Goal: Task Accomplishment & Management: Manage account settings

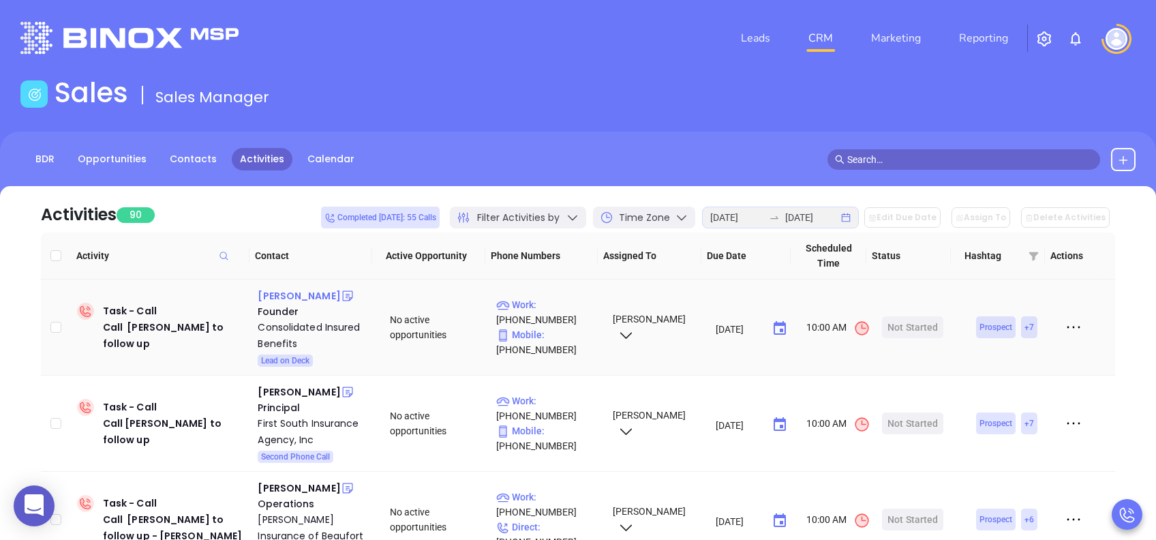
click at [296, 292] on div "James English" at bounding box center [299, 296] width 82 height 16
click at [902, 322] on div "Start Now" at bounding box center [913, 327] width 43 height 22
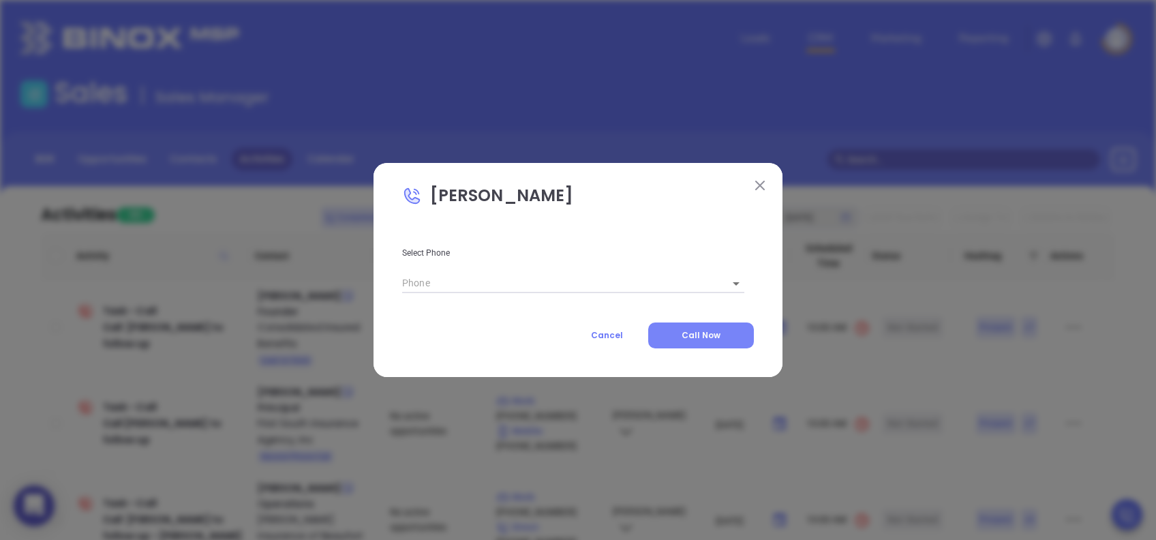
type input "(864) 271-6863"
type input "1"
click at [698, 333] on span "Call Now" at bounding box center [701, 335] width 39 height 12
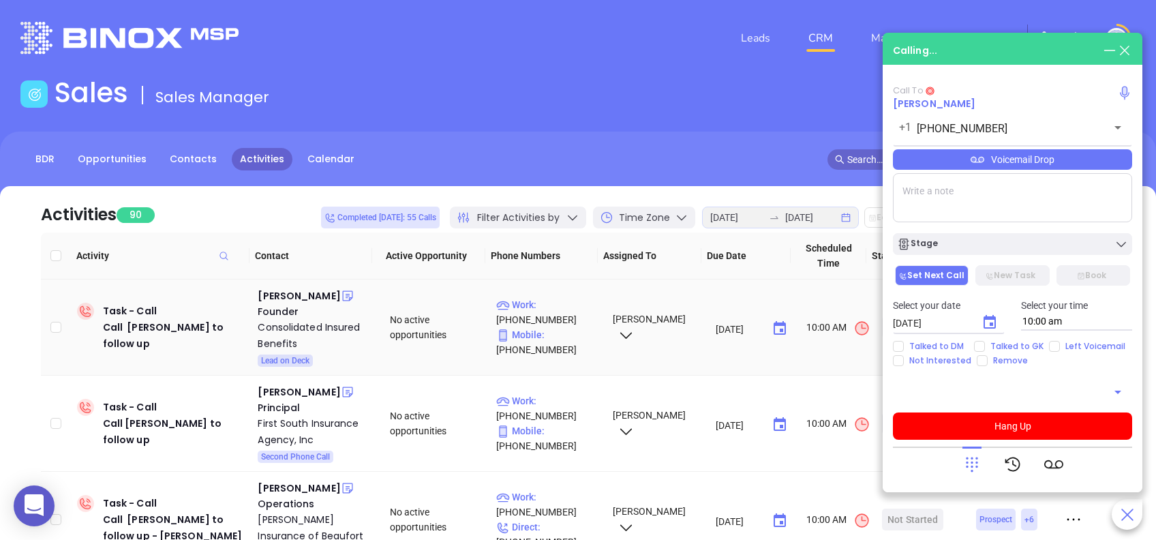
type input "(864) 271-6863"
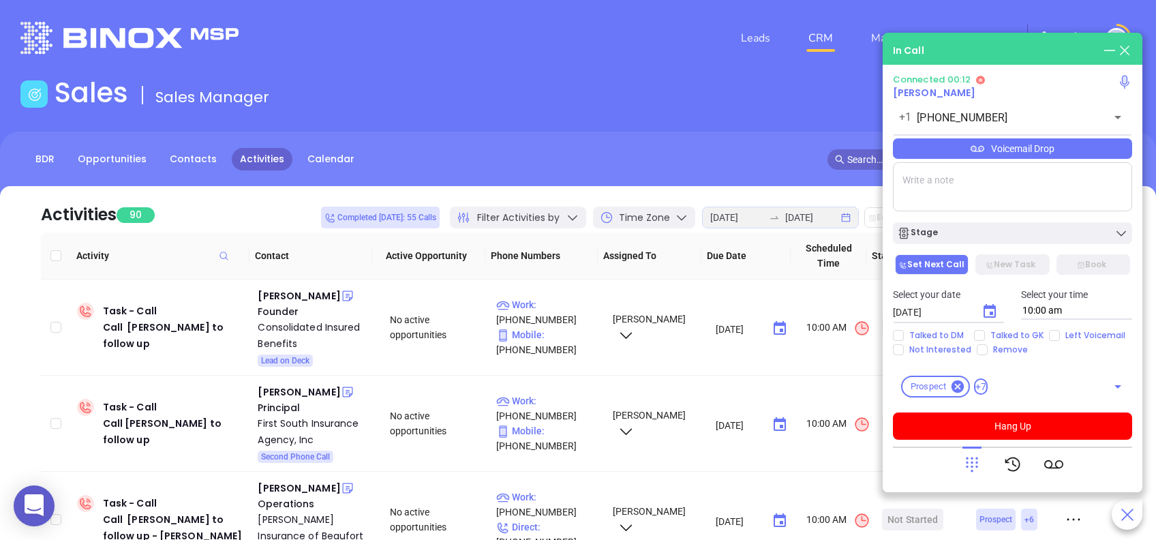
click at [976, 461] on icon at bounding box center [972, 464] width 19 height 19
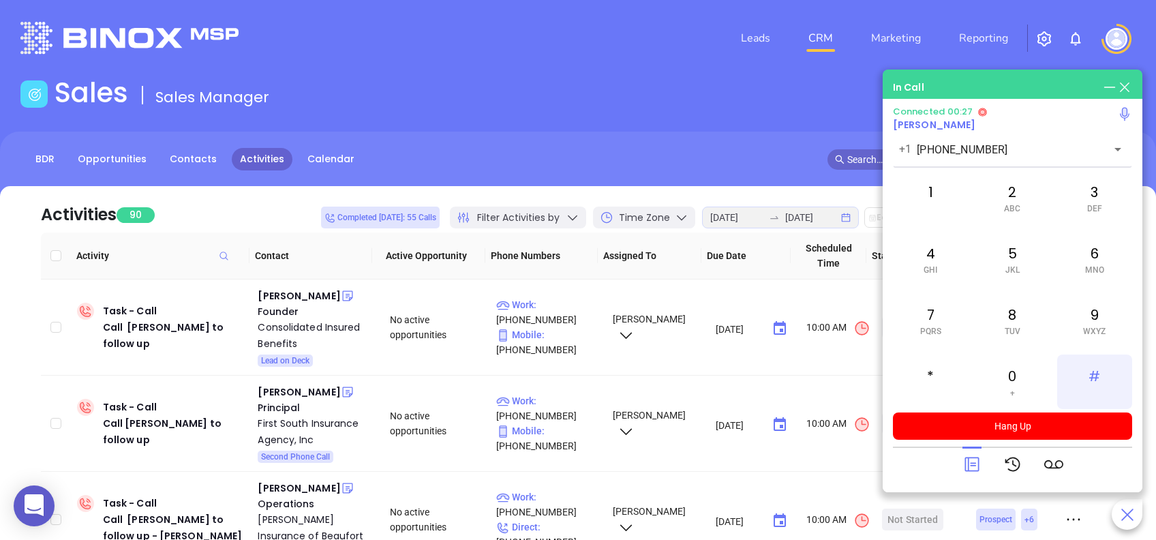
click at [1097, 372] on div "#" at bounding box center [1094, 381] width 75 height 55
click at [1097, 204] on span "DEF" at bounding box center [1094, 209] width 15 height 10
click at [1096, 265] on span "MNO" at bounding box center [1094, 270] width 19 height 10
click at [915, 269] on div "4 GHI" at bounding box center [930, 259] width 75 height 55
click at [933, 377] on div "*" at bounding box center [930, 381] width 75 height 55
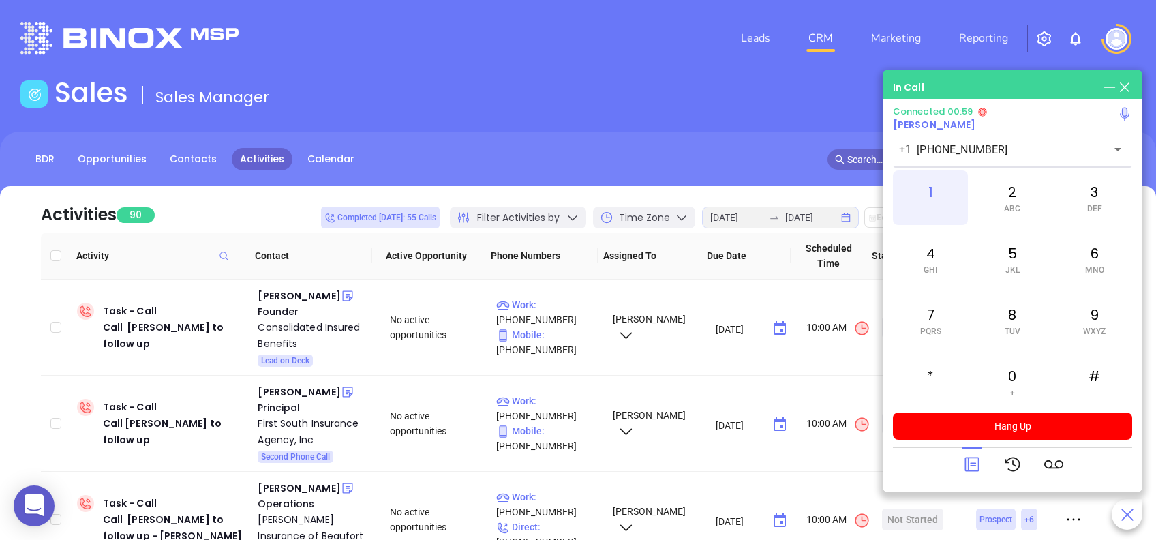
click at [947, 201] on div "1" at bounding box center [930, 197] width 75 height 55
click at [965, 468] on icon at bounding box center [972, 464] width 19 height 19
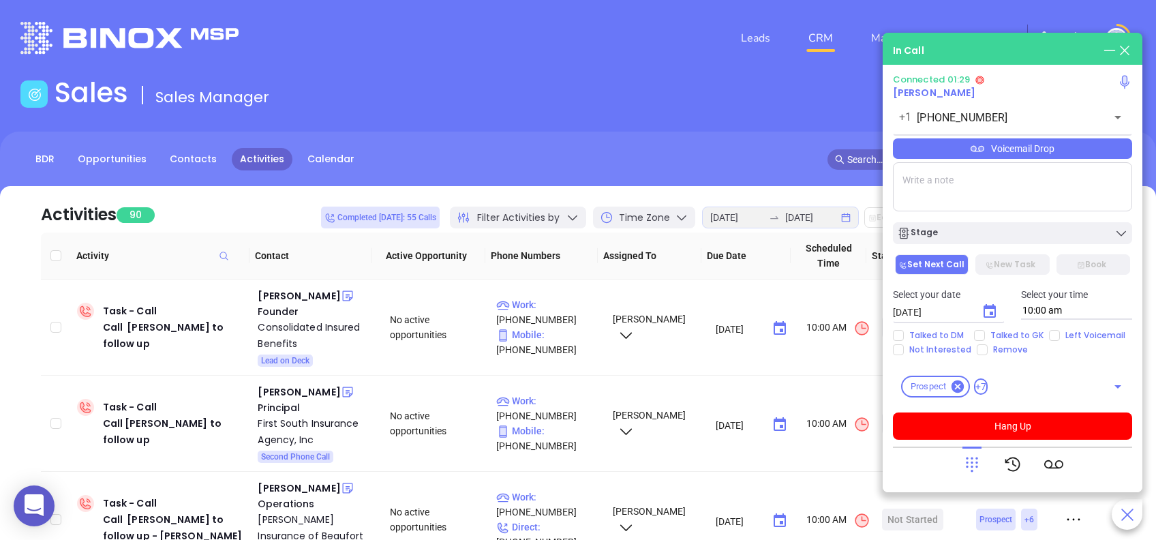
click at [1101, 149] on div "Voicemail Drop" at bounding box center [1012, 148] width 239 height 20
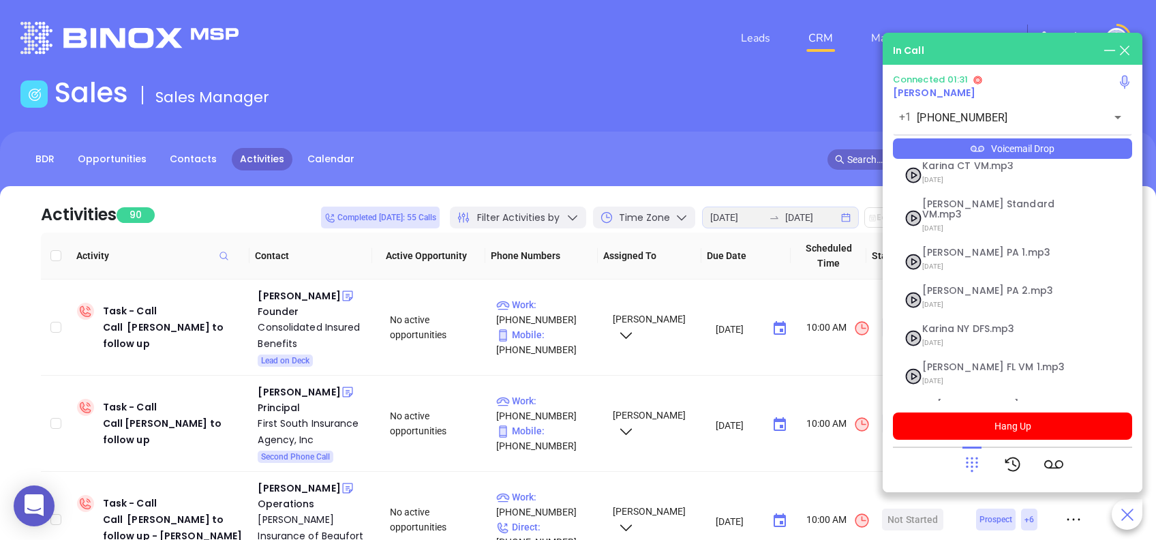
scroll to position [148, 0]
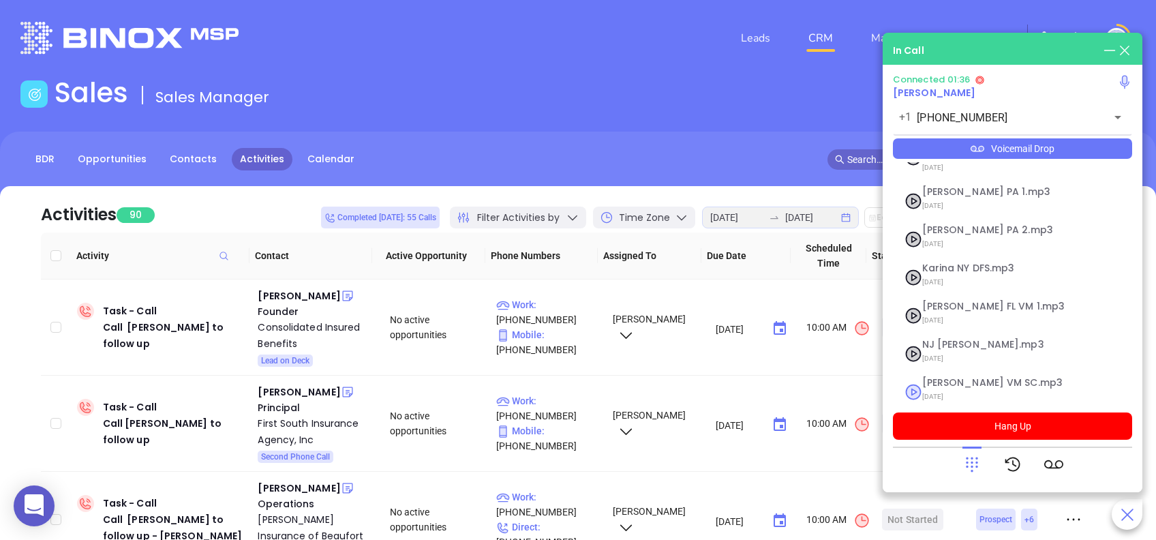
click at [943, 378] on span "Lucy VM SC.mp3" at bounding box center [995, 383] width 147 height 10
checkbox input "true"
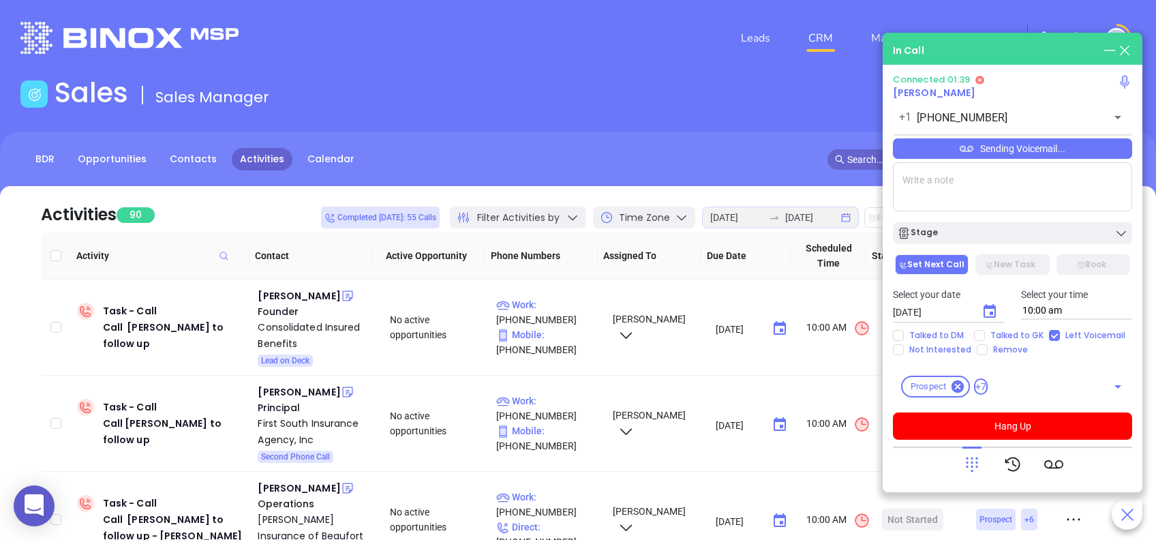
click at [971, 464] on icon at bounding box center [972, 464] width 19 height 19
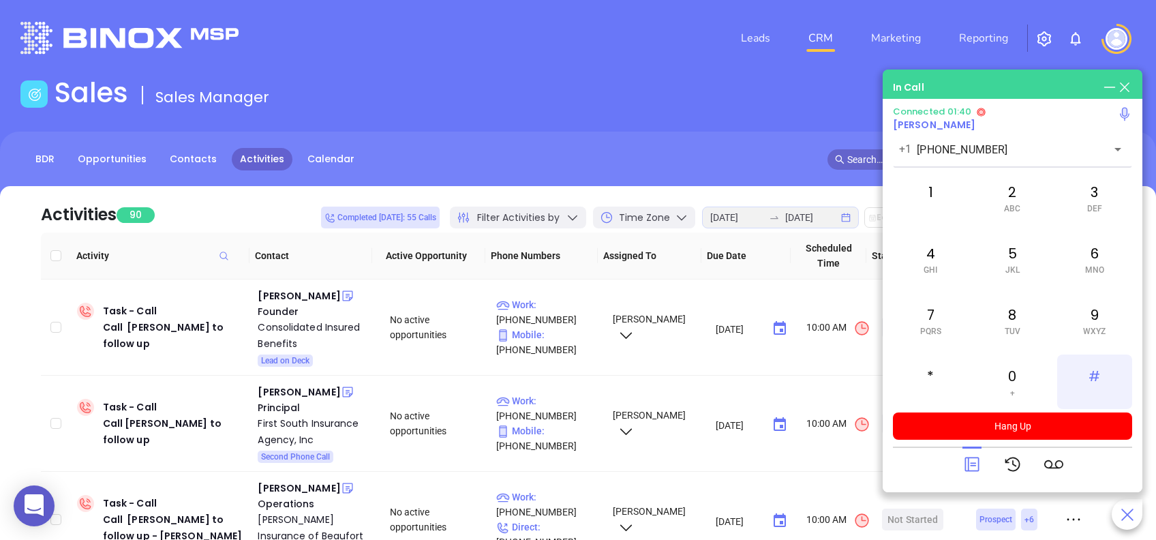
click at [1100, 381] on div "#" at bounding box center [1094, 381] width 75 height 55
click at [928, 182] on div "1" at bounding box center [930, 197] width 75 height 55
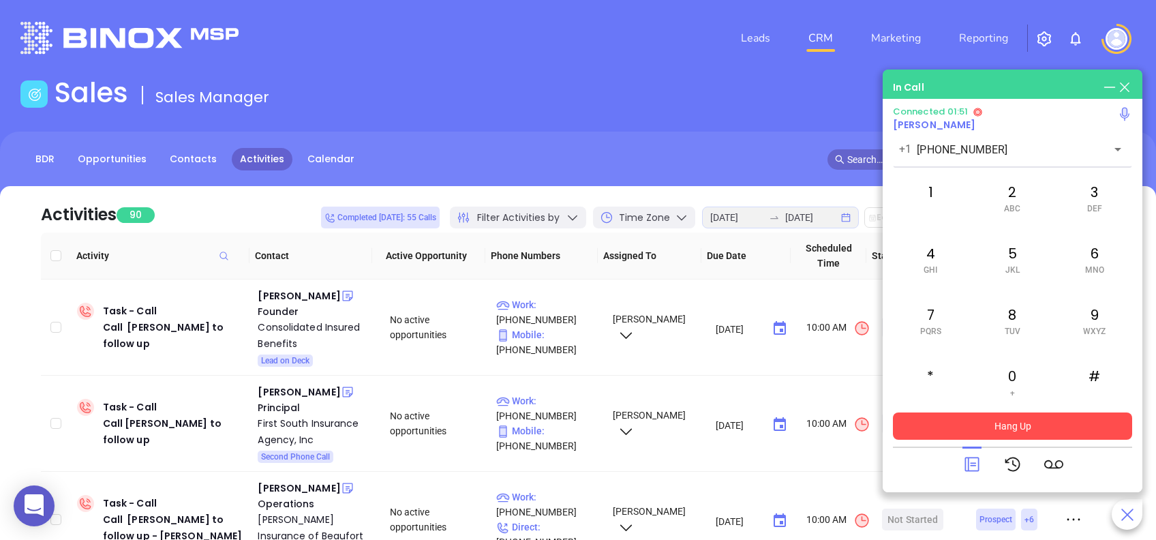
click at [1053, 428] on button "Hang Up" at bounding box center [1012, 425] width 239 height 27
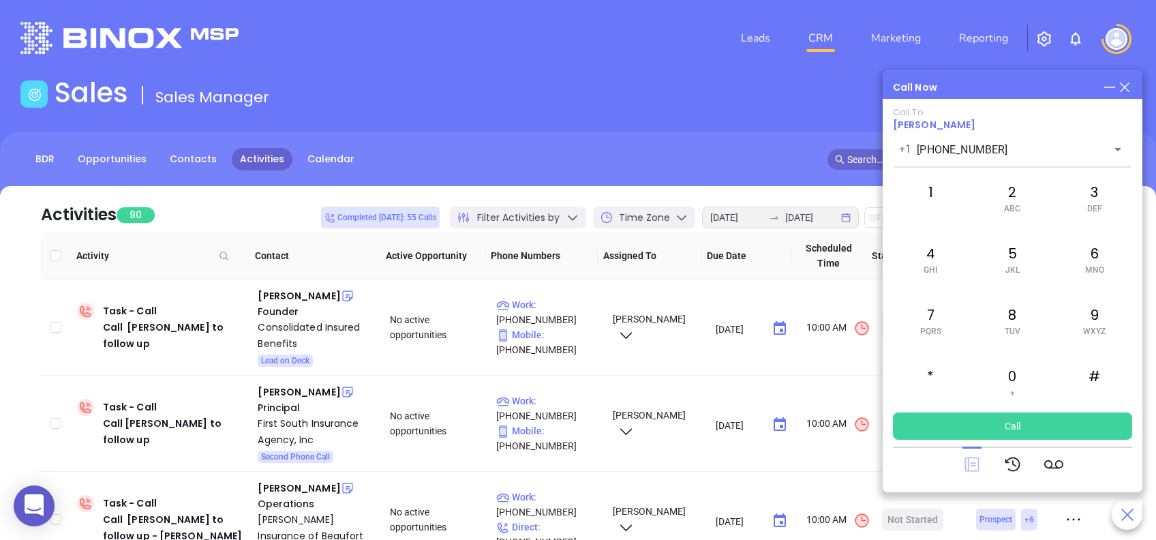
click at [965, 465] on main "Sales Sales Manager BDR Opportunities Contacts Activities Calendar Call Now Cal…" at bounding box center [578, 422] width 1156 height 693
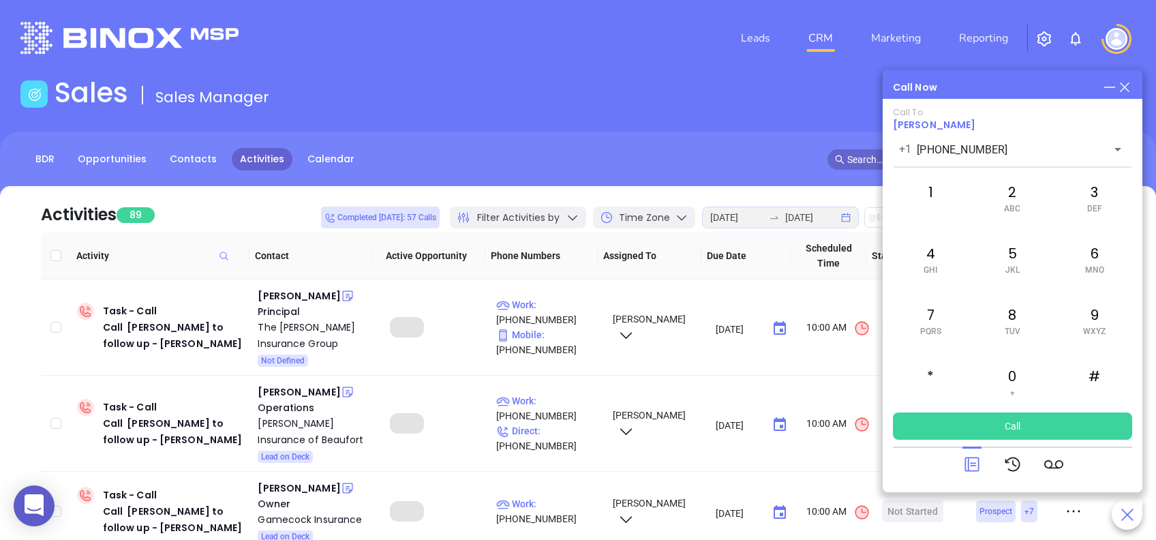
click at [971, 468] on icon at bounding box center [972, 464] width 19 height 19
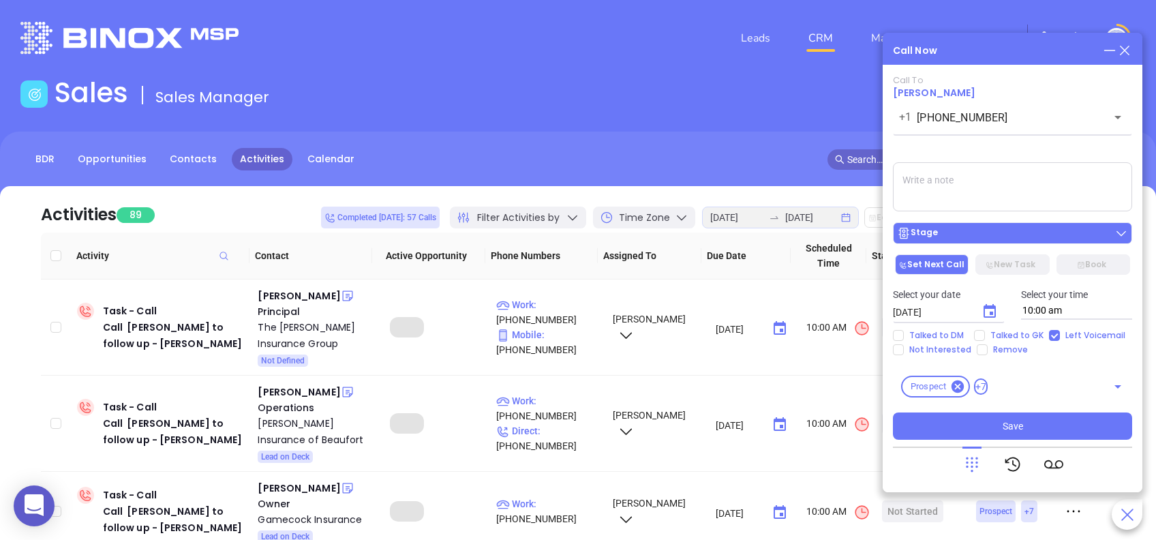
click at [1050, 237] on div "Stage" at bounding box center [1012, 233] width 231 height 14
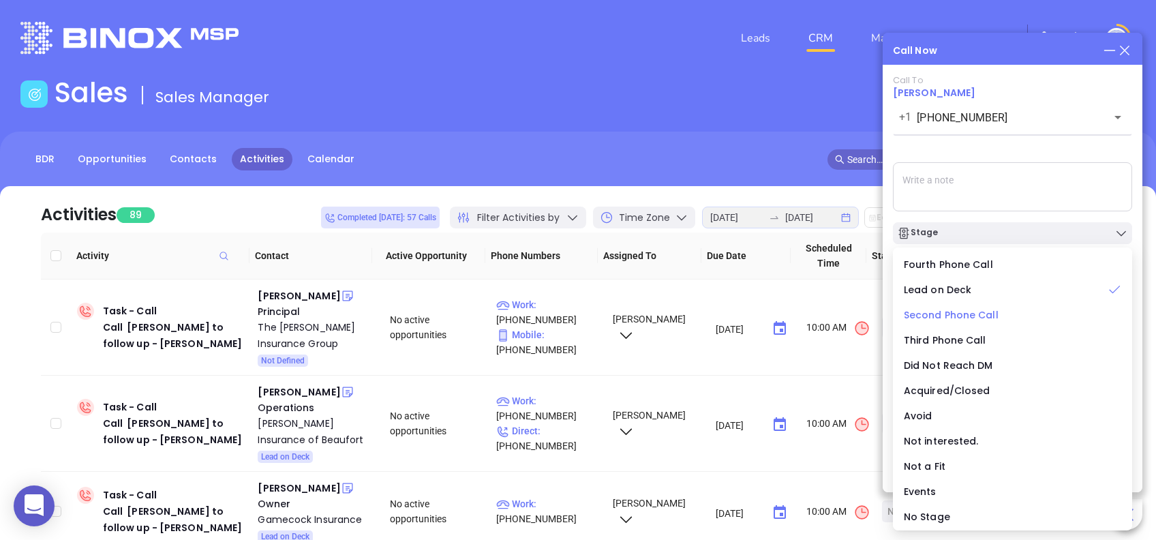
click at [943, 312] on span "Second Phone Call" at bounding box center [951, 315] width 95 height 14
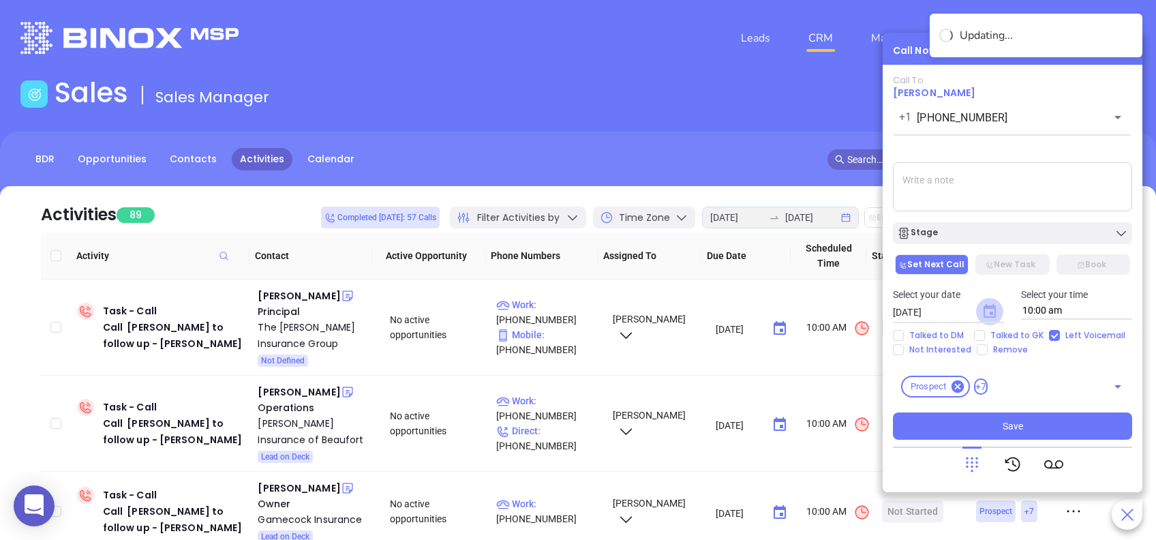
click at [991, 307] on icon "Choose date, selected date is Aug 26, 2025" at bounding box center [990, 311] width 12 height 14
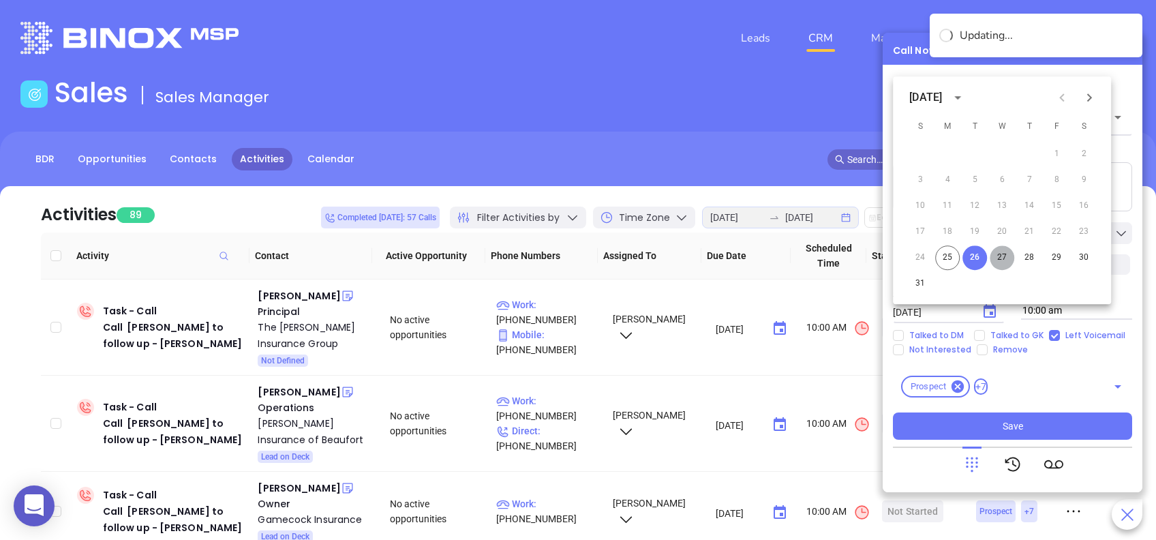
click at [1008, 249] on button "27" at bounding box center [1002, 257] width 25 height 25
type input "08/27/2025"
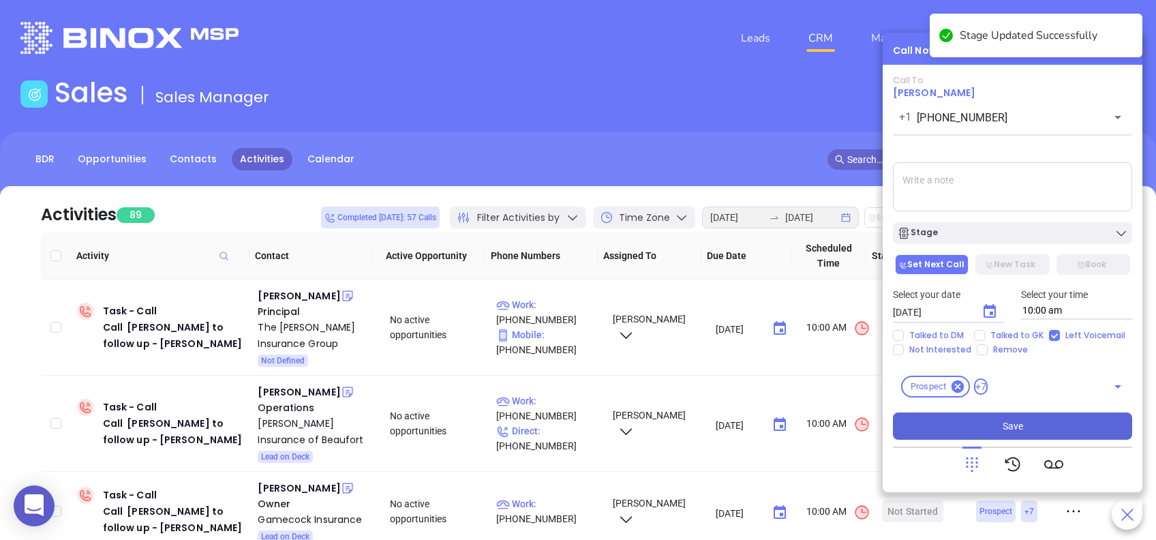
click at [1061, 427] on button "Save" at bounding box center [1012, 425] width 239 height 27
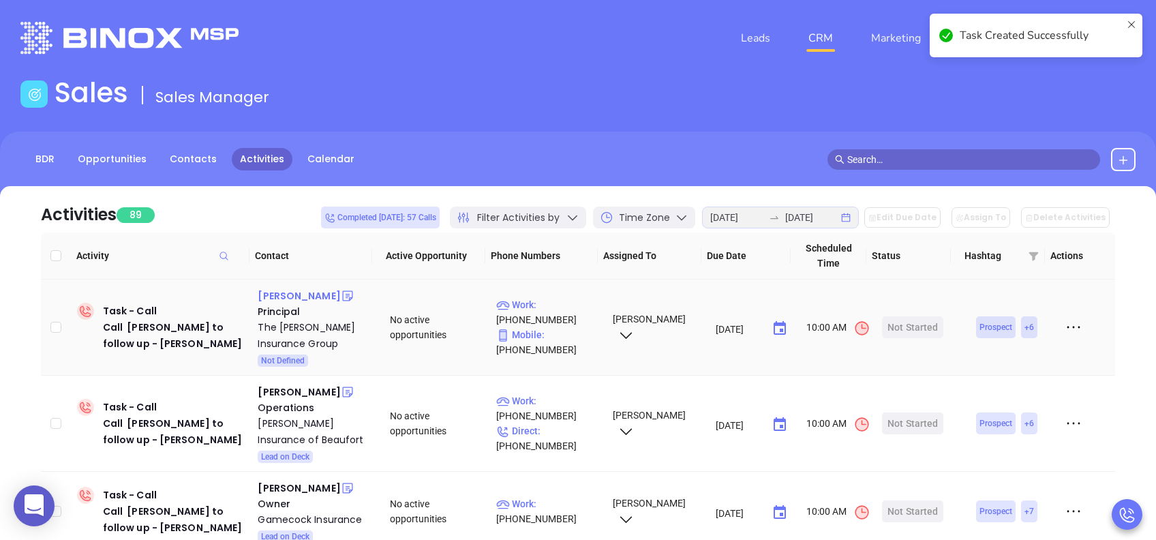
click at [285, 295] on div "Debra Carter" at bounding box center [299, 296] width 82 height 16
drag, startPoint x: 314, startPoint y: 327, endPoint x: 921, endPoint y: 329, distance: 606.7
click at [314, 327] on div "The Carter Insurance Group" at bounding box center [314, 335] width 113 height 33
click at [906, 329] on div "Start Now" at bounding box center [913, 327] width 43 height 22
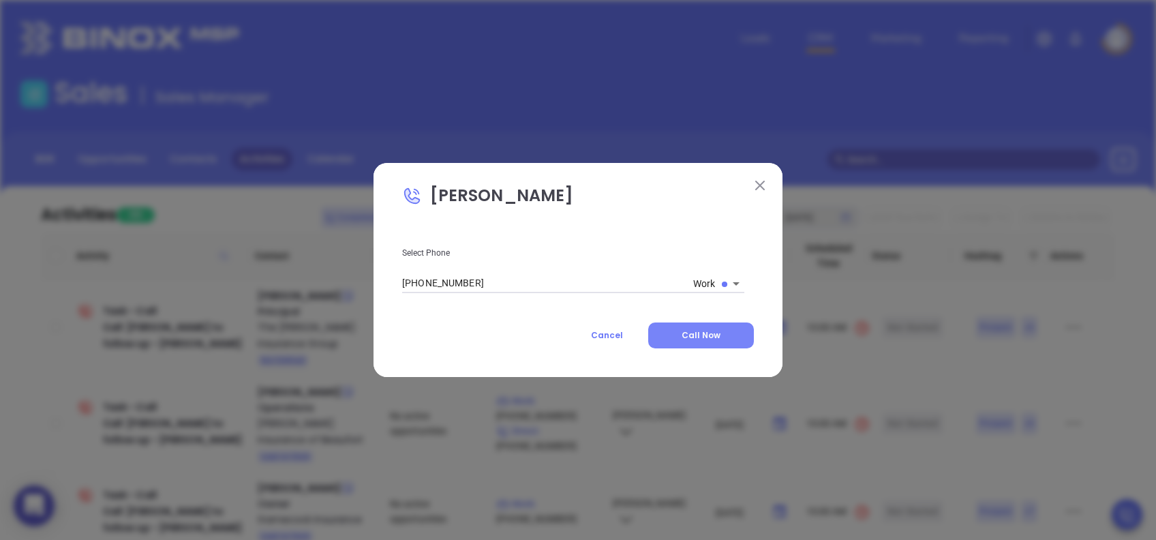
type input "(803) 520-5260"
type input "1"
click at [711, 338] on span "Call Now" at bounding box center [701, 335] width 39 height 12
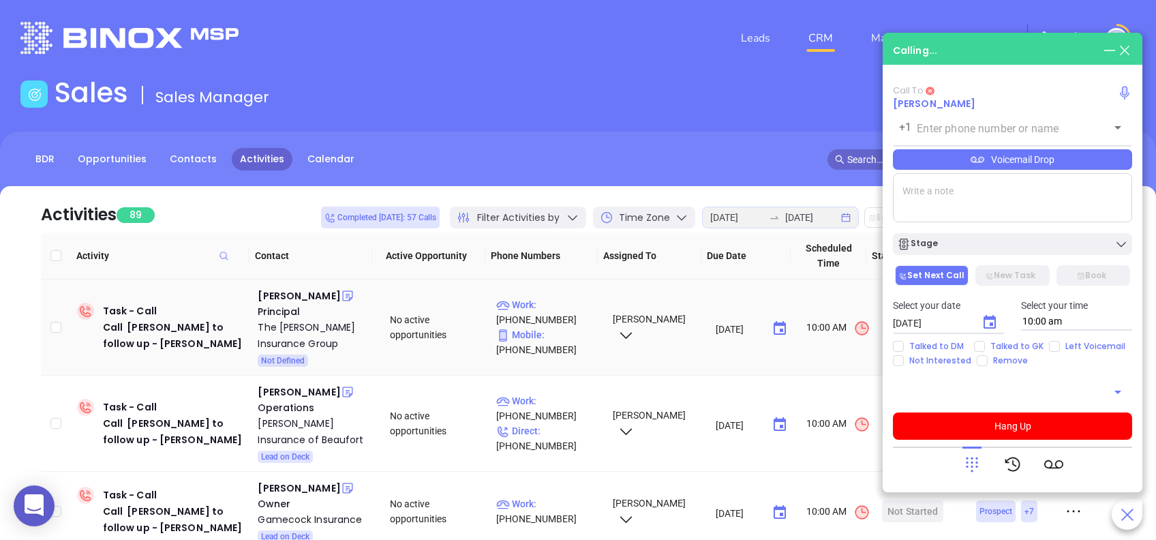
type input "(803) 520-5260"
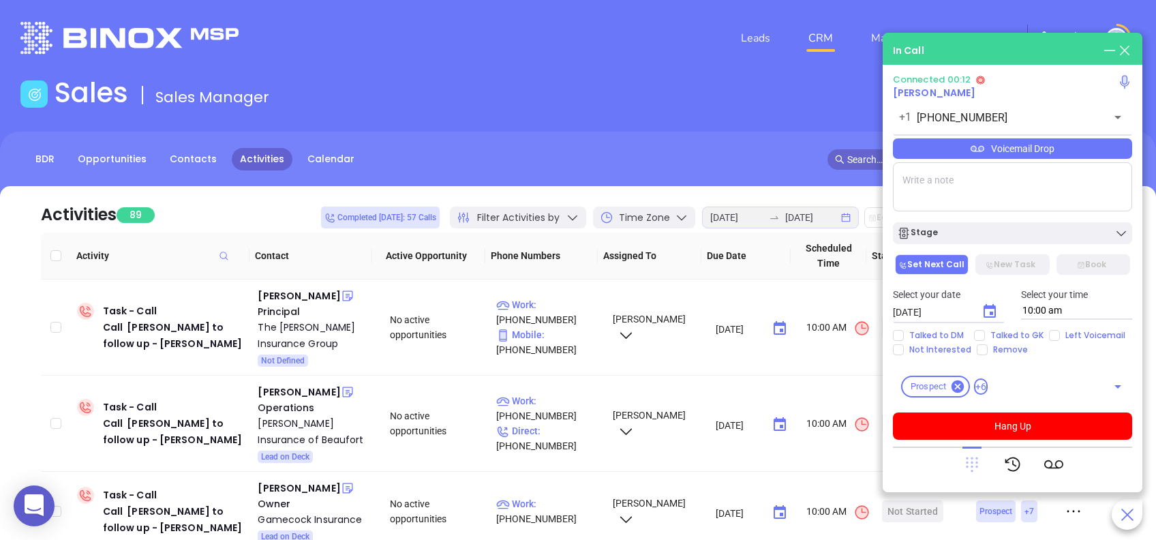
click at [971, 468] on icon at bounding box center [972, 464] width 12 height 15
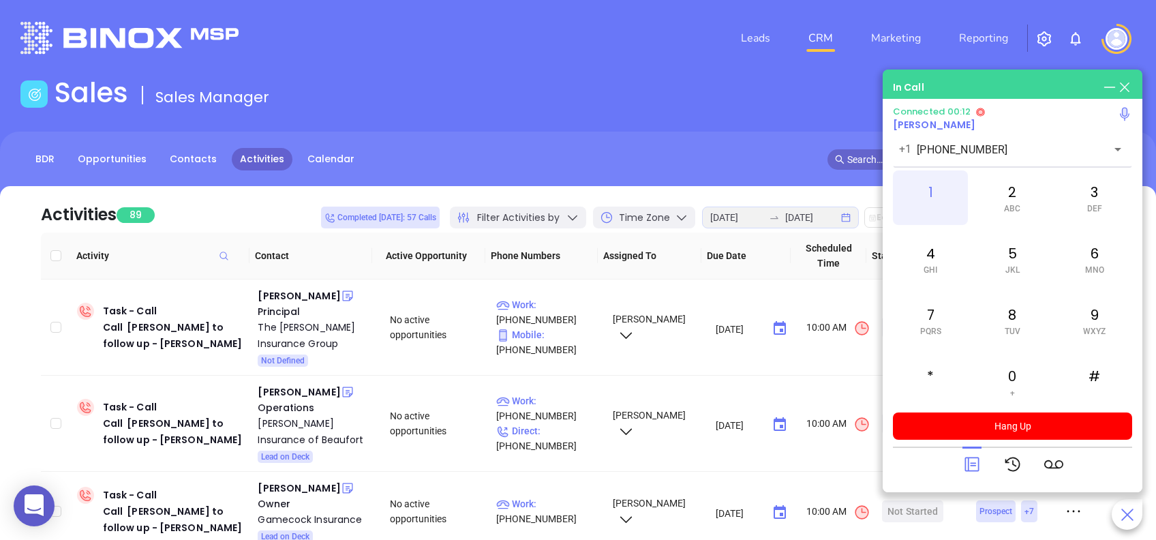
click at [927, 189] on div "1" at bounding box center [930, 197] width 75 height 55
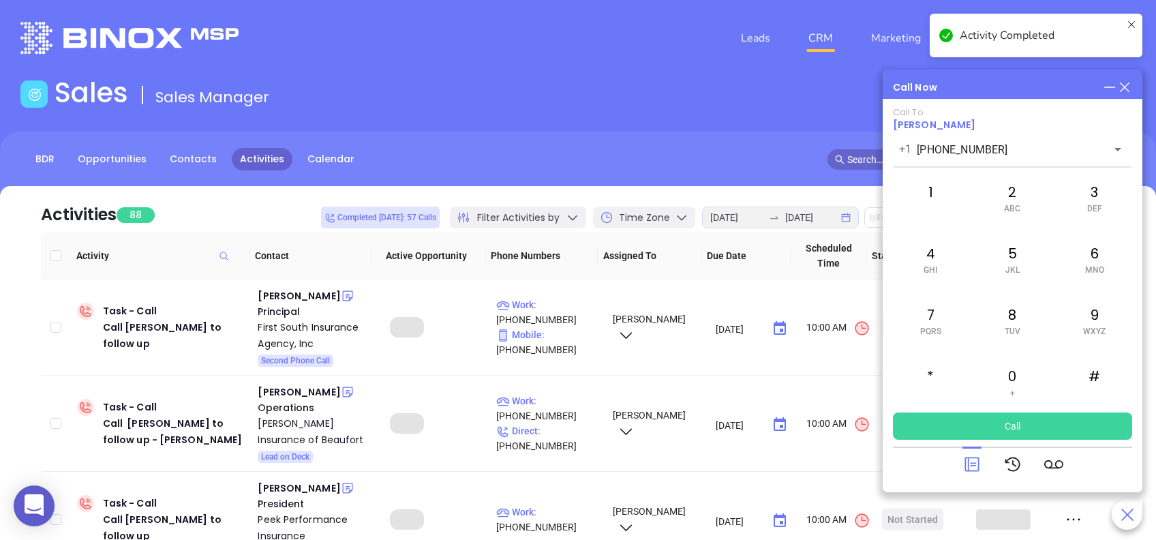
click at [969, 464] on icon at bounding box center [972, 464] width 19 height 19
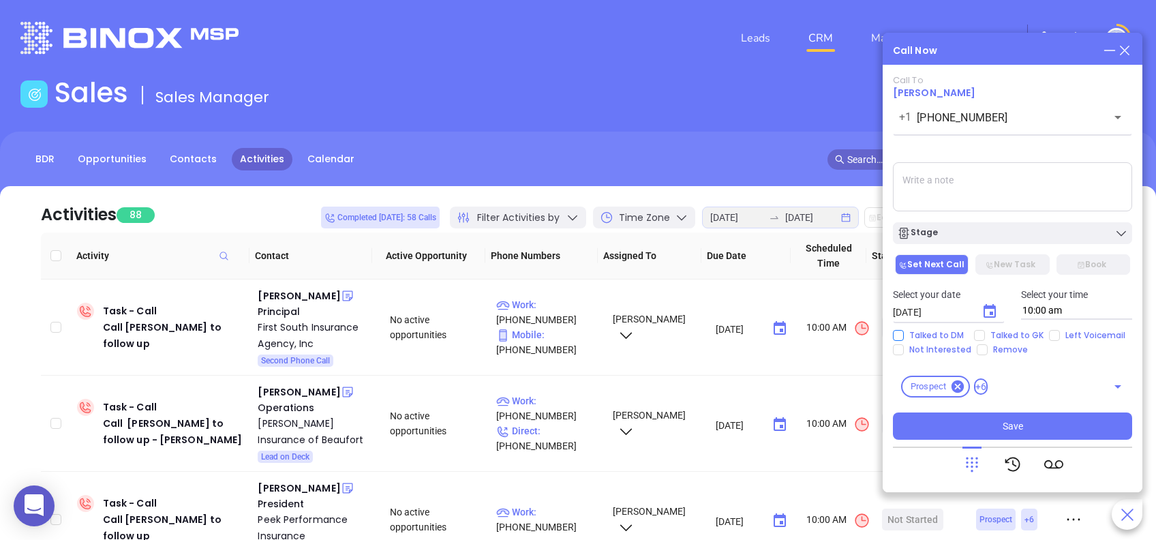
click at [900, 335] on input "Talked to DM" at bounding box center [898, 335] width 11 height 11
checkbox input "true"
click at [903, 354] on input "Not Interested" at bounding box center [898, 349] width 11 height 11
checkbox input "true"
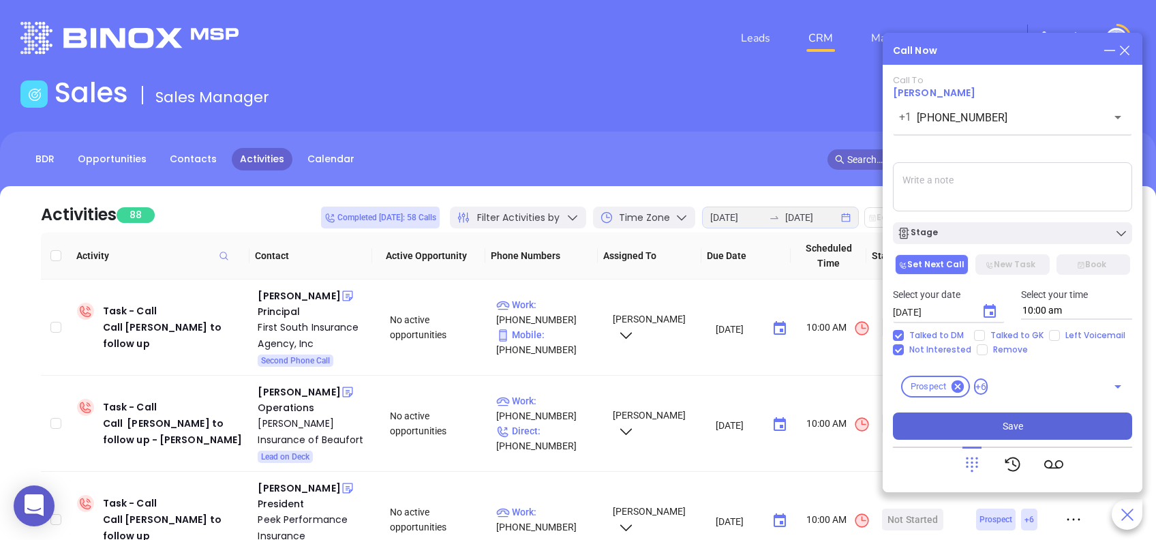
click at [1076, 429] on button "Save" at bounding box center [1012, 425] width 239 height 27
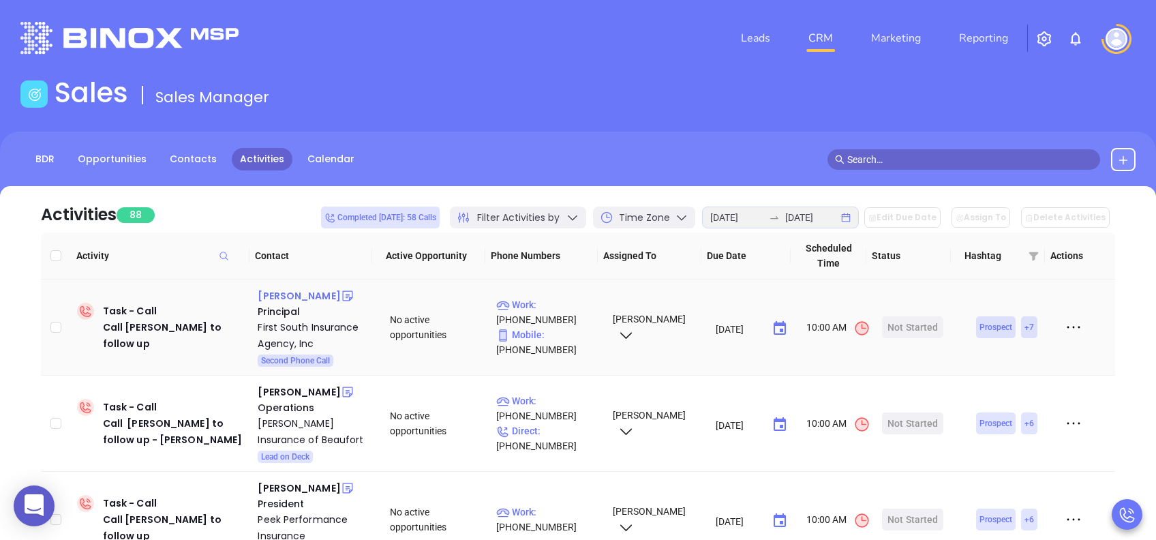
click at [298, 294] on div "Brandi Derrick" at bounding box center [299, 296] width 82 height 16
click at [300, 326] on div "First South Insurance Agency, Inc" at bounding box center [314, 335] width 113 height 33
click at [911, 318] on div "Start Now" at bounding box center [913, 327] width 43 height 22
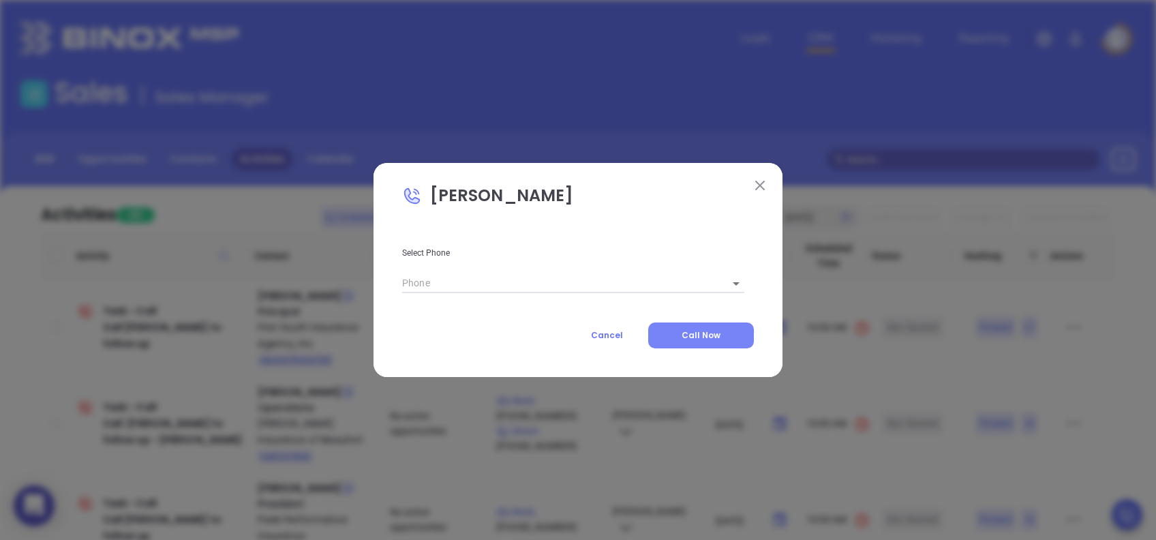
type input "(800) 354-0303"
type input "1"
click at [699, 329] on span "Call Now" at bounding box center [701, 335] width 39 height 12
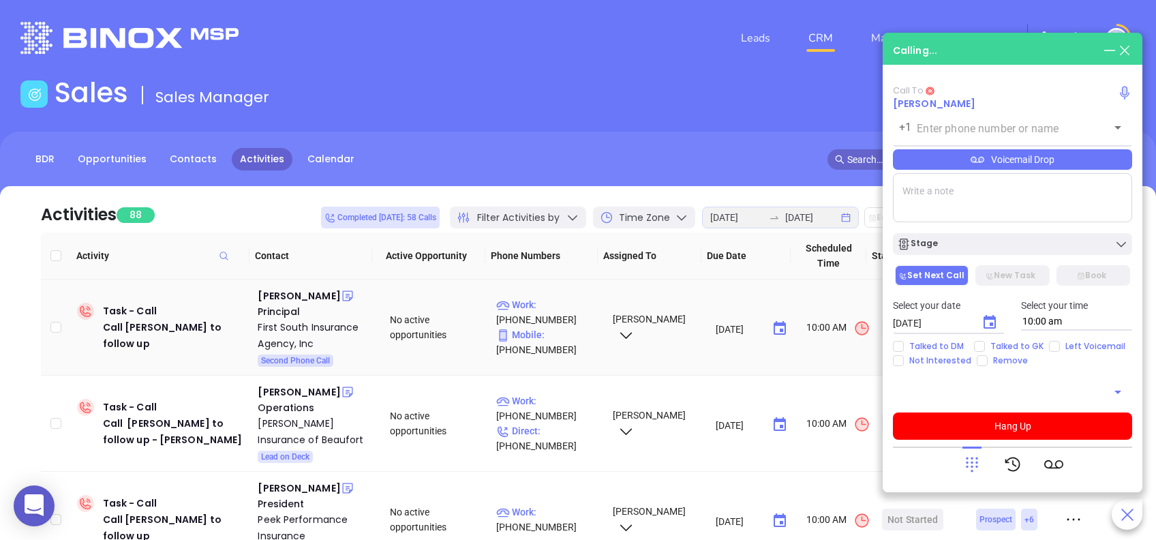
type input "(800) 354-0303"
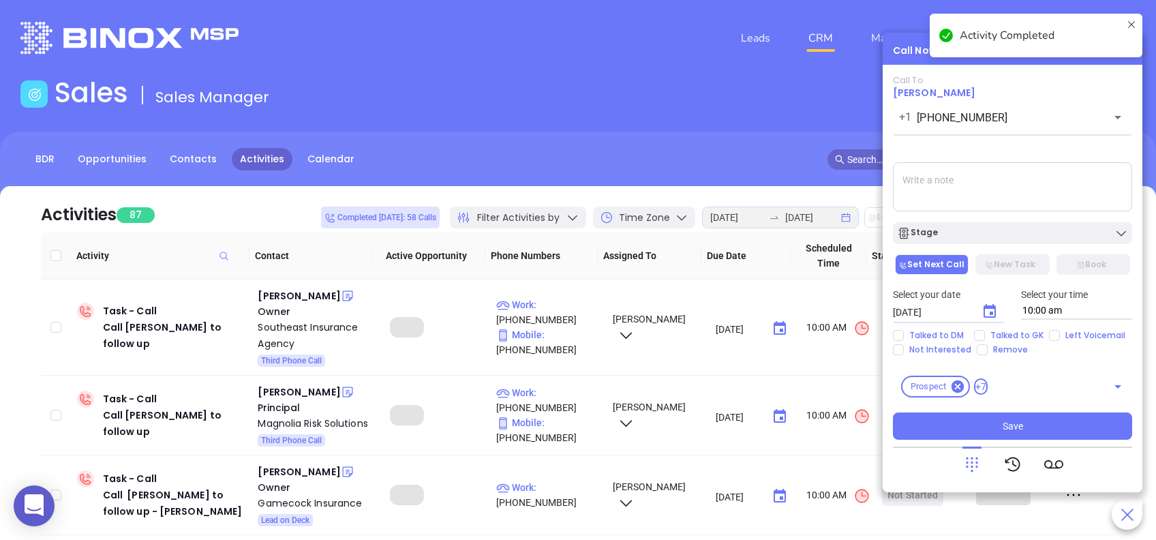
click at [1134, 24] on icon at bounding box center [1131, 35] width 11 height 33
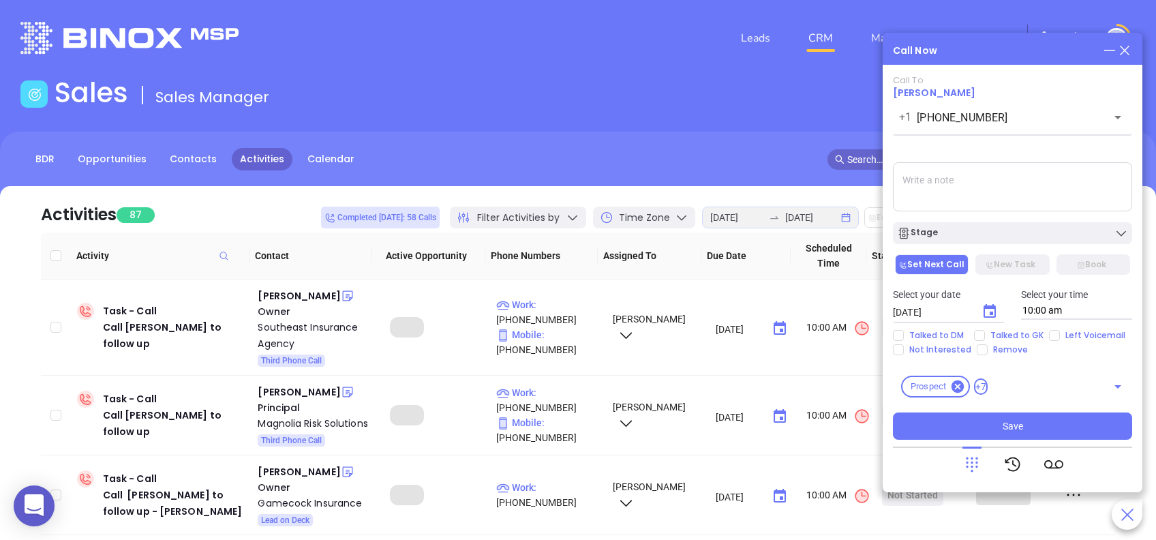
click at [1129, 46] on div "Activity Completed" at bounding box center [1036, 41] width 218 height 60
click at [1125, 47] on icon at bounding box center [1124, 50] width 15 height 15
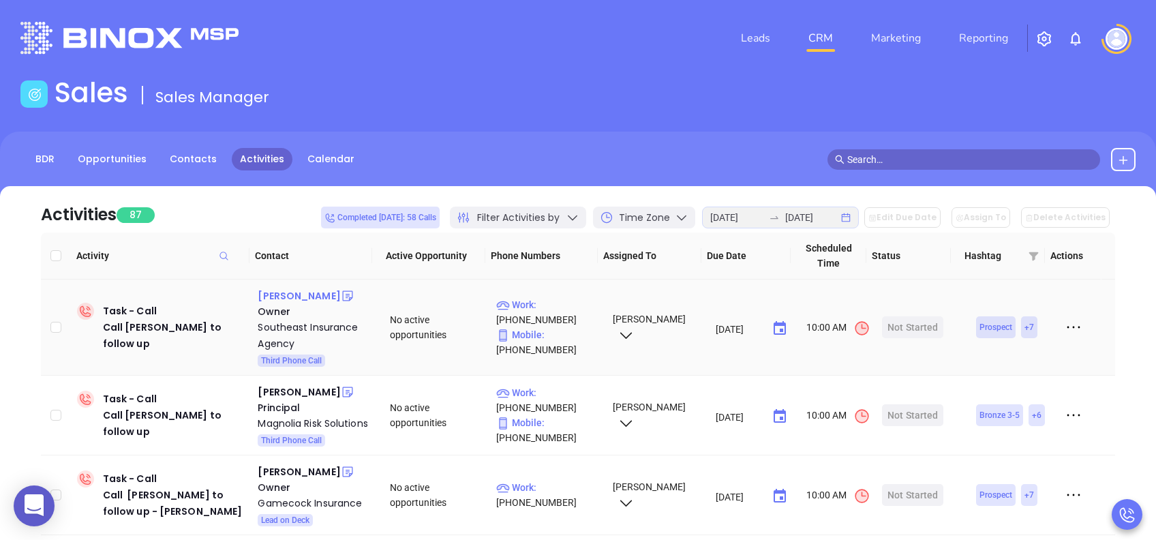
click at [282, 297] on div "Larry Baker" at bounding box center [299, 296] width 82 height 16
click at [899, 329] on div "Not Started" at bounding box center [913, 327] width 50 height 22
click at [909, 327] on div "Start Now" at bounding box center [913, 327] width 43 height 22
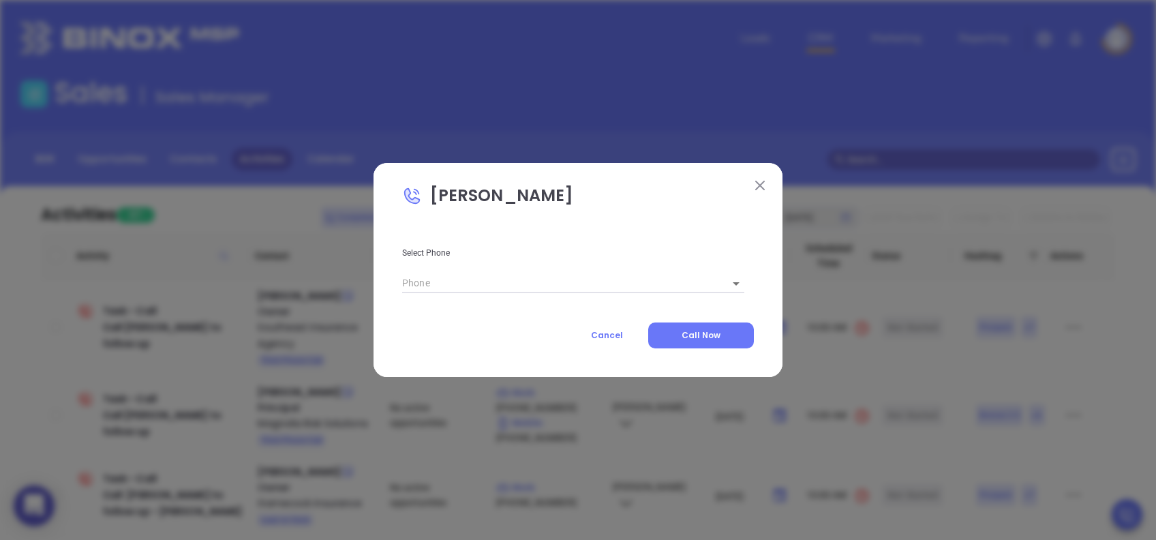
type input "(803) 572-8159"
type input "1"
click at [716, 329] on button "Call Now" at bounding box center [701, 335] width 106 height 26
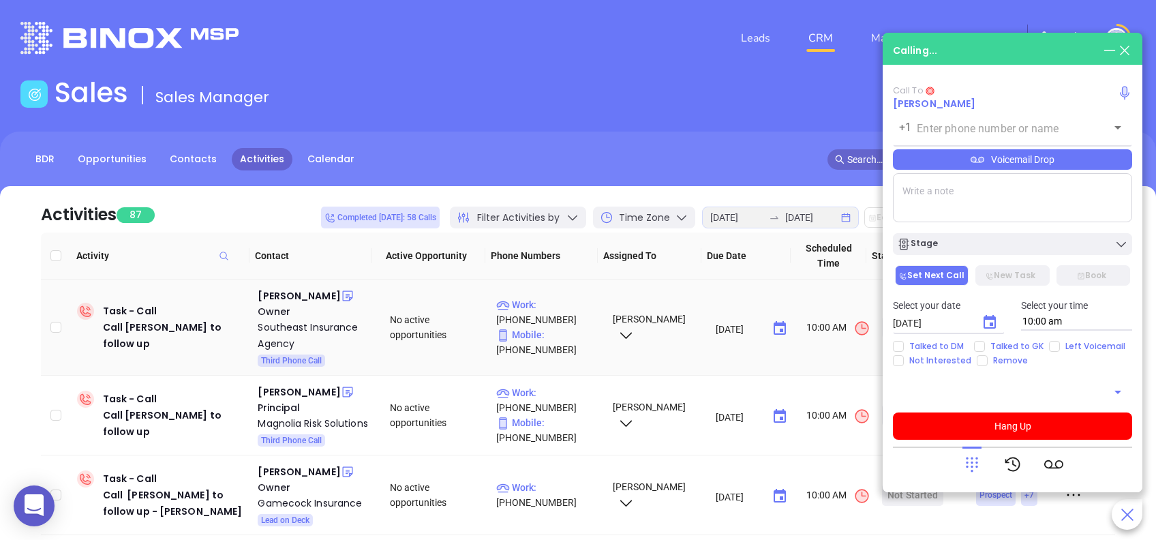
type input "(803) 572-8159"
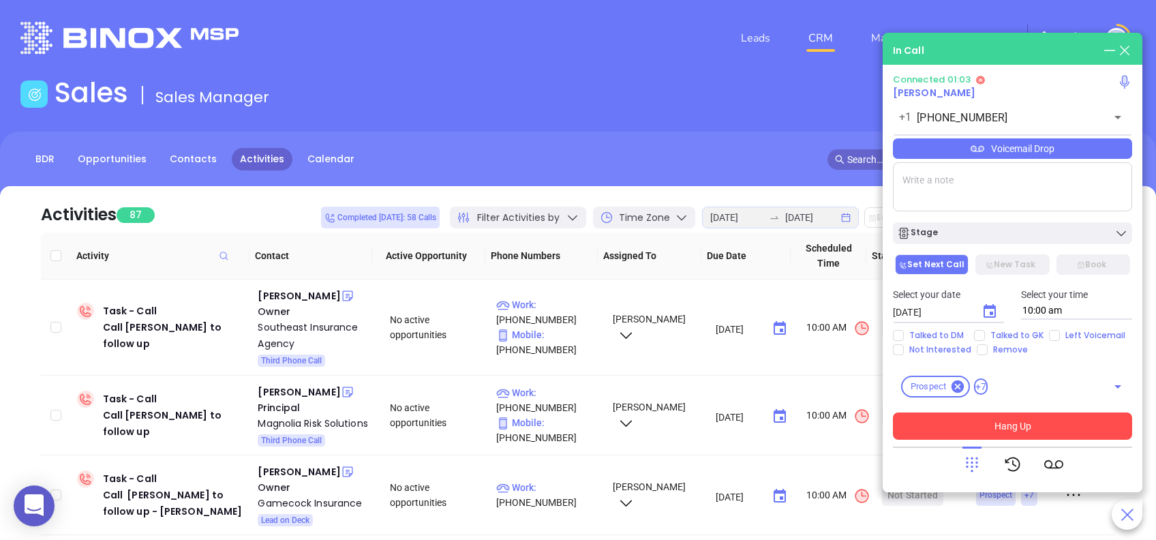
click at [1057, 430] on button "Hang Up" at bounding box center [1012, 425] width 239 height 27
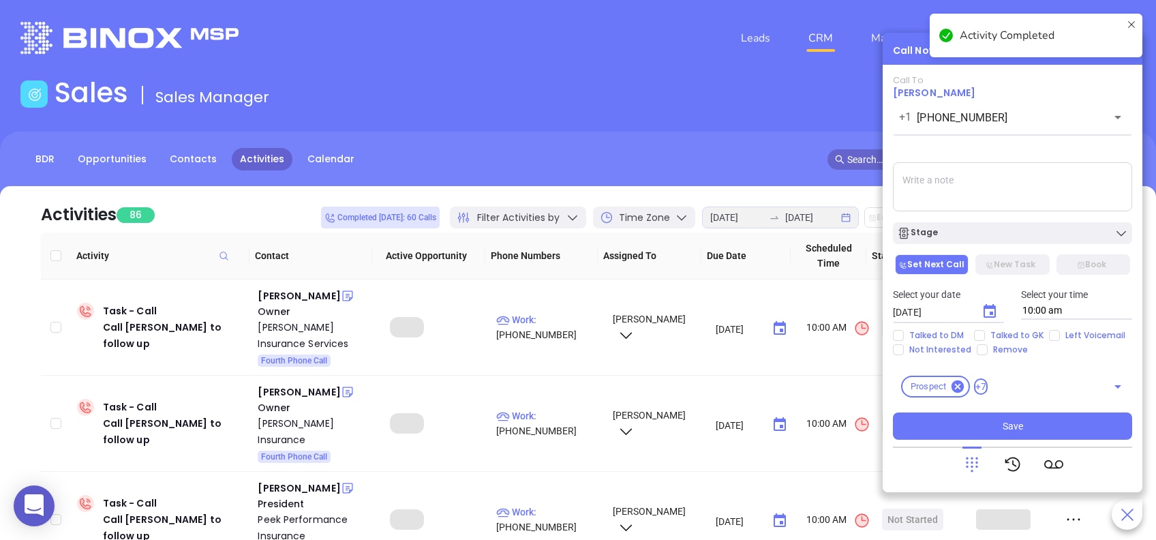
click at [1014, 233] on div "Stage" at bounding box center [1012, 233] width 231 height 14
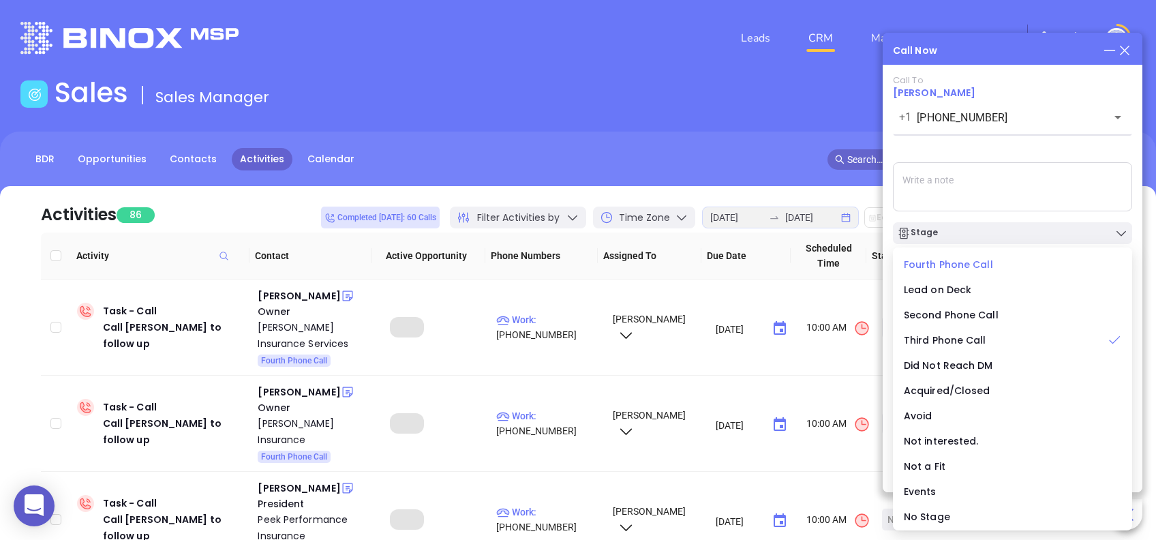
click at [948, 262] on span "Fourth Phone Call" at bounding box center [948, 265] width 89 height 14
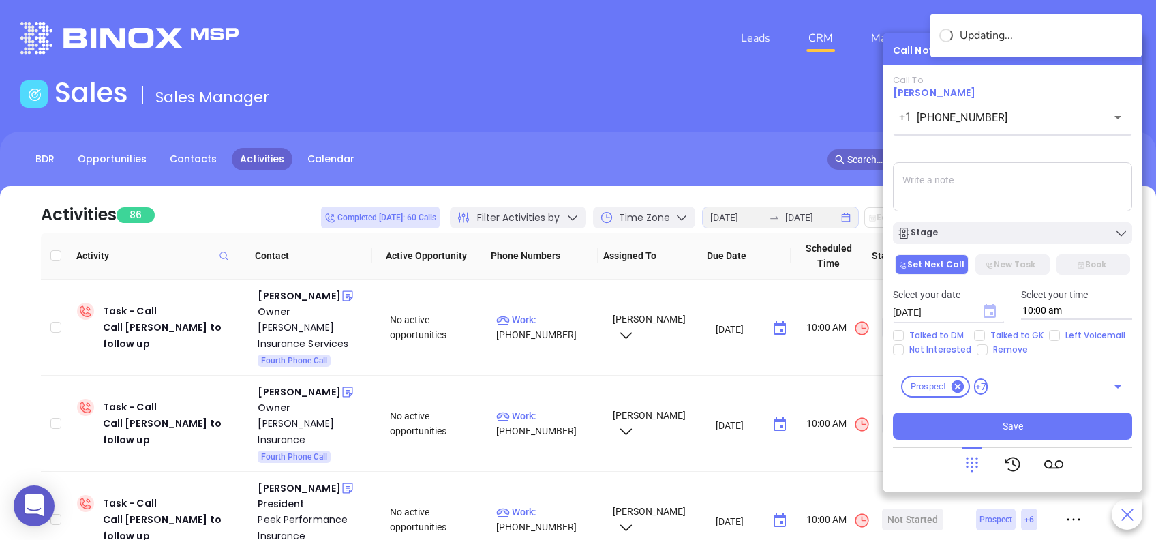
click at [990, 309] on icon "Choose date, selected date is Aug 26, 2025" at bounding box center [990, 311] width 12 height 14
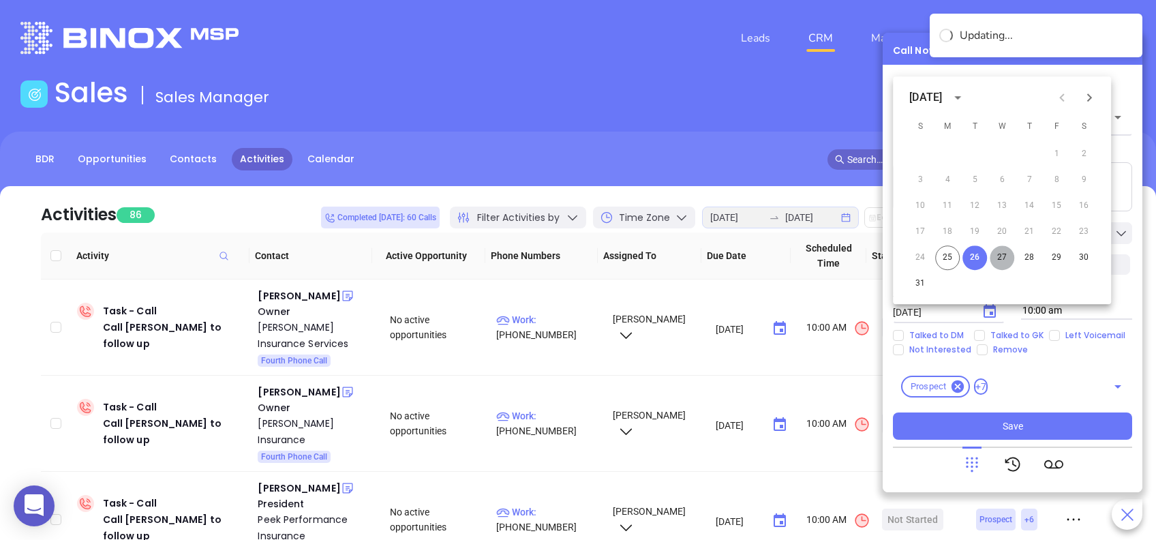
click at [1001, 258] on button "27" at bounding box center [1002, 257] width 25 height 25
type input "08/27/2025"
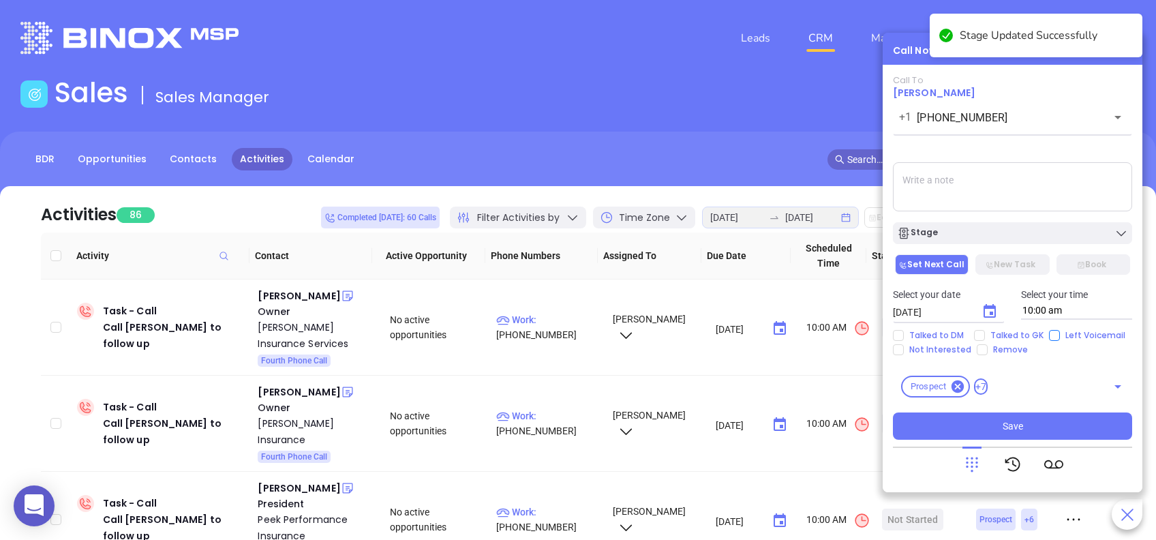
click at [1053, 333] on input "Left Voicemail" at bounding box center [1054, 335] width 11 height 11
checkbox input "true"
click at [1031, 230] on div "Stage" at bounding box center [1012, 233] width 231 height 14
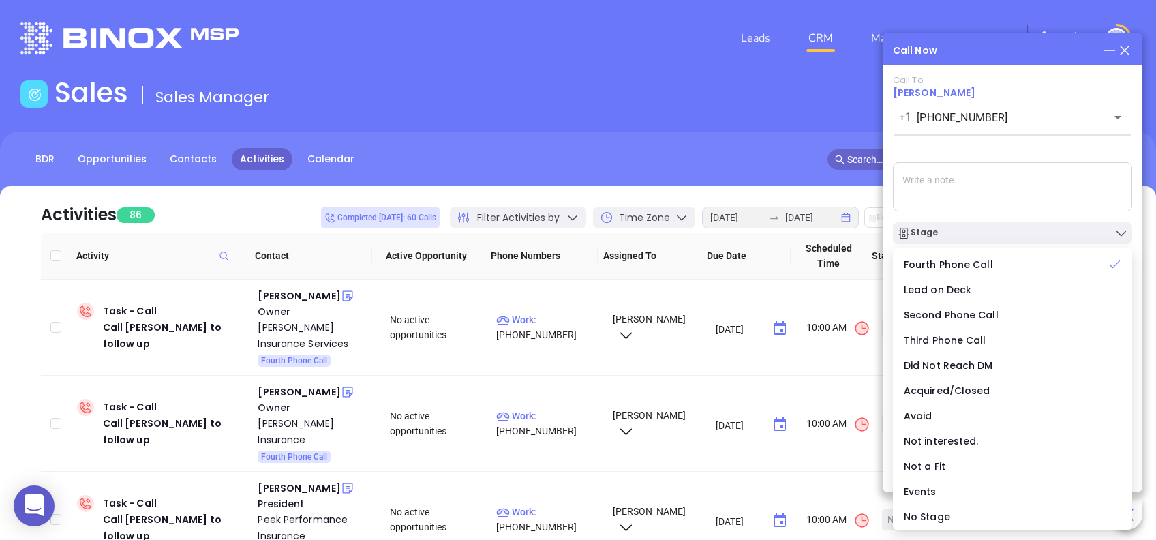
click at [1023, 154] on div "Call To Larry Baker +1 (803) 572-8159 ​ Voicemail Drop Stage Set Next Call New …" at bounding box center [1012, 257] width 239 height 365
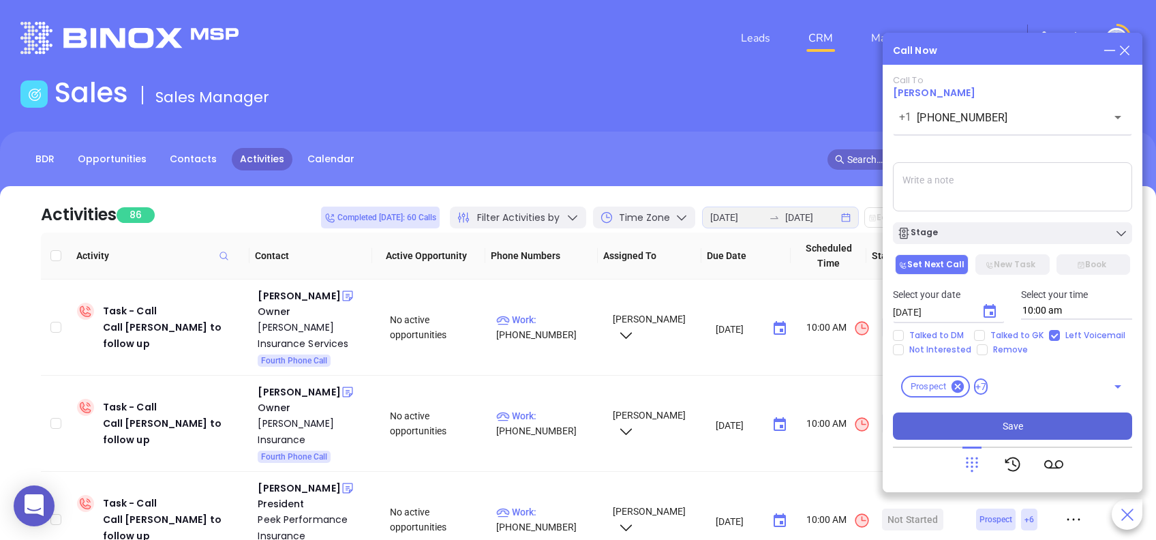
click at [1080, 437] on button "Save" at bounding box center [1012, 425] width 239 height 27
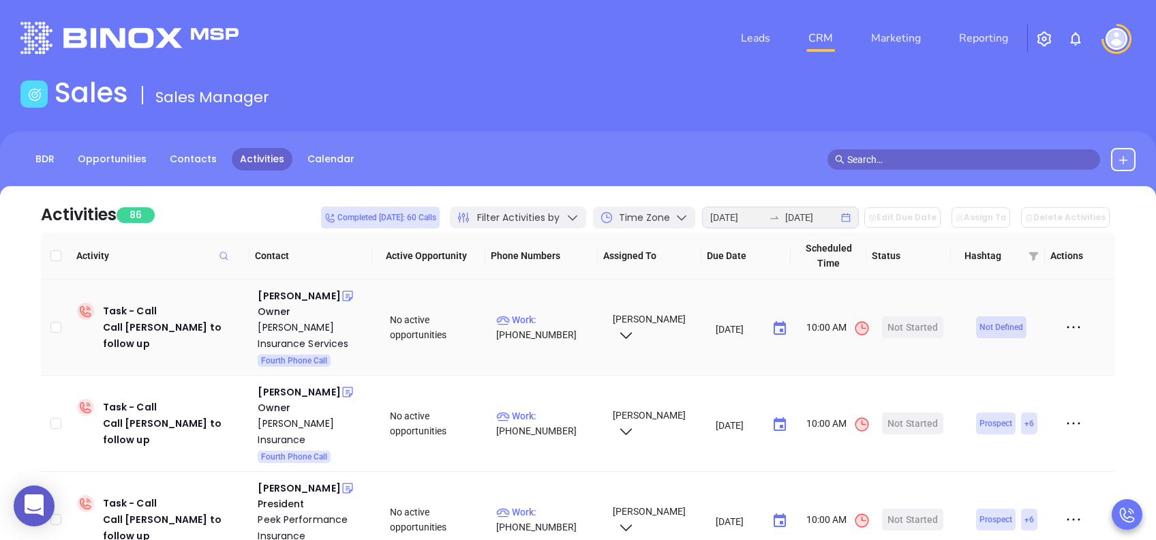
drag, startPoint x: 286, startPoint y: 297, endPoint x: 288, endPoint y: 314, distance: 17.9
click at [286, 297] on div "Scott Callen" at bounding box center [299, 296] width 82 height 16
click at [294, 327] on div "Callen Insurance Services" at bounding box center [314, 335] width 113 height 33
click at [910, 325] on div "Start Now" at bounding box center [913, 327] width 43 height 22
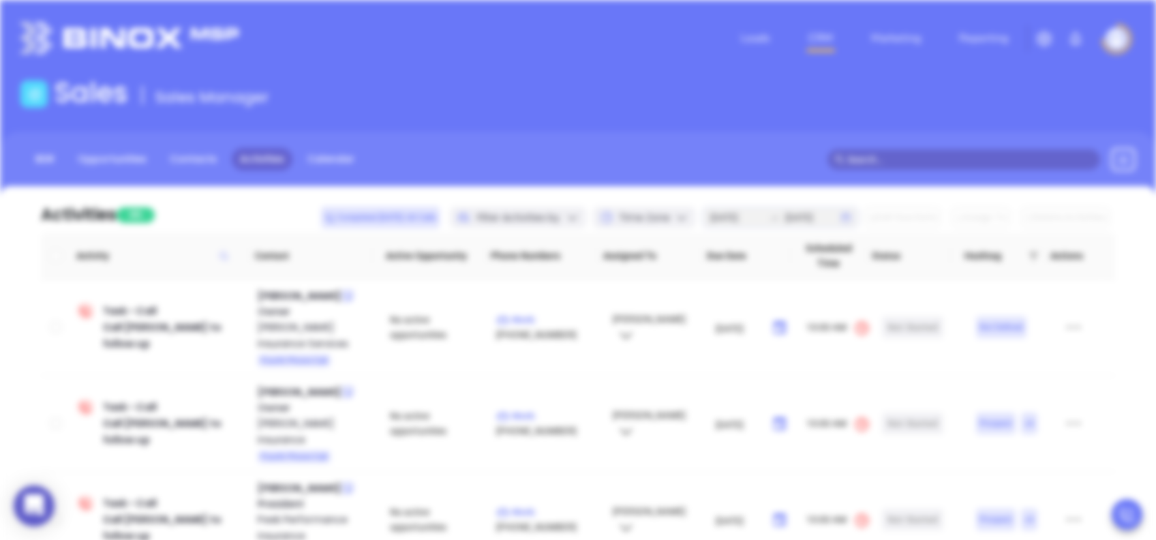
type input "(843) 681-2221"
type input "1"
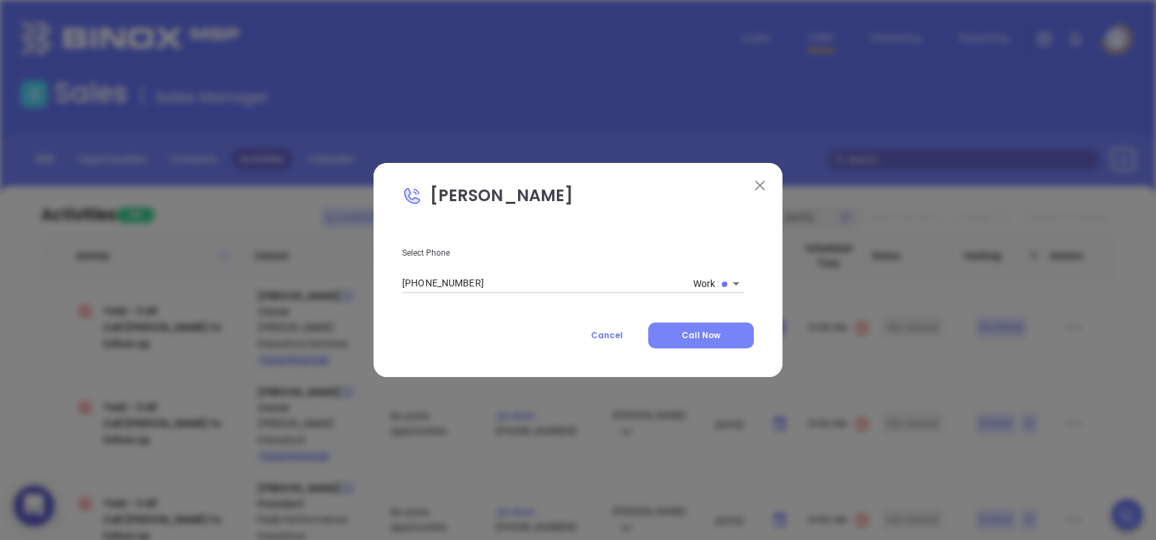
click at [716, 333] on span "Call Now" at bounding box center [701, 335] width 39 height 12
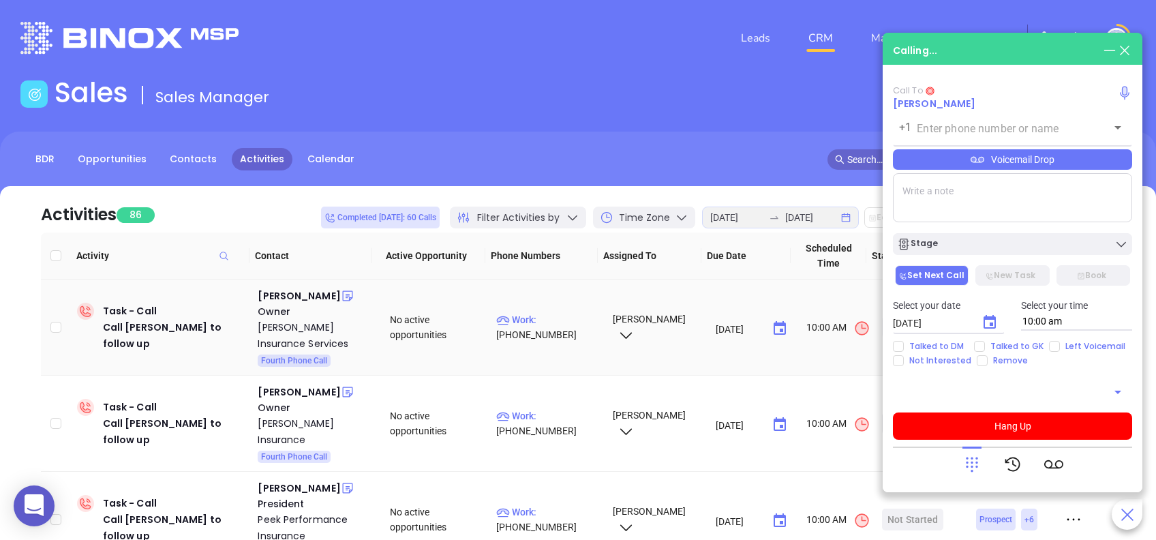
type input "(843) 681-2221"
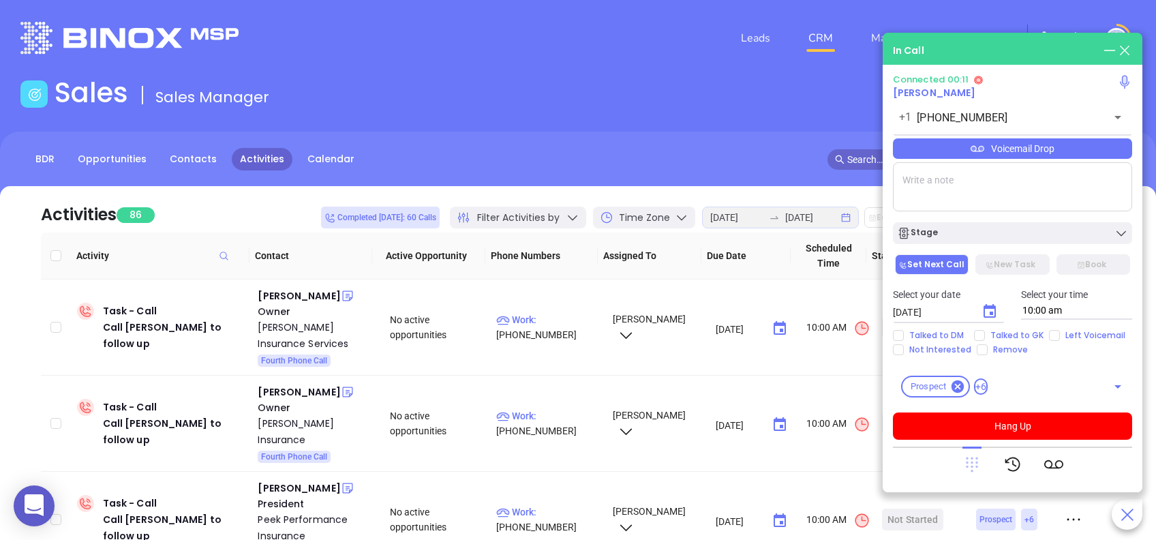
click at [976, 458] on icon at bounding box center [972, 464] width 12 height 15
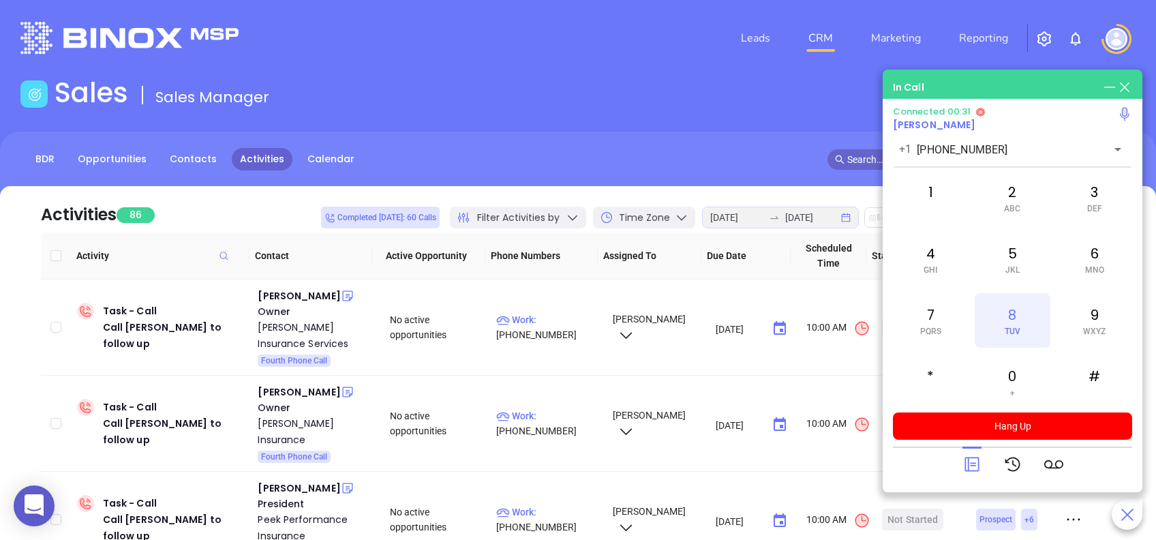
click at [1018, 327] on span "TUV" at bounding box center [1013, 332] width 16 height 10
click at [970, 462] on icon at bounding box center [972, 464] width 19 height 19
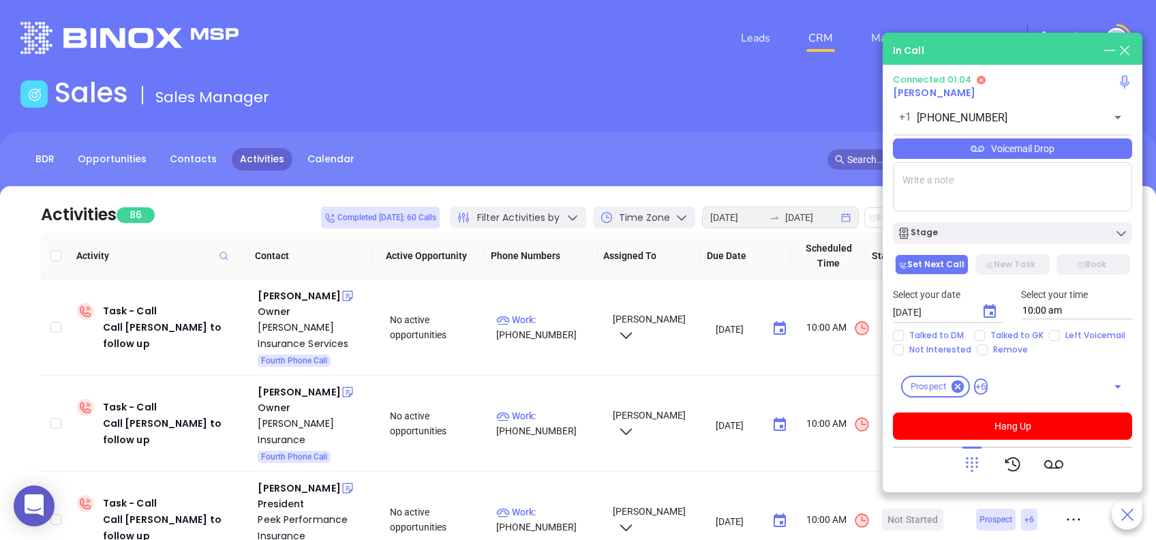
click at [1088, 155] on div "Voicemail Drop" at bounding box center [1012, 148] width 239 height 20
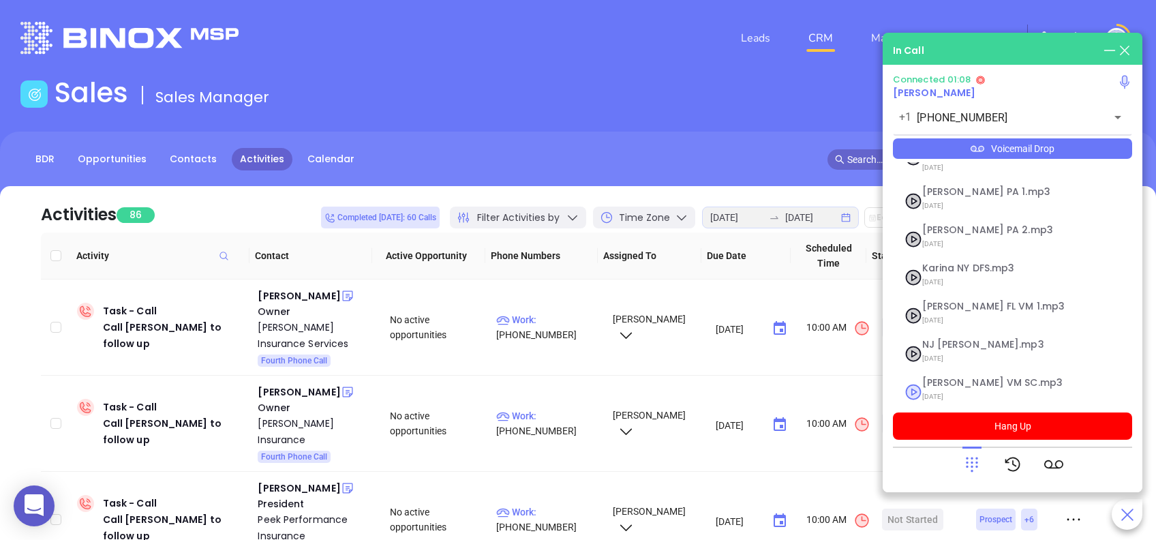
click at [950, 378] on span "Lucy VM SC.mp3" at bounding box center [995, 383] width 147 height 10
checkbox input "true"
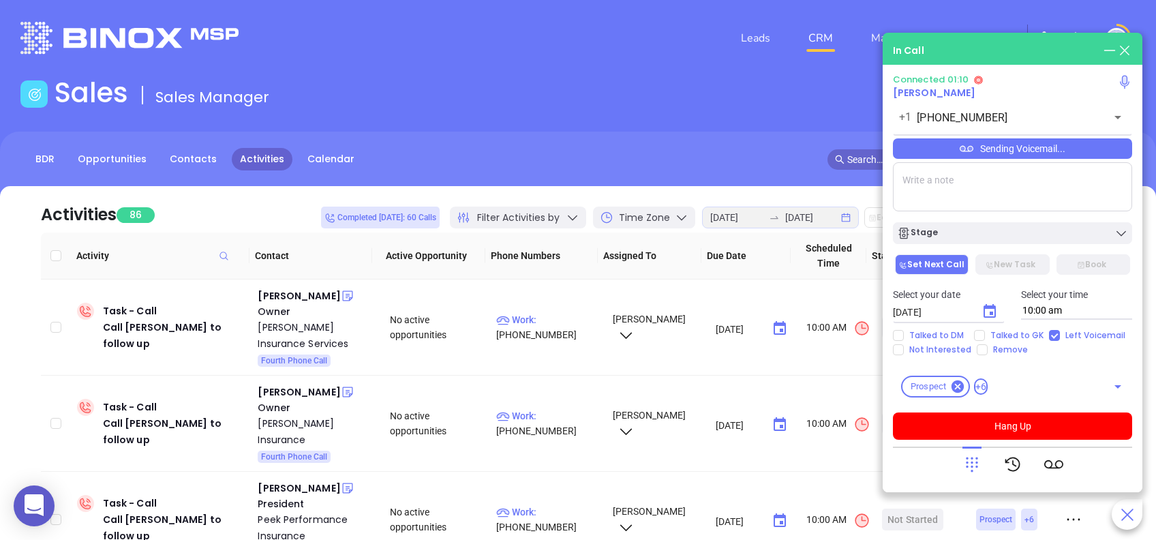
click at [972, 460] on icon at bounding box center [972, 464] width 19 height 19
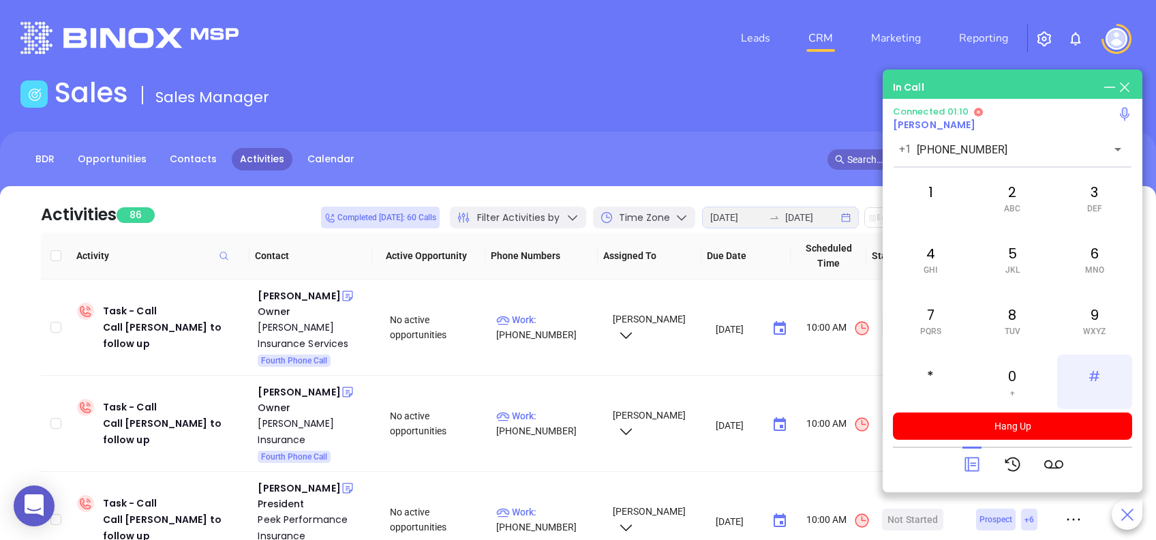
click at [1097, 374] on div "#" at bounding box center [1094, 381] width 75 height 55
click at [973, 461] on icon at bounding box center [972, 464] width 19 height 19
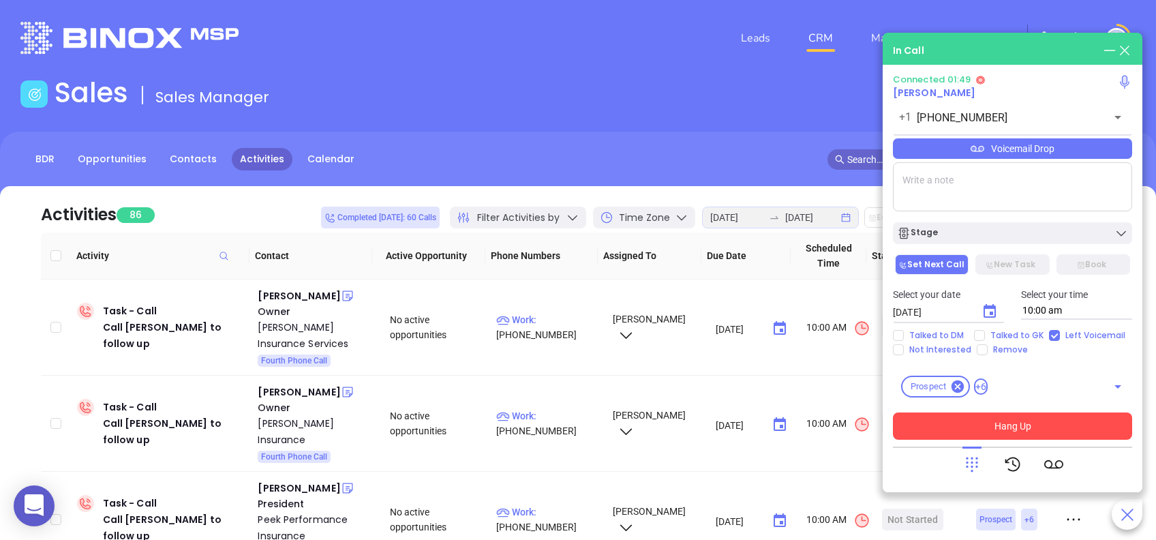
click at [1074, 421] on button "Hang Up" at bounding box center [1012, 425] width 239 height 27
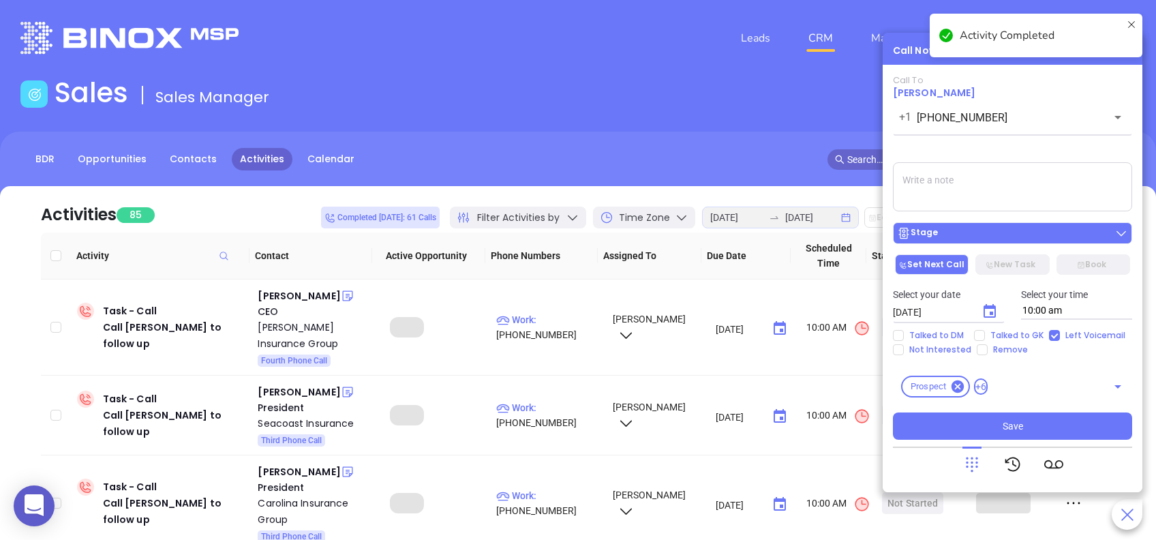
click at [982, 230] on div "Stage" at bounding box center [1012, 233] width 231 height 14
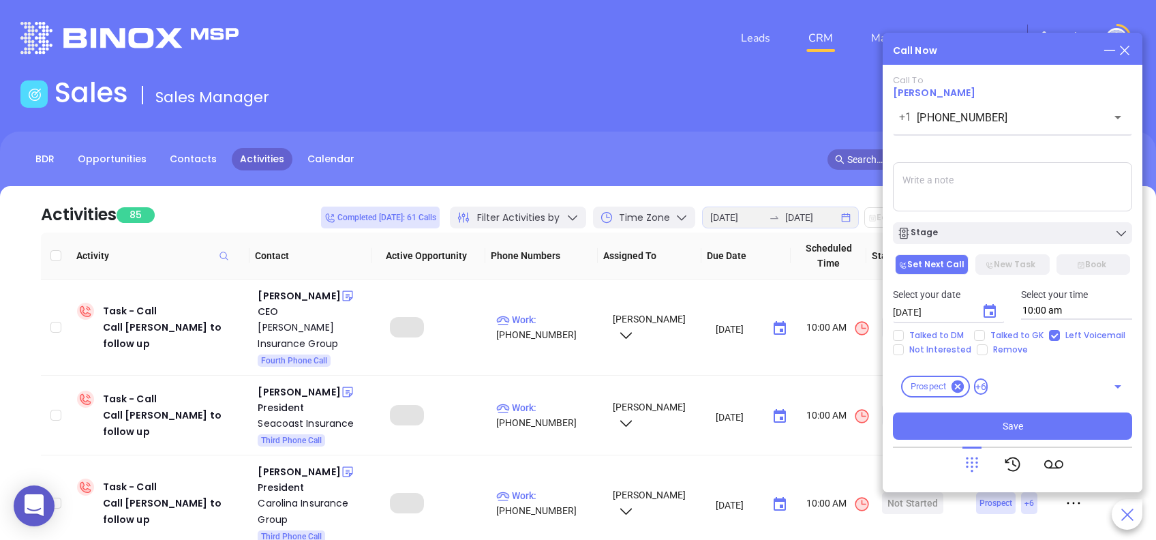
click at [987, 152] on div "Call To Scott Callen +1 (843) 681-2221 ​ Voicemail Drop Stage Set Next Call New…" at bounding box center [1012, 257] width 239 height 365
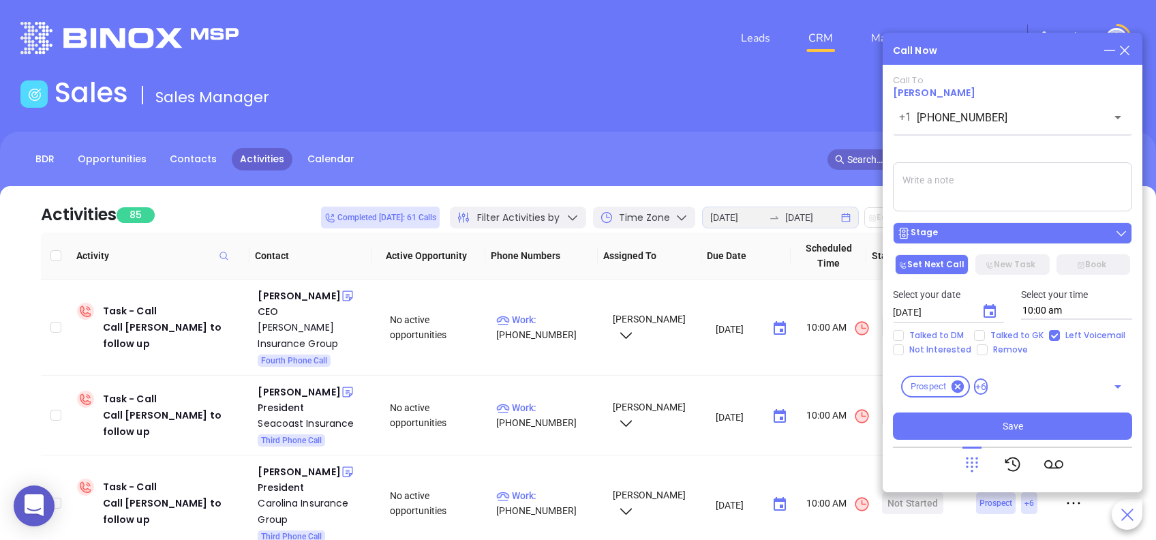
click at [961, 231] on div "Stage" at bounding box center [1012, 233] width 231 height 14
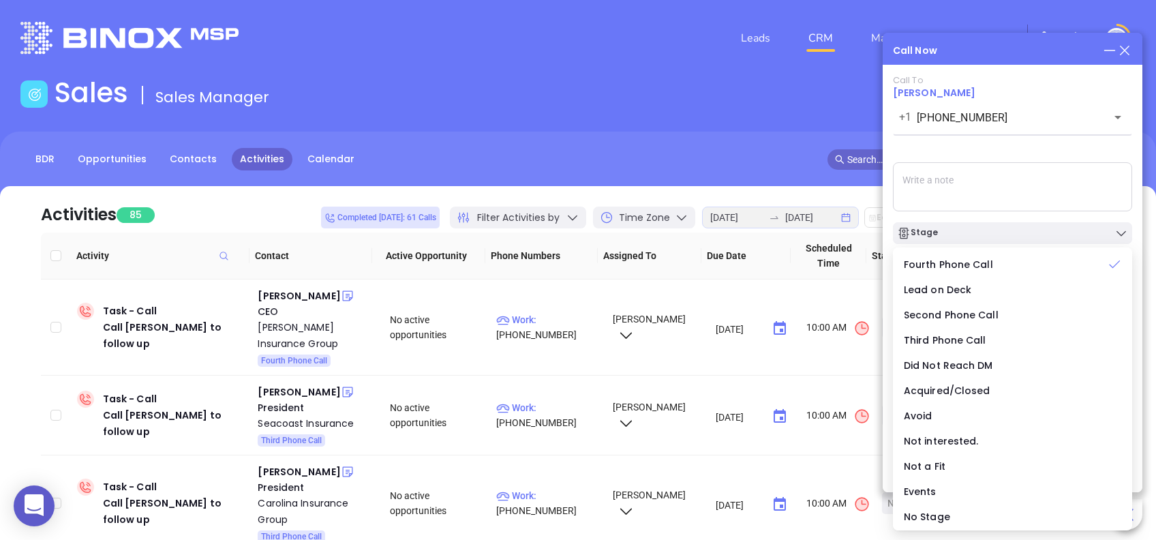
click at [965, 147] on div "Call To Scott Callen +1 (843) 681-2221 ​ Voicemail Drop Stage Set Next Call New…" at bounding box center [1012, 257] width 239 height 365
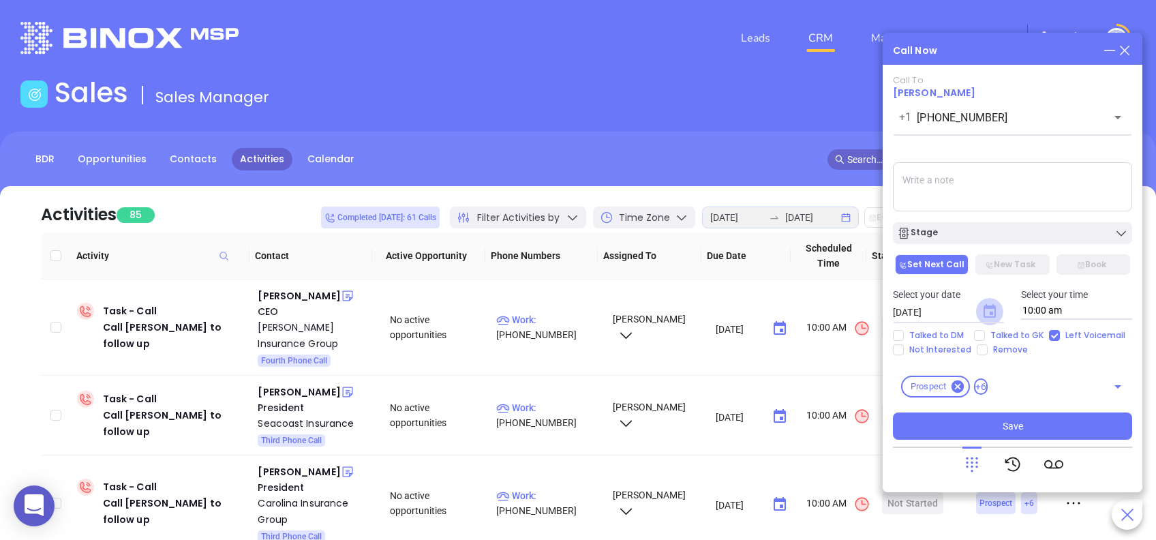
click at [992, 312] on icon "Choose date, selected date is Aug 26, 2025" at bounding box center [990, 311] width 12 height 14
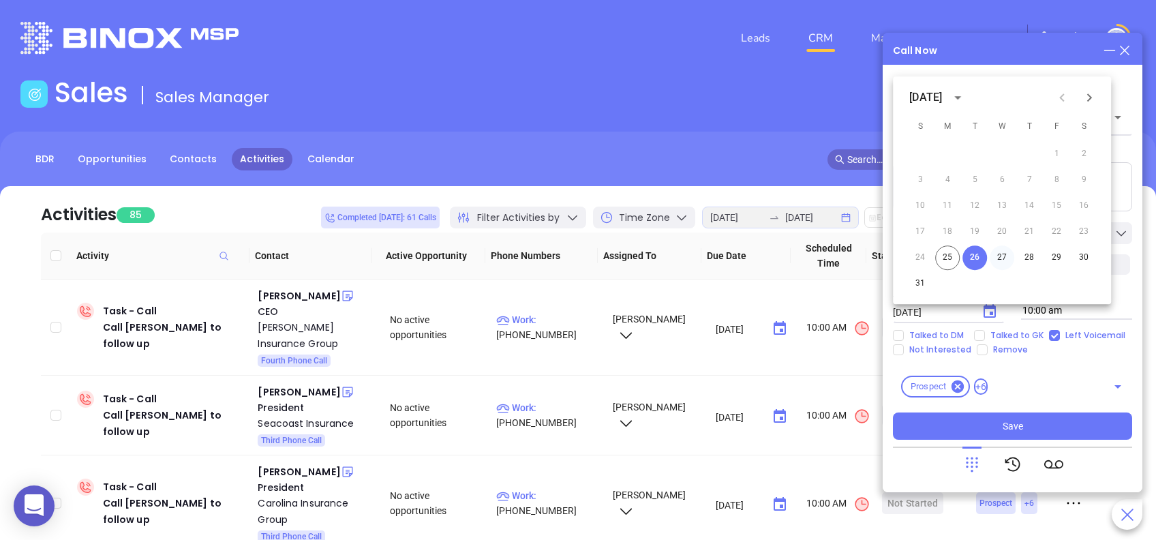
click at [1000, 254] on button "27" at bounding box center [1002, 257] width 25 height 25
type input "08/27/2025"
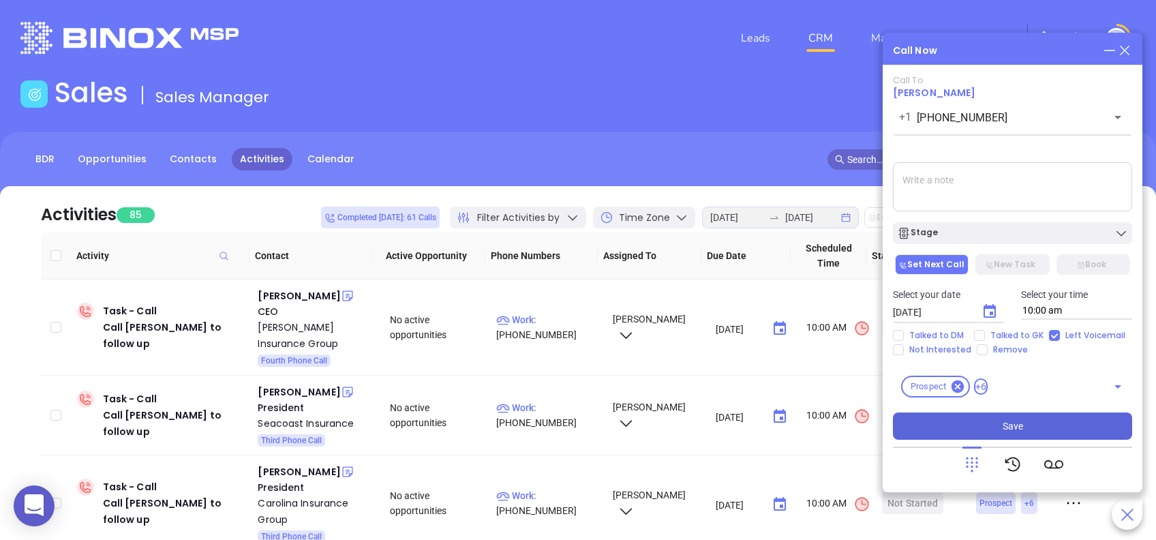
click at [1048, 426] on button "Save" at bounding box center [1012, 425] width 239 height 27
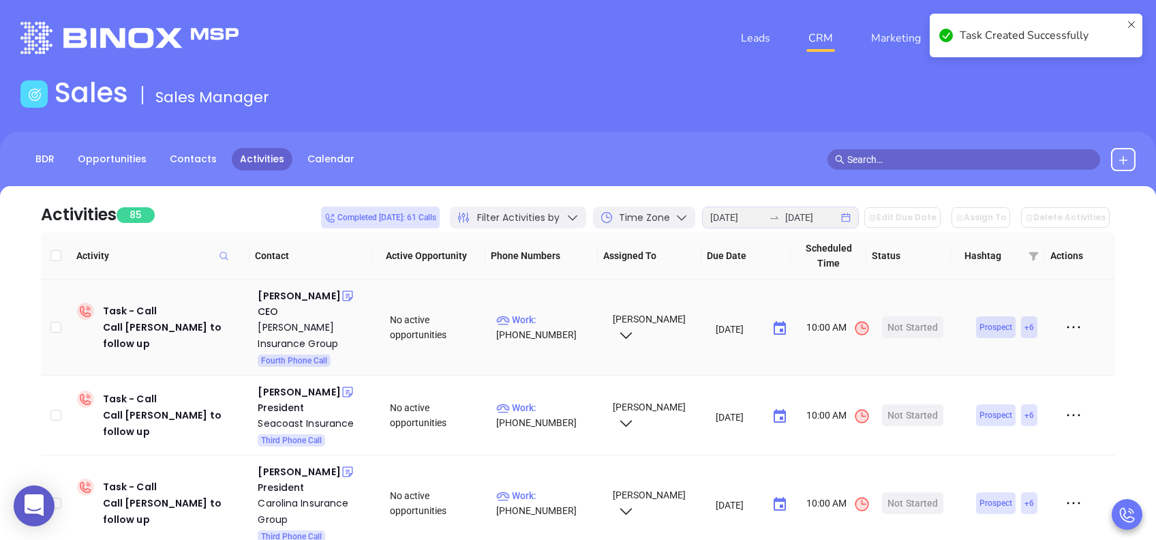
drag, startPoint x: 278, startPoint y: 294, endPoint x: 605, endPoint y: 303, distance: 327.3
click at [278, 294] on div "Ken Welch" at bounding box center [299, 296] width 82 height 16
click at [912, 325] on div "Start Now" at bounding box center [913, 327] width 43 height 22
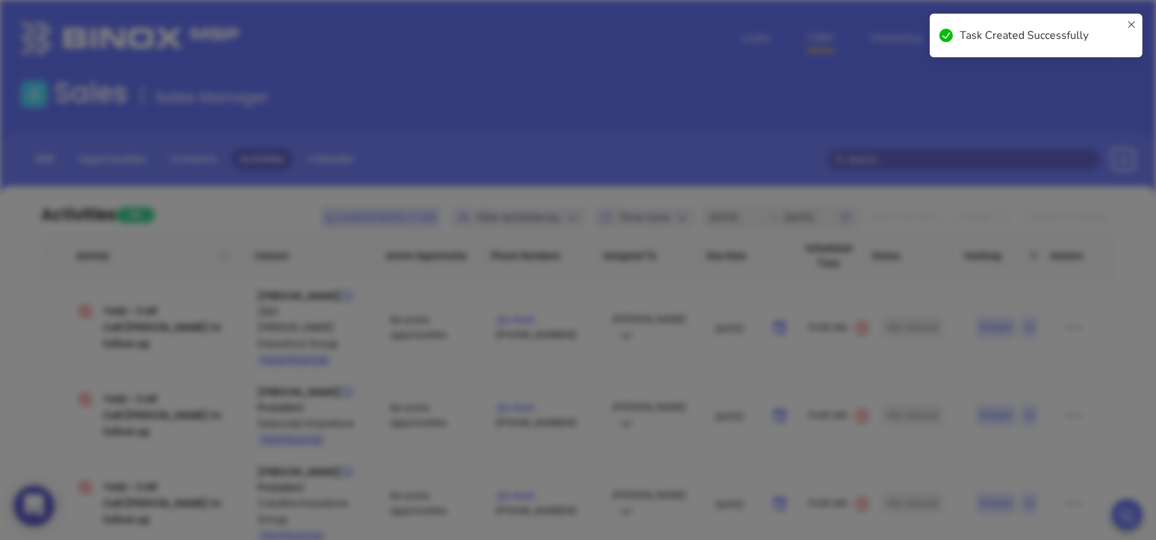
type input "(864) 520-0281"
type input "1"
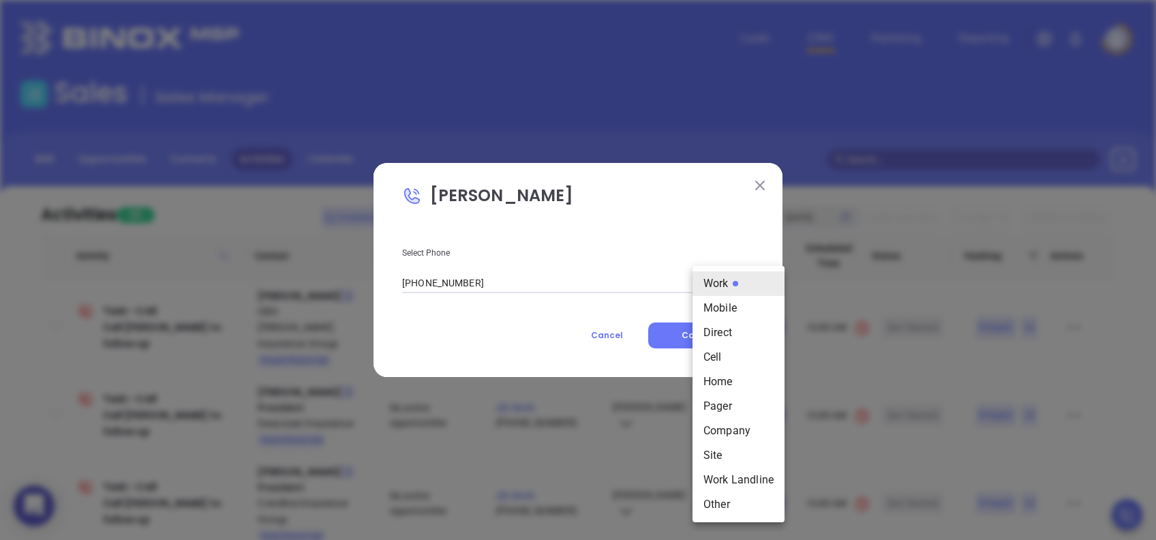
click at [719, 288] on body "0 Leads CRM Marketing Reporting Financial Leads Leads Sales Sales Manager BDR O…" at bounding box center [578, 270] width 1156 height 540
click at [719, 288] on li "Work" at bounding box center [739, 283] width 92 height 25
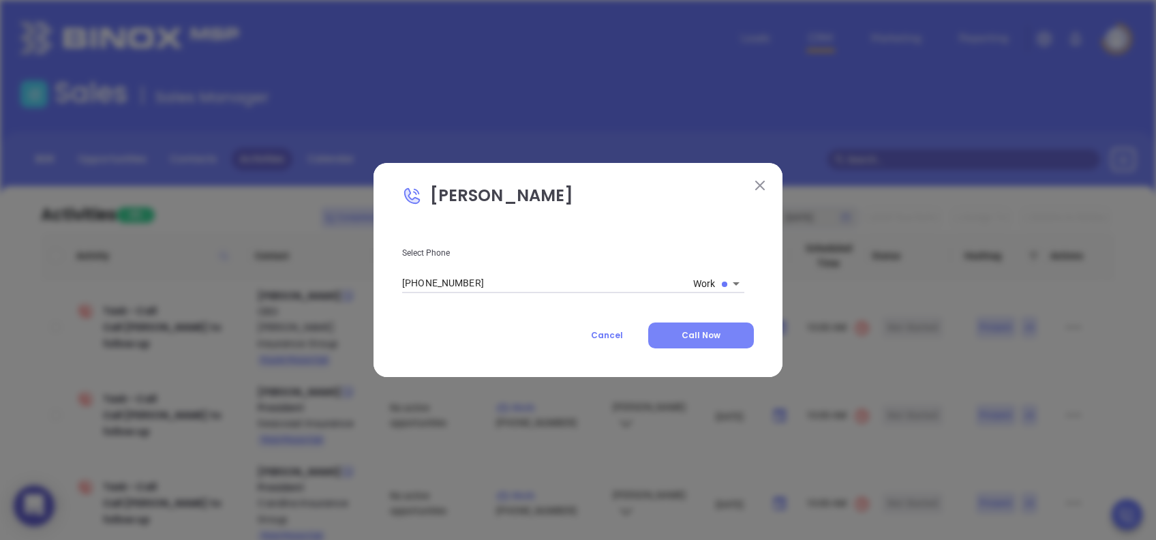
click at [711, 332] on span "Call Now" at bounding box center [701, 335] width 39 height 12
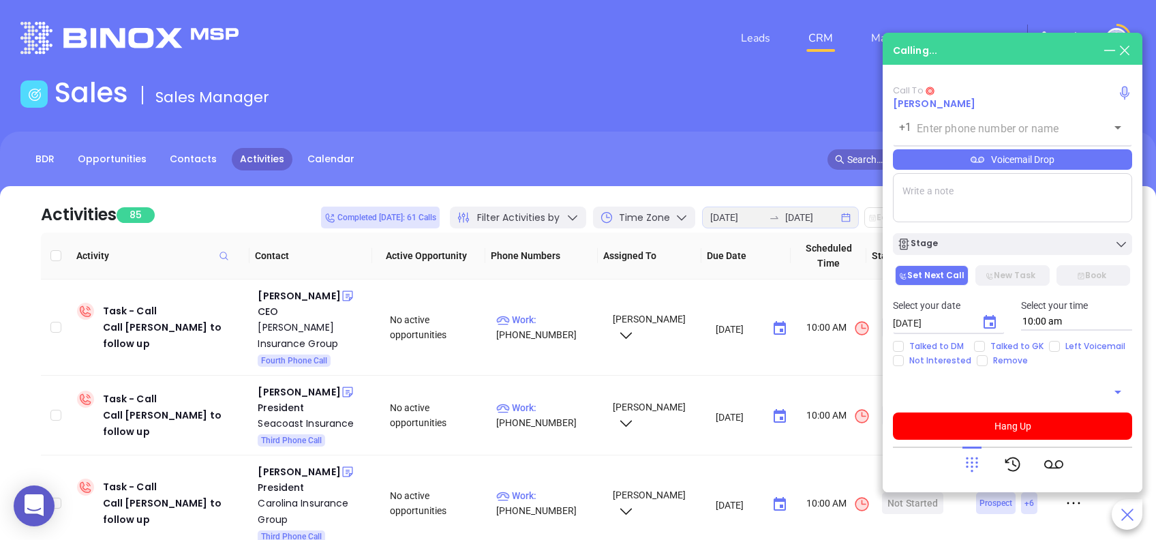
type input "(864) 520-0281"
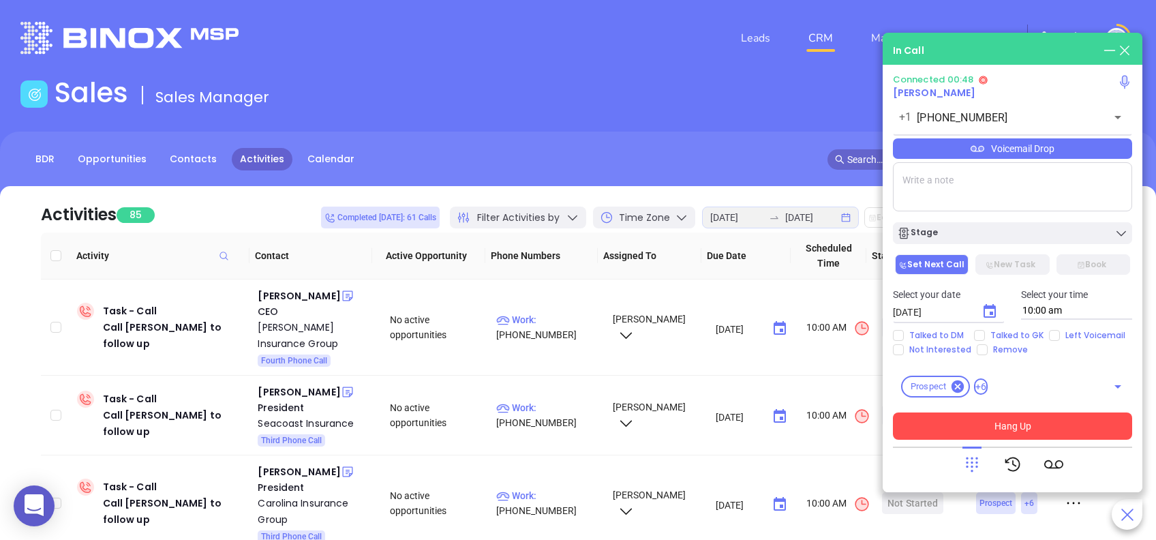
click at [1090, 429] on button "Hang Up" at bounding box center [1012, 425] width 239 height 27
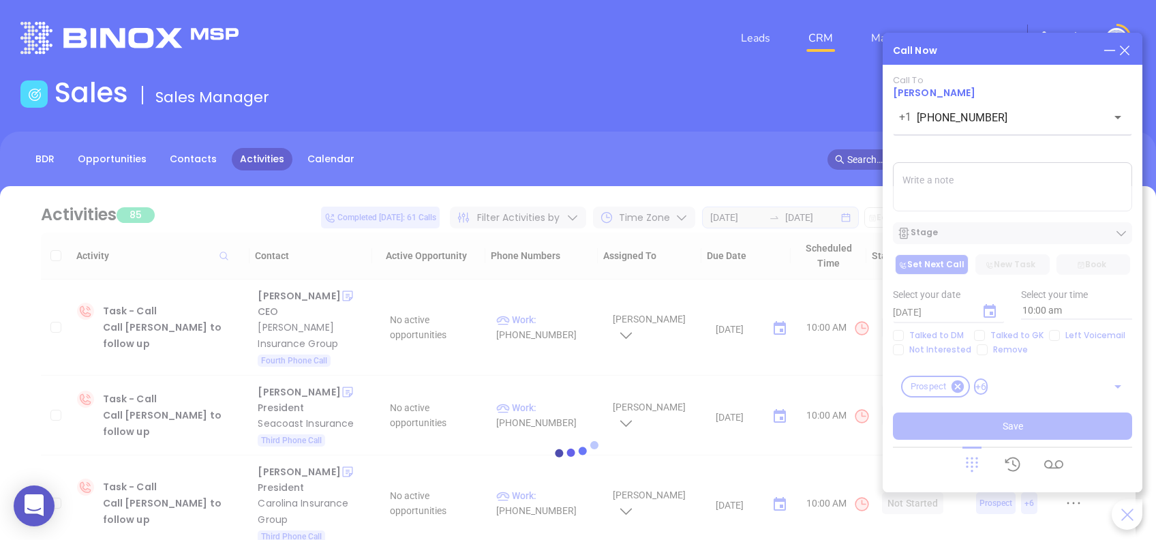
click at [1042, 234] on div at bounding box center [577, 453] width 1115 height 535
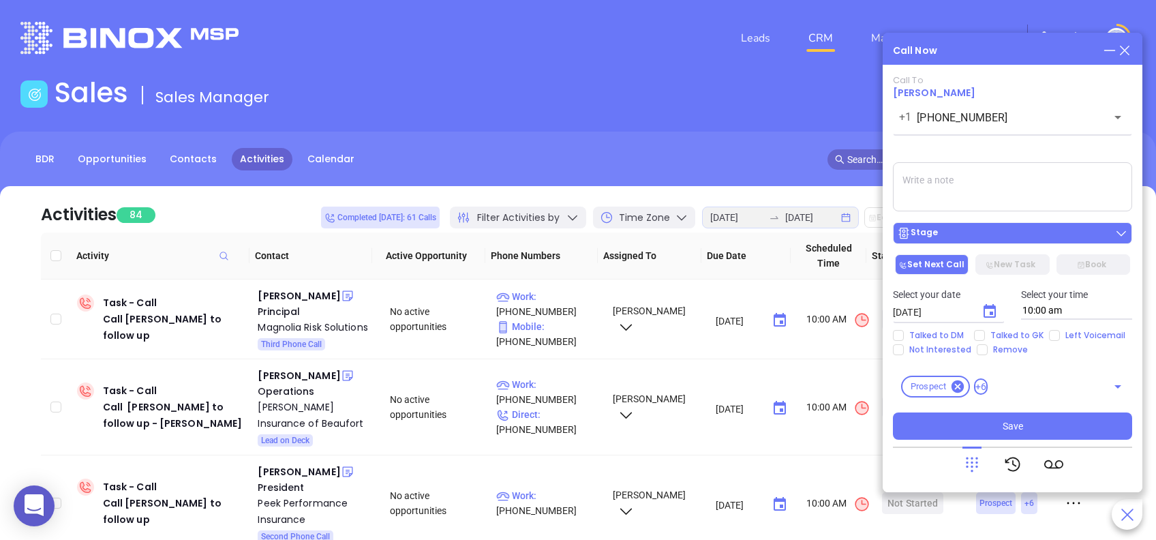
click at [945, 237] on div "Stage" at bounding box center [1012, 233] width 231 height 14
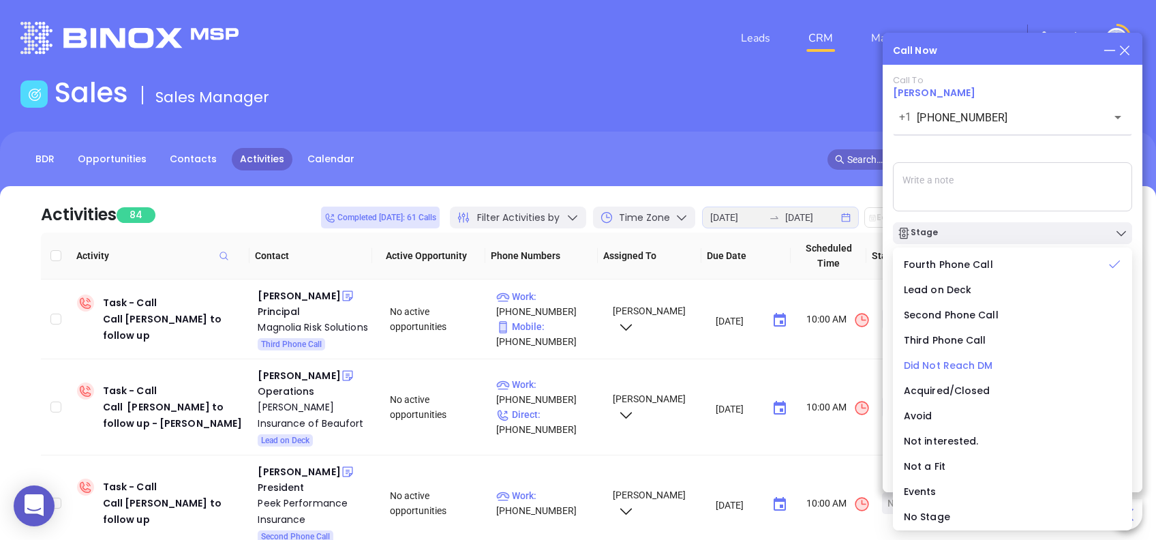
click at [962, 363] on span "Did Not Reach DM" at bounding box center [948, 366] width 89 height 14
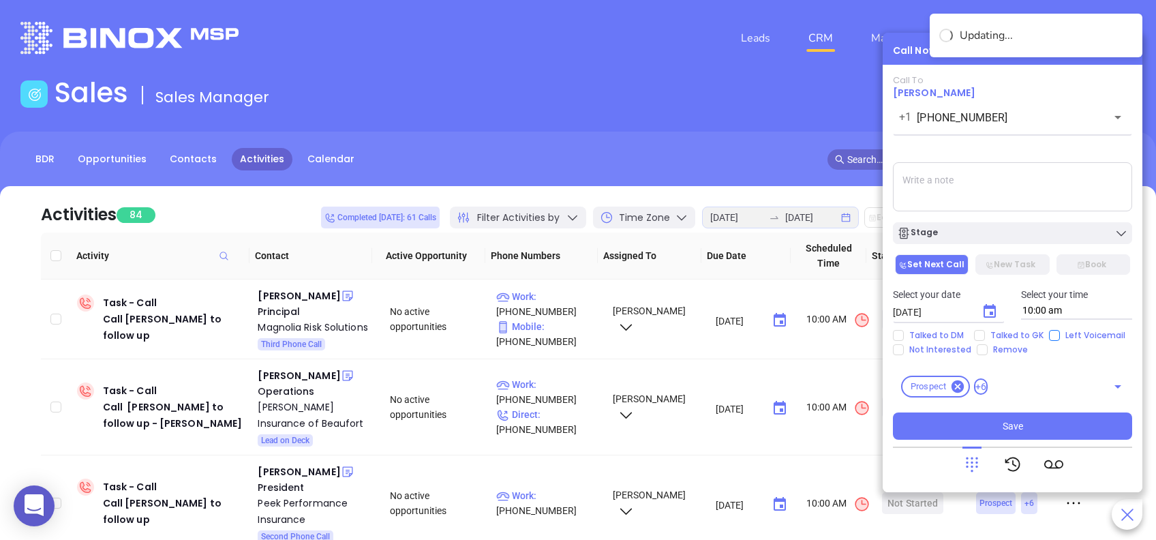
click at [1052, 331] on input "Left Voicemail" at bounding box center [1054, 335] width 11 height 11
checkbox input "true"
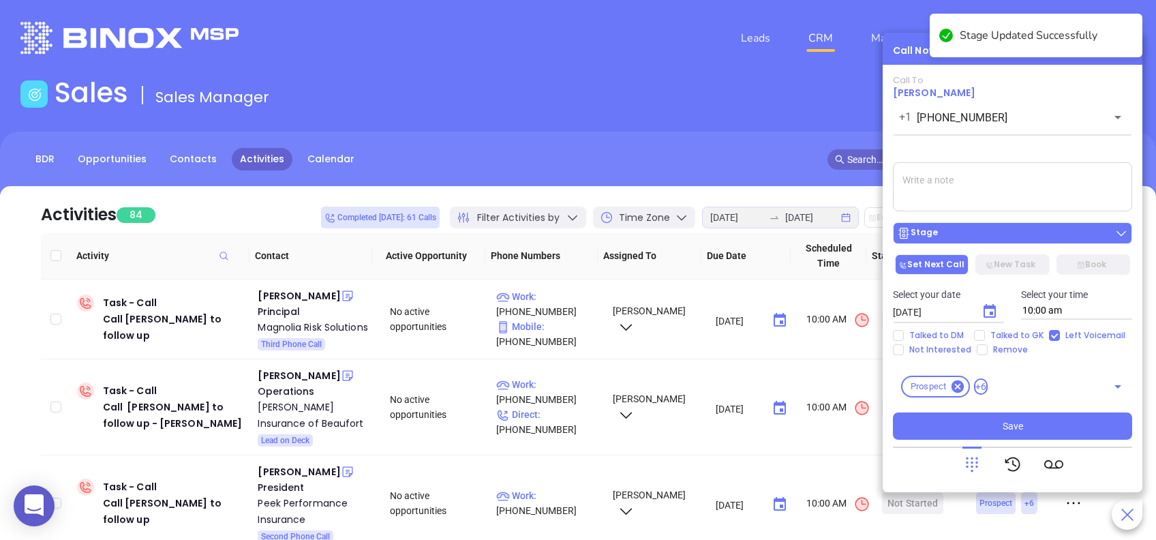
click at [979, 234] on div "Stage" at bounding box center [1012, 233] width 231 height 14
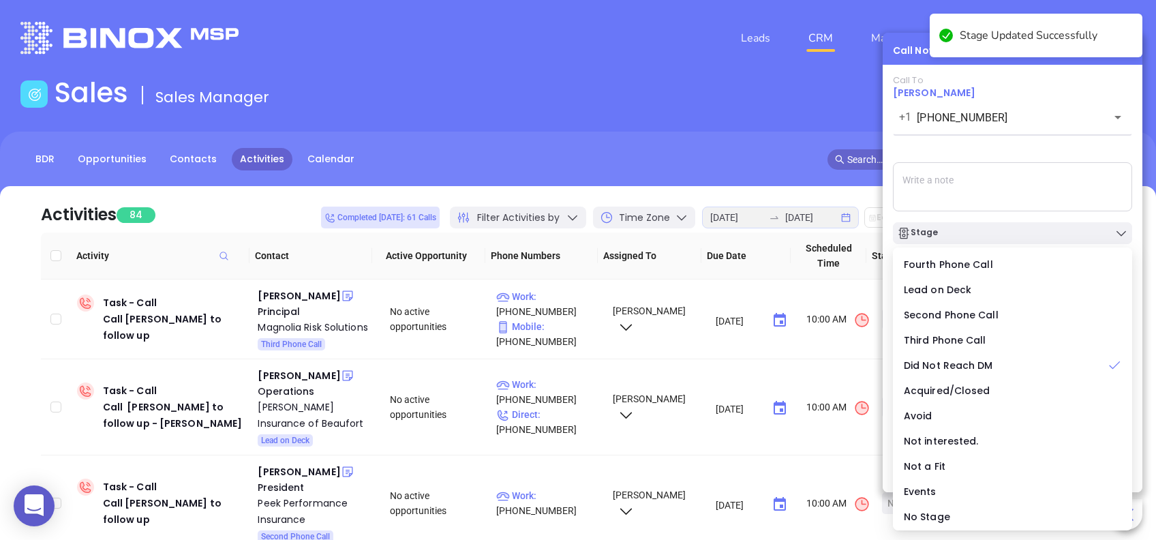
click at [1012, 143] on div "Call To Ken Welch +1 (864) 520-0281 ​ Voicemail Drop Stage Set Next Call New Ta…" at bounding box center [1012, 257] width 239 height 365
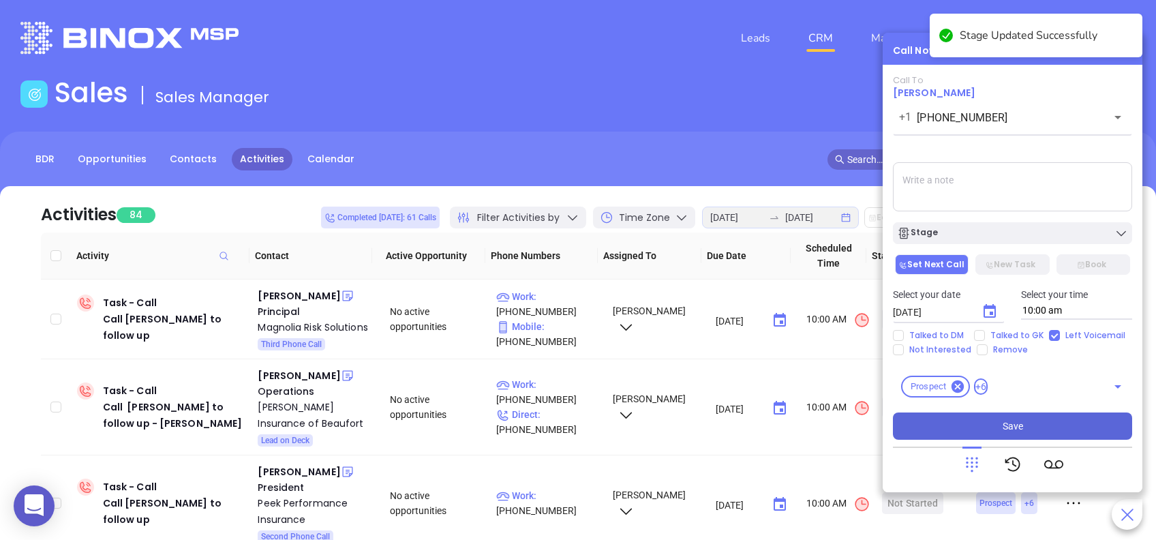
click at [1074, 419] on button "Save" at bounding box center [1012, 425] width 239 height 27
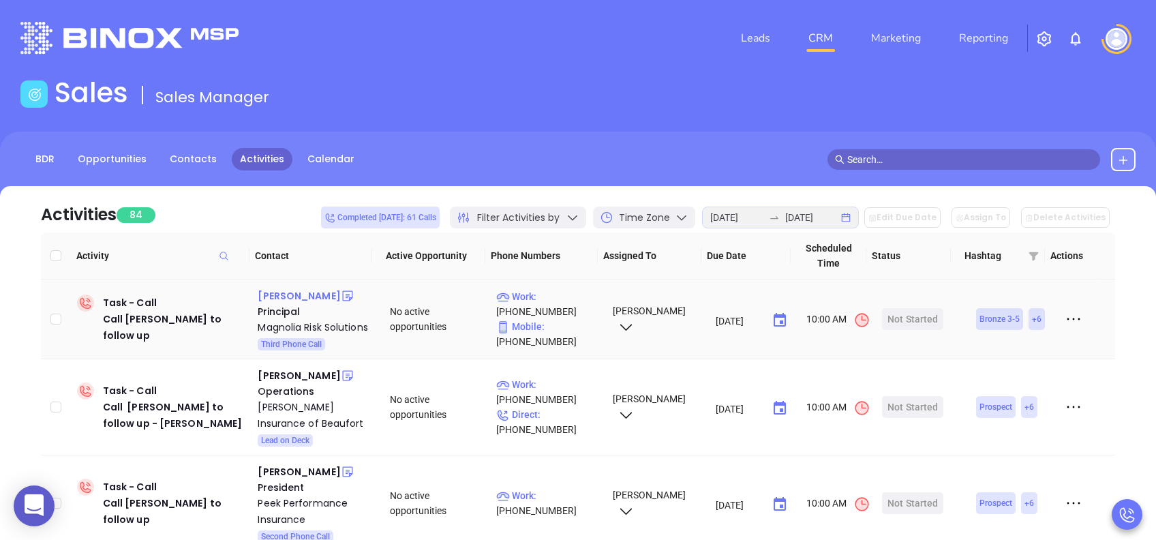
click at [301, 295] on div "Stephen Frank" at bounding box center [299, 296] width 82 height 16
click at [281, 323] on div "Magnolia Risk Solutions" at bounding box center [314, 327] width 113 height 16
click at [892, 324] on div "Start Now" at bounding box center [913, 319] width 43 height 22
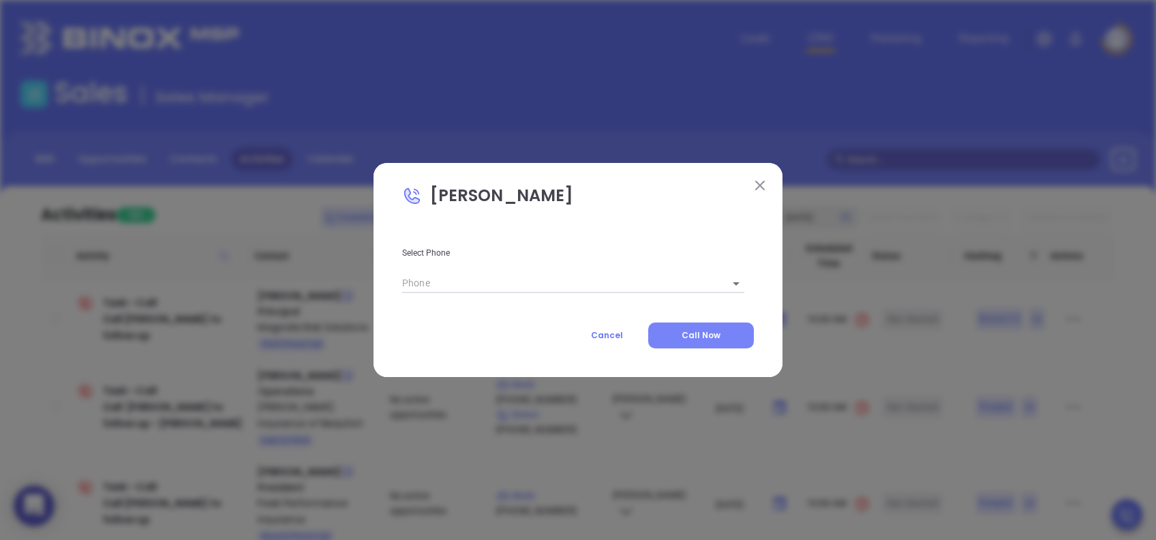
type input "(864) 448-0392"
type input "1"
click at [718, 279] on body "0 Leads CRM Marketing Reporting Financial Leads Leads Sales Sales Manager BDR O…" at bounding box center [578, 270] width 1156 height 540
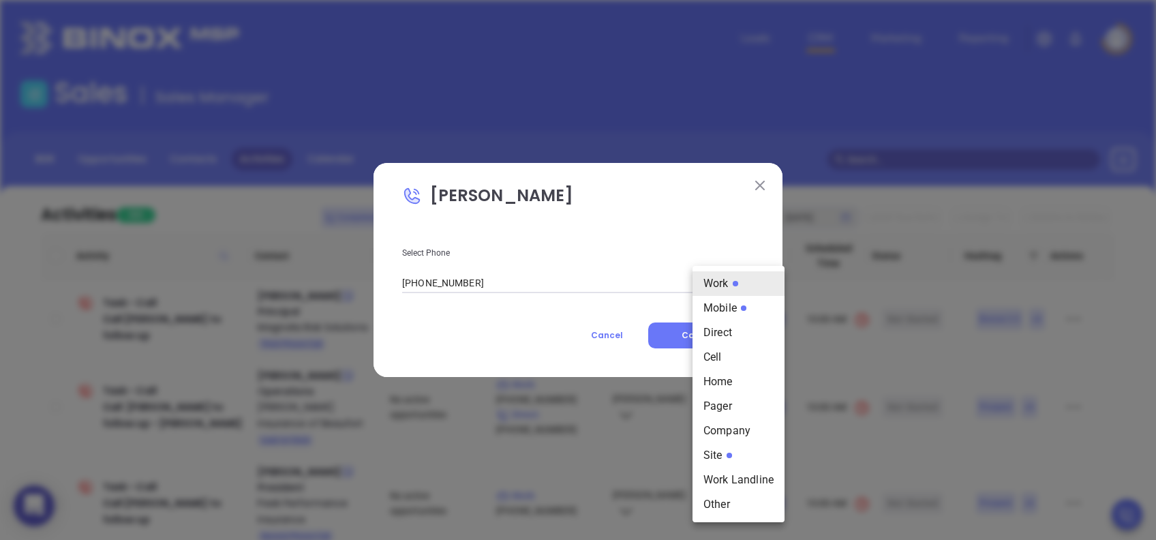
click at [736, 314] on li "Mobile" at bounding box center [739, 308] width 92 height 25
type input "(864) 360-7784"
type input "2"
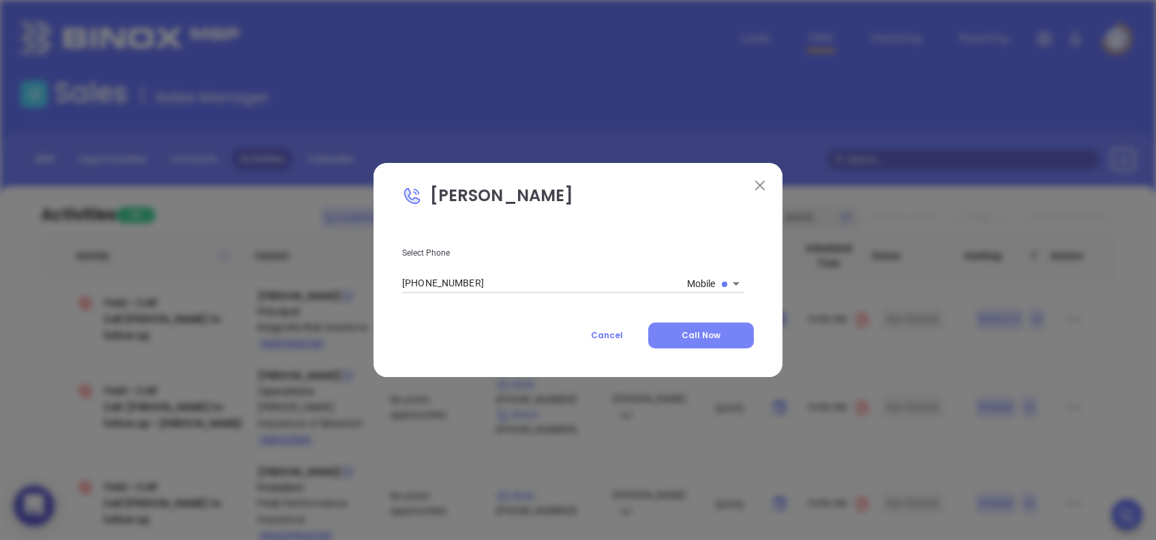
click at [726, 335] on button "Call Now" at bounding box center [701, 335] width 106 height 26
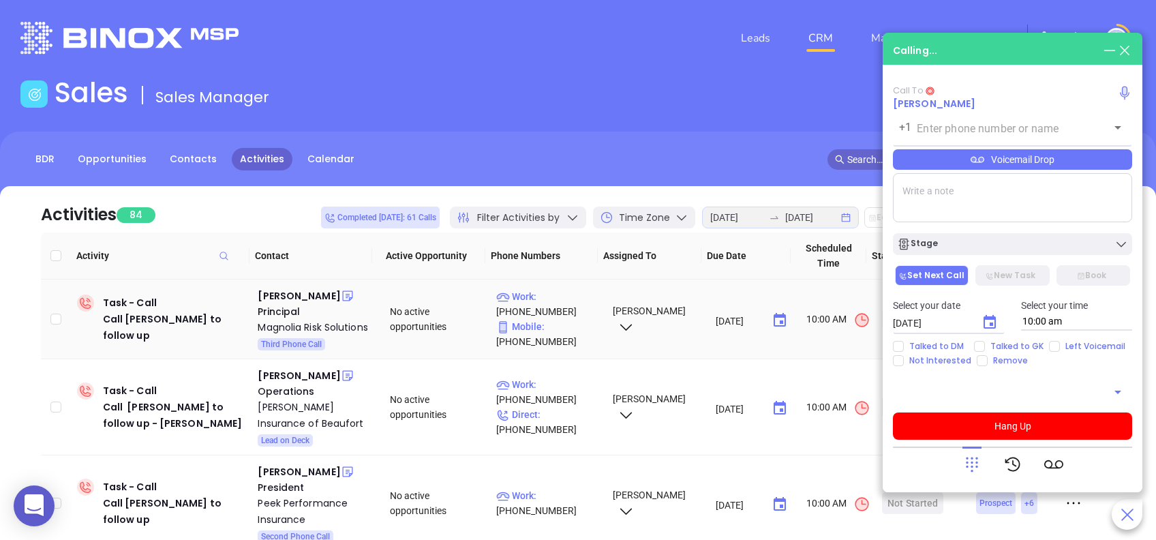
type input "(864) 360-7784"
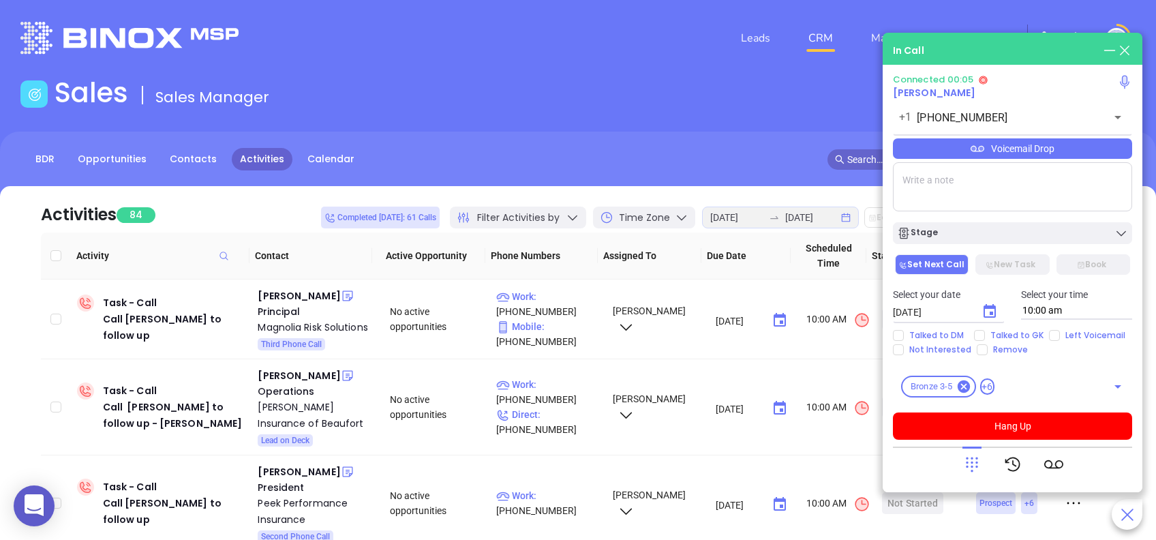
drag, startPoint x: 1042, startPoint y: 145, endPoint x: 1052, endPoint y: 151, distance: 11.9
click at [1043, 145] on div "Voicemail Drop" at bounding box center [1012, 148] width 239 height 20
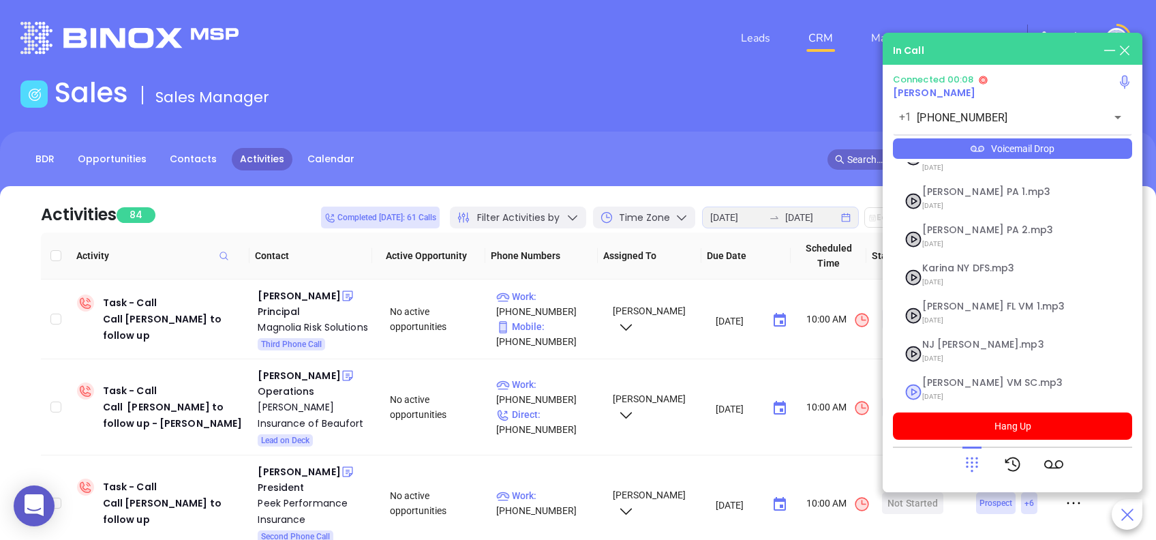
click at [935, 378] on span "Lucy VM SC.mp3" at bounding box center [995, 383] width 147 height 10
checkbox input "true"
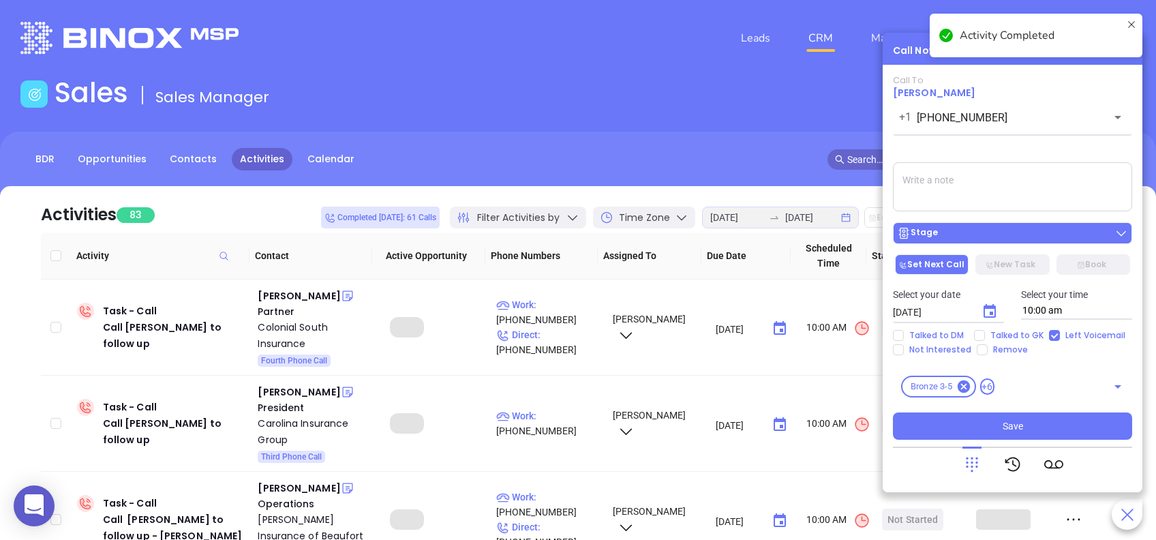
click at [1025, 231] on div "Stage" at bounding box center [1012, 233] width 231 height 14
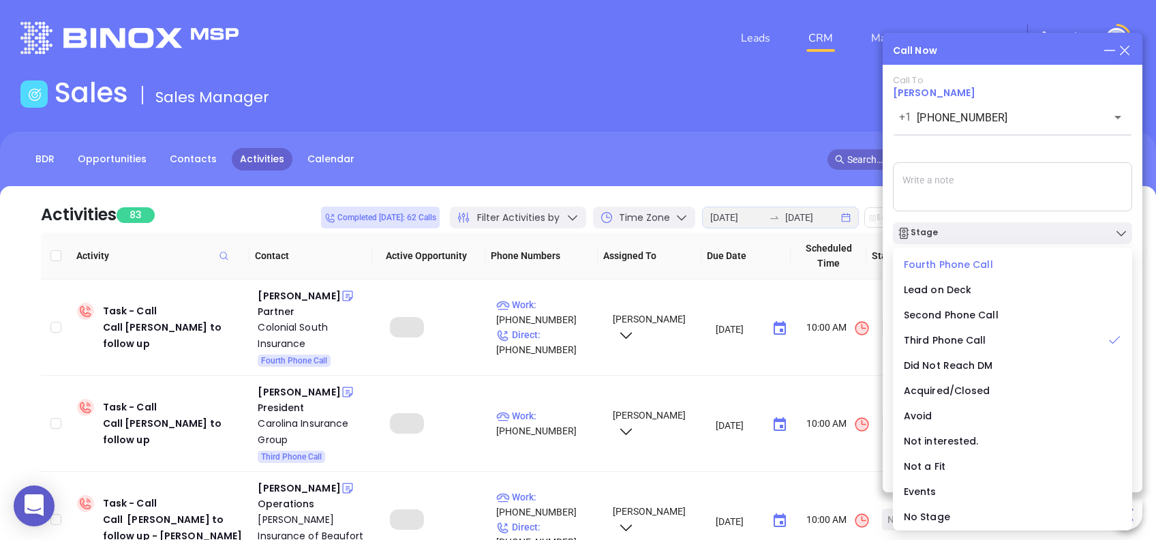
click at [930, 260] on span "Fourth Phone Call" at bounding box center [948, 265] width 89 height 14
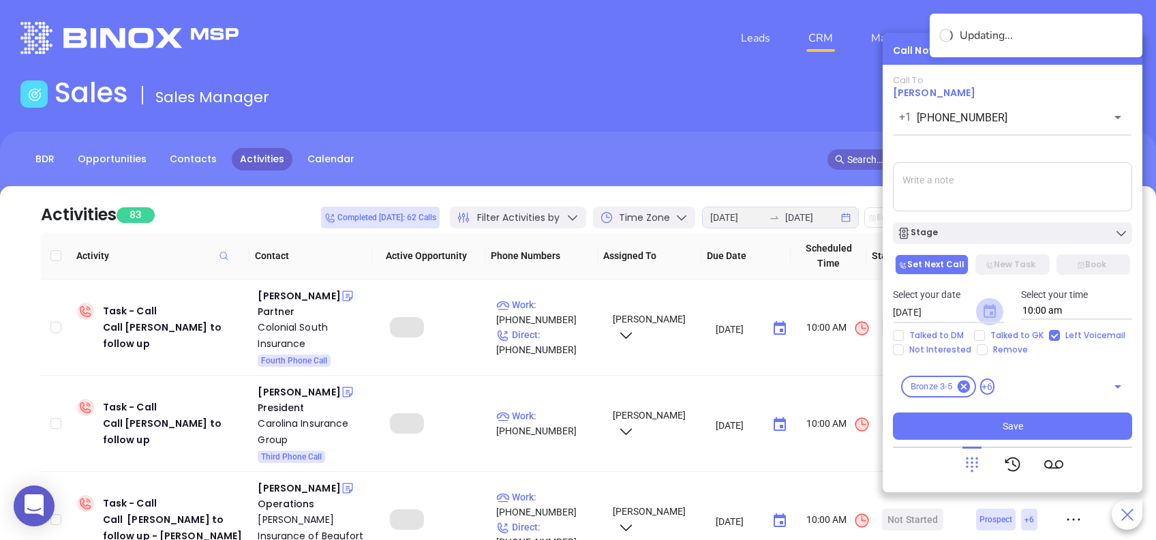
click at [990, 307] on icon "Choose date, selected date is Aug 26, 2025" at bounding box center [990, 311] width 12 height 14
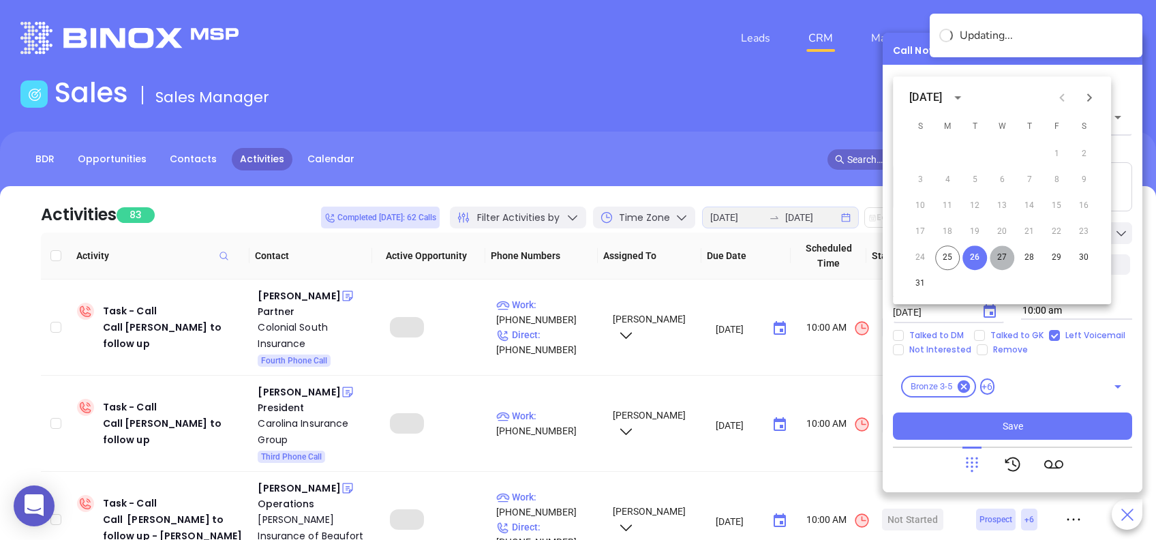
click at [1001, 257] on button "27" at bounding box center [1002, 257] width 25 height 25
type input "08/27/2025"
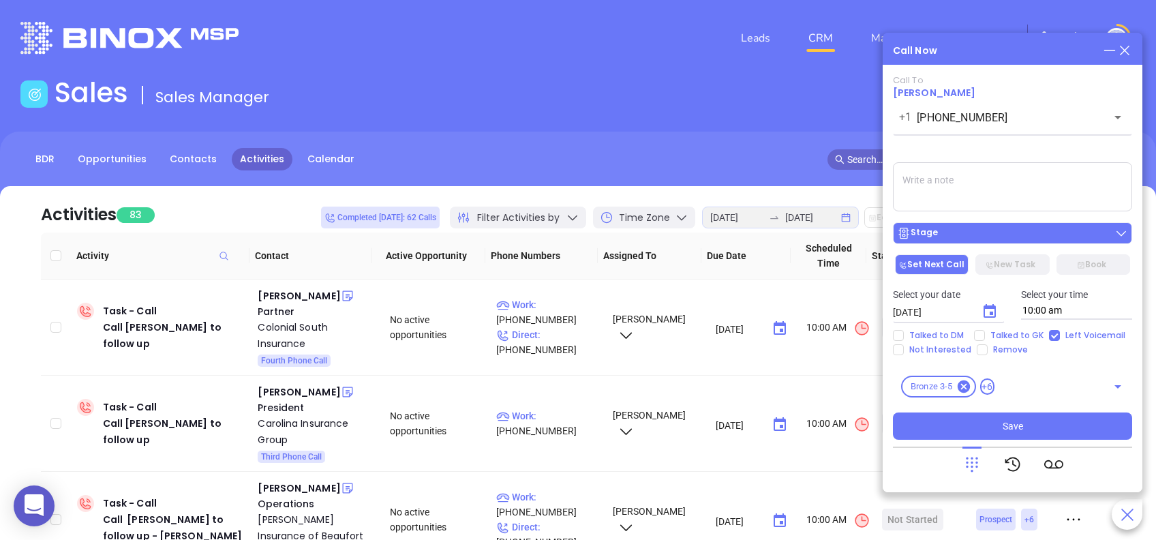
click at [1040, 237] on div "Stage" at bounding box center [1012, 233] width 231 height 14
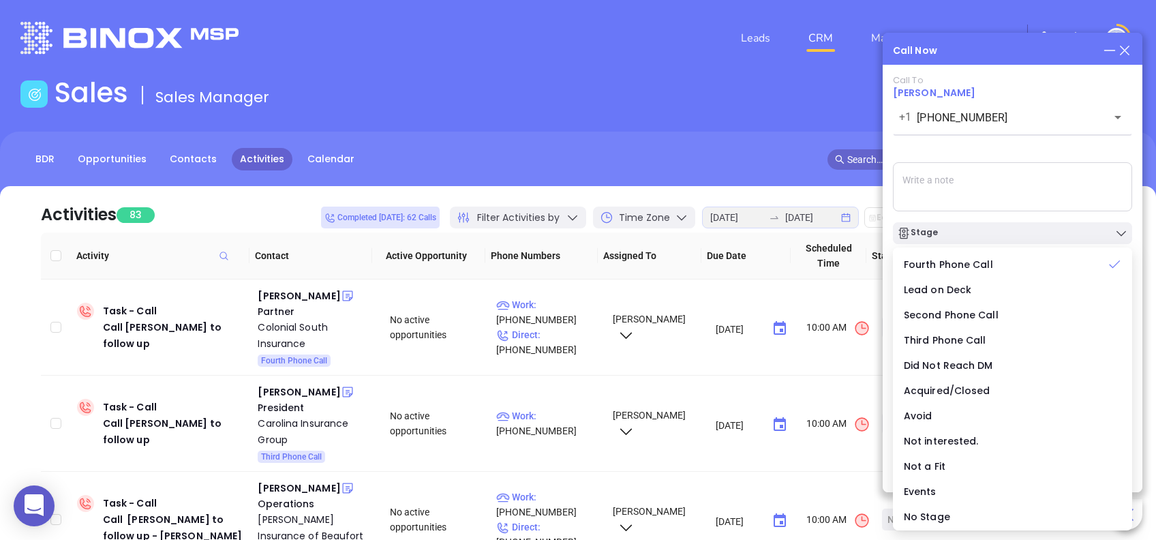
click at [1009, 151] on div "Call To Stephen Frank +1 (864) 360-7784 ​ Voicemail Drop Stage Set Next Call Ne…" at bounding box center [1012, 257] width 239 height 365
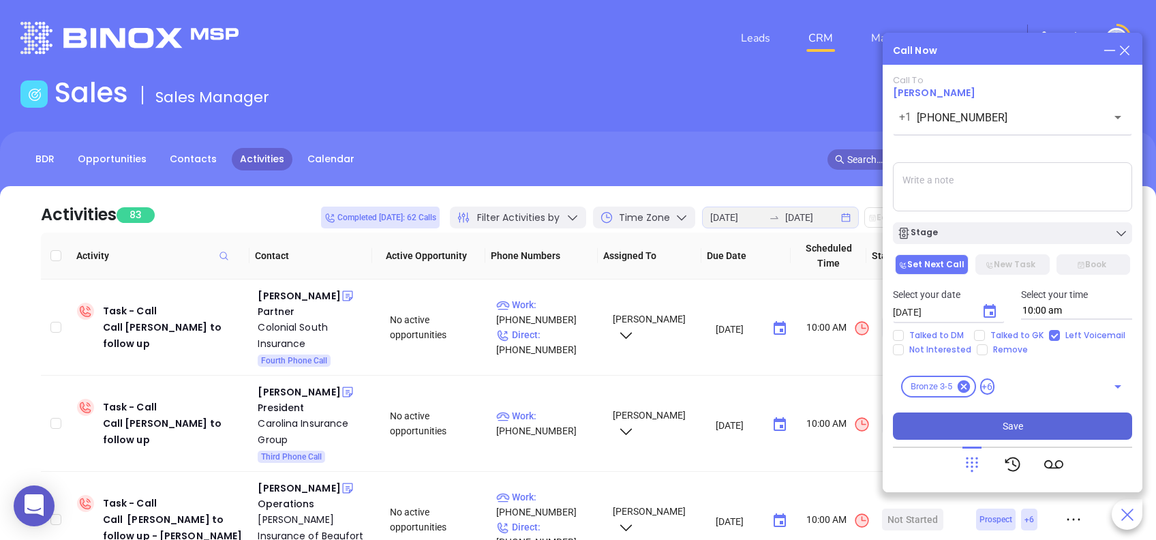
click at [1054, 431] on button "Save" at bounding box center [1012, 425] width 239 height 27
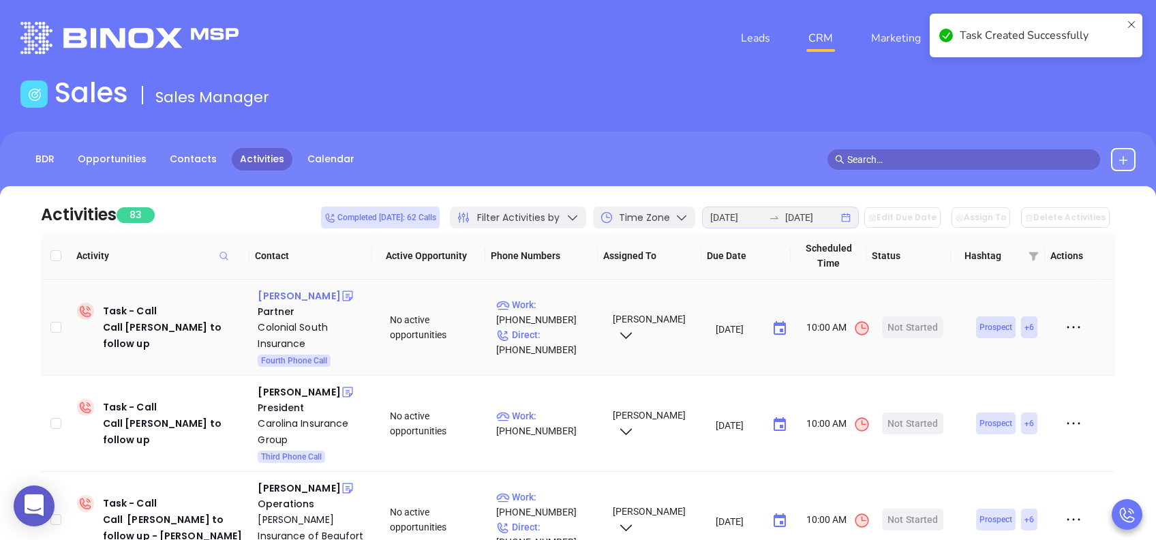
click at [295, 297] on div "Rob Hummel" at bounding box center [299, 296] width 82 height 16
click at [906, 328] on div "Start Now" at bounding box center [913, 327] width 43 height 22
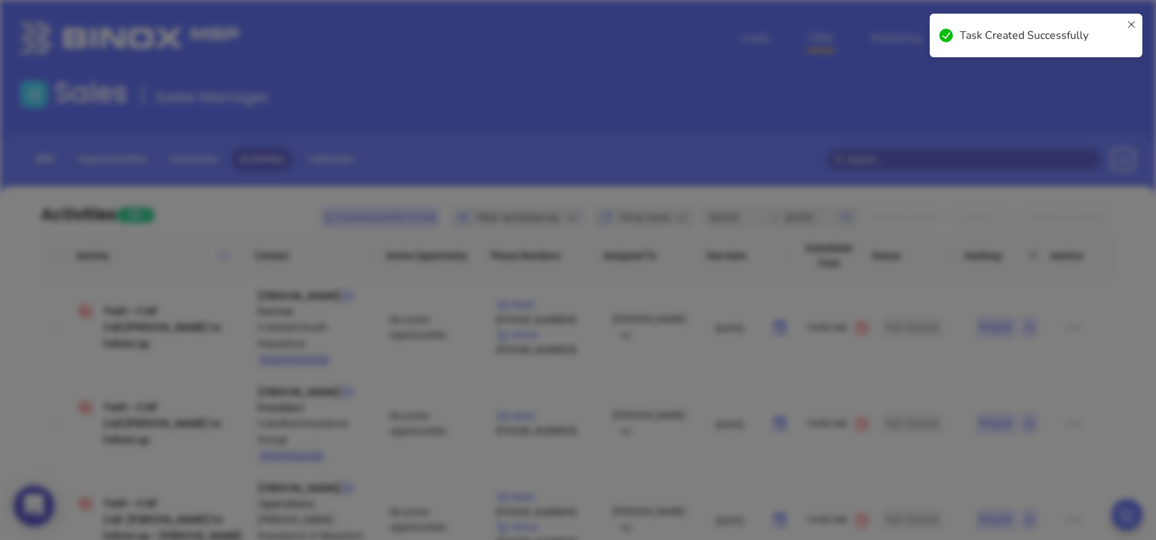
type input "(843) 785-7455"
type input "1"
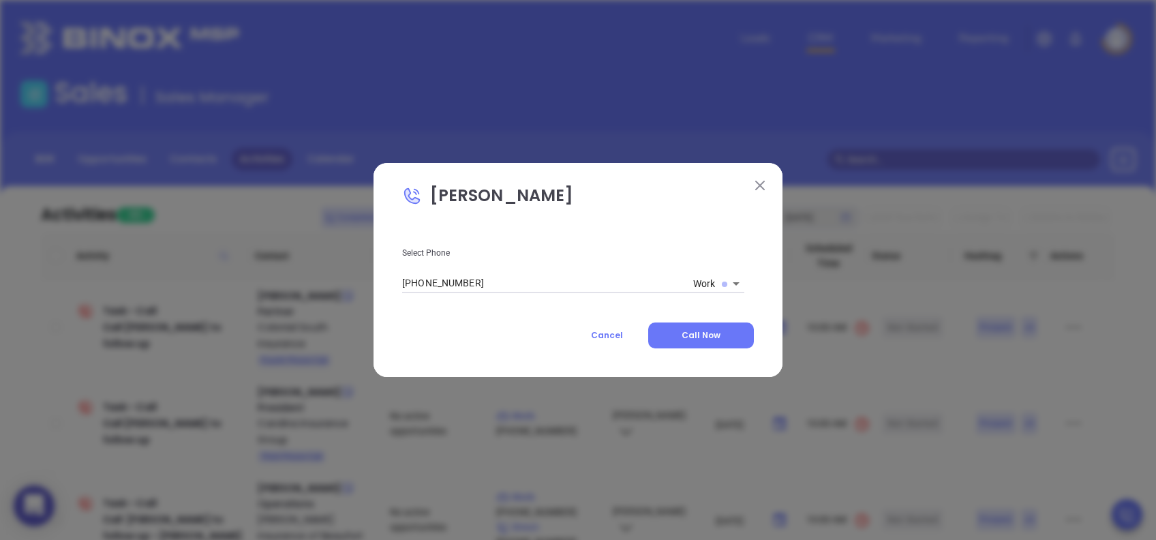
click at [723, 281] on body "0 Leads CRM Marketing Reporting Financial Leads Leads Sales Sales Manager BDR O…" at bounding box center [578, 270] width 1156 height 540
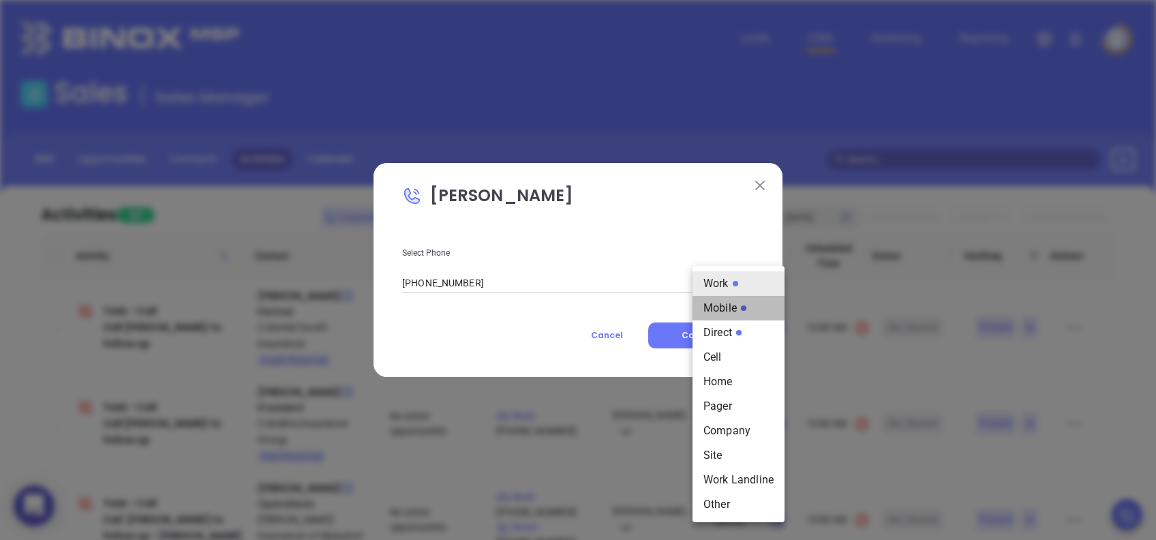
click at [736, 311] on li "Mobile" at bounding box center [739, 308] width 92 height 25
type input "2"
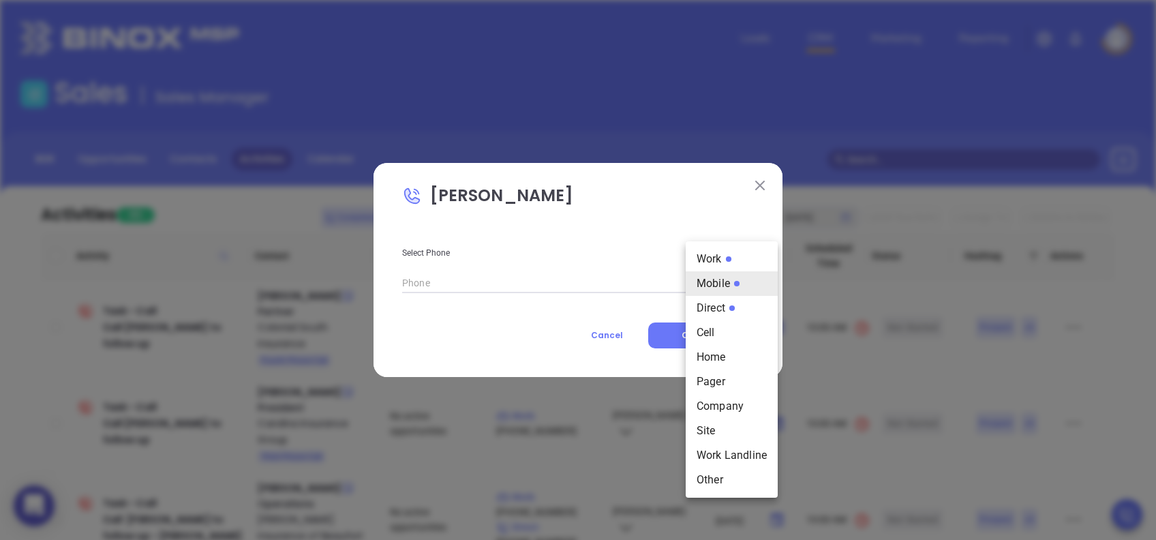
click at [716, 281] on body "0 Leads CRM Marketing Reporting Financial Leads Leads Sales Sales Manager BDR O…" at bounding box center [578, 270] width 1156 height 540
click at [714, 309] on li "Direct" at bounding box center [732, 308] width 92 height 25
type input "(843) 422-5363"
type input "3"
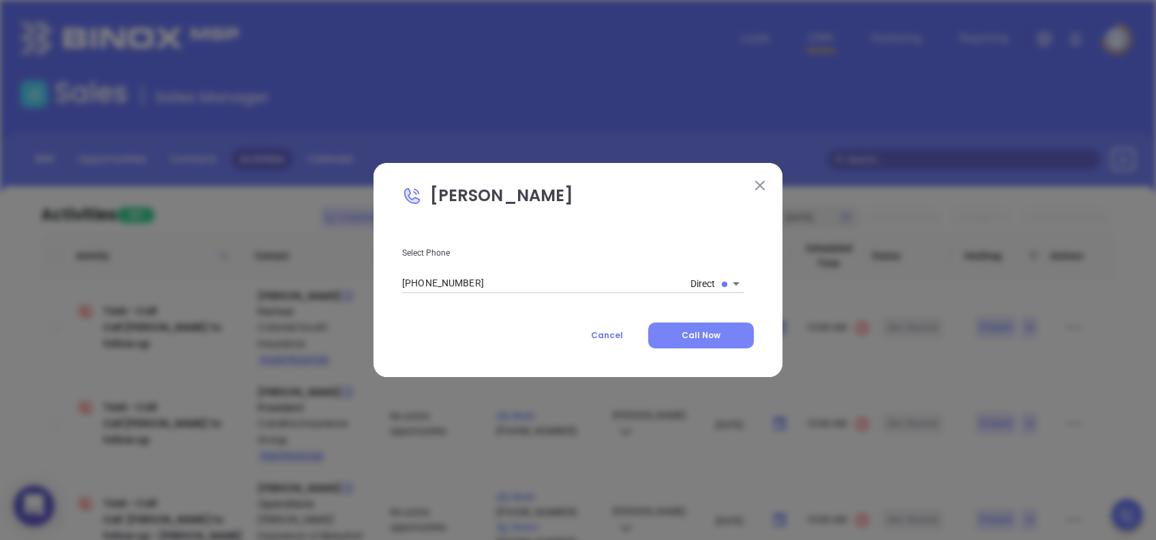
click at [716, 333] on span "Call Now" at bounding box center [701, 335] width 39 height 12
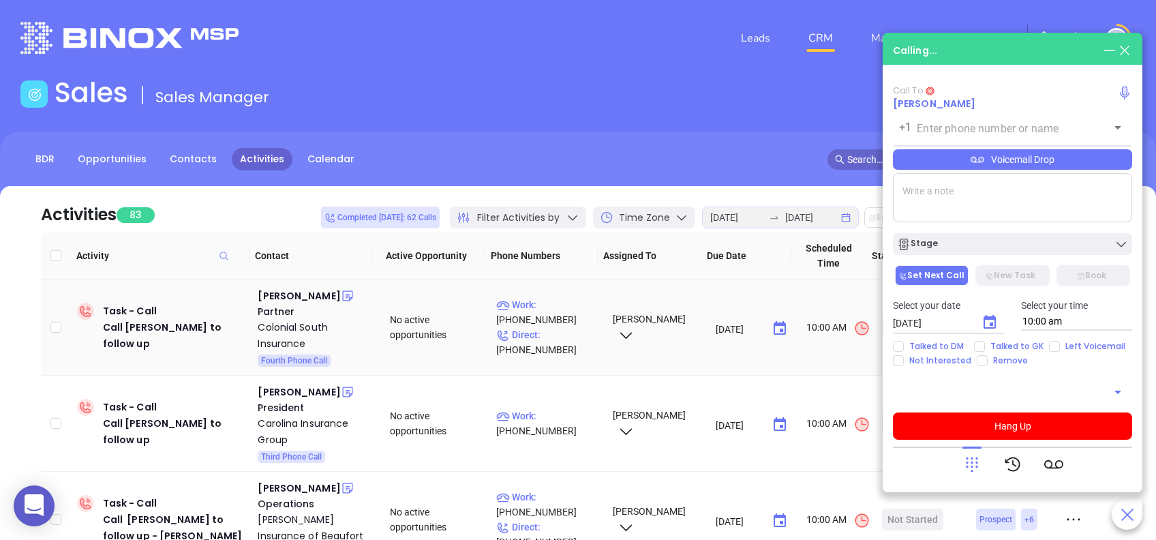
type input "(843) 422-5363"
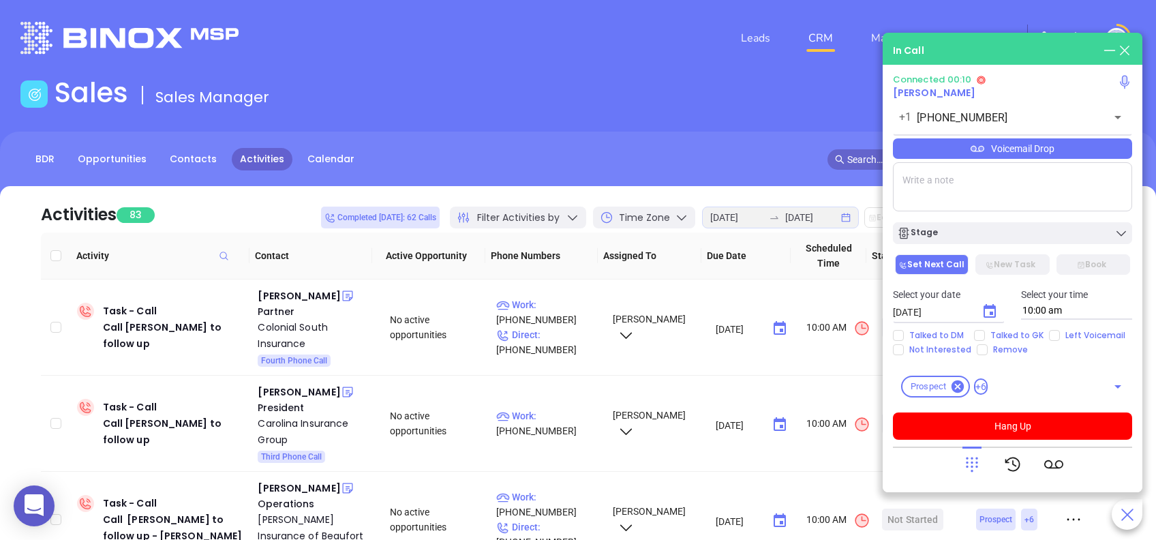
click at [1064, 149] on div "Voicemail Drop" at bounding box center [1012, 148] width 239 height 20
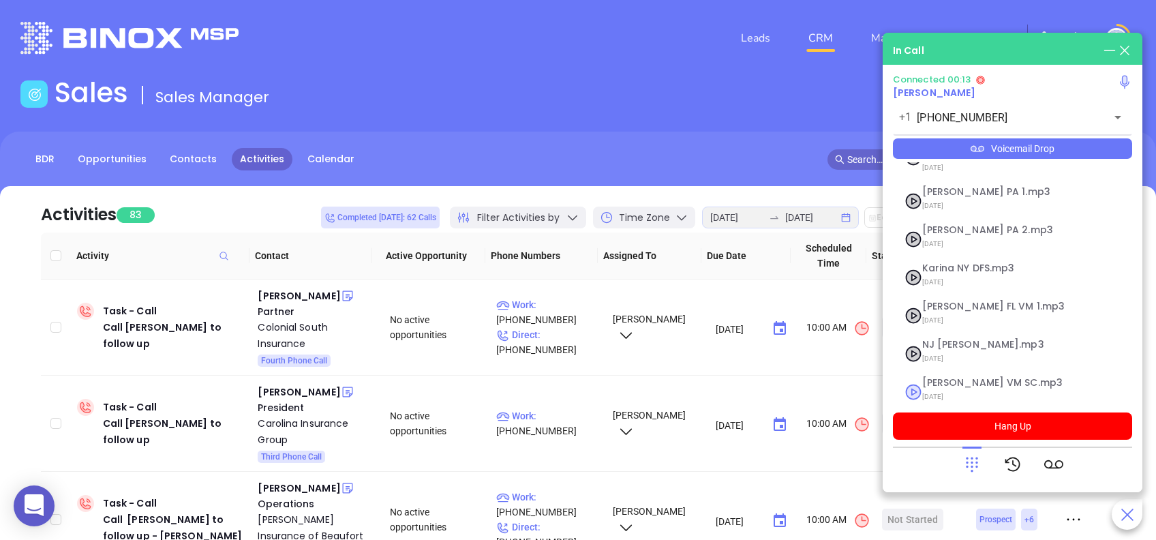
click at [943, 388] on span "08/01/2025" at bounding box center [995, 397] width 147 height 18
checkbox input "true"
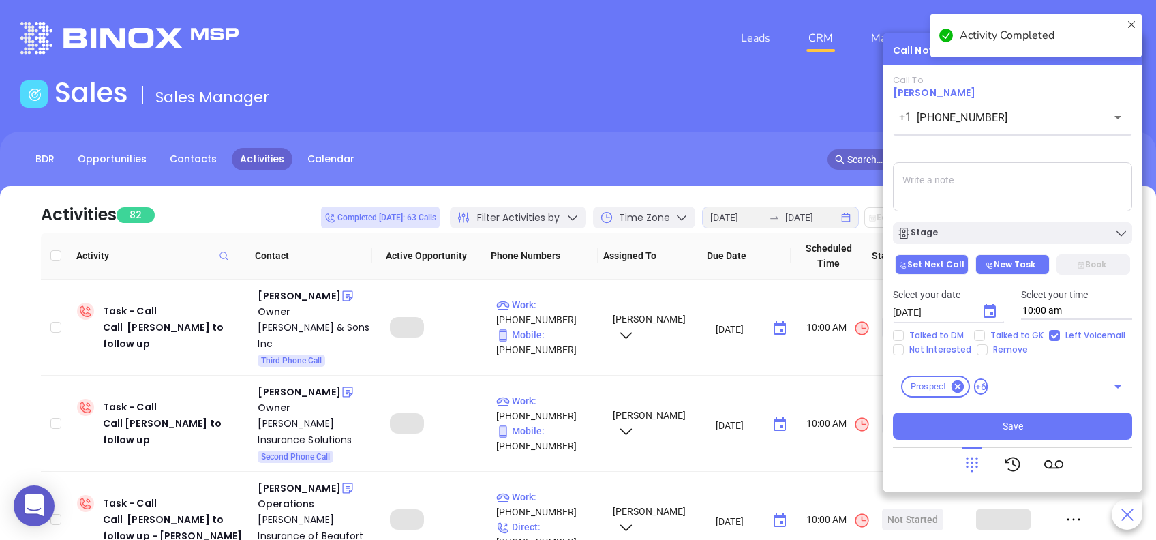
click at [1010, 234] on div "Stage" at bounding box center [1012, 233] width 231 height 14
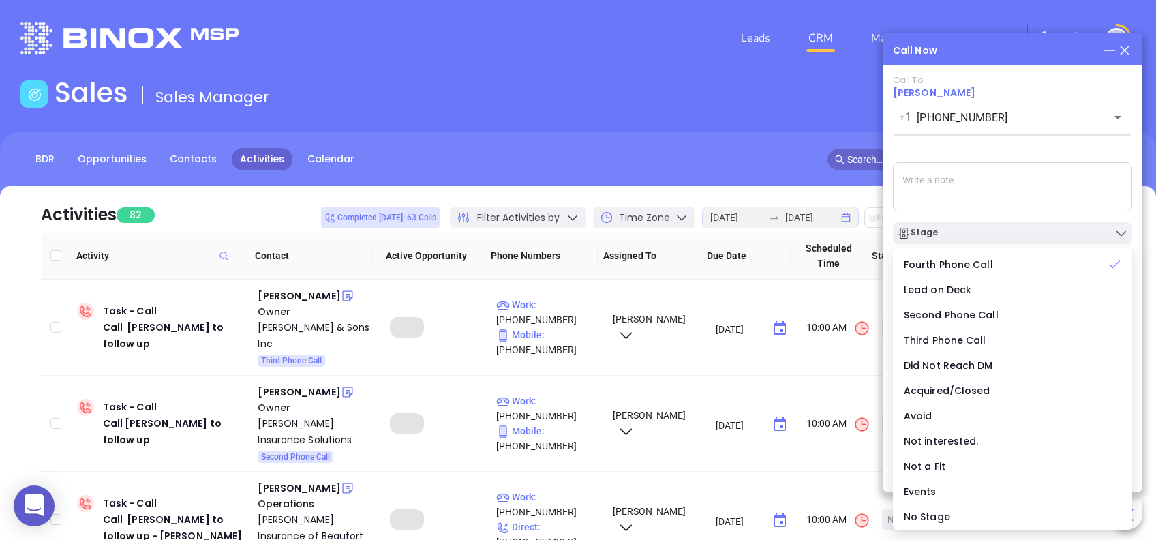
click at [1033, 151] on div "Call To Rob Hummel +1 (843) 422-5363 ​ Voicemail Drop Stage Set Next Call New T…" at bounding box center [1012, 257] width 239 height 365
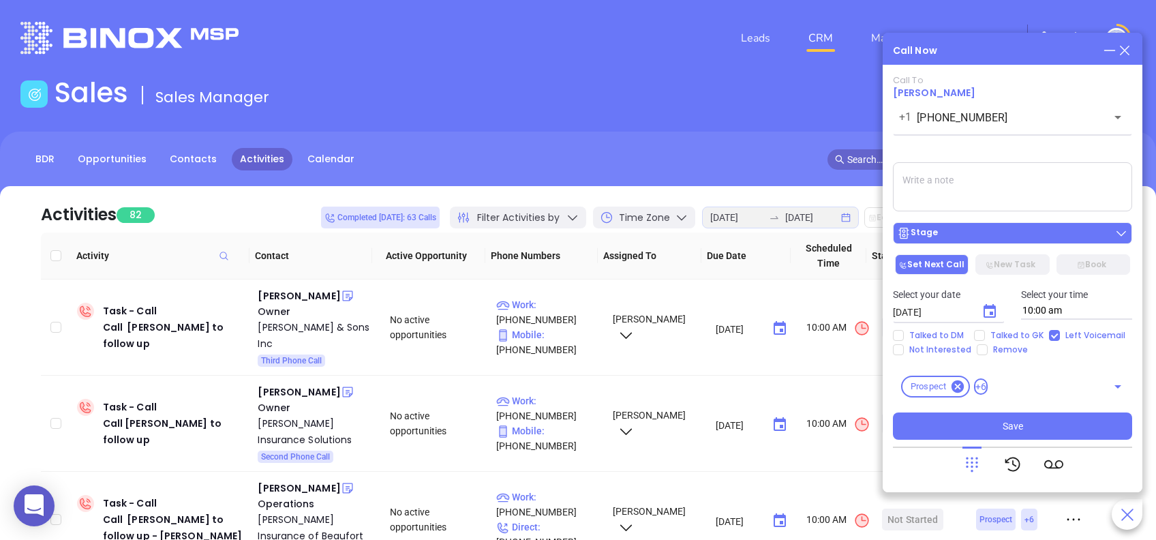
click at [969, 231] on div "Stage" at bounding box center [1012, 233] width 231 height 14
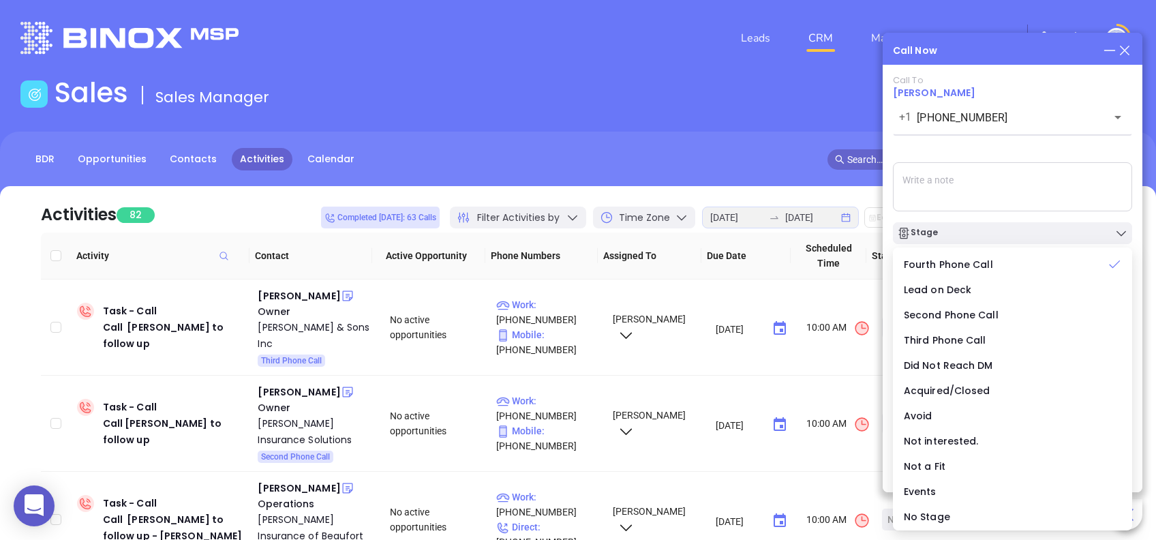
click at [993, 143] on div "Call To Rob Hummel +1 (843) 422-5363 ​ Voicemail Drop Stage Set Next Call New T…" at bounding box center [1012, 257] width 239 height 365
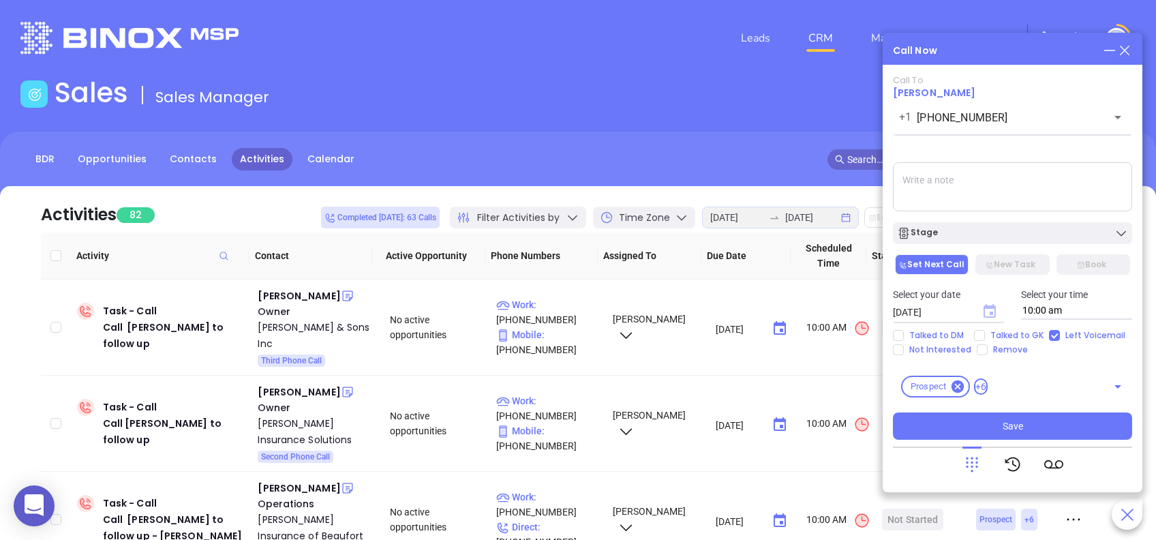
click at [984, 311] on icon "Choose date, selected date is Aug 26, 2025" at bounding box center [990, 311] width 12 height 14
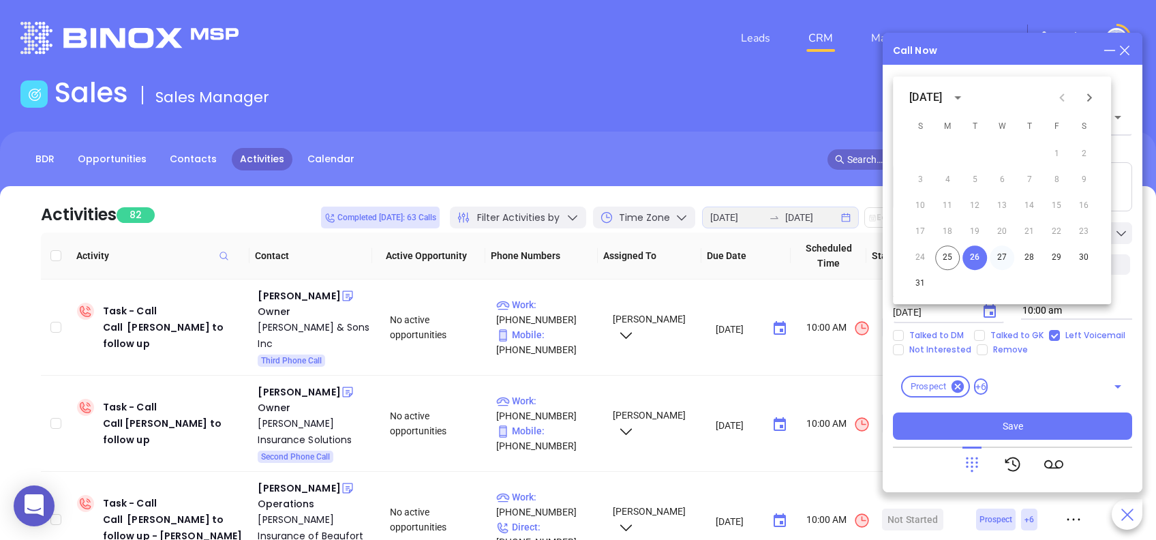
click at [1003, 256] on button "27" at bounding box center [1002, 257] width 25 height 25
type input "08/27/2025"
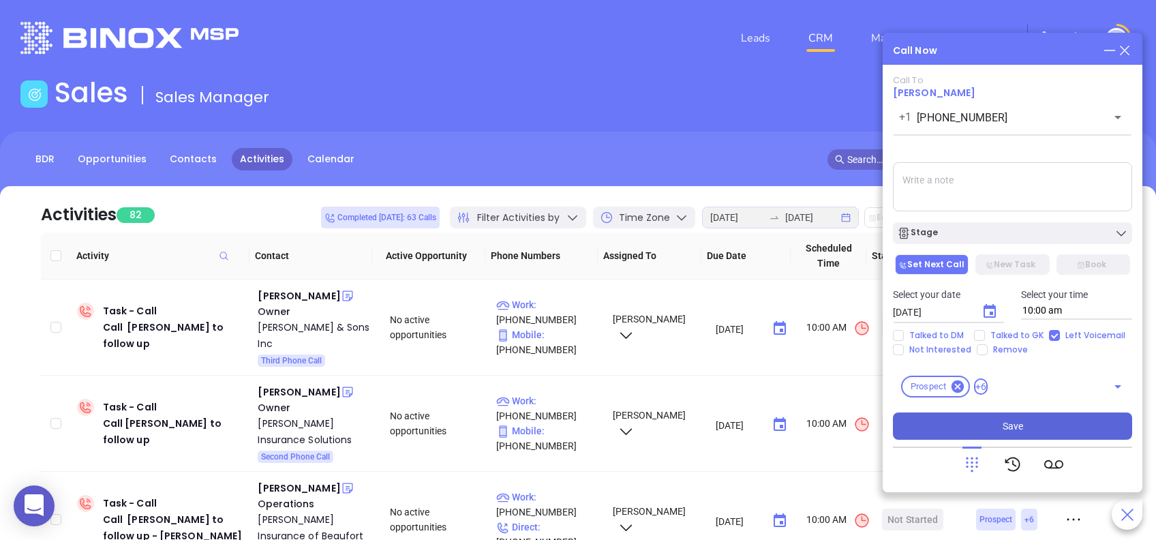
click at [1058, 426] on button "Save" at bounding box center [1012, 425] width 239 height 27
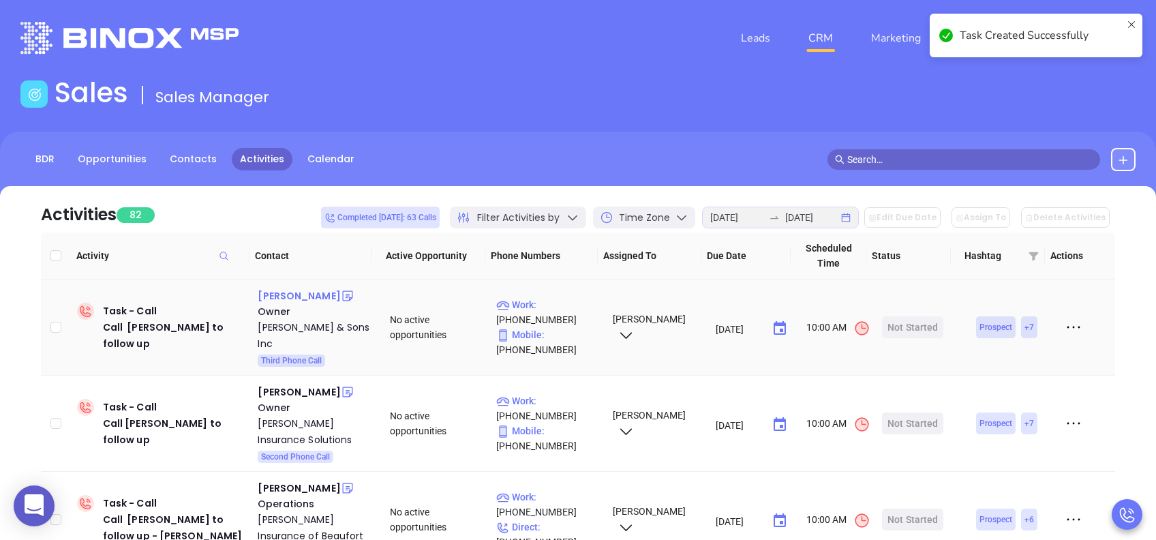
click at [299, 295] on div "Blake Tillman" at bounding box center [299, 296] width 82 height 16
click at [905, 326] on div "Start Now" at bounding box center [913, 327] width 43 height 22
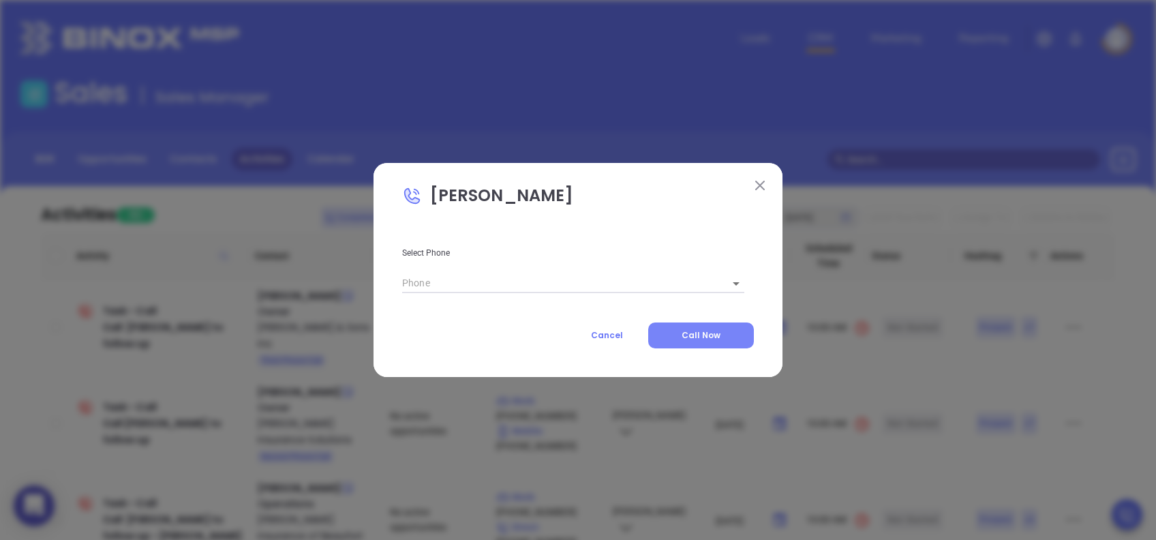
type input "(843) 537-7241"
type input "1"
click at [717, 286] on body "0 Leads CRM Marketing Reporting Financial Leads Leads Sales Sales Manager BDR O…" at bounding box center [578, 270] width 1156 height 540
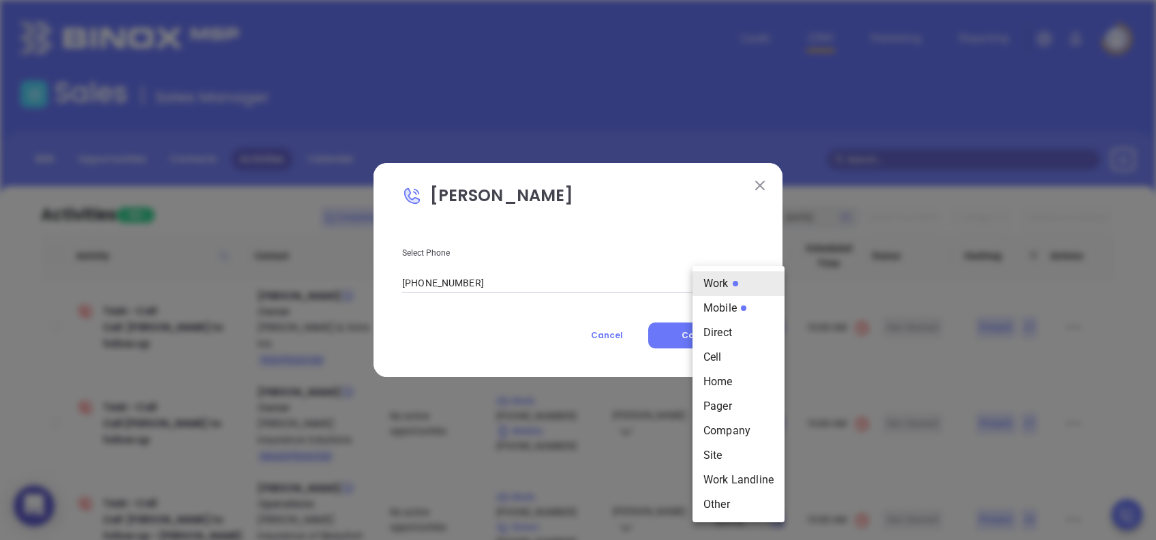
click at [753, 185] on div at bounding box center [578, 270] width 1156 height 540
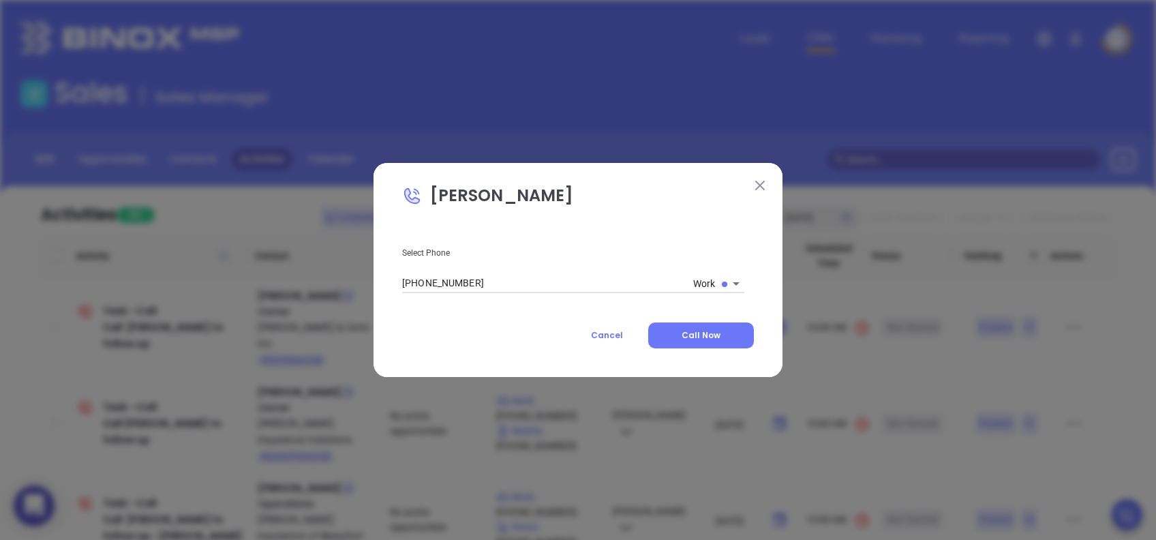
click at [755, 187] on img at bounding box center [760, 186] width 10 height 10
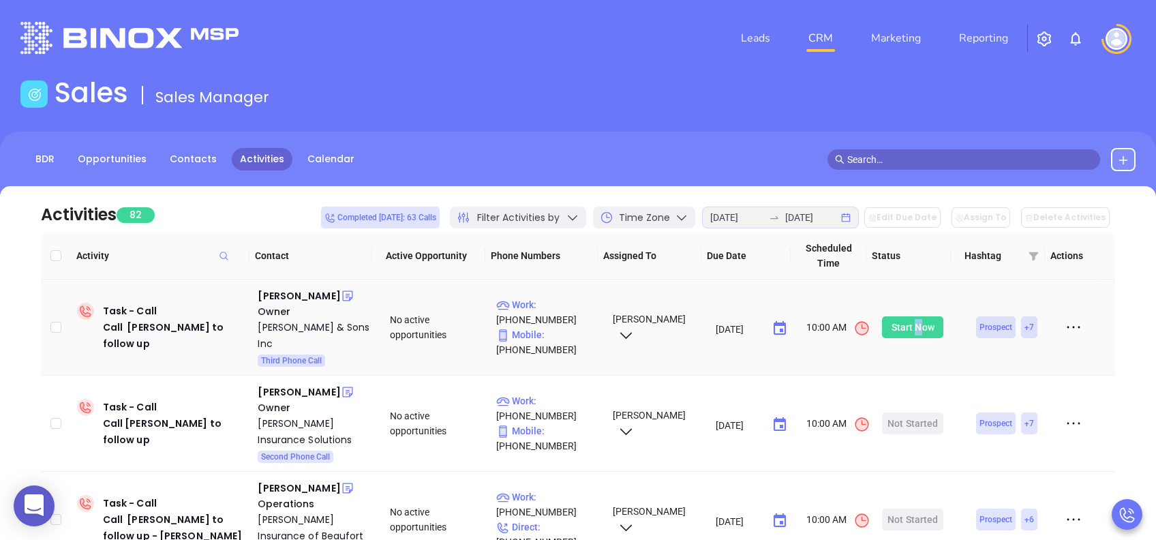
click at [907, 324] on div "Start Now" at bounding box center [913, 327] width 43 height 22
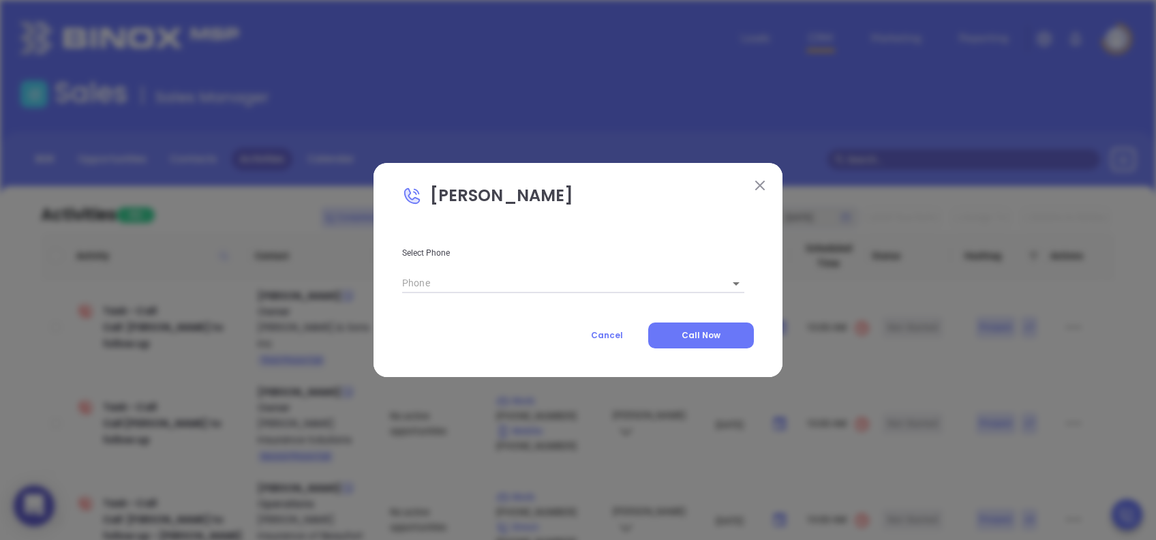
type input "(843) 537-7241"
type input "1"
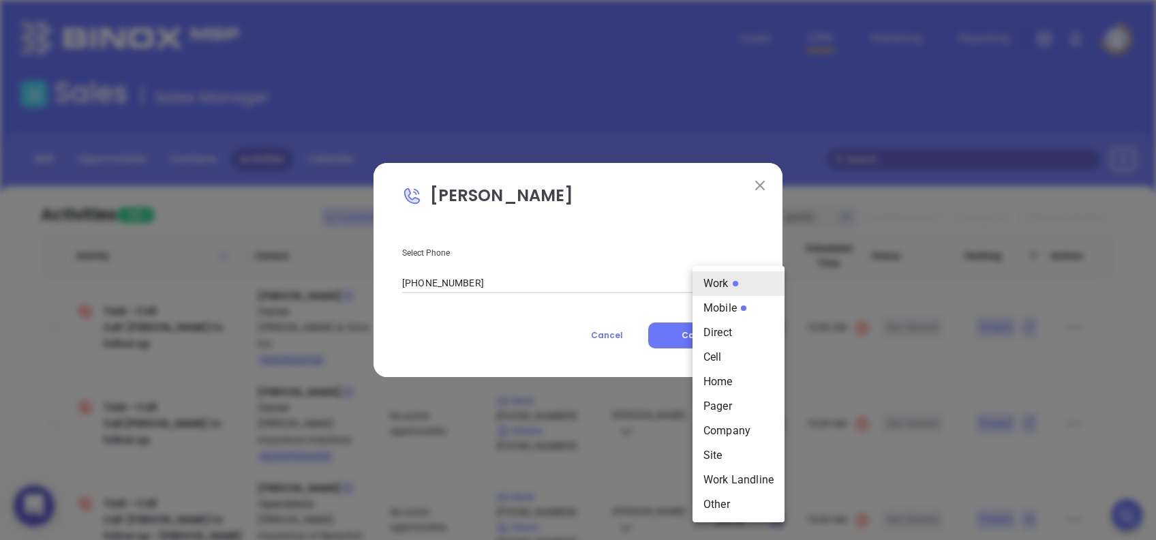
click at [716, 287] on body "0 Leads CRM Marketing Reporting Financial Leads Leads Sales Sales Manager BDR O…" at bounding box center [578, 270] width 1156 height 540
click at [737, 305] on li "Mobile" at bounding box center [739, 308] width 92 height 25
type input "(843) 921-7014"
type input "2"
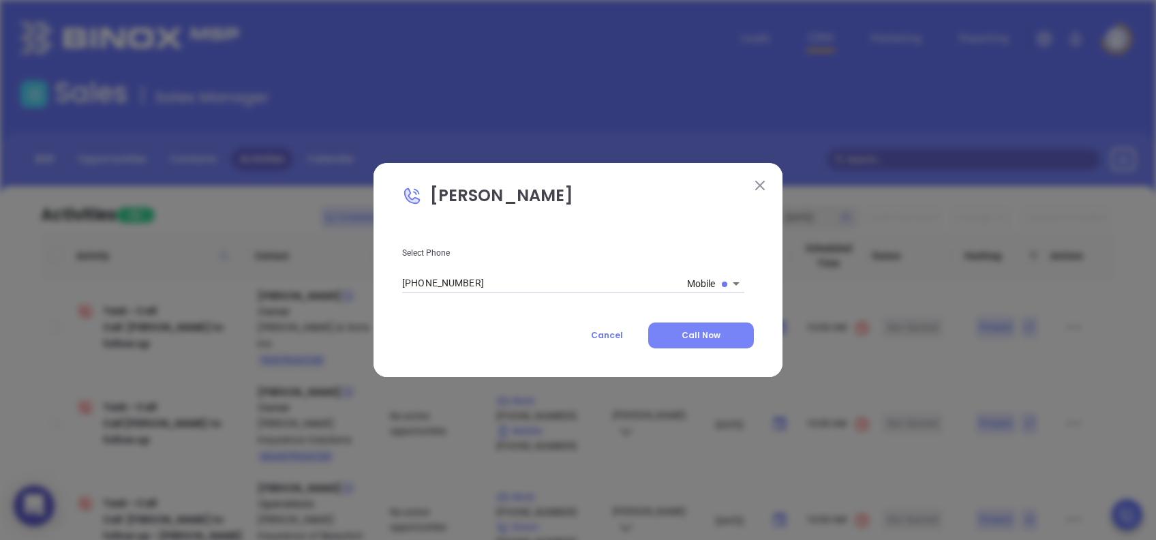
click at [727, 334] on button "Call Now" at bounding box center [701, 335] width 106 height 26
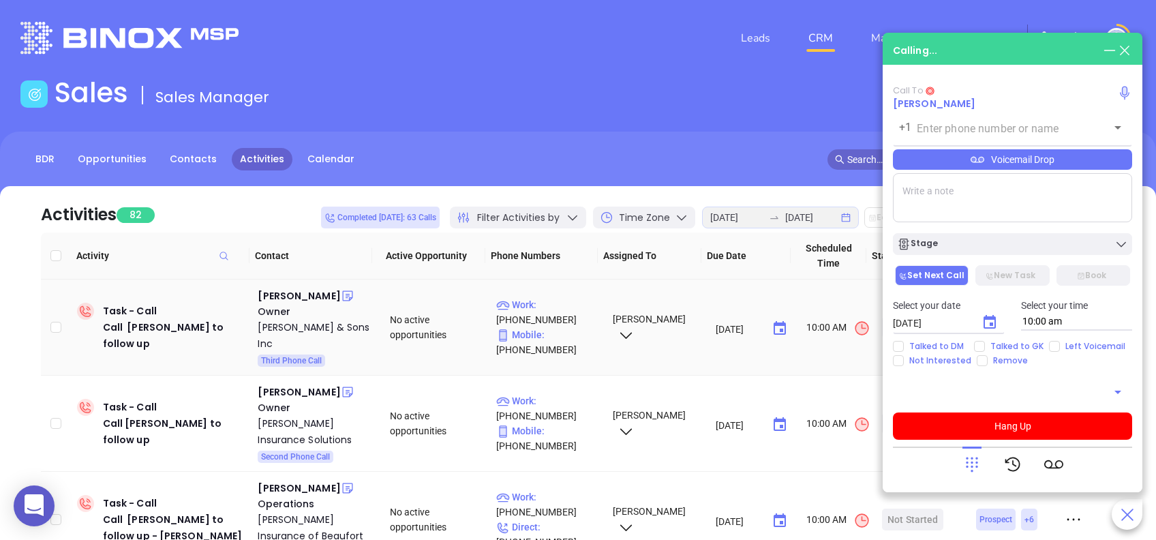
type input "(843) 921-7014"
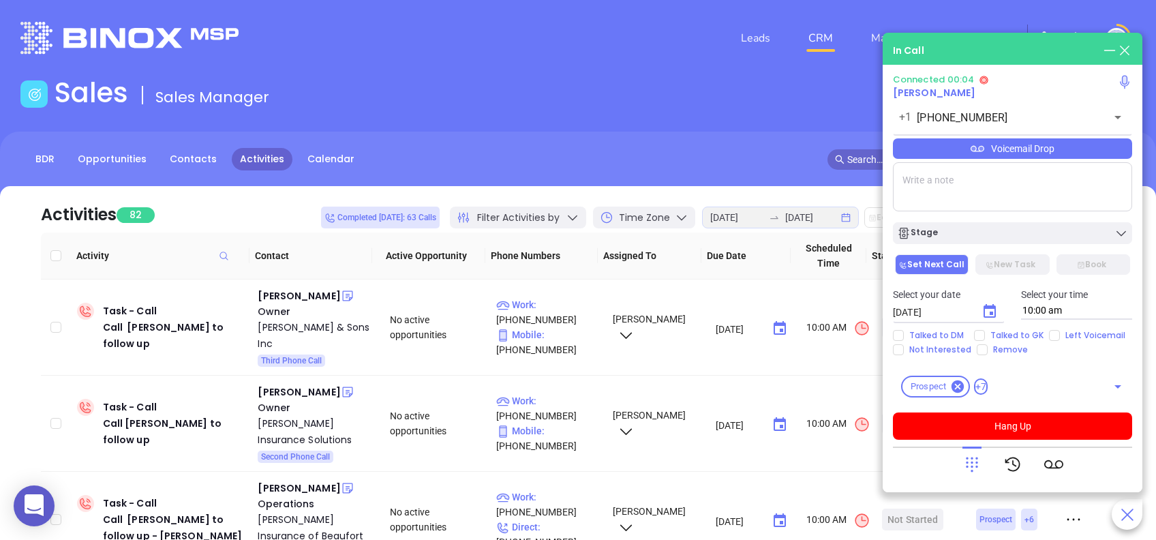
click at [995, 149] on div "Voicemail Drop" at bounding box center [1012, 148] width 239 height 20
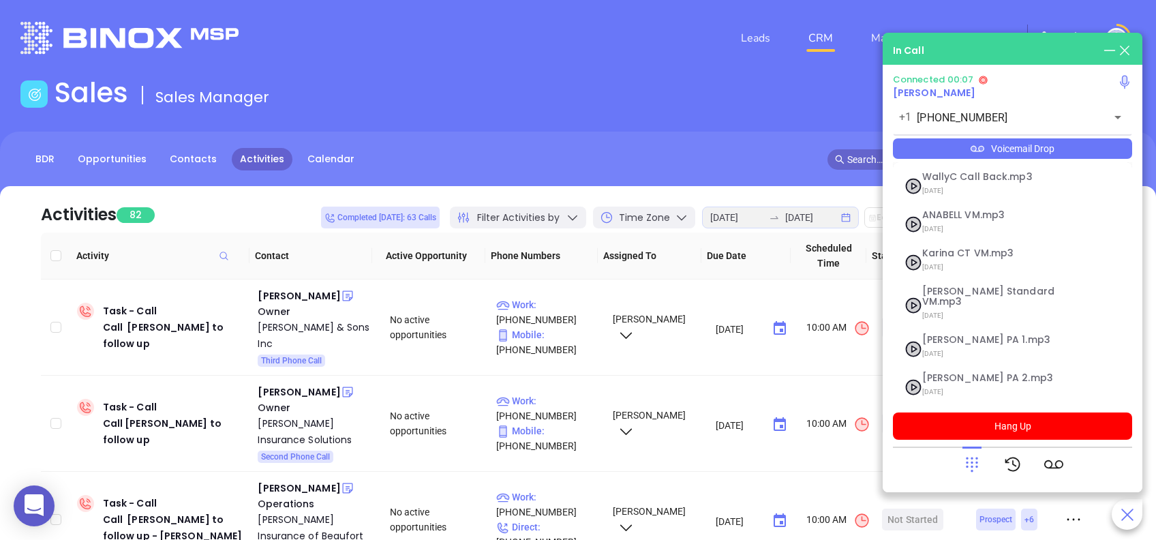
click at [1025, 47] on div "In Call" at bounding box center [1012, 50] width 239 height 15
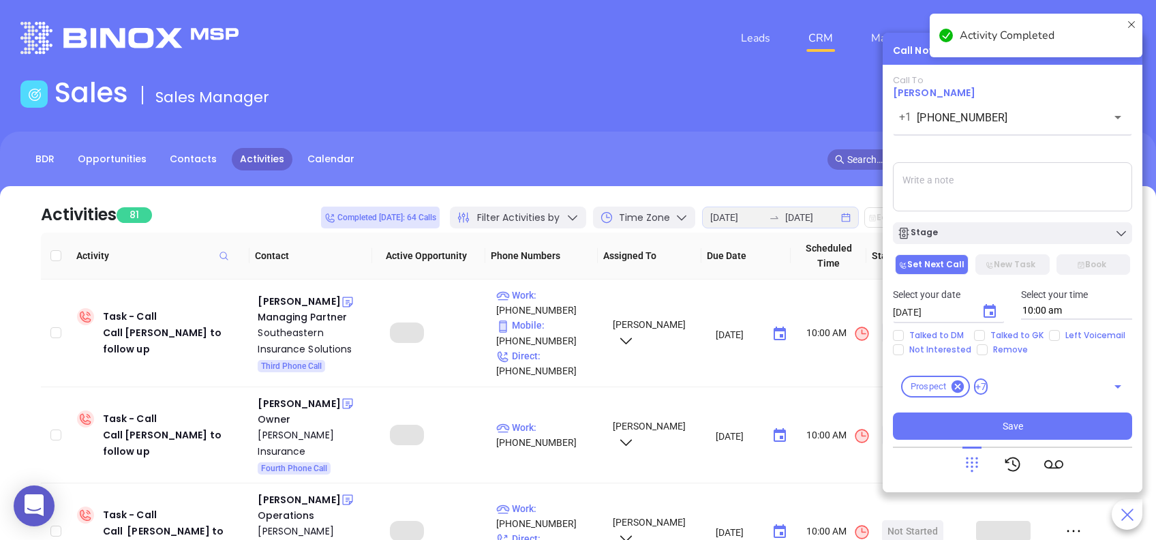
click at [1051, 186] on textarea at bounding box center [1012, 186] width 239 height 49
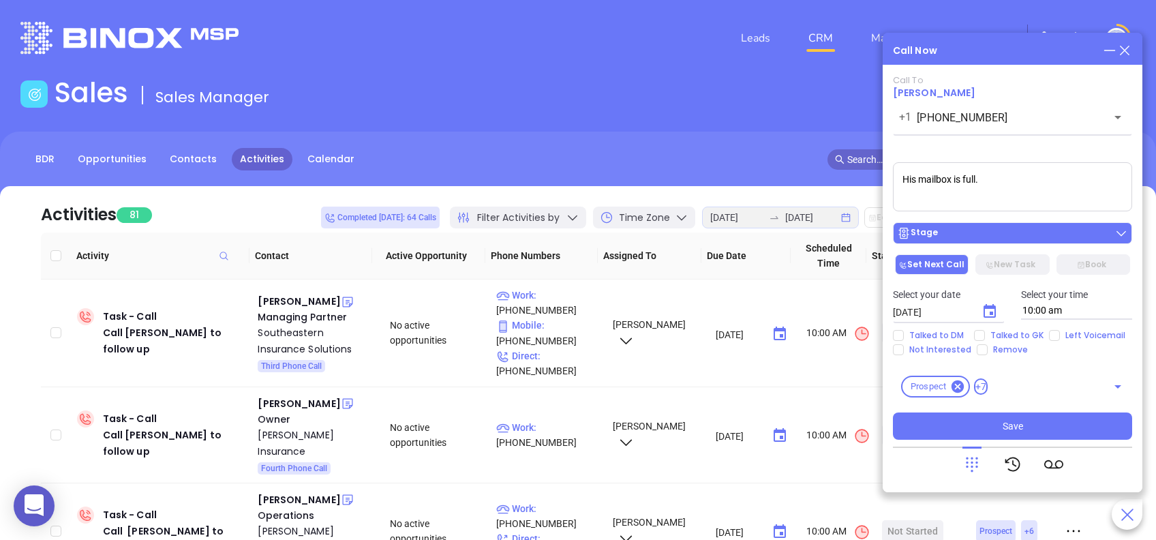
type textarea "His mailbox is full."
click at [1027, 229] on div "Stage" at bounding box center [1012, 233] width 231 height 14
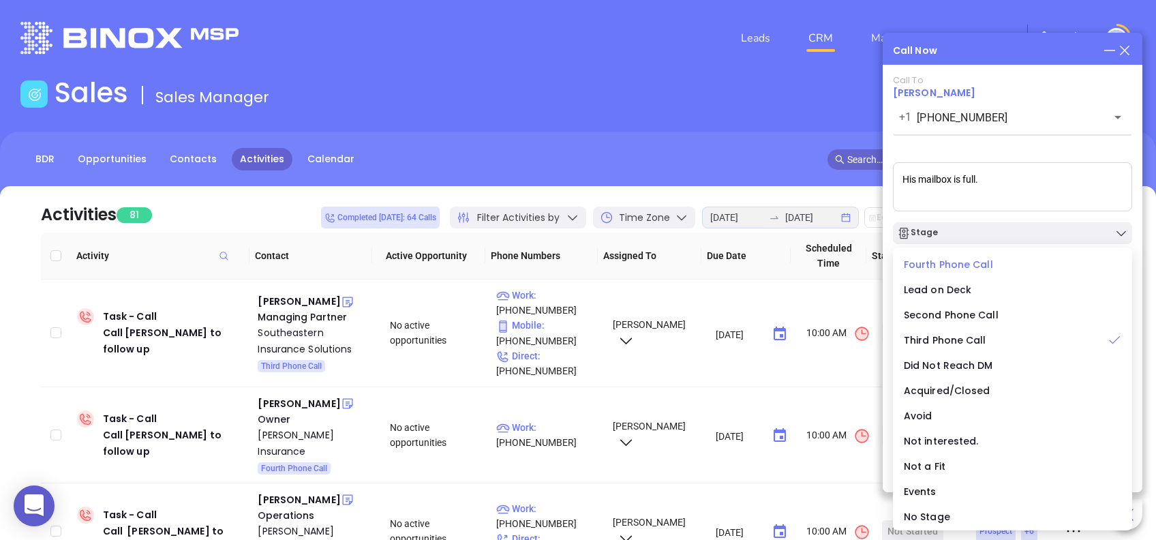
click at [933, 262] on span "Fourth Phone Call" at bounding box center [948, 265] width 89 height 14
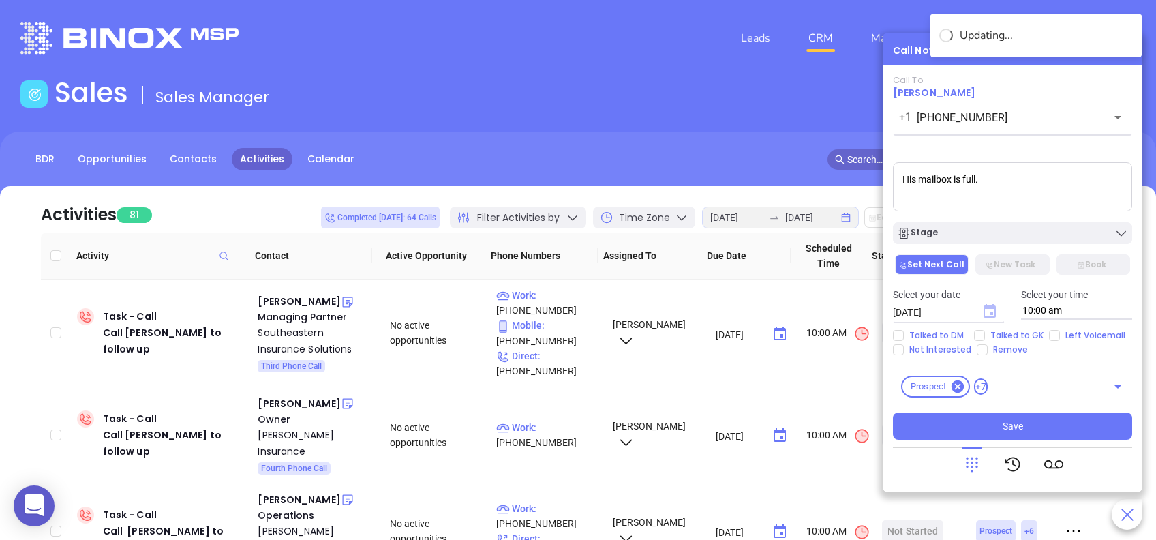
click at [993, 306] on icon "Choose date, selected date is Aug 26, 2025" at bounding box center [990, 311] width 12 height 14
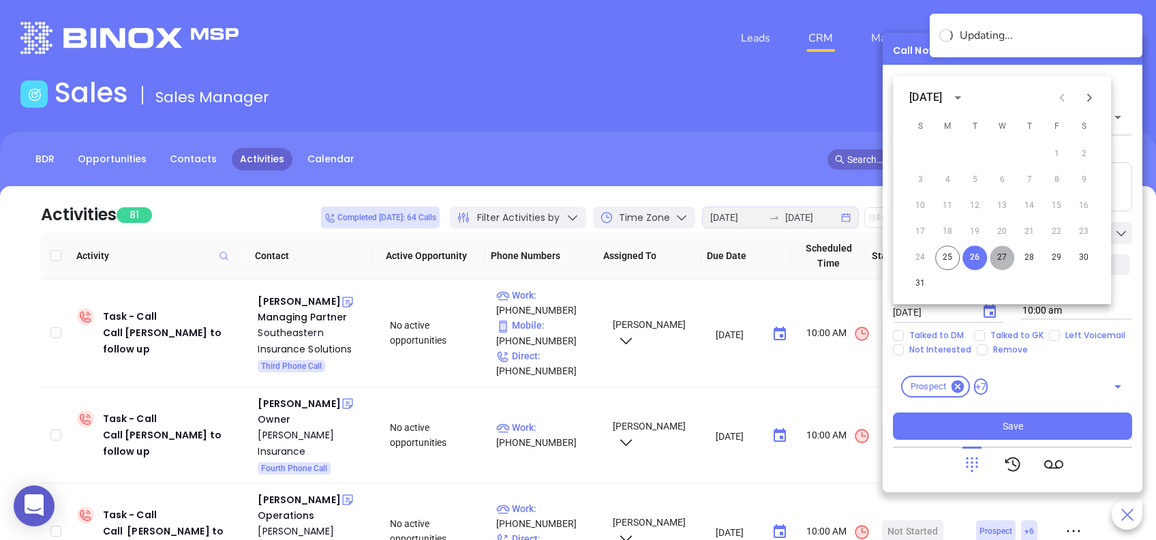
click at [1005, 258] on button "27" at bounding box center [1002, 257] width 25 height 25
type input "08/27/2025"
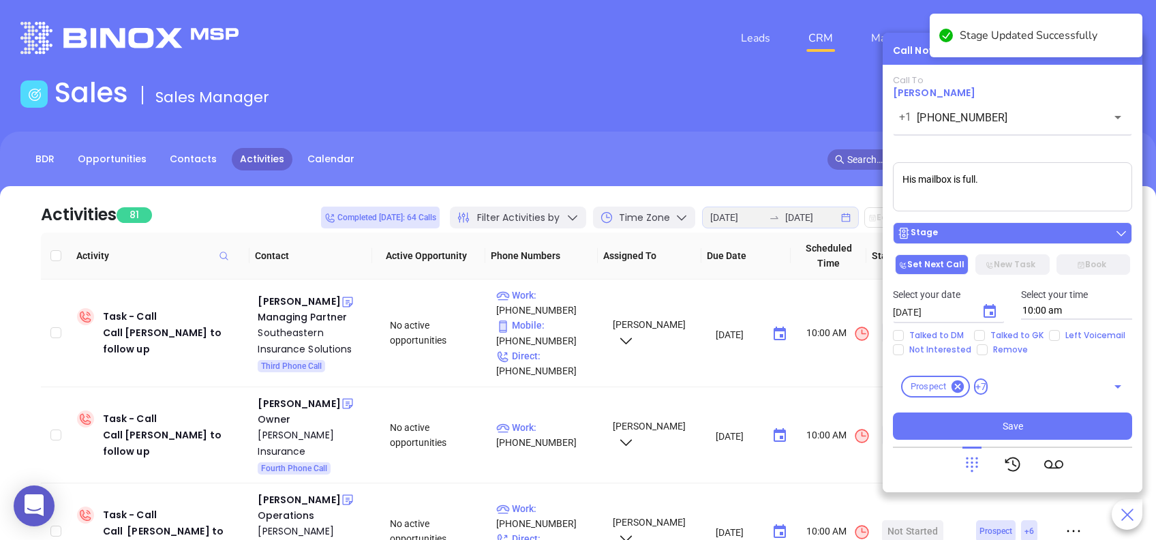
click at [975, 238] on div "Stage" at bounding box center [1012, 233] width 231 height 14
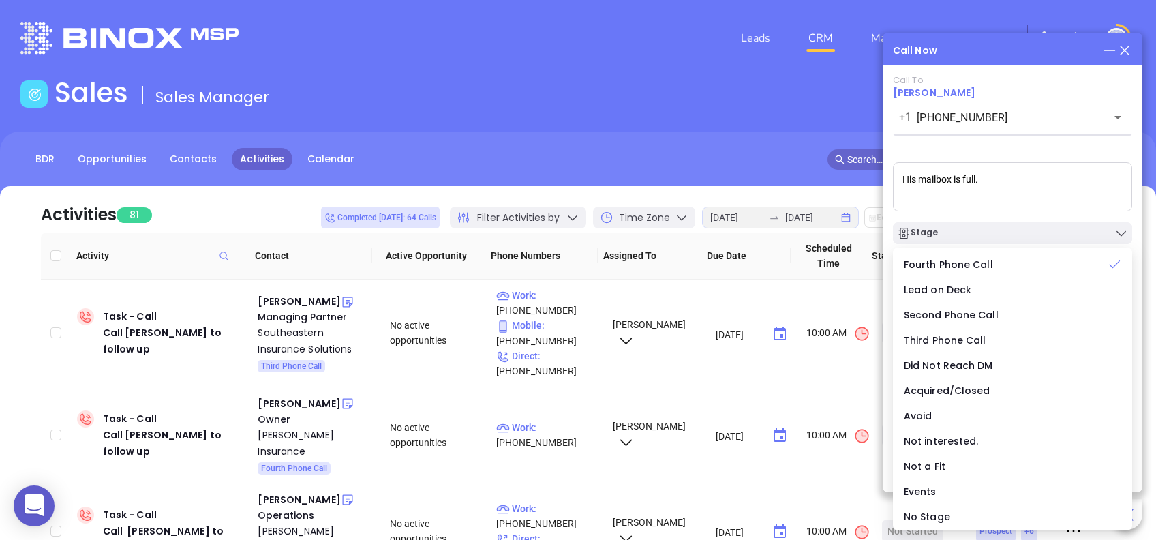
click at [971, 143] on div "Call To Blake Tillman +1 (843) 921-7014 ​ Voicemail Drop His mailbox is full. S…" at bounding box center [1012, 257] width 239 height 365
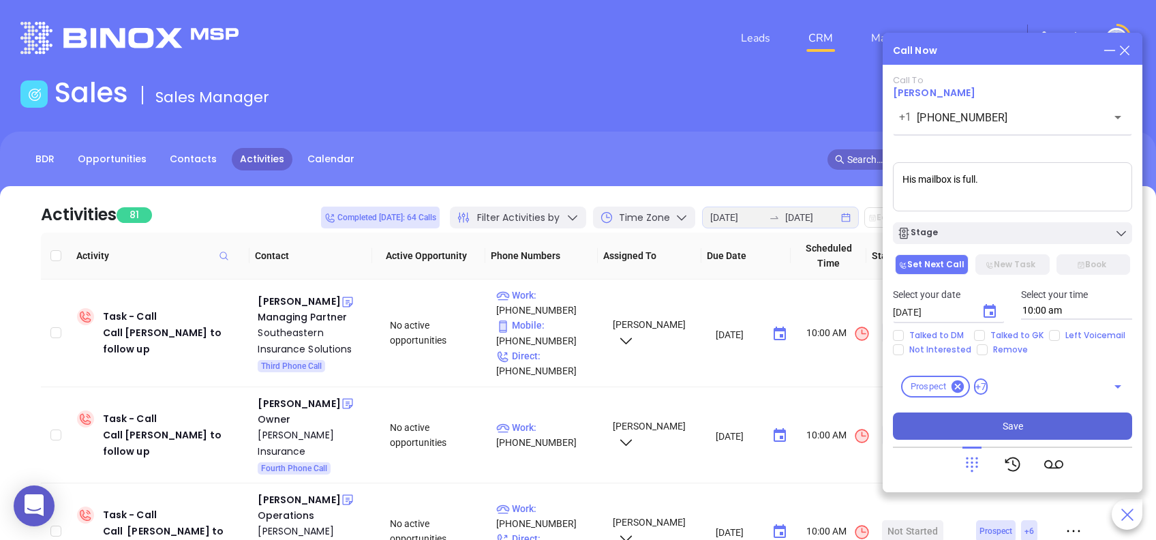
click at [1042, 427] on button "Save" at bounding box center [1012, 425] width 239 height 27
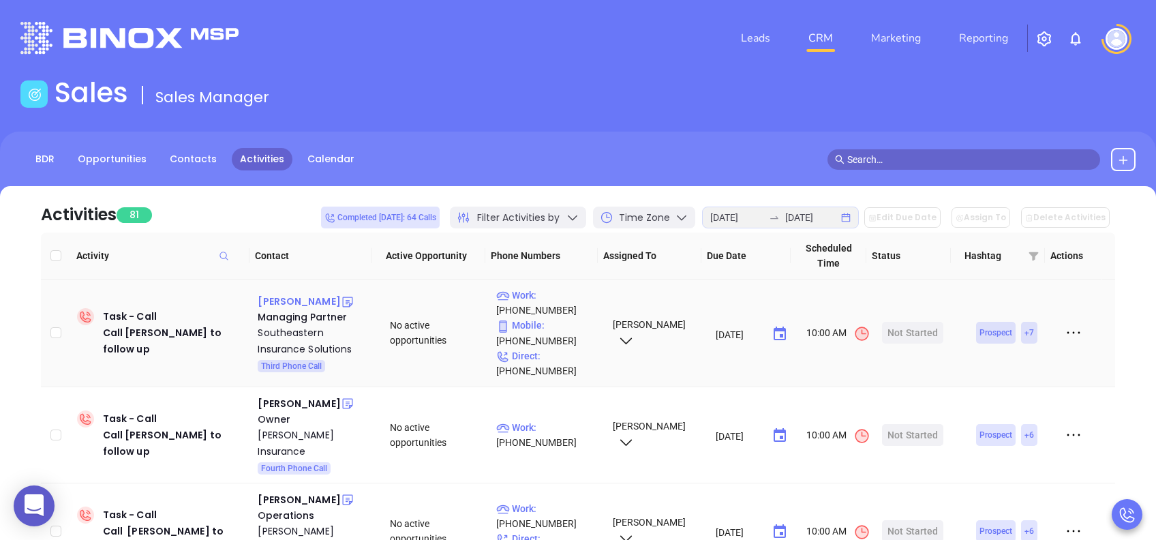
click at [285, 298] on div "Dan Batten" at bounding box center [299, 301] width 82 height 16
click at [900, 333] on div "Start Now" at bounding box center [913, 333] width 43 height 22
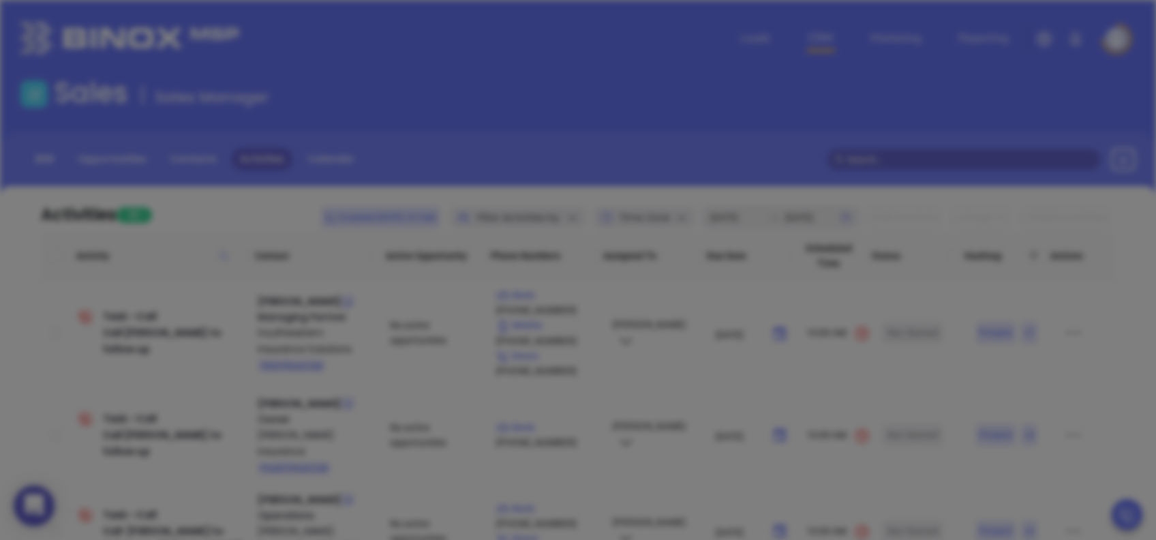
type input "(843) 829-7100"
type input "1"
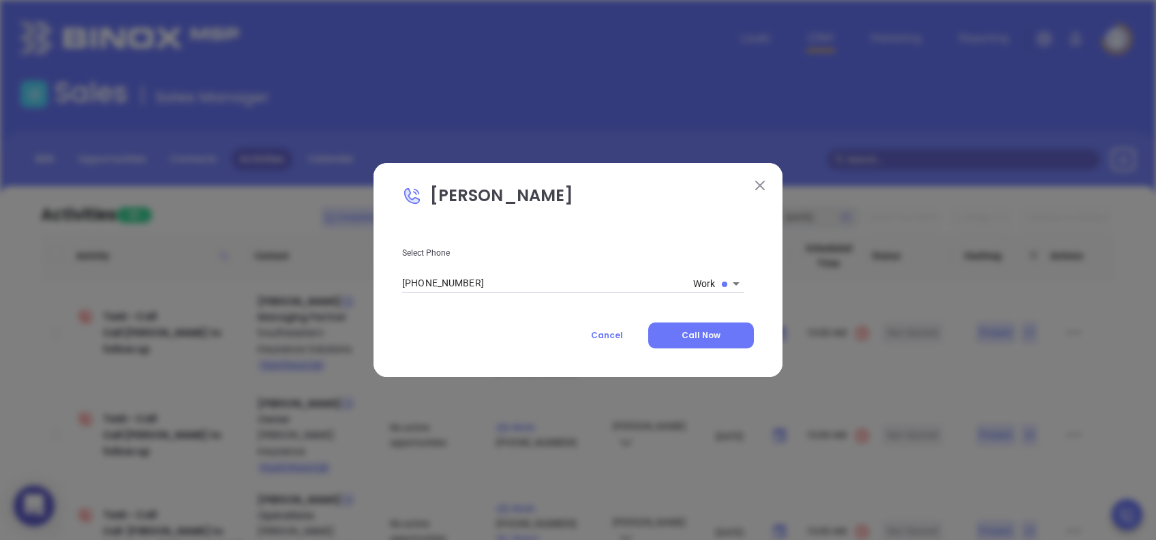
click at [711, 288] on body "0 Leads CRM Marketing Reporting Financial Leads Leads Sales Sales Manager BDR O…" at bounding box center [578, 270] width 1156 height 540
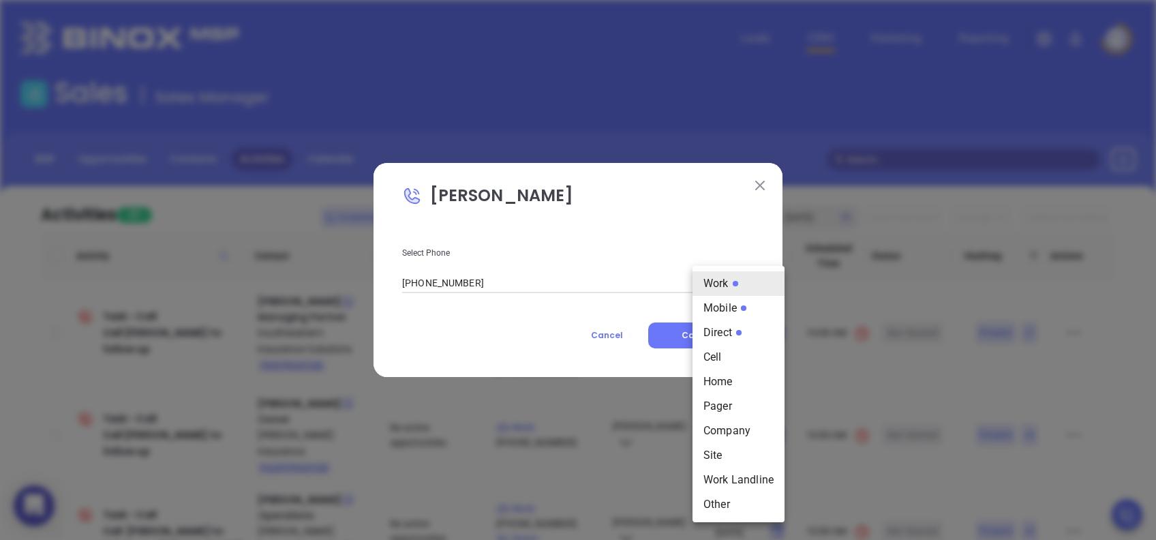
click at [765, 179] on div at bounding box center [578, 270] width 1156 height 540
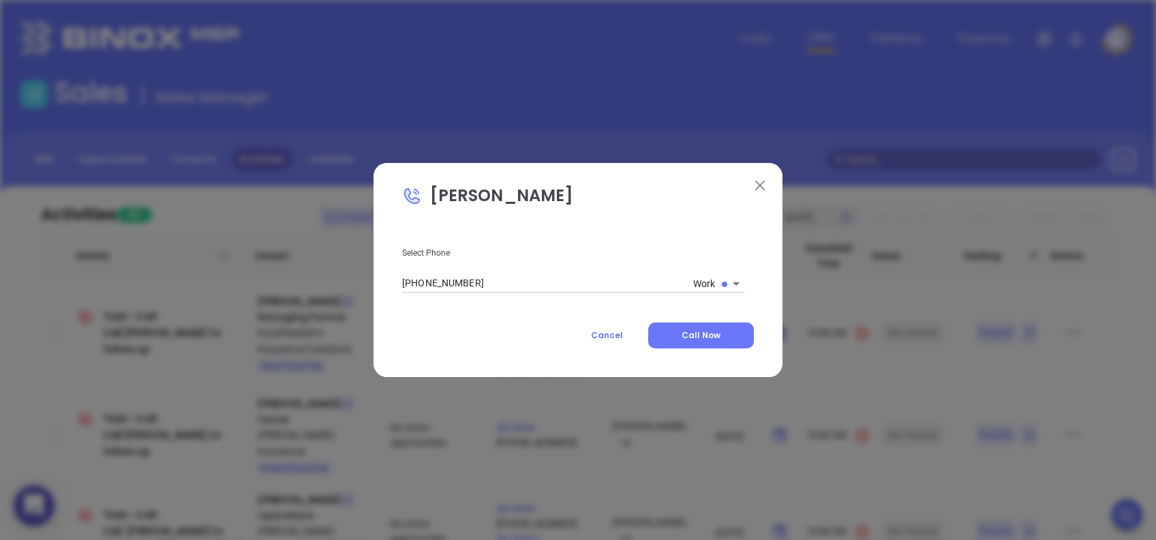
click at [758, 187] on img at bounding box center [760, 186] width 10 height 10
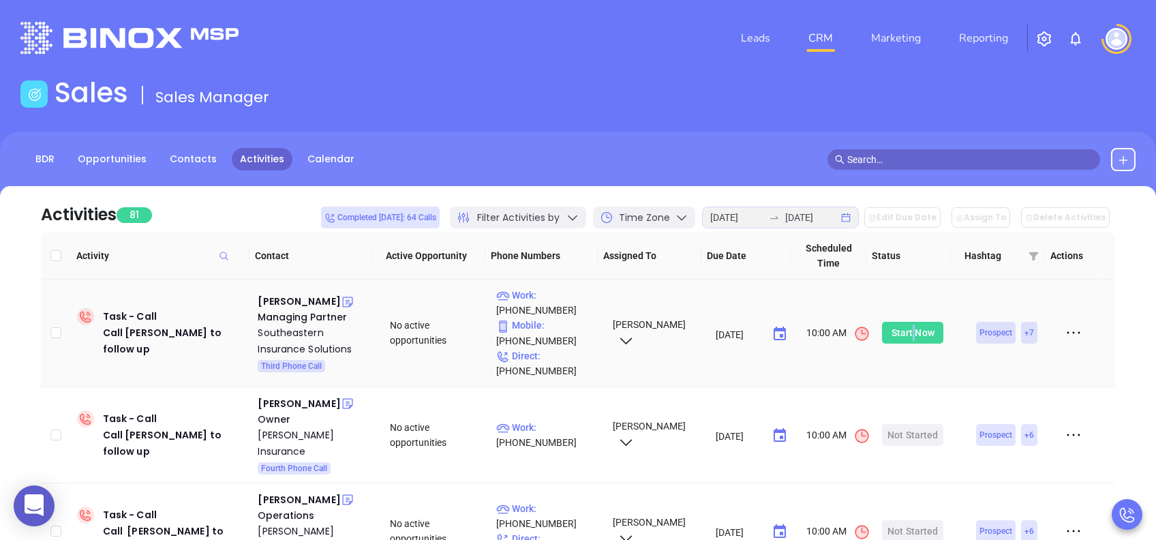
click at [903, 329] on div "Start Now" at bounding box center [913, 333] width 43 height 22
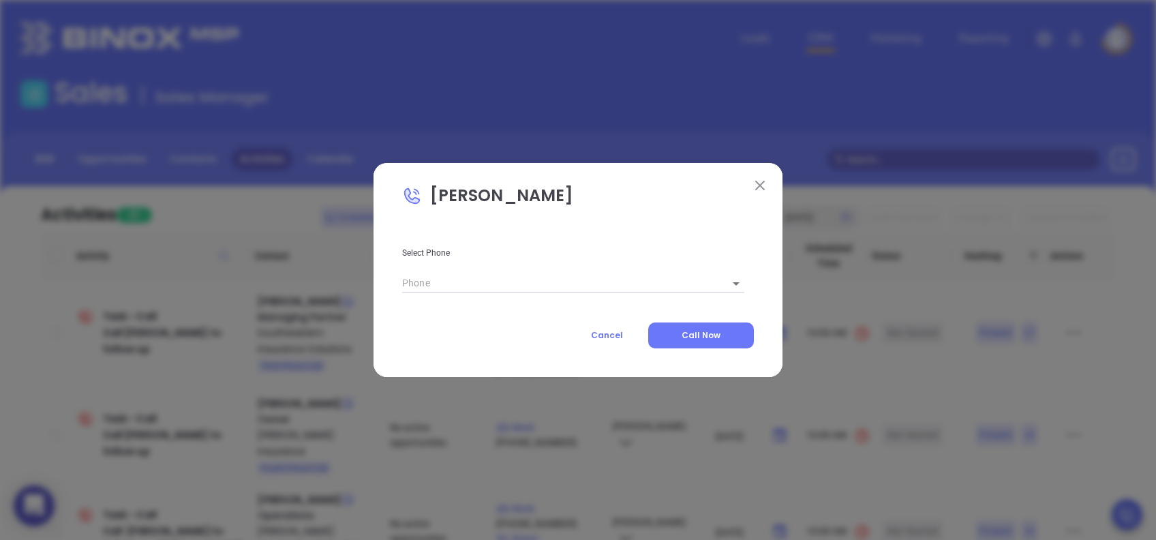
type input "(843) 829-7100"
type input "1"
click at [706, 286] on body "0 Leads CRM Marketing Reporting Financial Leads Leads Sales Sales Manager BDR O…" at bounding box center [578, 270] width 1156 height 540
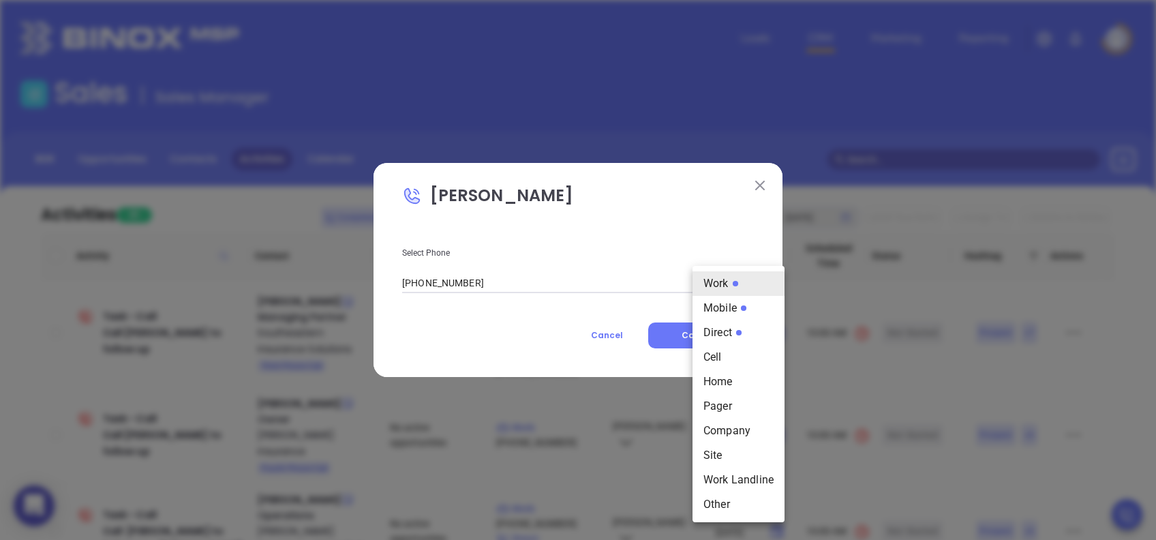
click at [730, 315] on li "Mobile" at bounding box center [739, 308] width 92 height 25
type input "(843) 478-4153"
type input "2"
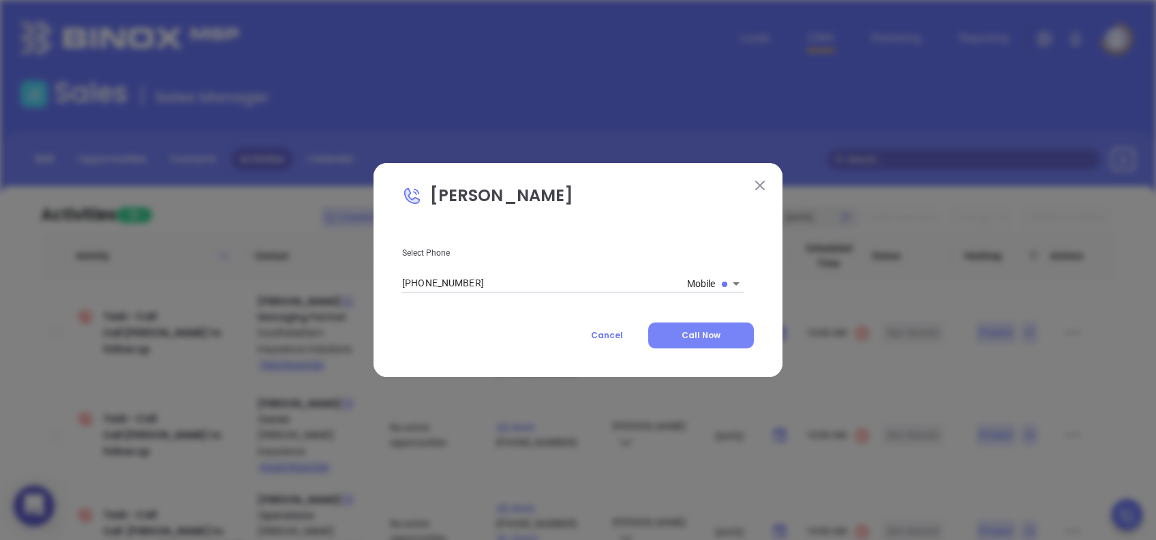
click at [722, 337] on button "Call Now" at bounding box center [701, 335] width 106 height 26
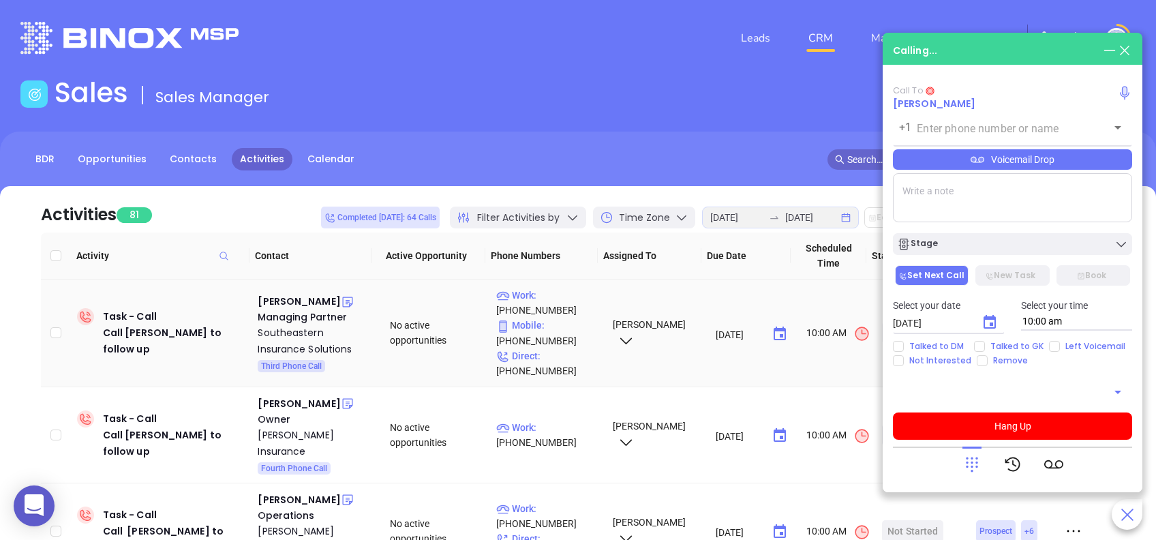
type input "(843) 478-4153"
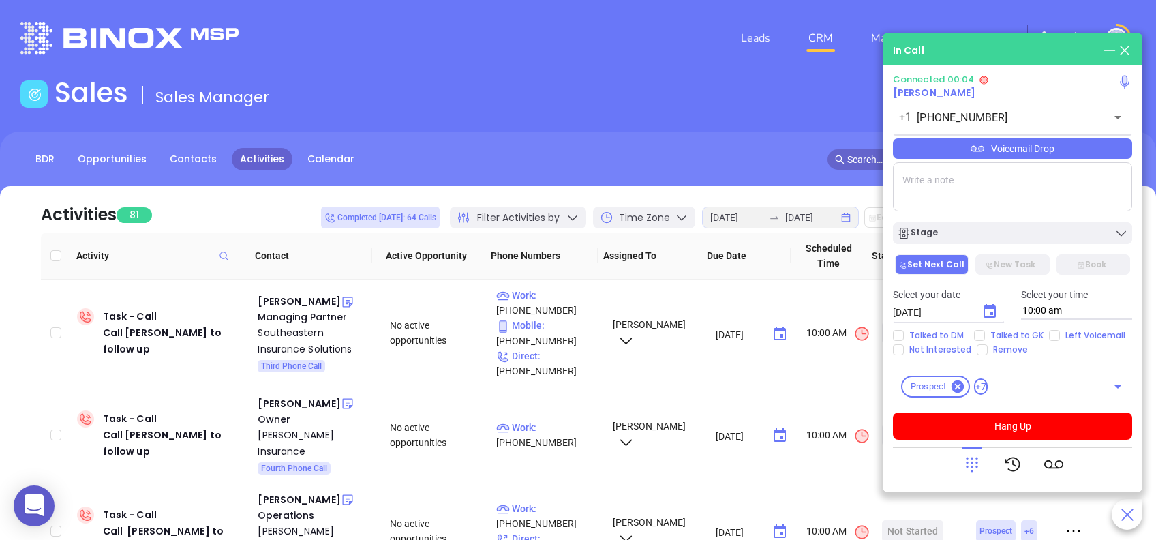
click at [1009, 147] on div "Voicemail Drop" at bounding box center [1012, 148] width 239 height 20
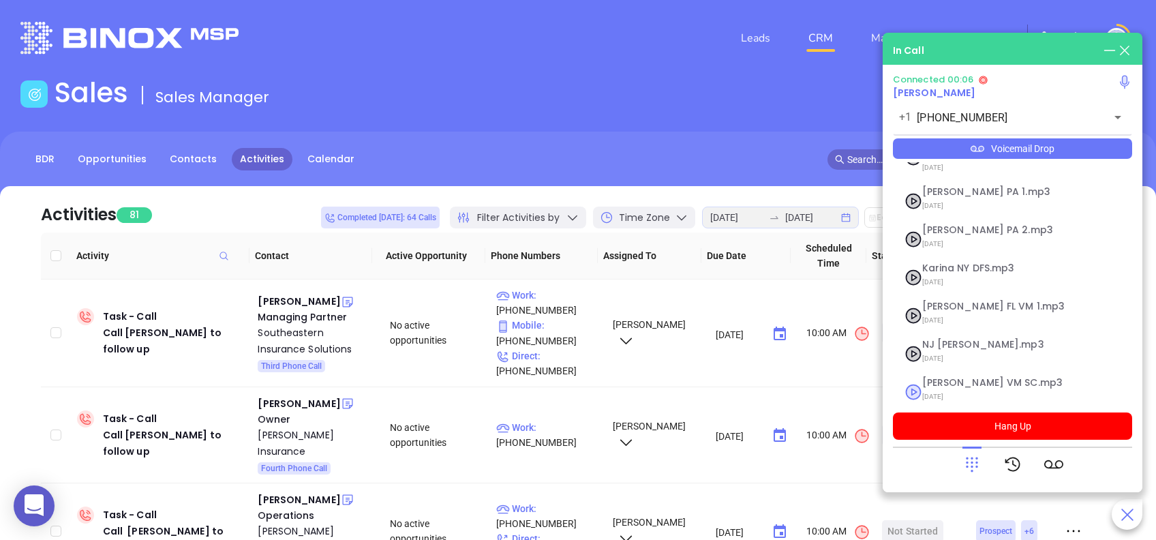
click at [926, 378] on span "Lucy VM SC.mp3" at bounding box center [995, 383] width 147 height 10
checkbox input "true"
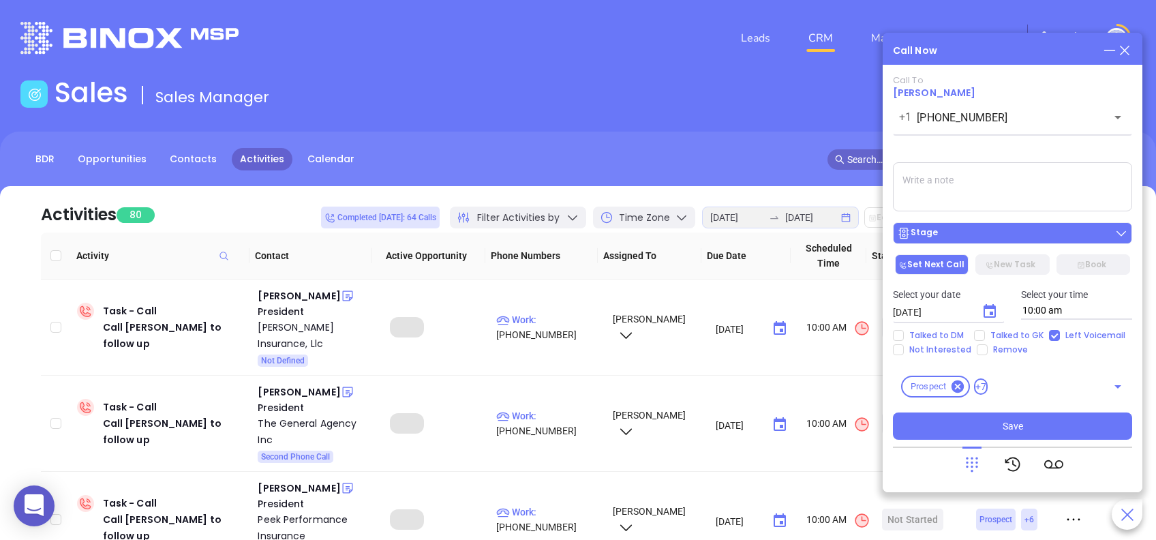
click at [1003, 234] on div "Stage" at bounding box center [1012, 233] width 231 height 14
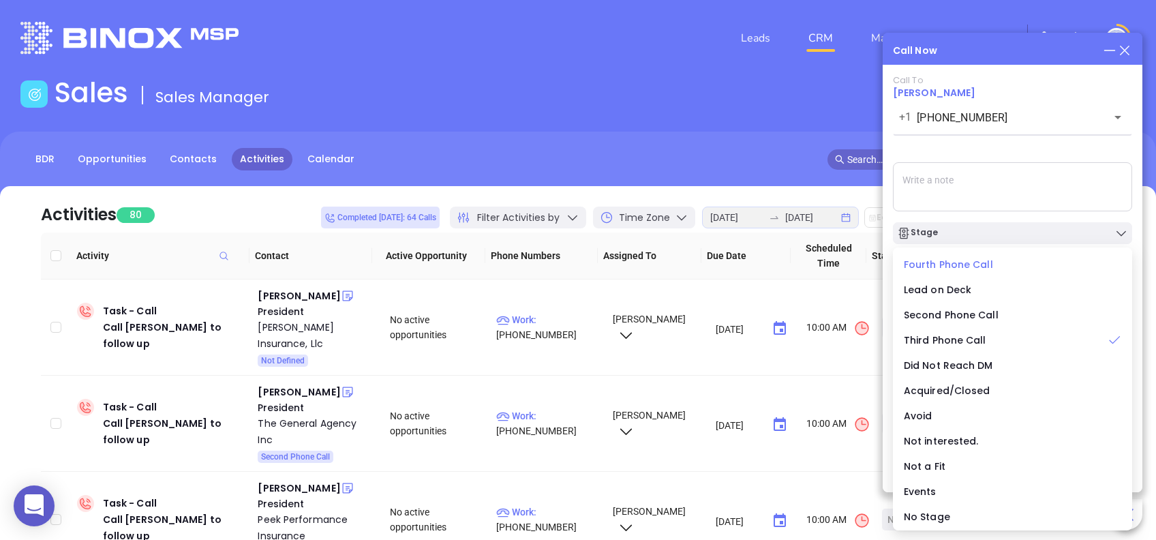
click at [939, 262] on span "Fourth Phone Call" at bounding box center [948, 265] width 89 height 14
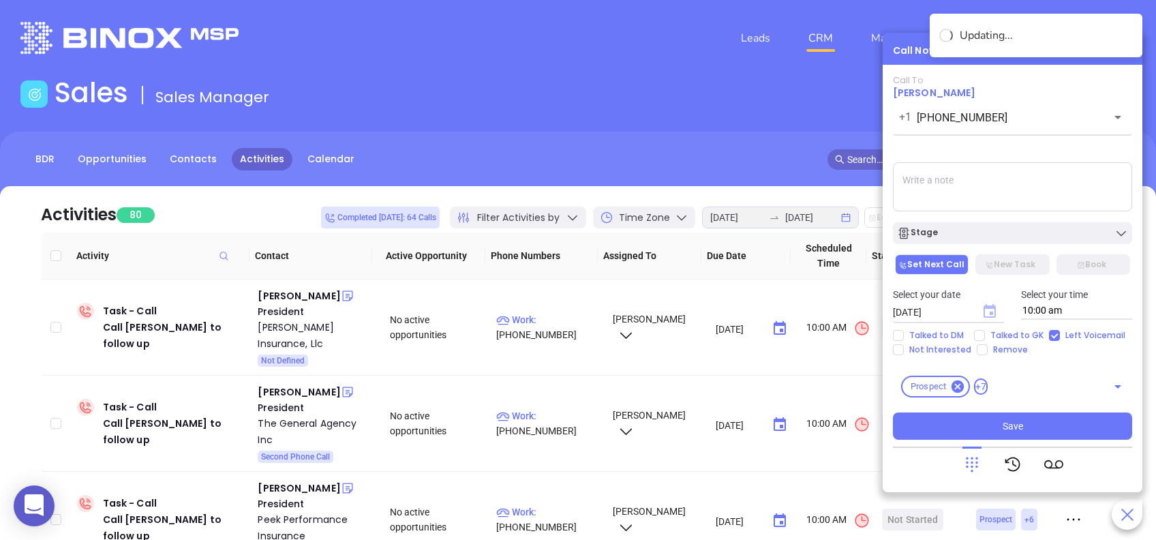
click at [987, 307] on icon "Choose date, selected date is Aug 26, 2025" at bounding box center [990, 311] width 12 height 14
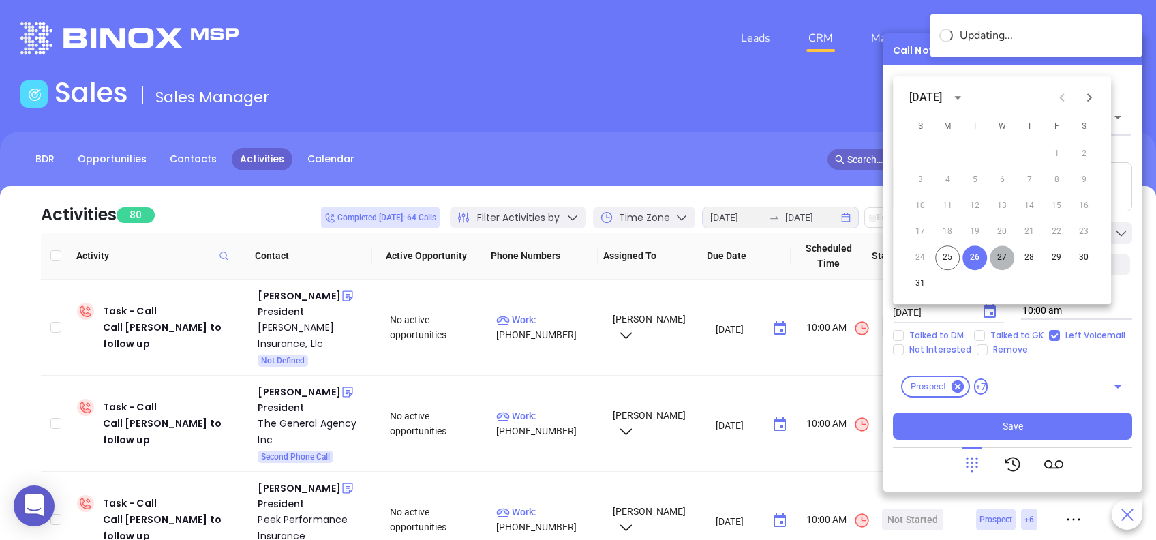
click at [1004, 256] on button "27" at bounding box center [1002, 257] width 25 height 25
type input "08/27/2025"
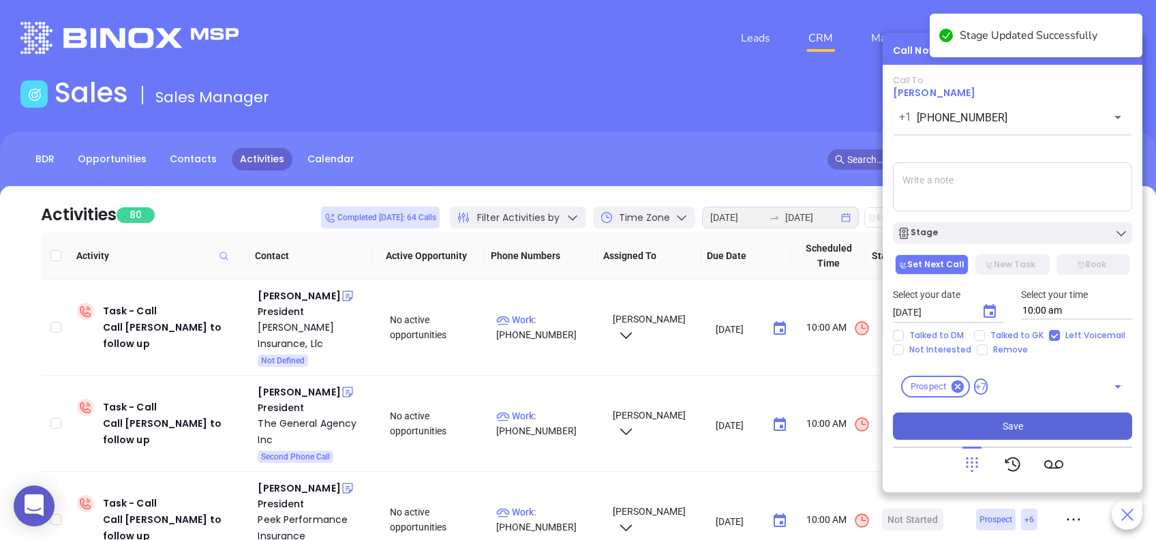
click at [1086, 420] on button "Save" at bounding box center [1012, 425] width 239 height 27
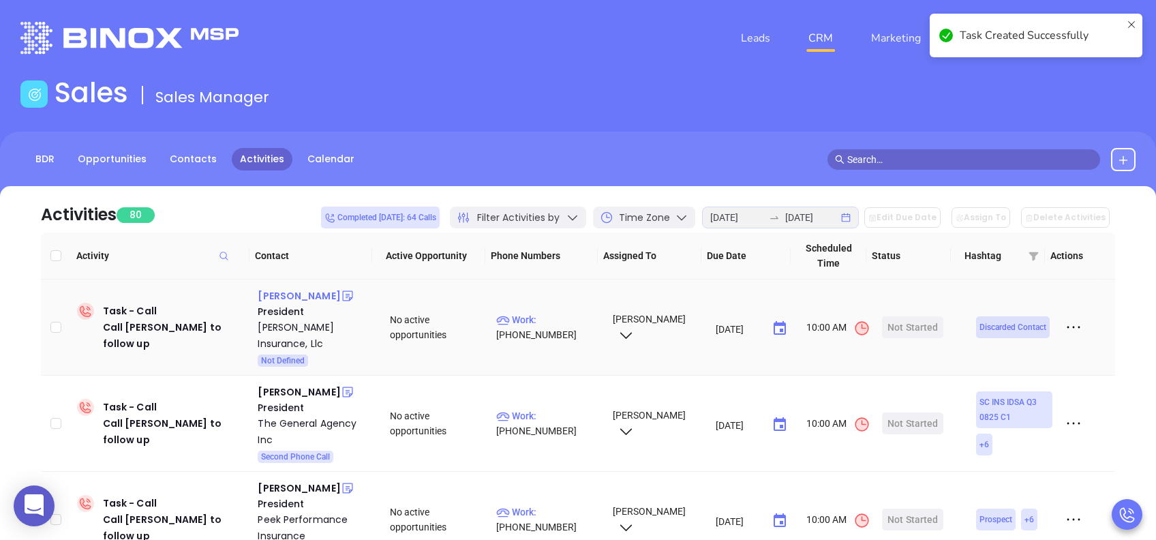
click at [283, 294] on div "Richard Kain" at bounding box center [299, 296] width 82 height 16
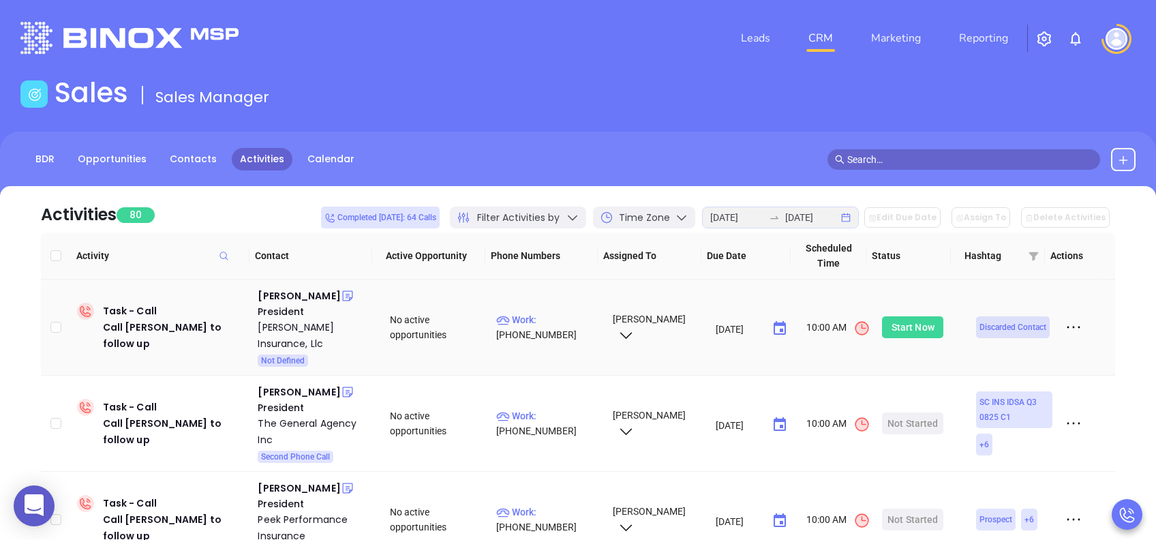
click at [901, 326] on div "Start Now" at bounding box center [913, 327] width 43 height 22
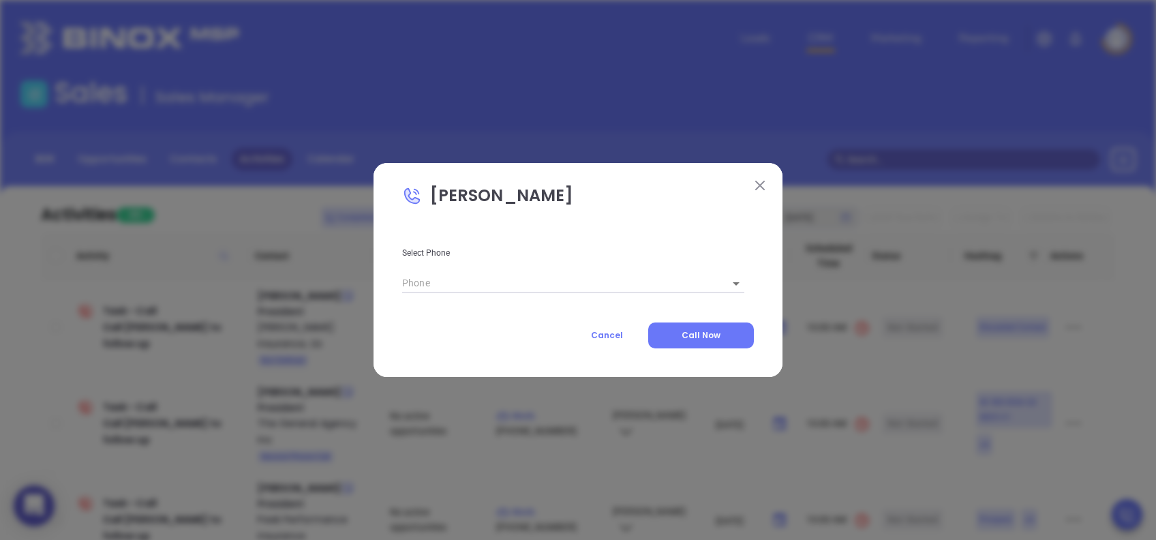
type input "(864) 834-2775"
type input "1"
click at [714, 282] on body "0 Leads CRM Marketing Reporting Financial Leads Leads Sales Sales Manager BDR O…" at bounding box center [578, 270] width 1156 height 540
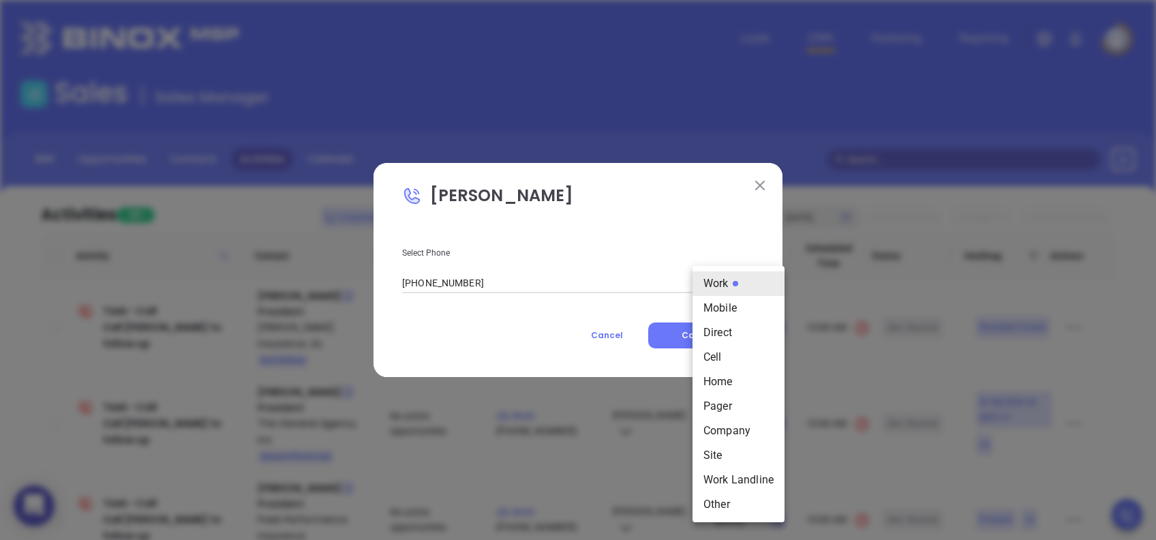
click at [709, 241] on div at bounding box center [578, 270] width 1156 height 540
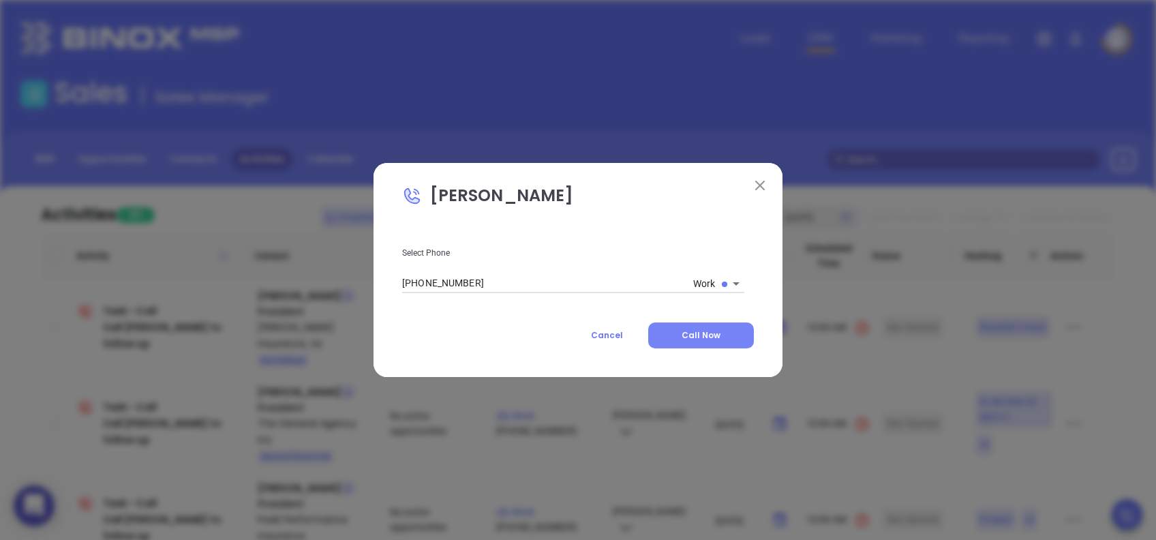
click at [703, 338] on span "Call Now" at bounding box center [701, 335] width 39 height 12
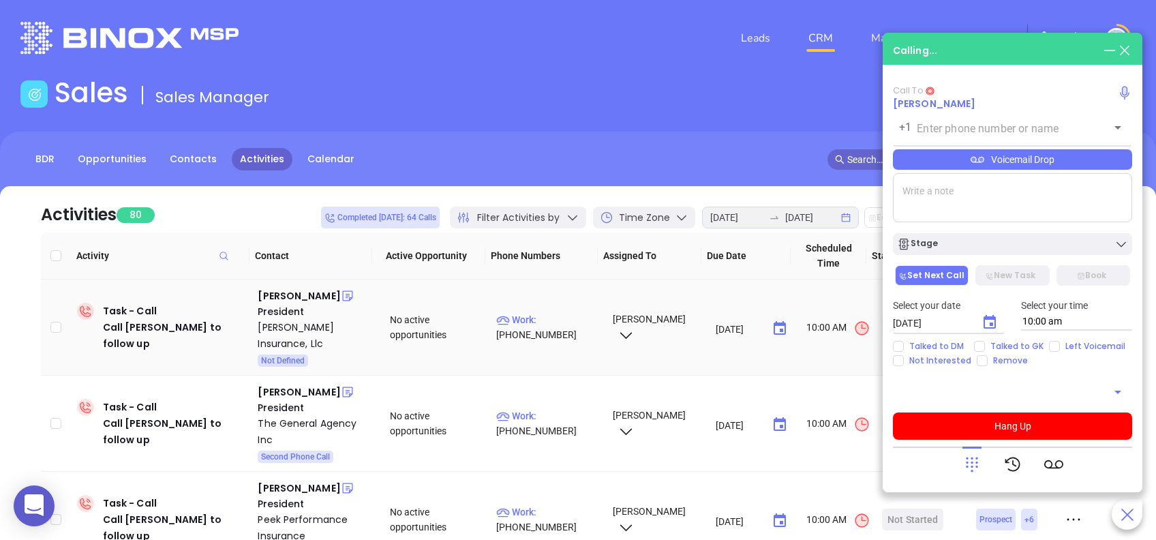
type input "(864) 834-2775"
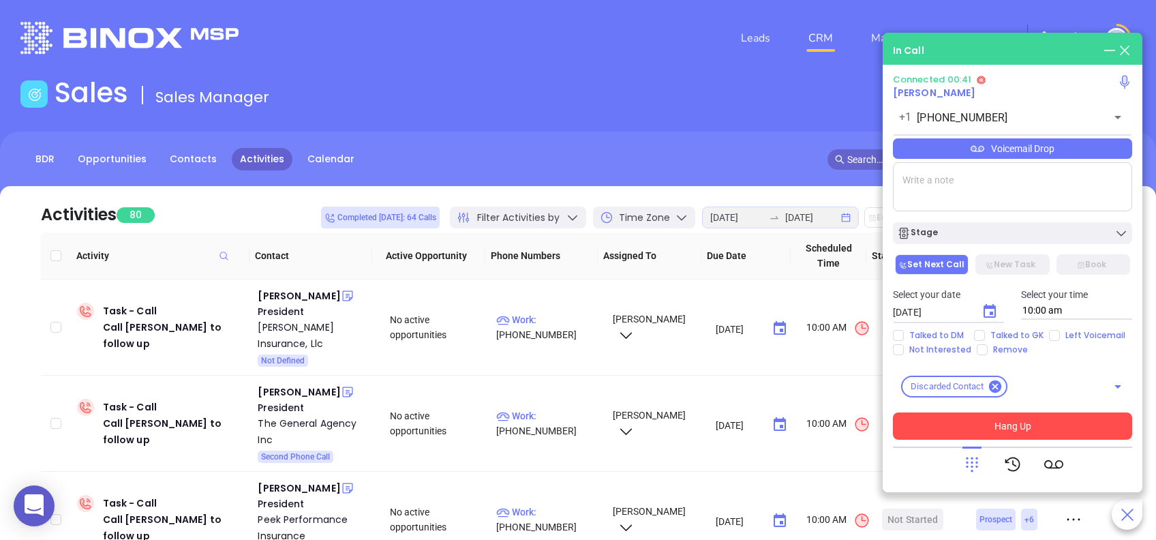
click at [1072, 429] on button "Hang Up" at bounding box center [1012, 425] width 239 height 27
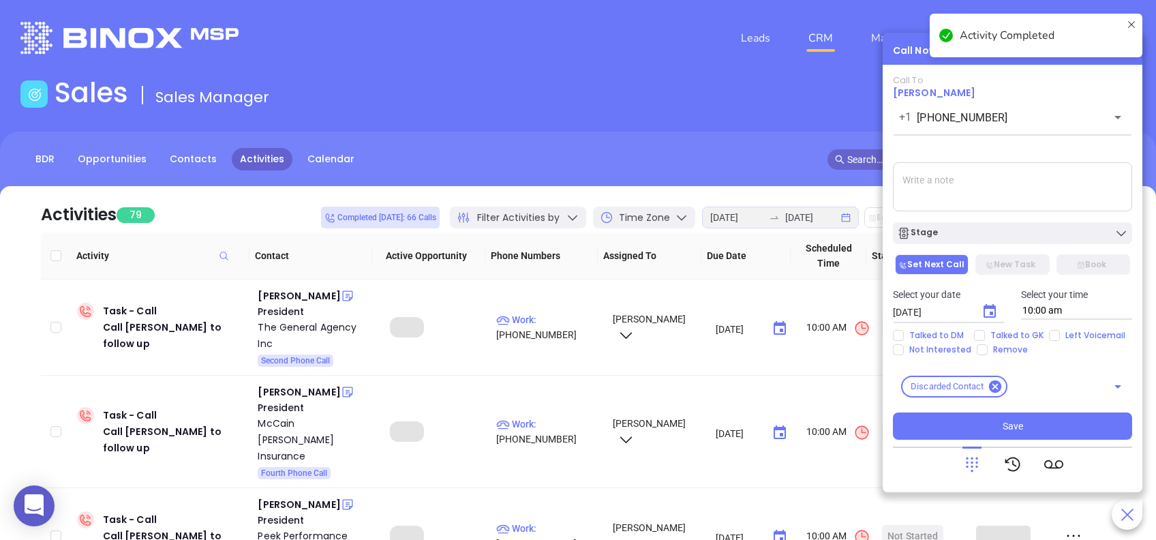
click at [1018, 233] on div "Stage" at bounding box center [1012, 233] width 231 height 14
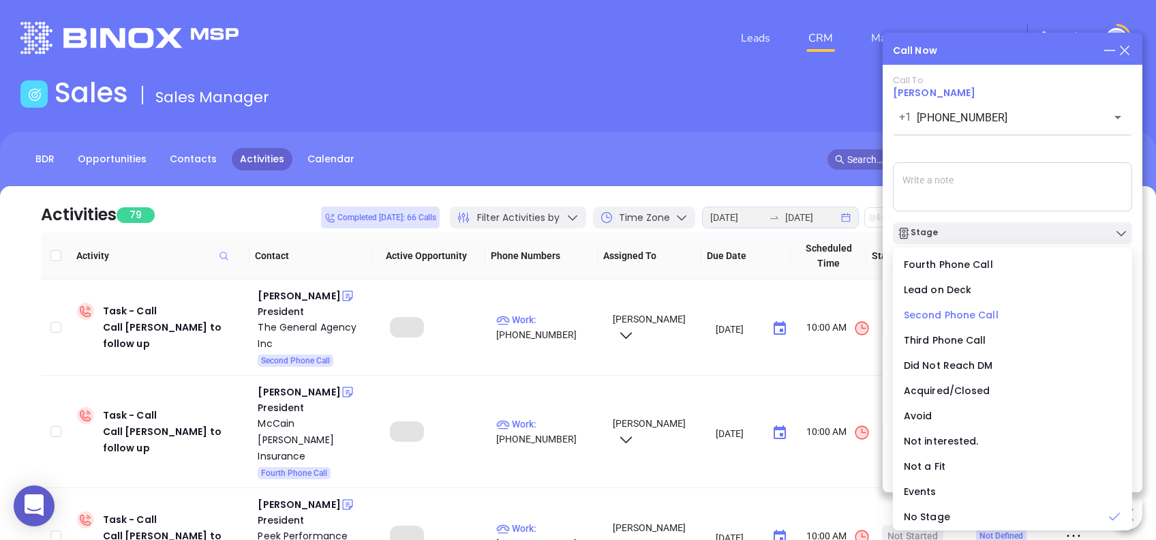
click at [944, 314] on span "Second Phone Call" at bounding box center [951, 315] width 95 height 14
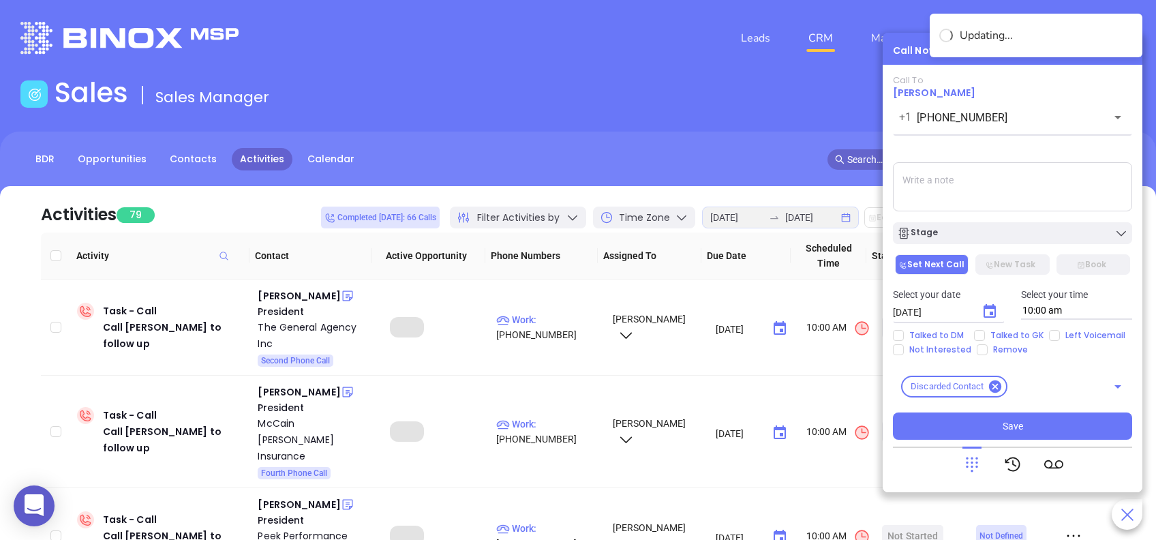
click at [994, 315] on icon "Choose date, selected date is Aug 26, 2025" at bounding box center [990, 311] width 12 height 14
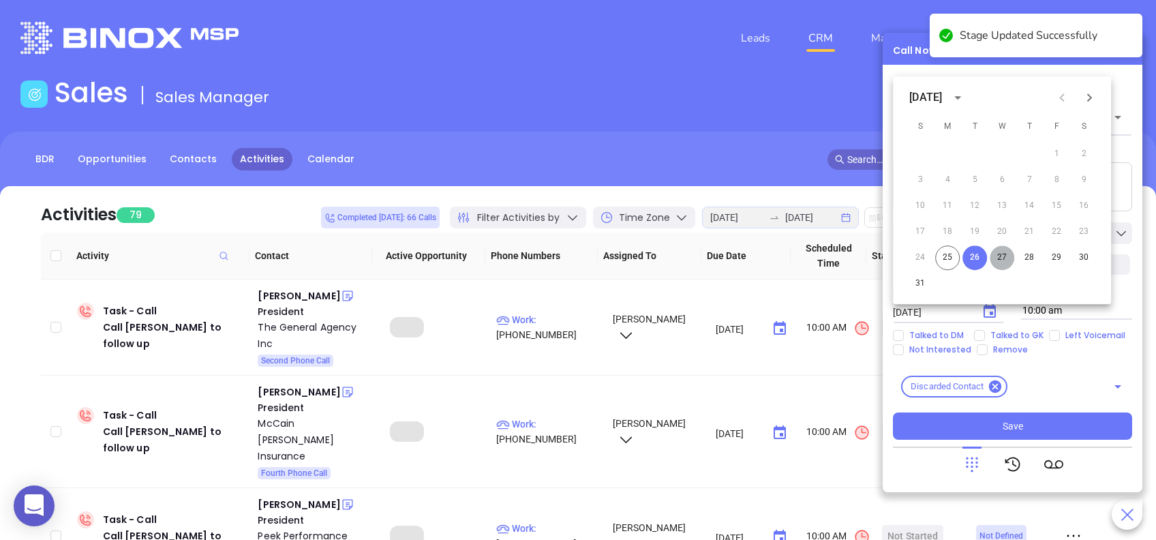
click at [995, 252] on button "27" at bounding box center [1002, 257] width 25 height 25
type input "08/27/2025"
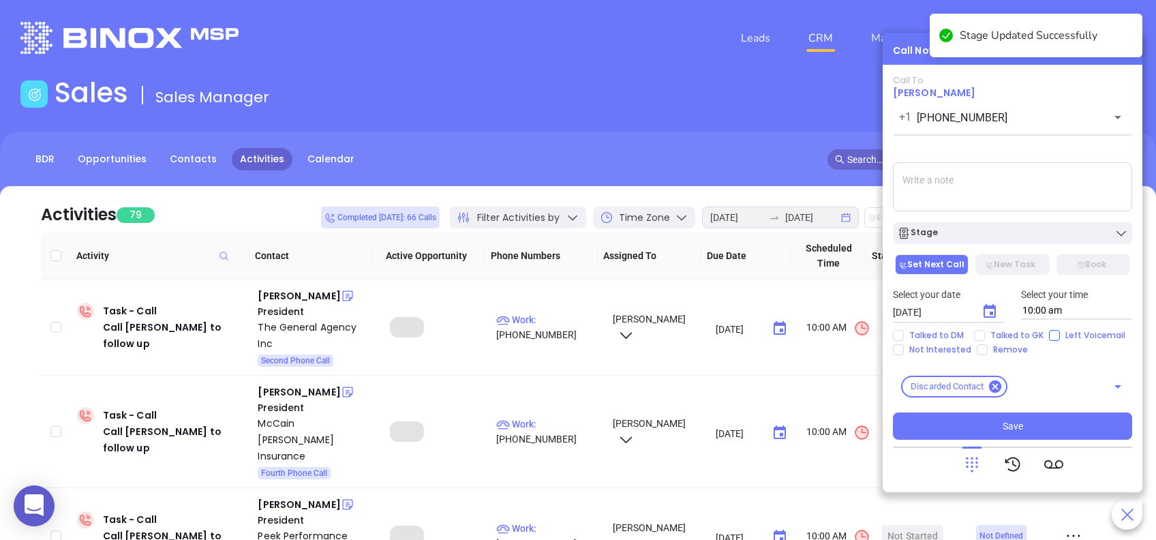
click at [1053, 336] on input "Left Voicemail" at bounding box center [1054, 335] width 11 height 11
checkbox input "true"
click at [1085, 427] on button "Save" at bounding box center [1012, 425] width 239 height 27
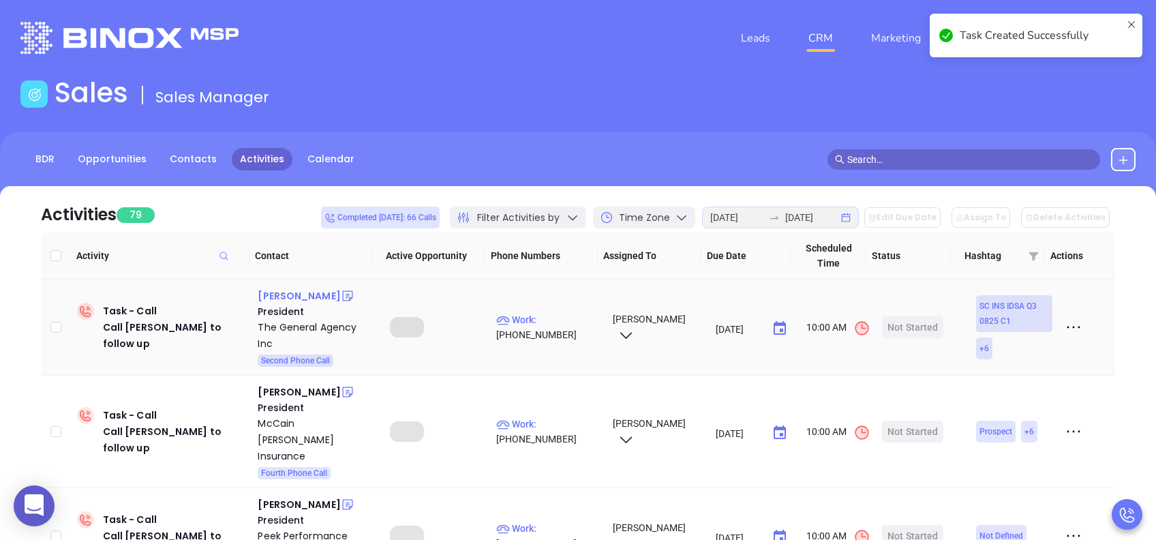
click at [269, 297] on div "John D Cappelmann" at bounding box center [299, 296] width 82 height 16
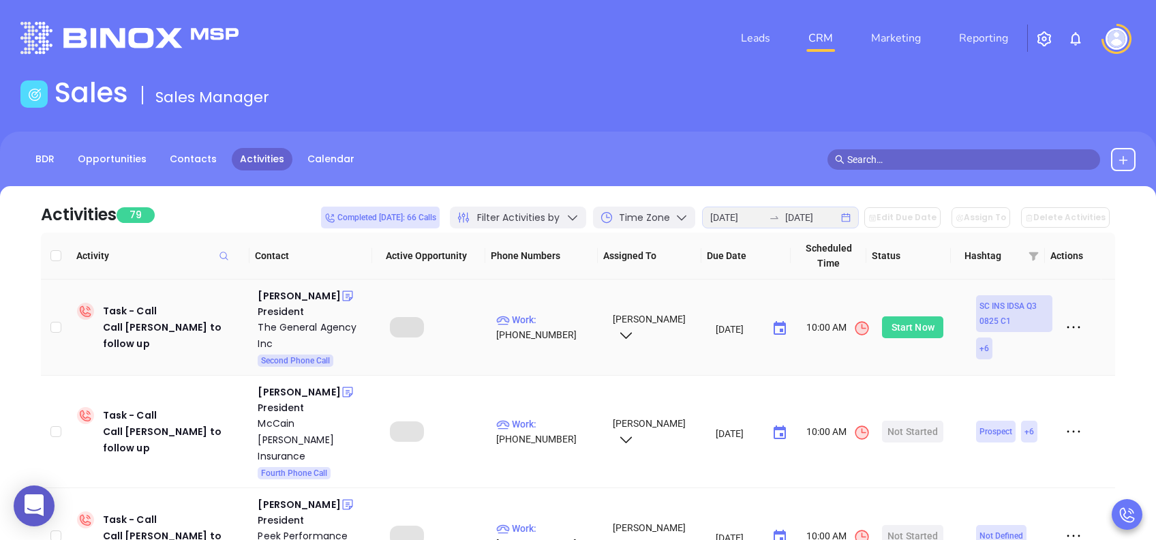
click at [898, 329] on div "Start Now" at bounding box center [913, 327] width 43 height 22
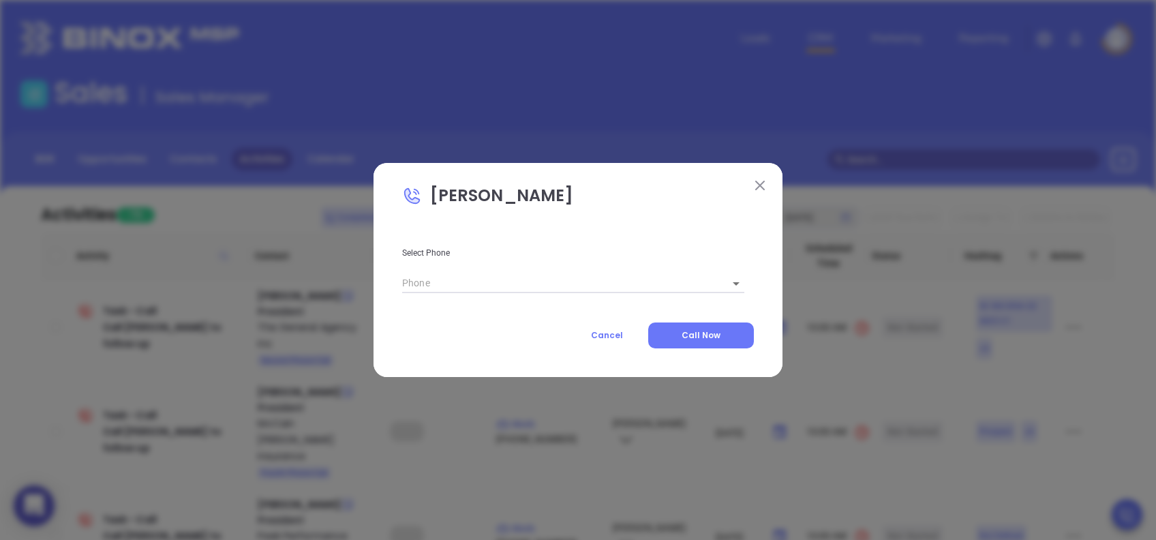
type input "(843) 766-9091"
type input "1"
click at [708, 282] on body "0 Leads CRM Marketing Reporting Financial Leads Leads Sales Sales Manager BDR O…" at bounding box center [578, 270] width 1156 height 540
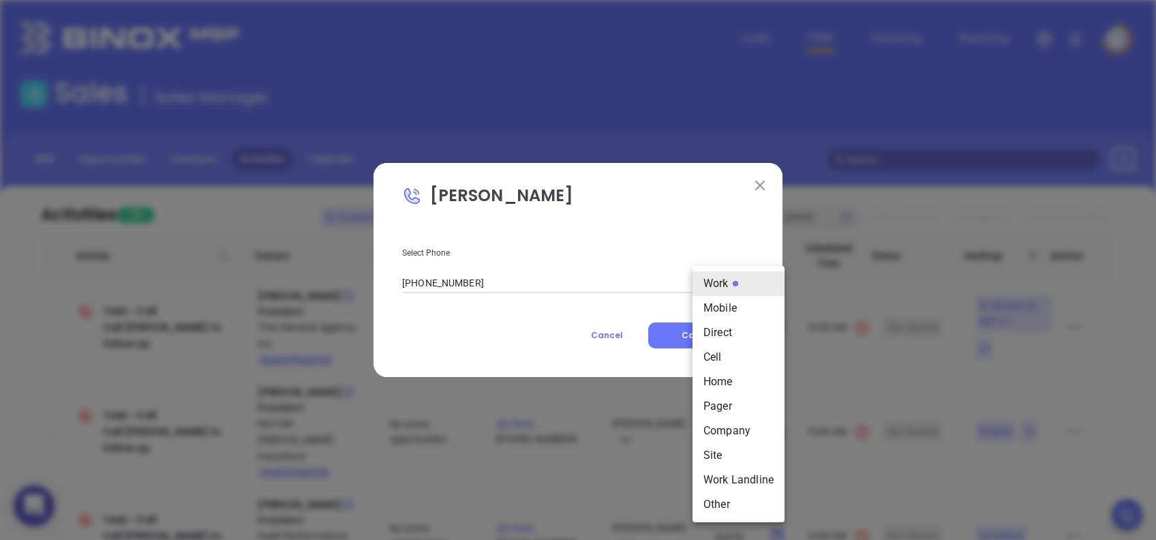
click at [693, 222] on div at bounding box center [578, 270] width 1156 height 540
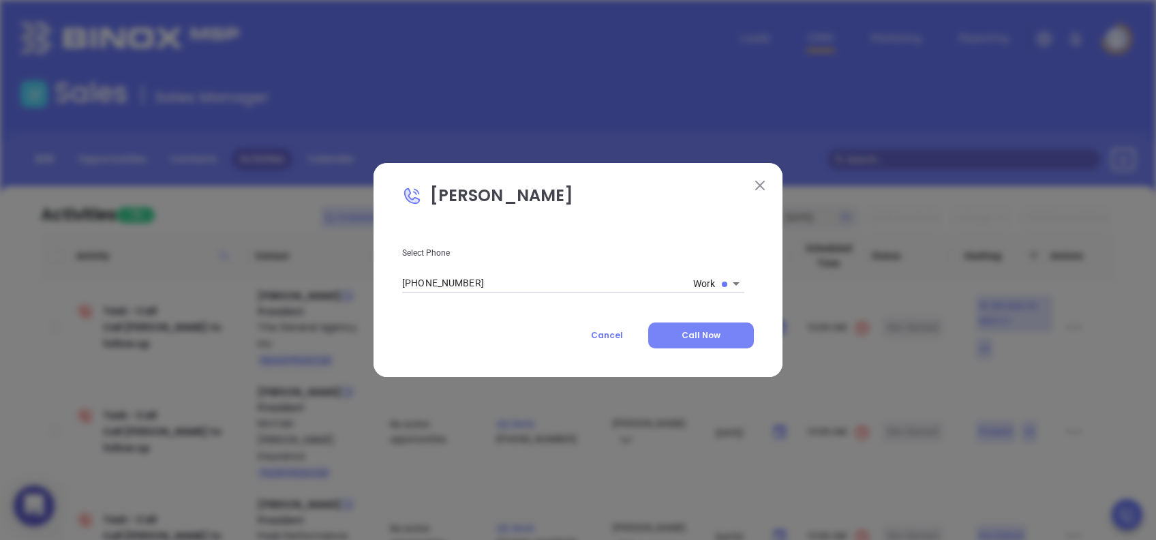
click at [706, 344] on button "Call Now" at bounding box center [701, 335] width 106 height 26
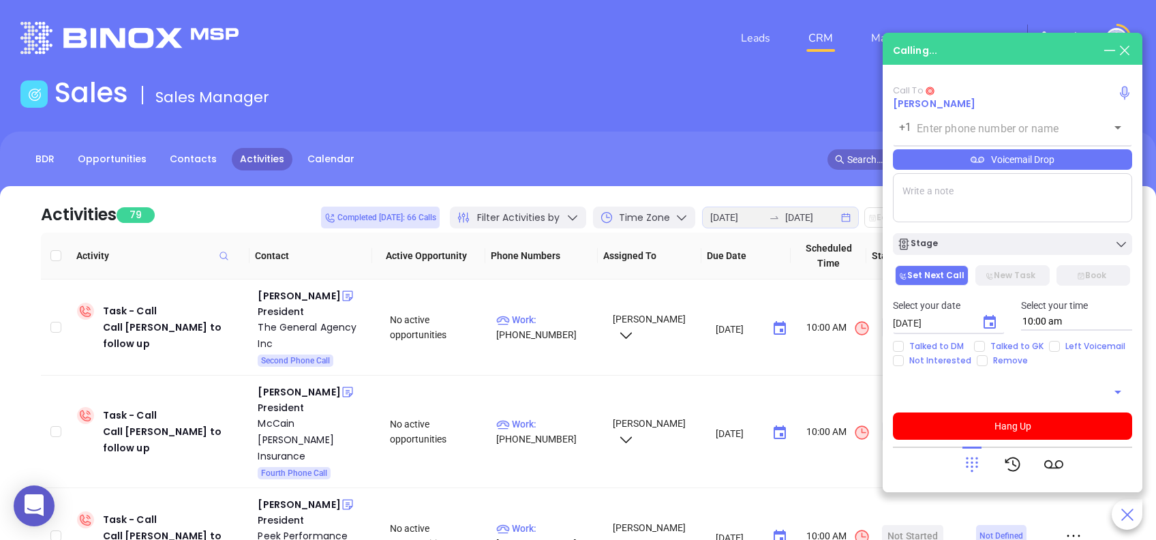
type input "(843) 766-9091"
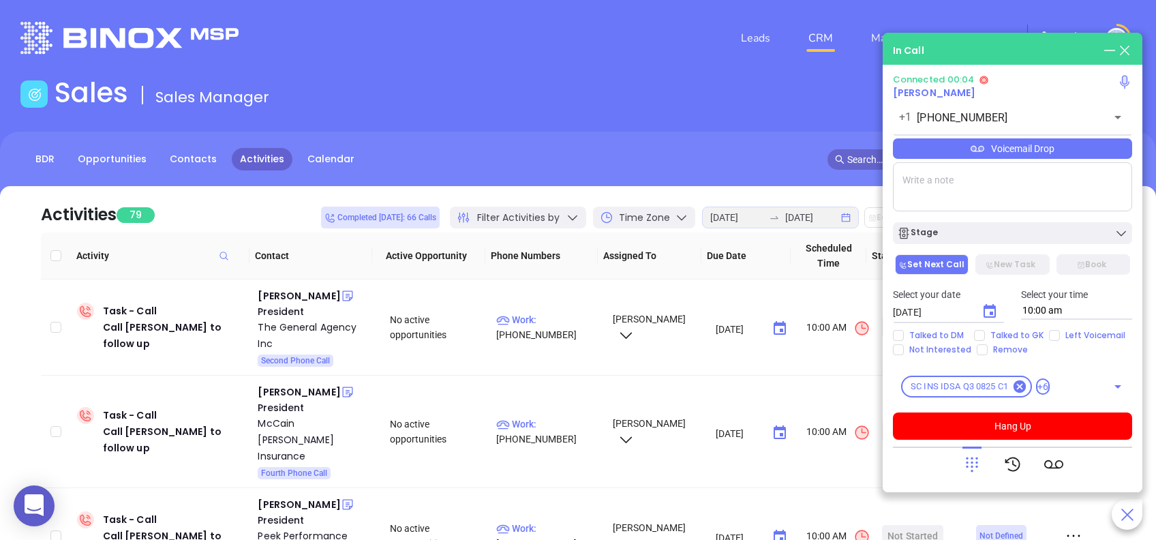
click at [968, 468] on icon at bounding box center [972, 464] width 19 height 19
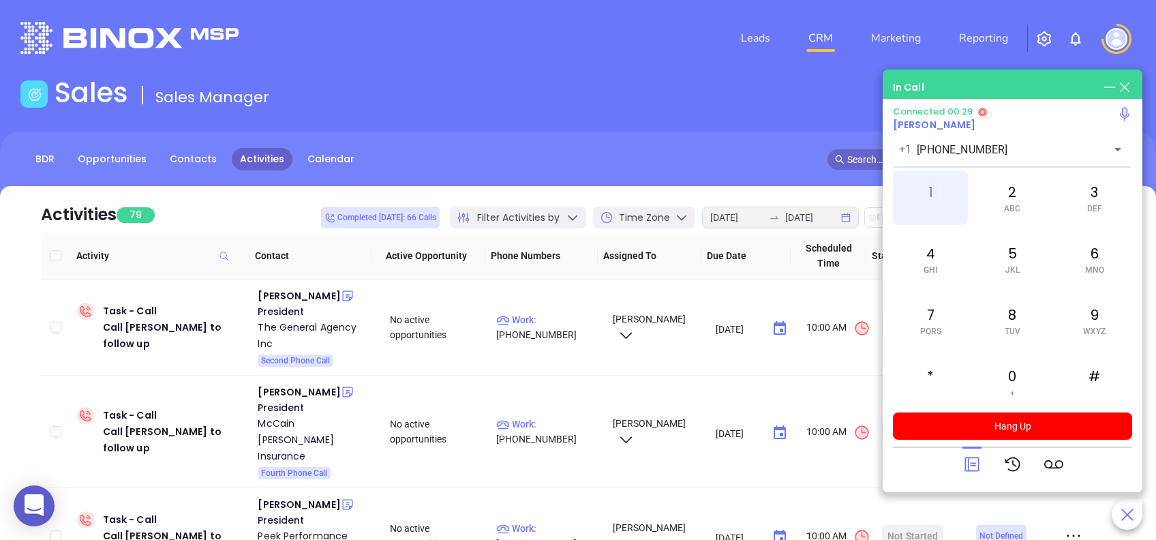
click at [920, 196] on div "1" at bounding box center [930, 197] width 75 height 55
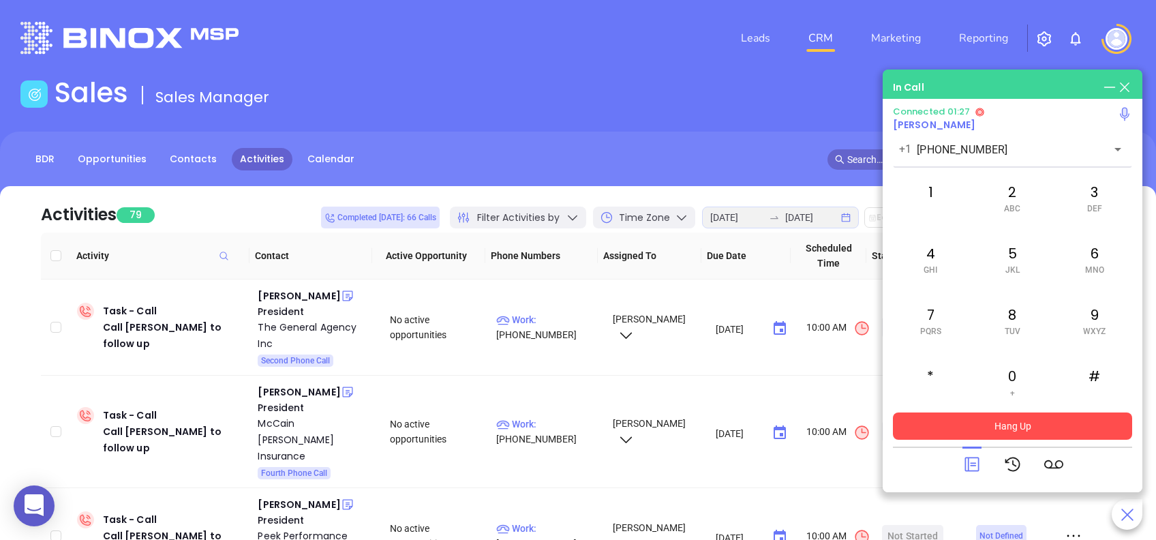
click at [1066, 425] on button "Hang Up" at bounding box center [1012, 425] width 239 height 27
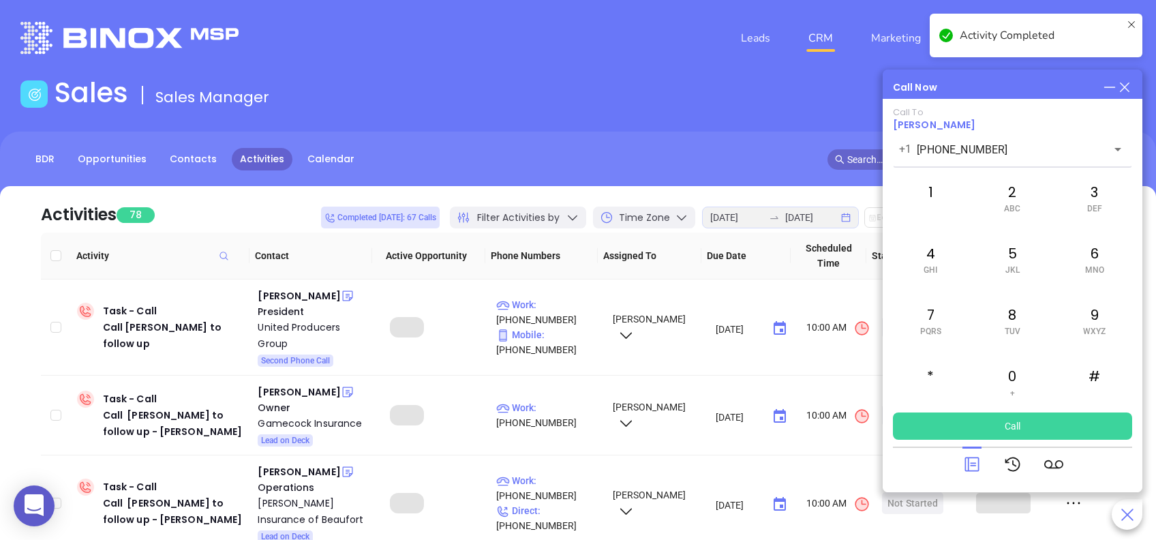
click at [971, 457] on icon at bounding box center [972, 464] width 19 height 19
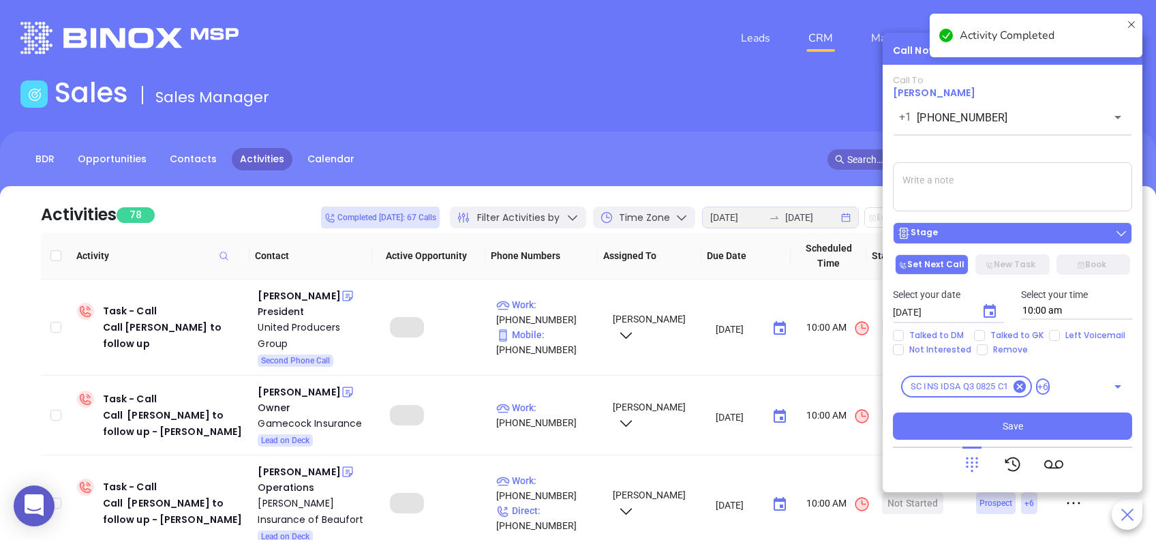
click at [998, 229] on div "Stage" at bounding box center [1012, 233] width 231 height 14
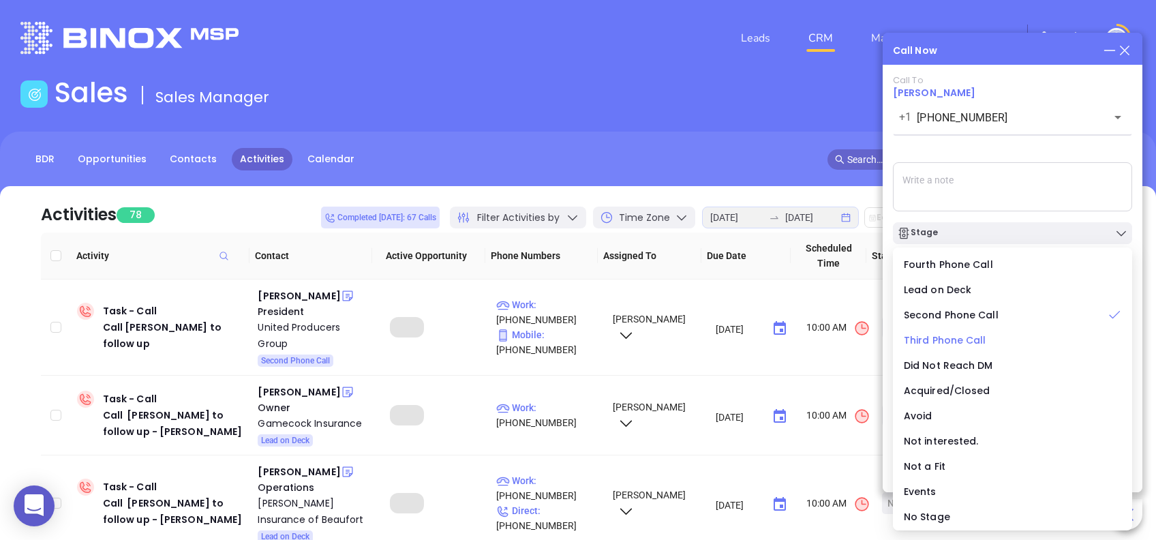
click at [927, 333] on span "Third Phone Call" at bounding box center [945, 340] width 82 height 14
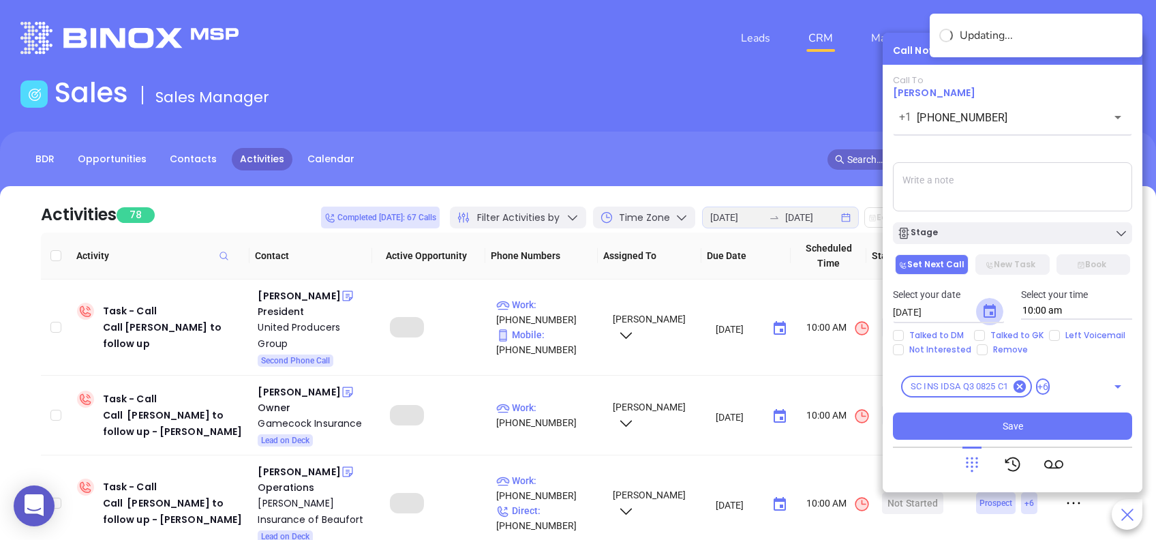
click at [987, 314] on icon "Choose date, selected date is Aug 26, 2025" at bounding box center [990, 311] width 16 height 16
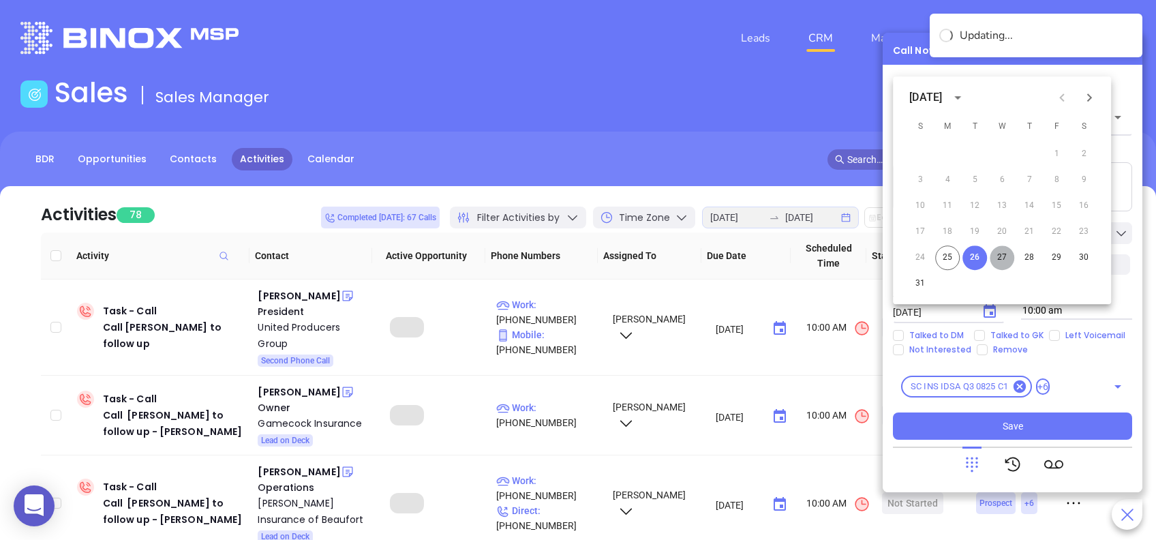
click at [1001, 249] on button "27" at bounding box center [1002, 257] width 25 height 25
type input "08/27/2025"
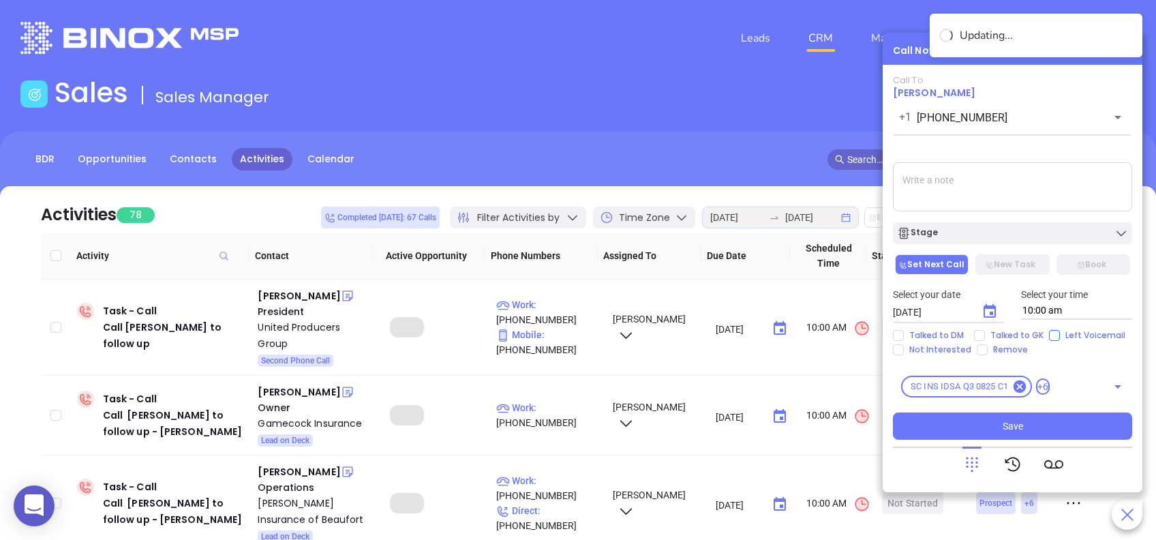
click at [1053, 335] on input "Left Voicemail" at bounding box center [1054, 335] width 11 height 11
checkbox input "true"
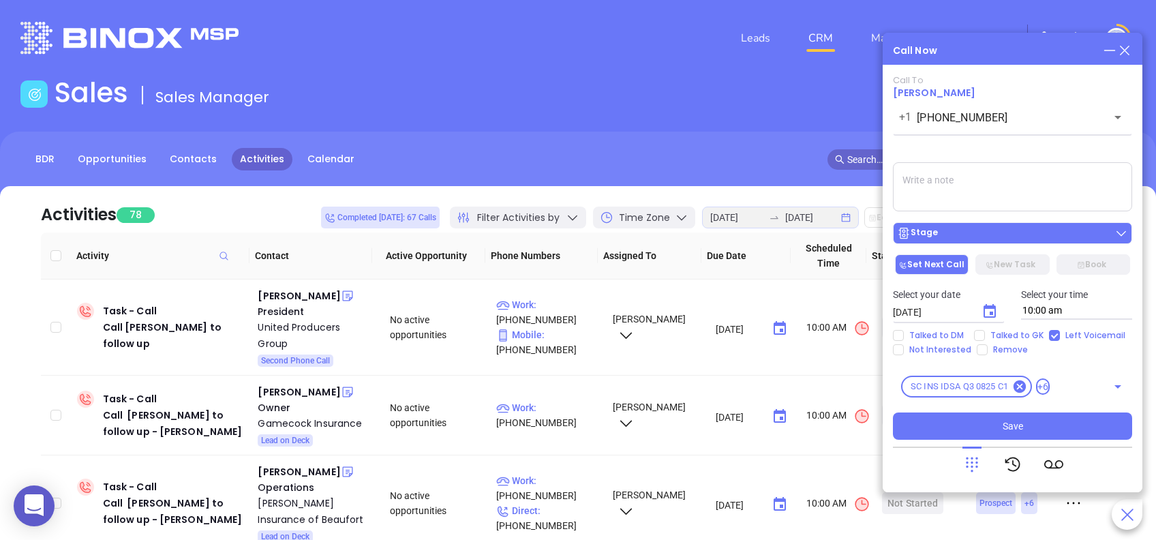
drag, startPoint x: 992, startPoint y: 240, endPoint x: 993, endPoint y: 233, distance: 6.9
click at [992, 240] on div "Stage" at bounding box center [1012, 233] width 231 height 14
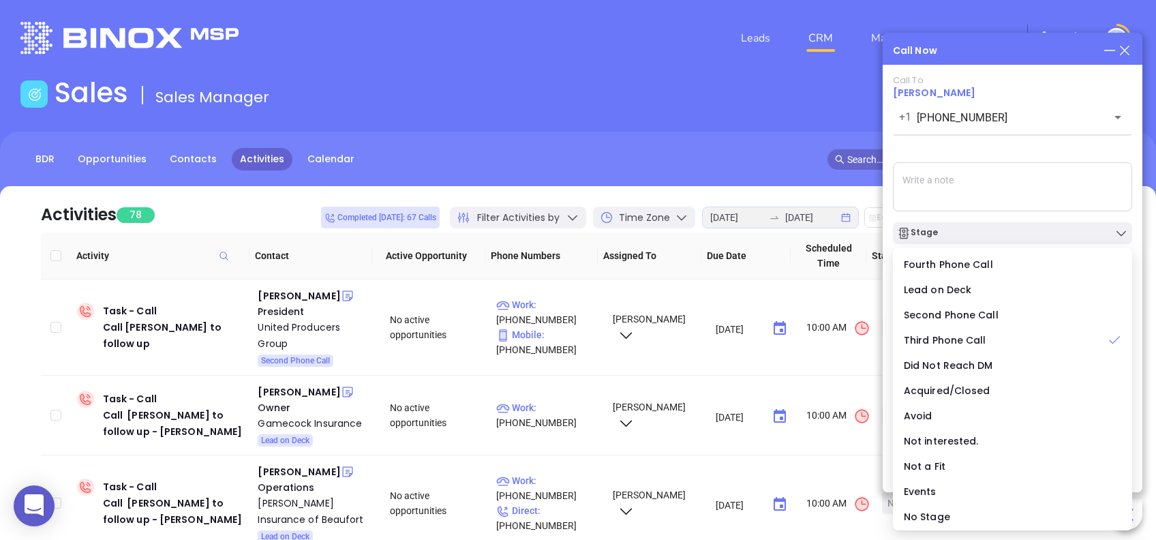
click at [973, 145] on div "Call To John D Cappelmann +1 (843) 766-9091 ​ Voicemail Drop Stage Set Next Cal…" at bounding box center [1012, 257] width 239 height 365
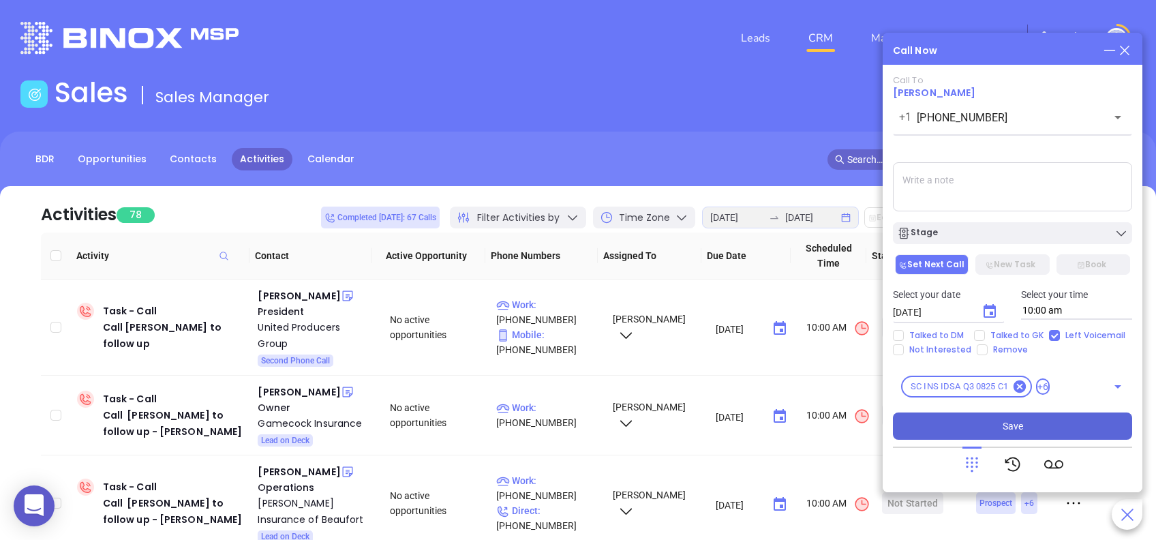
click at [1091, 429] on button "Save" at bounding box center [1012, 425] width 239 height 27
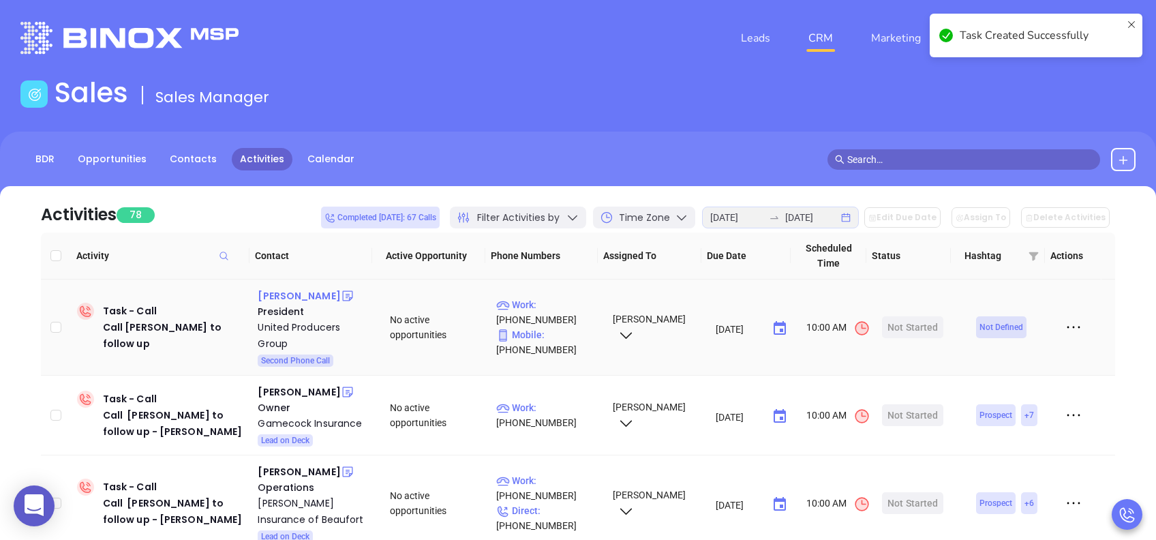
click at [286, 295] on div "Jason Newman" at bounding box center [299, 296] width 82 height 16
click at [892, 326] on div "Start Now" at bounding box center [913, 327] width 43 height 22
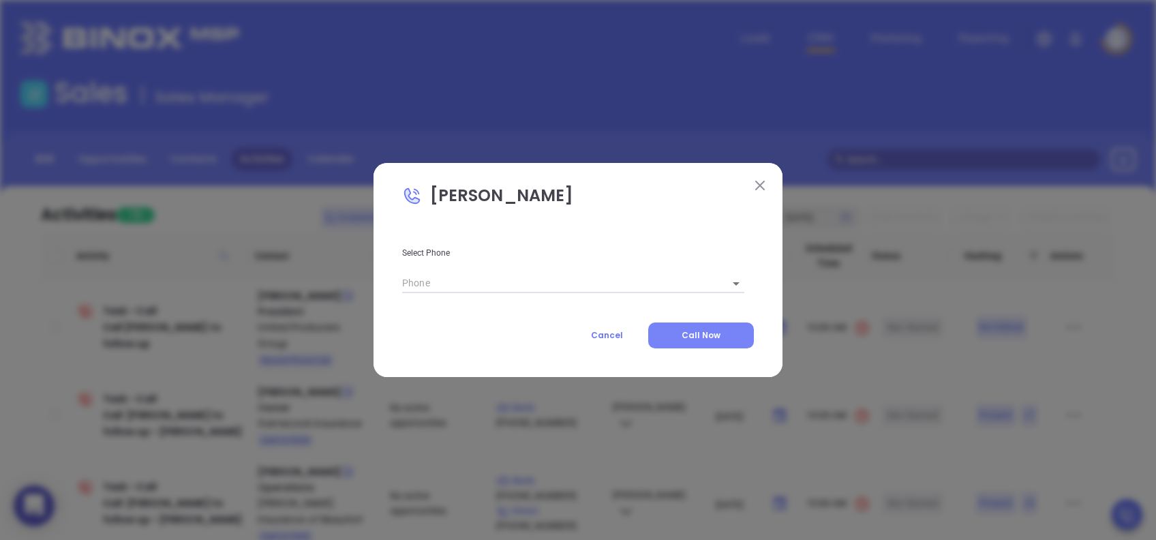
type input "(843) 494-5554"
type input "1"
click at [721, 335] on button "Call Now" at bounding box center [701, 335] width 106 height 26
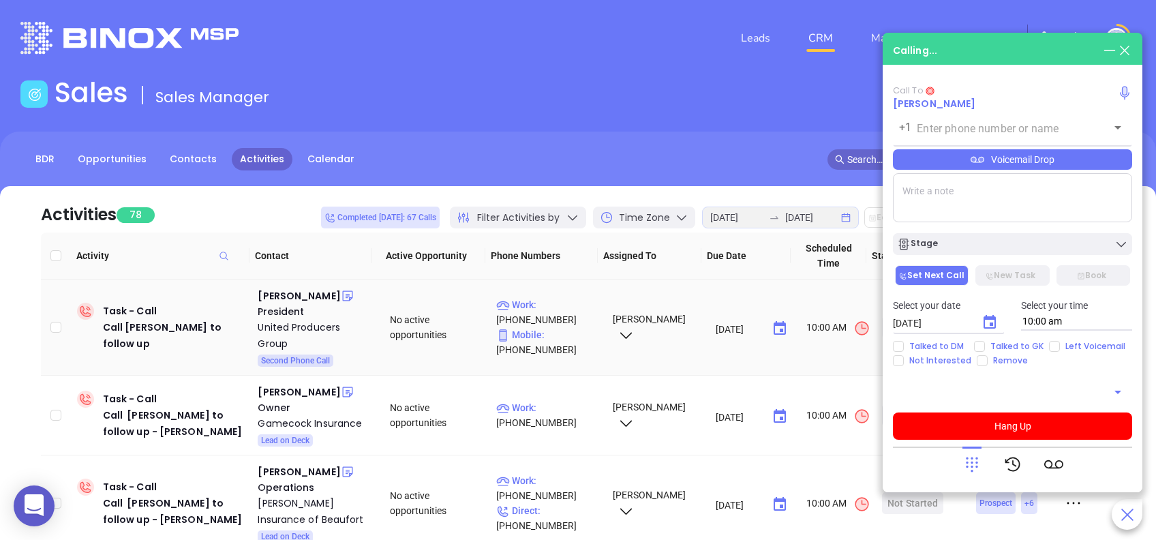
type input "(843) 494-5554"
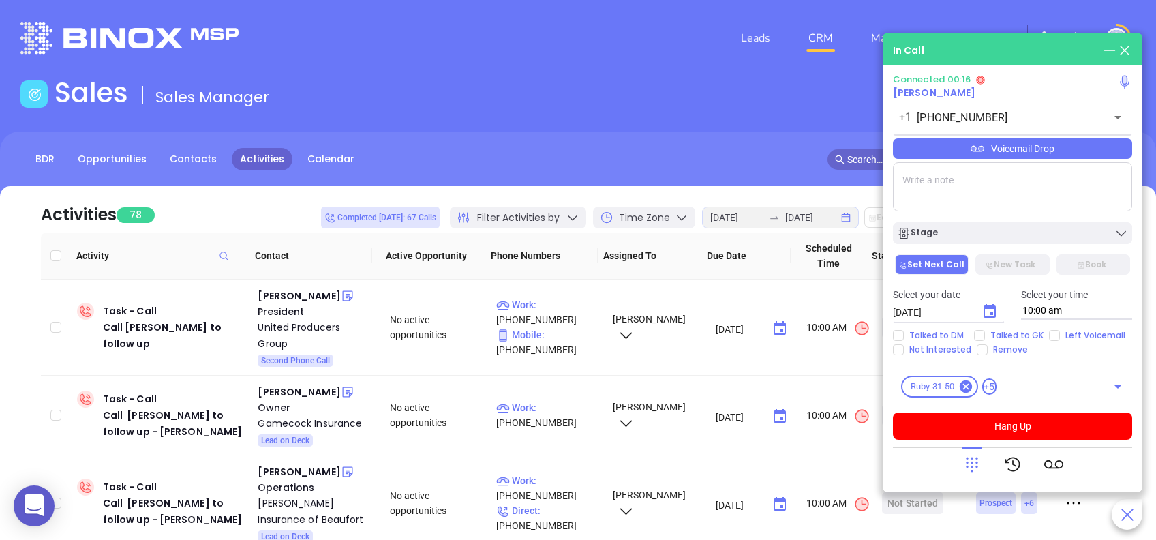
click at [969, 467] on icon at bounding box center [972, 464] width 19 height 19
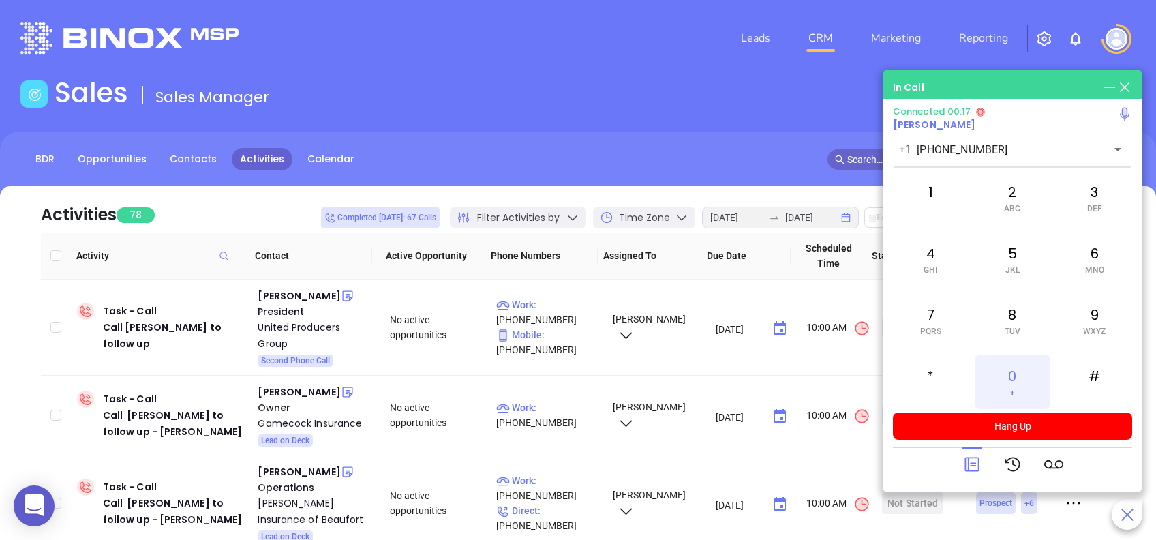
click at [1018, 381] on div "0 +" at bounding box center [1012, 381] width 75 height 55
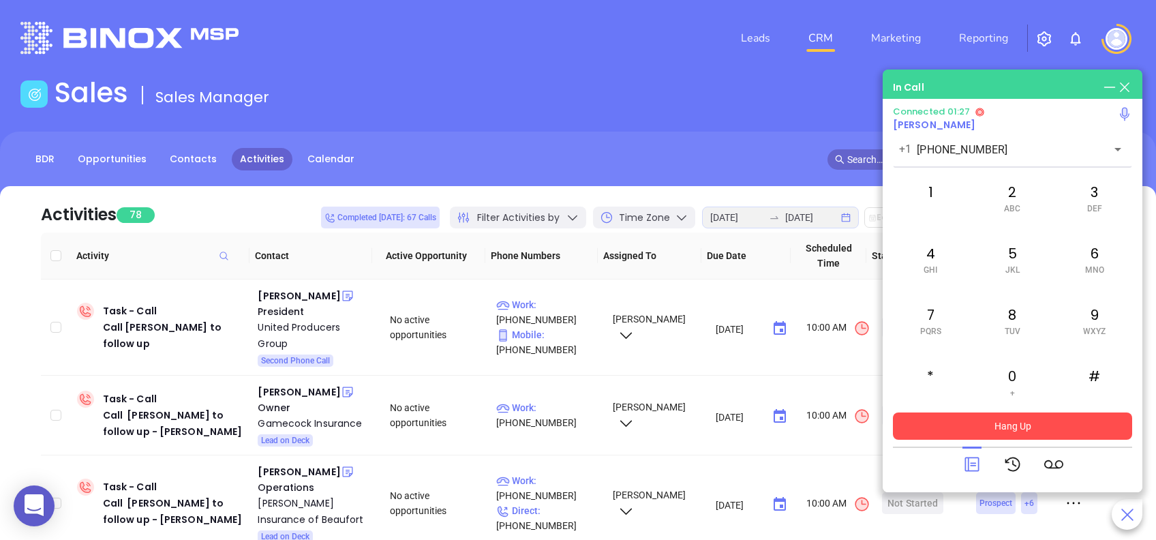
click at [1036, 417] on button "Hang Up" at bounding box center [1012, 425] width 239 height 27
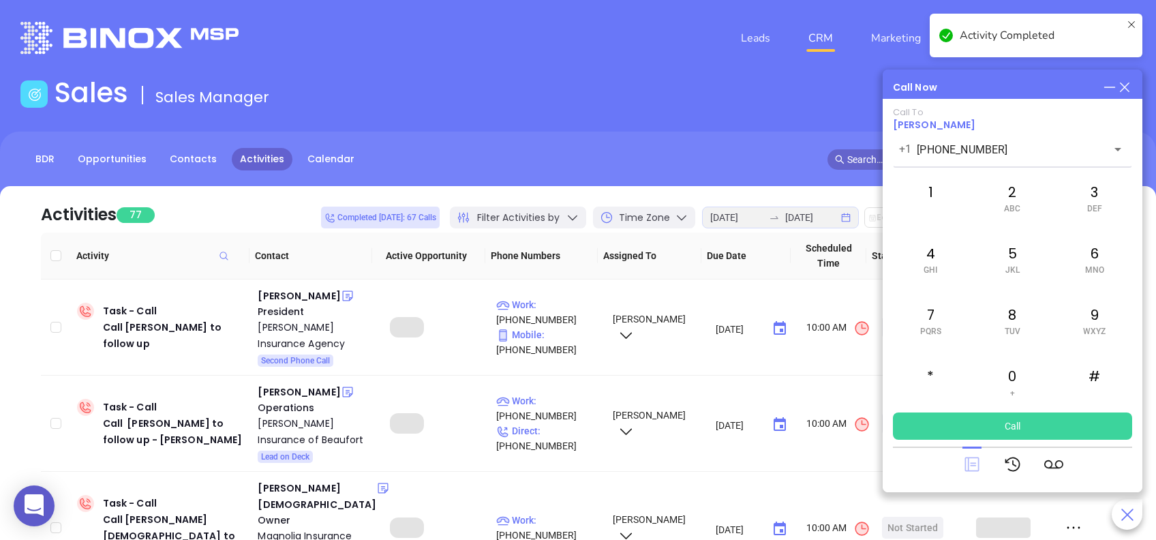
click at [973, 466] on icon at bounding box center [972, 464] width 14 height 14
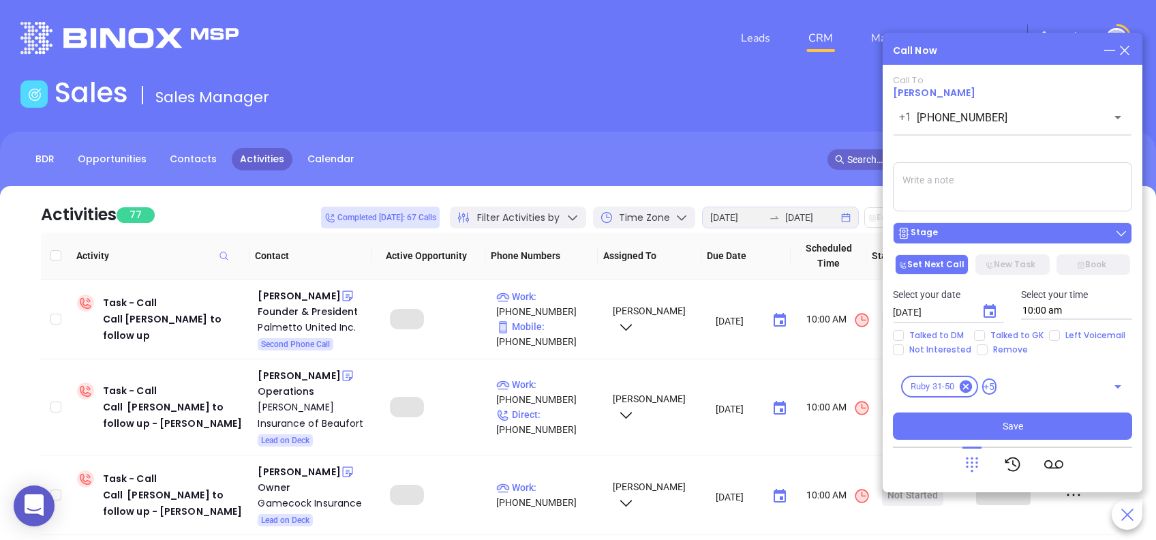
click at [1063, 234] on div "Stage" at bounding box center [1012, 233] width 231 height 14
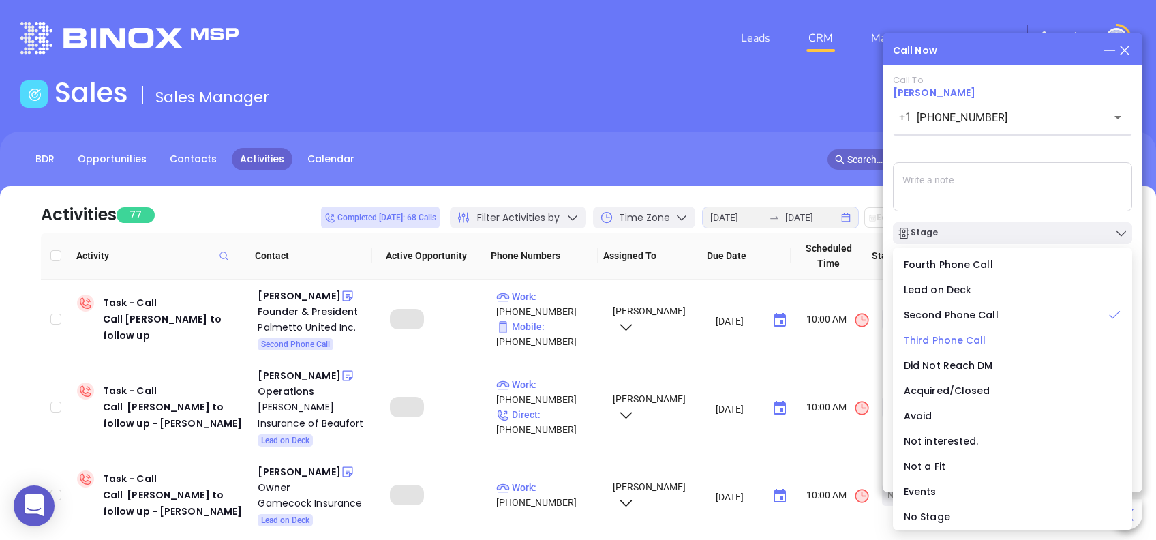
click at [934, 339] on span "Third Phone Call" at bounding box center [945, 340] width 82 height 14
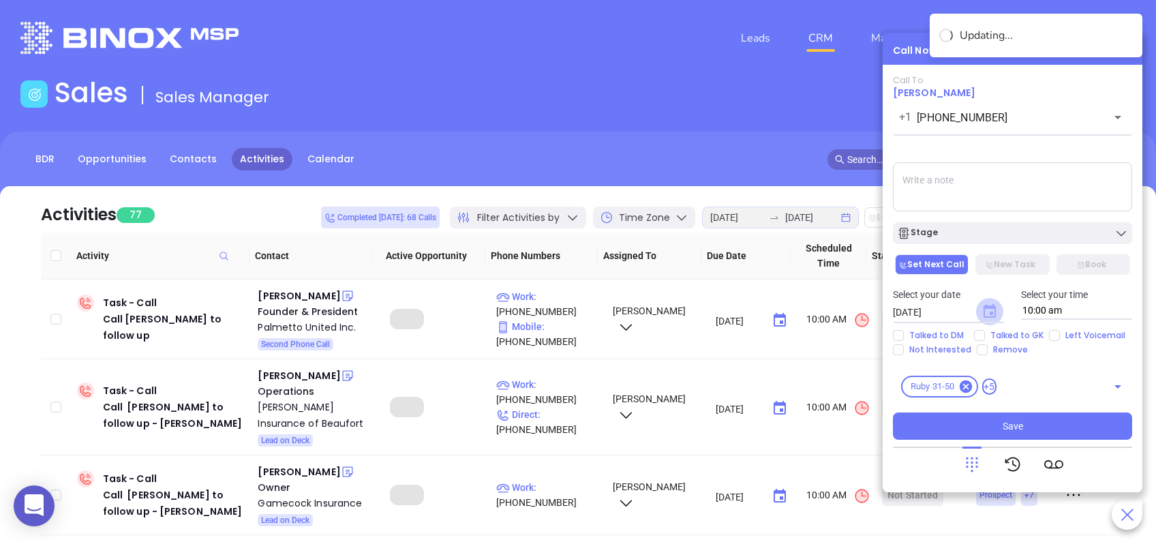
click at [994, 311] on icon "Choose date, selected date is Aug 26, 2025" at bounding box center [990, 311] width 12 height 14
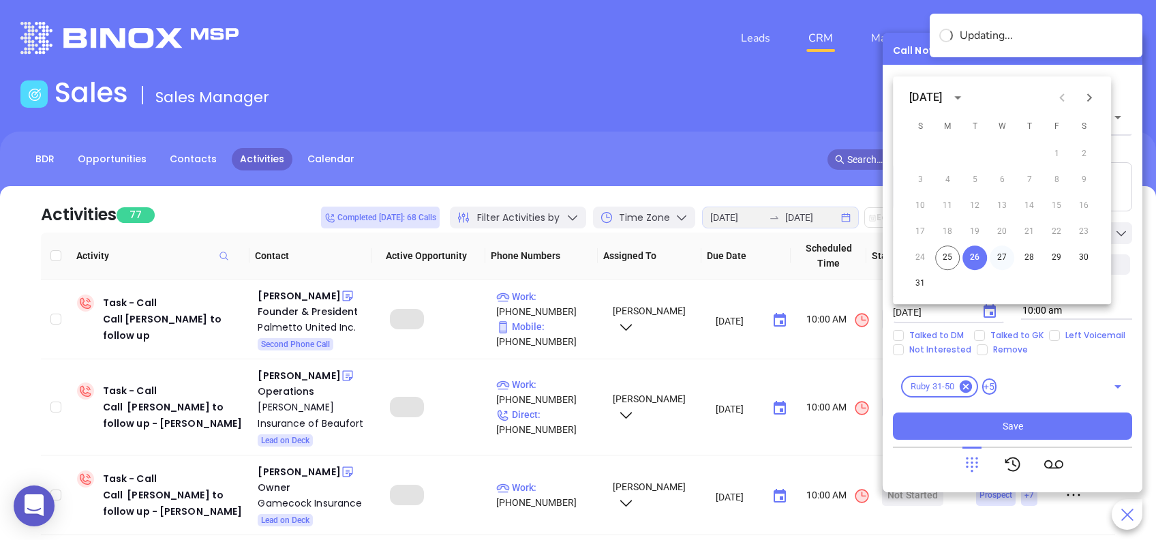
click at [1004, 248] on button "27" at bounding box center [1002, 257] width 25 height 25
type input "08/27/2025"
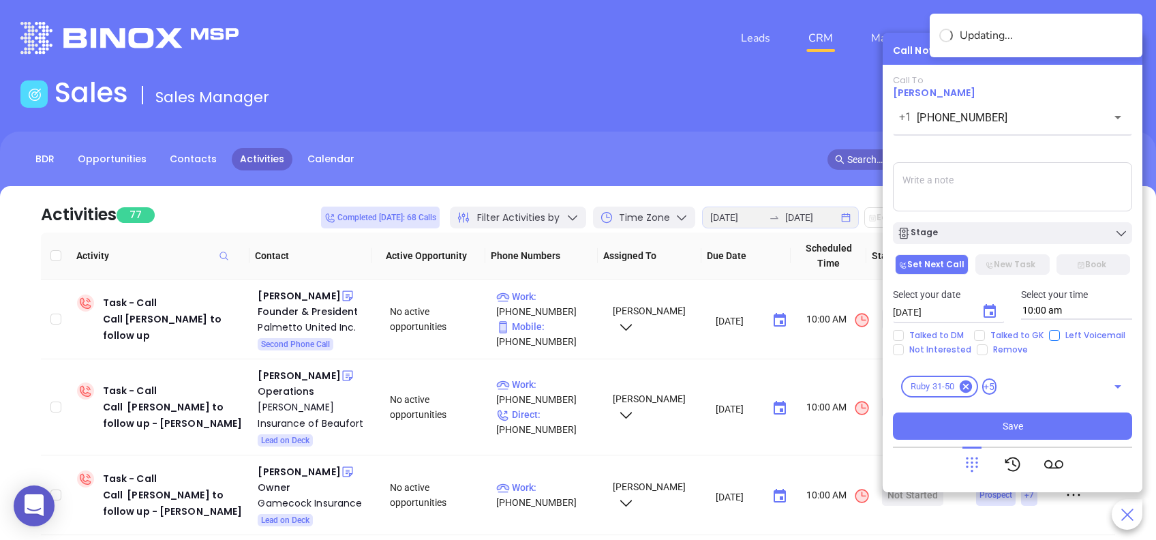
click at [1053, 335] on input "Left Voicemail" at bounding box center [1054, 335] width 11 height 11
checkbox input "true"
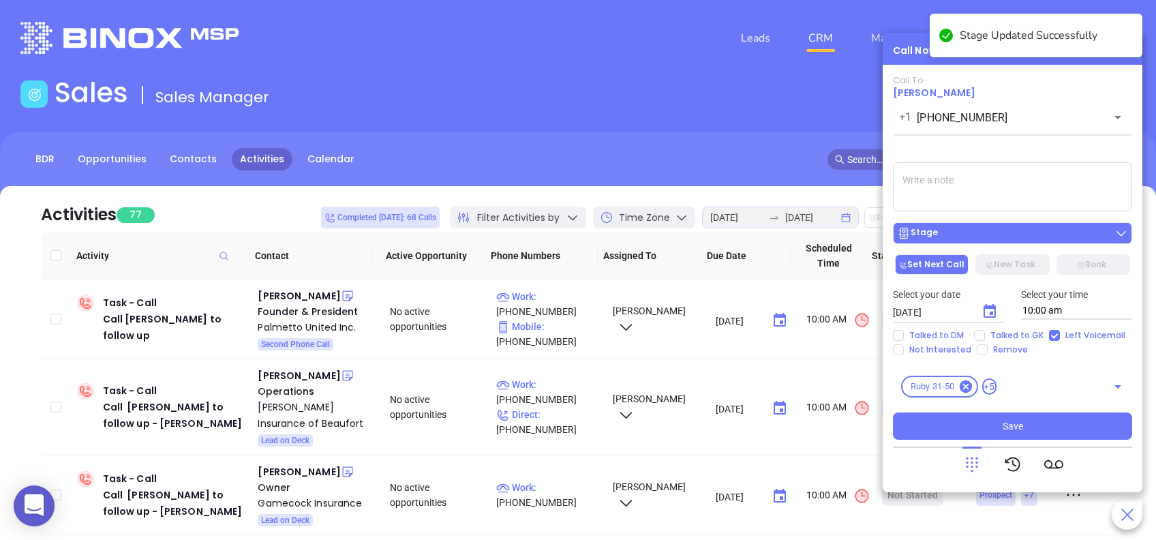
click at [1104, 231] on div "Stage" at bounding box center [1012, 233] width 231 height 14
click at [1010, 145] on div "Call To Jason Newman +1 (843) 494-5554 ​ Voicemail Drop Stage Set Next Call New…" at bounding box center [1012, 257] width 239 height 365
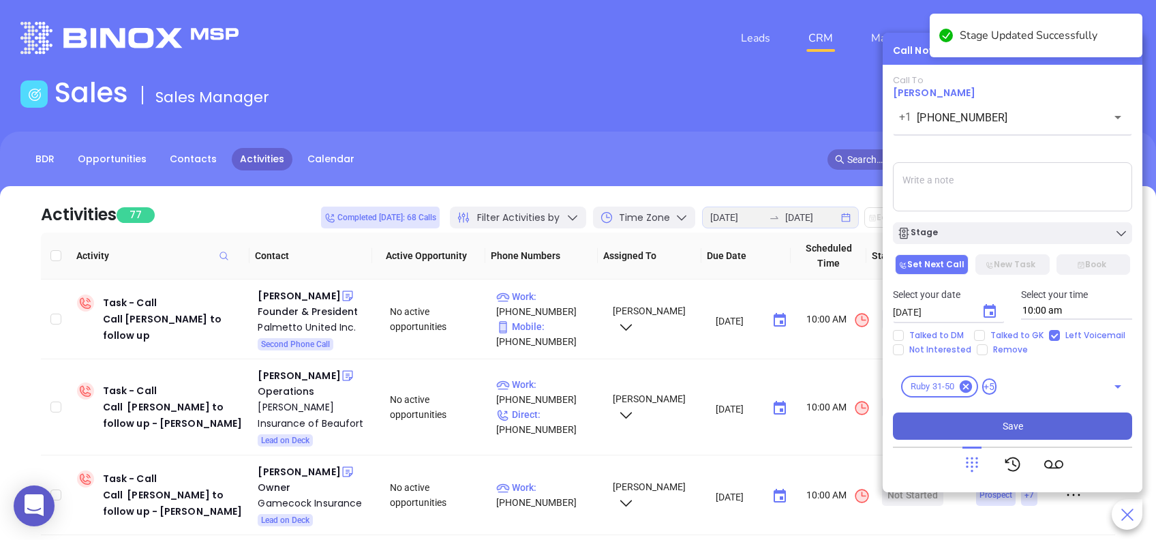
drag, startPoint x: 1037, startPoint y: 428, endPoint x: 1029, endPoint y: 426, distance: 7.8
click at [1037, 430] on button "Save" at bounding box center [1012, 425] width 239 height 27
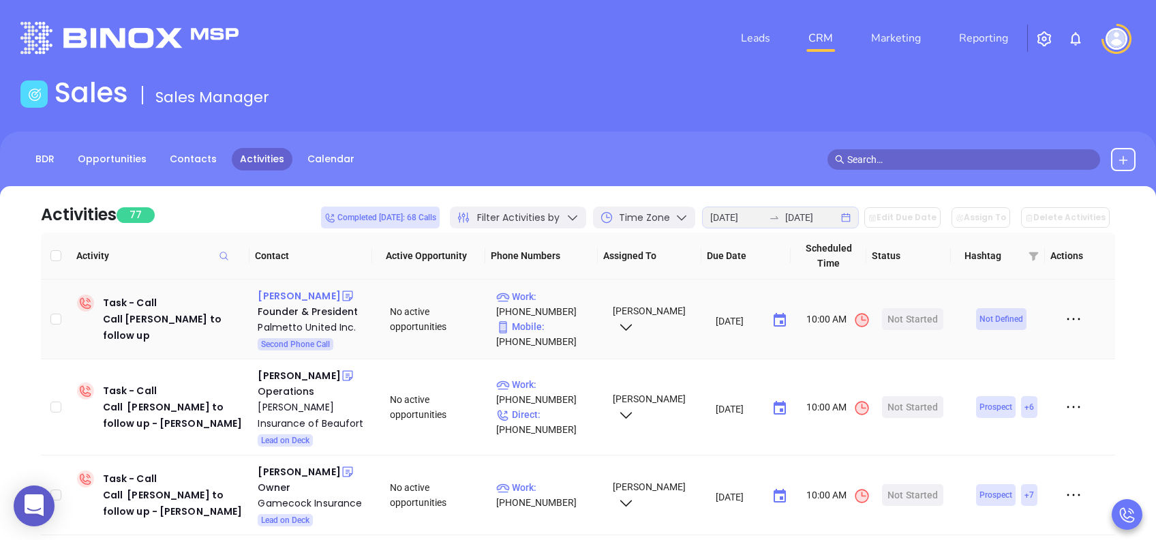
click at [285, 299] on div "Randy Wolfe" at bounding box center [299, 296] width 82 height 16
click at [310, 326] on div "Palmetto United Inc." at bounding box center [314, 327] width 113 height 16
click at [903, 316] on div "Start Now" at bounding box center [913, 319] width 43 height 22
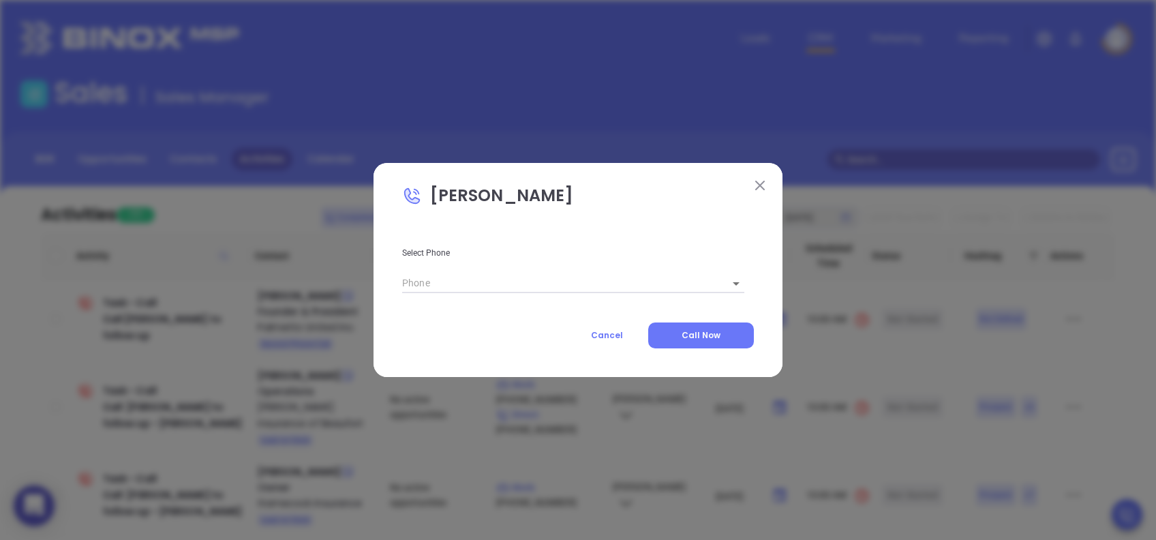
type input "(866) 751-1634"
type input "1"
click at [714, 332] on span "Call Now" at bounding box center [701, 335] width 39 height 12
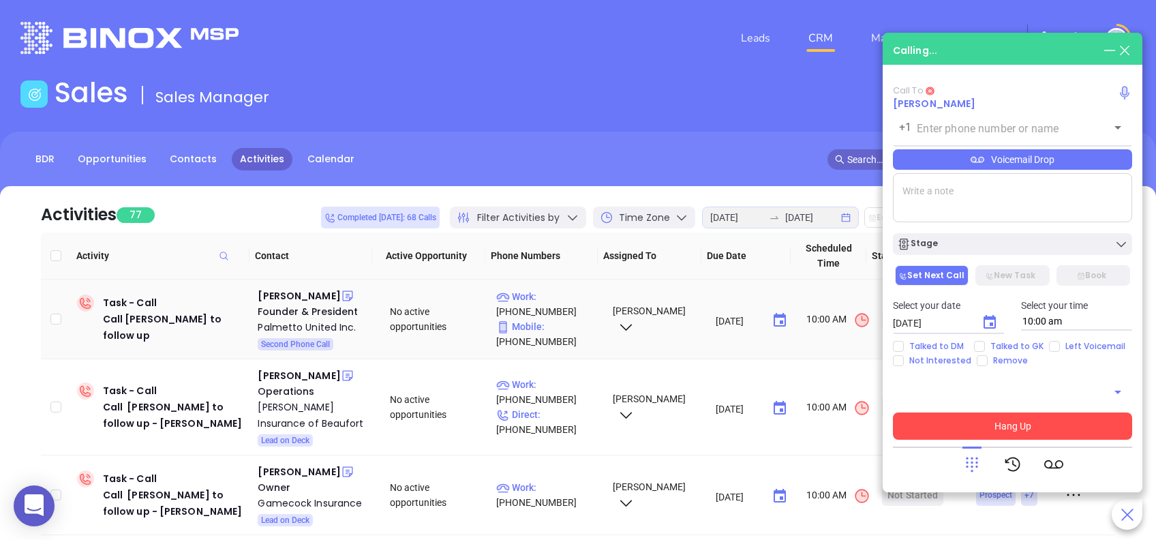
type input "(866) 751-1634"
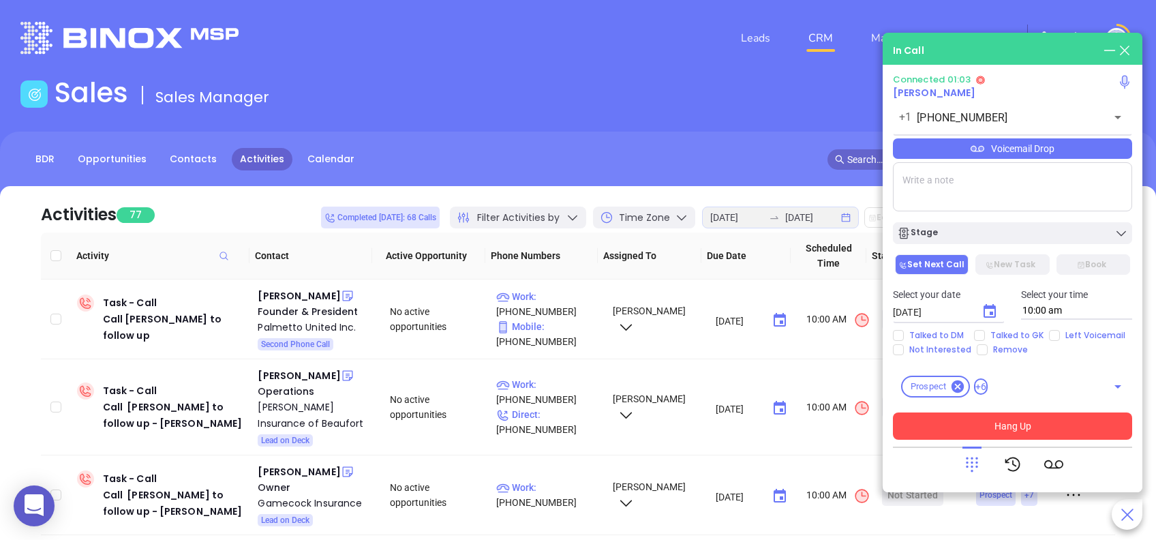
click at [1083, 430] on button "Hang Up" at bounding box center [1012, 425] width 239 height 27
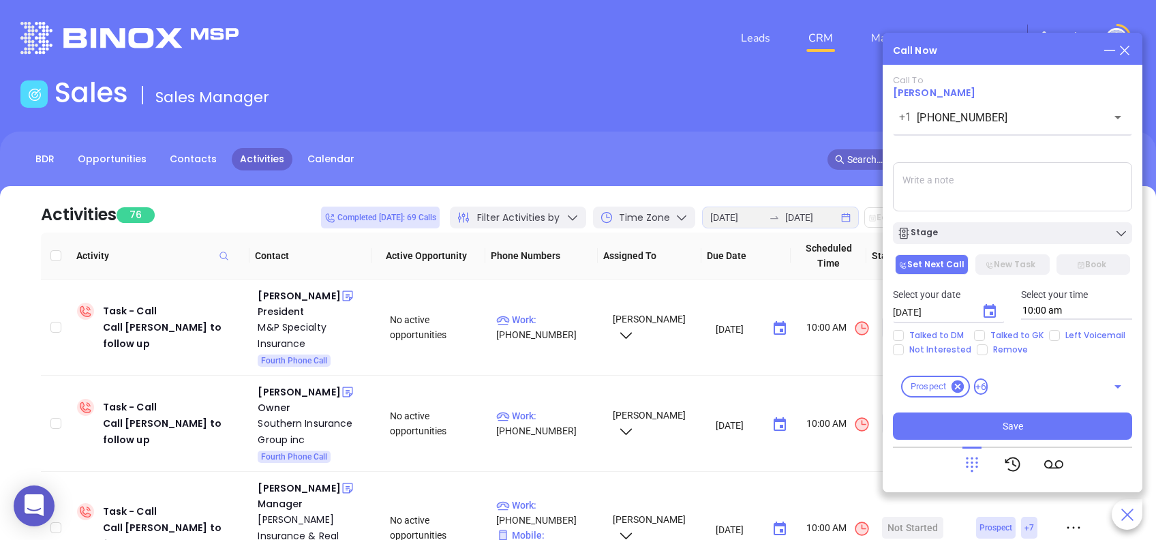
click at [1072, 148] on div "Call To Randy Wolfe +1 (866) 751-1634 ​ Voicemail Drop Stage Set Next Call New …" at bounding box center [1012, 257] width 239 height 365
click at [999, 233] on div "Stage" at bounding box center [1012, 233] width 231 height 14
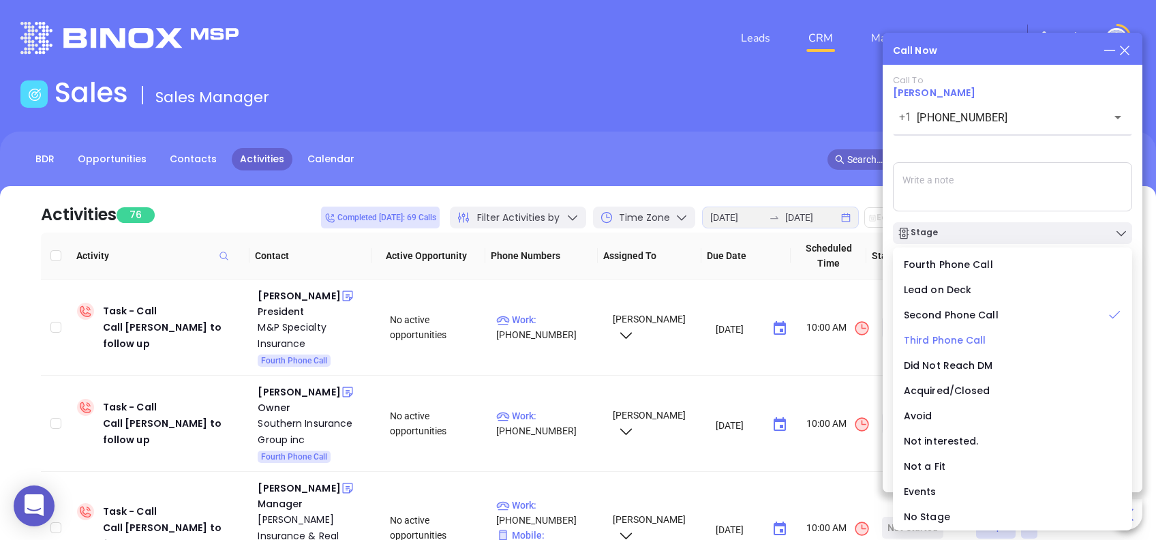
click at [937, 338] on span "Third Phone Call" at bounding box center [945, 340] width 82 height 14
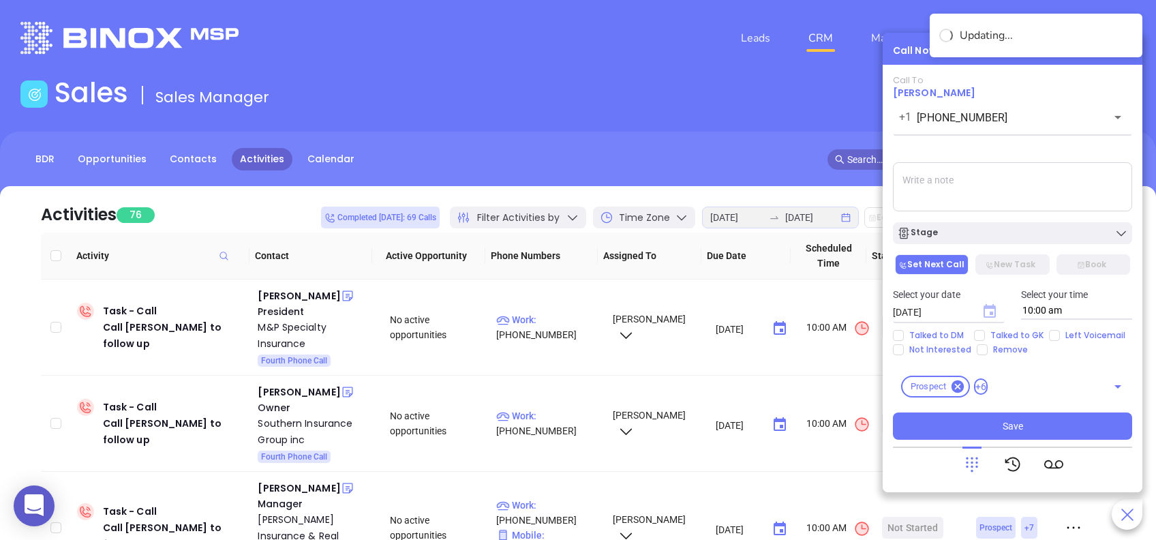
click at [993, 316] on icon "Choose date, selected date is Aug 26, 2025" at bounding box center [990, 311] width 12 height 14
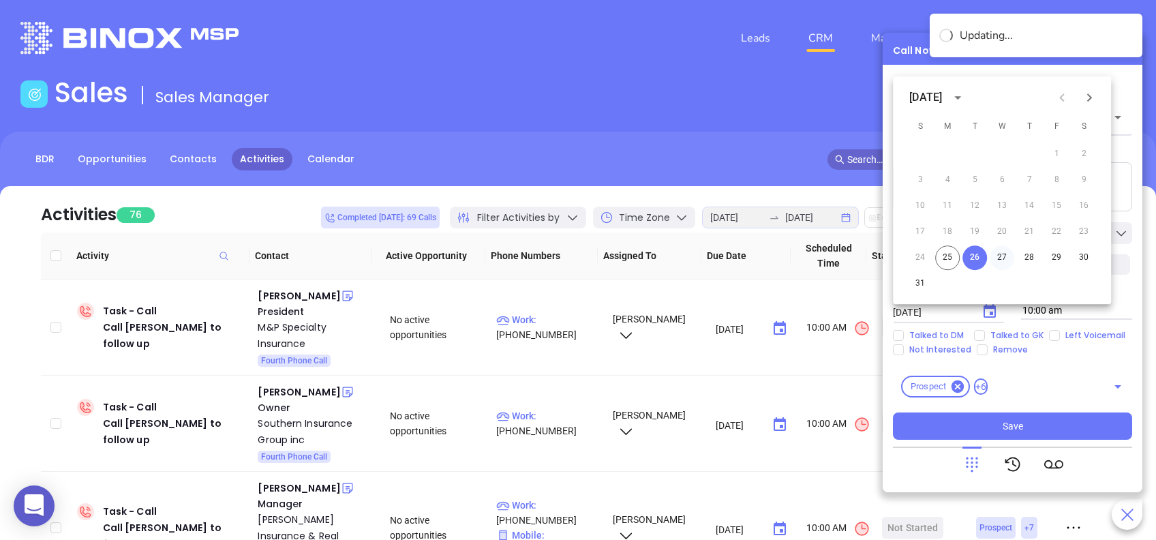
click at [1009, 251] on button "27" at bounding box center [1002, 257] width 25 height 25
type input "08/27/2025"
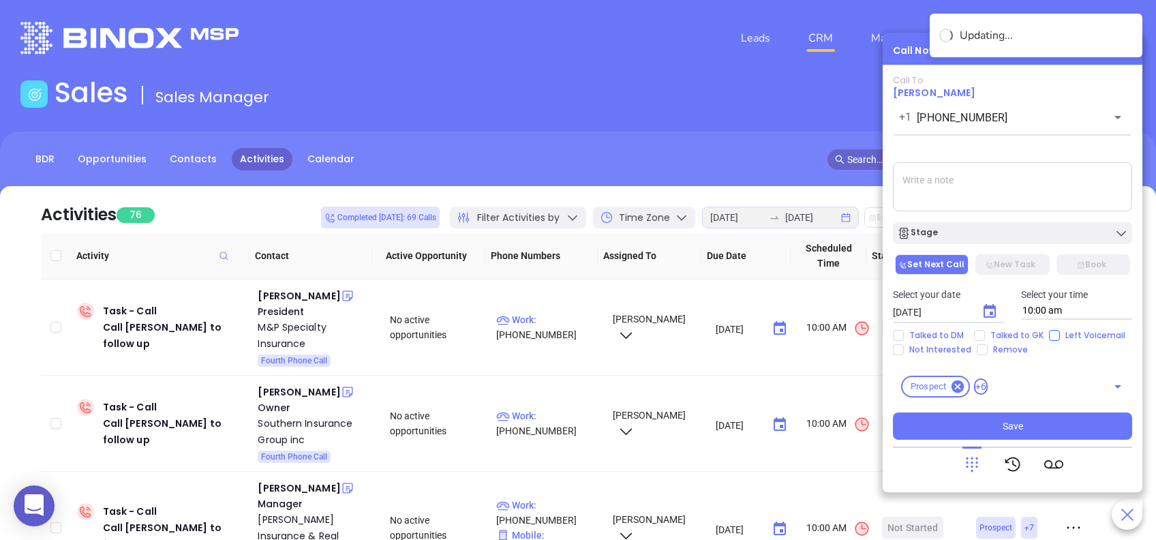
click at [1053, 335] on input "Left Voicemail" at bounding box center [1054, 335] width 11 height 11
checkbox input "true"
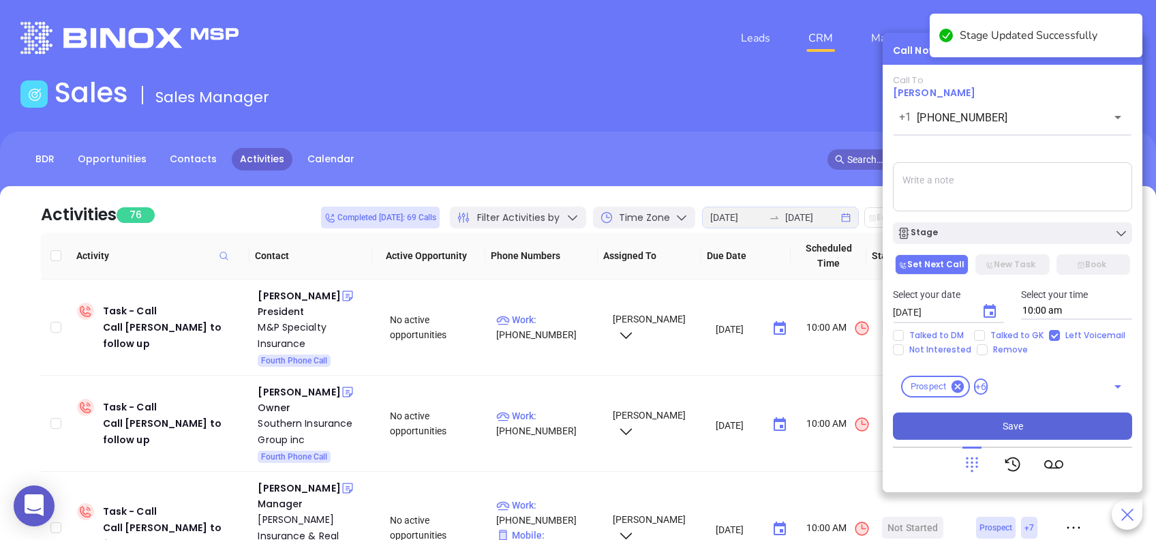
click at [1057, 427] on button "Save" at bounding box center [1012, 425] width 239 height 27
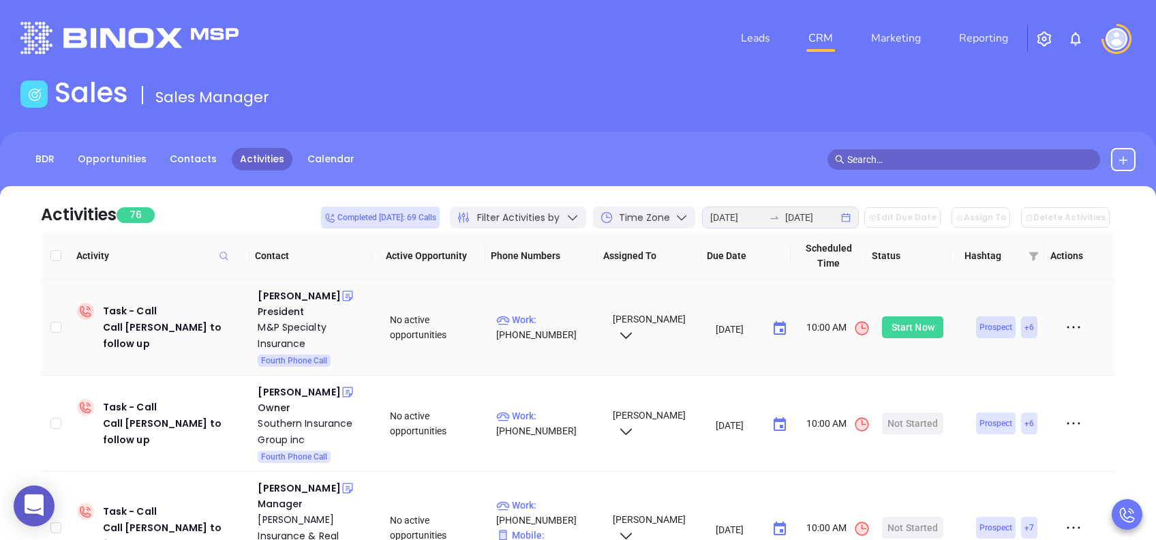
click at [905, 323] on div "Start Now" at bounding box center [913, 327] width 43 height 22
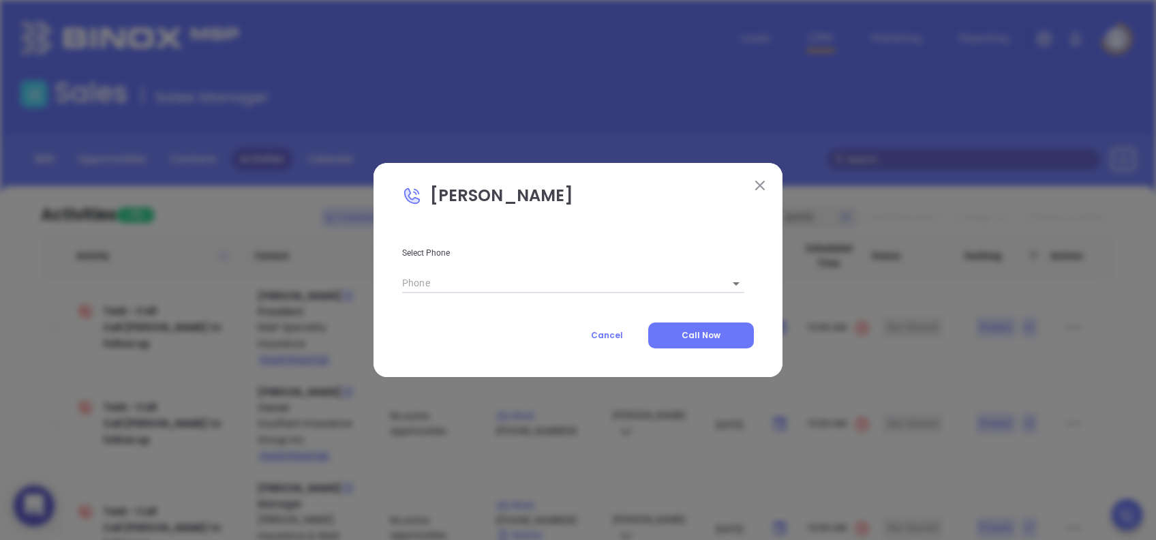
type input "(803) 936-1601"
type input "1"
click at [731, 331] on button "Call Now" at bounding box center [701, 335] width 106 height 26
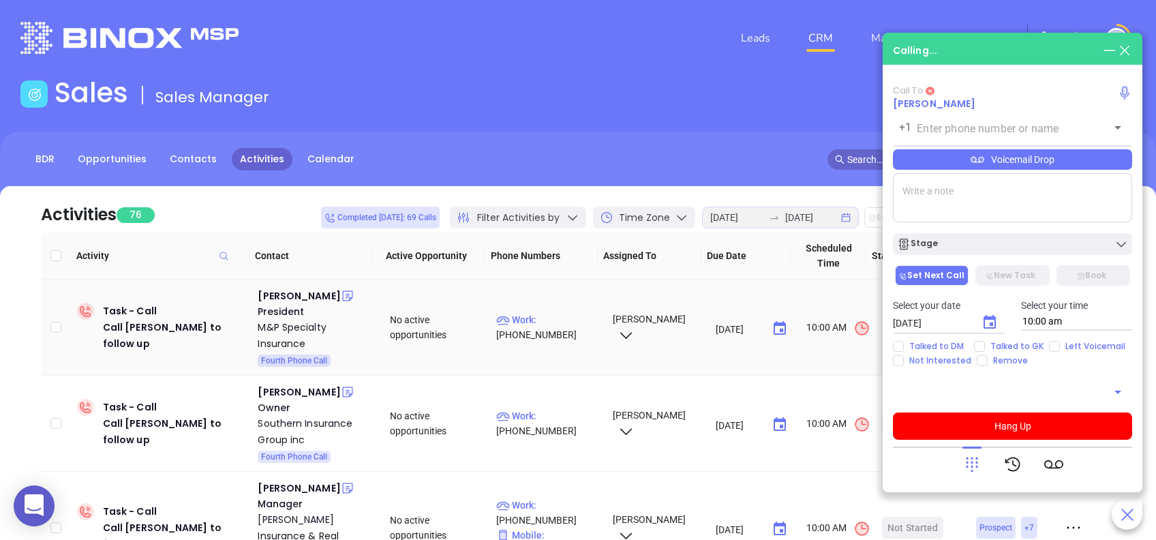
type input "(803) 936-1601"
click at [317, 297] on div "Jason McElrath" at bounding box center [299, 296] width 82 height 16
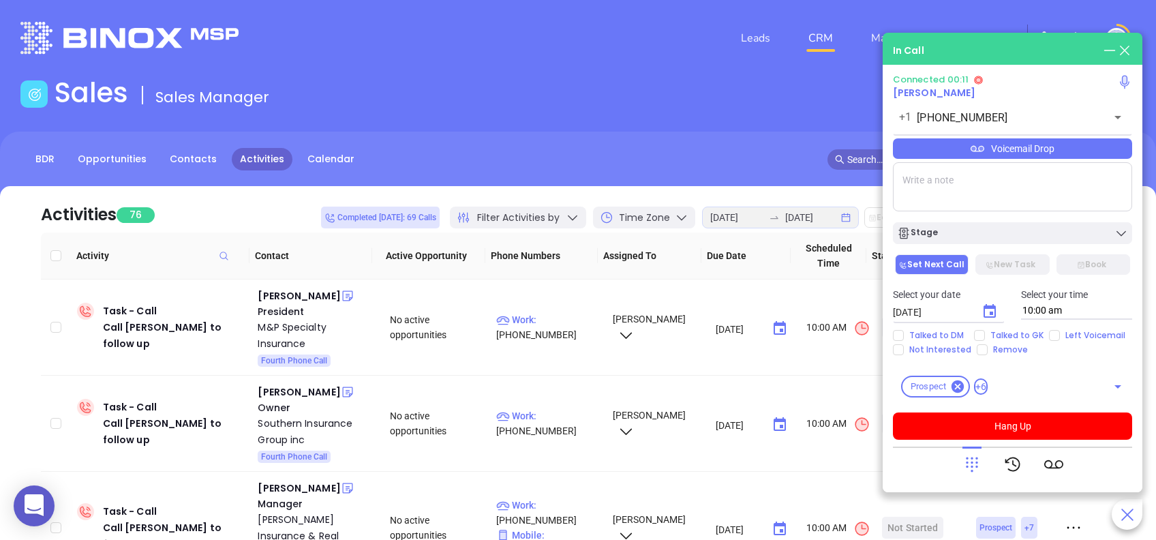
click at [967, 465] on icon at bounding box center [972, 464] width 19 height 19
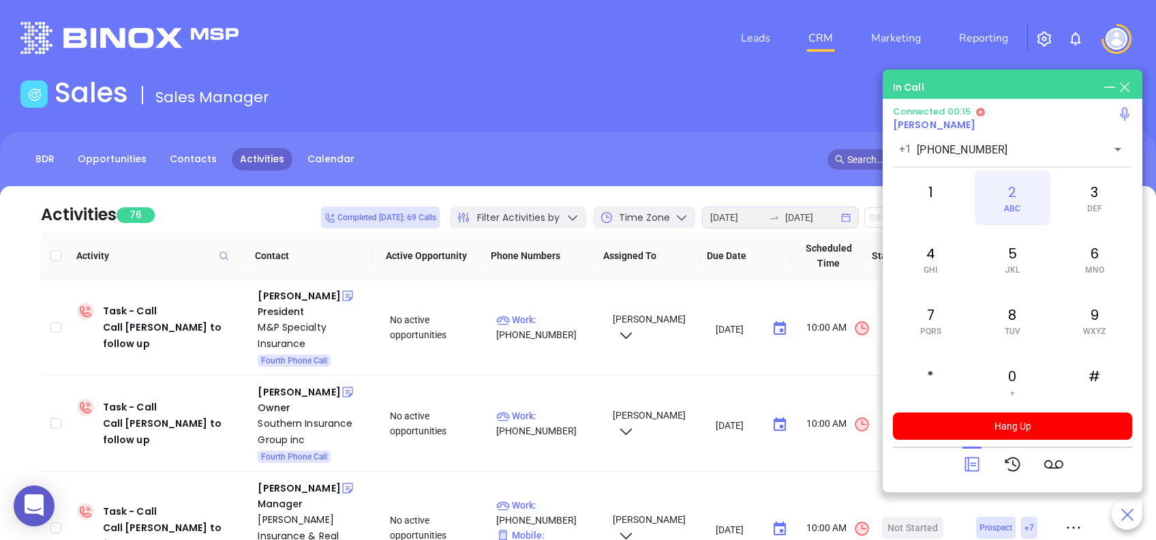
click at [1013, 194] on div "2 ABC" at bounding box center [1012, 197] width 75 height 55
click at [1107, 259] on div "6 MNO" at bounding box center [1094, 259] width 75 height 55
click at [1102, 197] on div "3 DEF" at bounding box center [1094, 197] width 75 height 55
click at [1030, 205] on div "2 ABC" at bounding box center [1012, 197] width 75 height 55
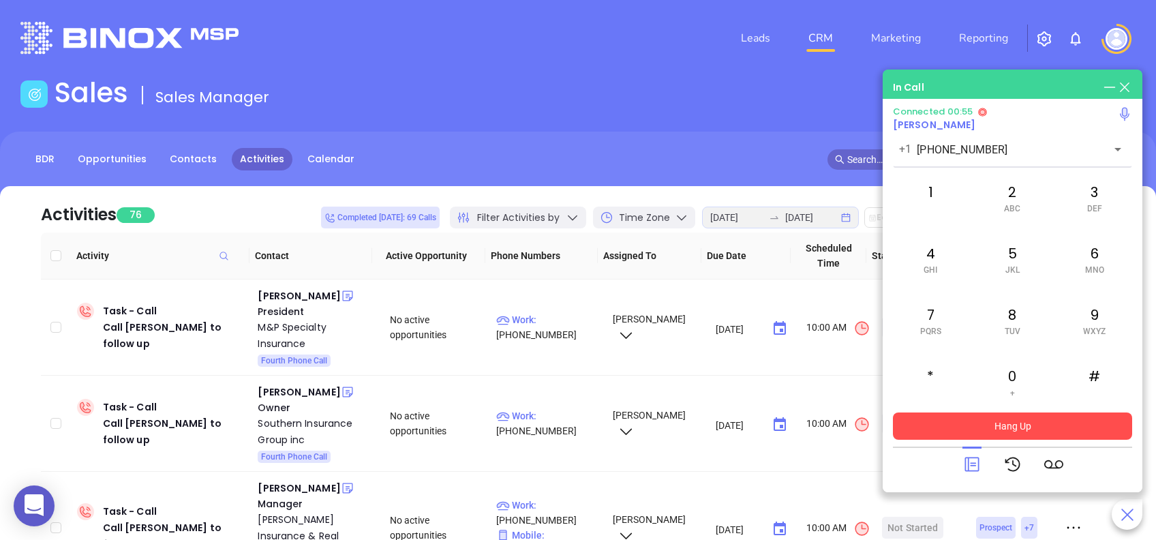
click at [1043, 421] on button "Hang Up" at bounding box center [1012, 425] width 239 height 27
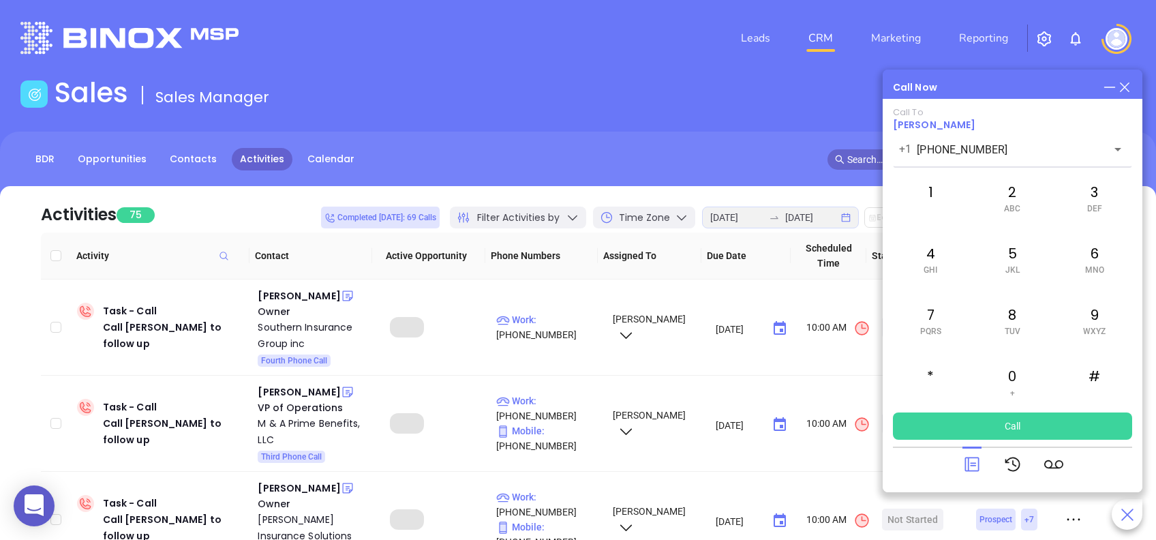
click at [979, 457] on icon at bounding box center [972, 464] width 19 height 19
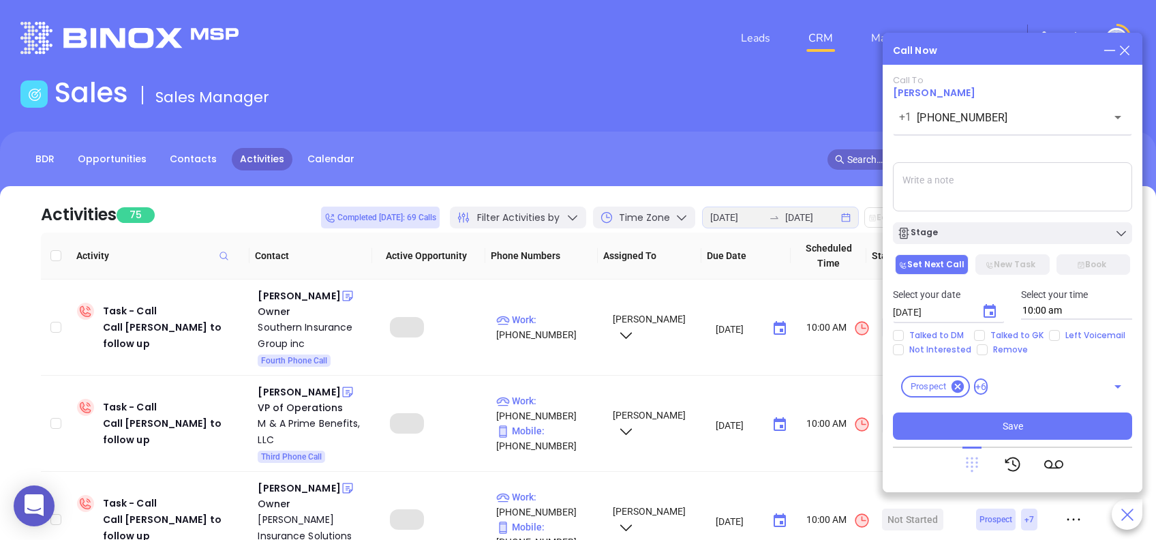
click at [976, 457] on icon at bounding box center [972, 464] width 12 height 15
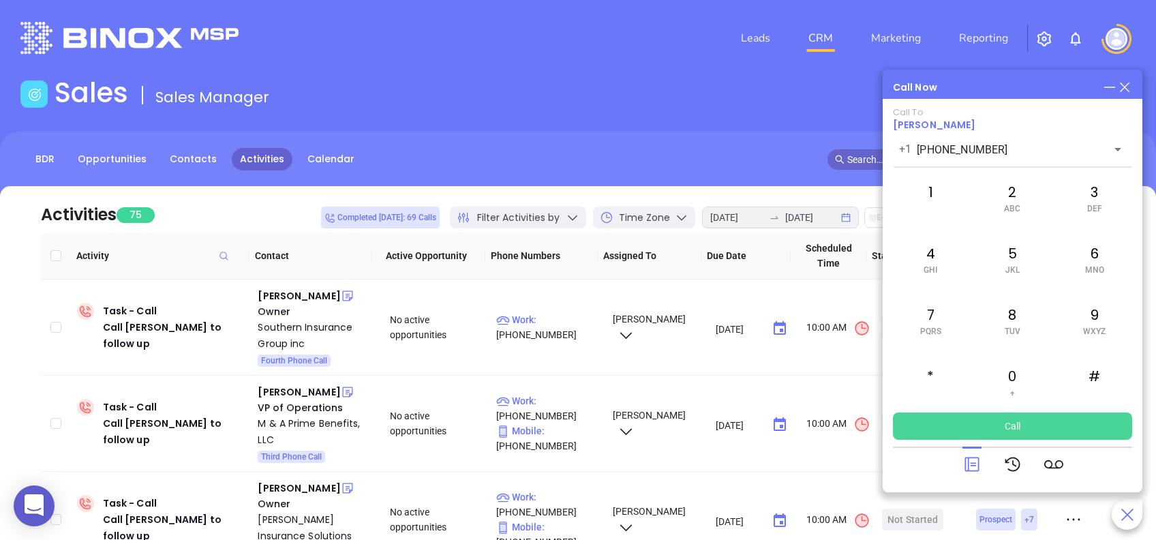
click at [1023, 425] on button "Call" at bounding box center [1012, 425] width 239 height 27
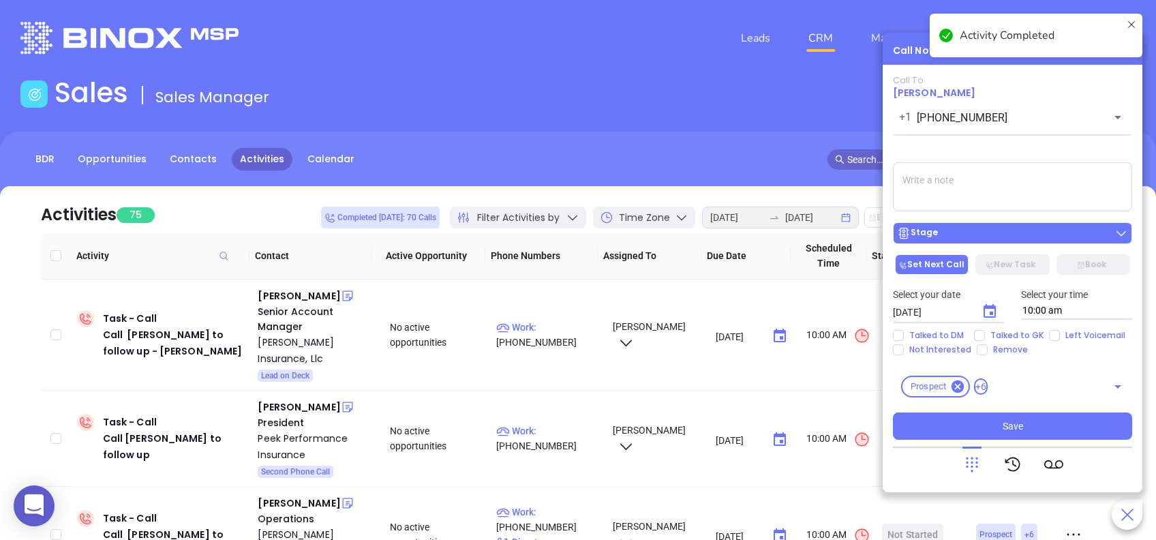
click at [1003, 227] on div "Stage" at bounding box center [1012, 233] width 231 height 14
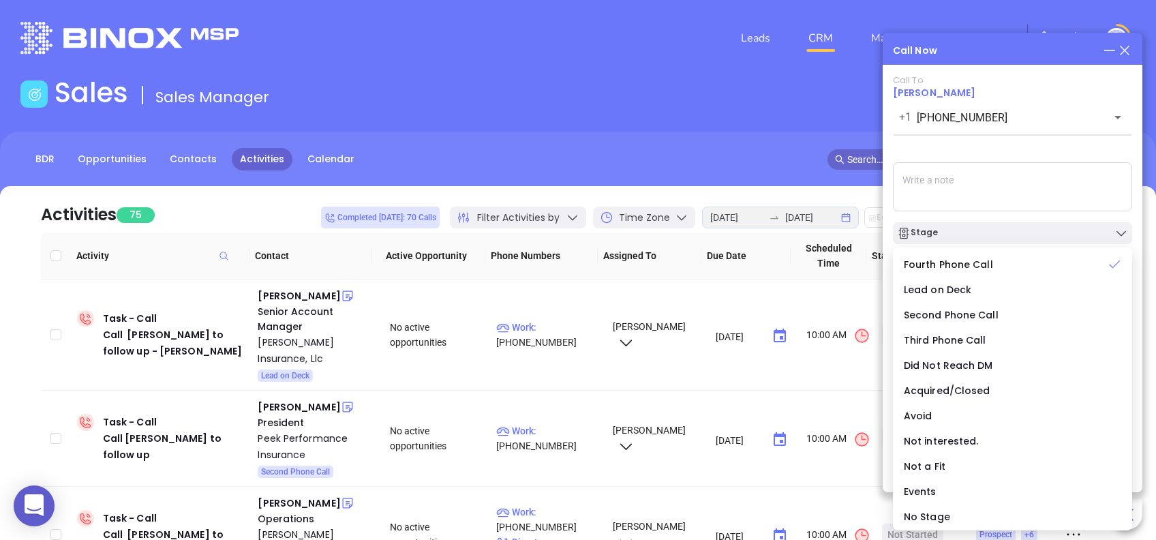
click at [1053, 145] on div "Call To Jason McElrath +1 (803) 936-1601 ​ Voicemail Drop Stage Set Next Call N…" at bounding box center [1012, 257] width 239 height 365
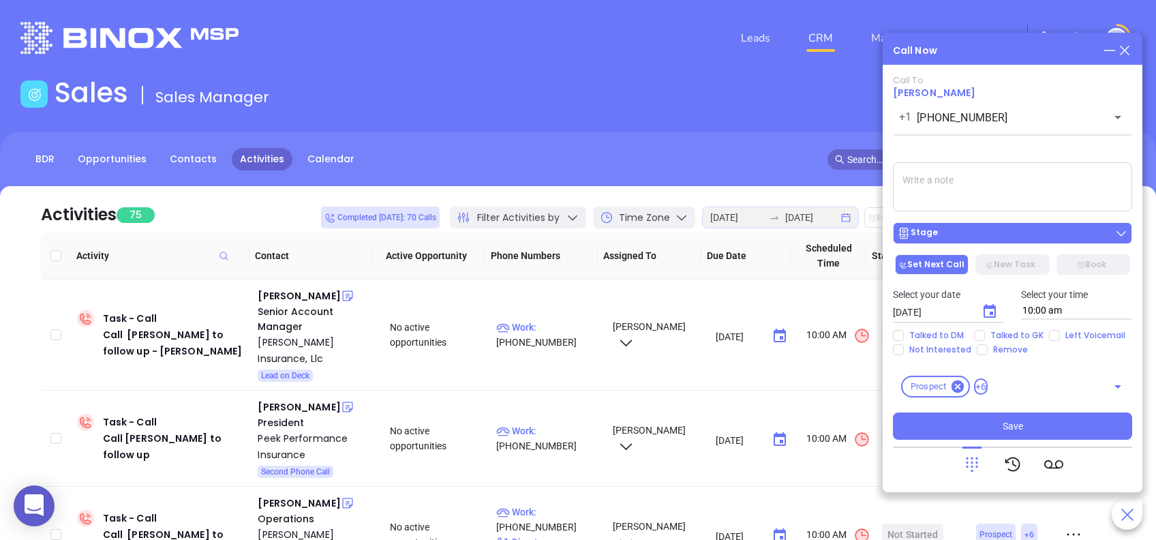
click at [942, 226] on button "Stage" at bounding box center [1012, 233] width 239 height 22
click at [957, 150] on div "Call To Jason McElrath +1 (803) 936-1601 ​ Voicemail Drop Stage Set Next Call N…" at bounding box center [1012, 257] width 239 height 365
click at [990, 311] on icon "Choose date, selected date is Aug 26, 2025" at bounding box center [990, 311] width 16 height 16
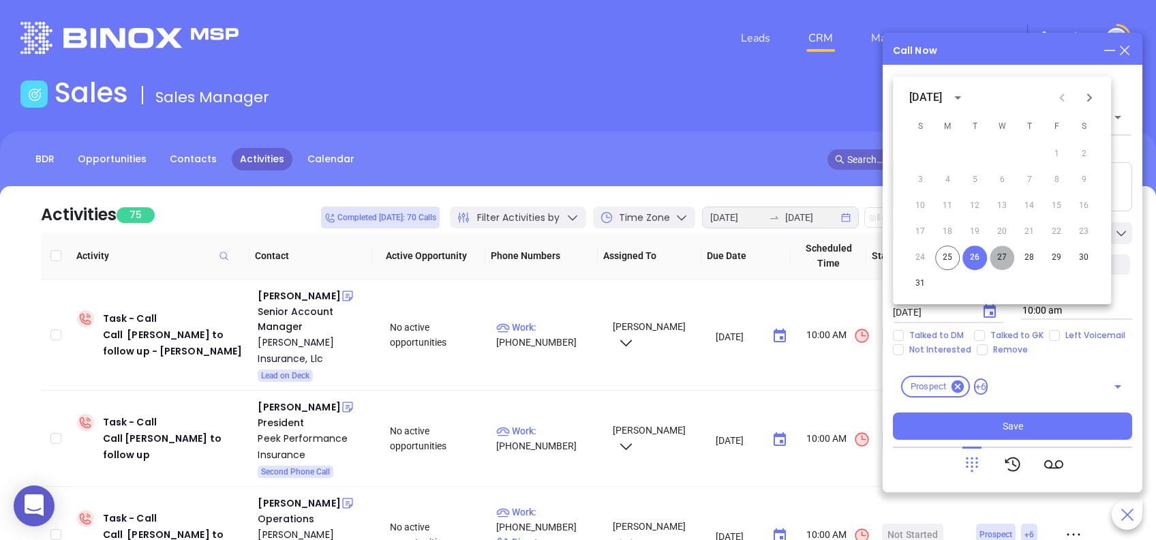
click at [1002, 258] on button "27" at bounding box center [1002, 257] width 25 height 25
type input "08/27/2025"
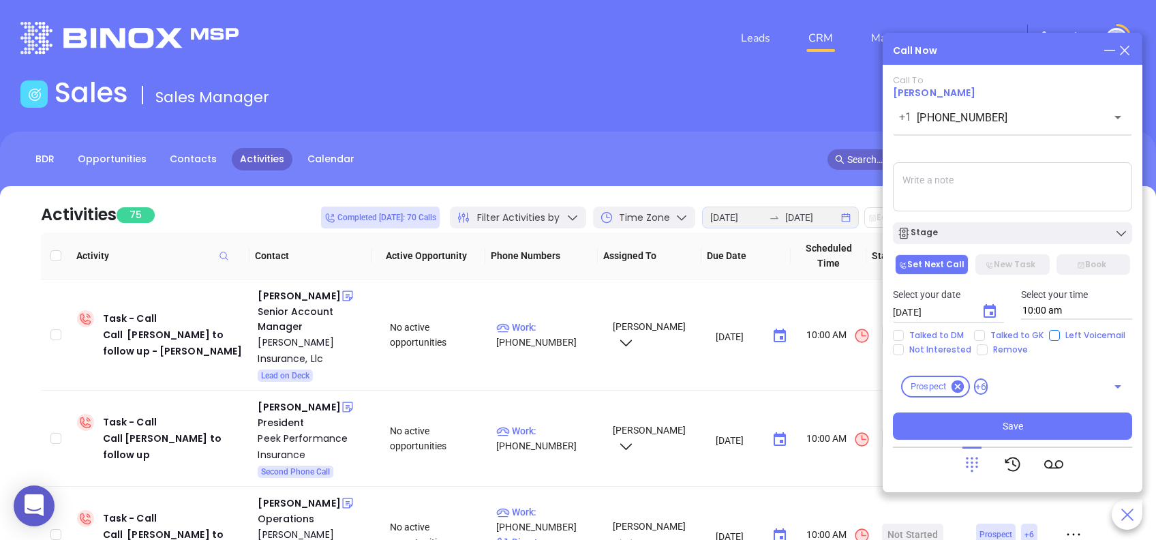
click at [1053, 331] on input "Left Voicemail" at bounding box center [1054, 335] width 11 height 11
click at [1049, 335] on input "Left Voicemail" at bounding box center [1054, 335] width 11 height 11
checkbox input "false"
click at [1014, 187] on textarea at bounding box center [1012, 186] width 239 height 49
drag, startPoint x: 1045, startPoint y: 182, endPoint x: 819, endPoint y: 183, distance: 225.6
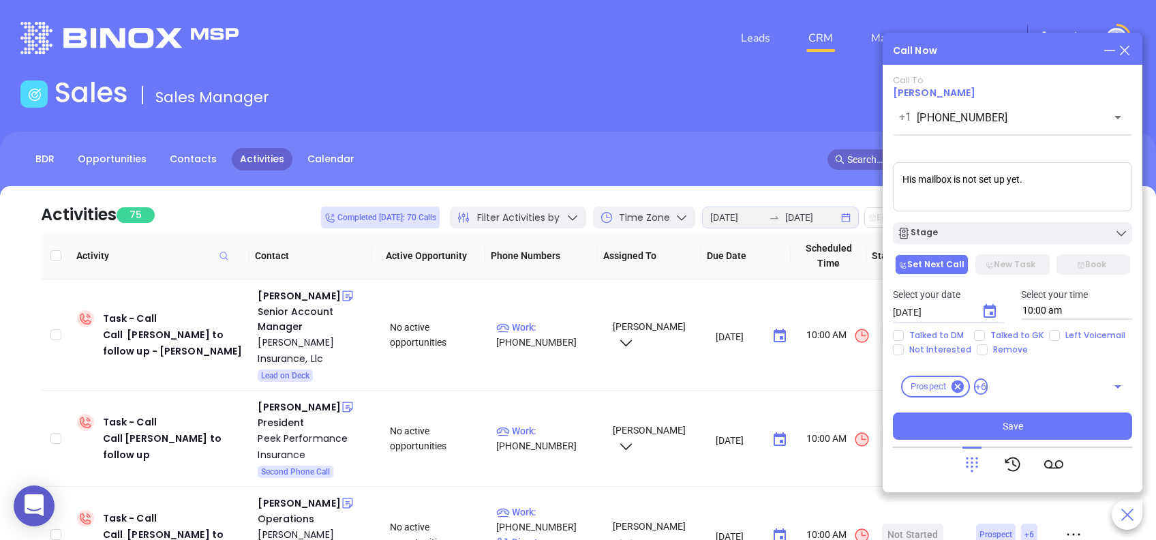
click at [819, 183] on main "Sales Sales Manager BDR Opportunities Contacts Activities Calendar Call Now Cal…" at bounding box center [578, 422] width 1156 height 693
click at [1048, 185] on textarea "His mailbox is not set up yet." at bounding box center [1012, 186] width 239 height 49
paste textarea "has not been"
type textarea "His mailbox has not been set up yet."
drag, startPoint x: 1081, startPoint y: 179, endPoint x: 814, endPoint y: 195, distance: 267.7
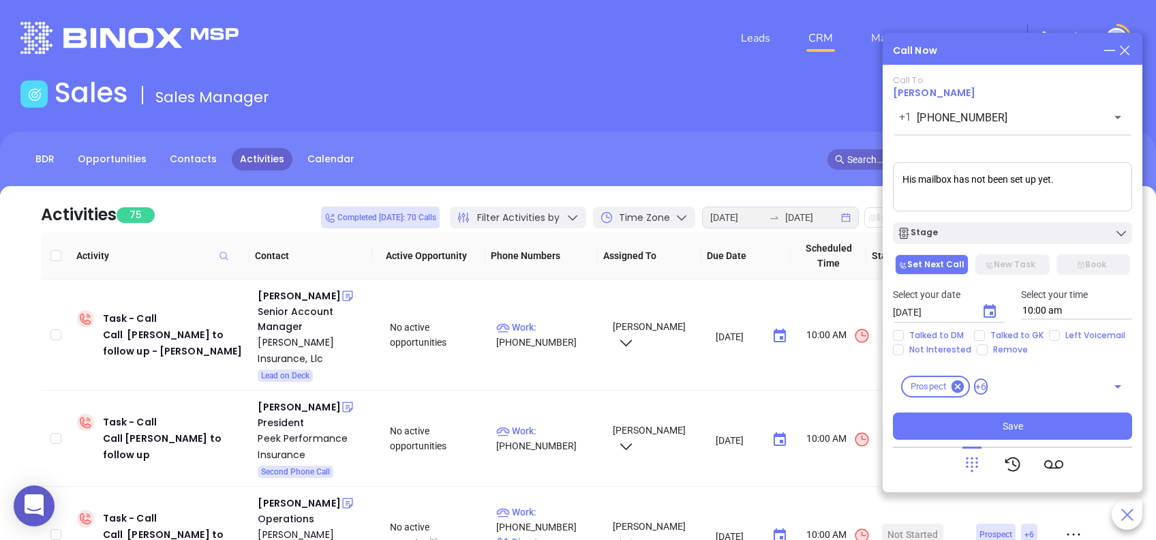
click at [814, 195] on main "Sales Sales Manager BDR Opportunities Contacts Activities Calendar Call Now Cal…" at bounding box center [578, 422] width 1156 height 693
click at [1050, 335] on input "Left Voicemail" at bounding box center [1054, 335] width 11 height 11
checkbox input "true"
click at [1058, 442] on div "Call To Jason McElrath +1 (803) 936-1601 ​ Voicemail Drop Stage Set Next Call N…" at bounding box center [1012, 278] width 239 height 407
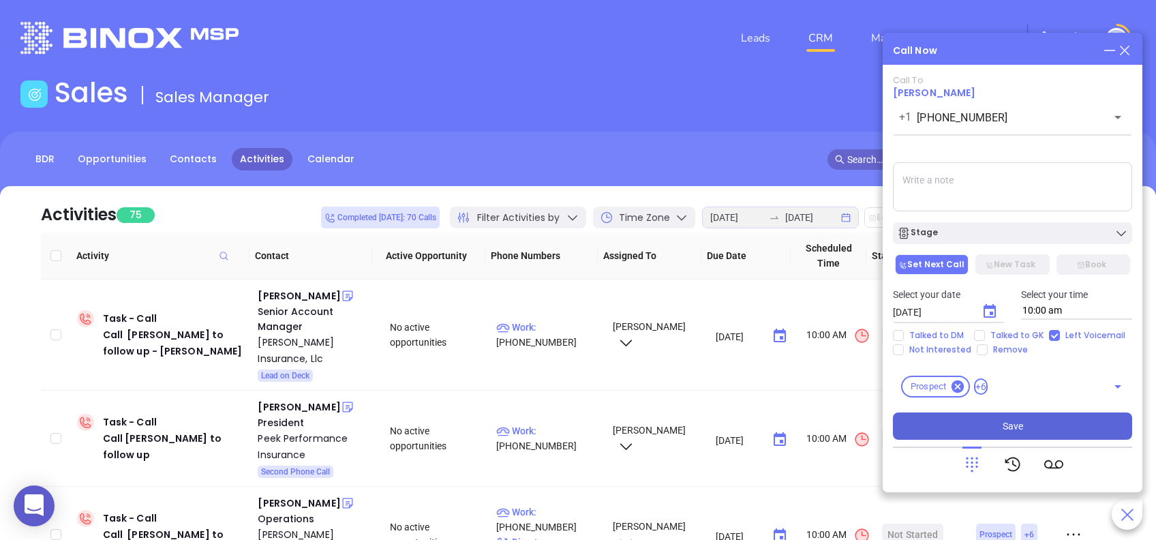
click at [1058, 434] on button "Save" at bounding box center [1012, 425] width 239 height 27
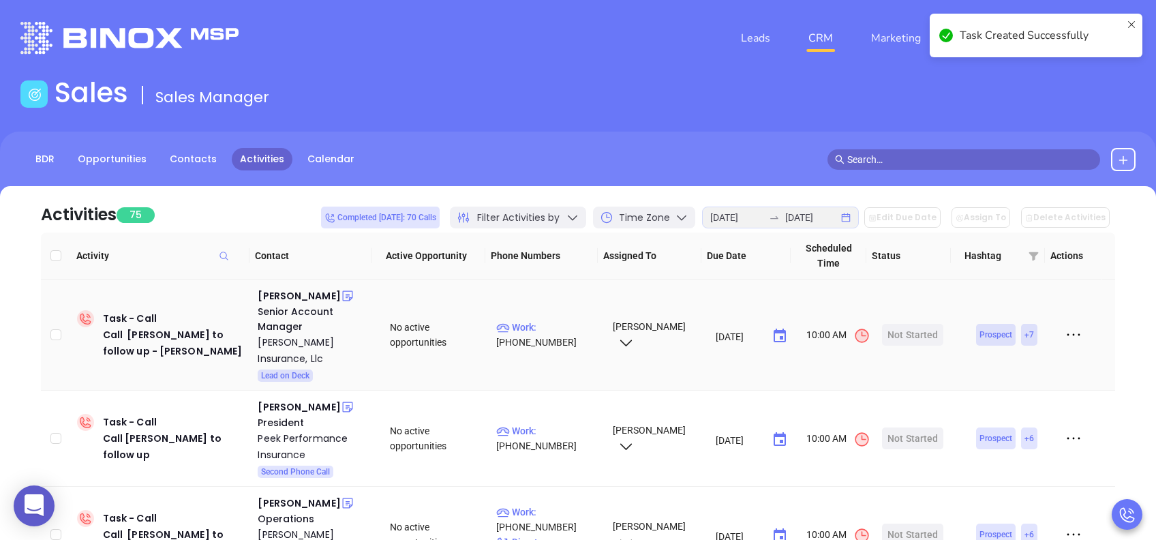
drag, startPoint x: 292, startPoint y: 290, endPoint x: 499, endPoint y: 300, distance: 206.8
click at [293, 290] on div "Jenna Stroud" at bounding box center [299, 296] width 82 height 16
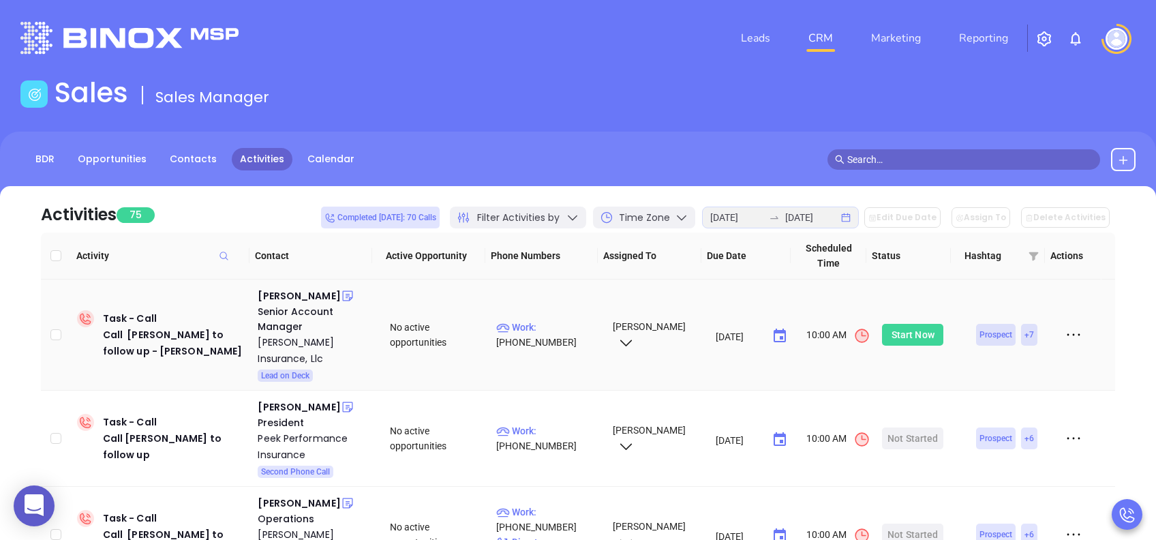
click at [910, 335] on div "Start Now" at bounding box center [913, 335] width 43 height 22
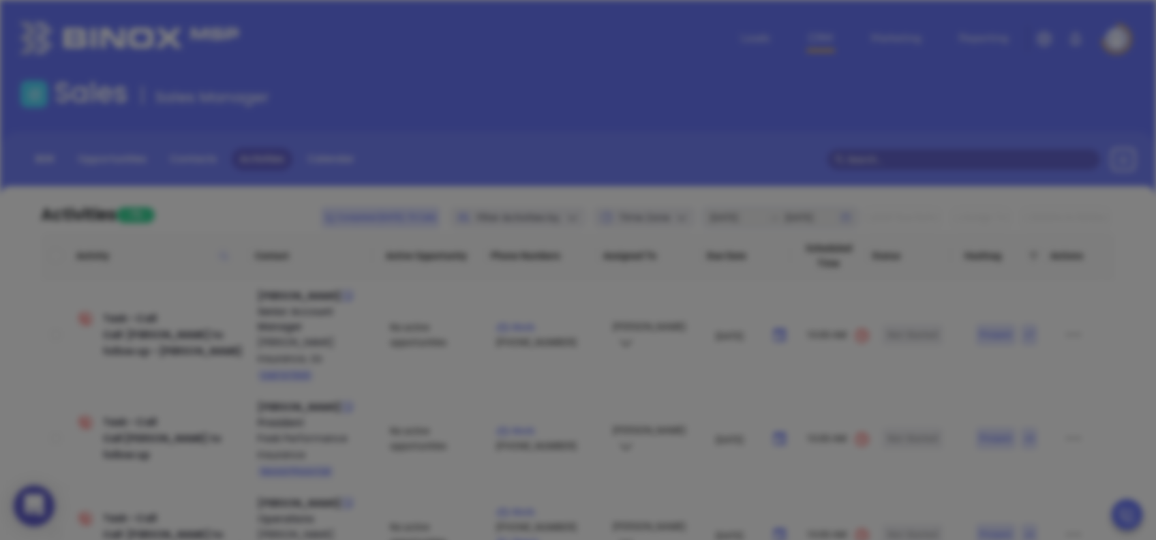
type input "(864) 834-2775"
type input "1"
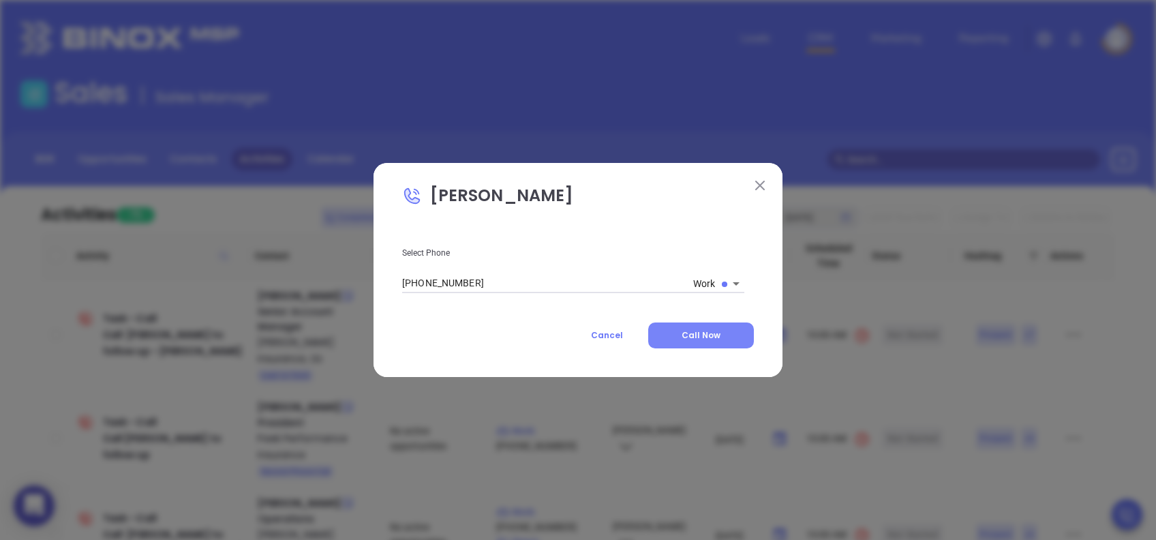
click at [713, 335] on span "Call Now" at bounding box center [701, 335] width 39 height 12
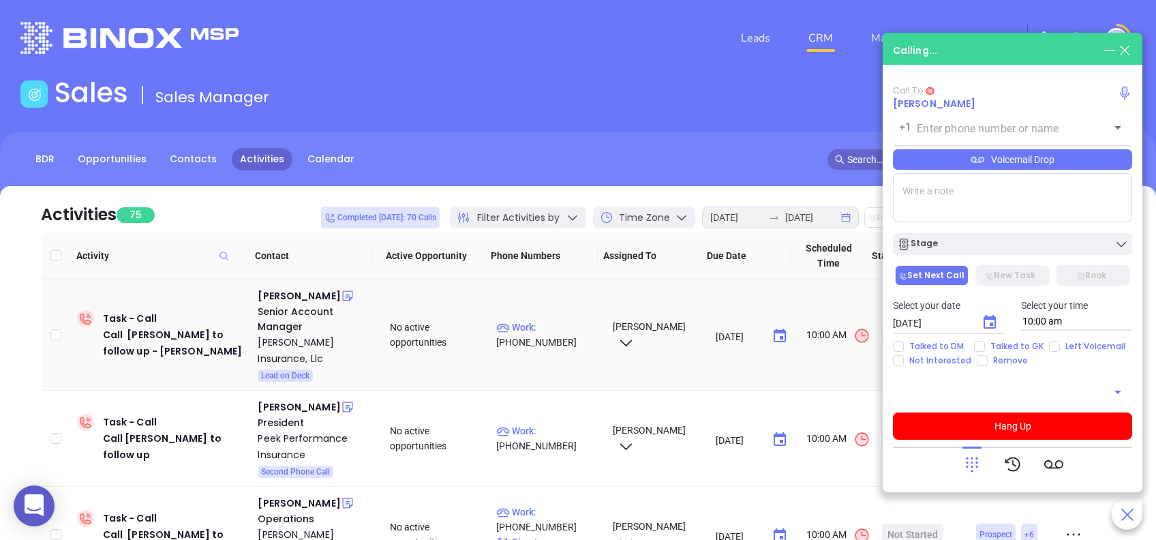
type input "(864) 834-2775"
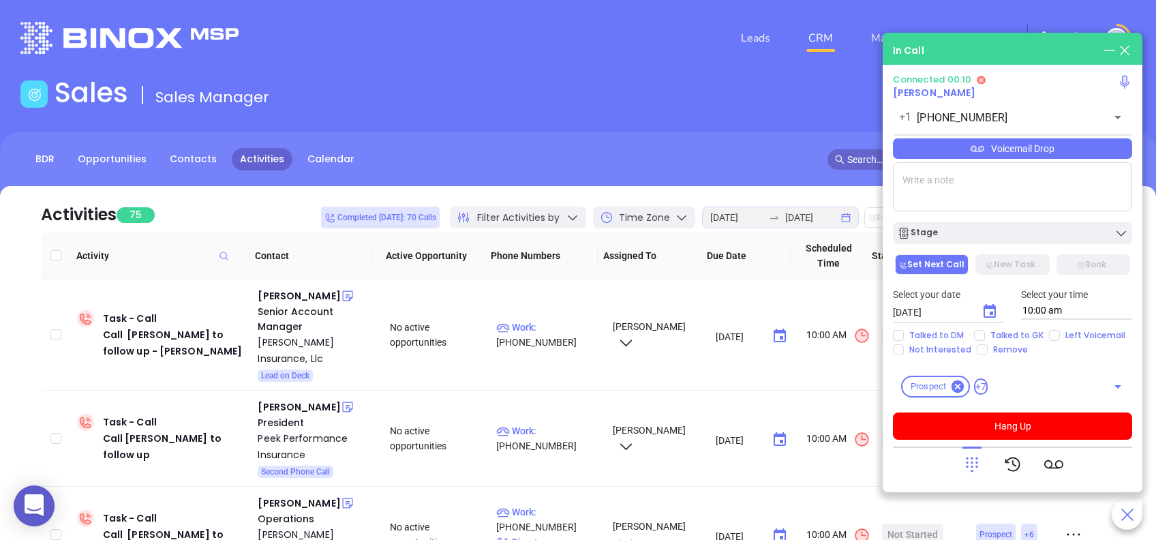
click at [973, 457] on icon at bounding box center [972, 464] width 19 height 19
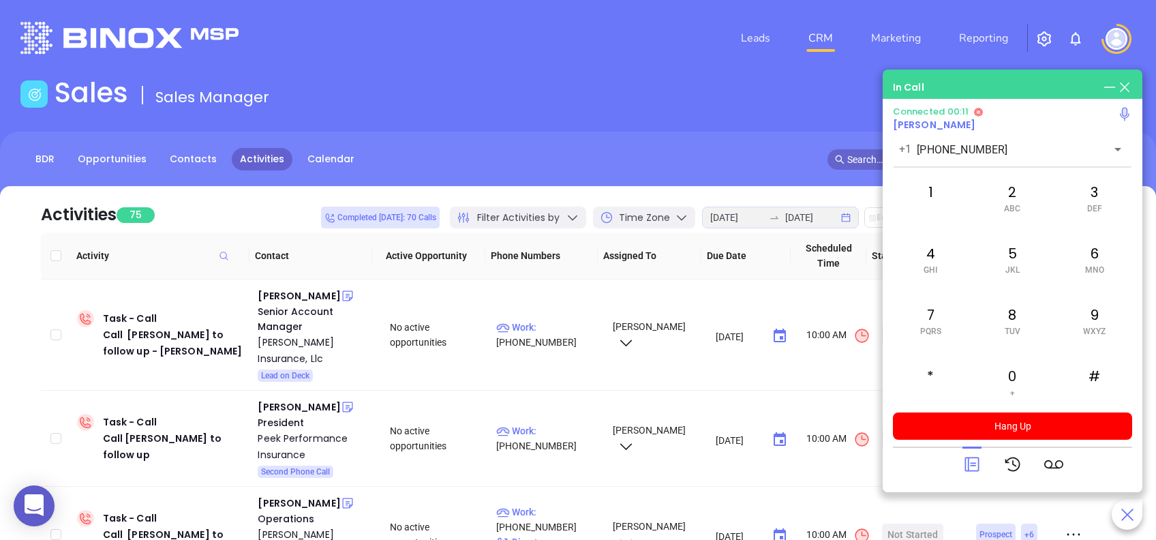
click at [973, 457] on icon at bounding box center [972, 464] width 19 height 19
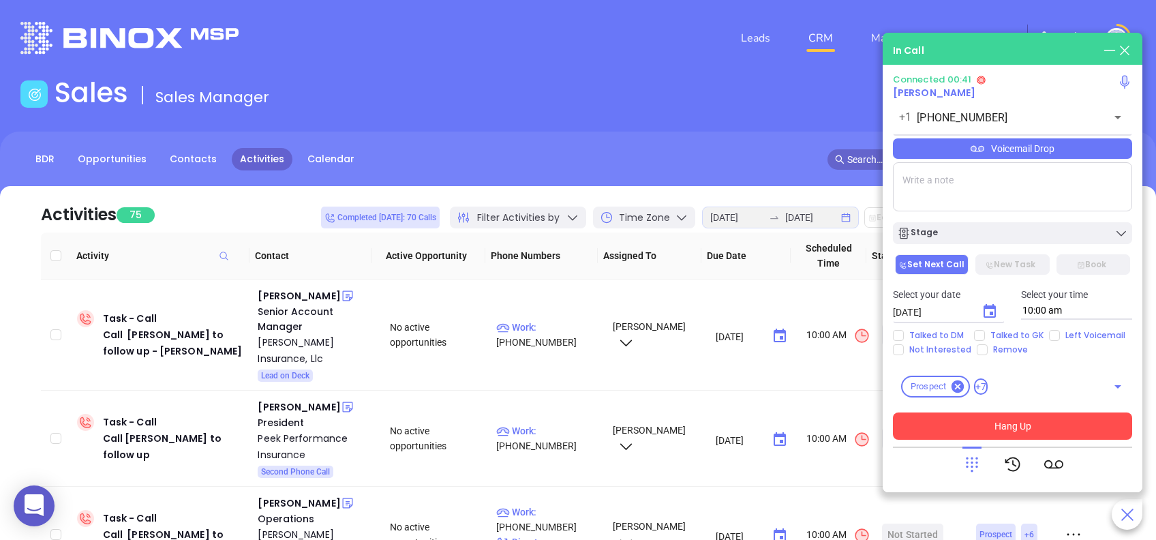
click at [1059, 419] on button "Hang Up" at bounding box center [1012, 425] width 239 height 27
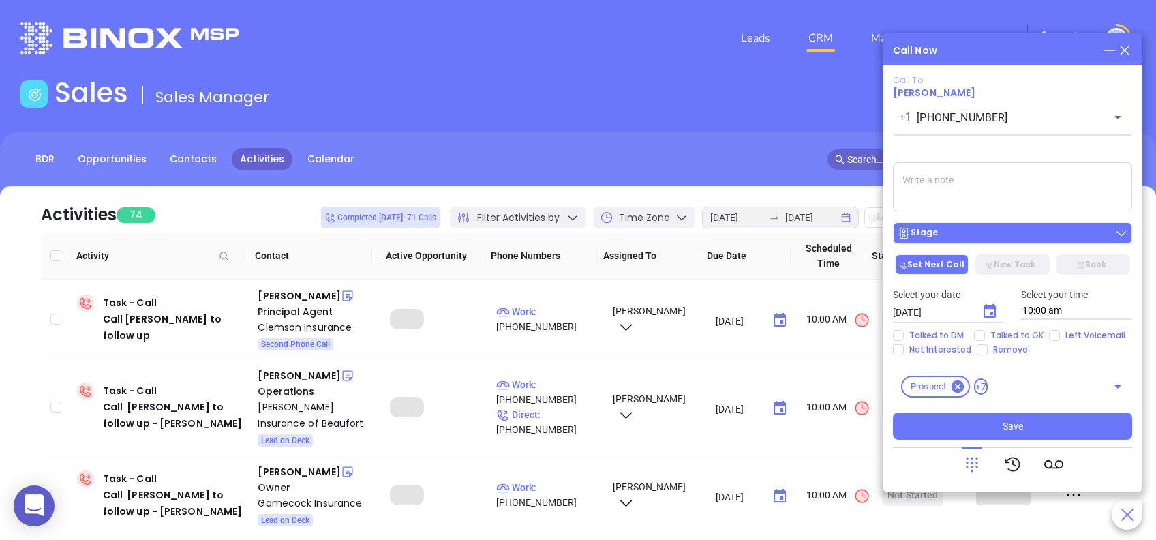
click at [999, 229] on div "Stage" at bounding box center [1012, 233] width 231 height 14
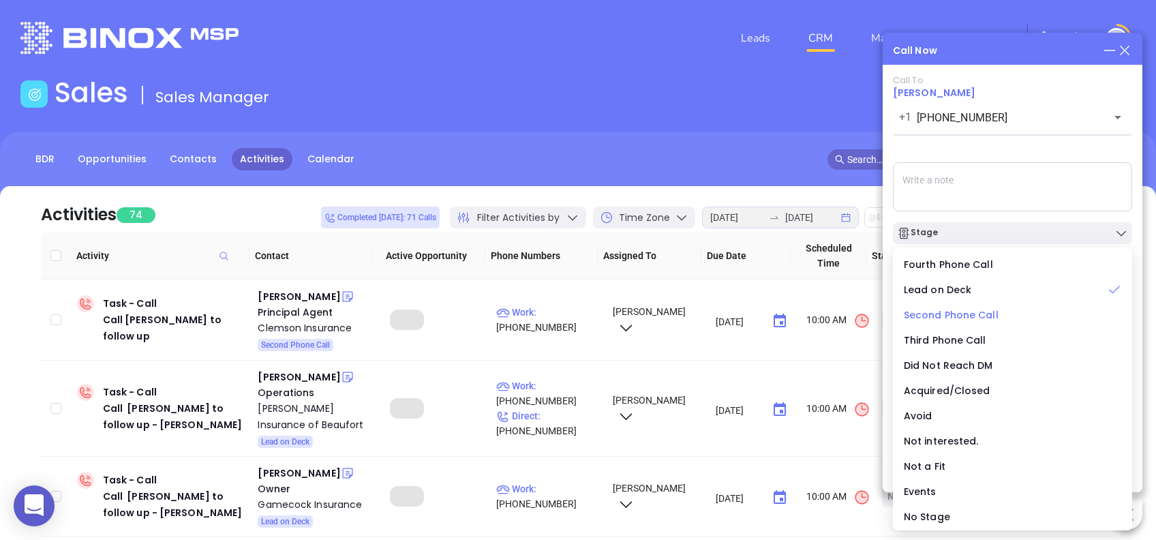
click at [937, 311] on span "Second Phone Call" at bounding box center [951, 315] width 95 height 14
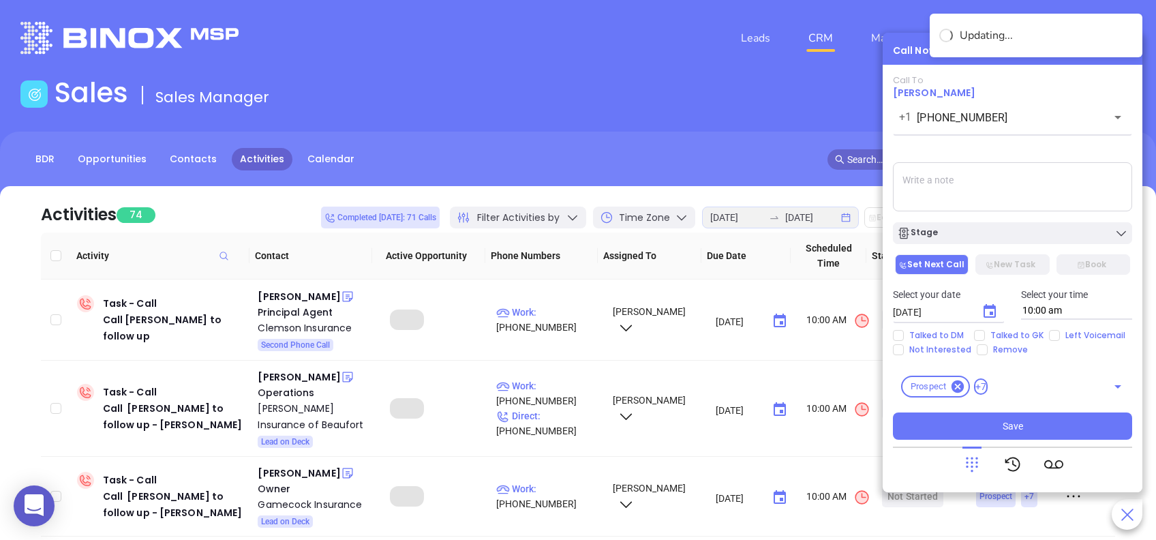
click at [999, 306] on button "Choose date, selected date is Aug 26, 2025" at bounding box center [989, 311] width 27 height 27
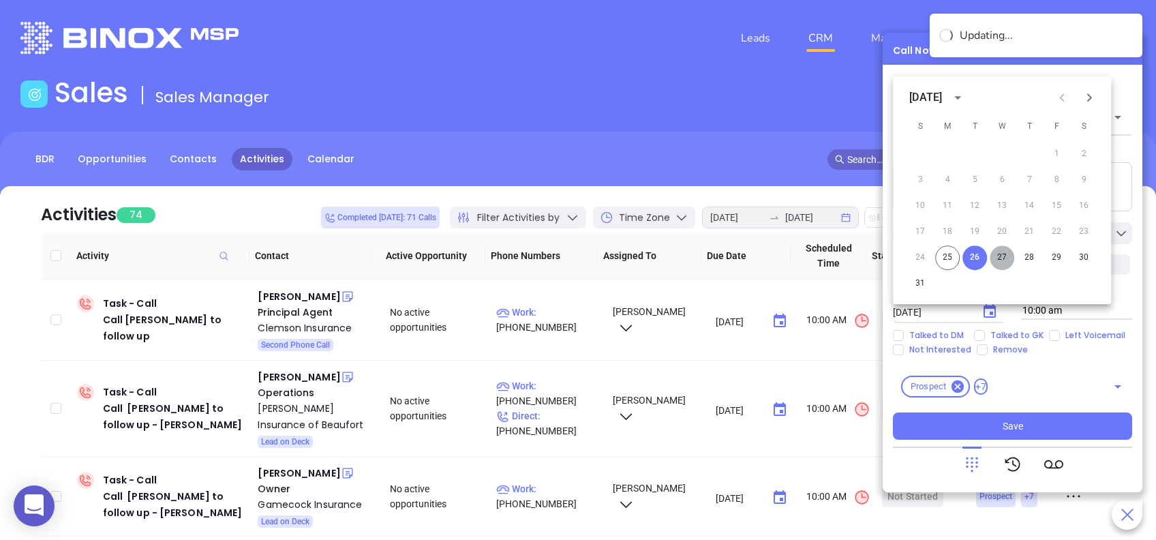
click at [1005, 248] on button "27" at bounding box center [1002, 257] width 25 height 25
type input "08/27/2025"
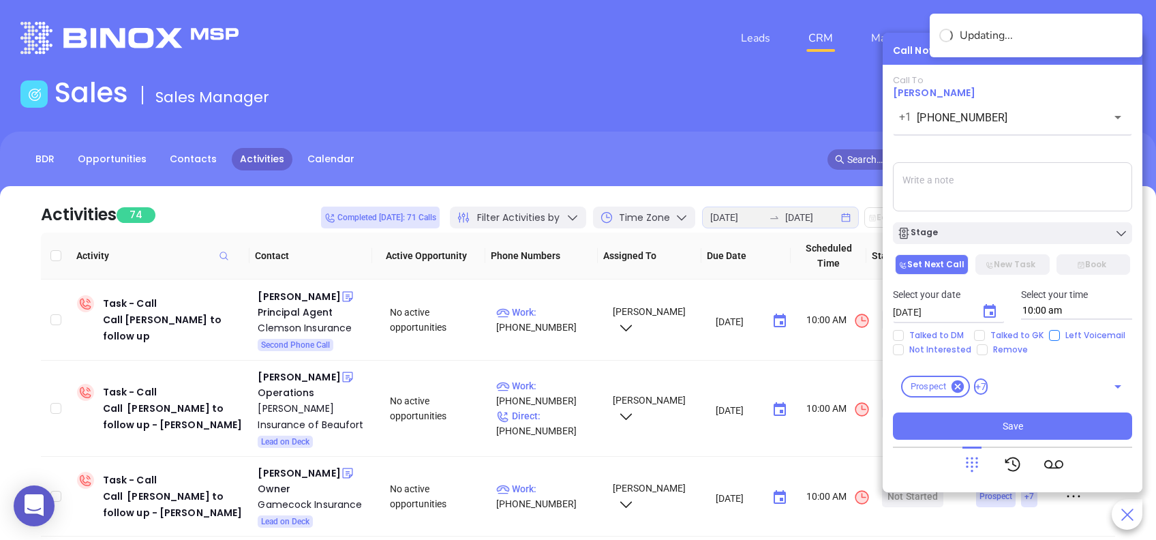
click at [1053, 333] on input "Left Voicemail" at bounding box center [1054, 335] width 11 height 11
checkbox input "true"
click at [319, 294] on div "Fletcher Anderson" at bounding box center [299, 296] width 82 height 16
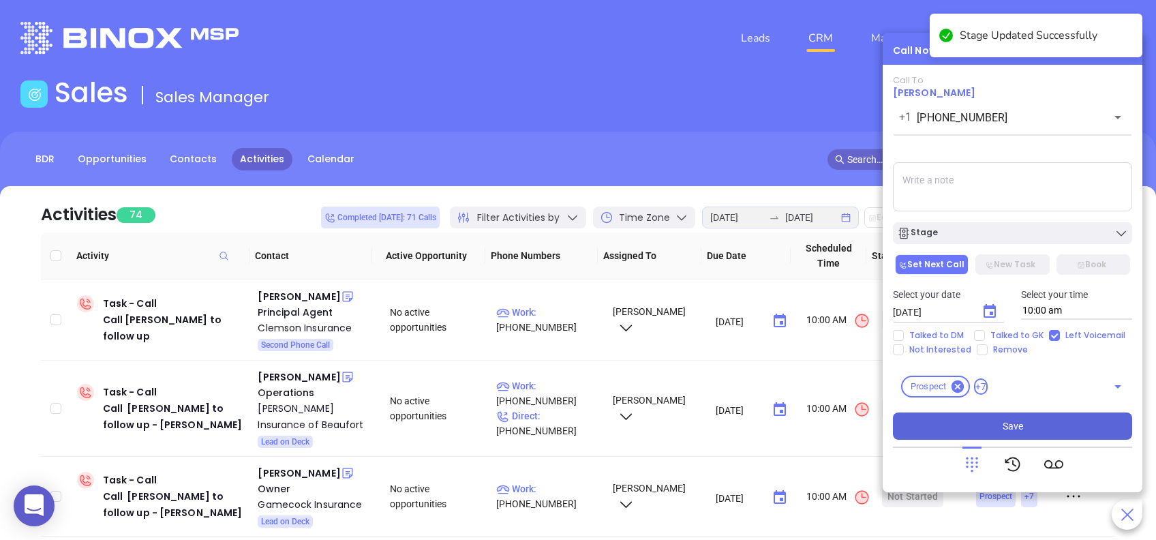
click at [1059, 429] on button "Save" at bounding box center [1012, 425] width 239 height 27
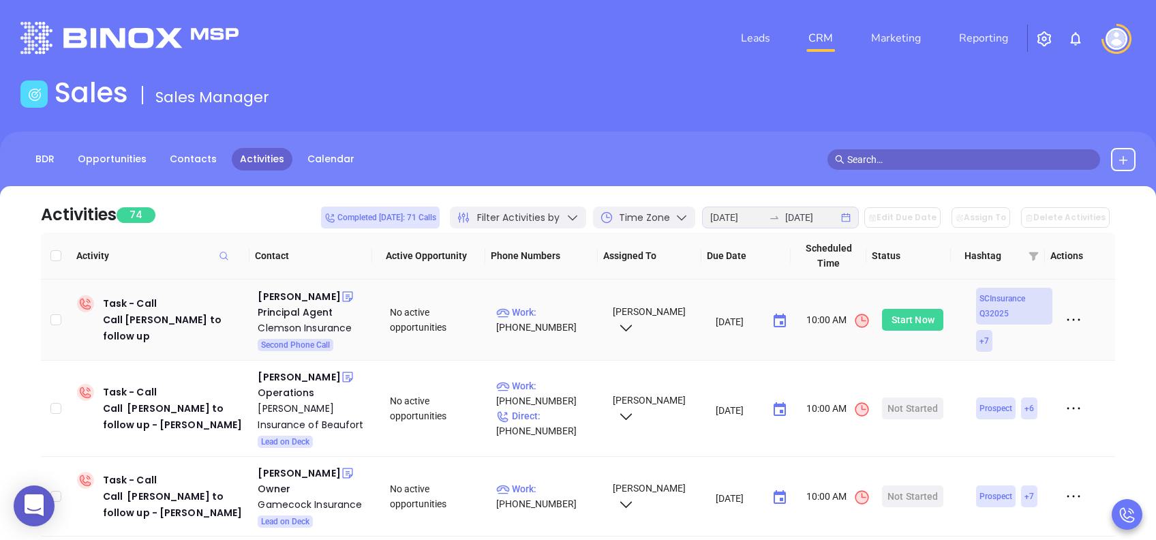
click at [911, 320] on div "Start Now" at bounding box center [913, 320] width 43 height 22
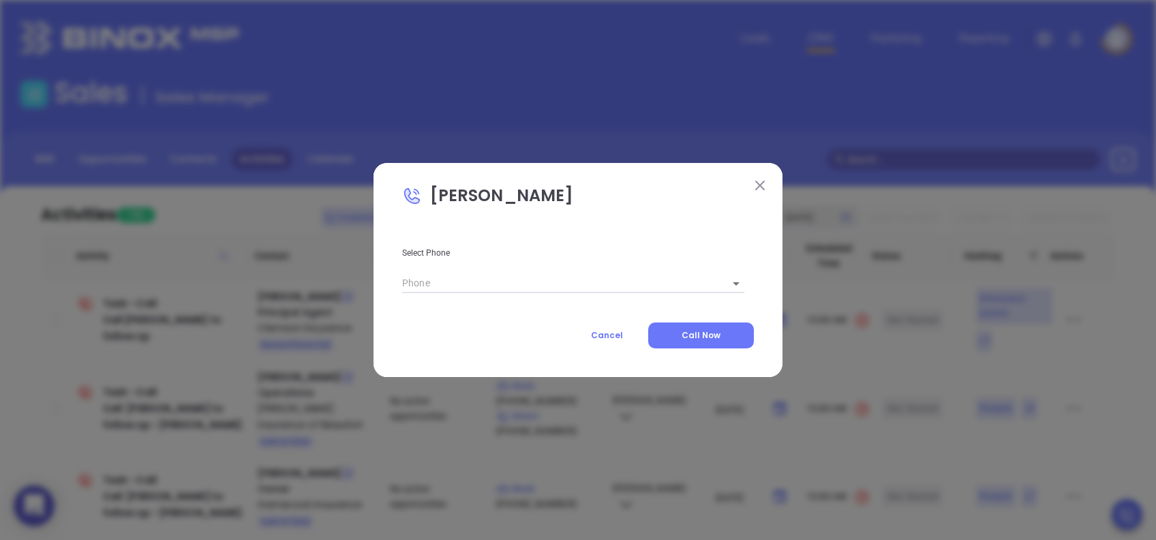
type input "(864) 639-2822"
type input "1"
click at [725, 328] on button "Call Now" at bounding box center [701, 335] width 106 height 26
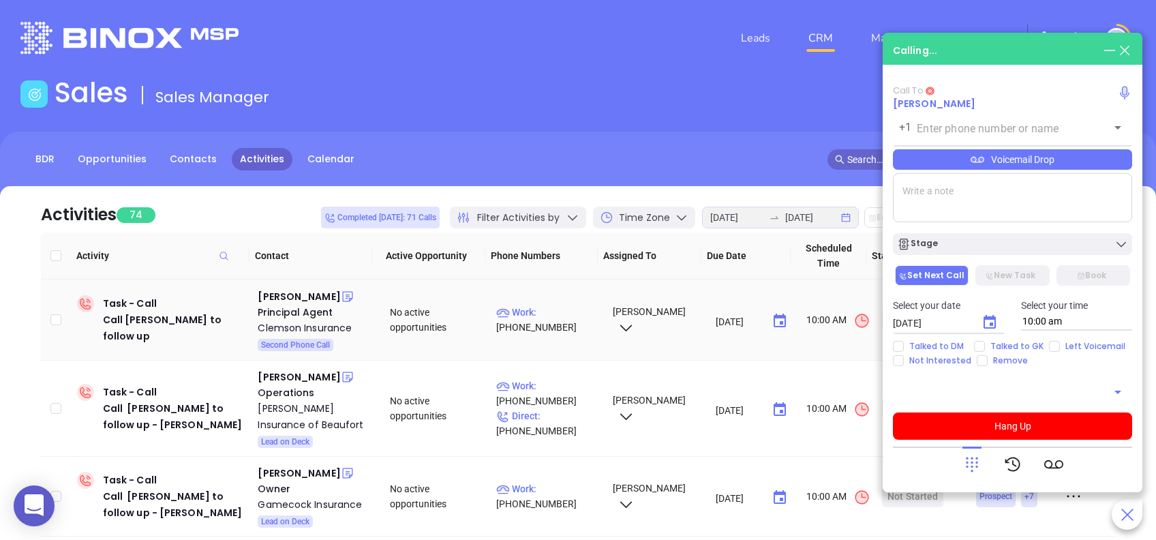
type input "(864) 639-2822"
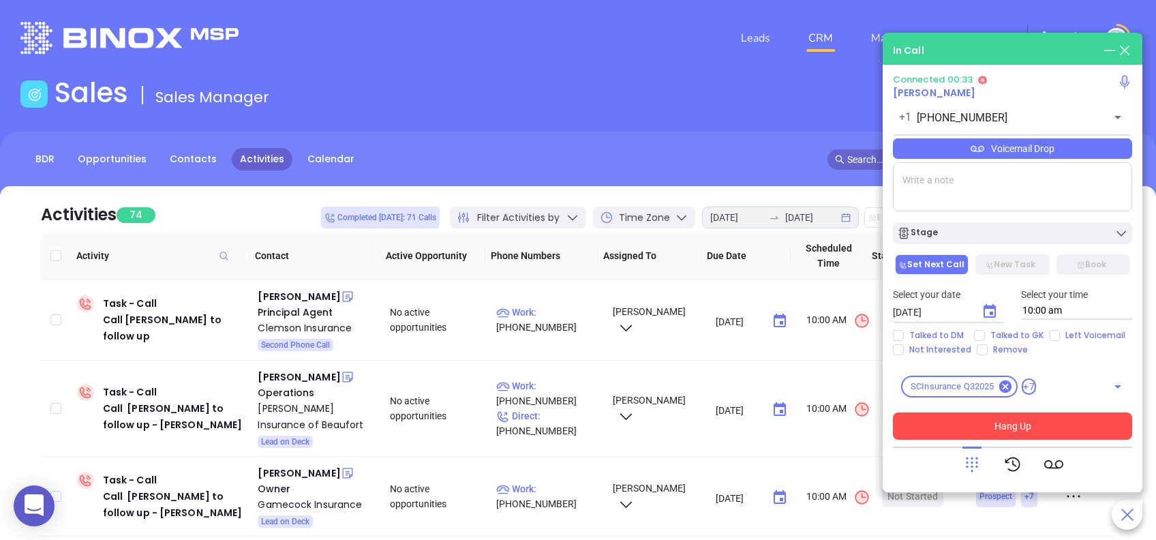
click at [1053, 421] on button "Hang Up" at bounding box center [1012, 425] width 239 height 27
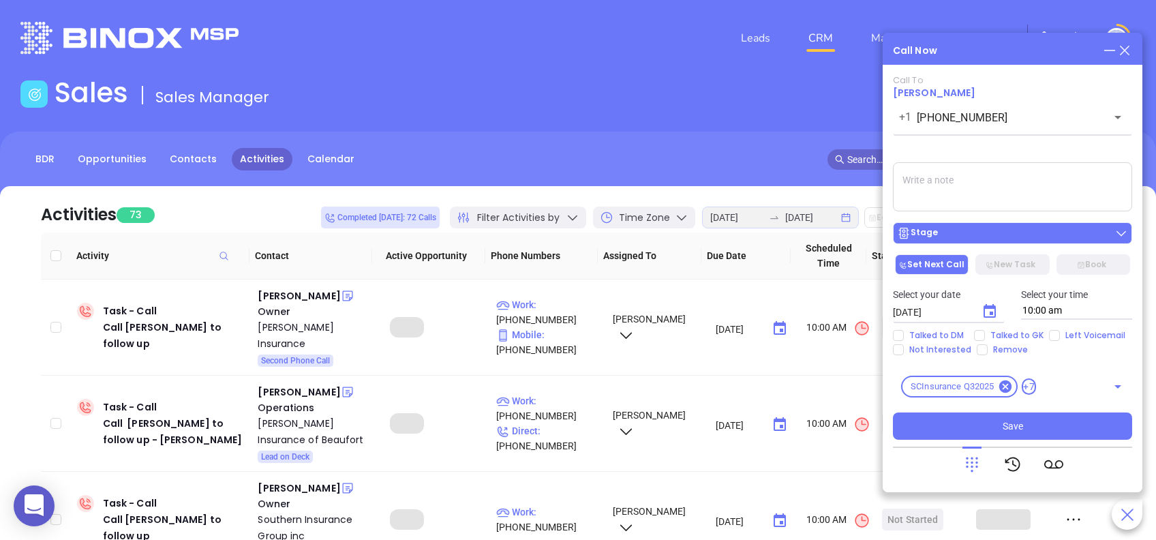
click at [984, 236] on div "Stage" at bounding box center [1012, 233] width 231 height 14
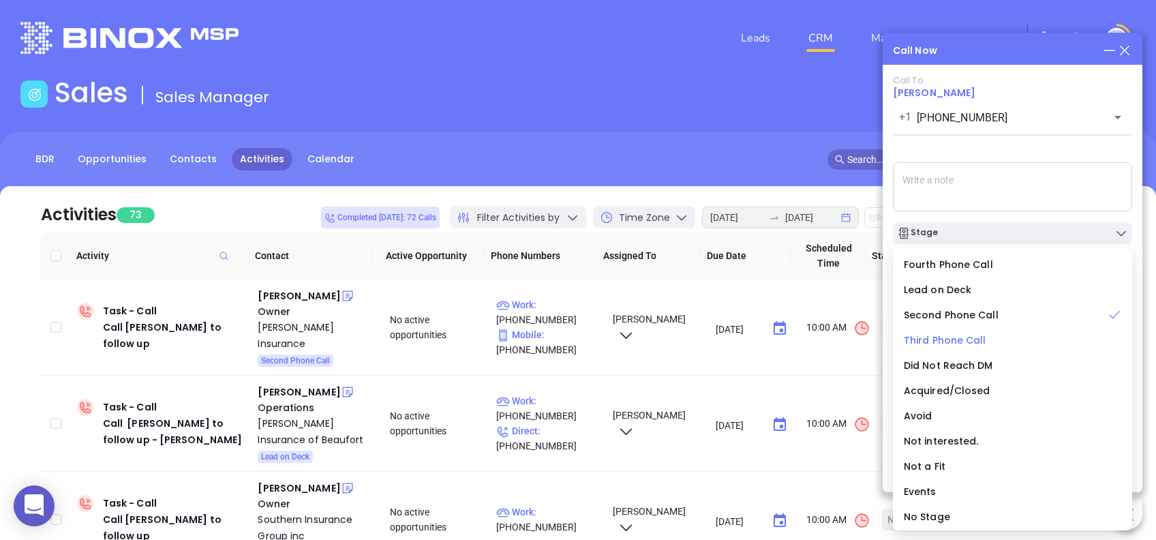
click at [938, 339] on span "Third Phone Call" at bounding box center [945, 340] width 82 height 14
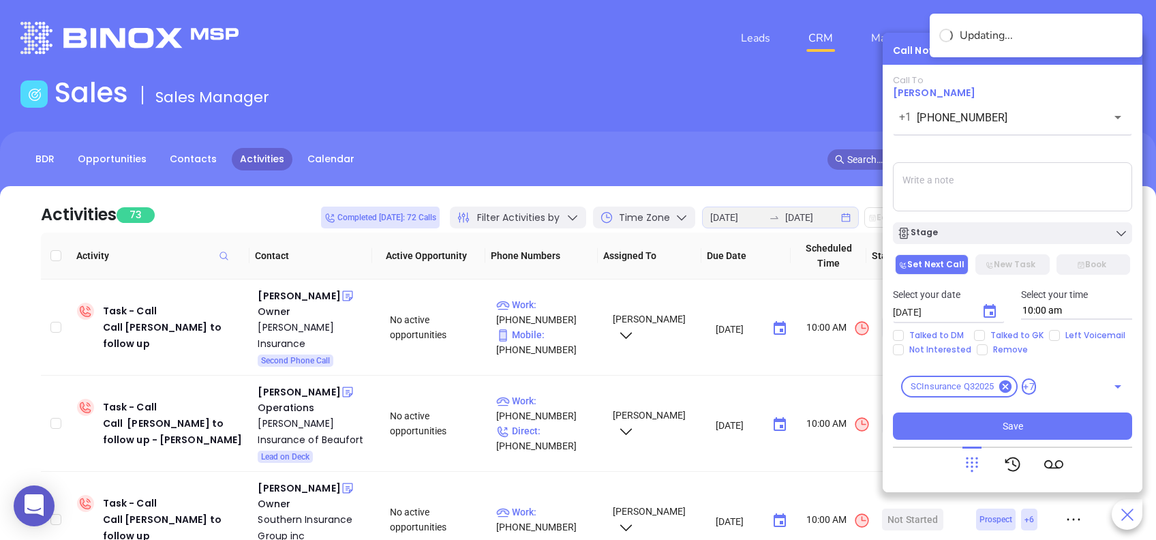
click at [993, 310] on icon "Choose date, selected date is Aug 26, 2025" at bounding box center [990, 311] width 16 height 16
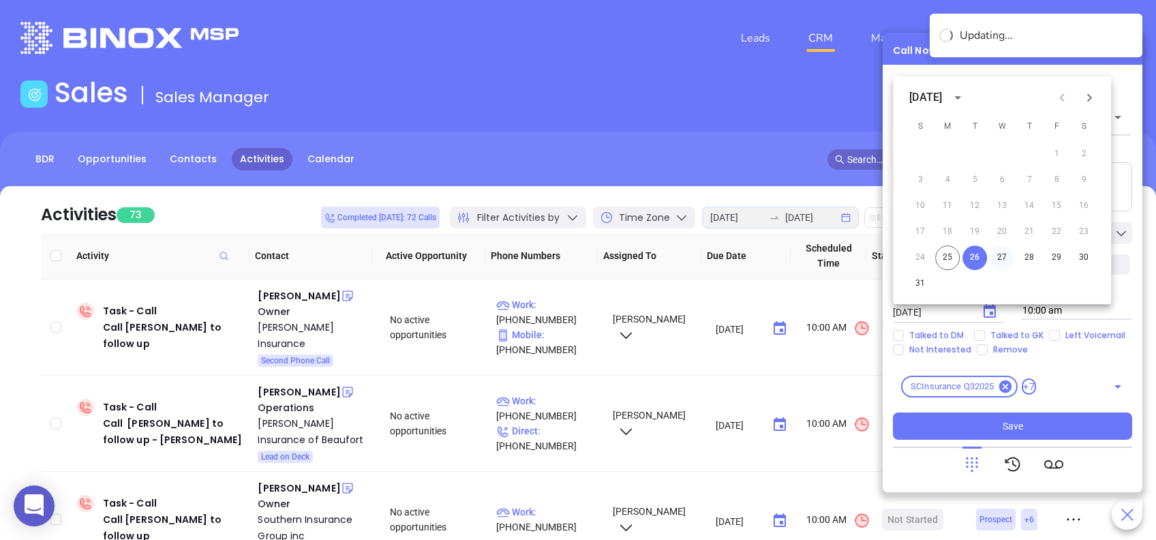
click at [999, 253] on button "27" at bounding box center [1002, 257] width 25 height 25
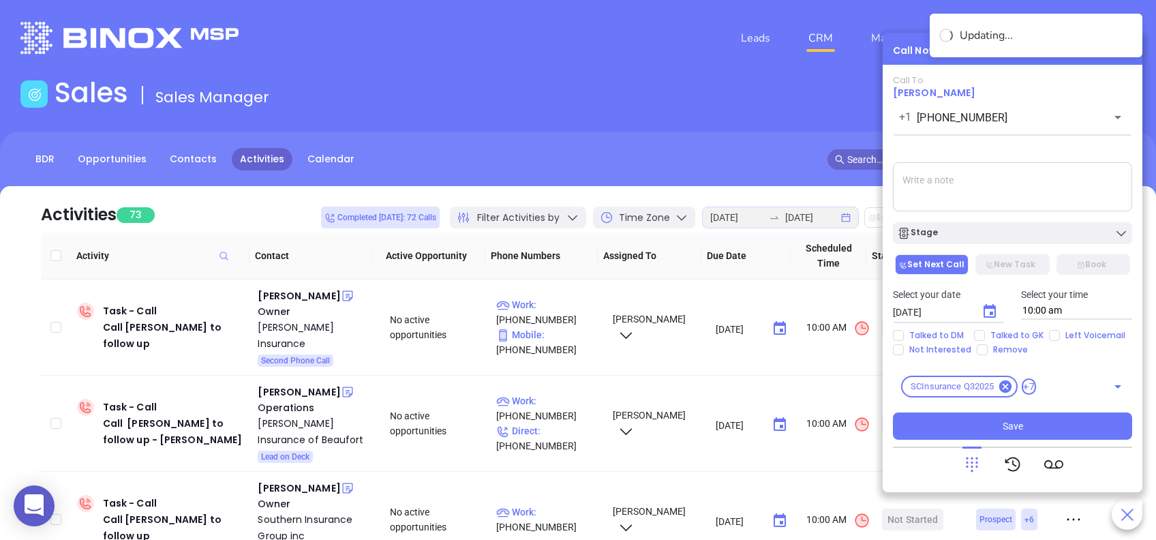
type input "08/27/2025"
click at [1060, 234] on div "Stage" at bounding box center [1012, 233] width 231 height 14
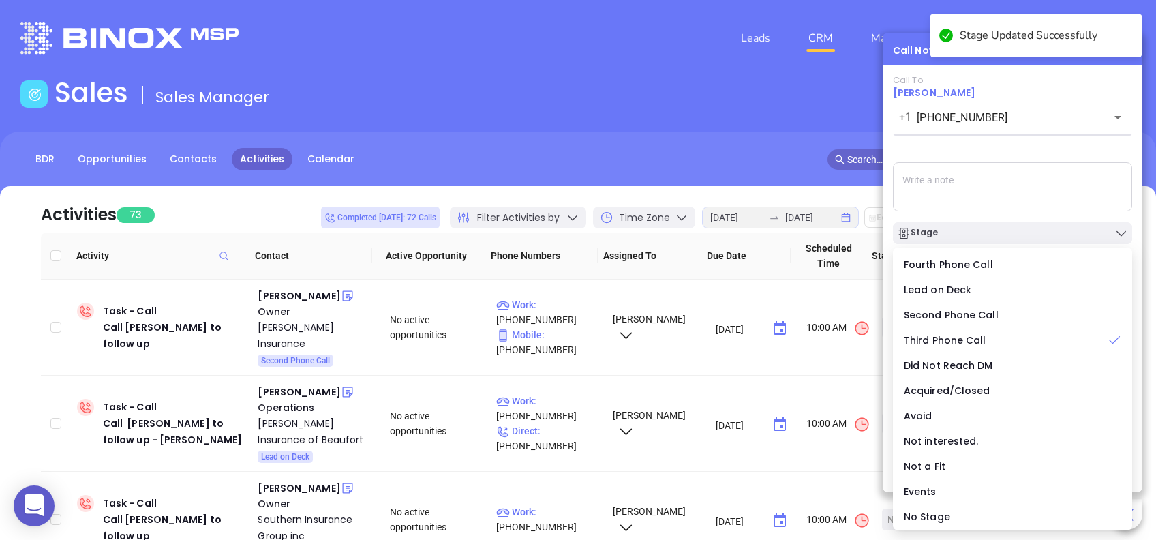
click at [1015, 147] on div "Call To Fletcher Anderson +1 (864) 639-2822 ​ Voicemail Drop Stage Set Next Cal…" at bounding box center [1012, 257] width 239 height 365
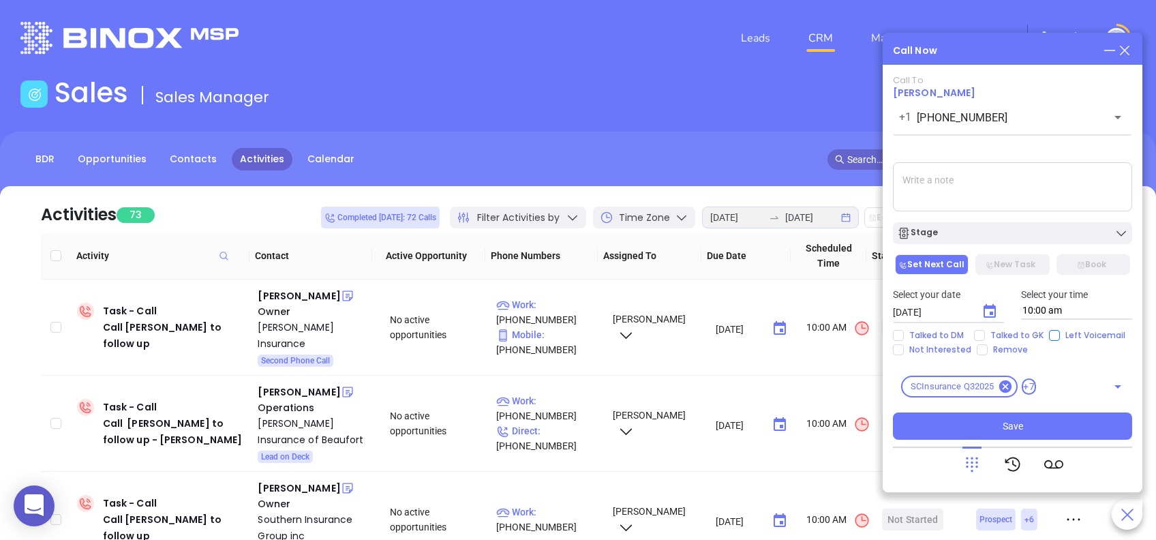
click at [1053, 338] on input "Left Voicemail" at bounding box center [1054, 335] width 11 height 11
click at [1052, 333] on input "Left Voicemail" at bounding box center [1054, 335] width 11 height 11
checkbox input "false"
click at [1062, 421] on button "Save" at bounding box center [1012, 425] width 239 height 27
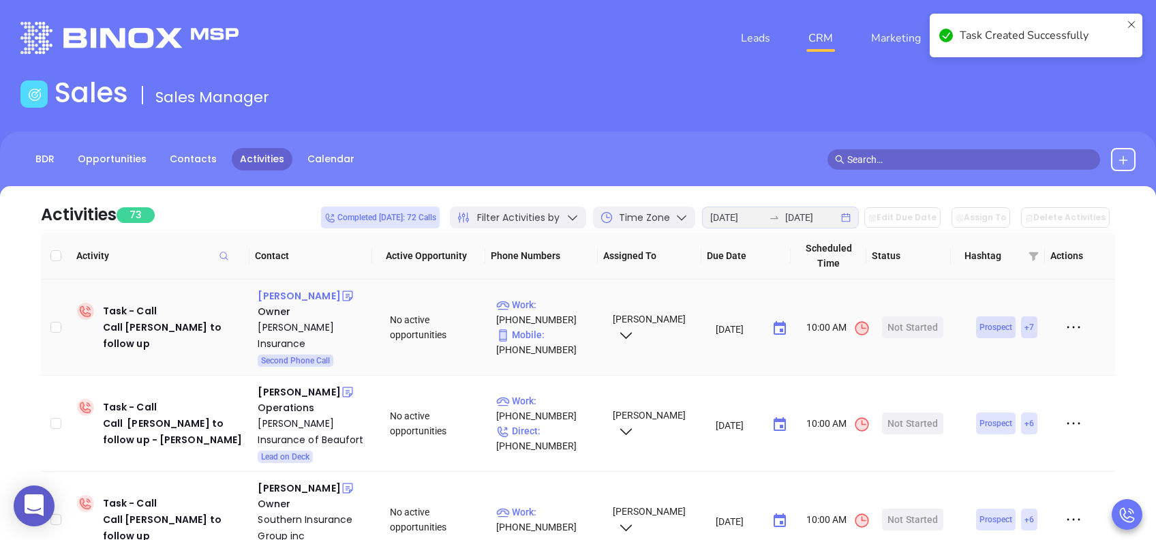
click at [280, 295] on div "Gilly Dotterer" at bounding box center [299, 296] width 82 height 16
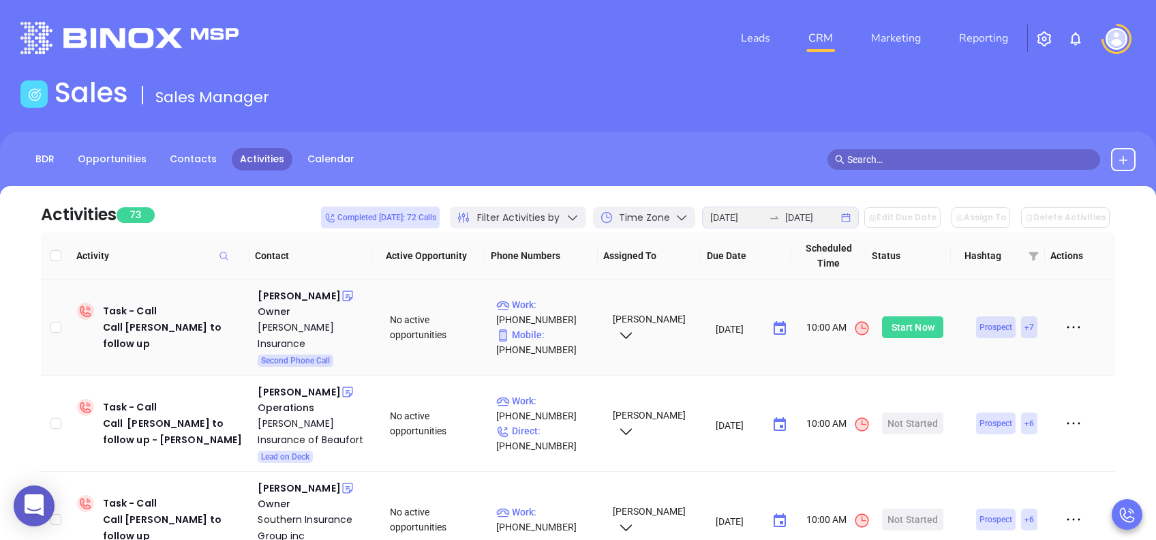
click at [900, 316] on div "Start Now" at bounding box center [913, 327] width 43 height 22
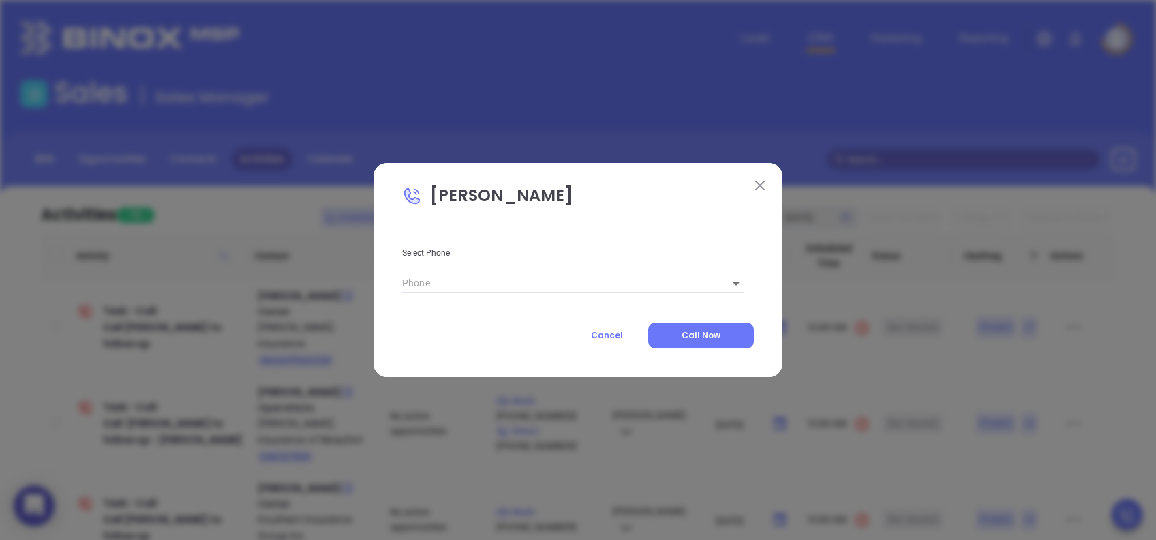
type input "(843) 821-7548"
type input "1"
click at [707, 333] on span "Call Now" at bounding box center [701, 335] width 39 height 12
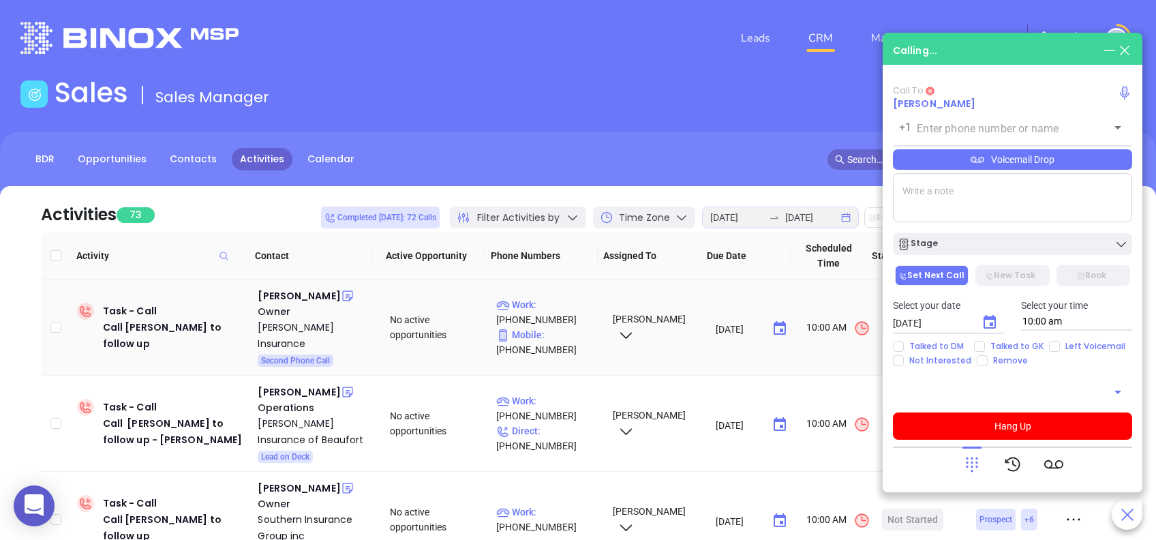
type input "(843) 821-7548"
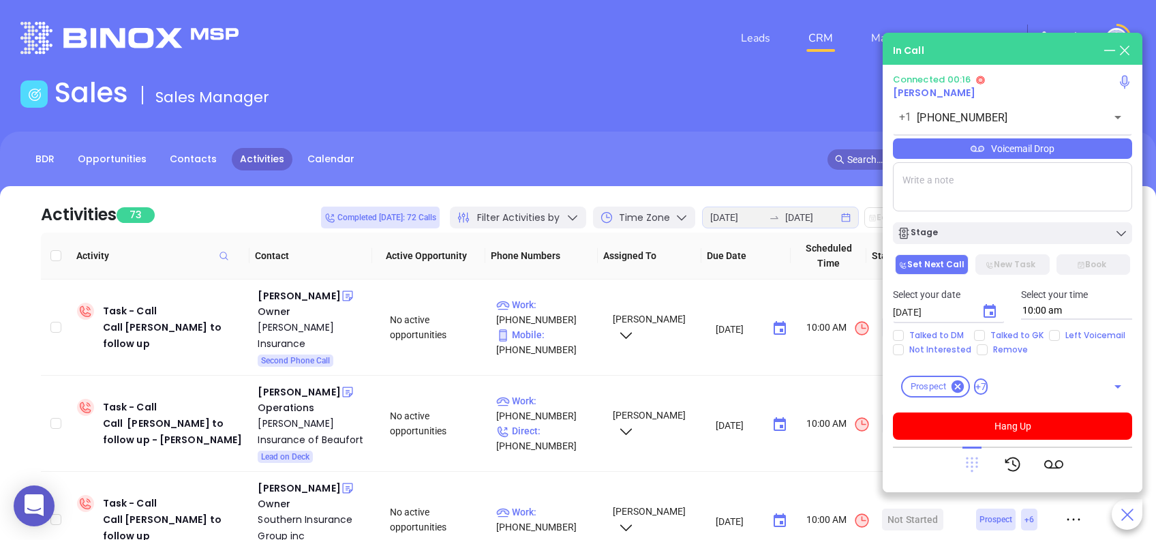
click at [971, 459] on icon at bounding box center [972, 464] width 19 height 19
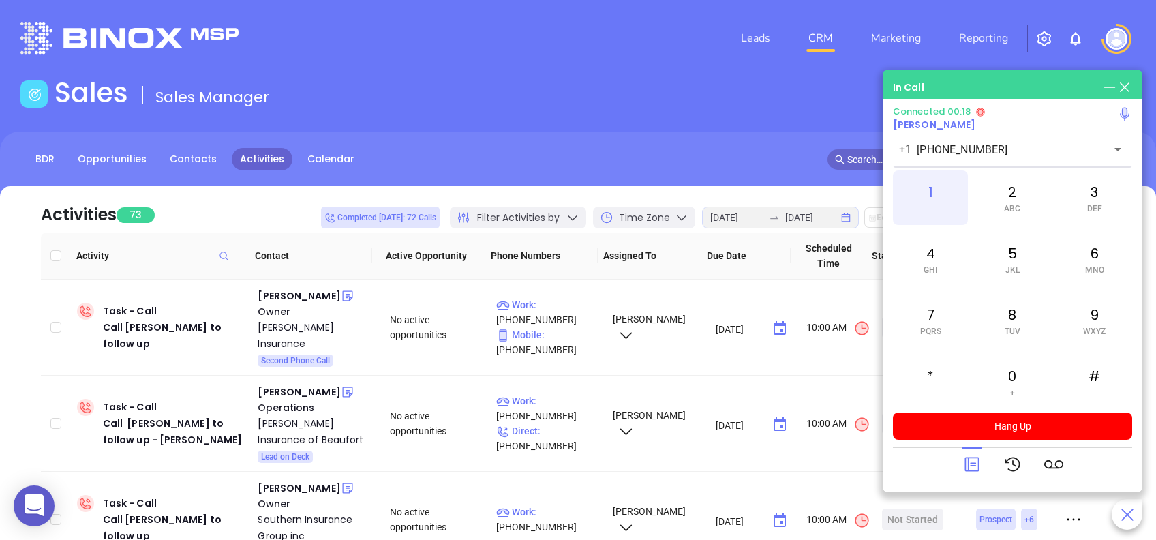
click at [921, 181] on div "1" at bounding box center [930, 197] width 75 height 55
click at [1009, 382] on div "0 +" at bounding box center [1012, 381] width 75 height 55
click at [1014, 380] on div "0 +" at bounding box center [1012, 381] width 75 height 55
click at [1009, 368] on div "0 +" at bounding box center [1012, 381] width 75 height 55
click at [1008, 373] on div "0 +" at bounding box center [1012, 381] width 75 height 55
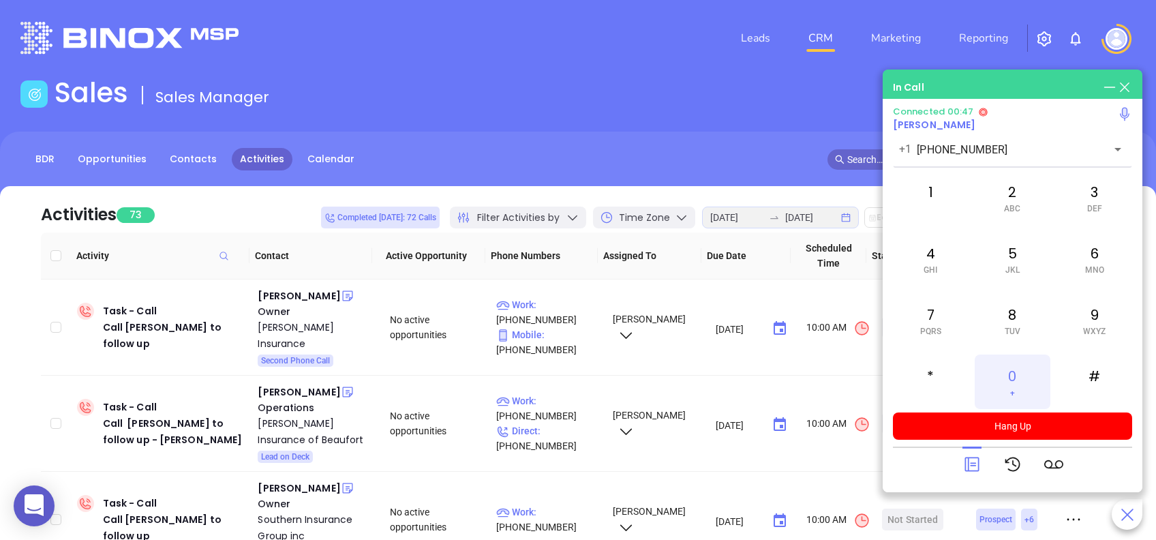
click at [1012, 373] on div "0 +" at bounding box center [1012, 381] width 75 height 55
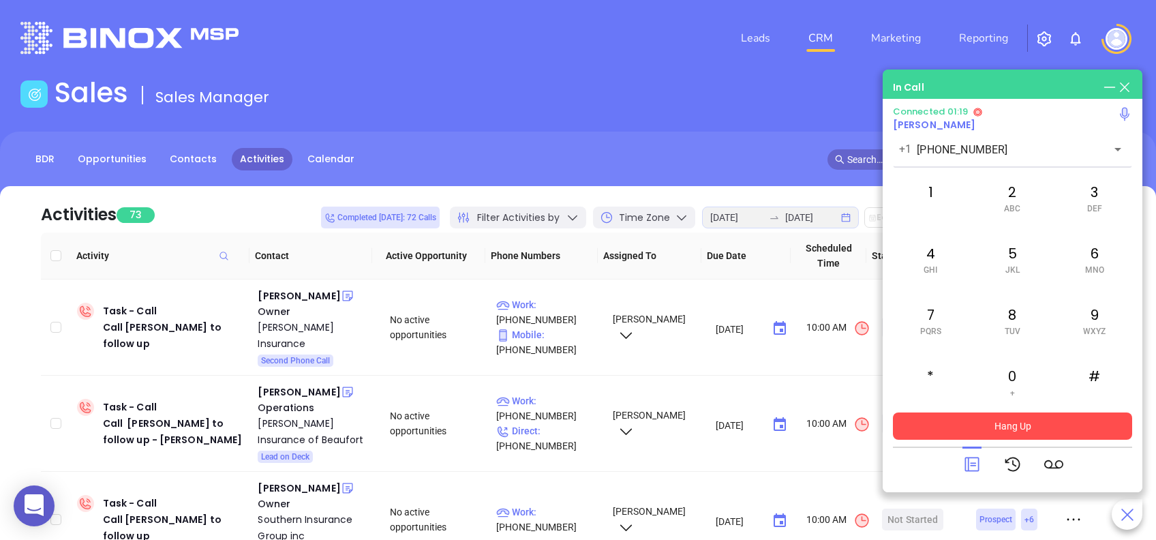
click at [1069, 421] on button "Hang Up" at bounding box center [1012, 425] width 239 height 27
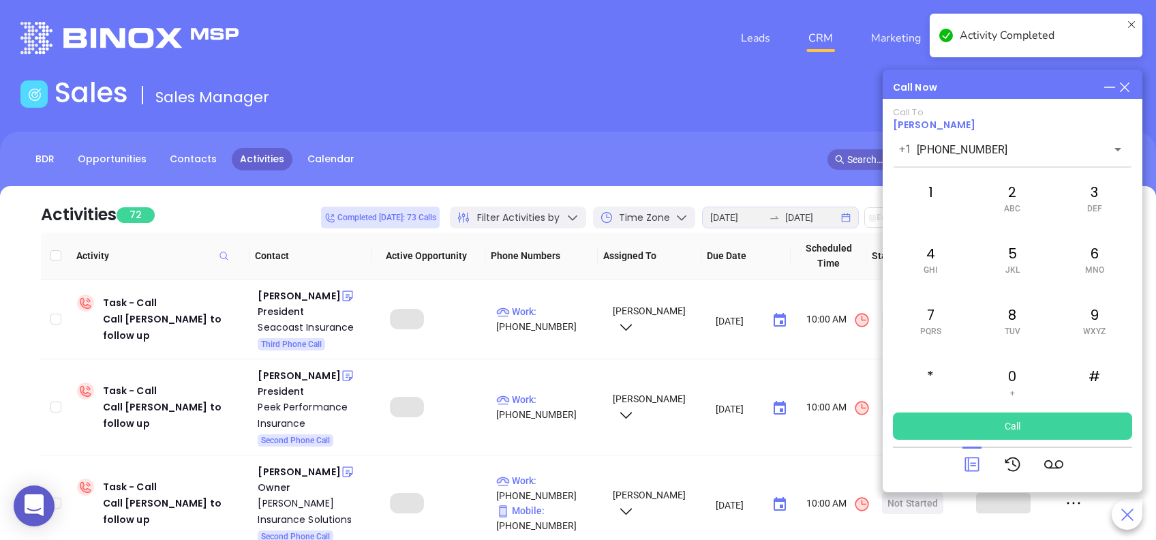
click at [969, 464] on icon at bounding box center [972, 464] width 19 height 19
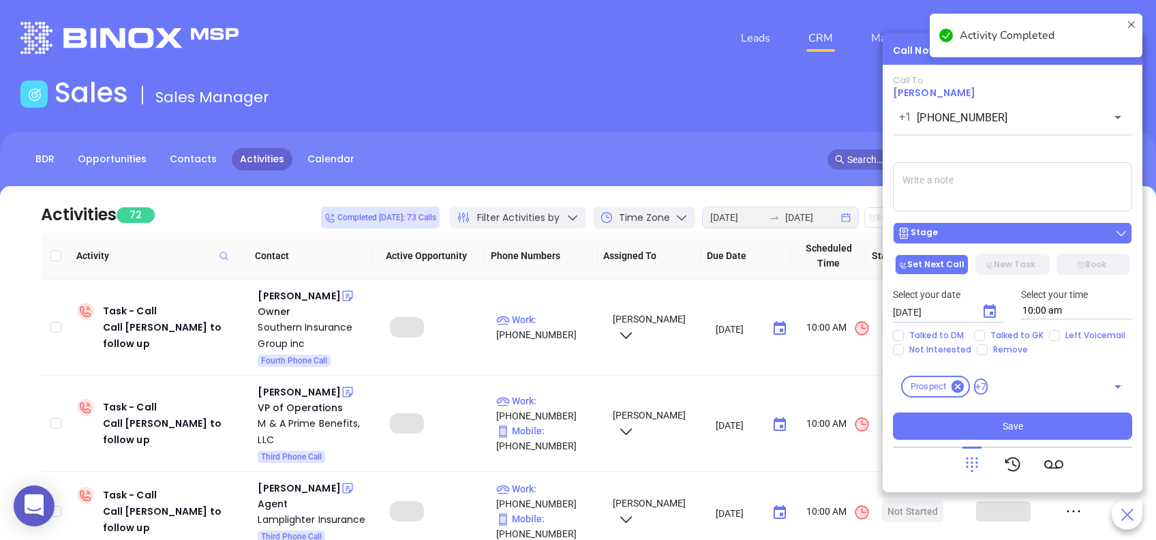
click at [1009, 241] on button "Stage" at bounding box center [1012, 233] width 239 height 22
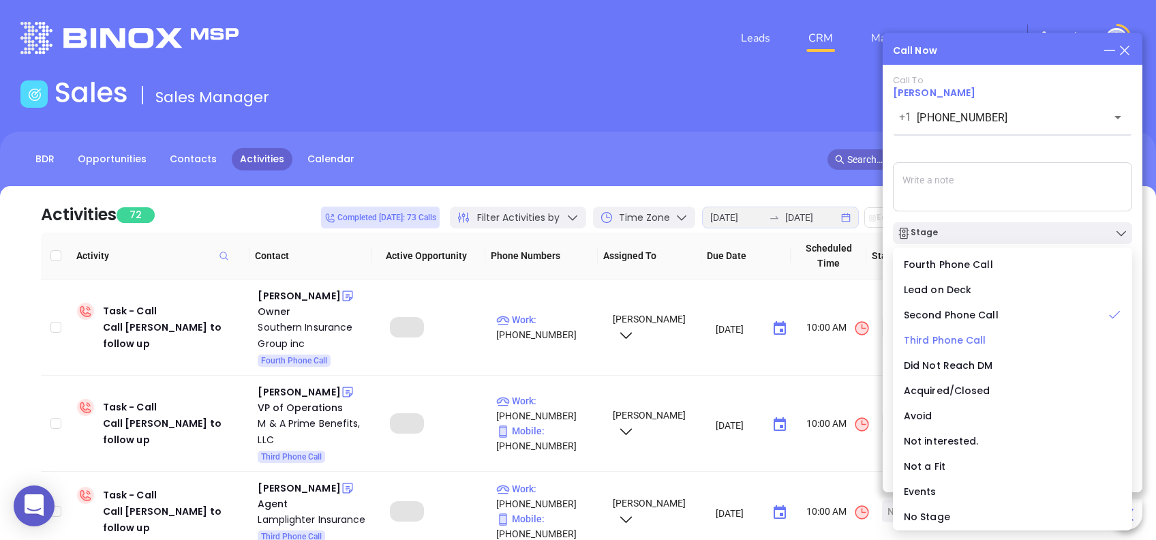
click at [948, 333] on span "Third Phone Call" at bounding box center [945, 340] width 82 height 14
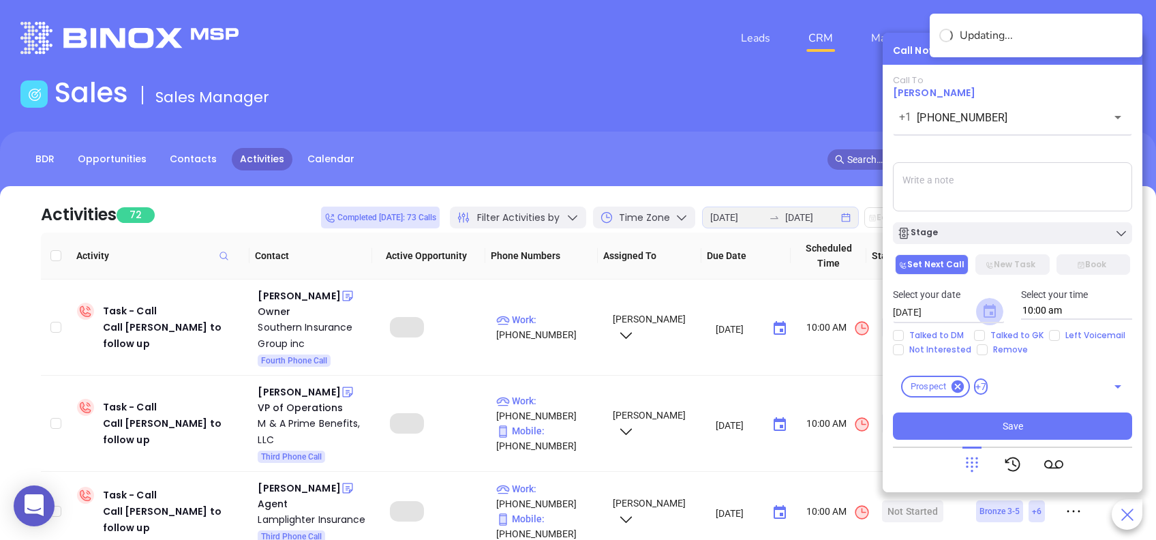
click at [992, 305] on icon "Choose date, selected date is Aug 26, 2025" at bounding box center [990, 311] width 12 height 14
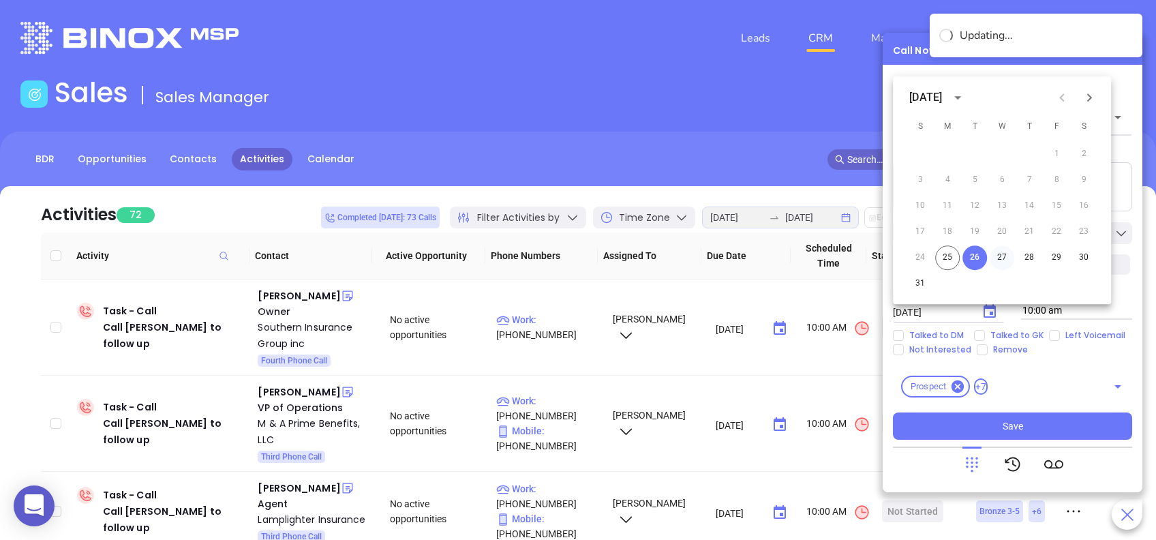
click at [1001, 256] on button "27" at bounding box center [1002, 257] width 25 height 25
type input "08/27/2025"
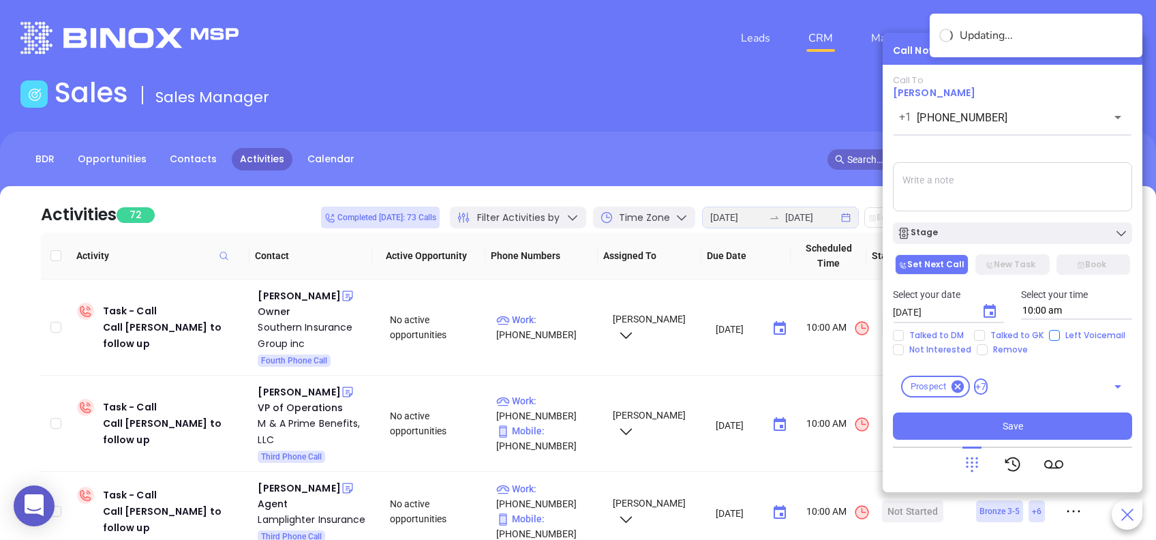
click at [1051, 337] on input "Left Voicemail" at bounding box center [1054, 335] width 11 height 11
checkbox input "true"
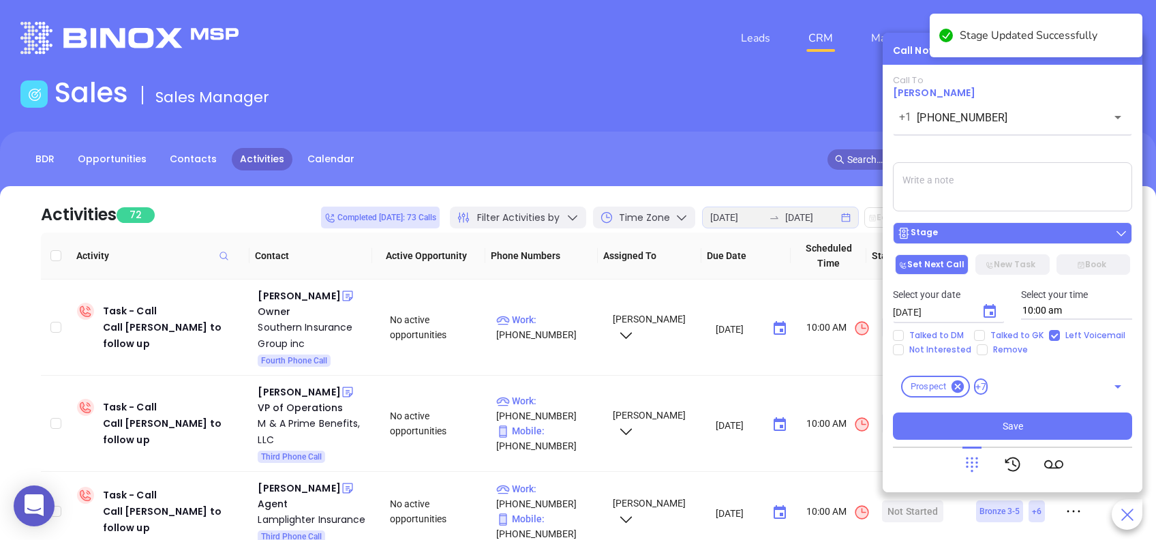
click at [1033, 240] on div "Stage" at bounding box center [1012, 233] width 231 height 14
click at [1005, 142] on div "Call To Gilly Dotterer +1 (843) 821-7548 ​ Voicemail Drop Stage Set Next Call N…" at bounding box center [1012, 257] width 239 height 365
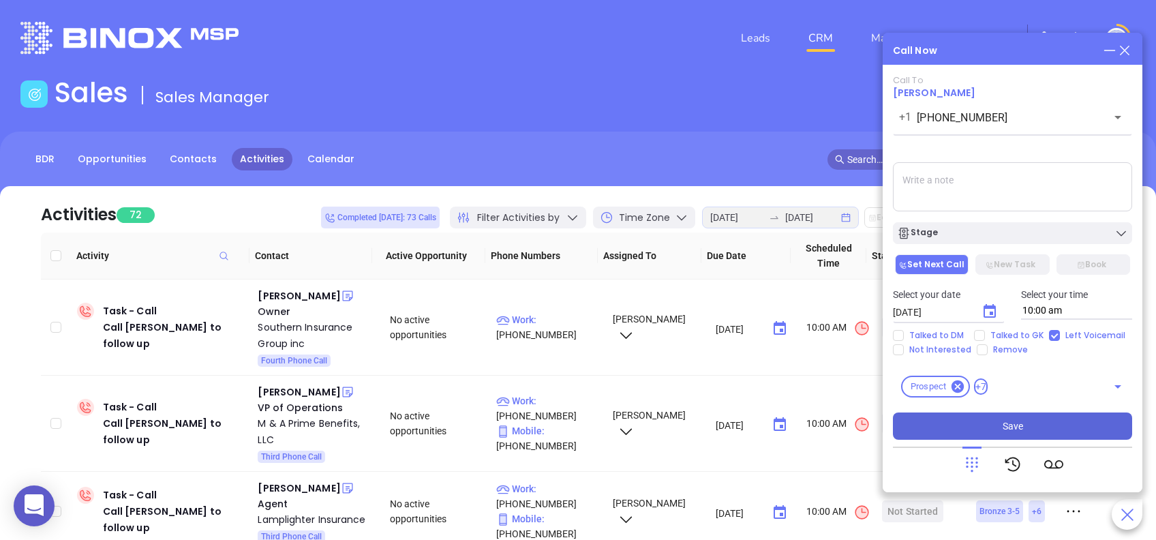
click at [1053, 425] on button "Save" at bounding box center [1012, 425] width 239 height 27
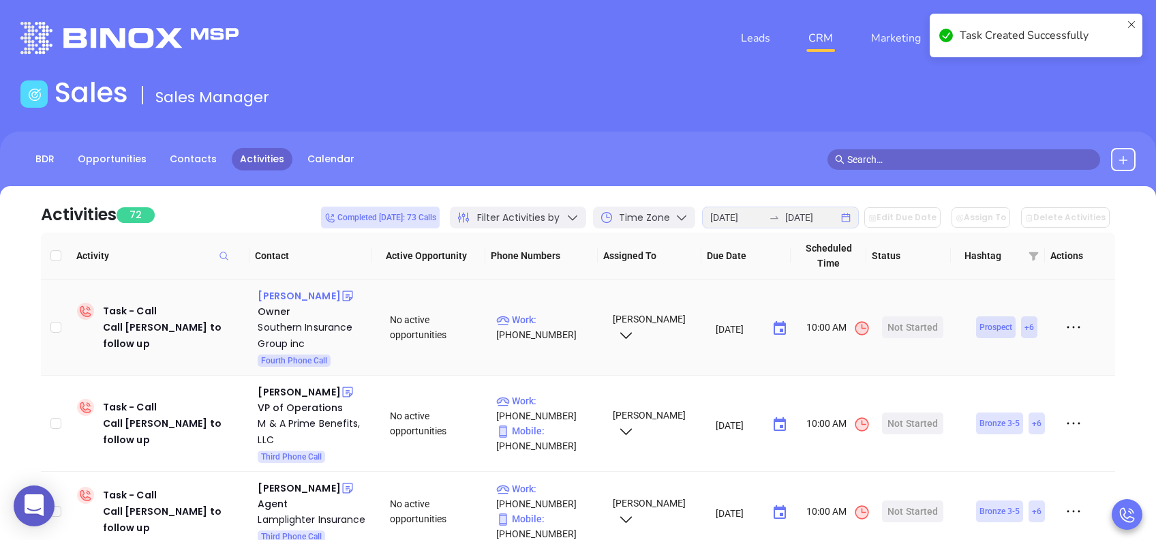
click at [309, 290] on div "David Ashton" at bounding box center [299, 296] width 82 height 16
click at [901, 324] on div "Start Now" at bounding box center [913, 327] width 43 height 22
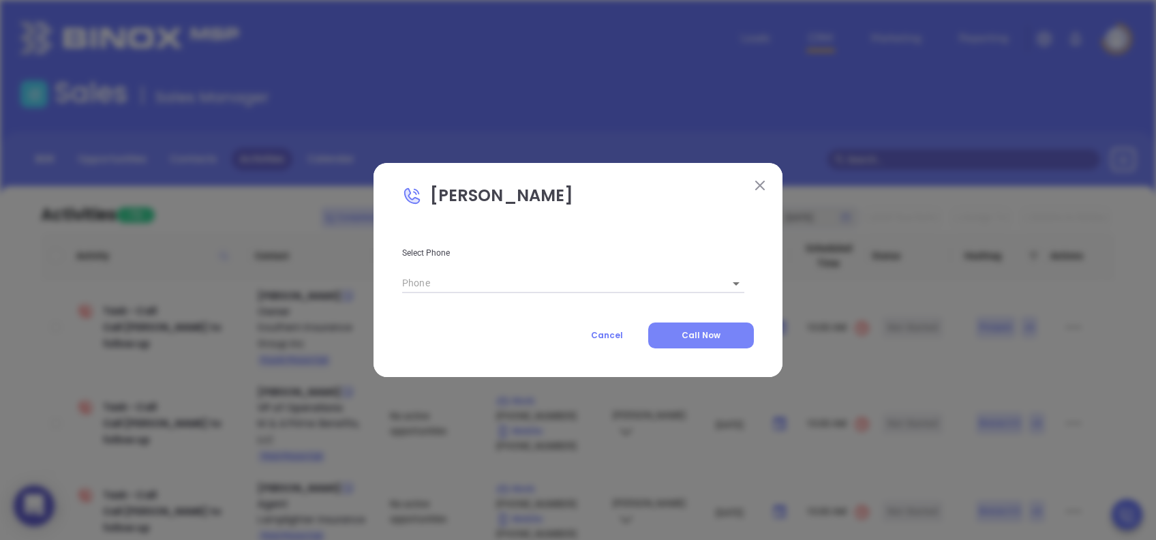
type input "(864) 626-6181"
type input "1"
click at [687, 331] on span "Call Now" at bounding box center [701, 335] width 39 height 12
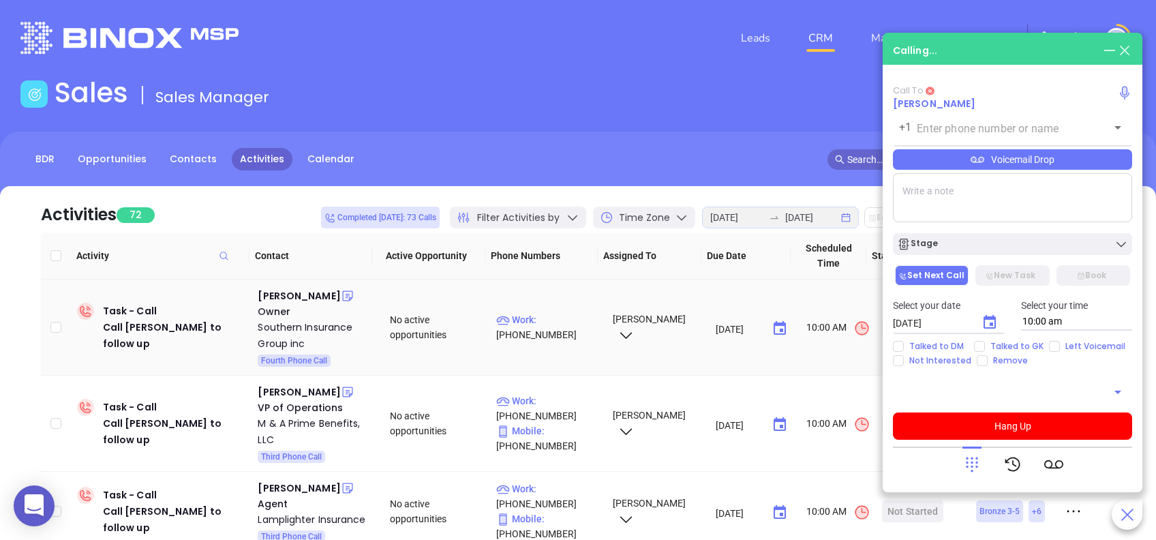
type input "(864) 626-6181"
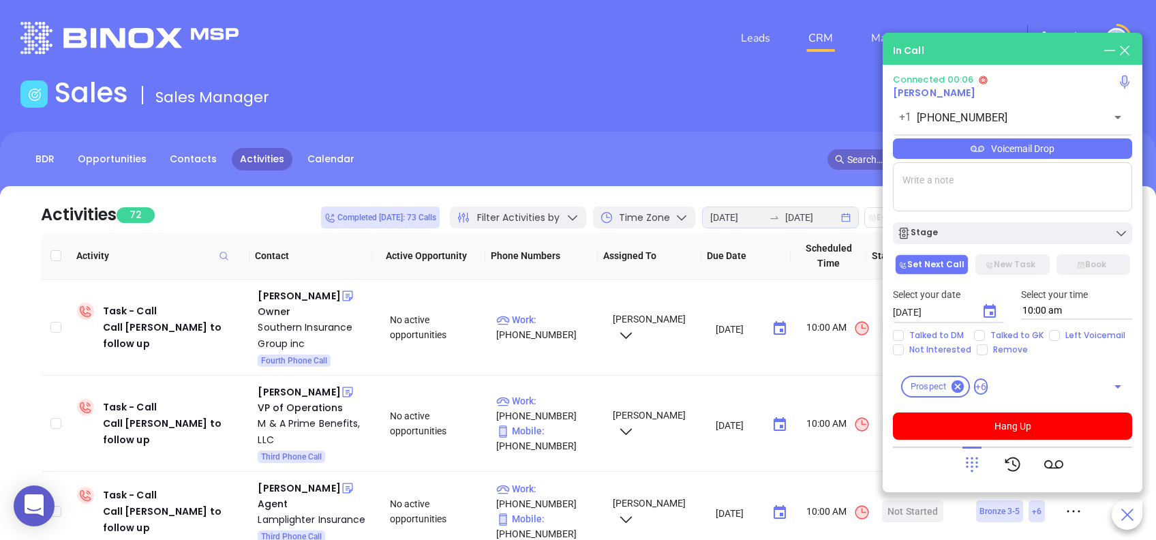
click at [969, 470] on icon at bounding box center [972, 464] width 19 height 19
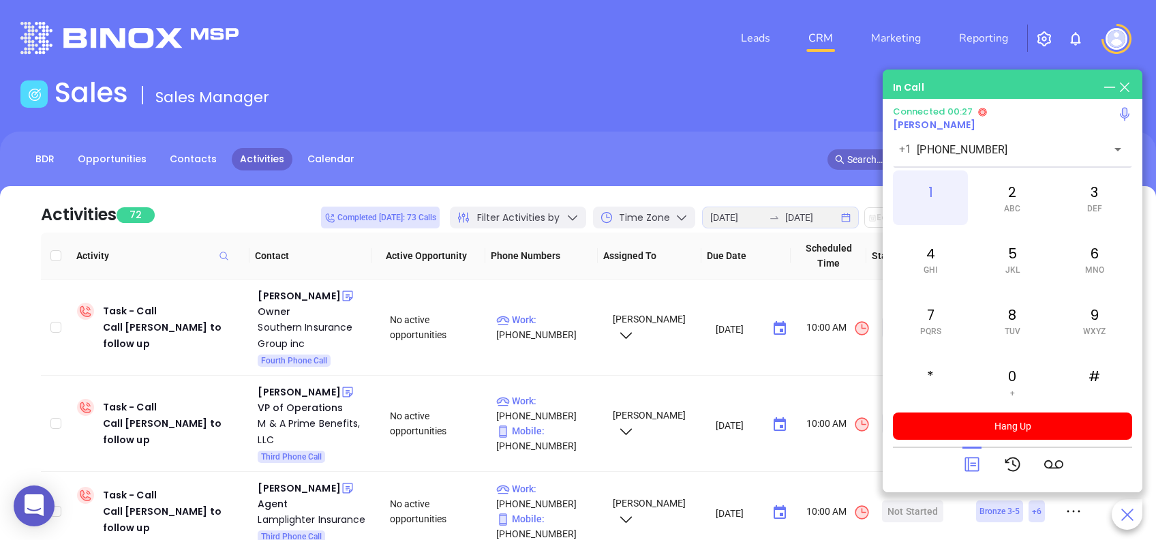
click at [942, 200] on div "1" at bounding box center [930, 197] width 75 height 55
click at [938, 249] on div "4 GHI" at bounding box center [930, 259] width 75 height 55
click at [972, 470] on icon at bounding box center [972, 464] width 14 height 14
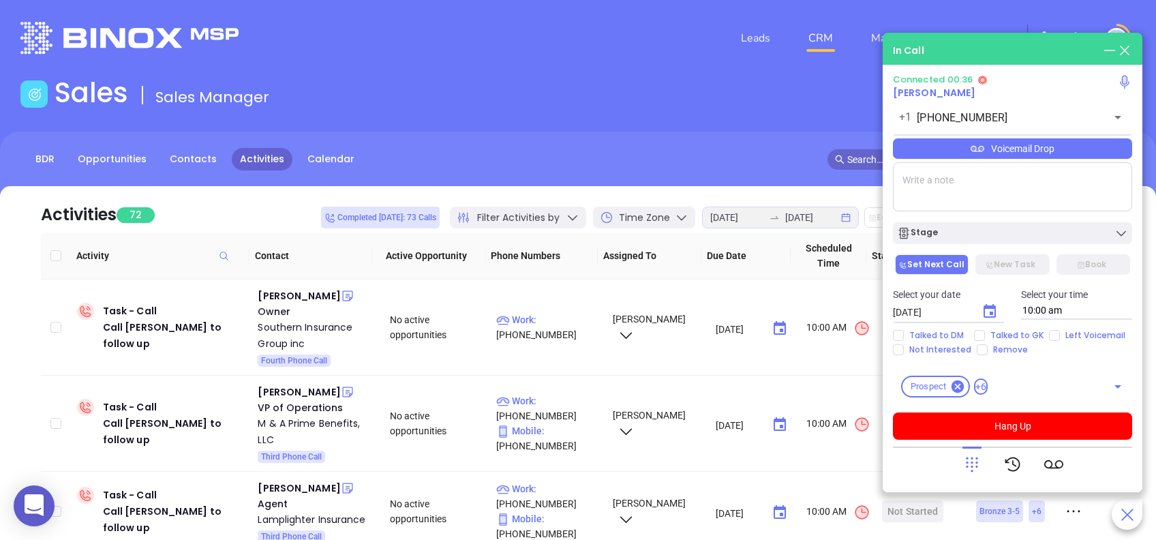
click at [1087, 153] on div "Voicemail Drop" at bounding box center [1012, 148] width 239 height 20
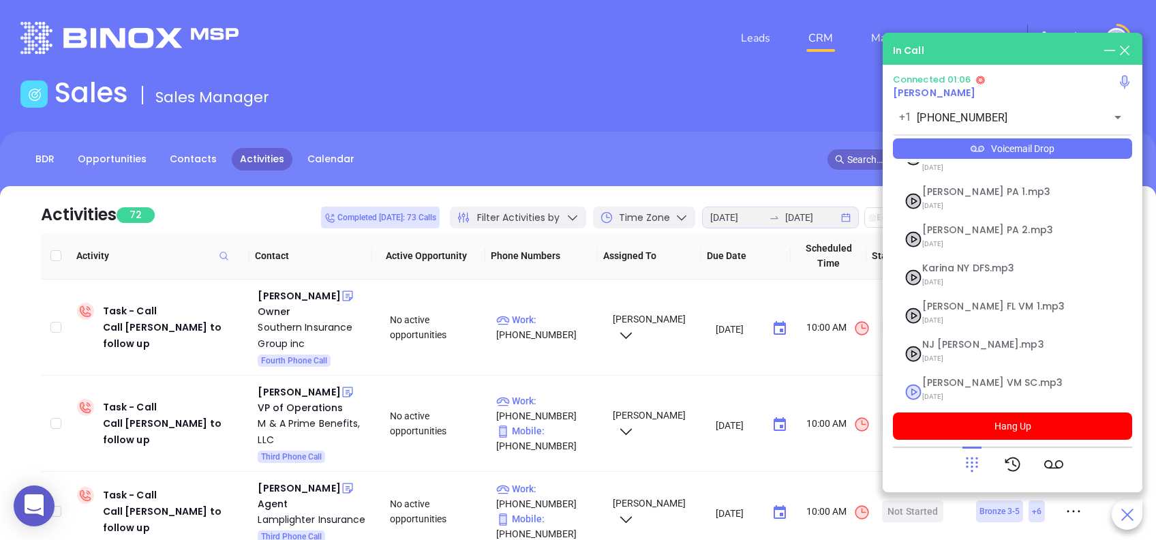
click at [988, 378] on span "Lucy VM SC.mp3" at bounding box center [995, 383] width 147 height 10
checkbox input "true"
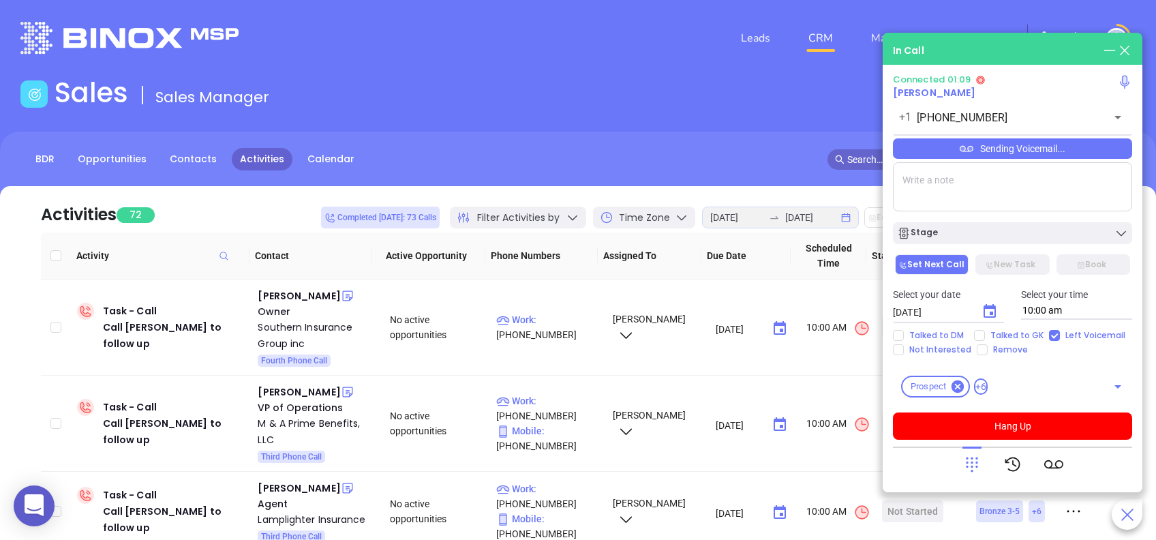
click at [967, 469] on icon at bounding box center [972, 464] width 19 height 19
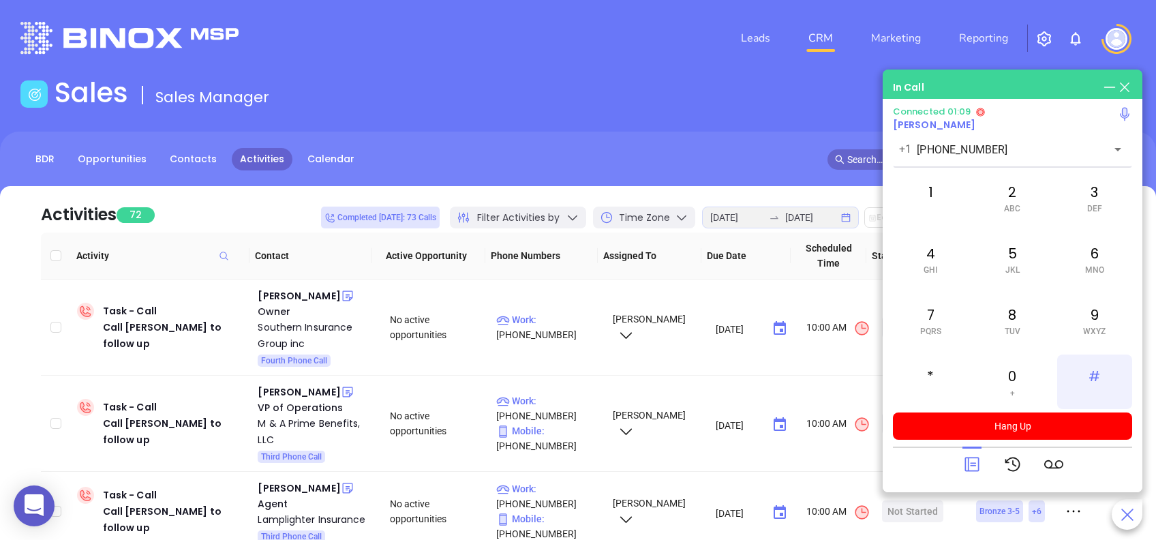
click at [1096, 374] on div "#" at bounding box center [1094, 381] width 75 height 55
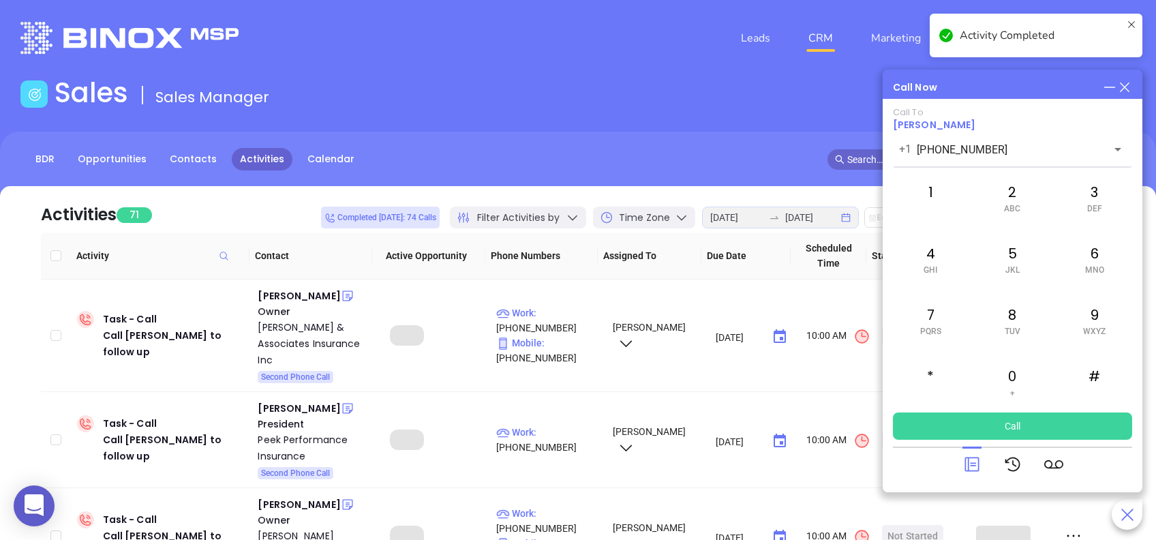
click at [973, 466] on icon at bounding box center [972, 464] width 19 height 19
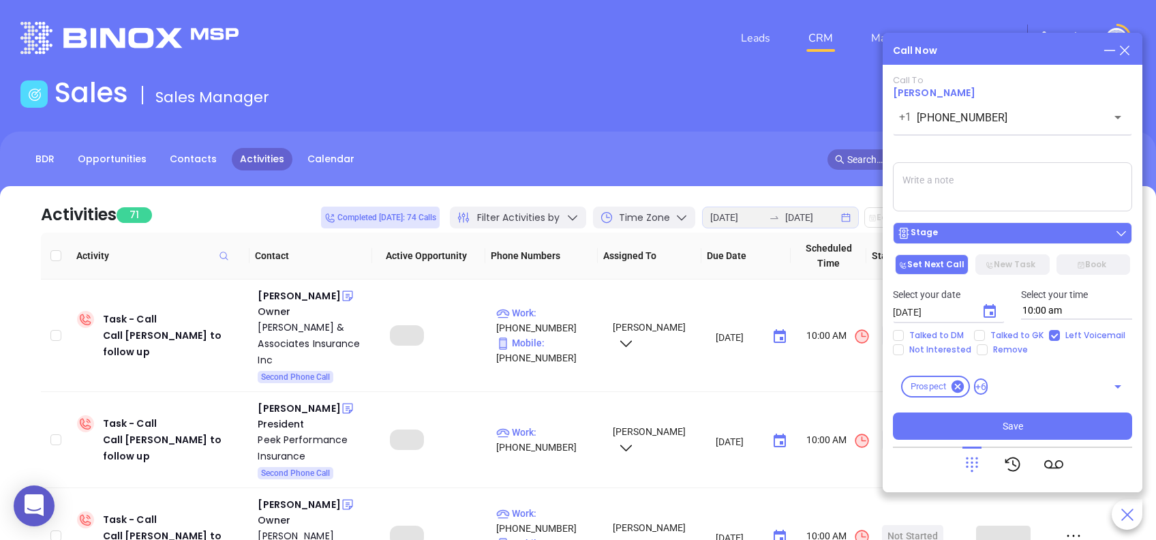
click at [1008, 230] on div "Stage" at bounding box center [1012, 233] width 231 height 14
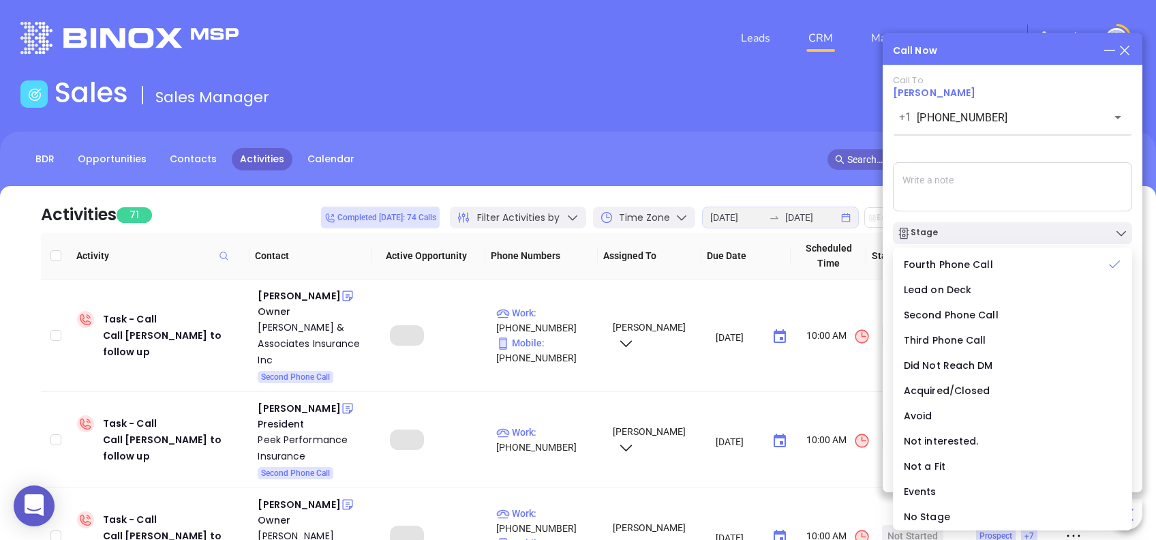
click at [976, 151] on div "Call To David Ashton +1 (864) 626-6181 ​ Voicemail Drop Stage Set Next Call New…" at bounding box center [1012, 257] width 239 height 365
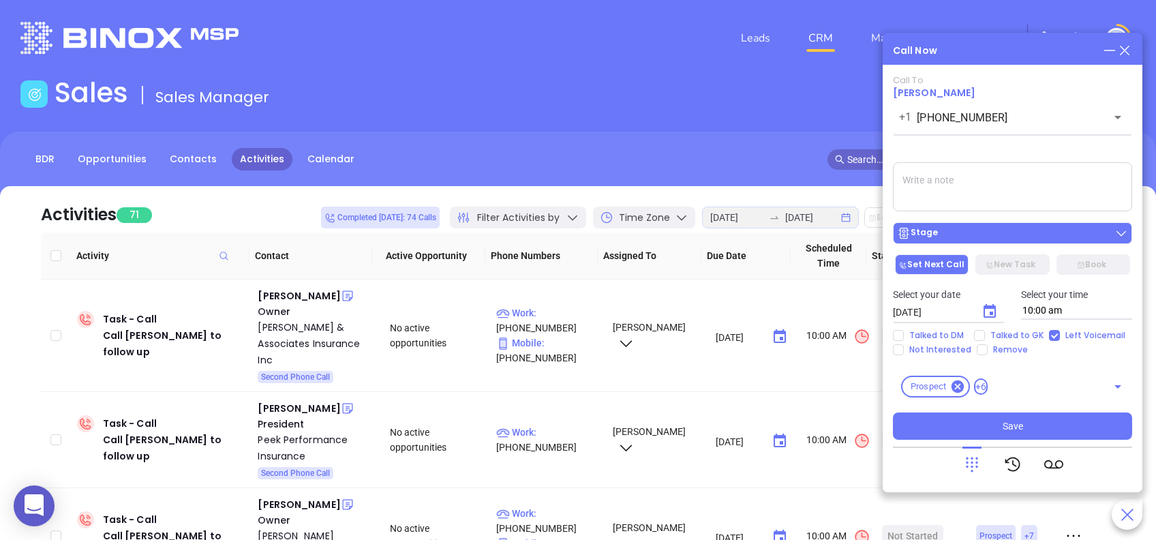
click at [980, 237] on div "Stage" at bounding box center [1012, 233] width 231 height 14
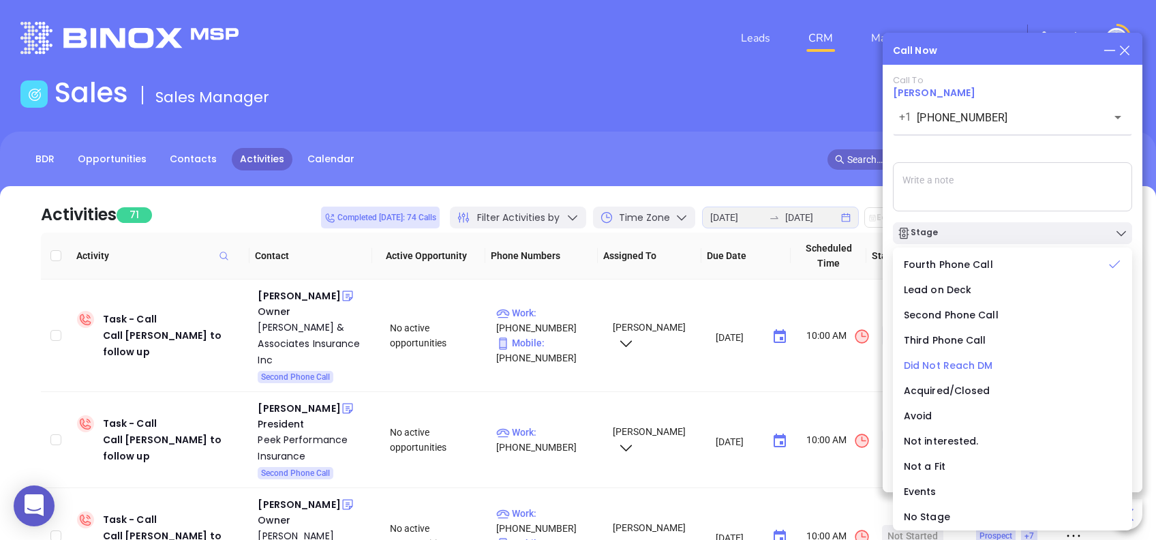
click at [931, 365] on span "Did Not Reach DM" at bounding box center [948, 366] width 89 height 14
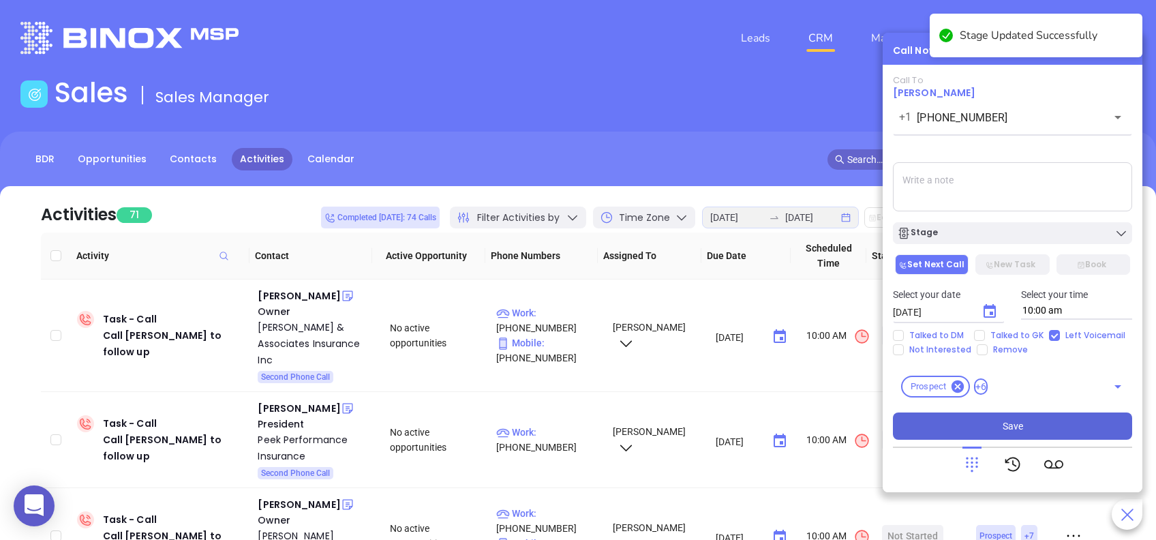
click at [1029, 421] on button "Save" at bounding box center [1012, 425] width 239 height 27
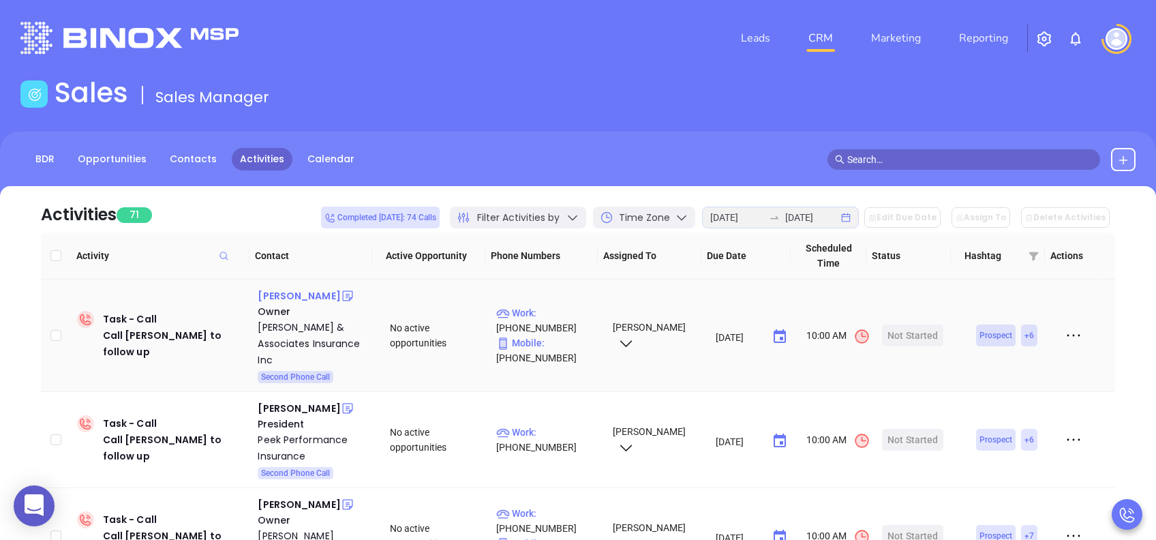
click at [298, 299] on div "Sammy Truett" at bounding box center [299, 296] width 82 height 16
click at [909, 324] on div "Start Now" at bounding box center [913, 335] width 43 height 22
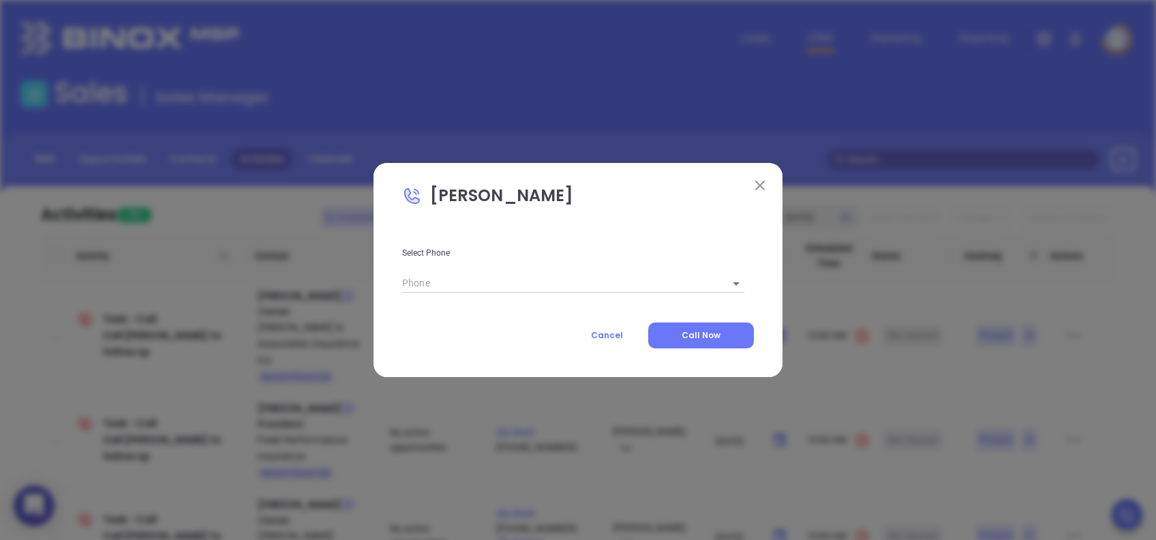
type input "(843) 238-1416"
type input "1"
click at [699, 333] on span "Call Now" at bounding box center [701, 335] width 39 height 12
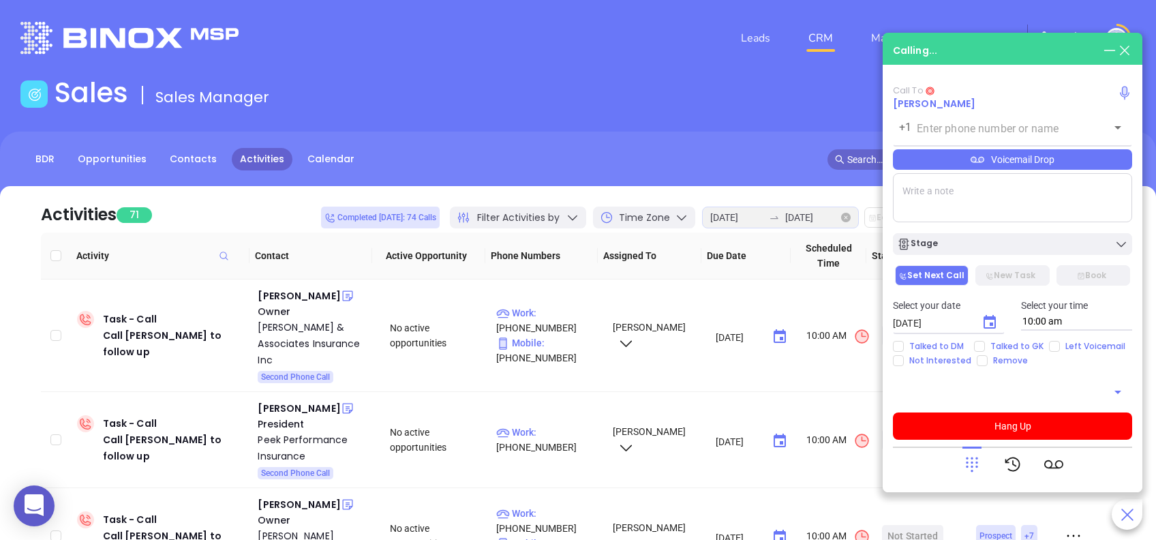
type input "(843) 238-1416"
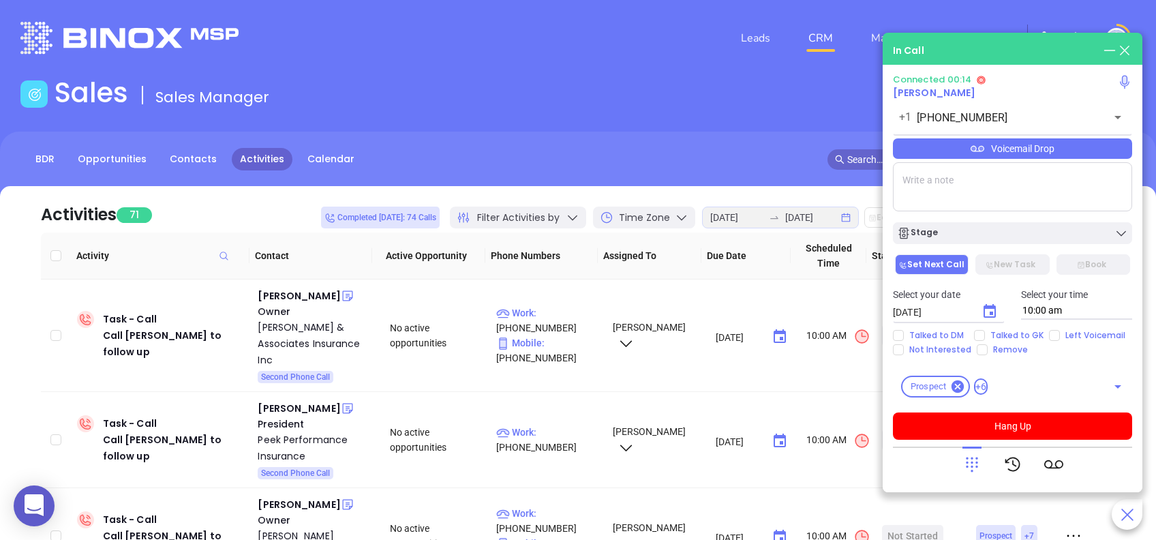
click at [970, 460] on icon at bounding box center [972, 464] width 19 height 19
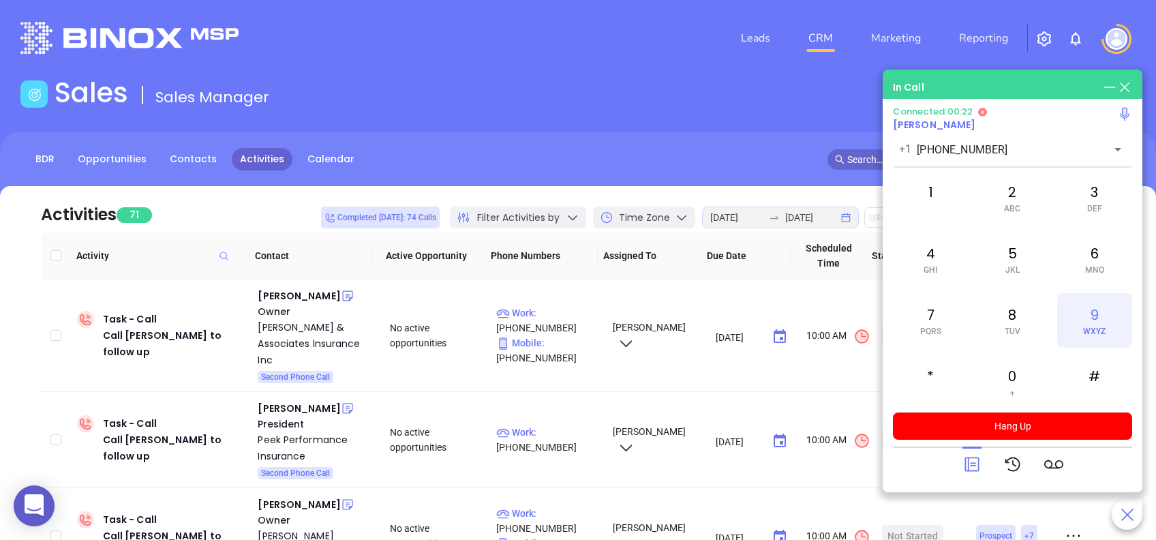
click at [1082, 322] on div "9 WXYZ" at bounding box center [1094, 320] width 75 height 55
click at [928, 325] on div "7 PQRS" at bounding box center [930, 320] width 75 height 55
click at [1012, 192] on div "2 ABC" at bounding box center [1012, 197] width 75 height 55
click at [1098, 252] on div "6 MNO" at bounding box center [1094, 259] width 75 height 55
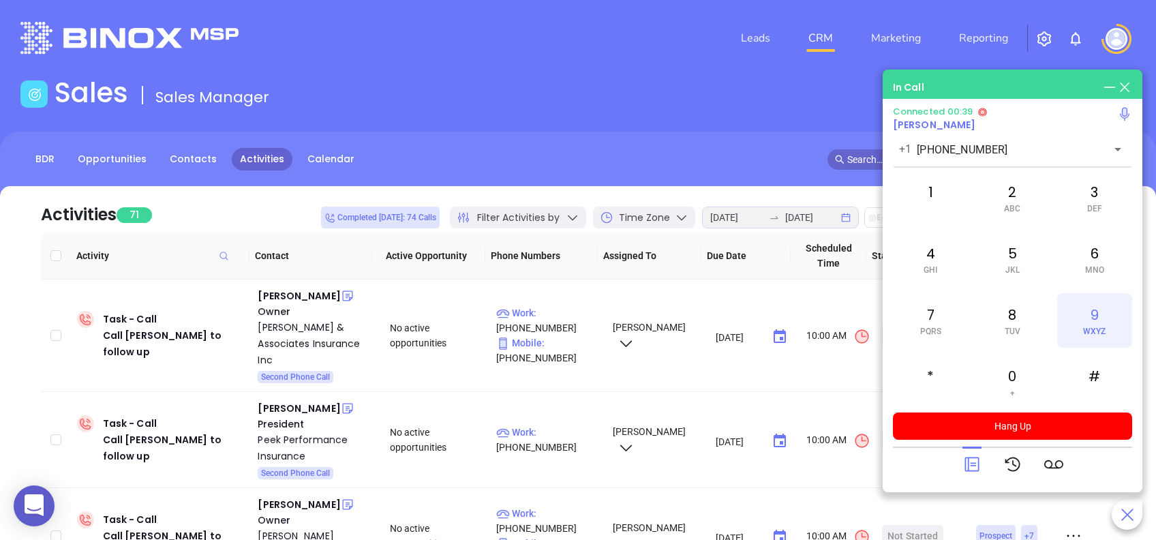
click at [1087, 323] on div "9 WXYZ" at bounding box center [1094, 320] width 75 height 55
click at [935, 181] on div "1" at bounding box center [930, 197] width 75 height 55
click at [971, 462] on icon at bounding box center [972, 464] width 19 height 19
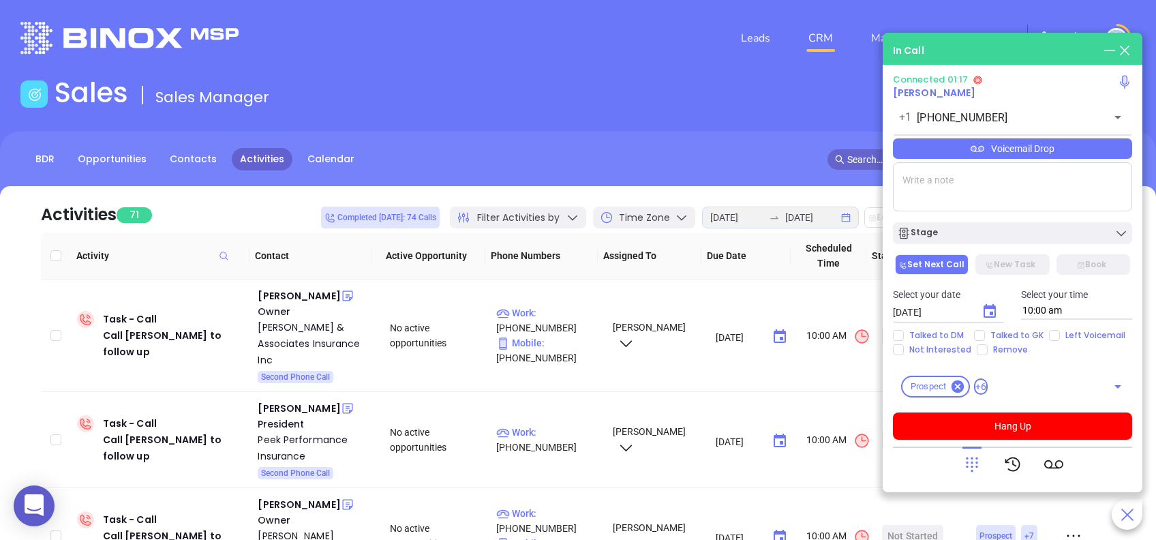
click at [1076, 151] on div "Voicemail Drop" at bounding box center [1012, 148] width 239 height 20
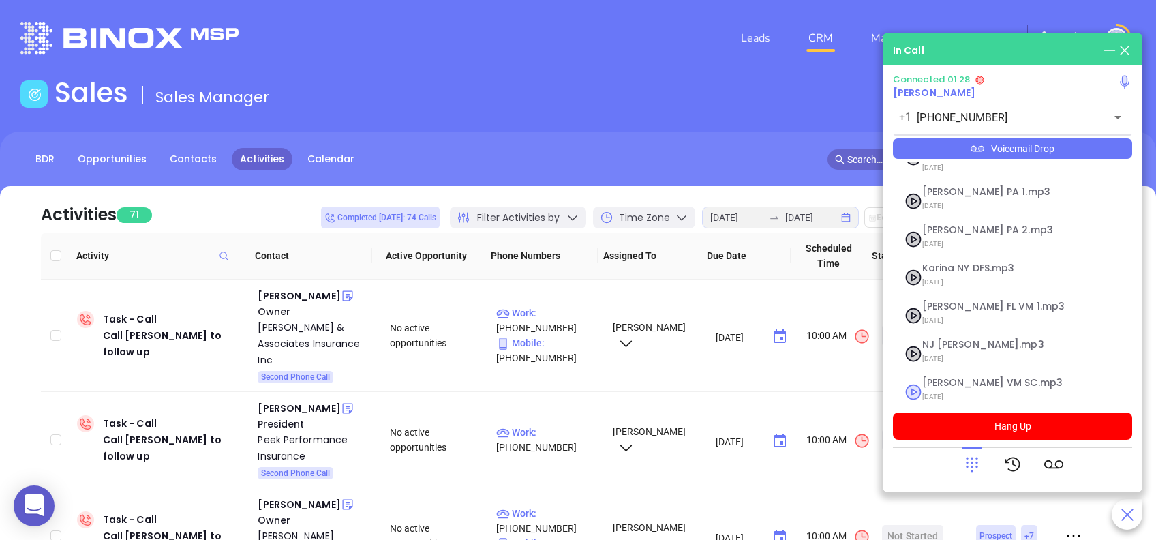
click at [954, 378] on span "Lucy VM SC.mp3" at bounding box center [995, 383] width 147 height 10
checkbox input "true"
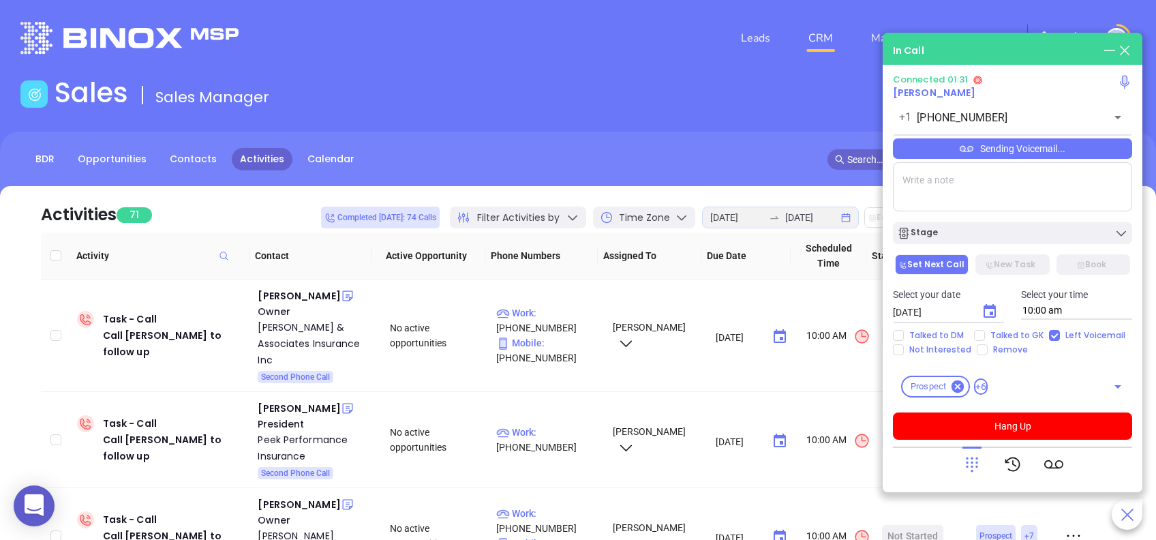
click at [968, 465] on icon at bounding box center [972, 464] width 19 height 19
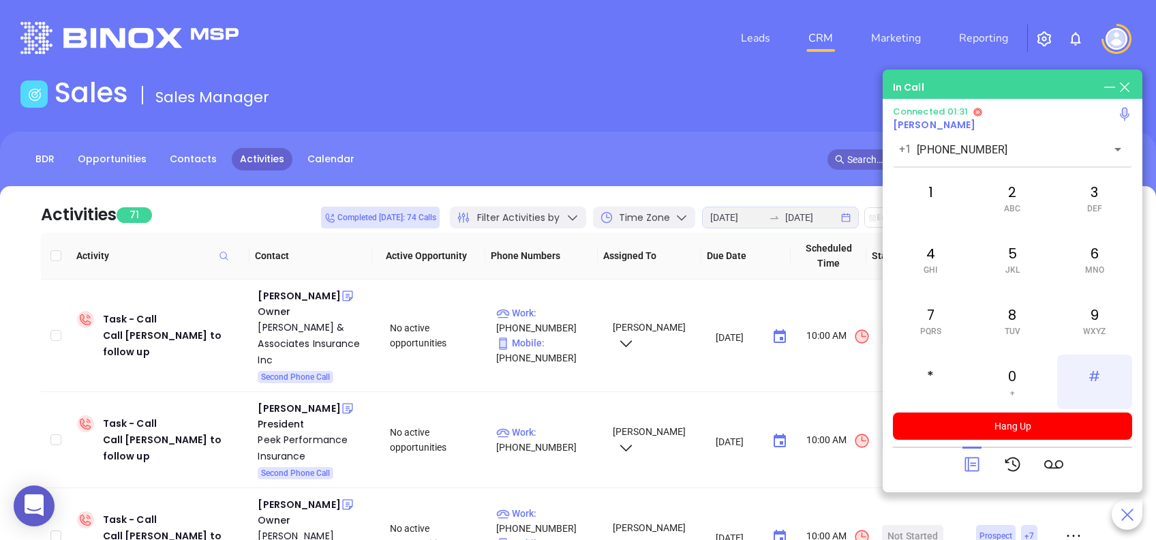
click at [1099, 371] on div "#" at bounding box center [1094, 381] width 75 height 55
click at [1097, 202] on div "3 DEF" at bounding box center [1094, 197] width 75 height 55
click at [967, 468] on icon at bounding box center [972, 464] width 19 height 19
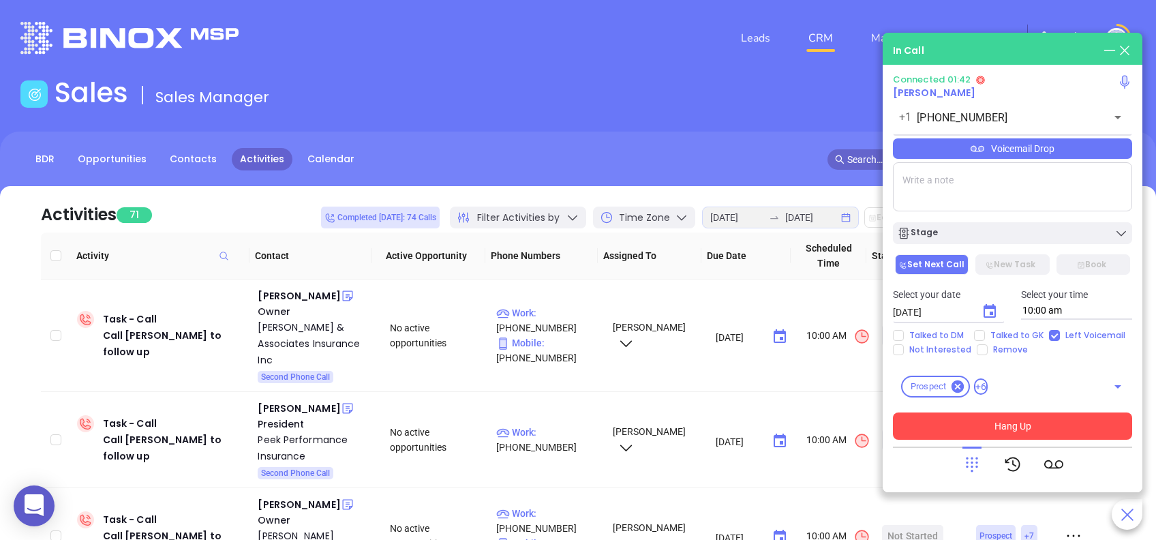
click at [1061, 424] on button "Hang Up" at bounding box center [1012, 425] width 239 height 27
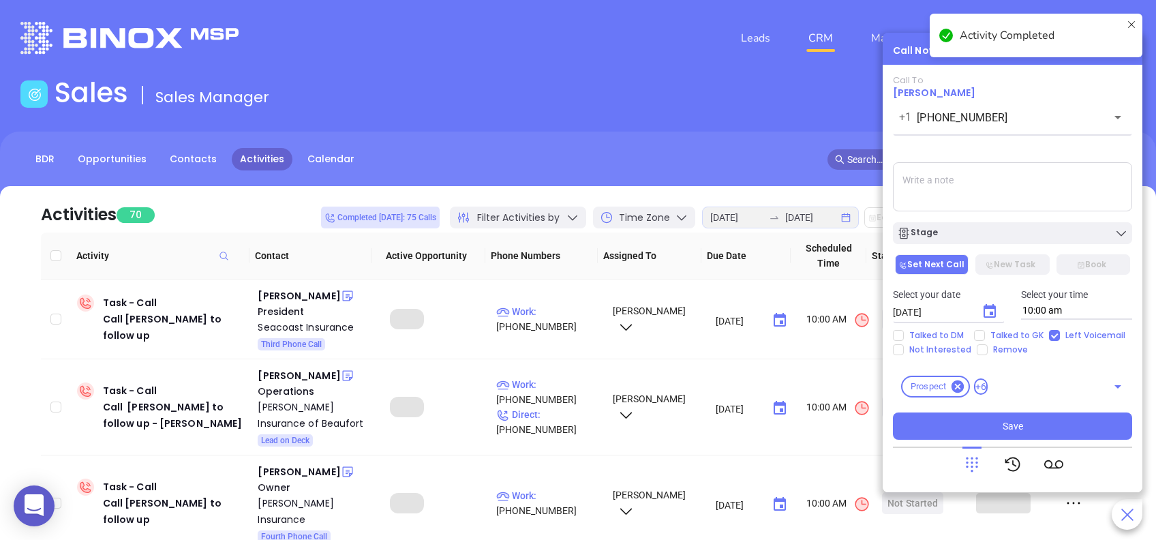
click at [1001, 239] on div "Stage" at bounding box center [1012, 233] width 231 height 14
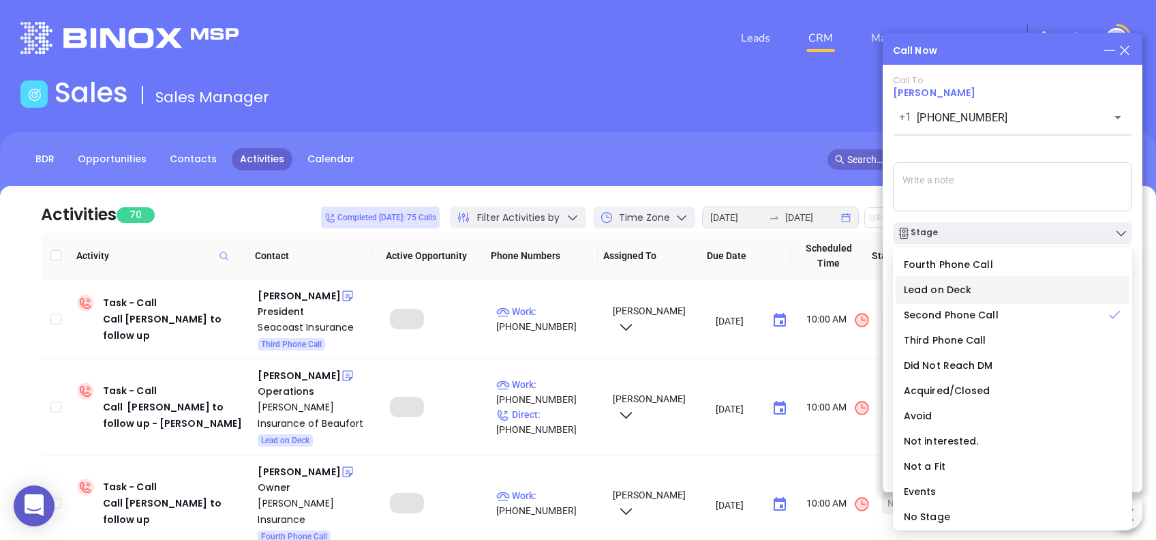
click at [931, 338] on span "Third Phone Call" at bounding box center [945, 340] width 82 height 14
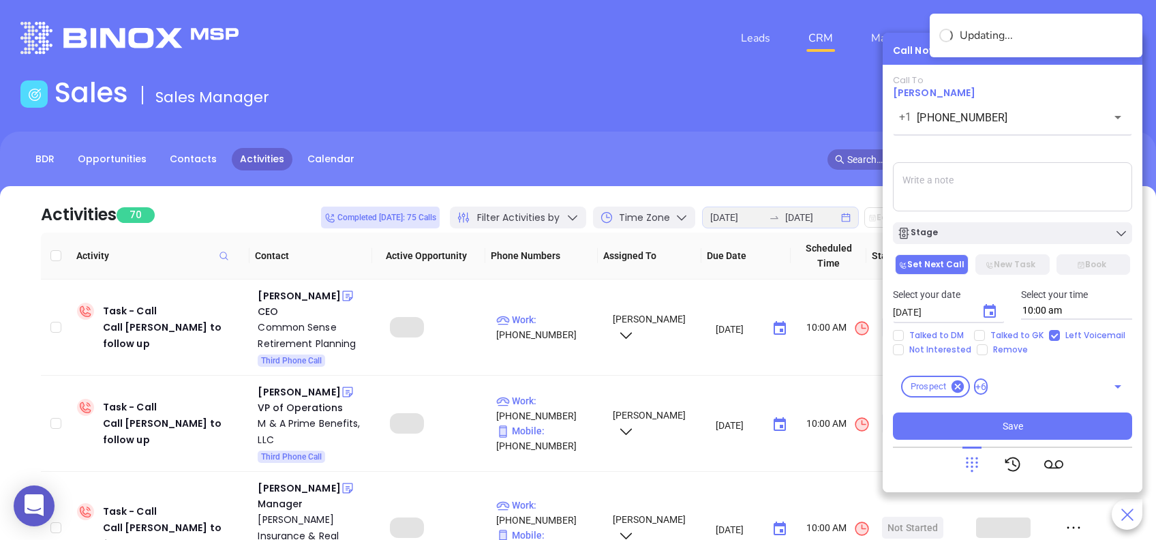
click at [987, 311] on icon "Choose date, selected date is Aug 26, 2025" at bounding box center [990, 311] width 16 height 16
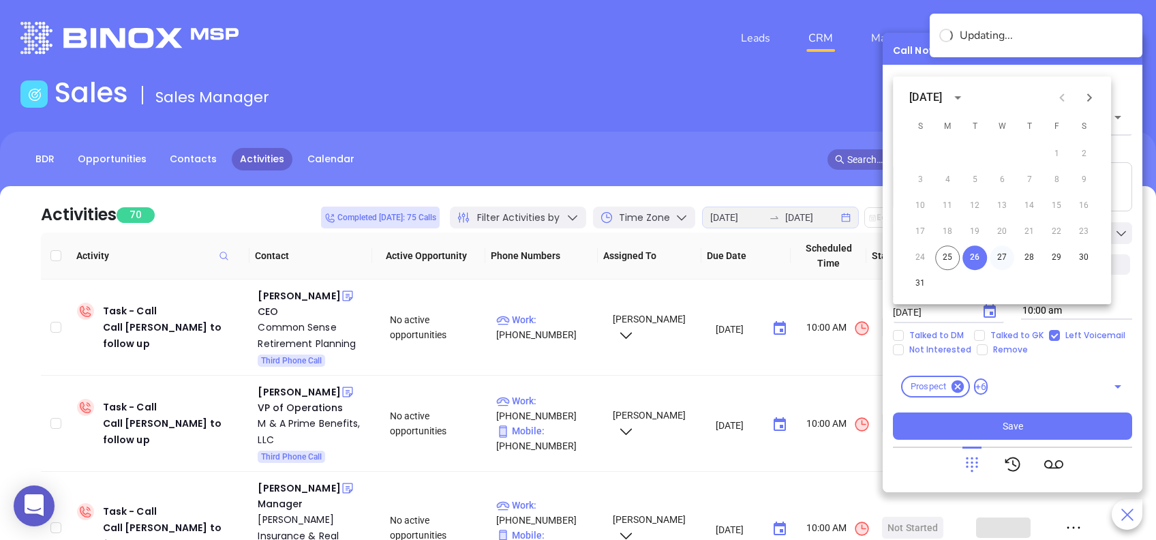
click at [1000, 254] on button "27" at bounding box center [1002, 257] width 25 height 25
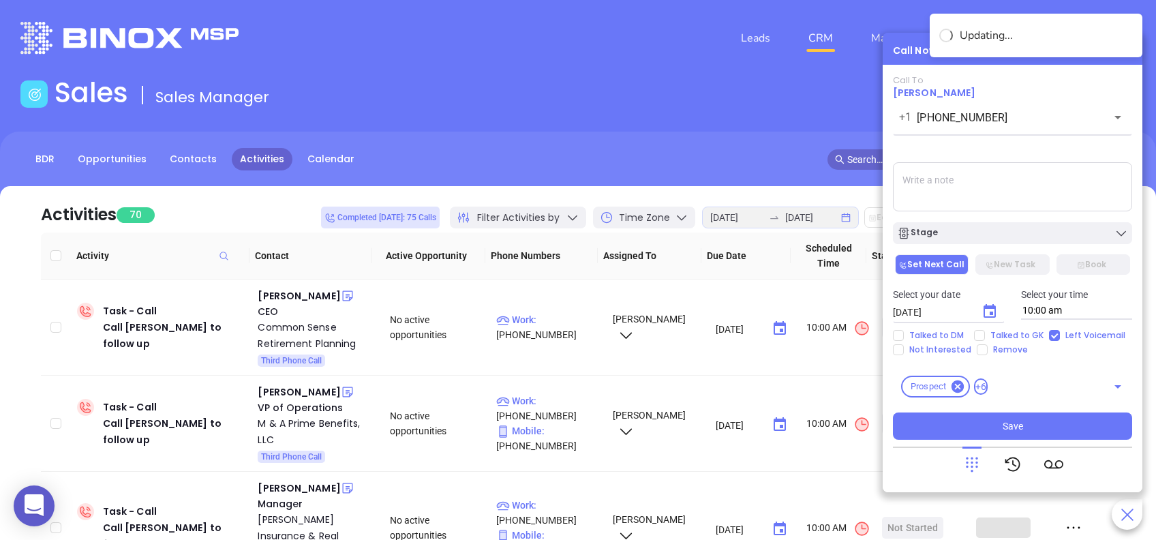
type input "08/27/2025"
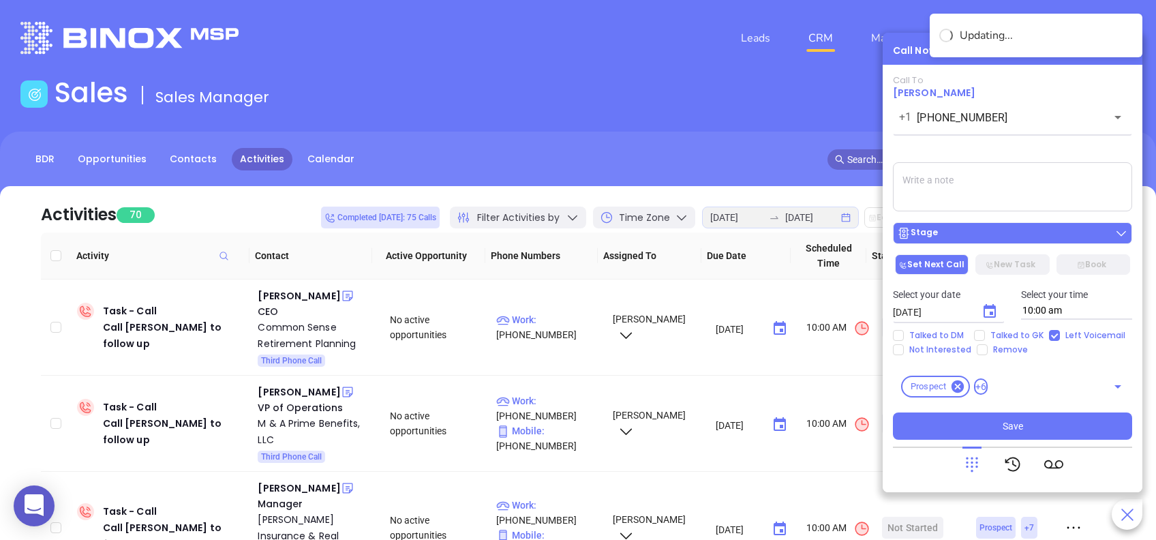
click at [982, 240] on div "Stage" at bounding box center [1012, 233] width 231 height 14
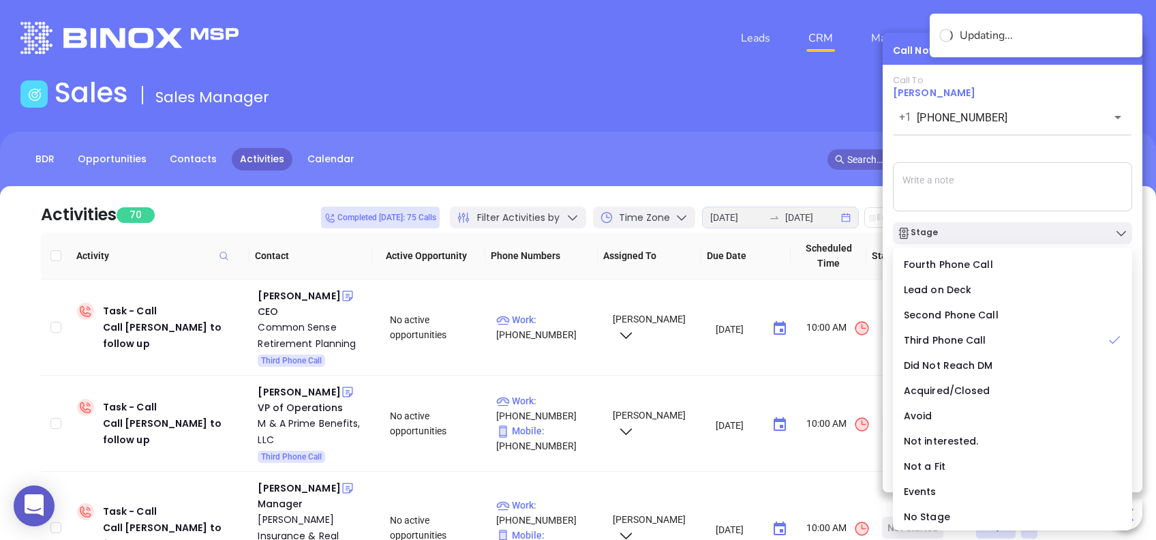
click at [999, 153] on div "Call To Sammy Truett +1 (843) 238-1416 ​ Voicemail Drop Stage Set Next Call New…" at bounding box center [1012, 257] width 239 height 365
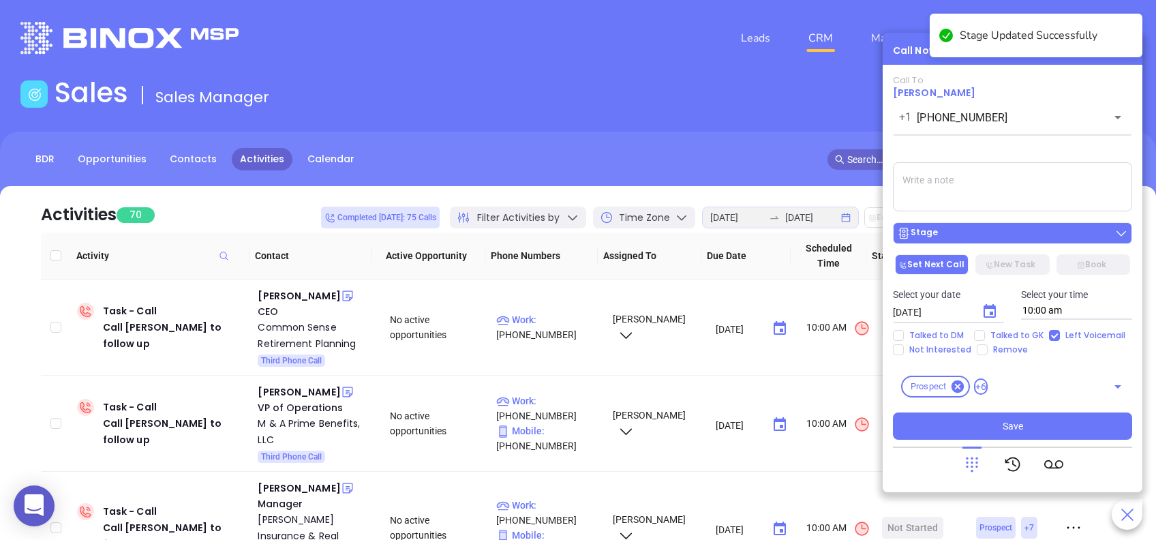
click at [987, 234] on div "Stage" at bounding box center [1012, 233] width 231 height 14
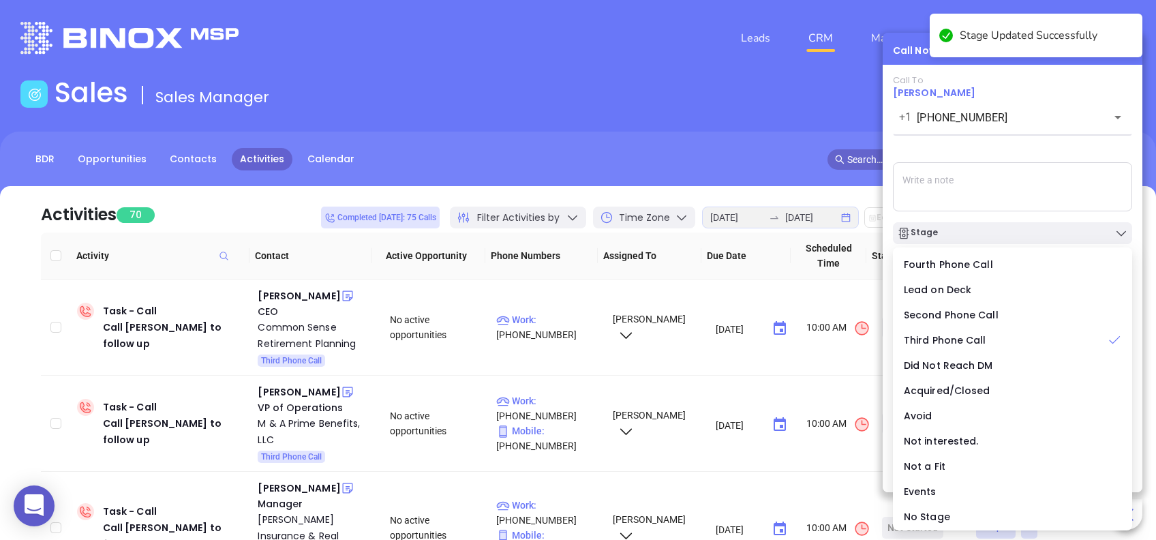
click at [990, 147] on div "Call To Sammy Truett +1 (843) 238-1416 ​ Voicemail Drop Stage Set Next Call New…" at bounding box center [1012, 257] width 239 height 365
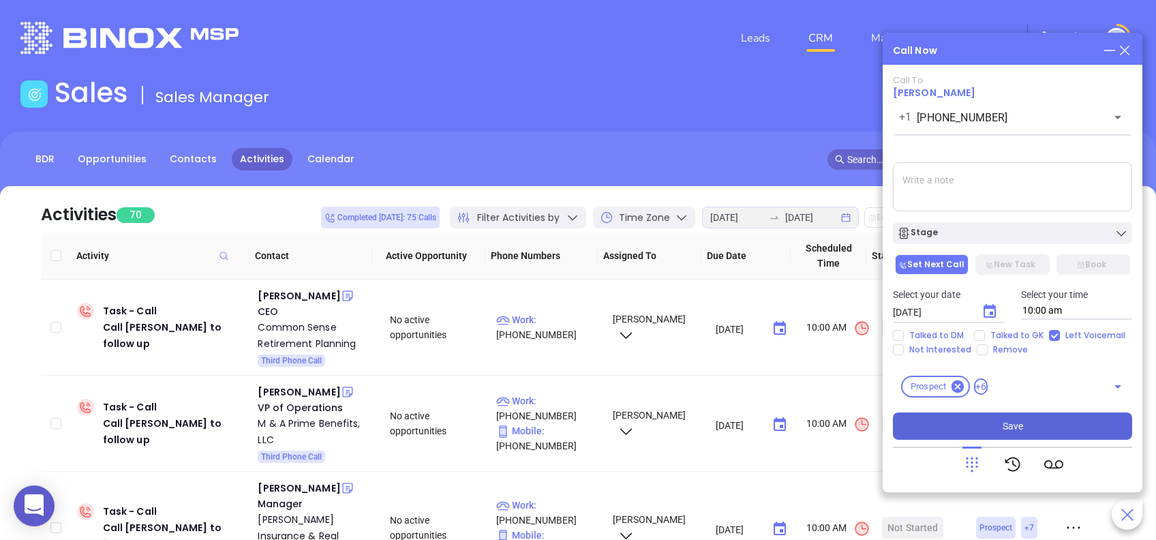
click at [1054, 421] on button "Save" at bounding box center [1012, 425] width 239 height 27
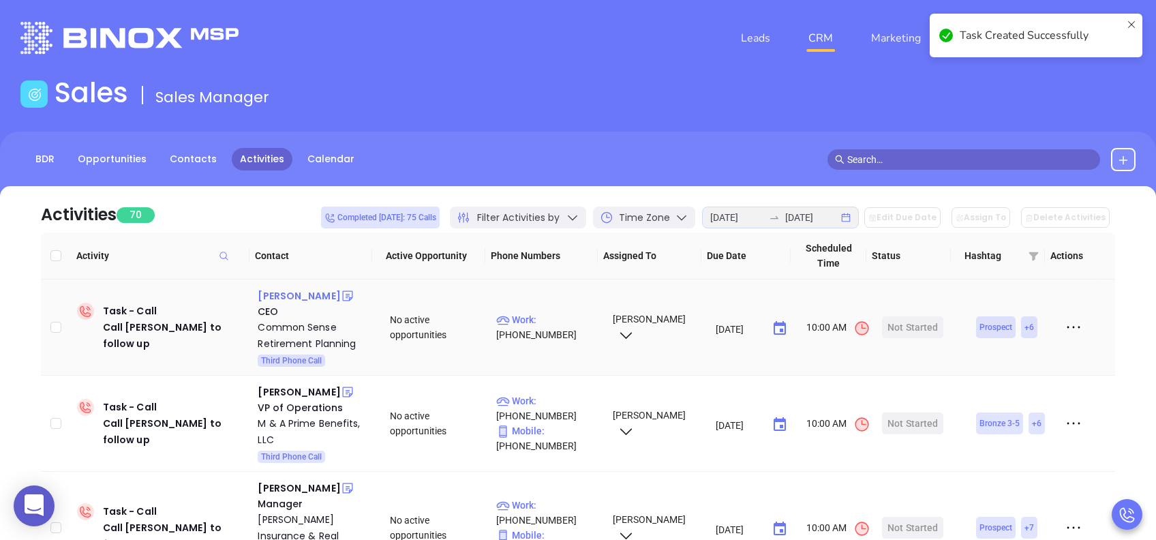
click at [284, 296] on div "Phillip Allen" at bounding box center [299, 296] width 82 height 16
click at [911, 322] on div "Start Now" at bounding box center [913, 327] width 43 height 22
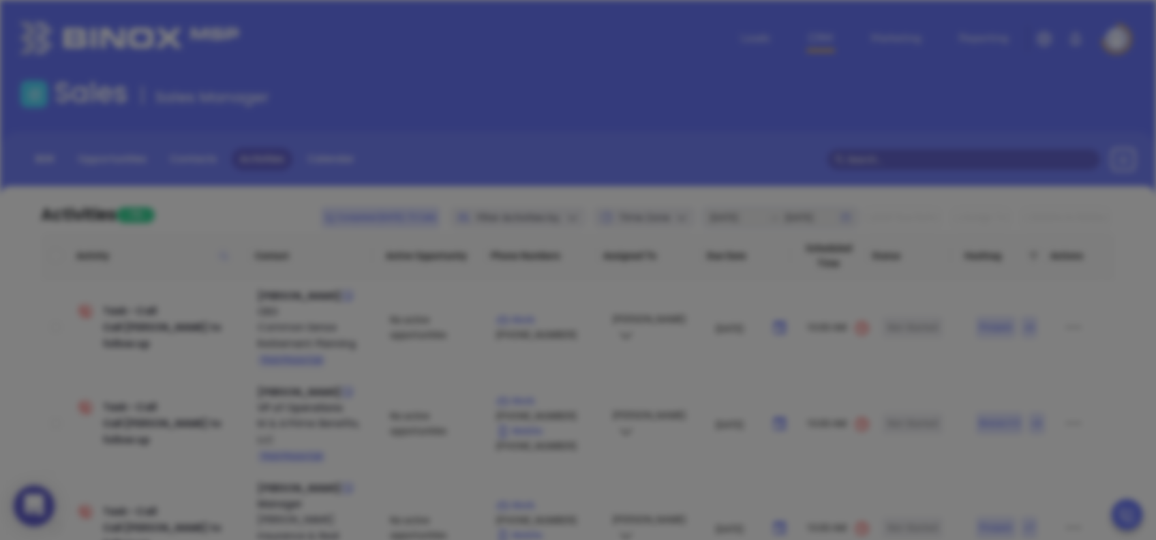
type input "(864) 235-2790"
type input "1"
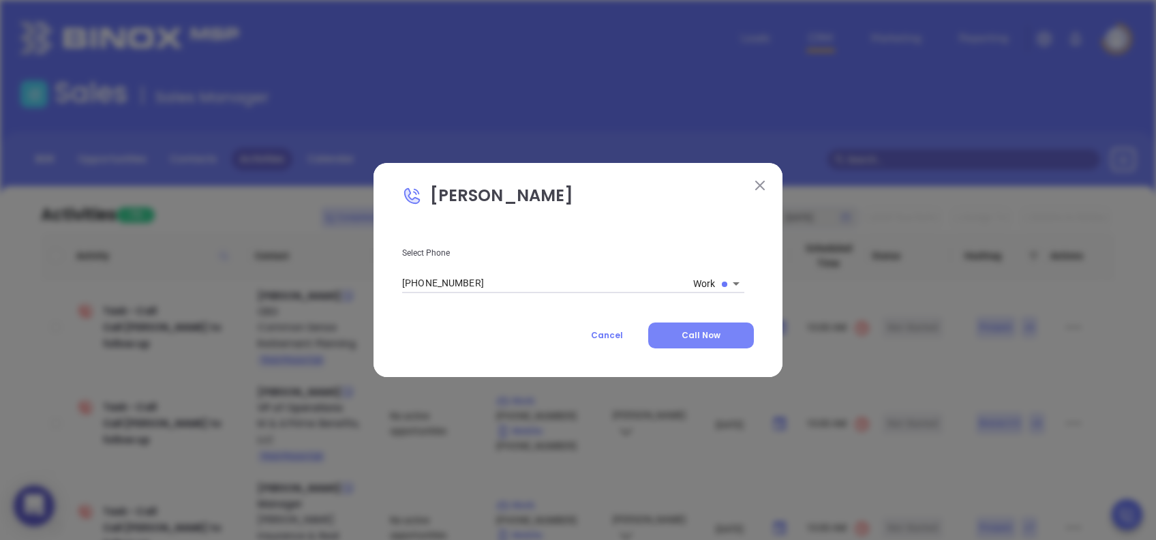
click at [712, 331] on span "Call Now" at bounding box center [701, 335] width 39 height 12
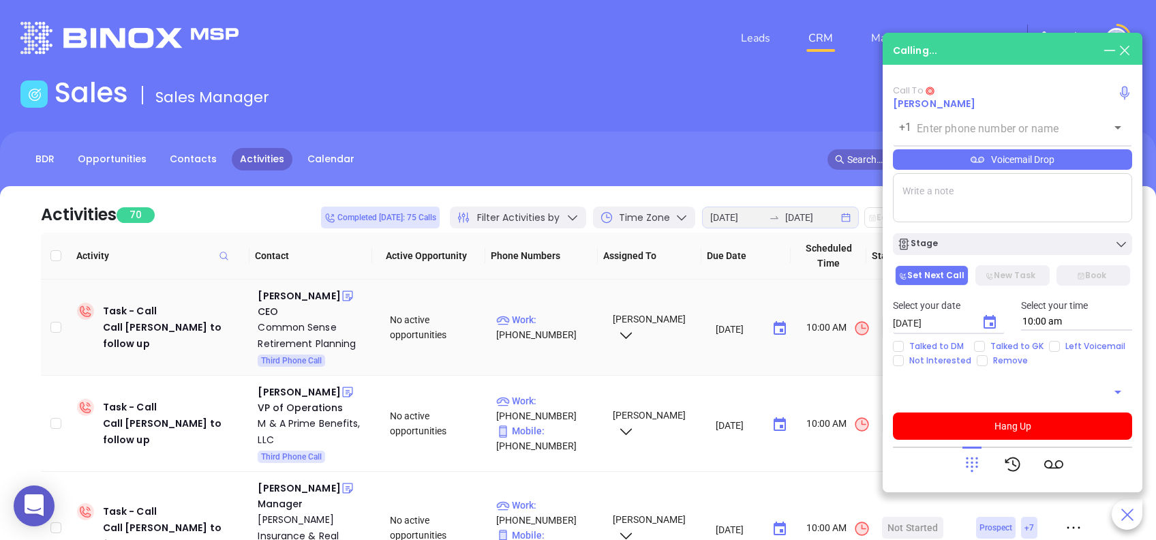
type input "(864) 235-2790"
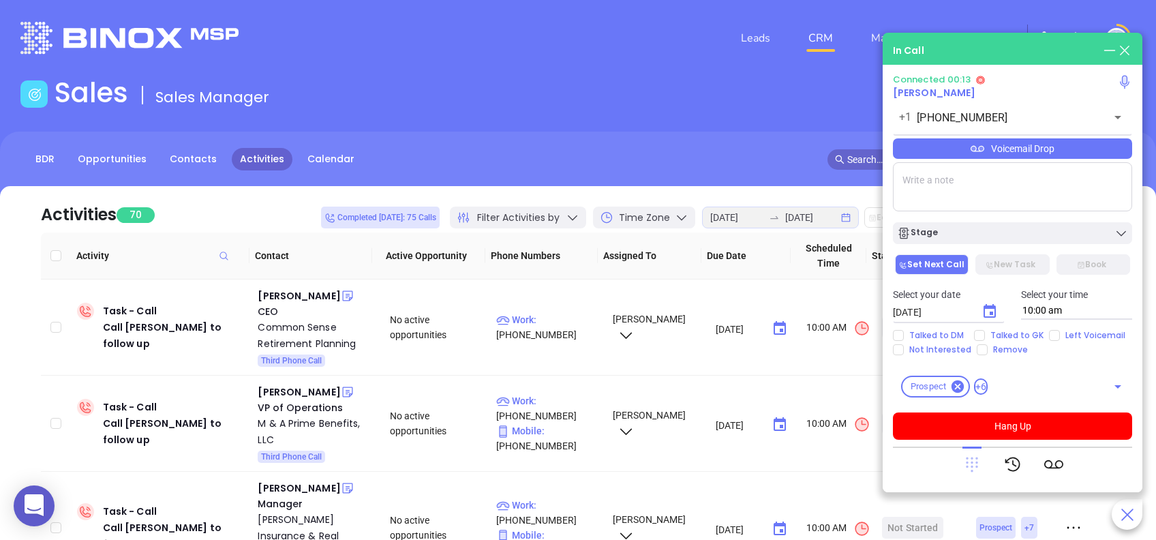
click at [971, 462] on icon at bounding box center [972, 464] width 12 height 15
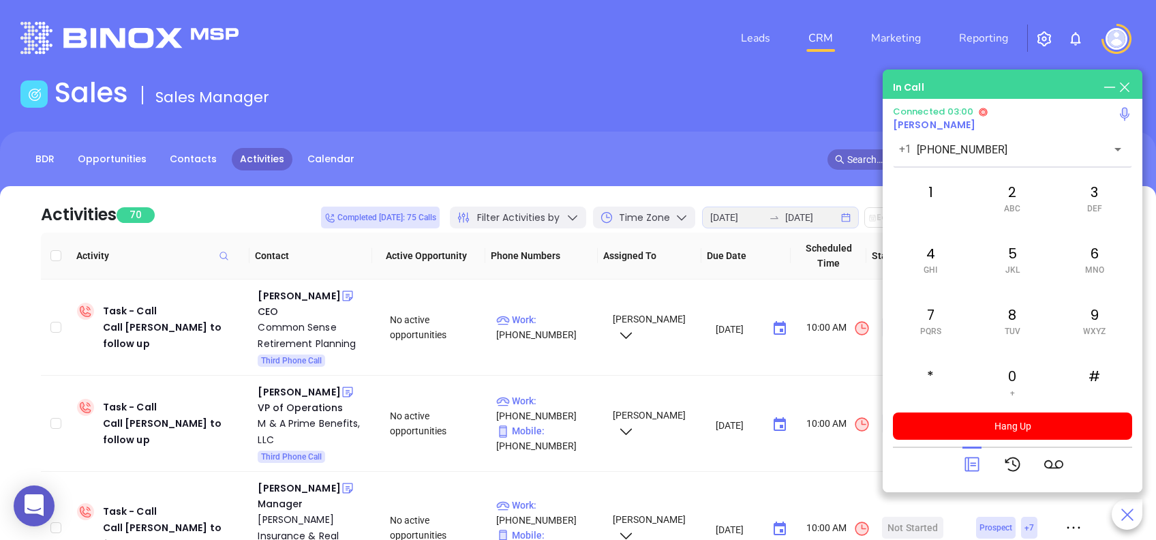
click at [975, 461] on icon at bounding box center [972, 464] width 19 height 19
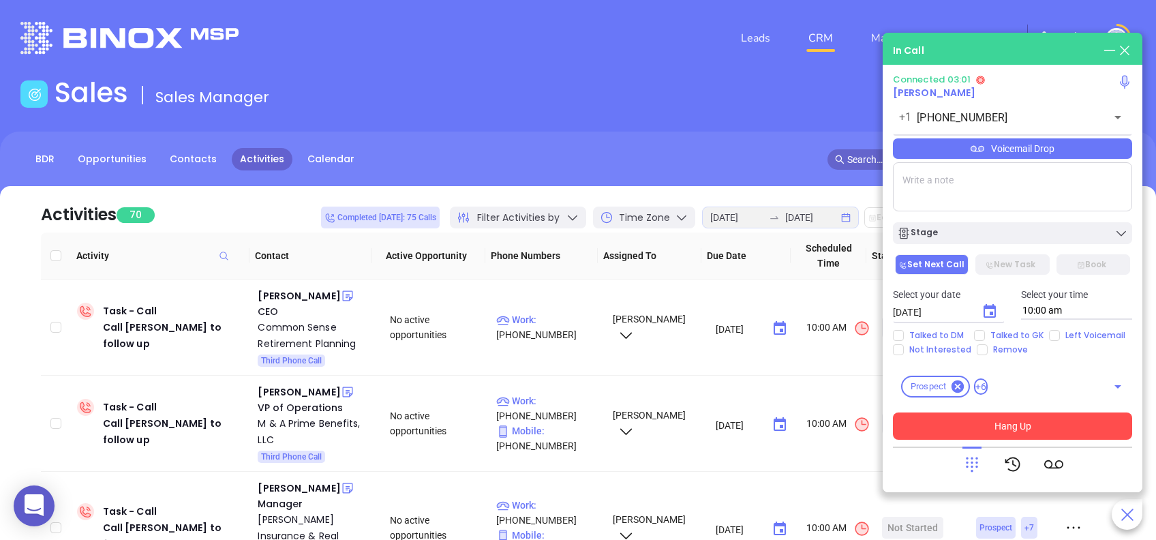
click at [1106, 425] on button "Hang Up" at bounding box center [1012, 425] width 239 height 27
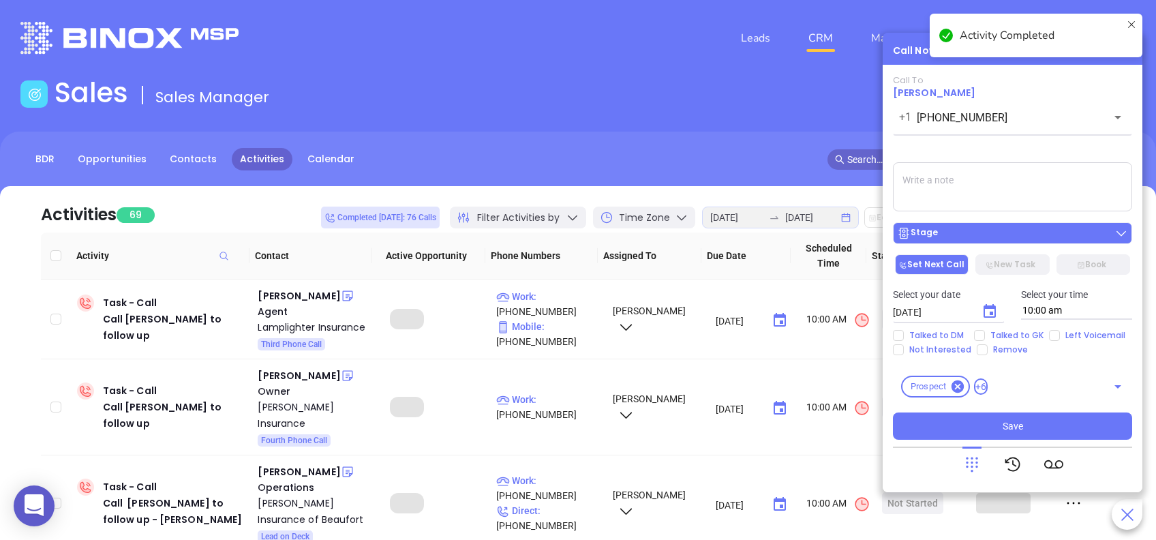
click at [982, 227] on div "Stage" at bounding box center [1012, 233] width 231 height 14
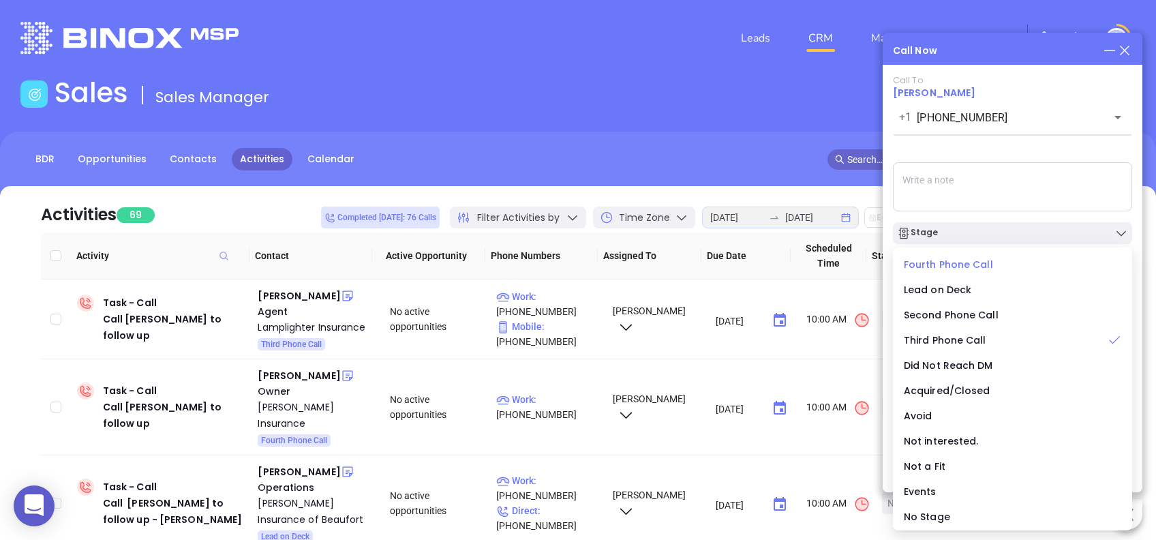
click at [924, 262] on span "Fourth Phone Call" at bounding box center [948, 265] width 89 height 14
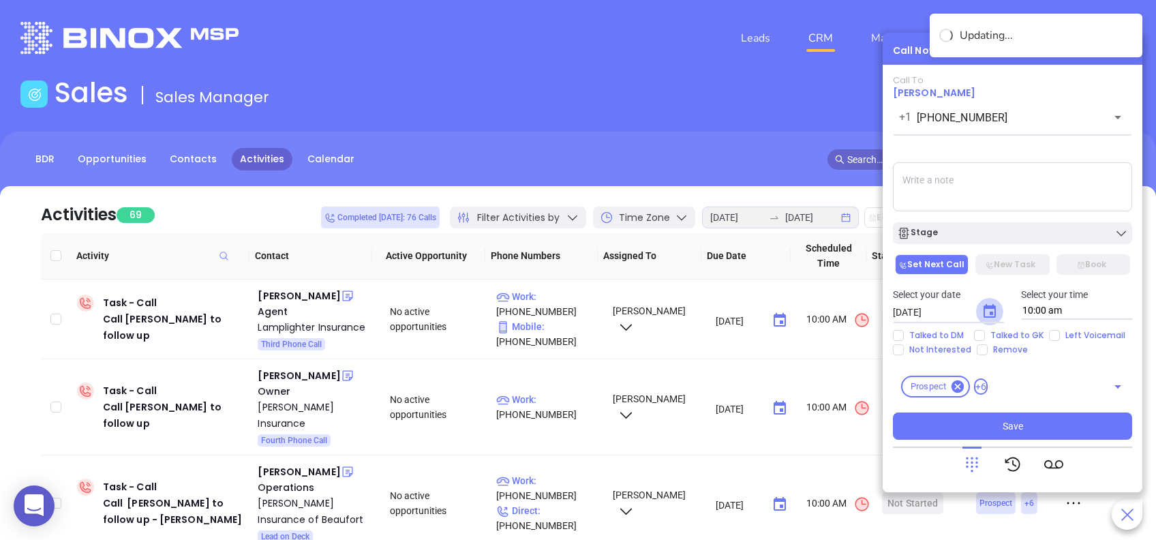
click at [989, 311] on icon "Choose date, selected date is Aug 26, 2025" at bounding box center [990, 311] width 12 height 14
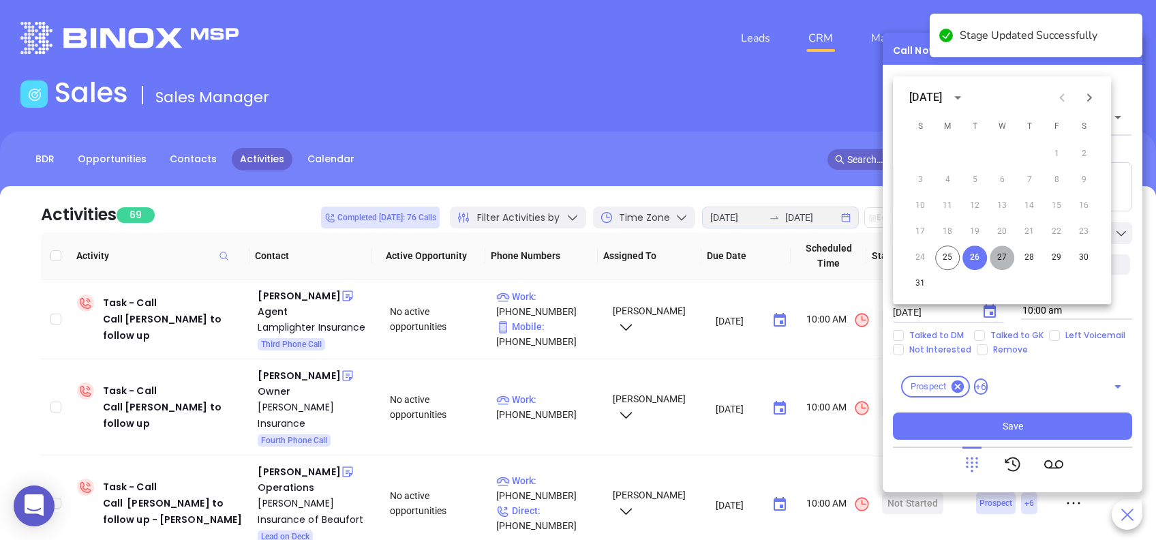
click at [1001, 256] on button "27" at bounding box center [1002, 257] width 25 height 25
type input "08/27/2025"
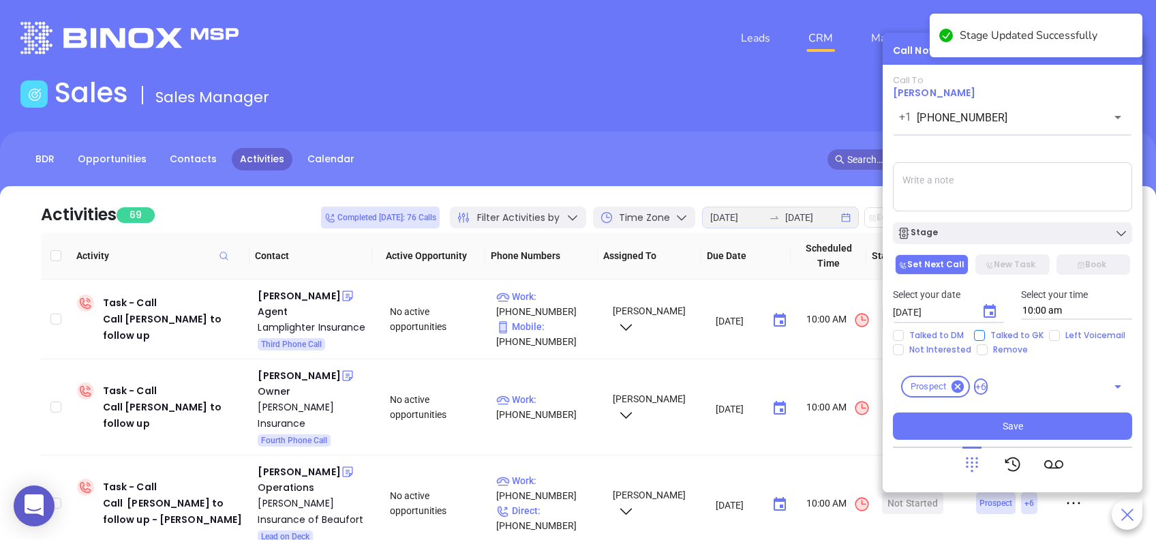
click at [980, 334] on input "Talked to GK" at bounding box center [979, 335] width 11 height 11
checkbox input "true"
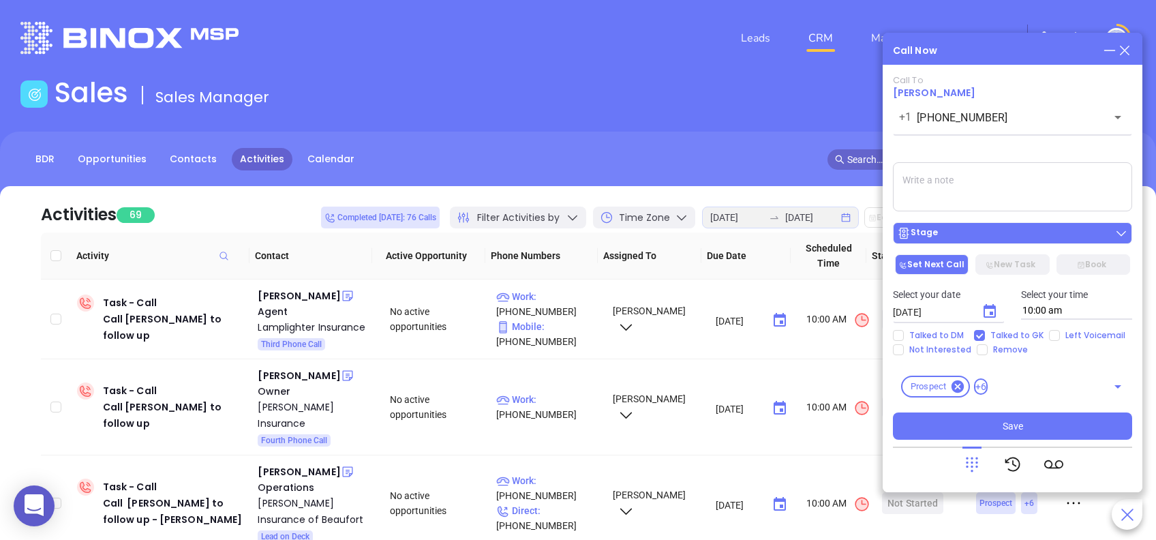
click at [1025, 234] on div "Stage" at bounding box center [1012, 233] width 231 height 14
click at [990, 155] on div "Call To Phillip Allen +1 (864) 235-2790 ​ Voicemail Drop Stage Set Next Call Ne…" at bounding box center [1012, 257] width 239 height 365
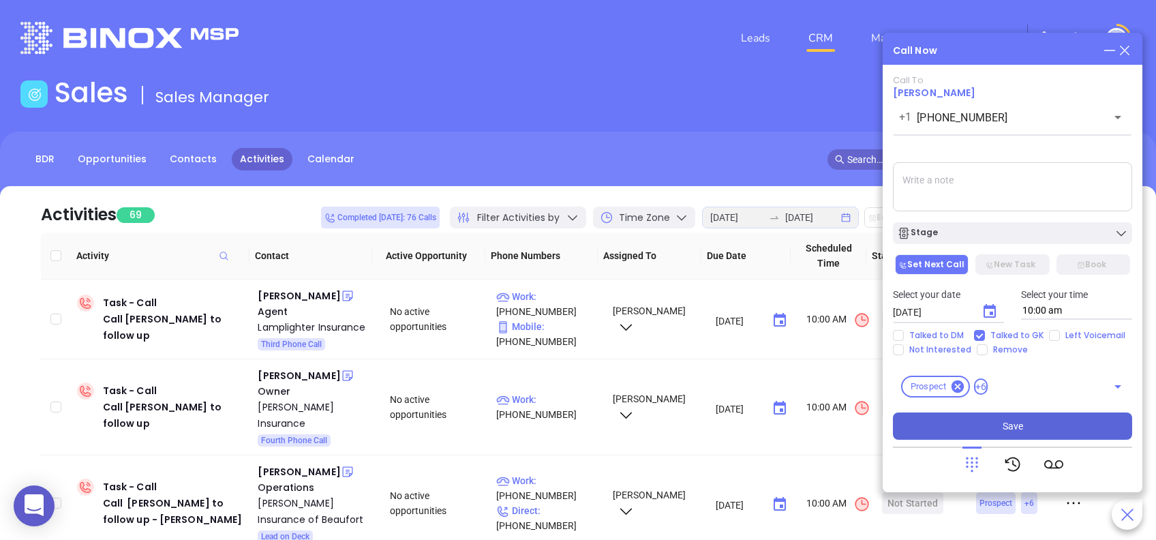
click at [1047, 425] on button "Save" at bounding box center [1012, 425] width 239 height 27
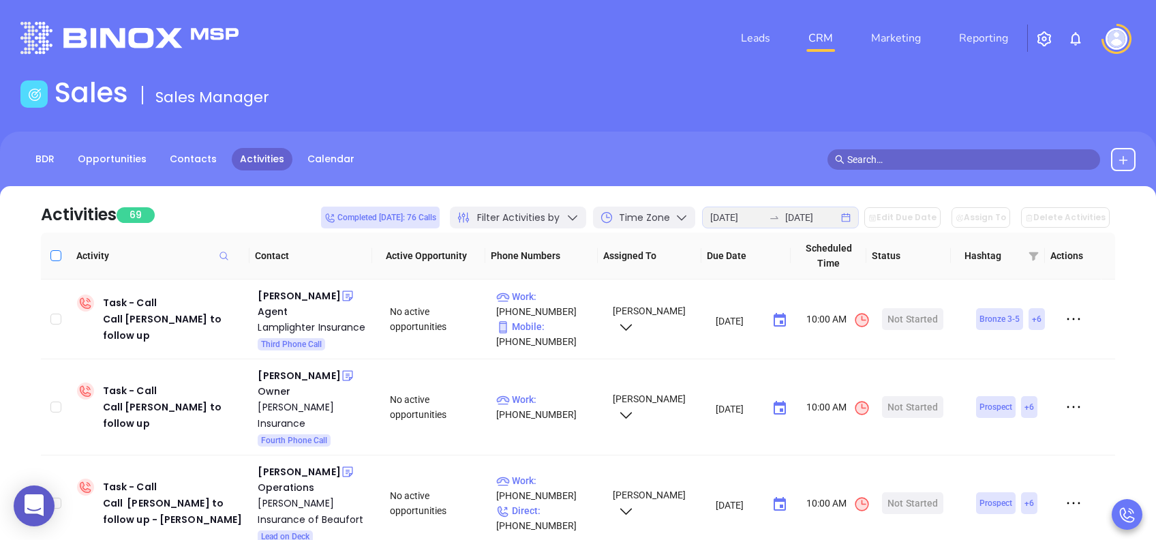
click at [59, 256] on input "Select all" at bounding box center [55, 255] width 11 height 11
checkbox input "true"
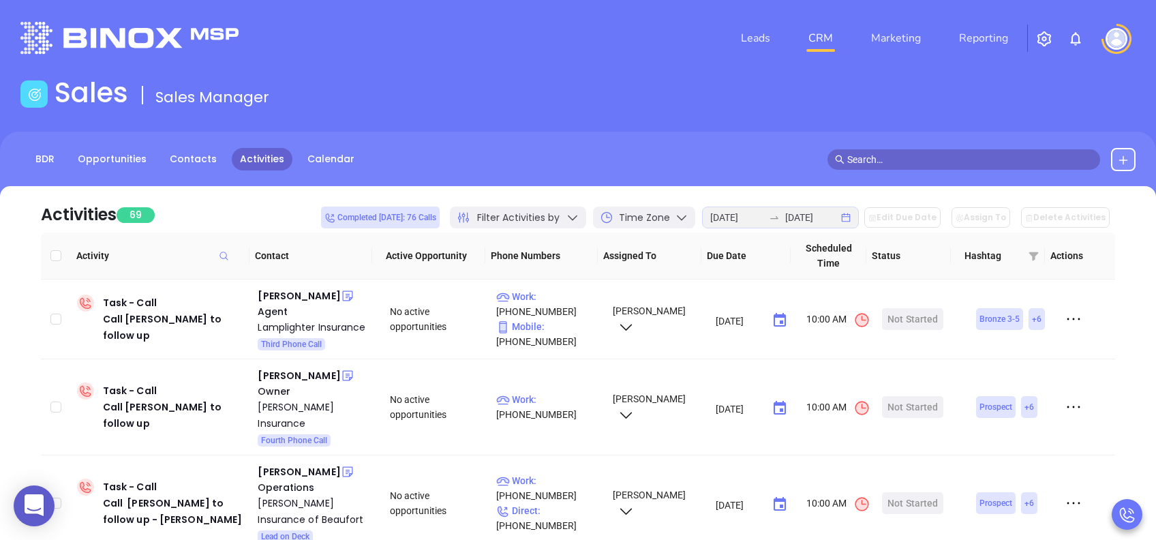
checkbox input "true"
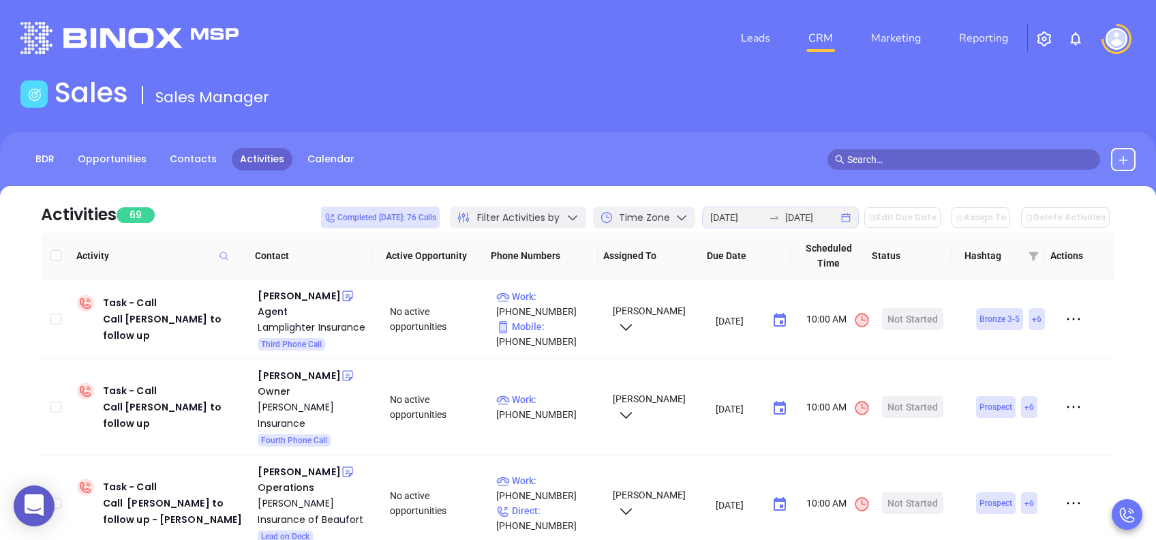
checkbox input "true"
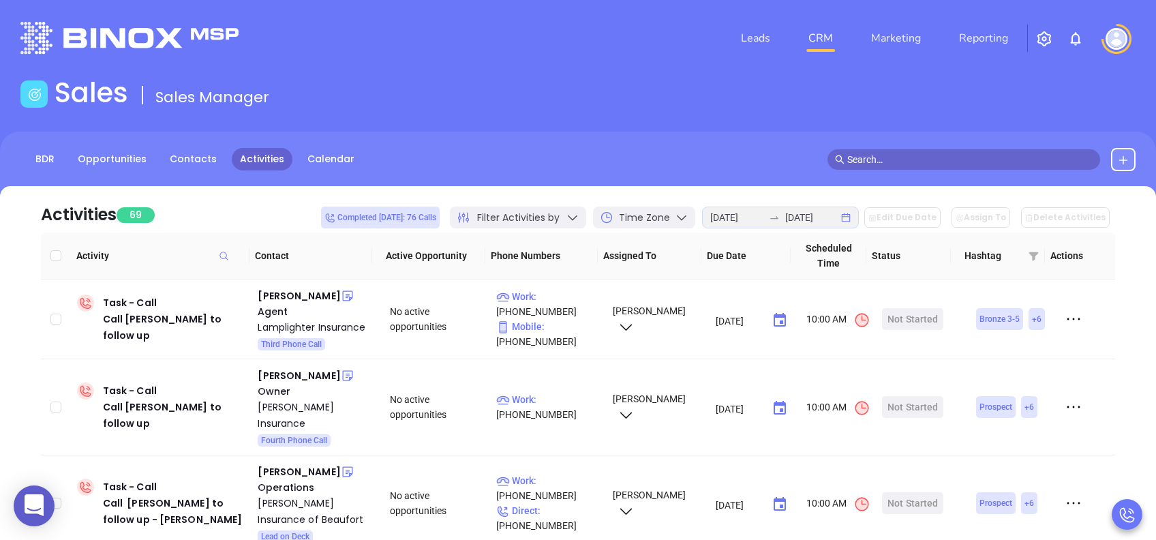
checkbox input "true"
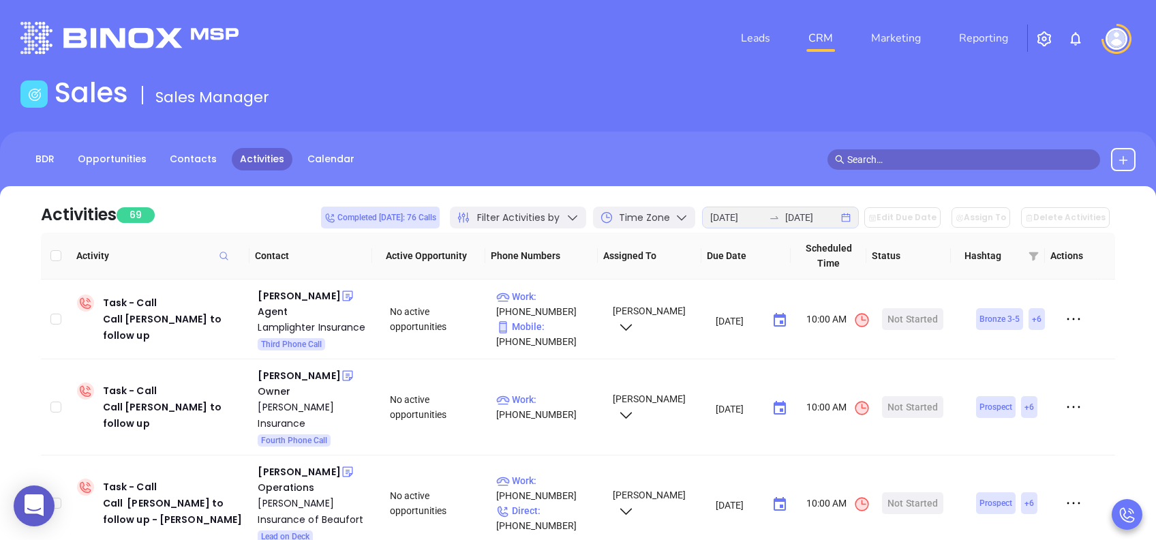
checkbox input "true"
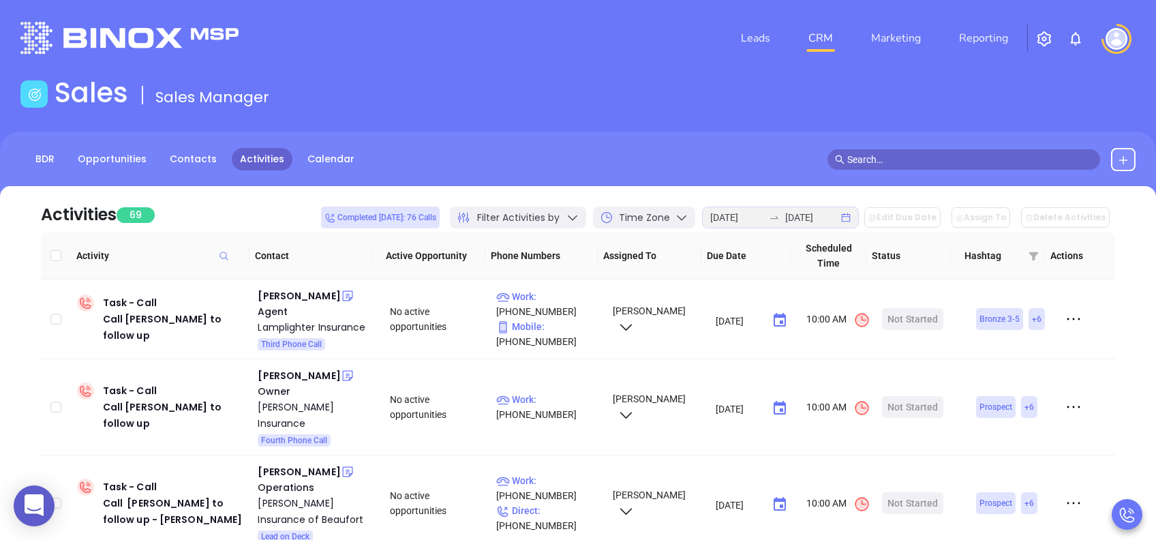
checkbox input "true"
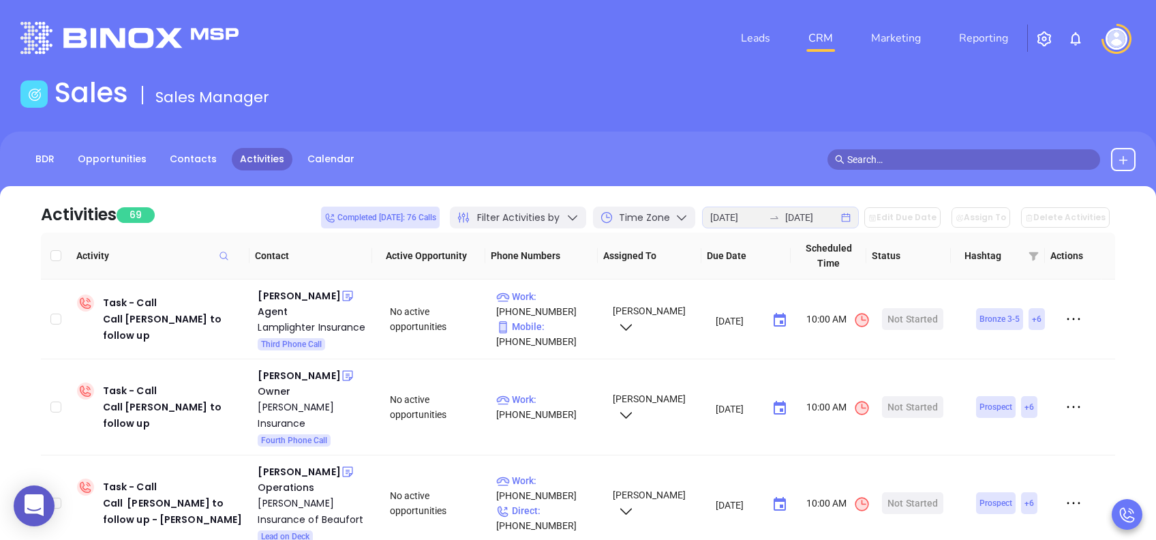
checkbox input "true"
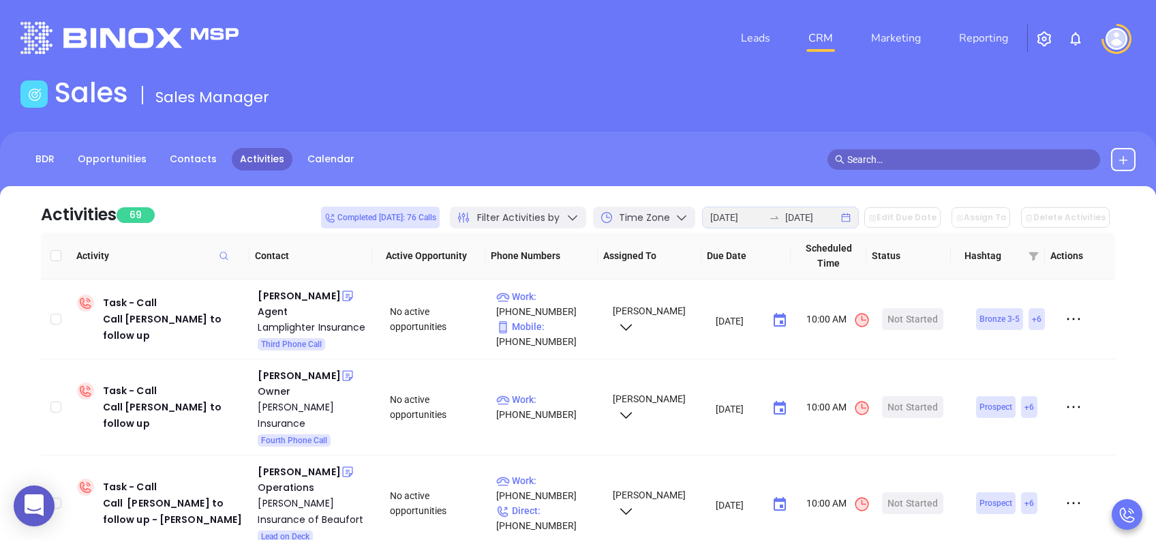
checkbox input "true"
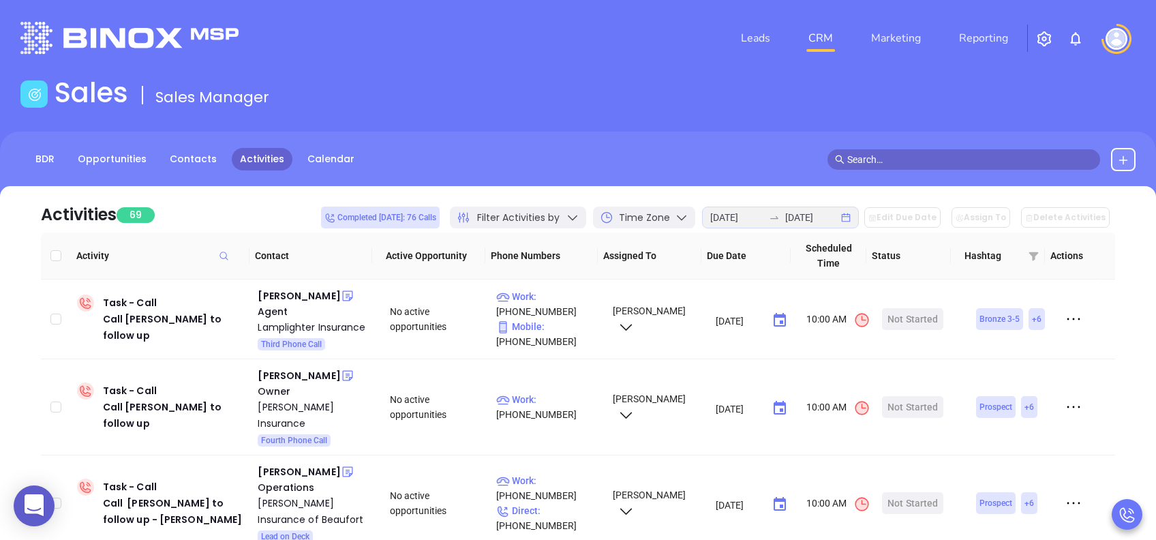
checkbox input "true"
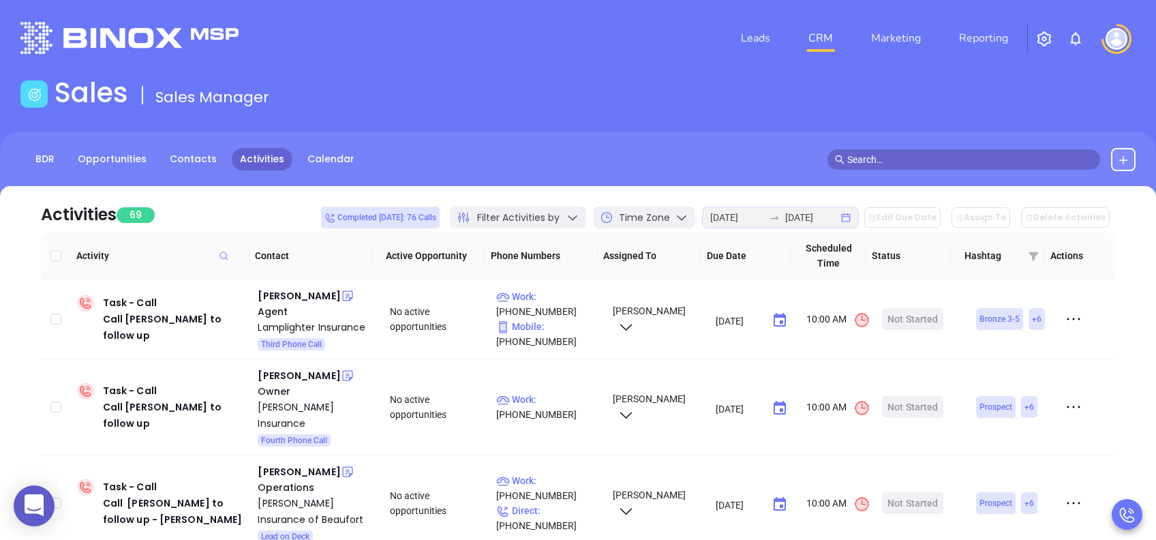
checkbox input "true"
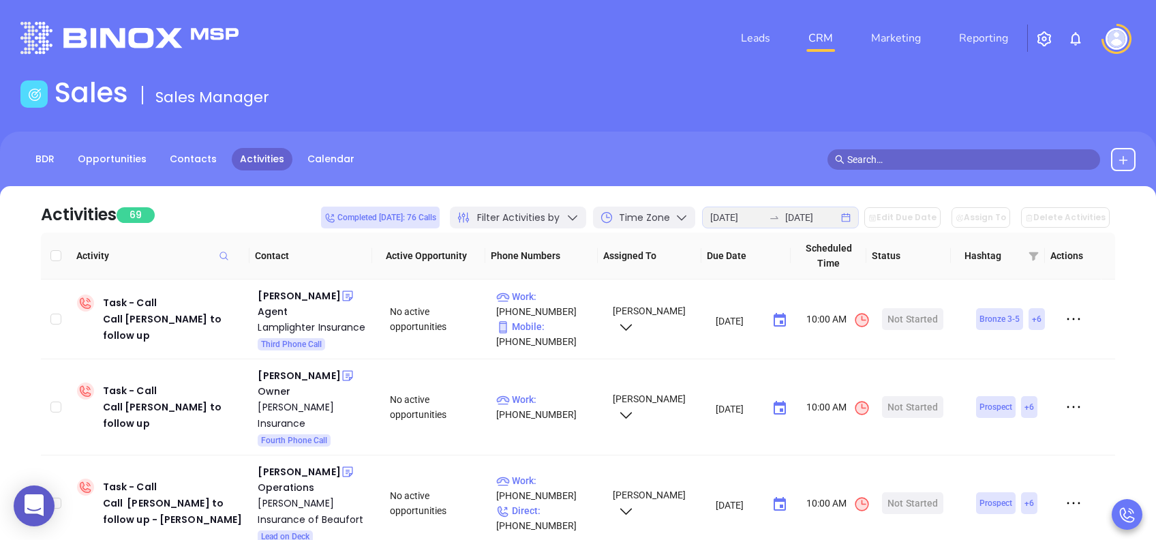
checkbox input "true"
click at [930, 219] on button "Edit Due Date" at bounding box center [902, 217] width 76 height 20
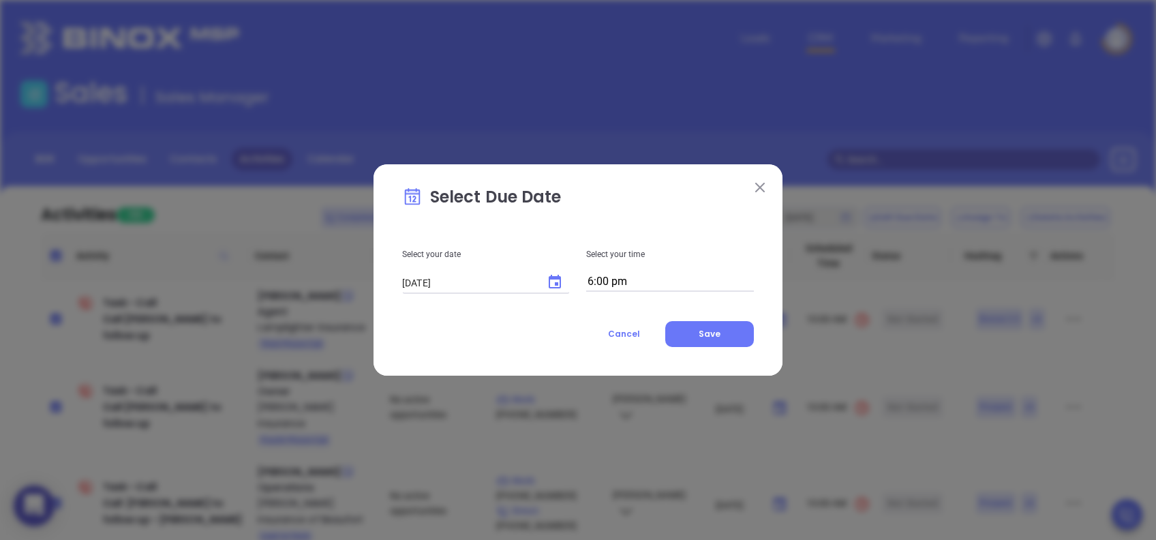
click at [553, 284] on icon "Choose date, selected date is Aug 25, 2025" at bounding box center [555, 282] width 16 height 16
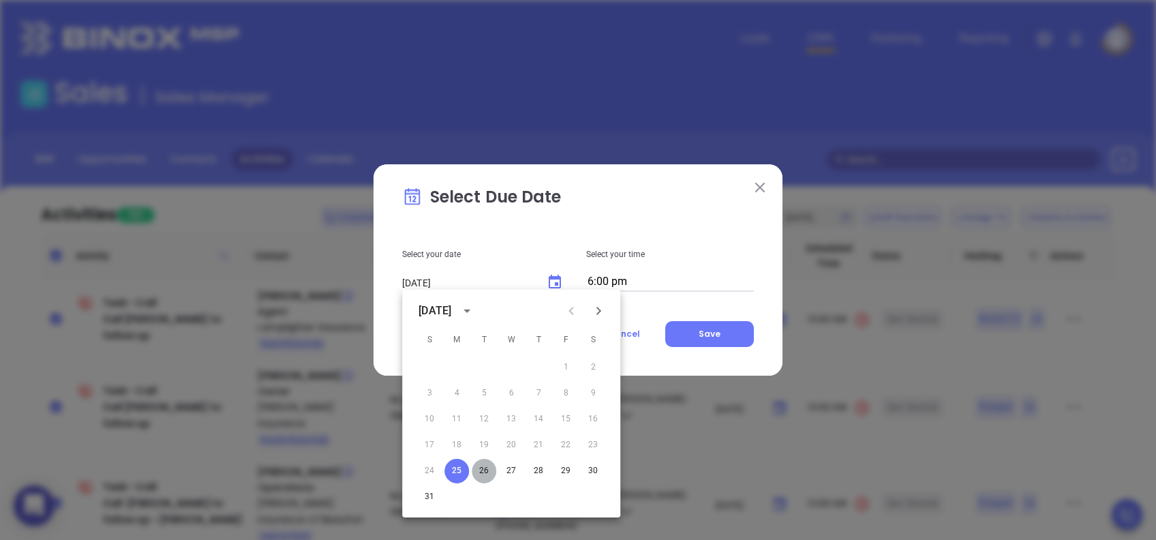
click at [480, 467] on button "26" at bounding box center [484, 471] width 25 height 25
type input "08/26/2025"
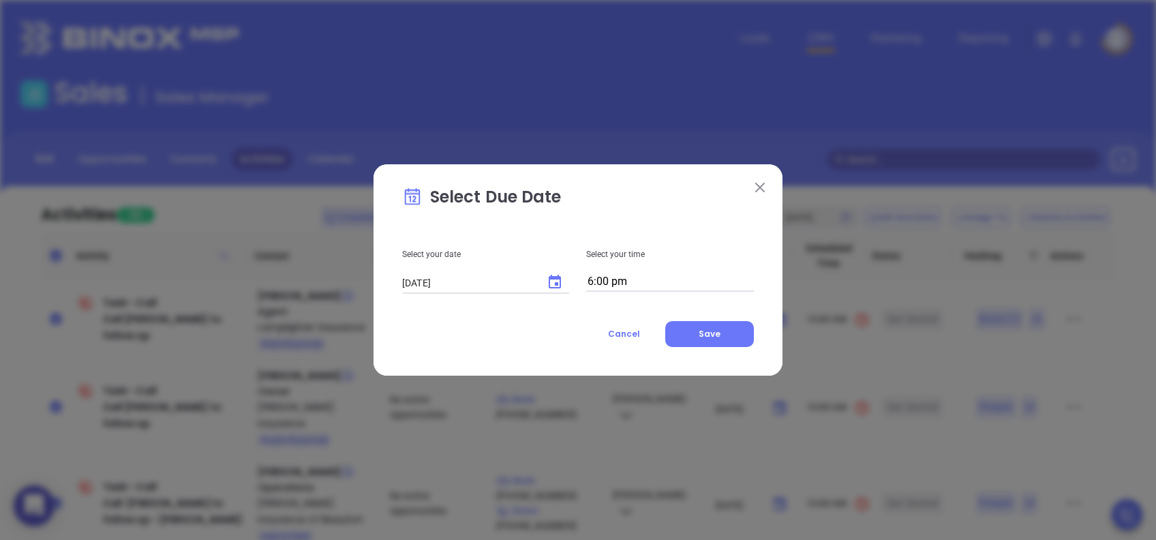
click at [609, 278] on input "6:00 pm" at bounding box center [670, 282] width 168 height 19
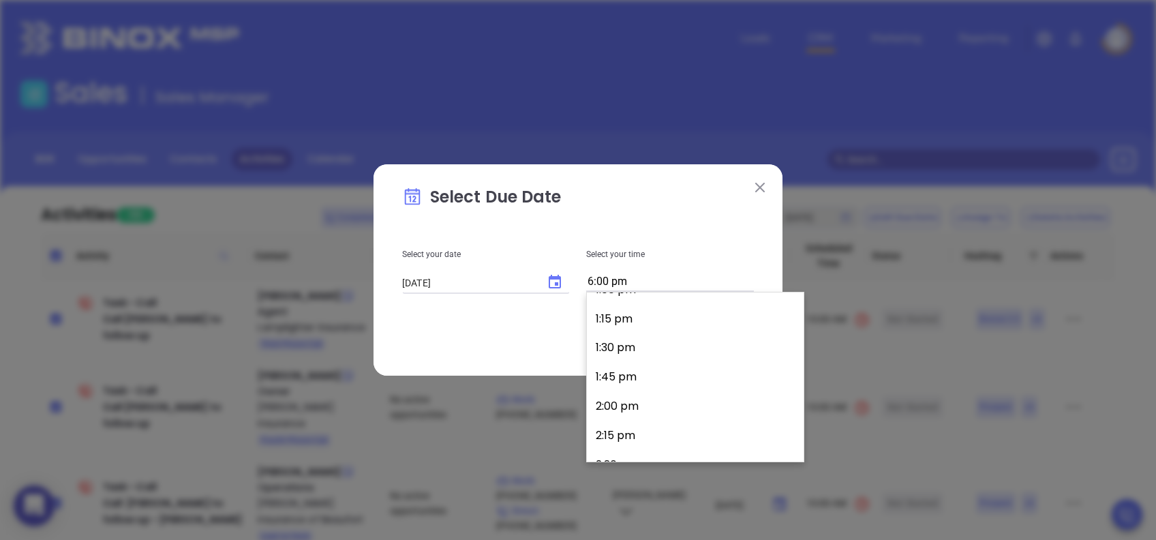
scroll to position [1081, 0]
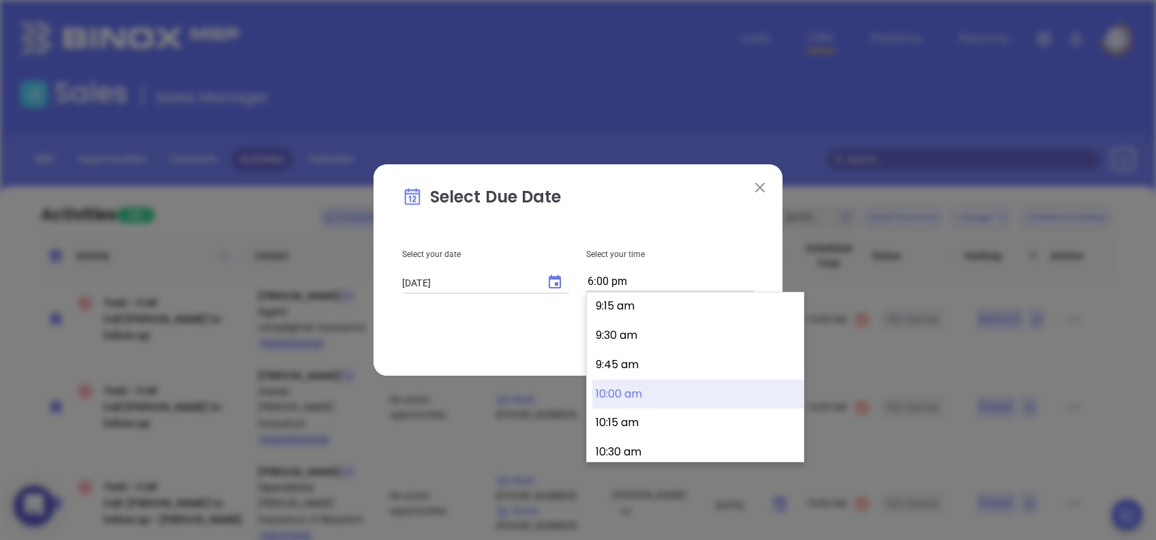
click at [652, 389] on button "10:00 am" at bounding box center [697, 394] width 211 height 29
type input "10:00 am"
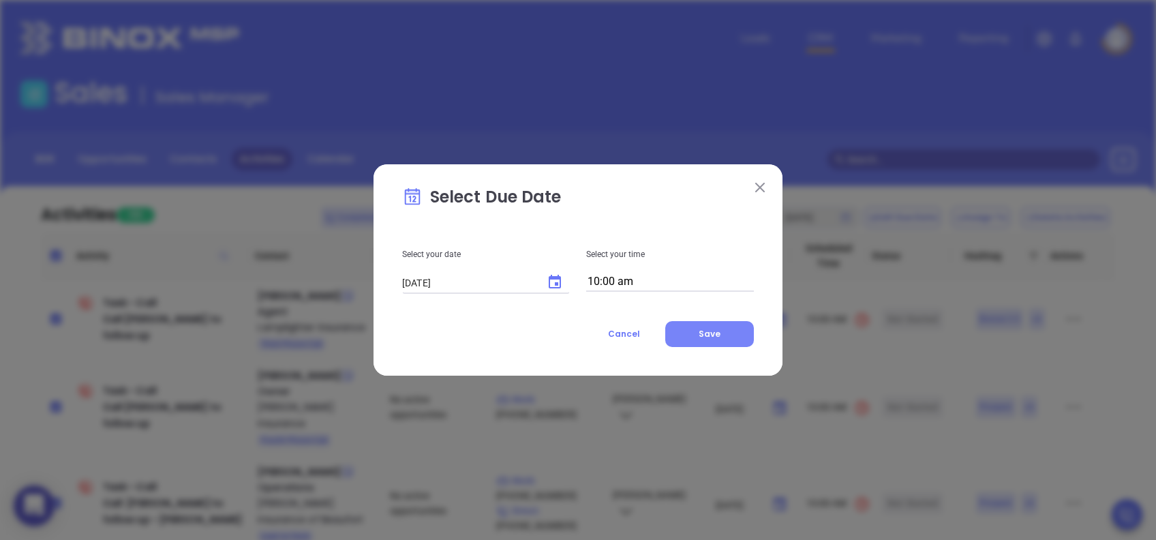
click at [713, 335] on span "Save" at bounding box center [710, 334] width 22 height 12
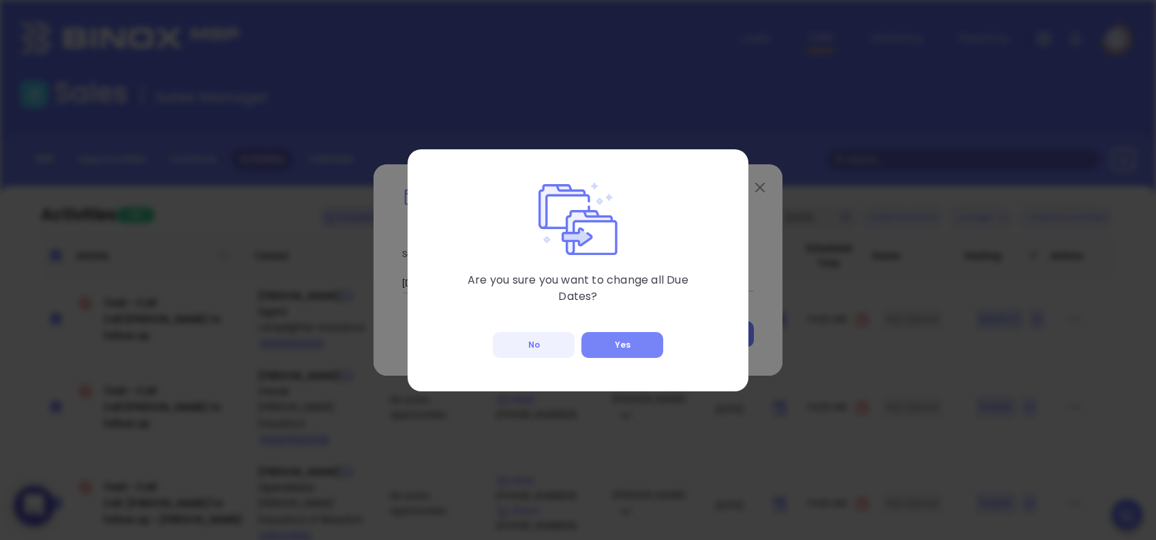
click at [620, 353] on button "Yes" at bounding box center [622, 345] width 82 height 26
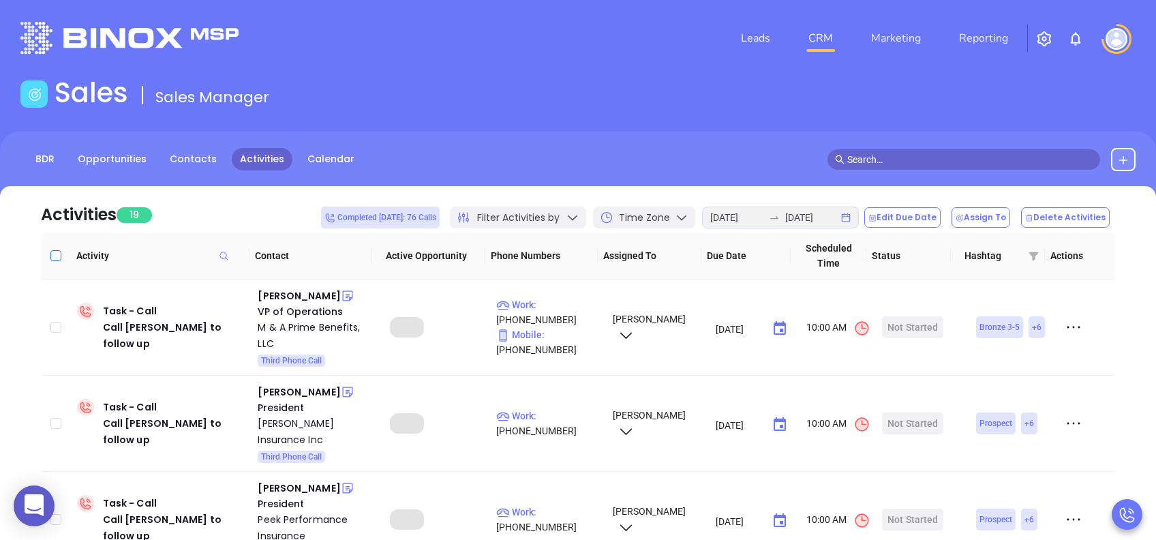
click at [50, 256] on input "Select all" at bounding box center [55, 255] width 11 height 11
checkbox input "true"
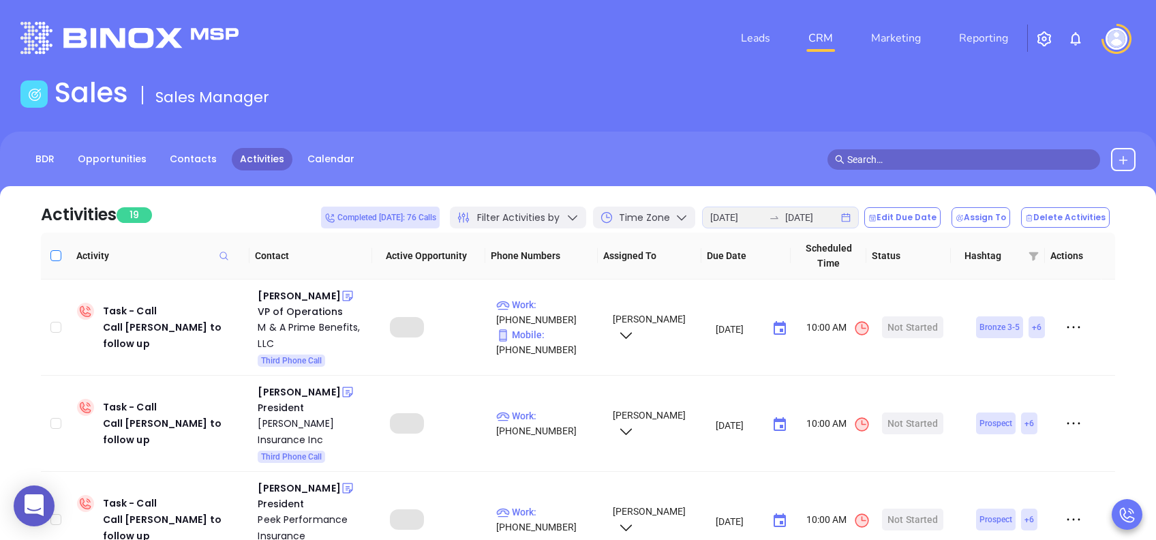
checkbox input "true"
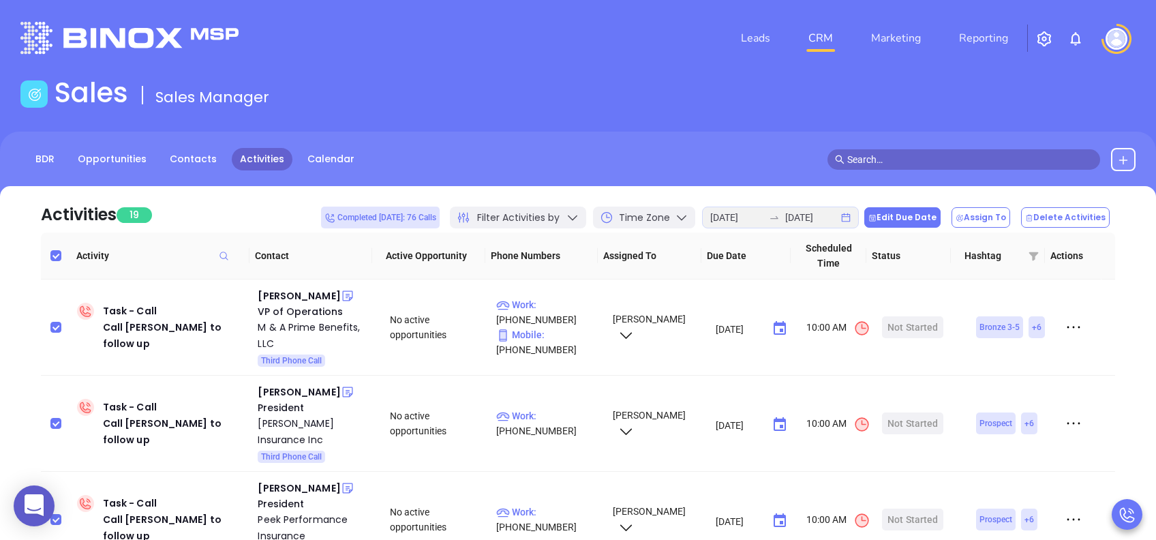
click at [899, 222] on button "Edit Due Date" at bounding box center [902, 217] width 76 height 20
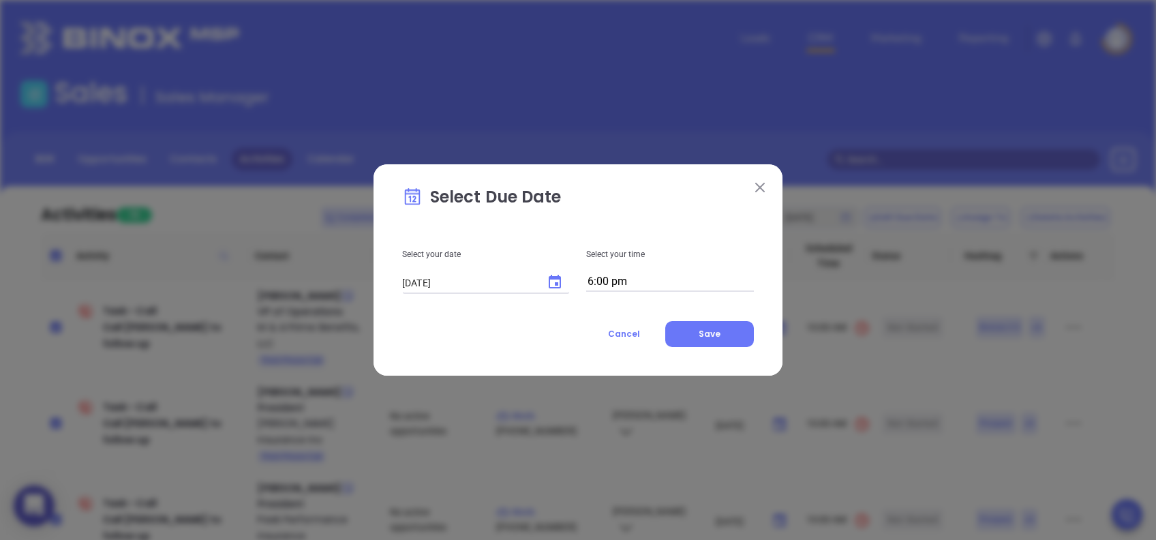
click at [552, 281] on icon "Choose date, selected date is Aug 25, 2025" at bounding box center [555, 282] width 16 height 16
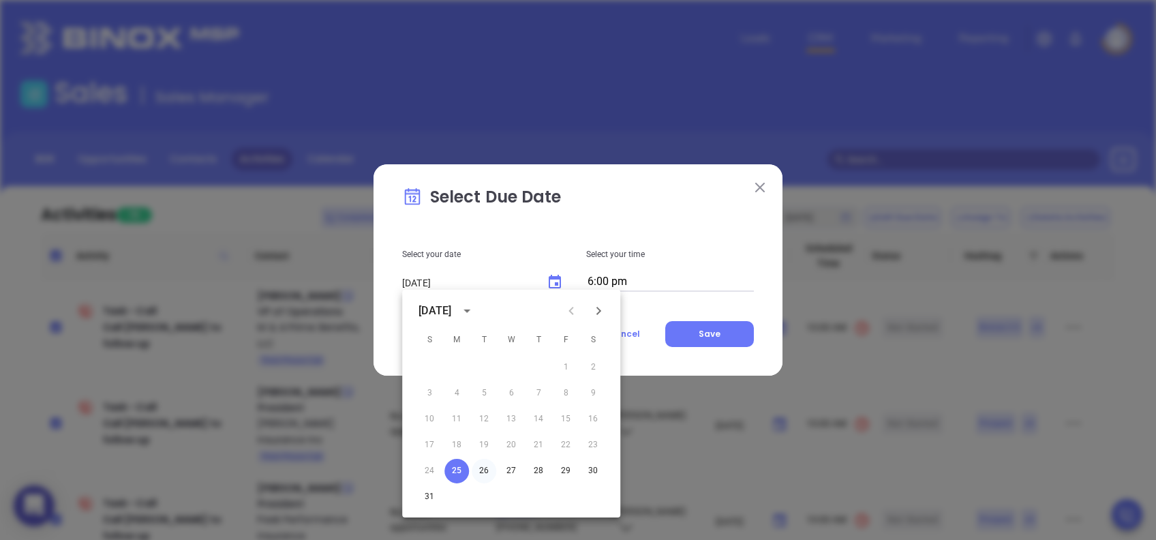
click at [484, 471] on button "26" at bounding box center [484, 471] width 25 height 25
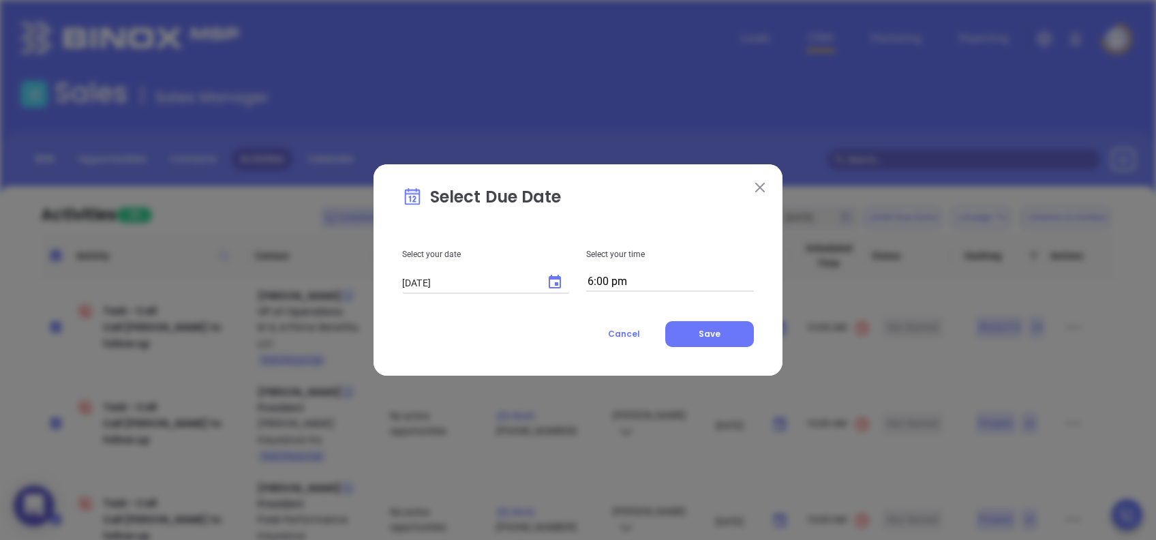
click at [620, 281] on input "6:00 pm" at bounding box center [670, 282] width 168 height 19
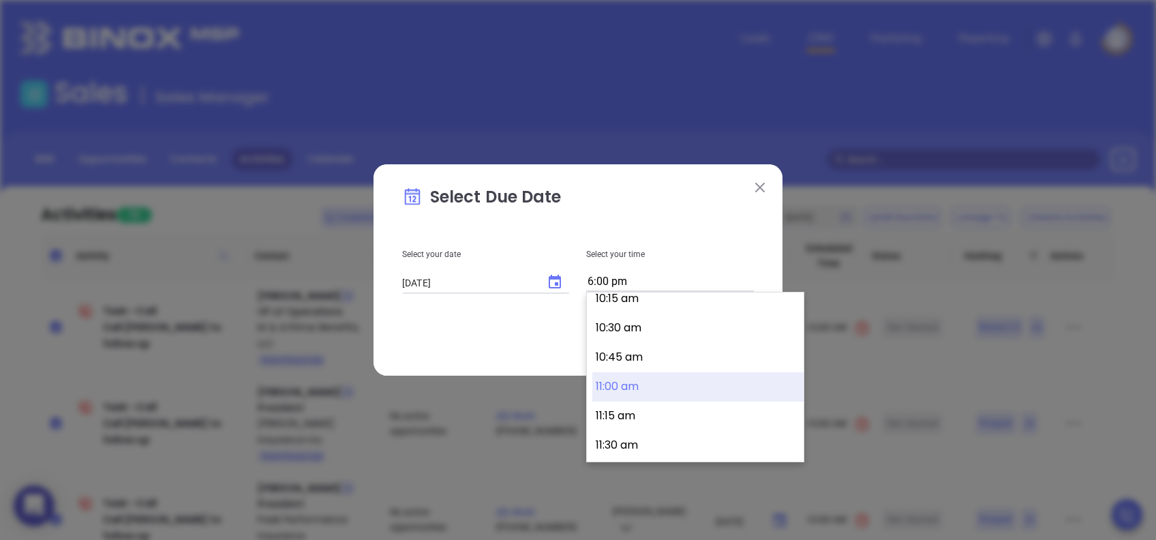
scroll to position [1172, 0]
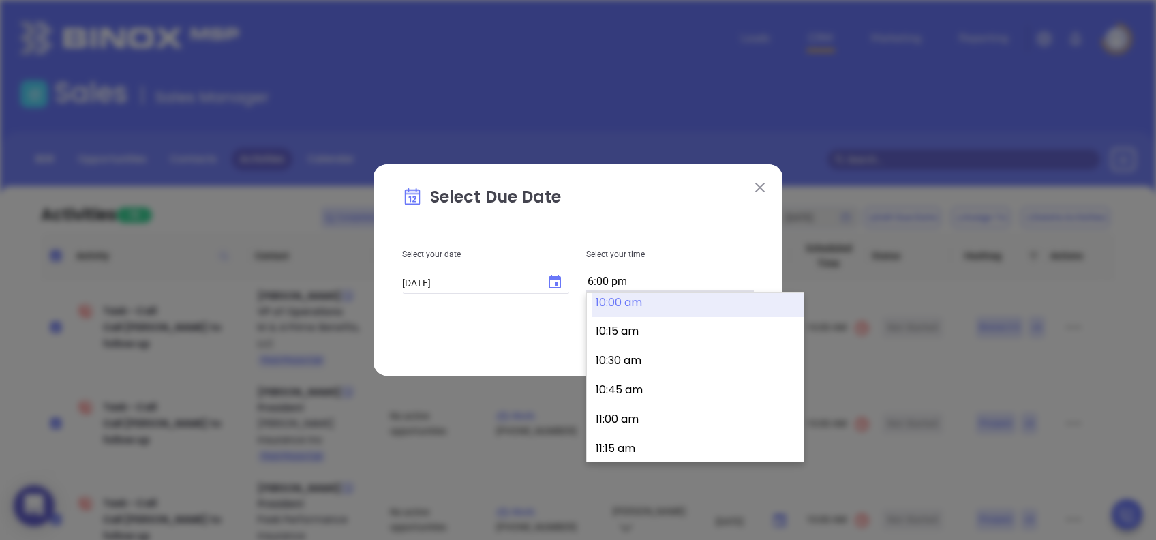
click at [622, 304] on button "10:00 am" at bounding box center [697, 302] width 211 height 29
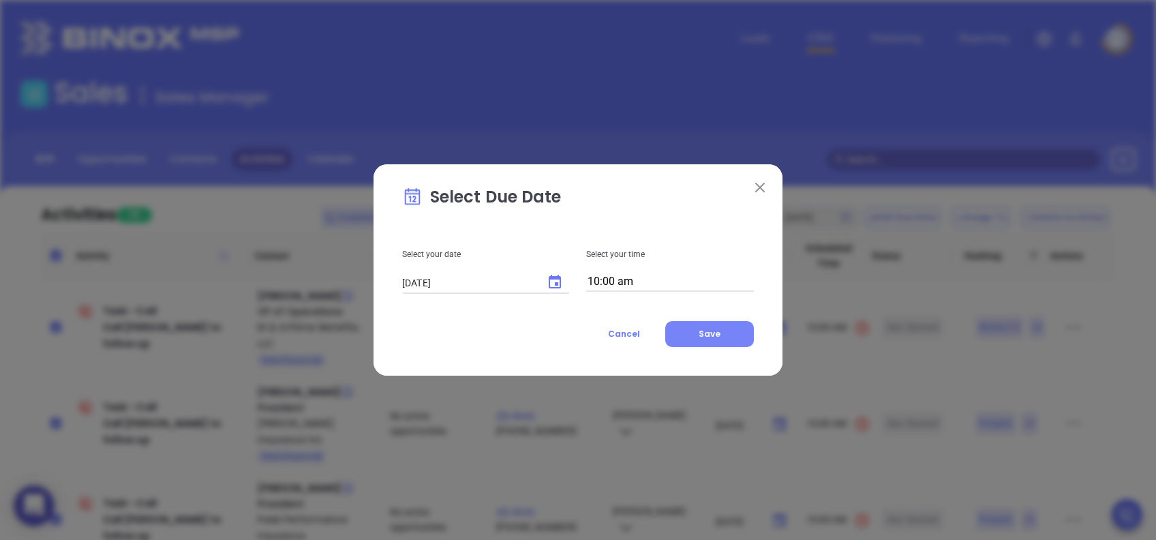
click at [696, 333] on button "Save" at bounding box center [709, 334] width 89 height 26
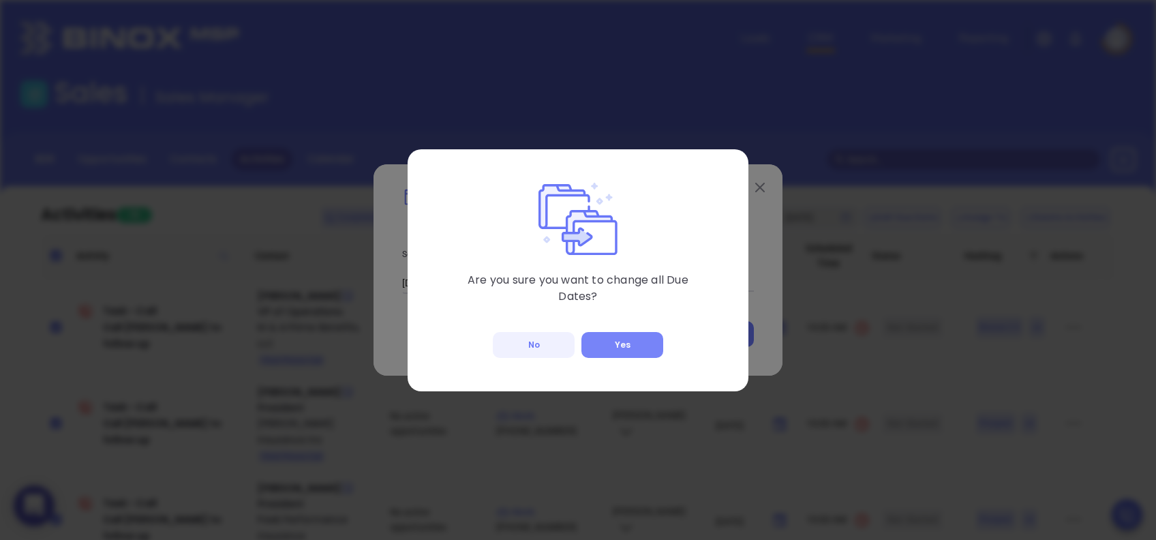
click at [620, 352] on button "Yes" at bounding box center [622, 345] width 82 height 26
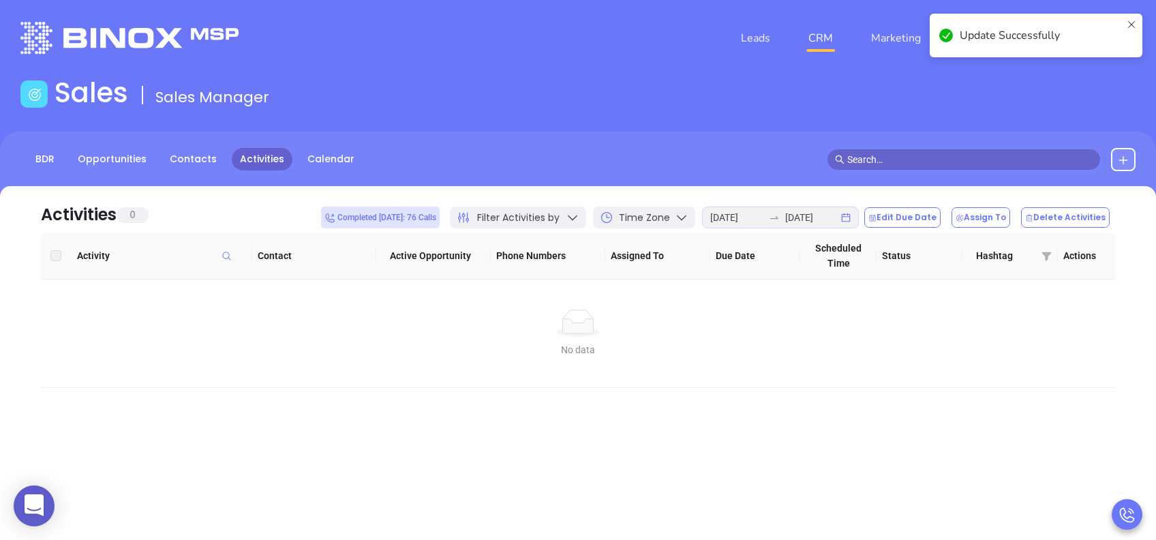
click at [560, 215] on span "Filter Activities by" at bounding box center [518, 218] width 82 height 14
click at [627, 164] on div "BDR Opportunities Contacts Activities Calendar" at bounding box center [578, 159] width 1156 height 23
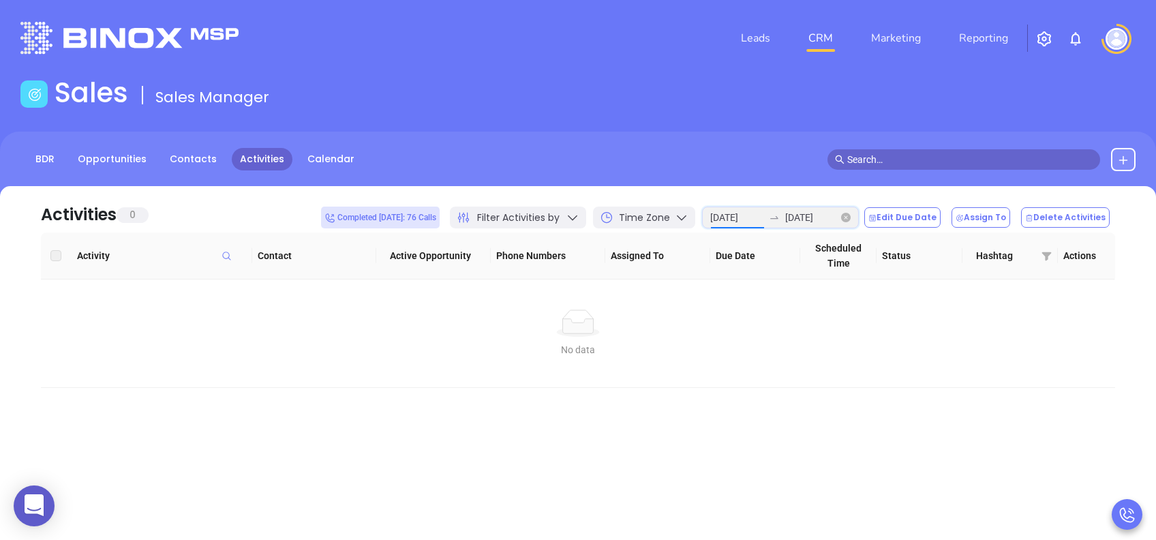
click at [763, 219] on input "2025-08-25" at bounding box center [736, 217] width 53 height 15
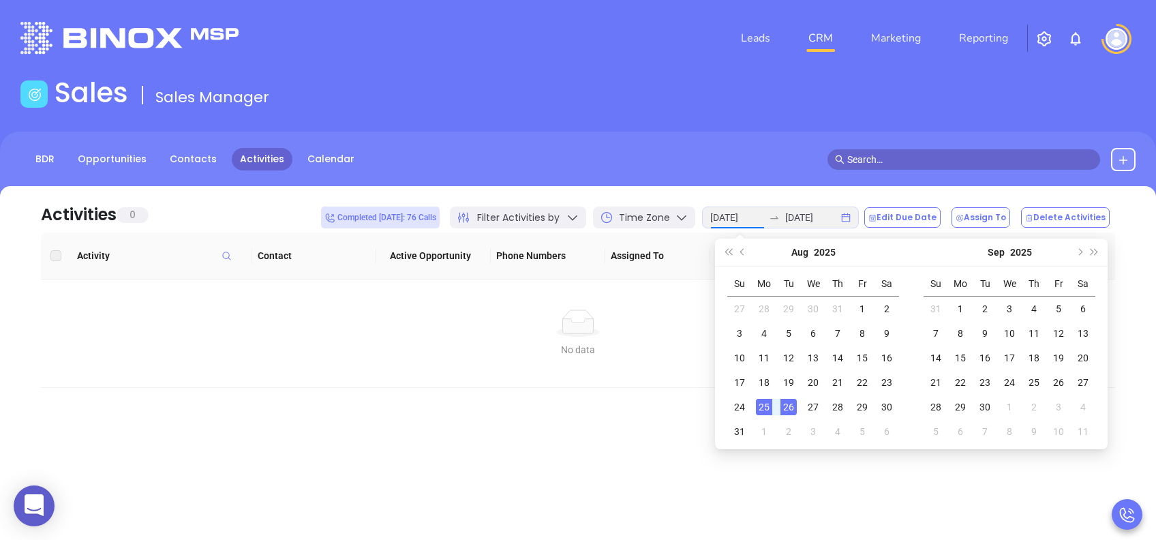
click at [789, 408] on div "26" at bounding box center [789, 407] width 16 height 16
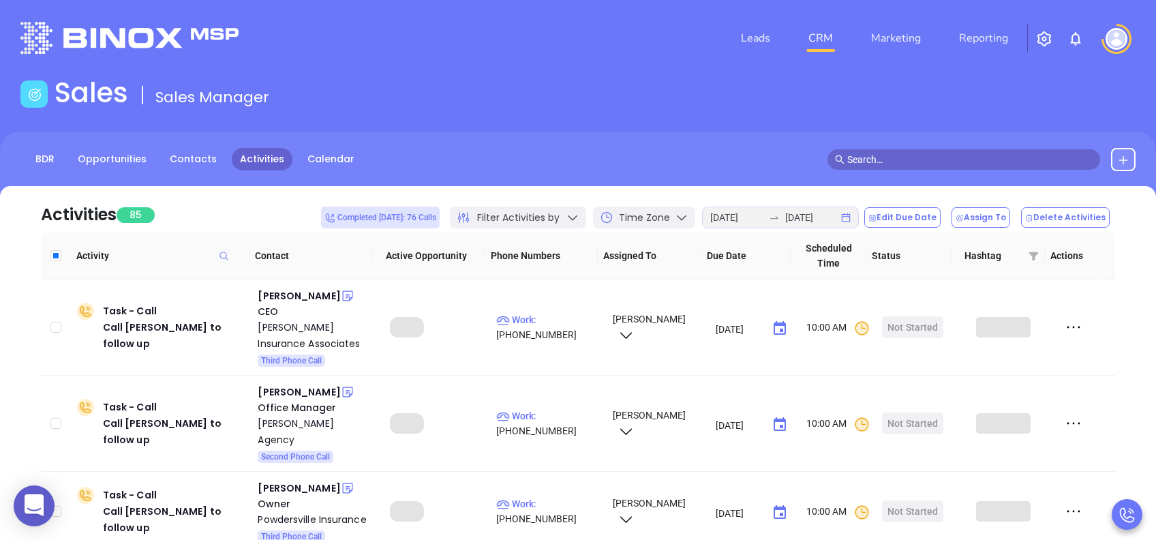
click at [213, 205] on div "Activities 85 Completed today: 76 Calls Filter Activities by Time Zone 2025-08-…" at bounding box center [578, 209] width 1074 height 46
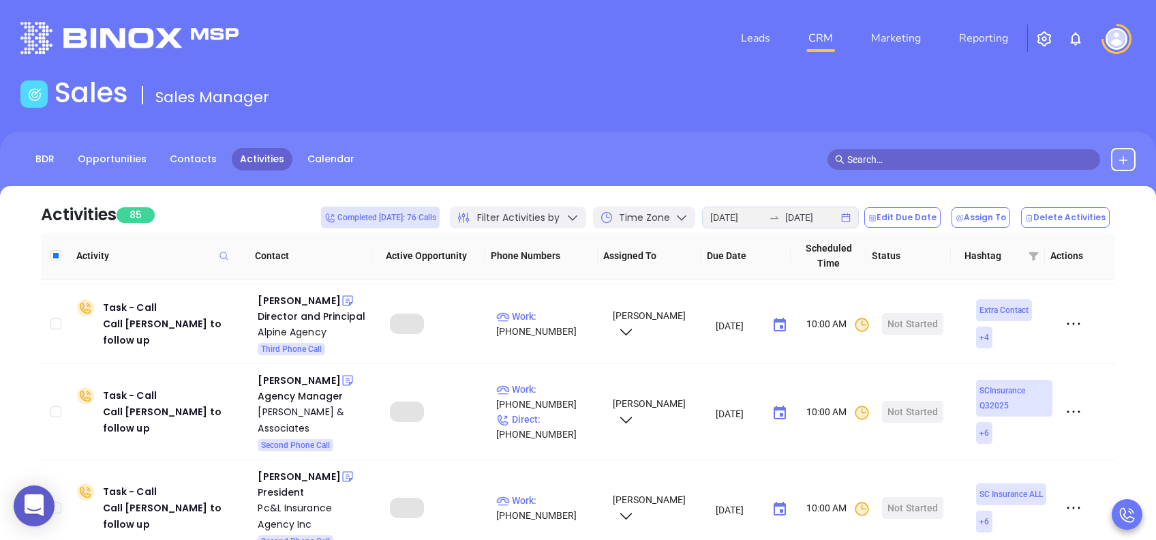
scroll to position [0, 0]
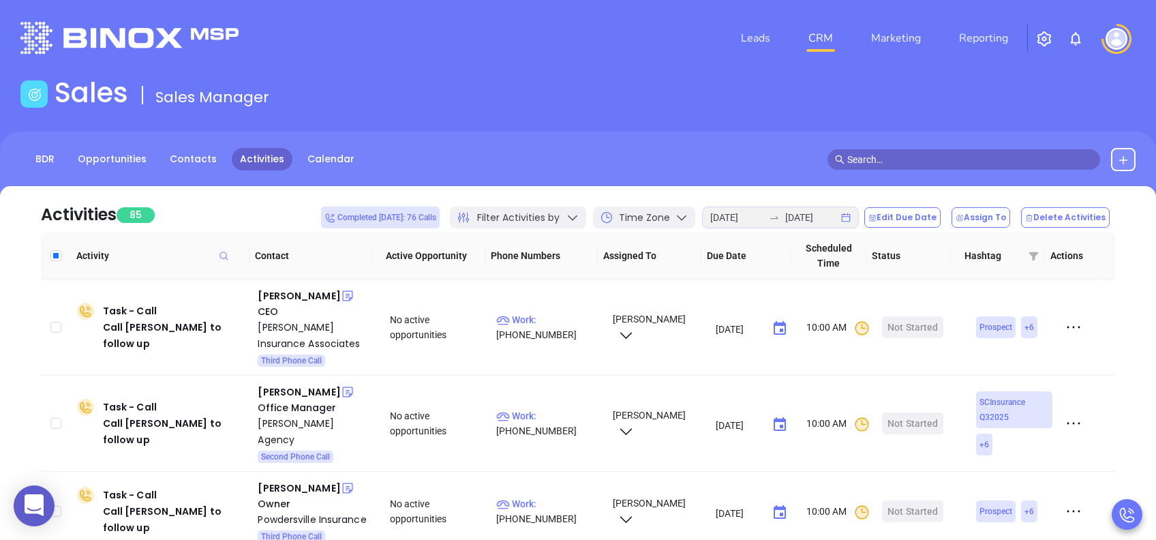
click at [1121, 27] on div at bounding box center [1116, 39] width 38 height 30
click at [1119, 40] on img at bounding box center [1117, 39] width 22 height 22
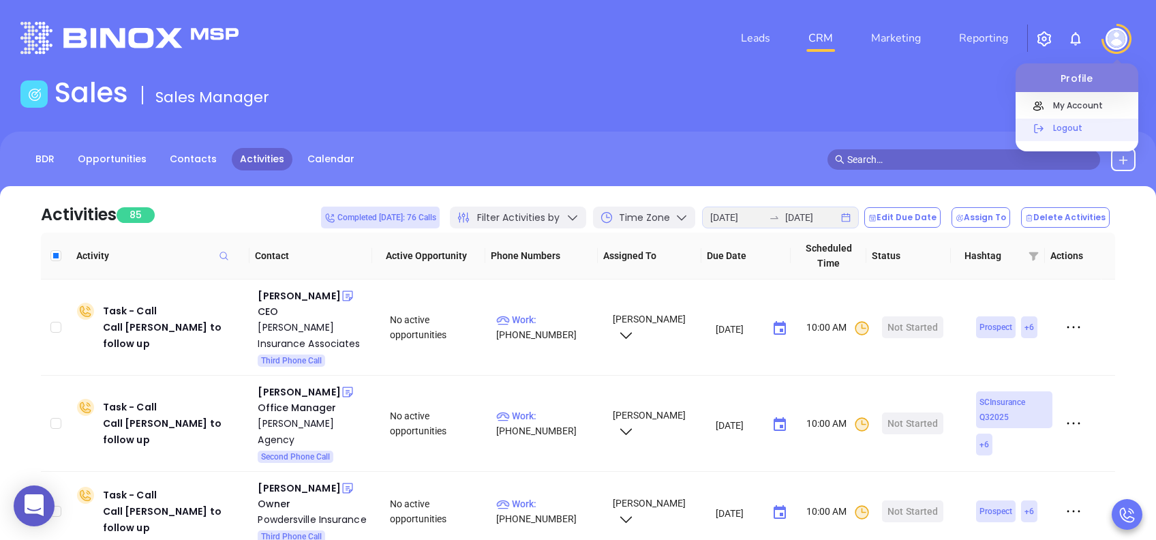
click at [1062, 131] on p "Logout" at bounding box center [1092, 128] width 92 height 14
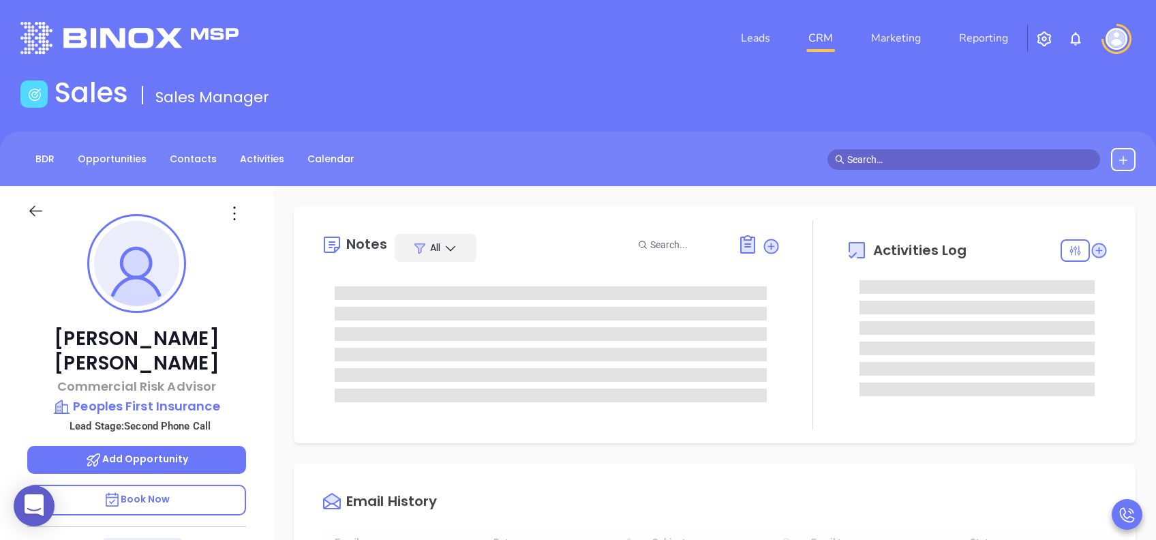
type input "[DATE]"
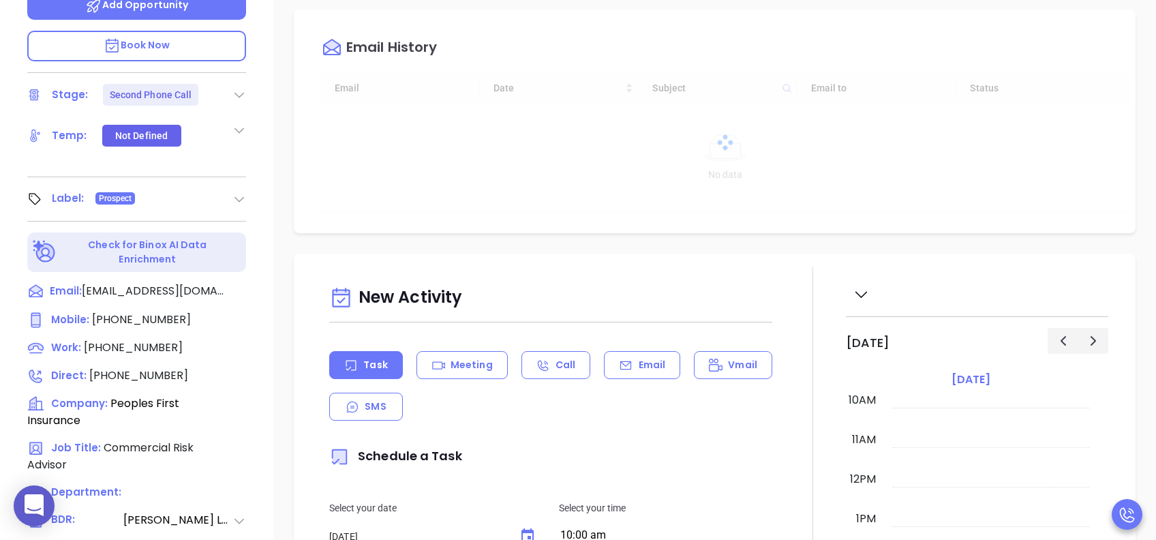
type input "[PERSON_NAME]"
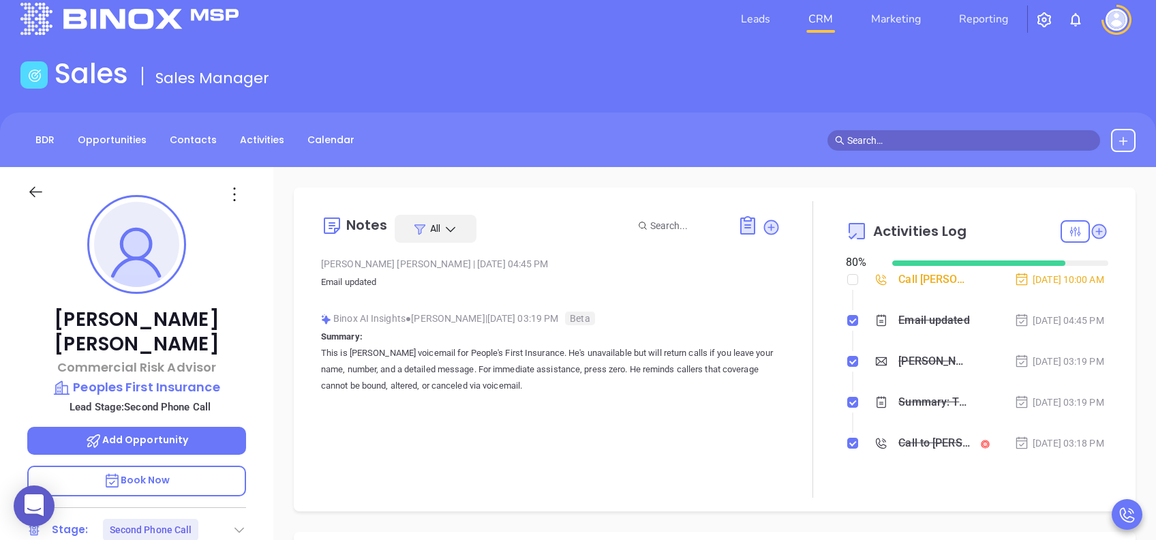
scroll to position [0, 0]
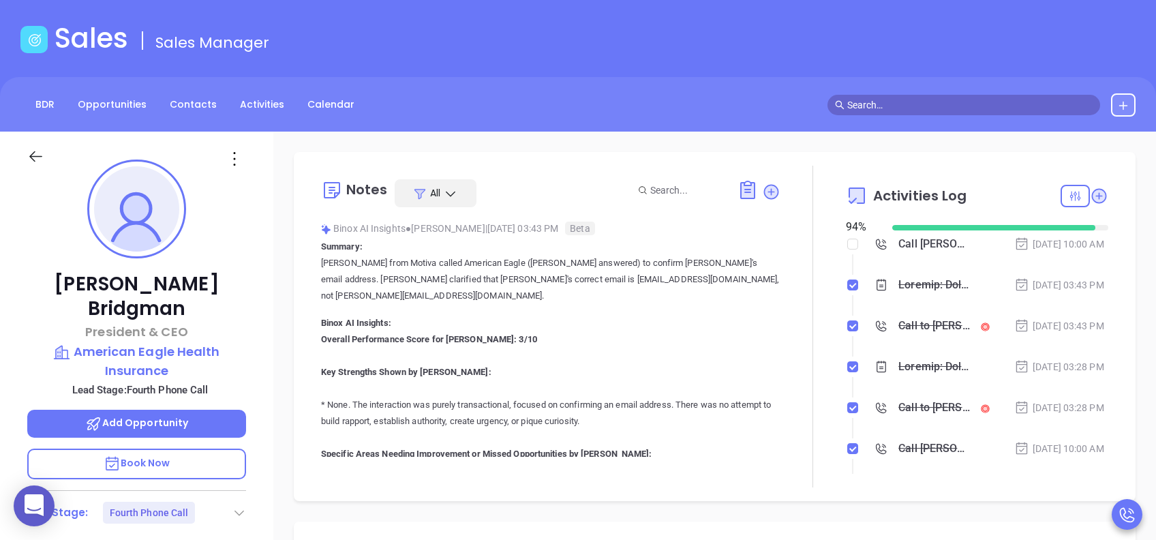
scroll to position [397, 0]
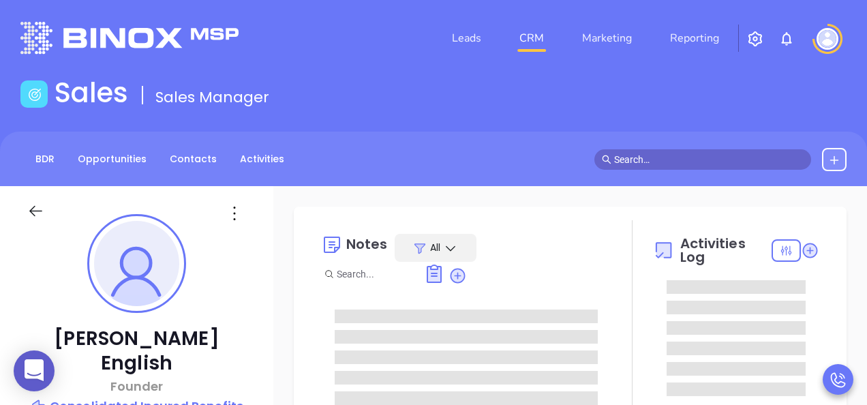
type input "[PERSON_NAME]"
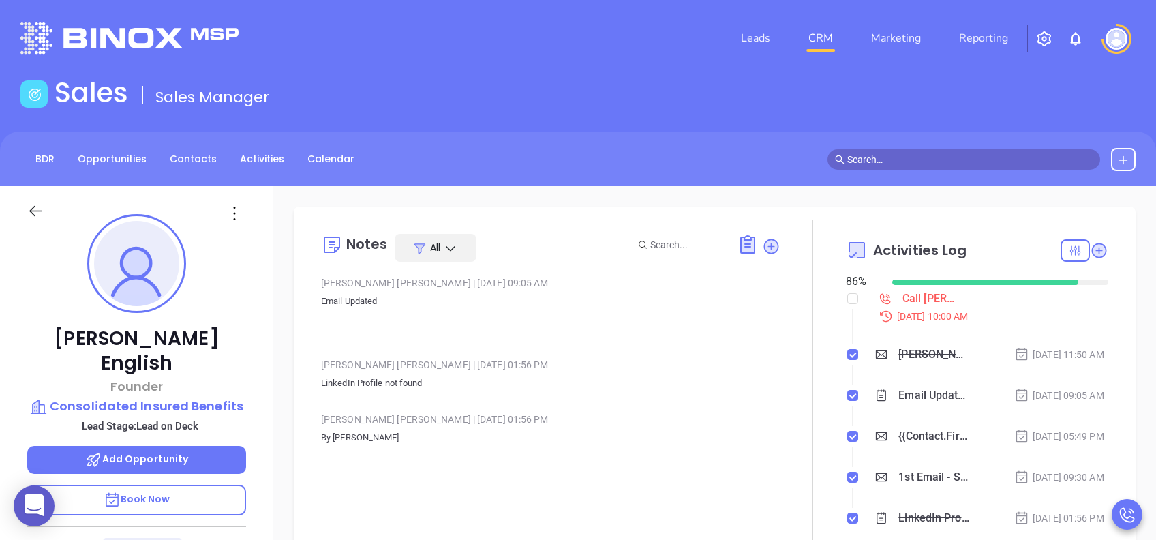
scroll to position [397, 0]
click at [168, 404] on p "Book Now" at bounding box center [136, 500] width 219 height 31
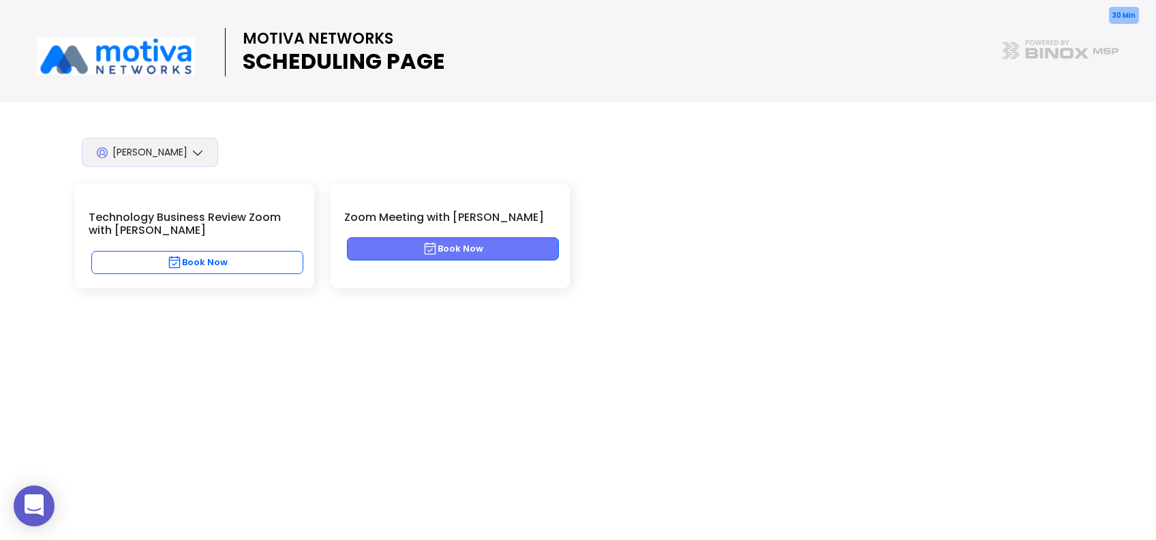
click at [506, 241] on button "Book Now" at bounding box center [453, 248] width 212 height 23
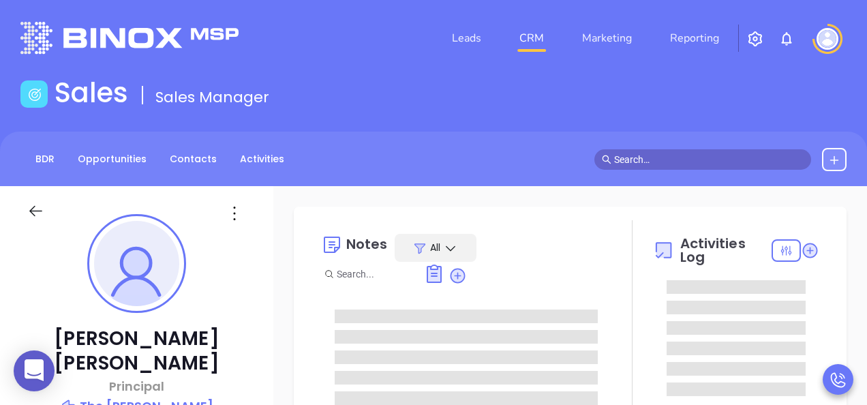
type input "[PERSON_NAME]"
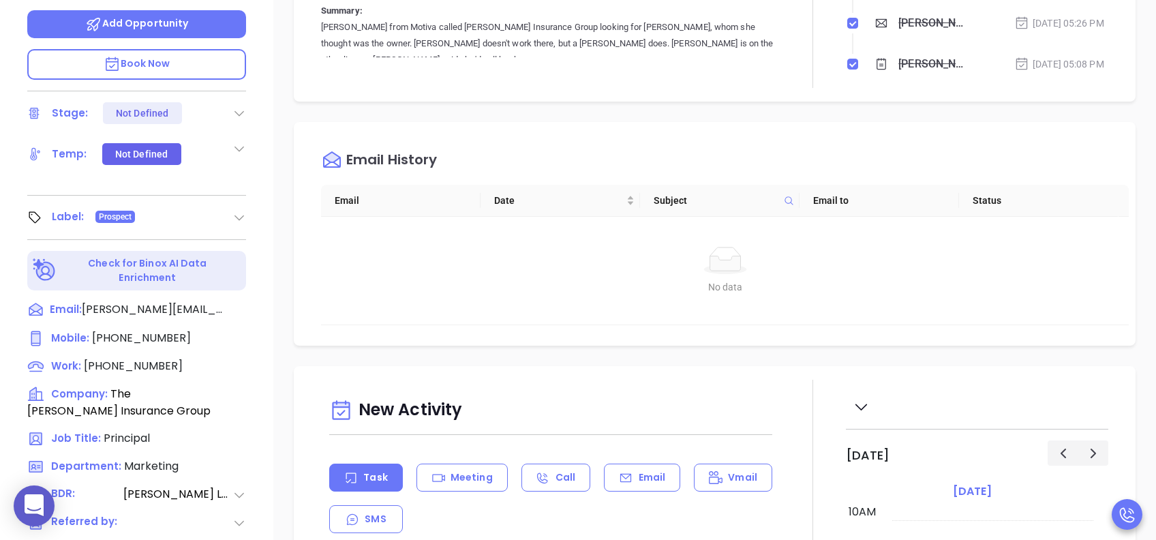
scroll to position [181, 0]
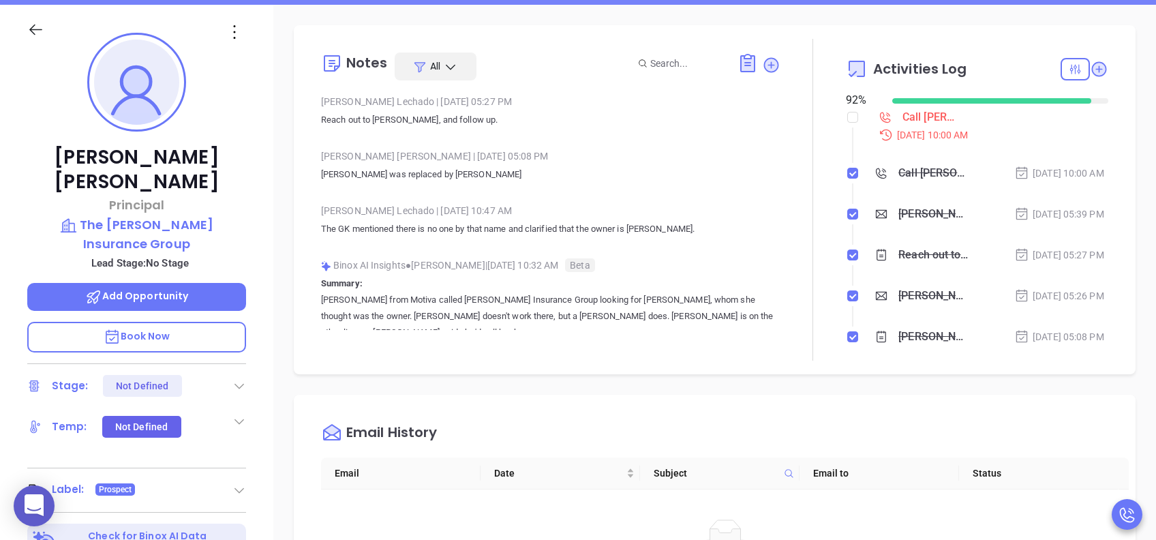
click at [245, 379] on icon at bounding box center [239, 386] width 14 height 14
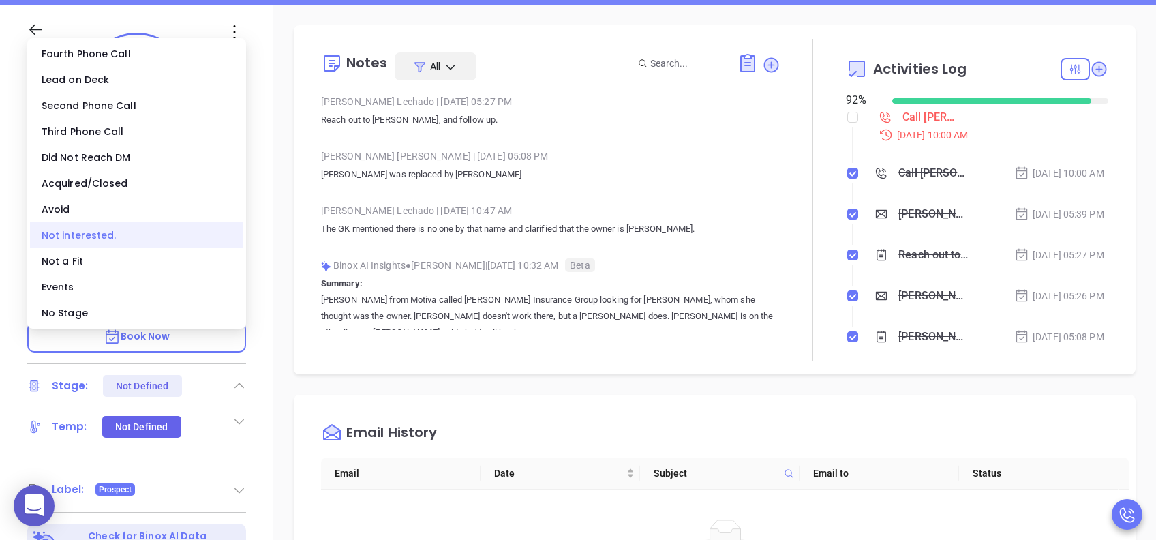
click at [95, 234] on div "Not interested." at bounding box center [136, 235] width 213 height 26
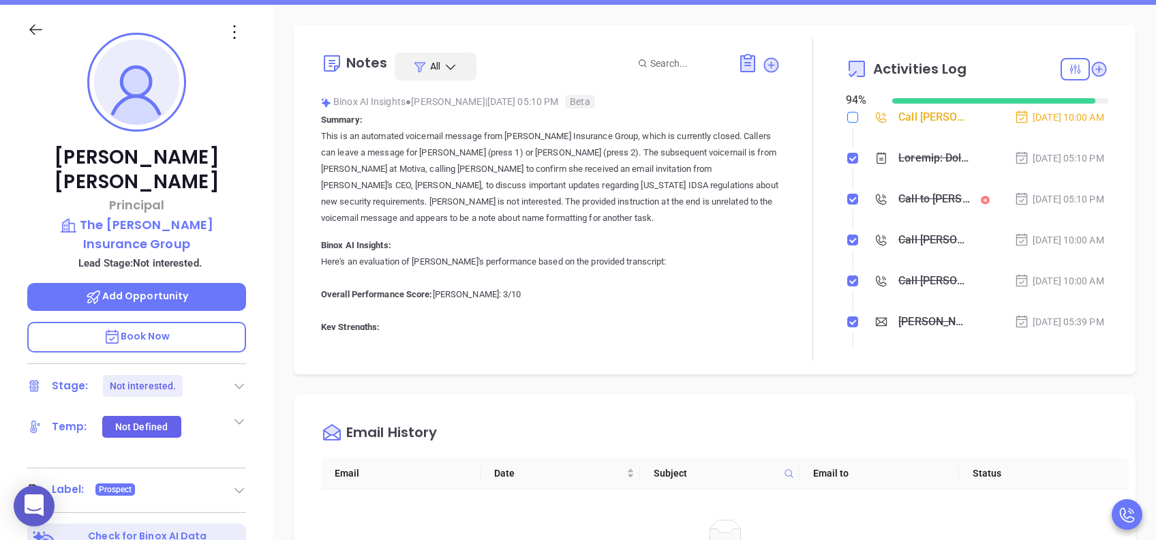
click at [847, 119] on input "checkbox" at bounding box center [852, 117] width 11 height 11
checkbox input "true"
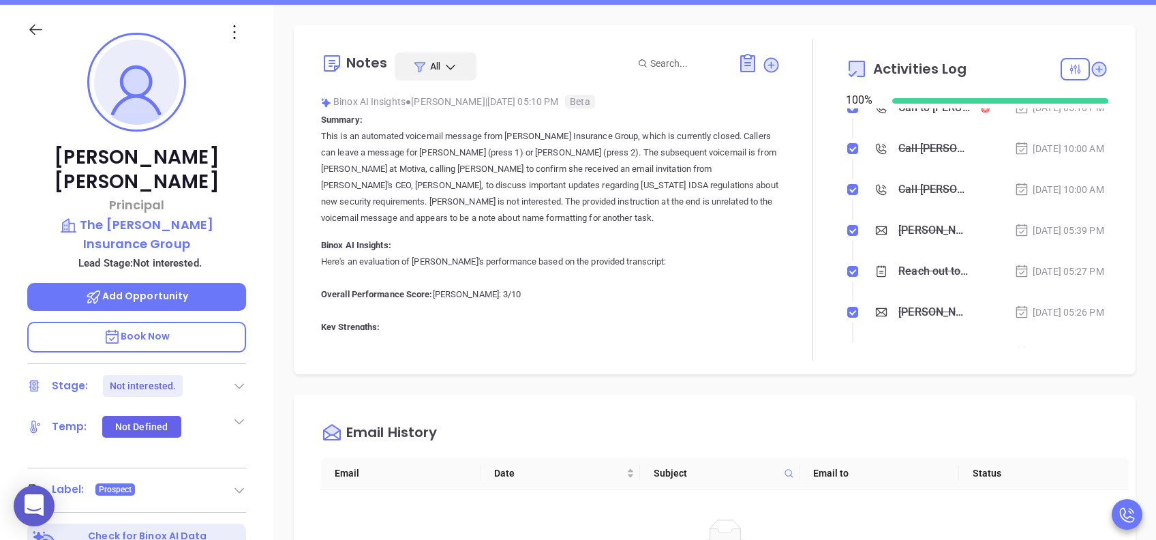
scroll to position [0, 0]
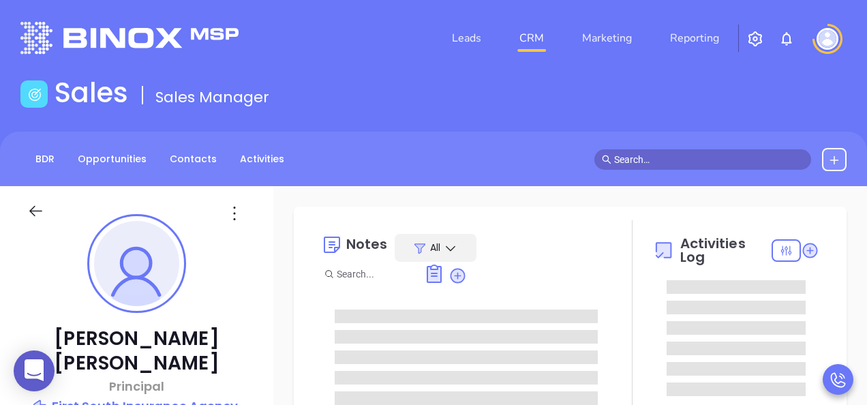
type input "[PERSON_NAME]"
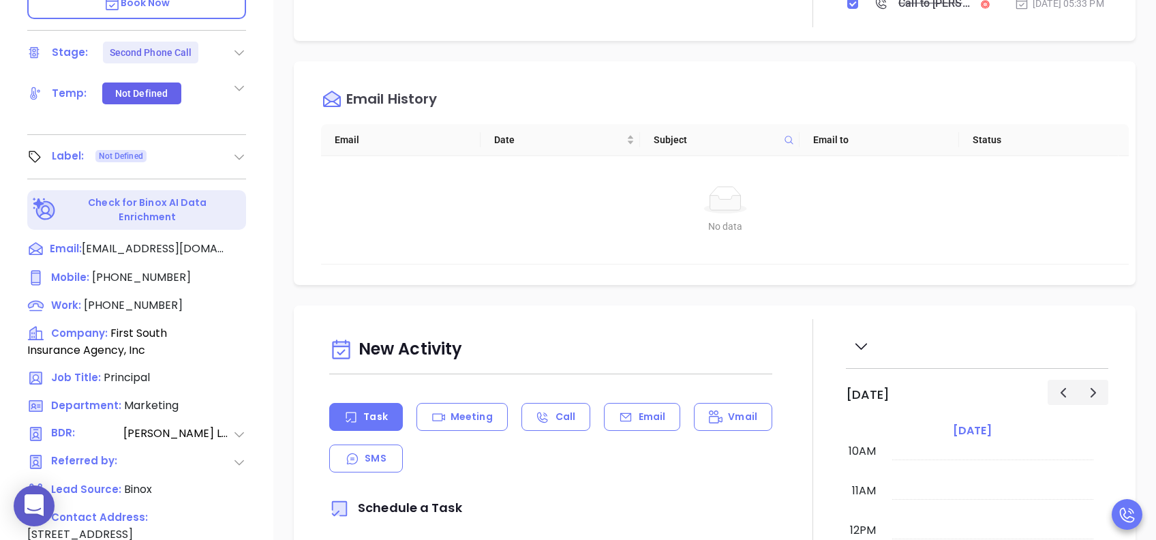
scroll to position [545, 0]
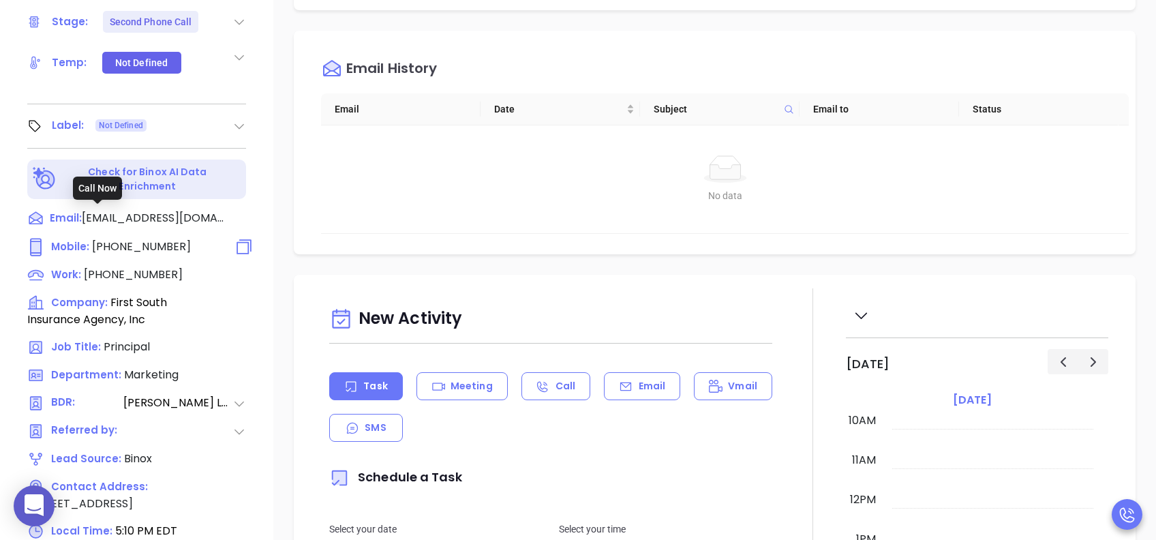
click at [116, 239] on span "(803) 351-1018" at bounding box center [141, 247] width 99 height 16
type input "(803) 351-1018"
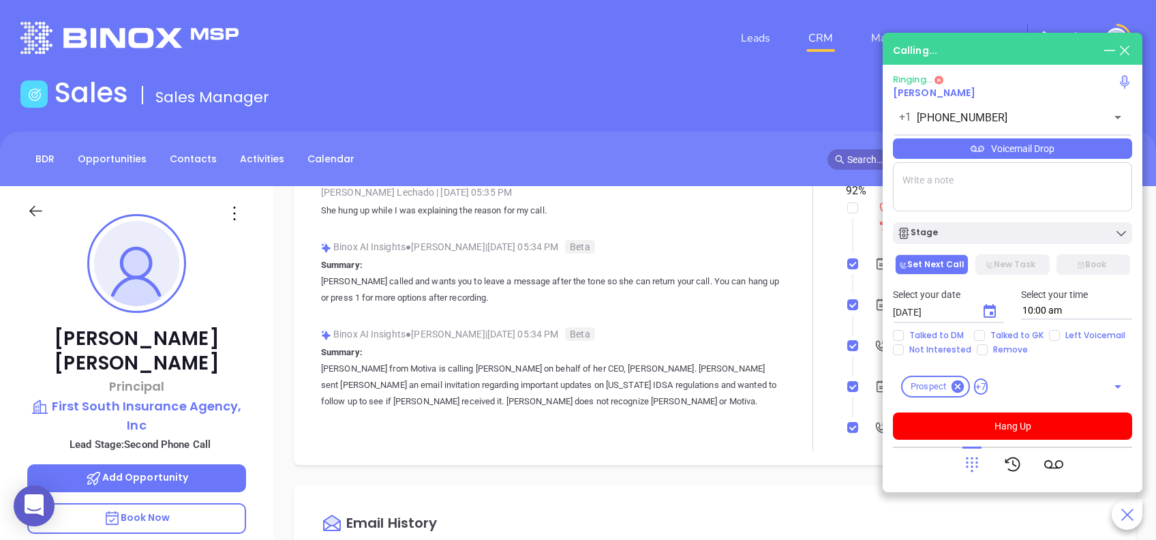
scroll to position [0, 0]
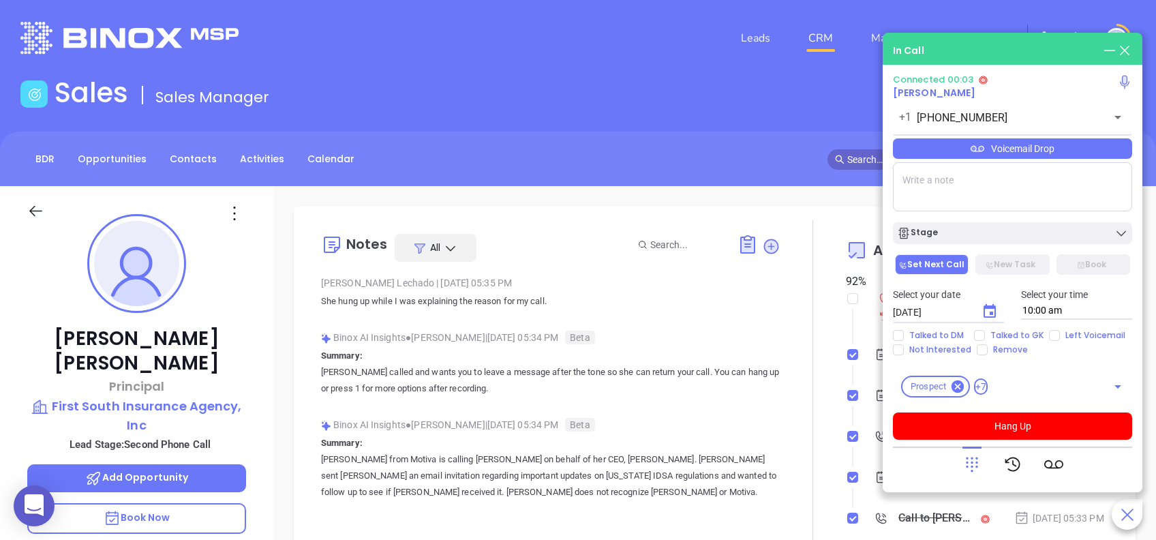
click at [866, 153] on div "Voicemail Drop" at bounding box center [1012, 148] width 239 height 20
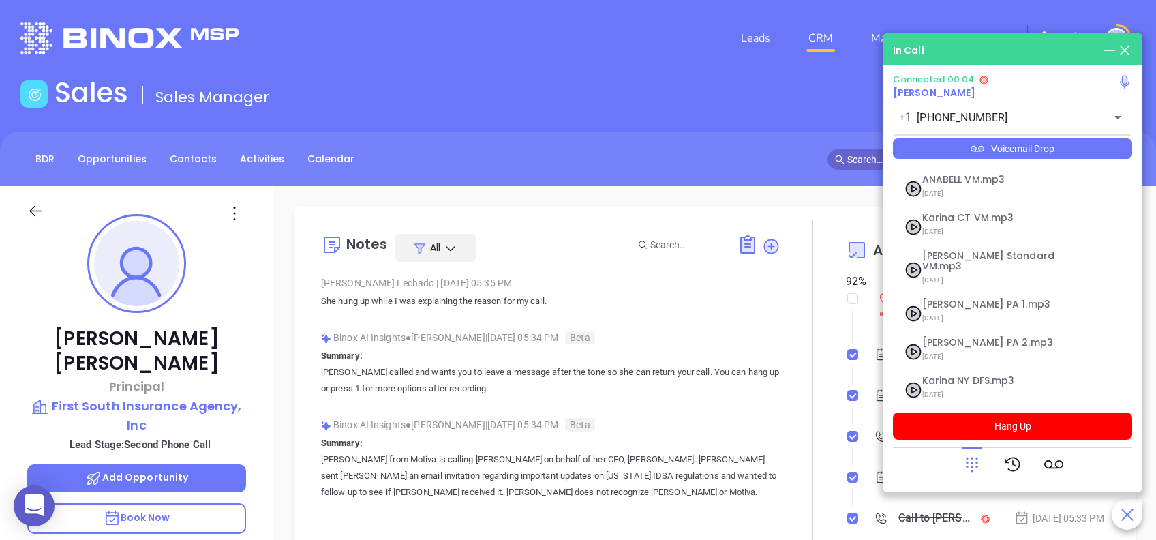
scroll to position [148, 0]
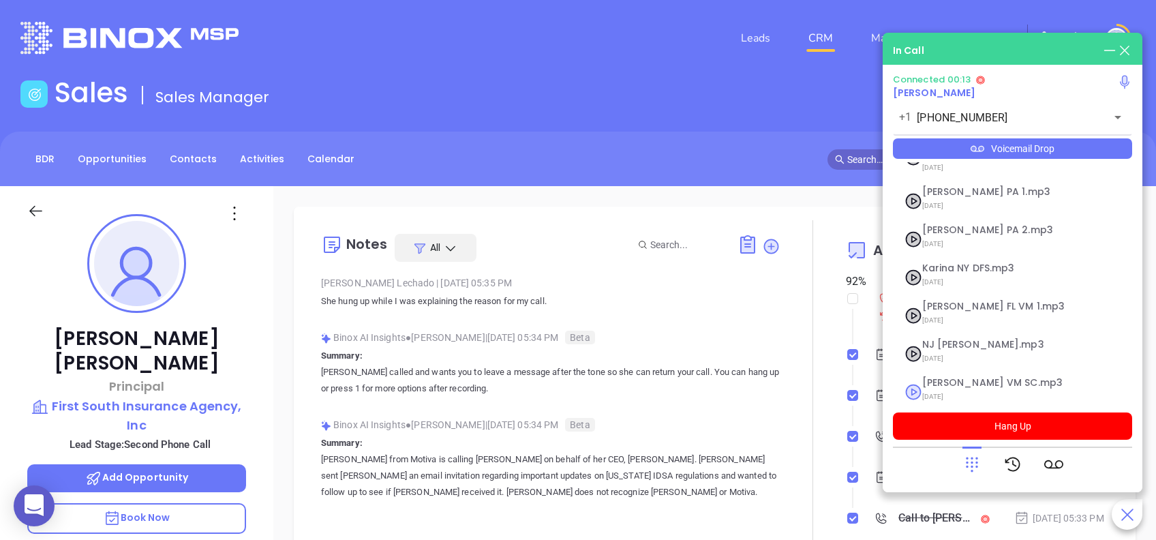
click at [866, 378] on span "Lucy VM SC.mp3" at bounding box center [995, 383] width 147 height 10
checkbox input "true"
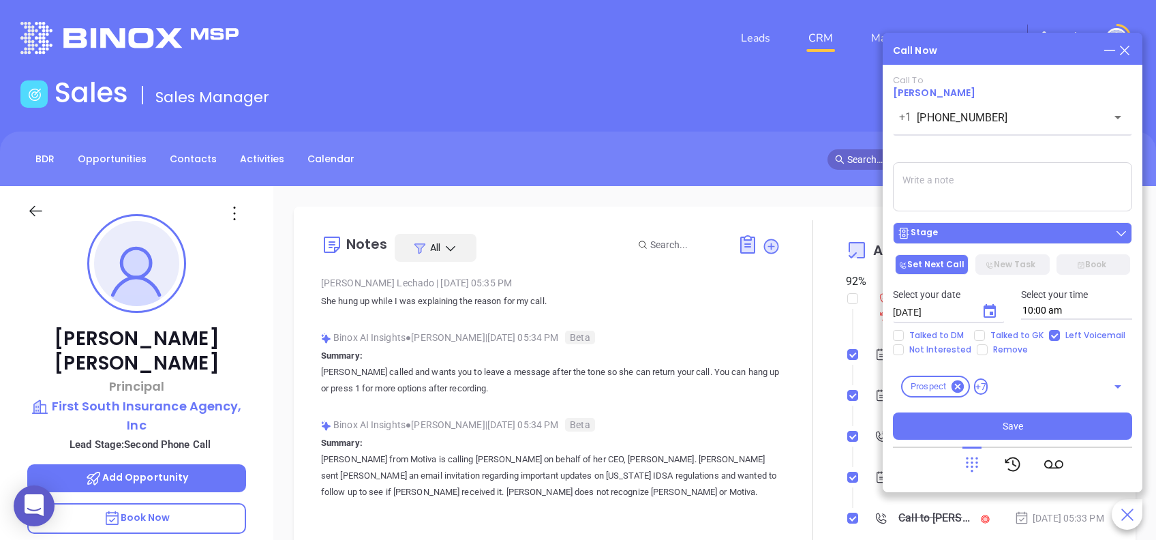
click at [866, 228] on div "Stage" at bounding box center [1012, 233] width 231 height 14
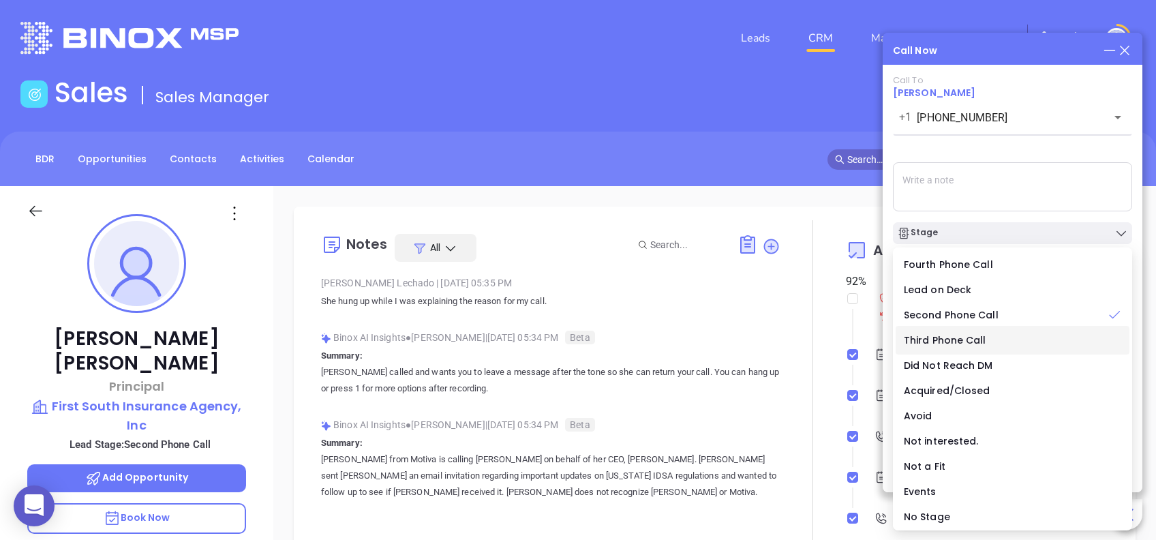
click at [866, 339] on span "Third Phone Call" at bounding box center [945, 340] width 82 height 14
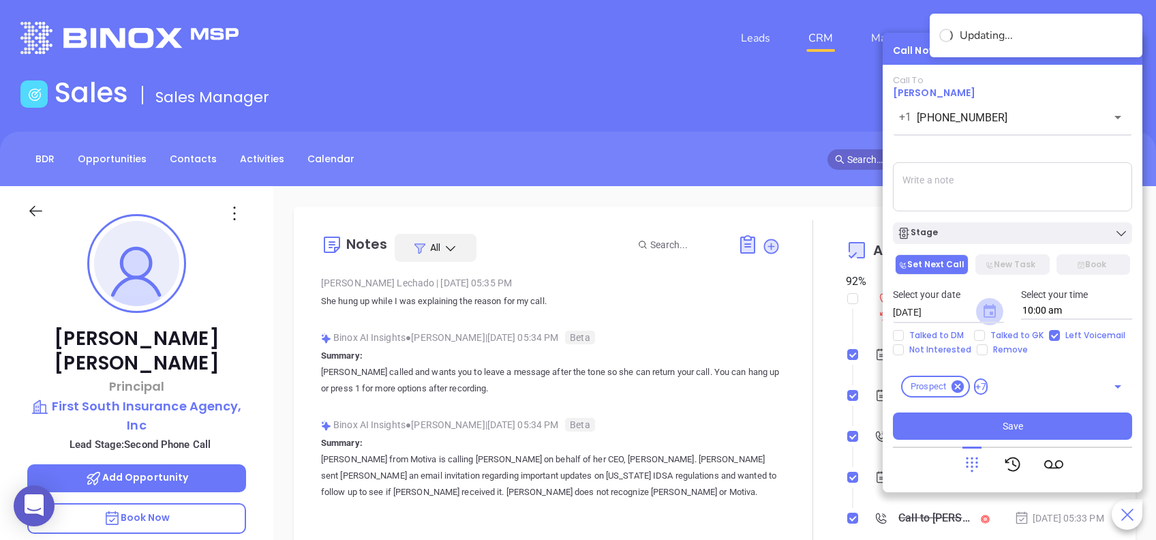
click at [866, 311] on icon "Choose date, selected date is Aug 26, 2025" at bounding box center [990, 311] width 12 height 14
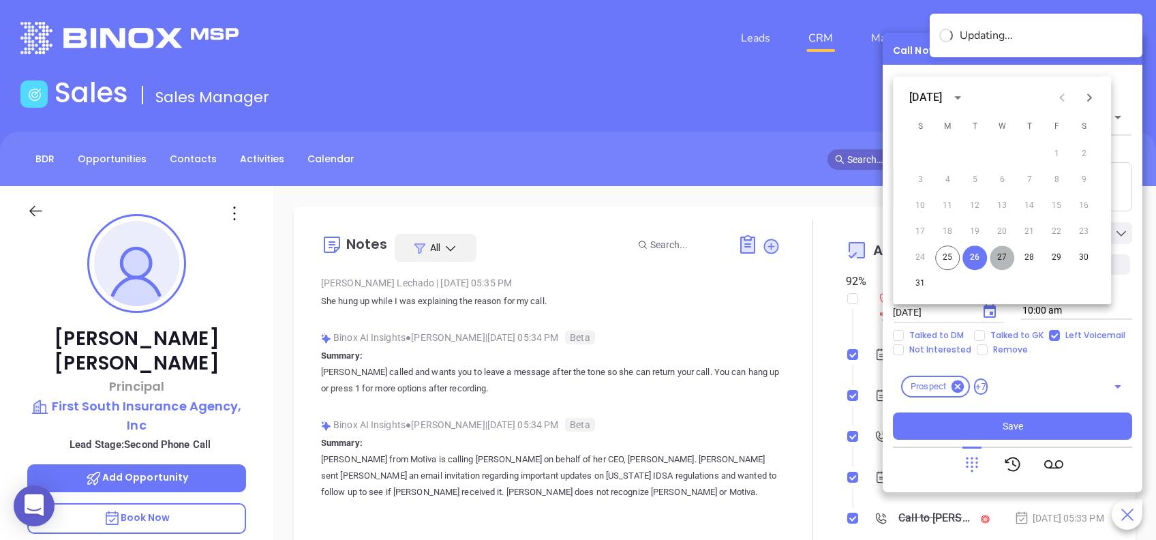
click at [866, 252] on button "27" at bounding box center [1002, 257] width 25 height 25
type input "08/27/2025"
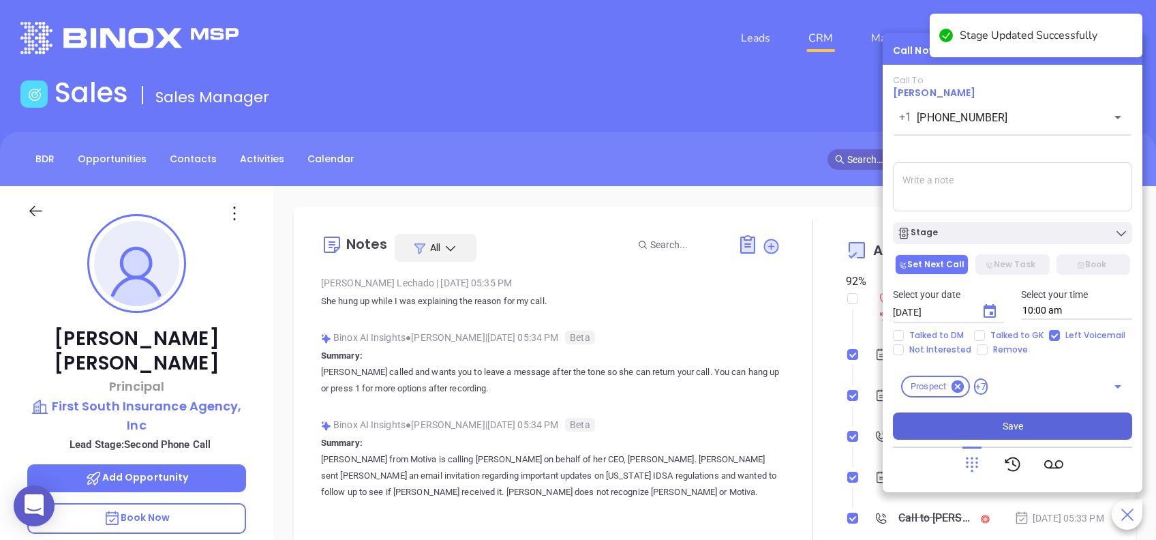
click at [866, 404] on button "Save" at bounding box center [1012, 425] width 239 height 27
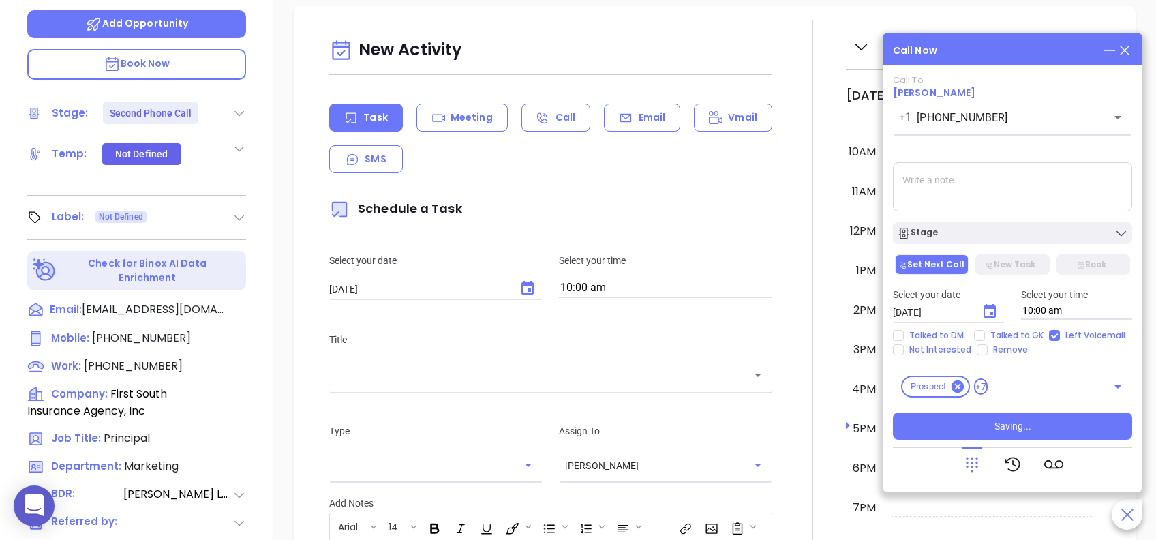
scroll to position [363, 0]
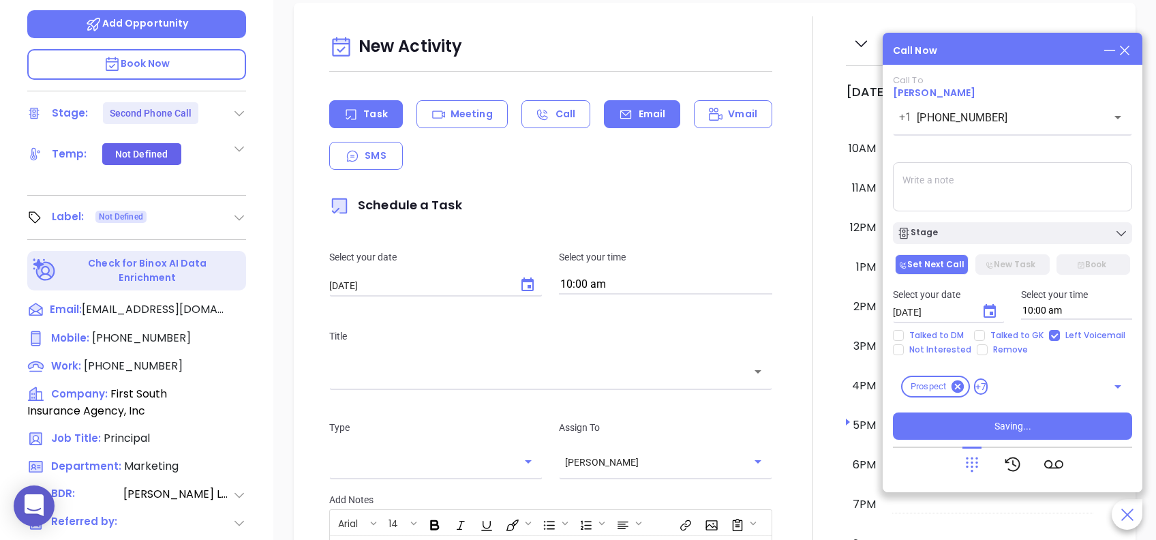
click at [623, 113] on icon at bounding box center [626, 115] width 14 height 14
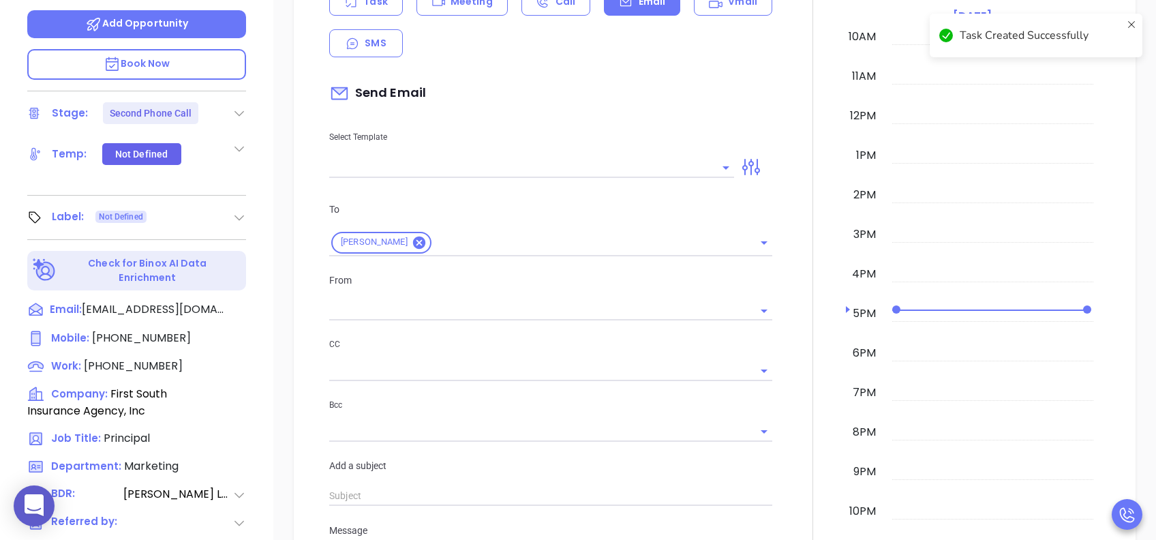
type input "[PERSON_NAME]"
click at [543, 274] on p "From" at bounding box center [550, 280] width 443 height 15
click at [458, 164] on input "text" at bounding box center [521, 167] width 384 height 20
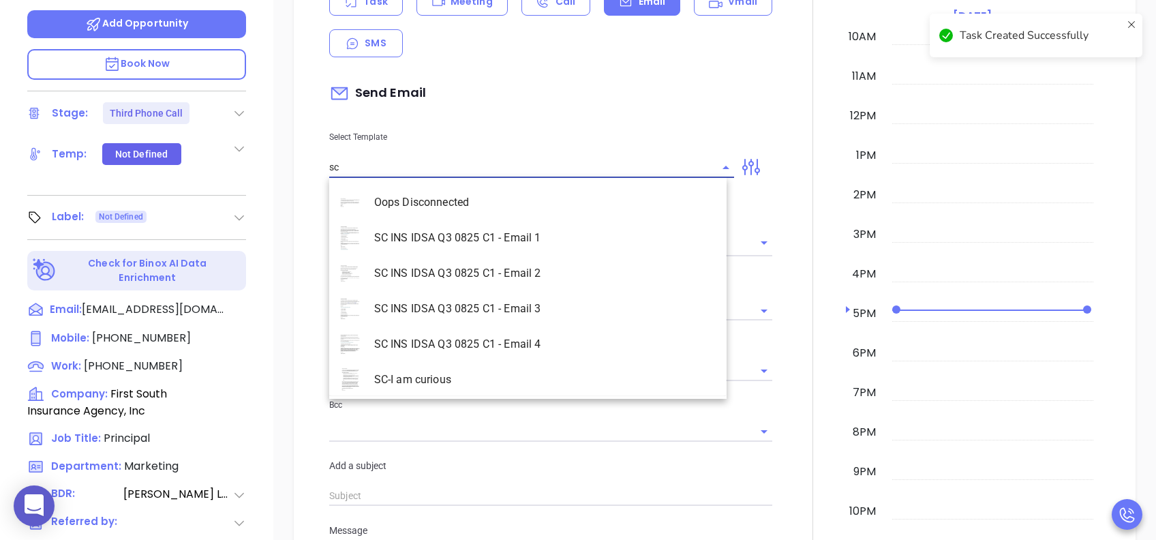
click at [485, 278] on li "SC INS IDSA Q3 0825 C1 - Email 2" at bounding box center [527, 273] width 397 height 35
type input "SC INS IDSA Q3 0825 C1 - Email 2"
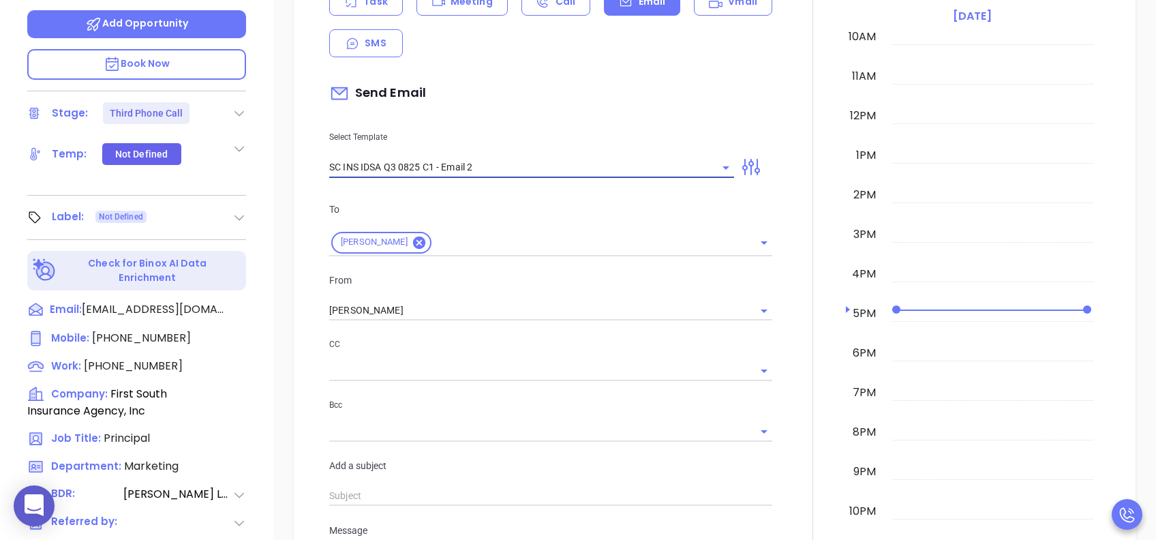
type input "Can your IT partner prove you're covered?"
type input "SC INS IDSA Q3 0825 C1 - Email 2"
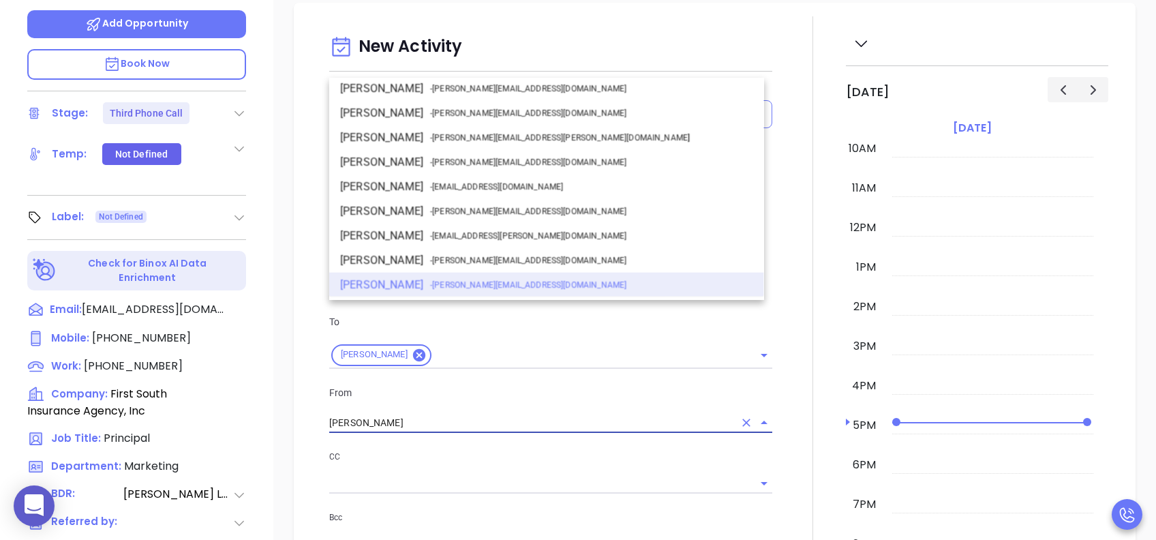
scroll to position [475, 0]
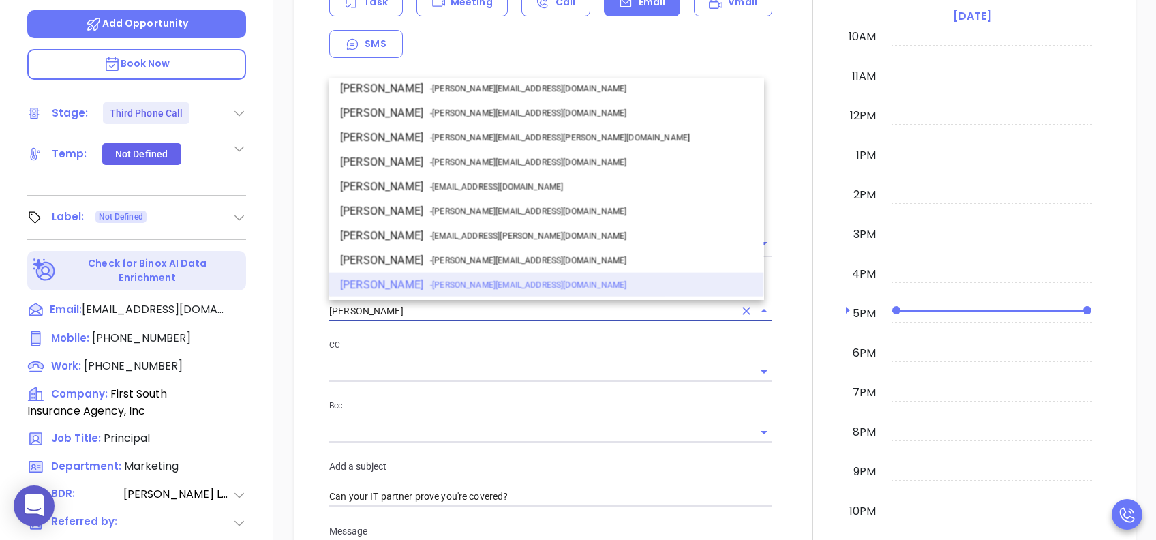
drag, startPoint x: 421, startPoint y: 314, endPoint x: 329, endPoint y: 316, distance: 92.0
click at [329, 316] on input "[PERSON_NAME]" at bounding box center [531, 311] width 405 height 20
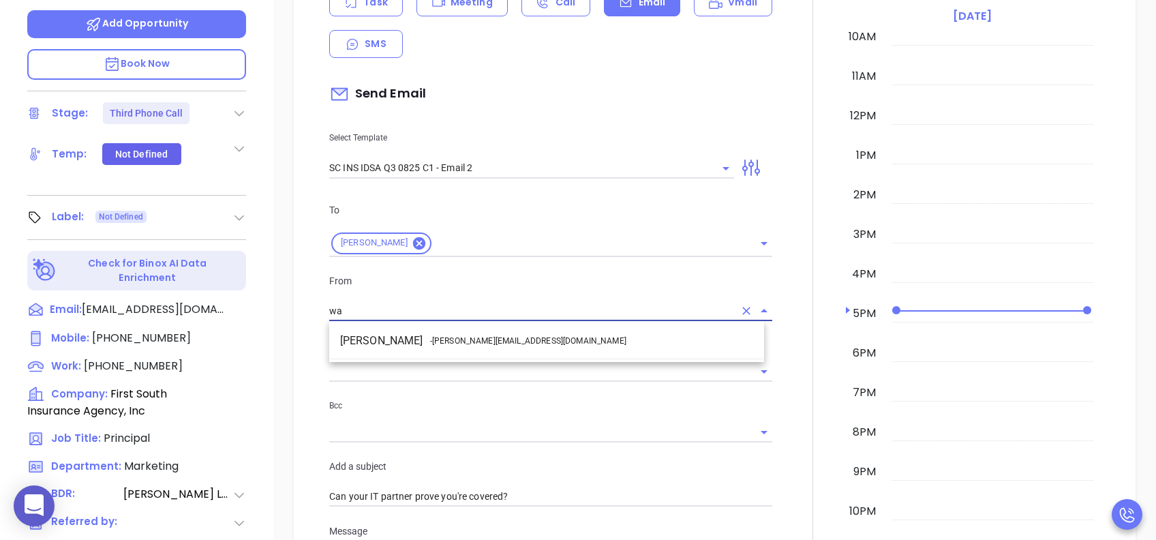
click at [448, 342] on span "- walter@motiva.net" at bounding box center [528, 341] width 196 height 12
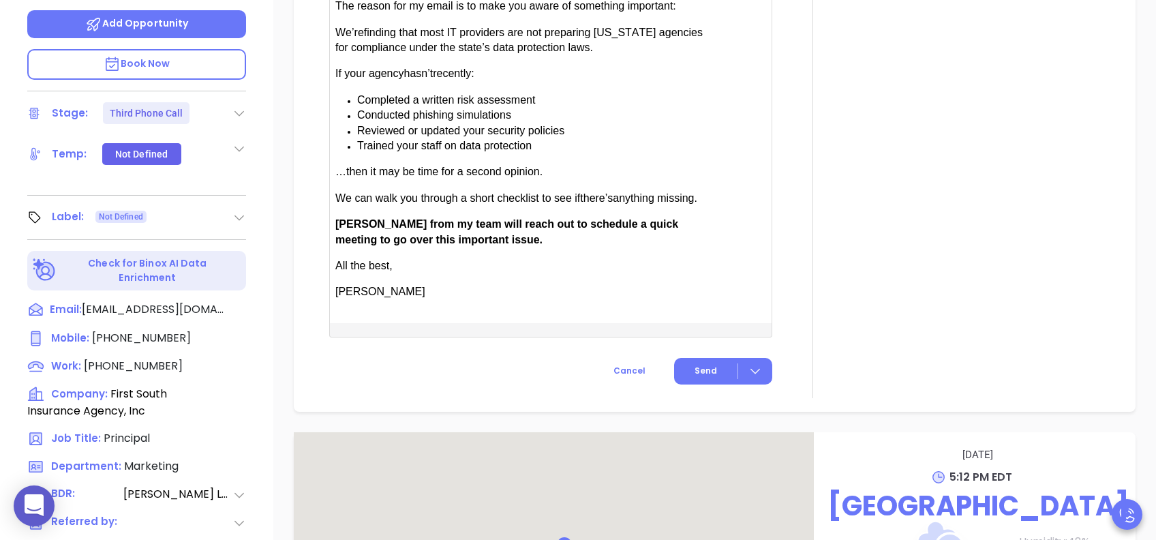
scroll to position [1112, 0]
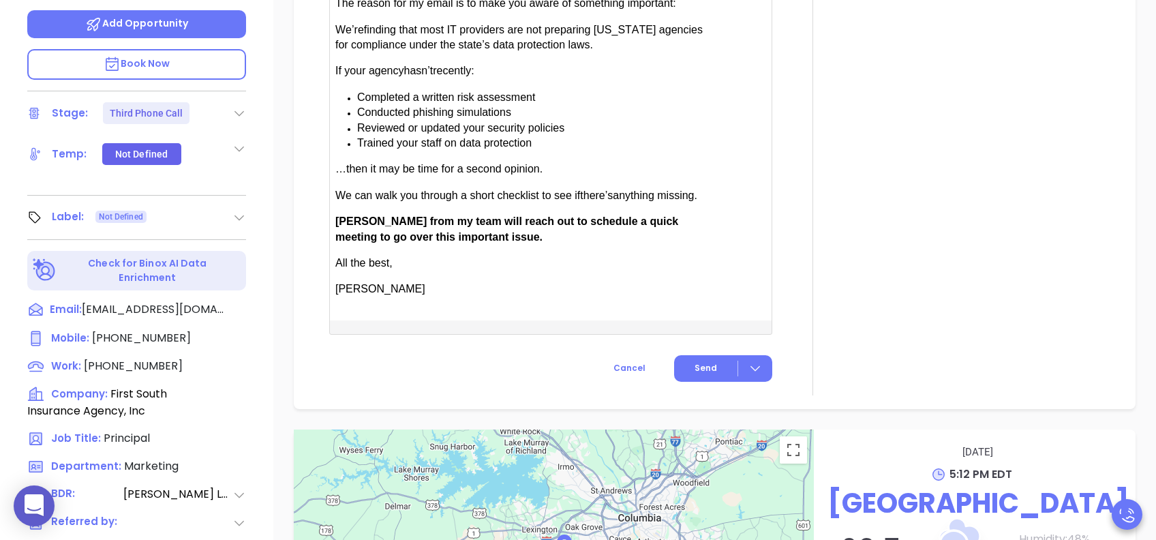
type input "Walter Contreras"
drag, startPoint x: 374, startPoint y: 215, endPoint x: 339, endPoint y: 215, distance: 34.8
click at [339, 215] on span "[PERSON_NAME] from my team will reach out to schedule a quick meeting to go ove…" at bounding box center [506, 228] width 343 height 27
click at [699, 367] on span "Send" at bounding box center [706, 368] width 22 height 12
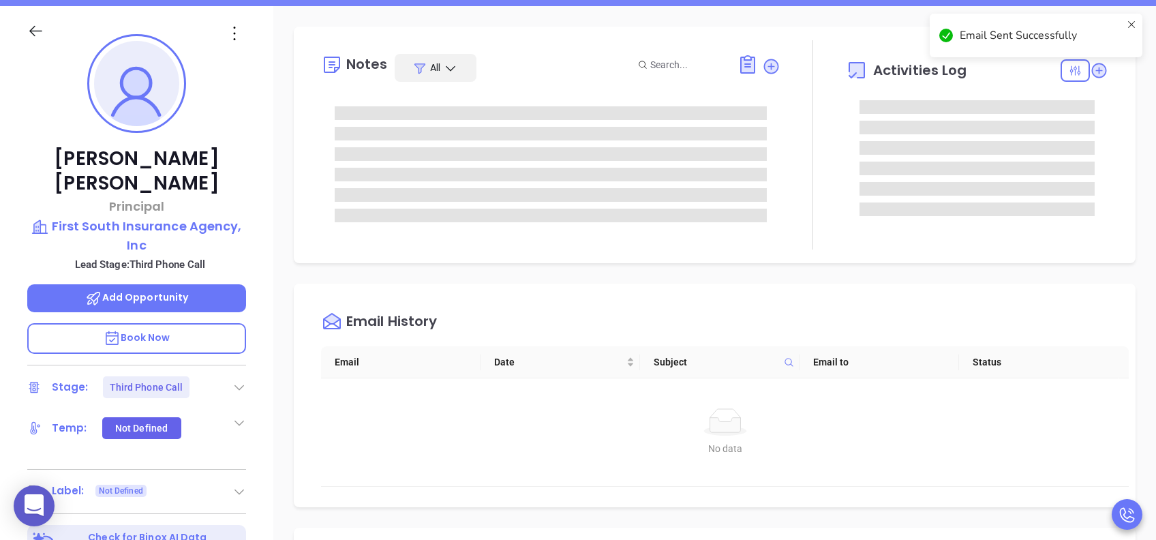
scroll to position [0, 0]
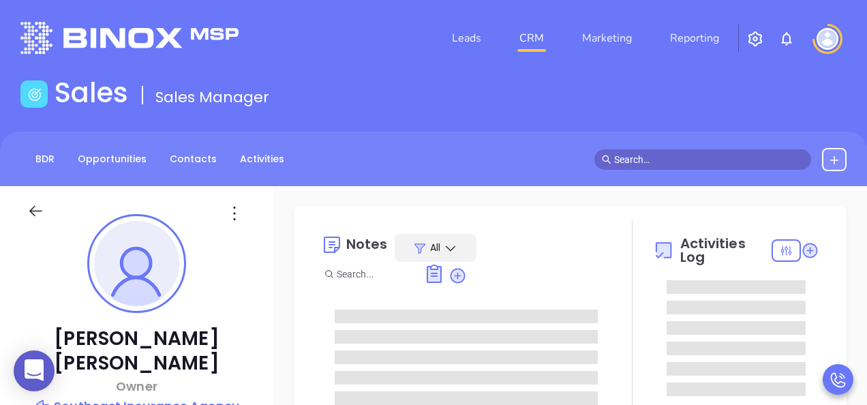
type input "[PERSON_NAME]"
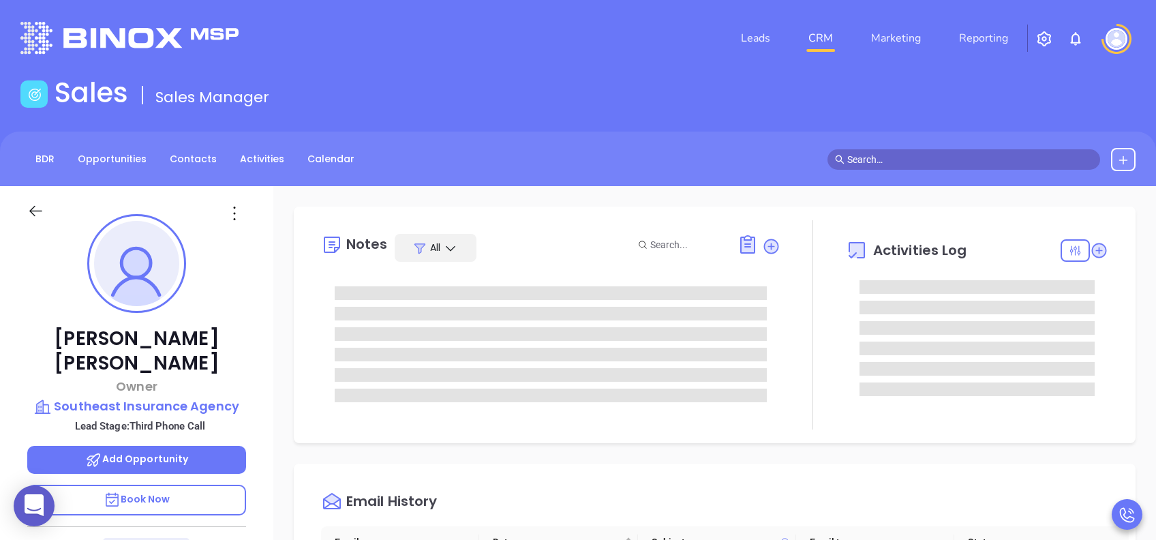
scroll to position [397, 0]
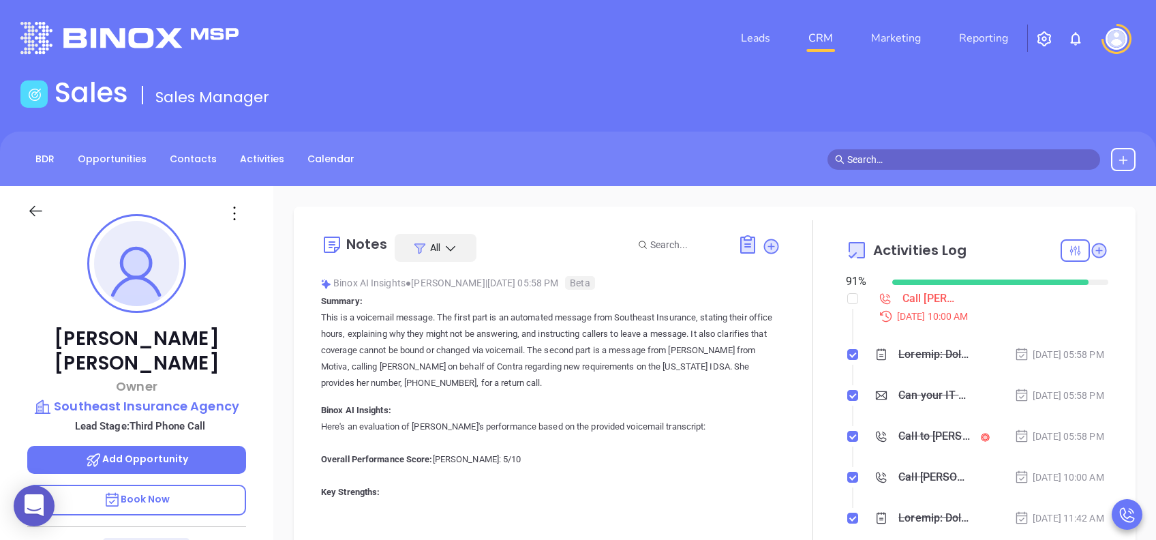
click at [181, 404] on p "Book Now" at bounding box center [136, 500] width 219 height 31
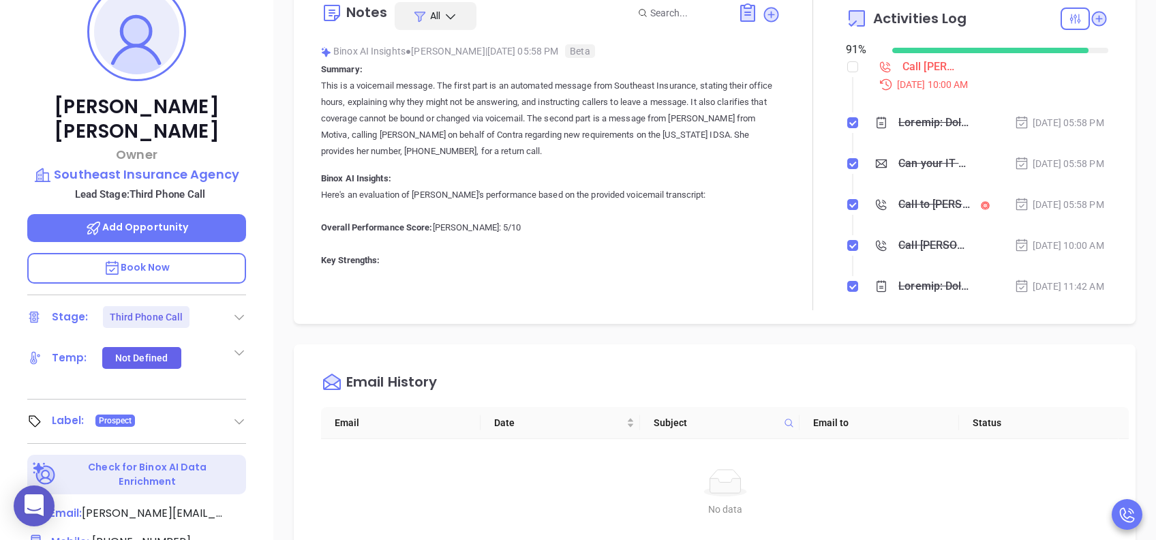
scroll to position [545, 0]
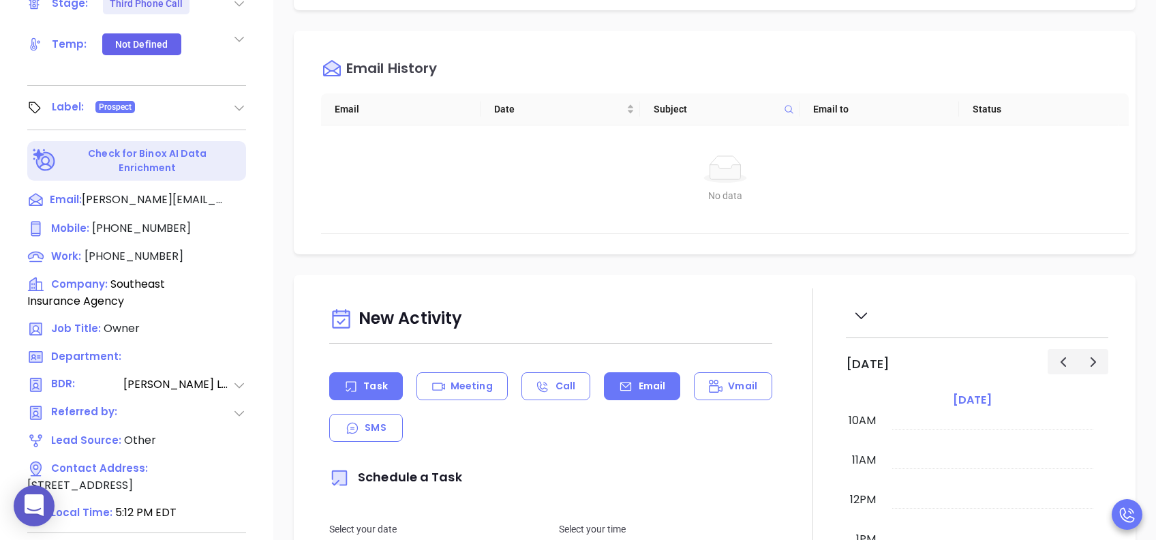
click at [647, 386] on p "Email" at bounding box center [652, 386] width 27 height 14
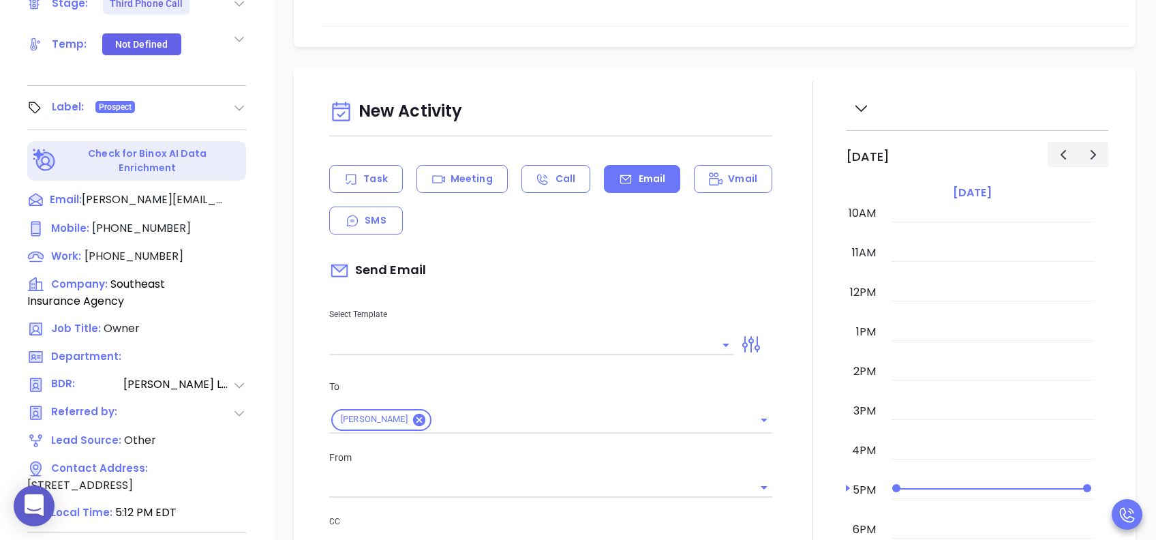
scroll to position [273, 0]
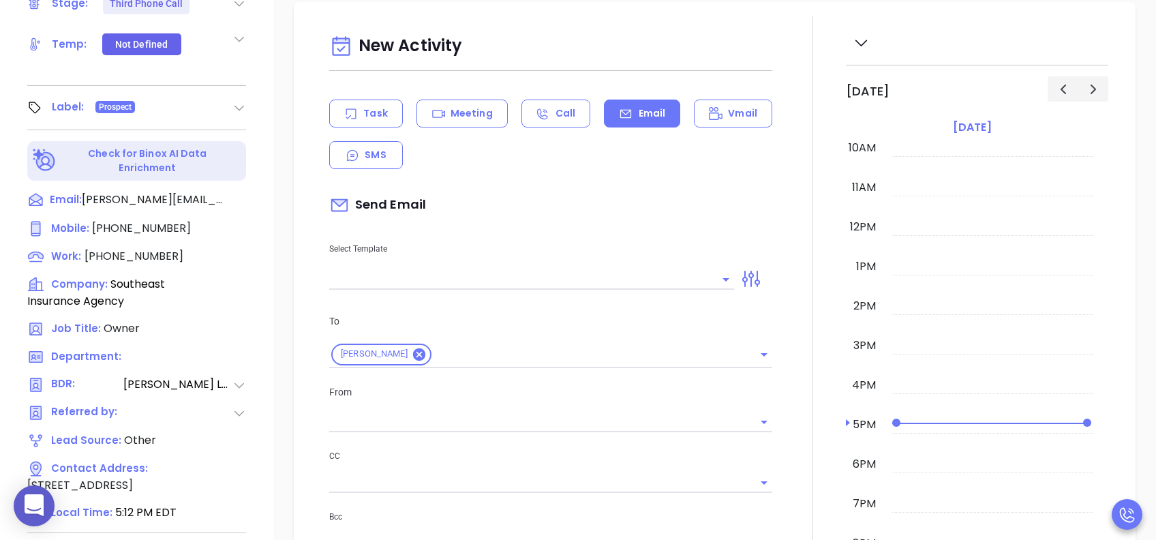
type input "[PERSON_NAME]"
click at [534, 269] on input "text" at bounding box center [521, 279] width 384 height 20
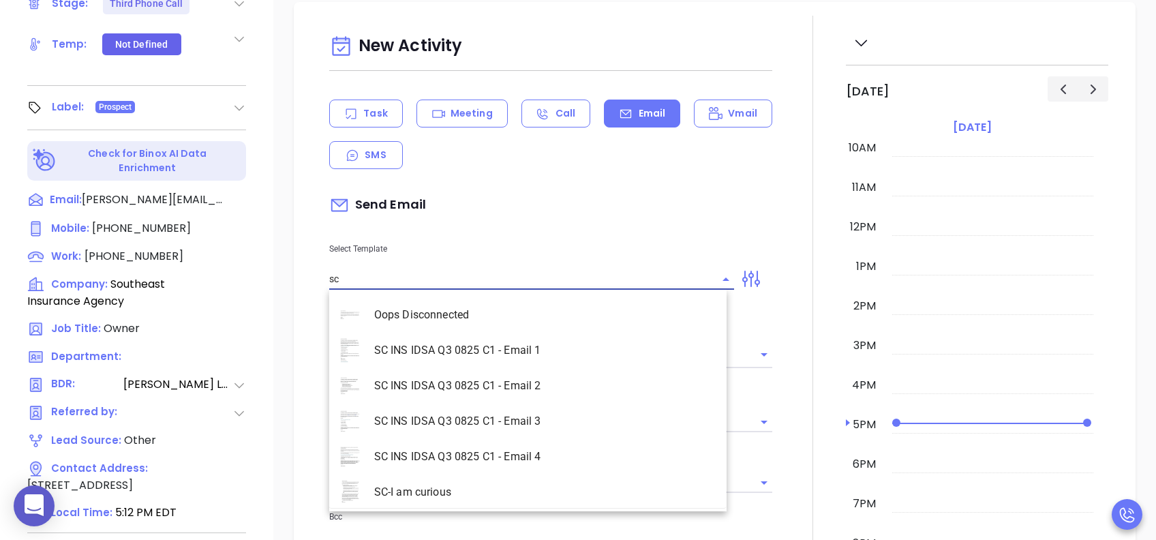
click at [544, 404] on li "SC INS IDSA Q3 0825 C1 - Email 3" at bounding box center [527, 421] width 397 height 35
type input "SC INS IDSA Q3 0825 C1 - Email 3"
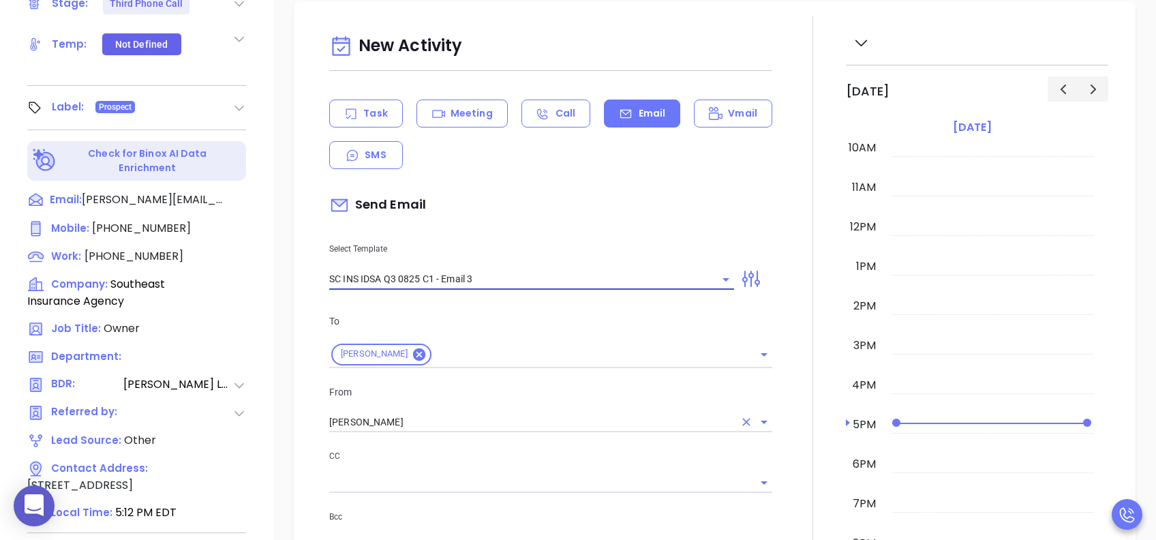
type input "Larry, could your agency survive a data breach?"
type input "SC INS IDSA Q3 0825 C1 - Email 3"
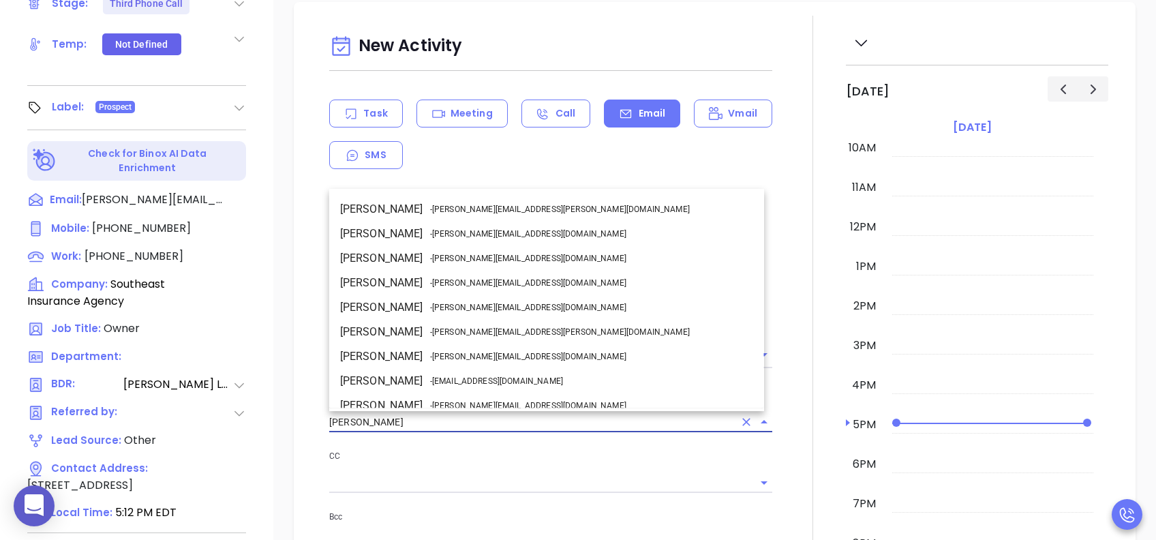
scroll to position [83, 0]
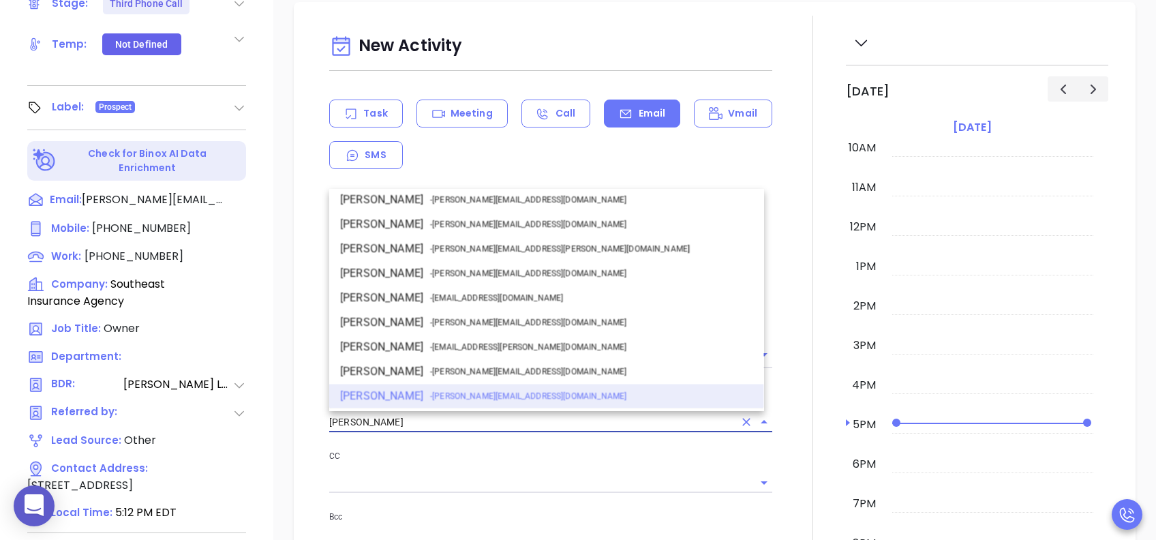
drag, startPoint x: 410, startPoint y: 428, endPoint x: 318, endPoint y: 428, distance: 92.7
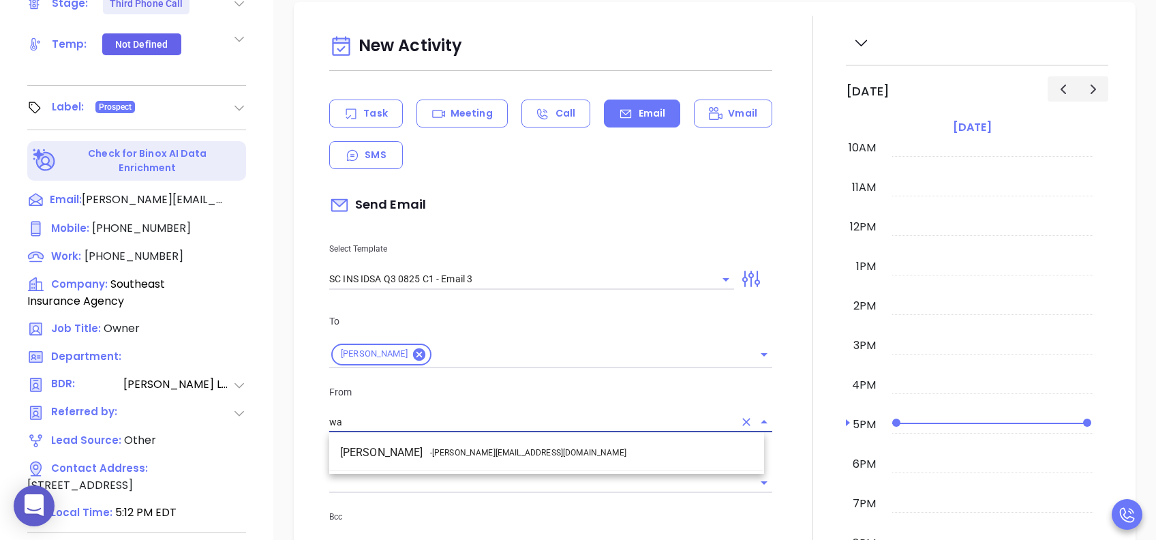
click at [453, 404] on span "- walter@motiva.net" at bounding box center [528, 452] width 196 height 12
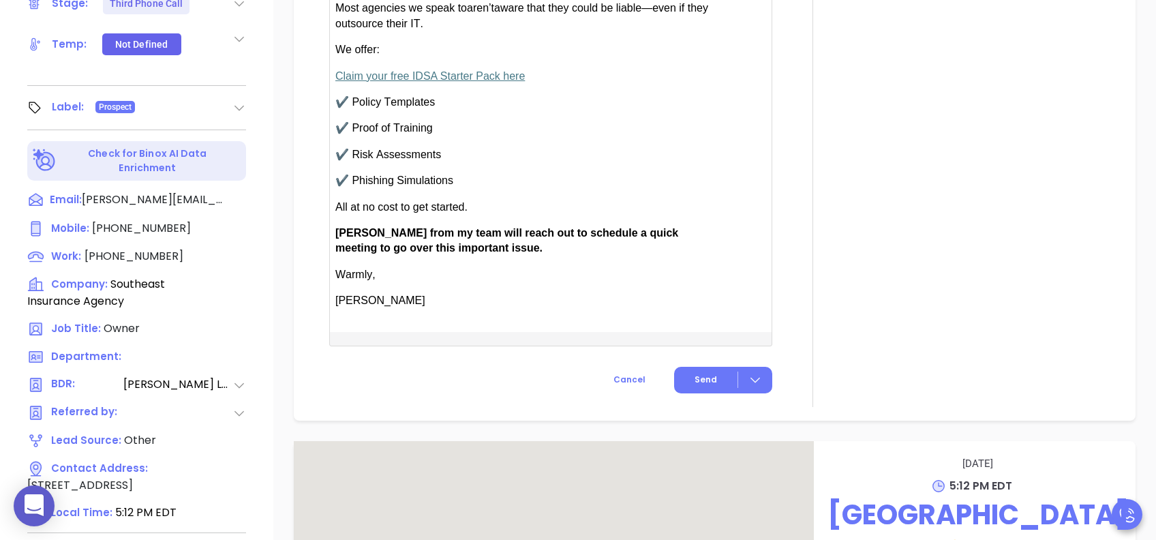
scroll to position [1091, 0]
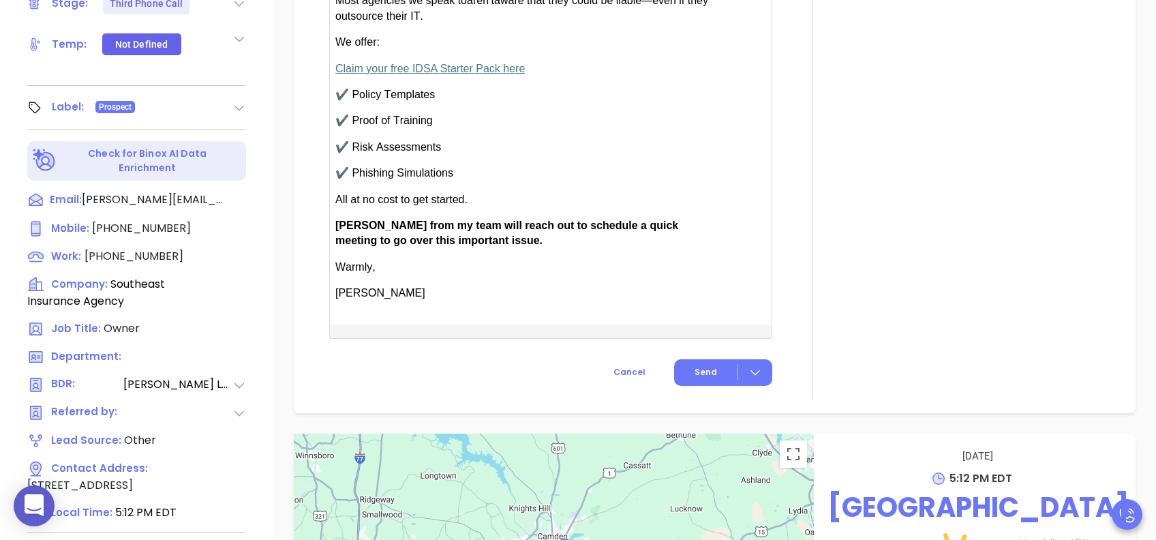
type input "Walter Contreras"
drag, startPoint x: 376, startPoint y: 224, endPoint x: 341, endPoint y: 224, distance: 34.8
click at [341, 224] on span "Anabell from my team will reach out to schedule a quick meeting to go over this…" at bounding box center [506, 232] width 343 height 27
click at [697, 367] on span "Send" at bounding box center [706, 372] width 22 height 12
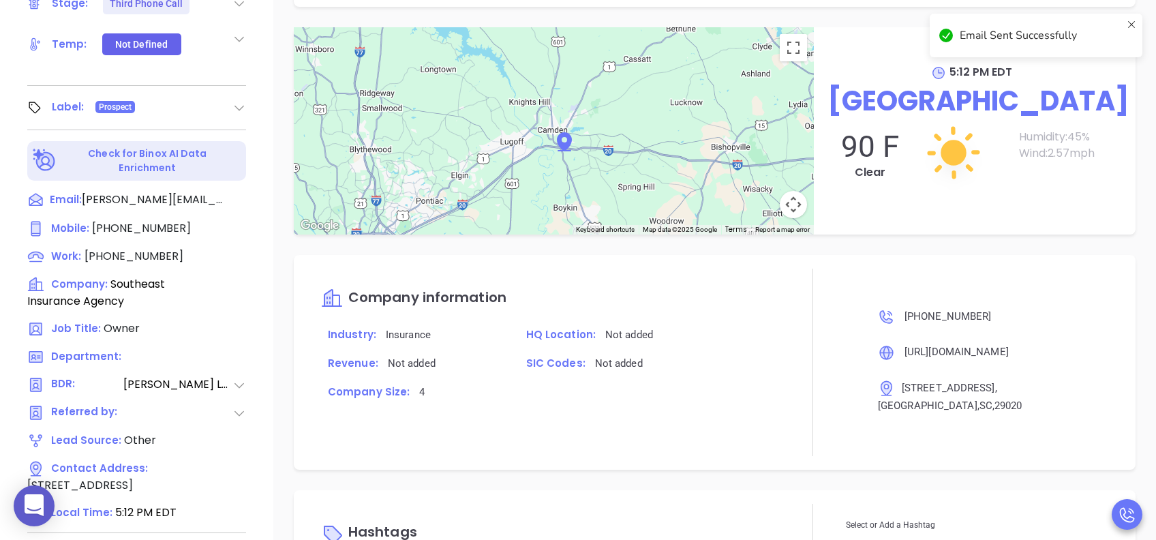
scroll to position [978, 0]
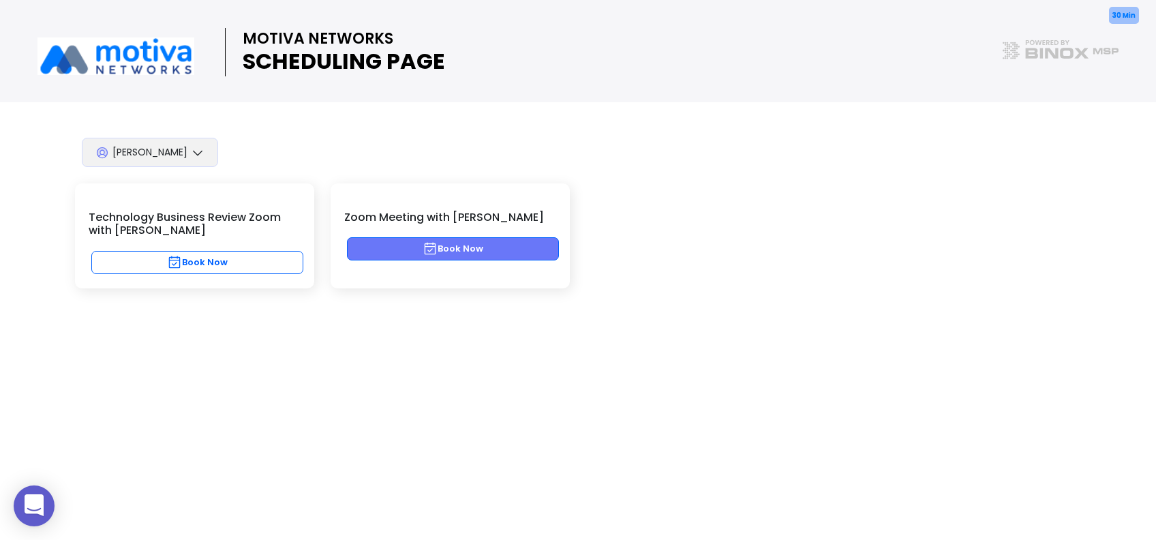
click at [493, 250] on button "Book Now" at bounding box center [453, 248] width 212 height 23
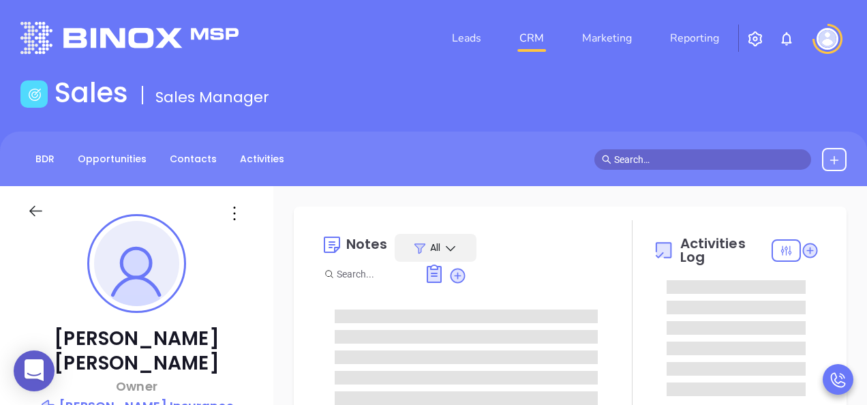
type input "[PERSON_NAME]"
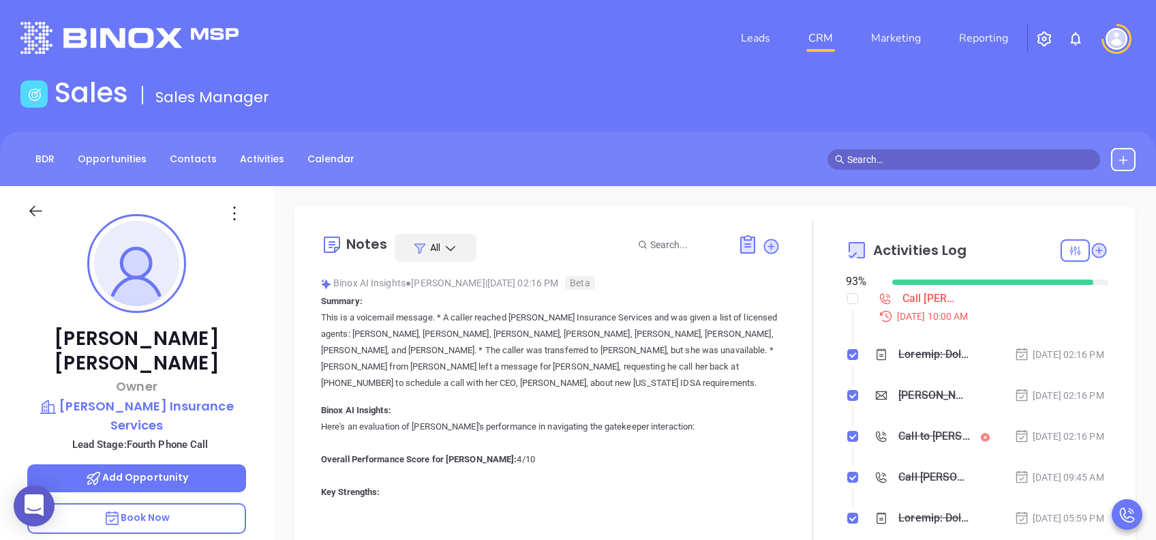
click at [866, 404] on div "[PERSON_NAME], could your agency survive a data breach?" at bounding box center [934, 395] width 72 height 20
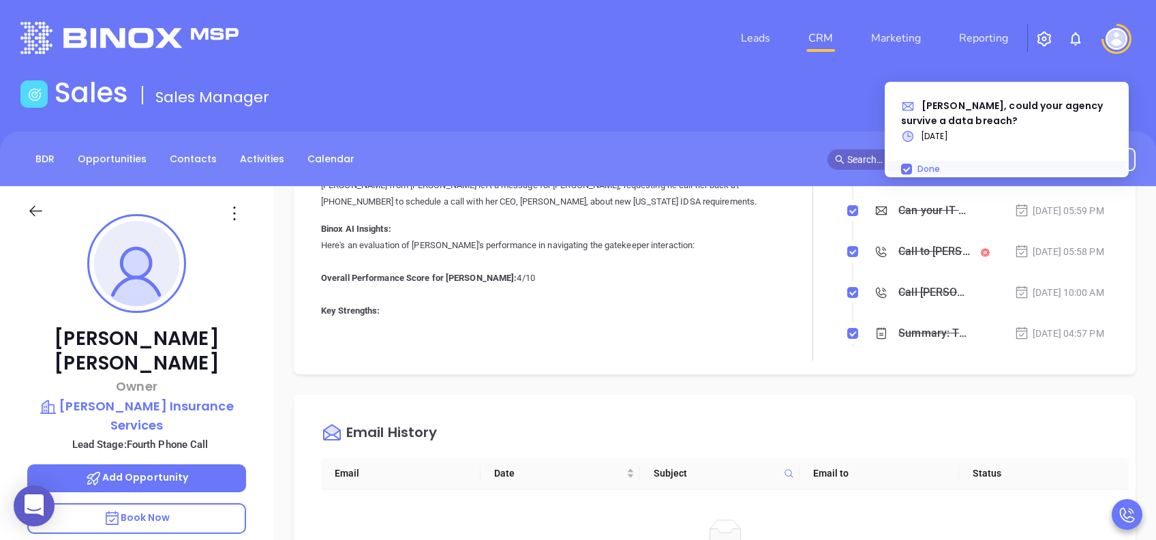
scroll to position [159, 0]
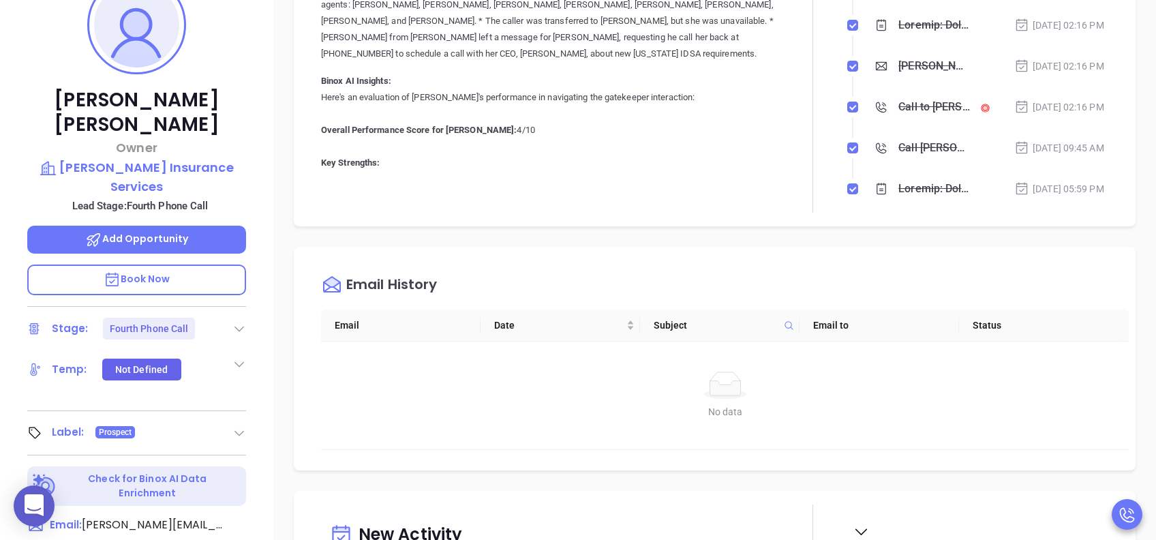
scroll to position [545, 0]
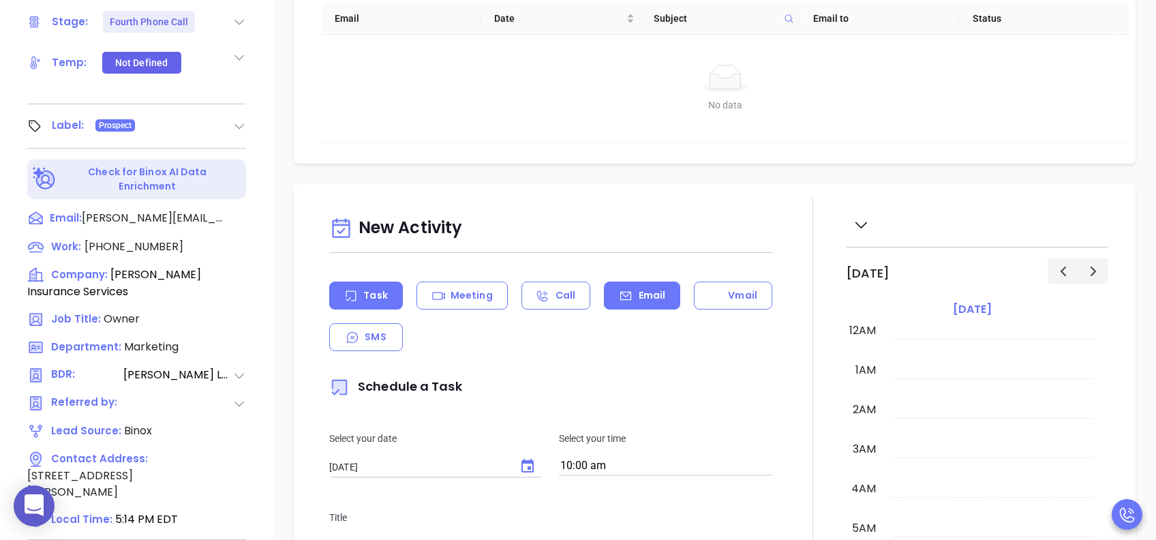
click at [639, 300] on p "Email" at bounding box center [652, 295] width 27 height 14
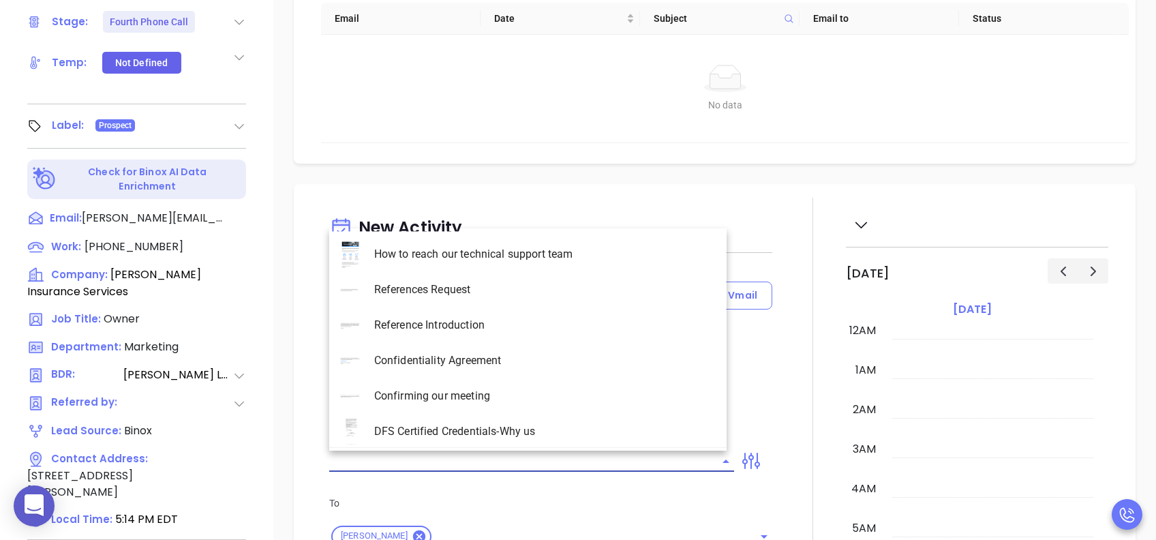
click at [558, 404] on input "text" at bounding box center [521, 461] width 384 height 20
type input "[PERSON_NAME]"
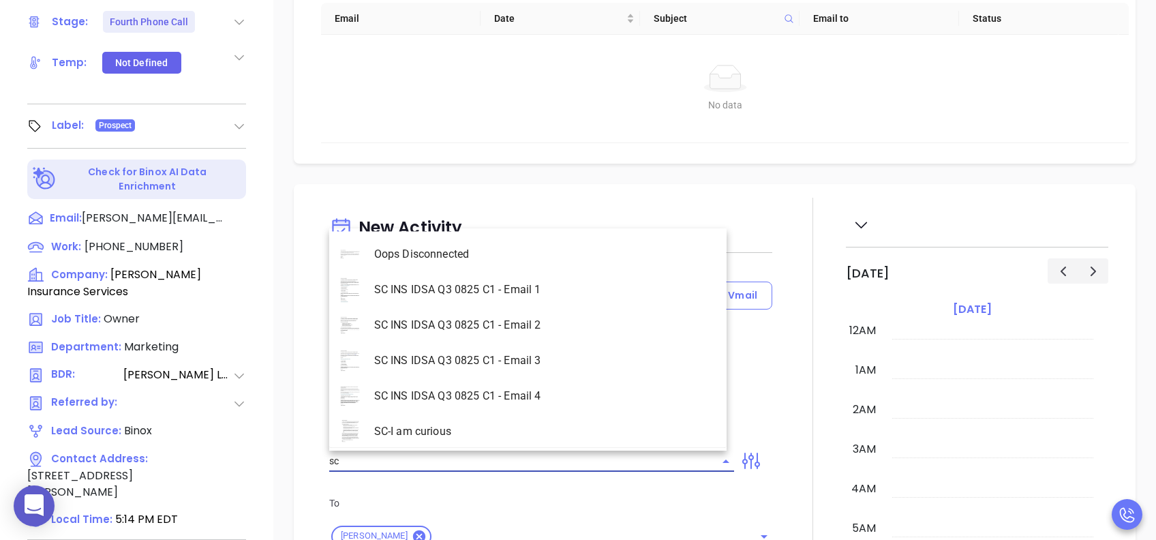
click at [549, 395] on li "SC INS IDSA Q3 0825 C1 - Email 4" at bounding box center [527, 395] width 397 height 35
type input "SC INS IDSA Q3 0825 C1 - Email 4"
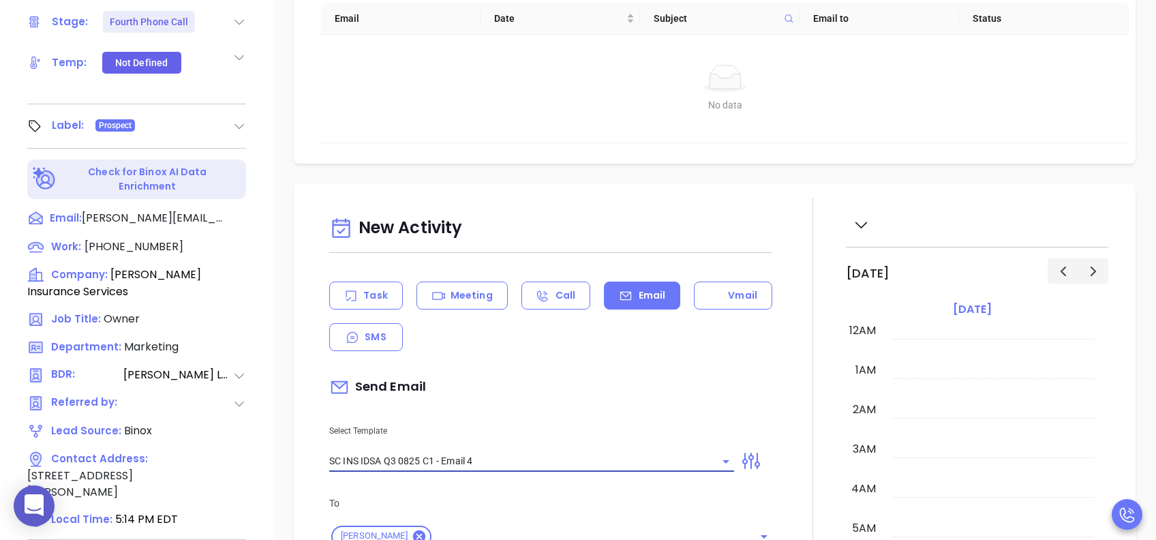
type input "Final heads up [PERSON_NAME]; Compliance matters"
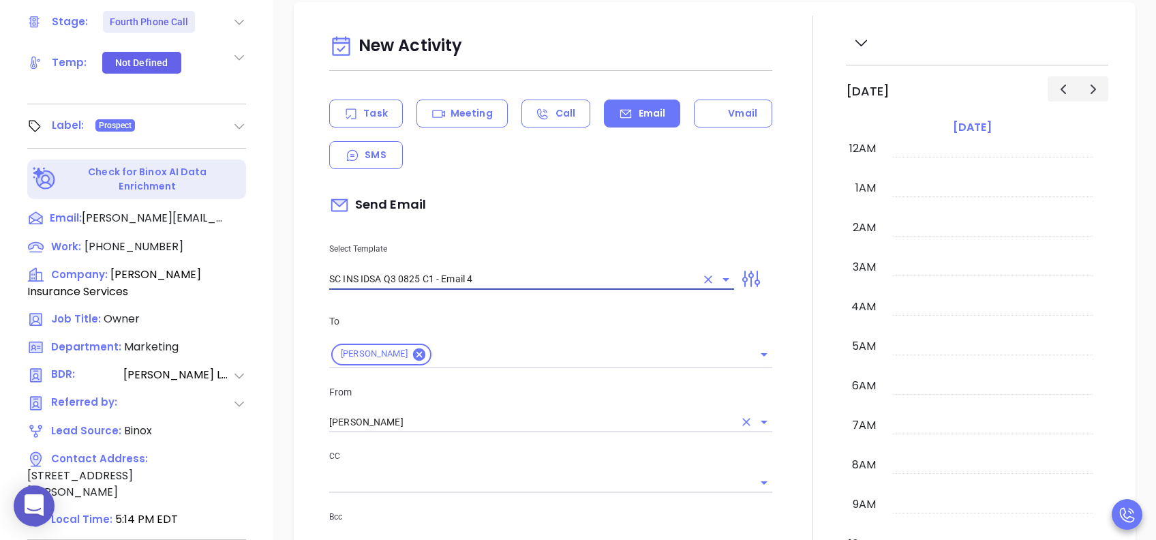
type input "SC INS IDSA Q3 0825 C1 - Email 4"
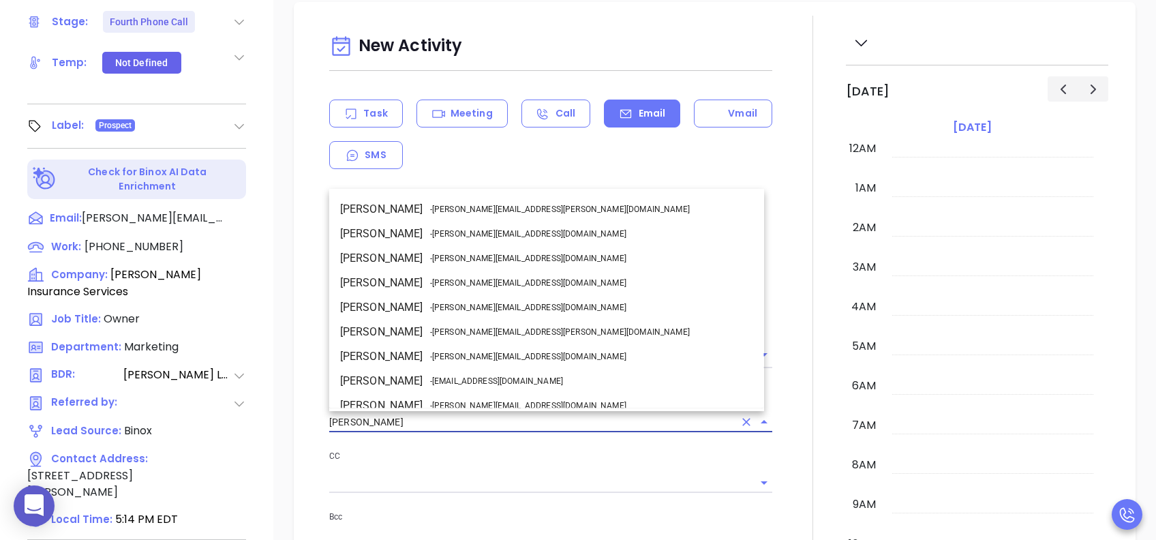
drag, startPoint x: 398, startPoint y: 414, endPoint x: 263, endPoint y: 415, distance: 135.0
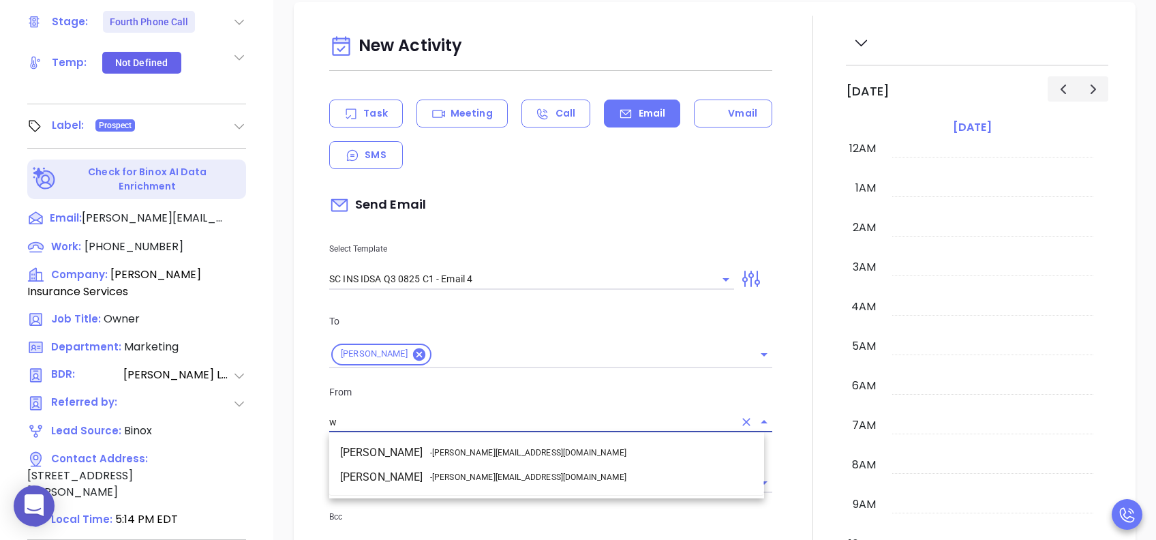
scroll to position [0, 0]
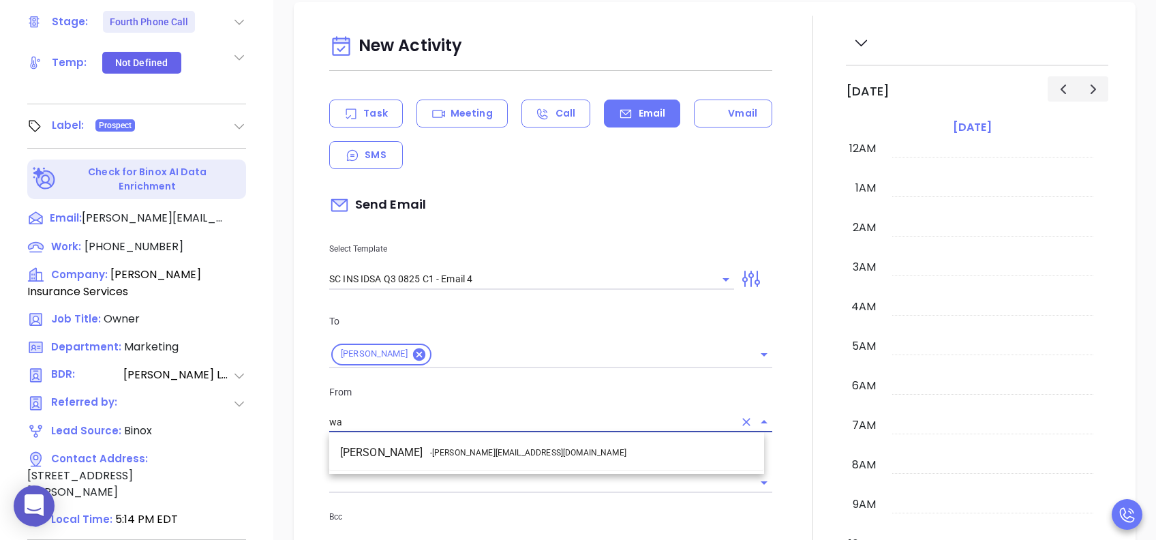
click at [425, 404] on li "Walter Contreras - [EMAIL_ADDRESS][DOMAIN_NAME]" at bounding box center [546, 452] width 435 height 25
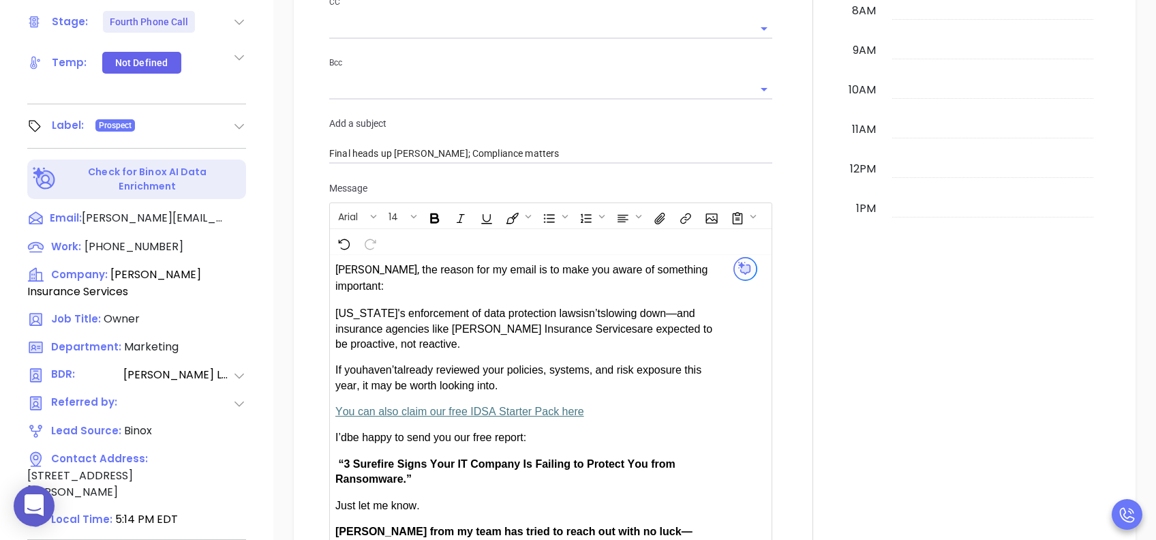
scroll to position [909, 0]
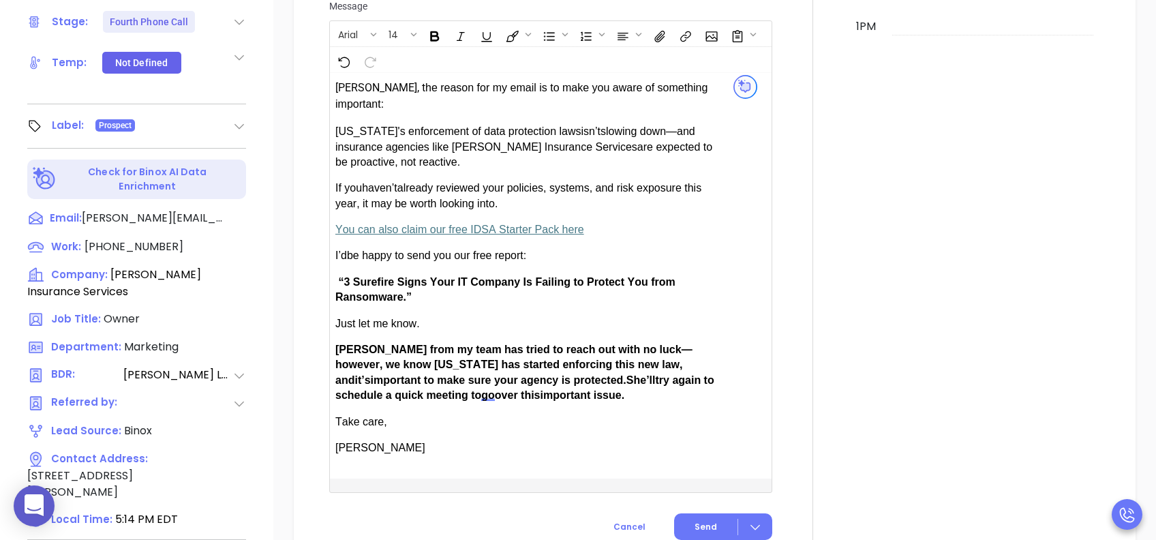
type input "[PERSON_NAME]"
drag, startPoint x: 373, startPoint y: 327, endPoint x: 341, endPoint y: 331, distance: 32.3
click at [341, 344] on span "[PERSON_NAME] from my team has tried to reach out with no luck—however, we know…" at bounding box center [513, 365] width 357 height 42
click at [685, 404] on button "Send" at bounding box center [723, 526] width 98 height 27
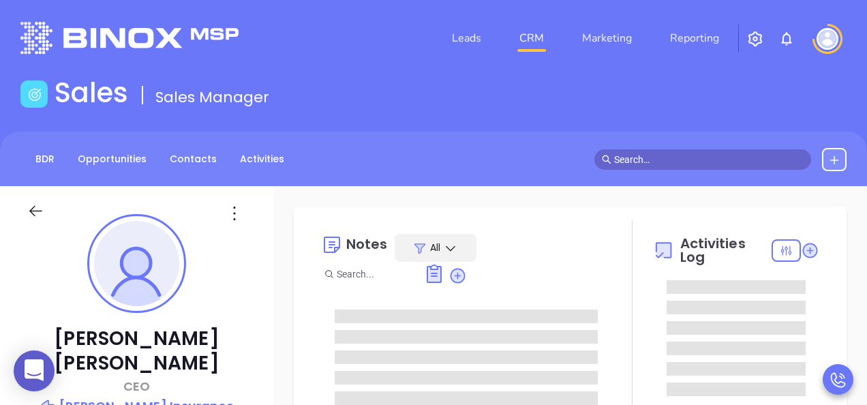
type input "[PERSON_NAME]"
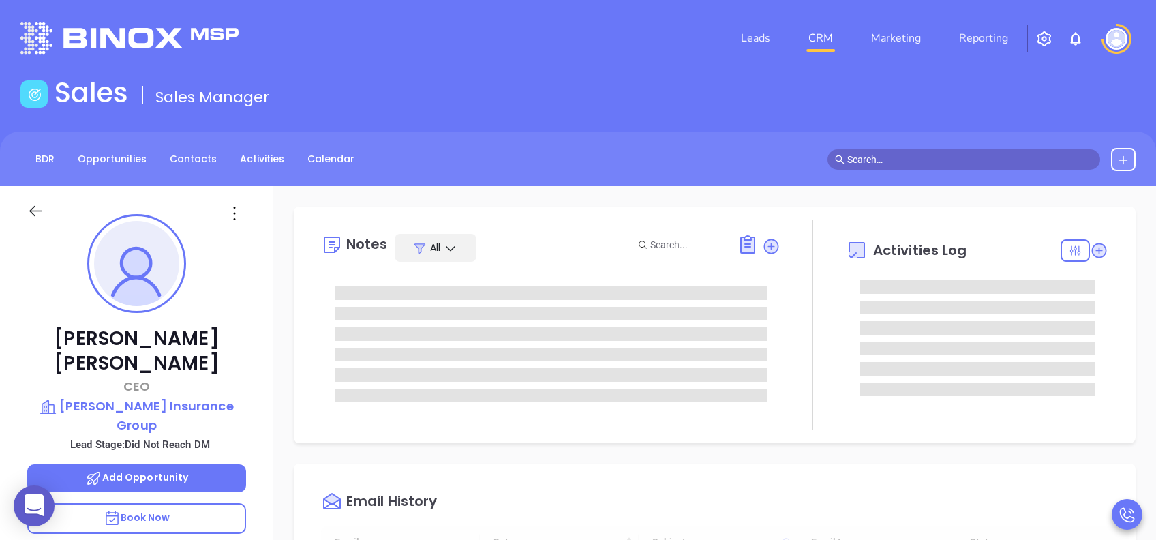
type input "[DATE]"
type input "[PERSON_NAME]"
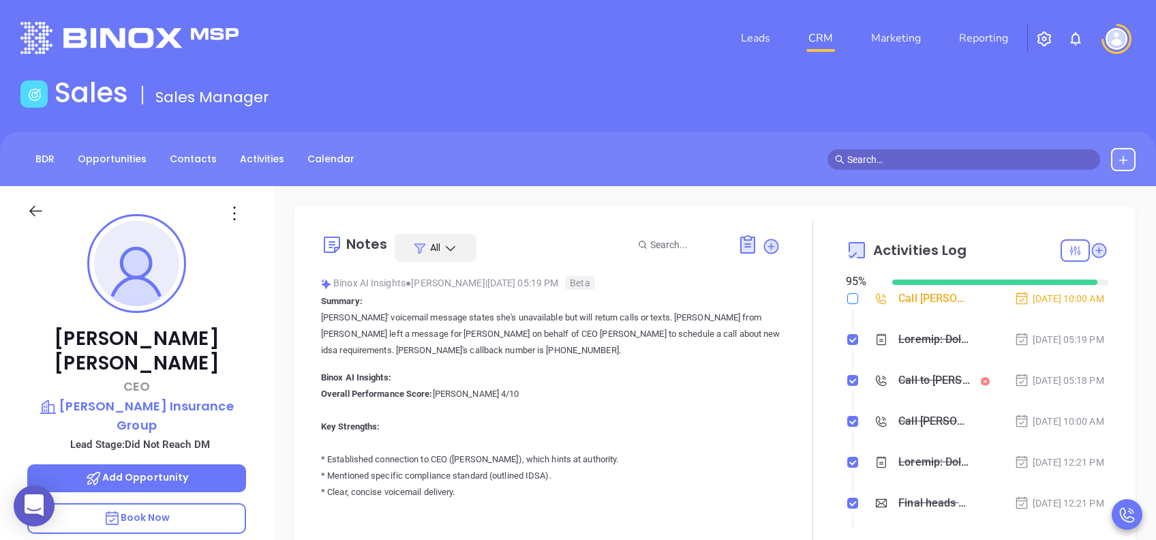
click at [847, 301] on input "checkbox" at bounding box center [852, 298] width 11 height 11
checkbox input "true"
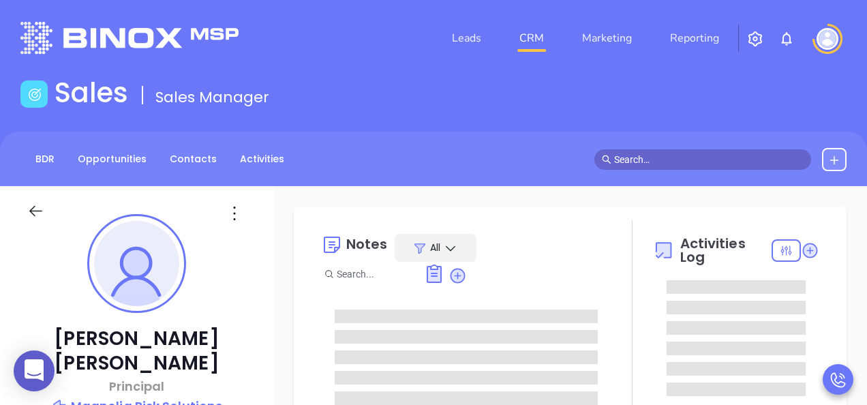
type input "[PERSON_NAME]"
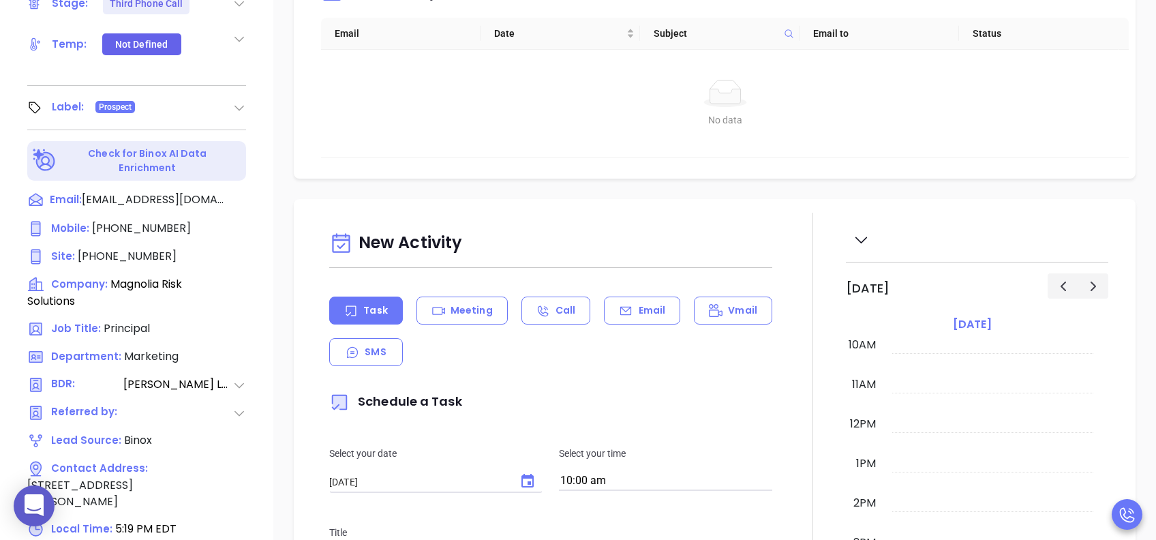
scroll to position [181, 0]
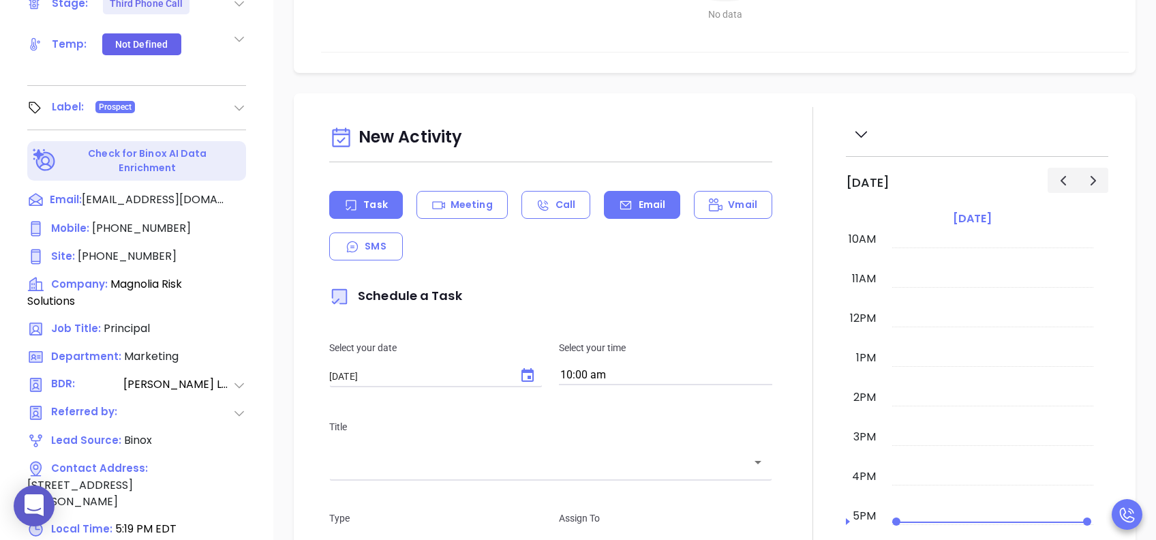
click at [639, 208] on p "Email" at bounding box center [652, 205] width 27 height 14
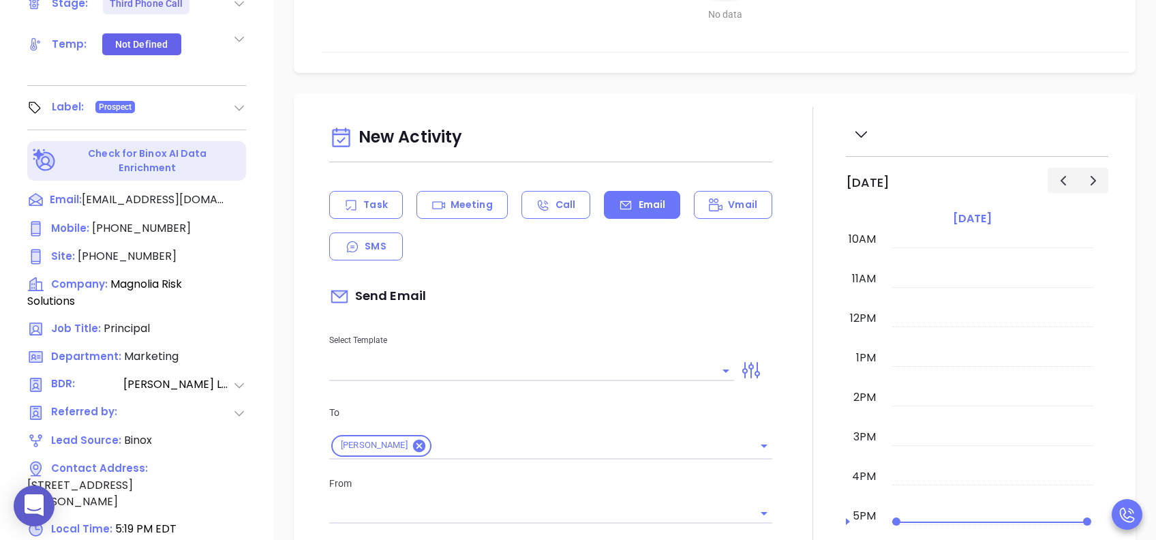
click at [544, 363] on input "text" at bounding box center [521, 371] width 384 height 20
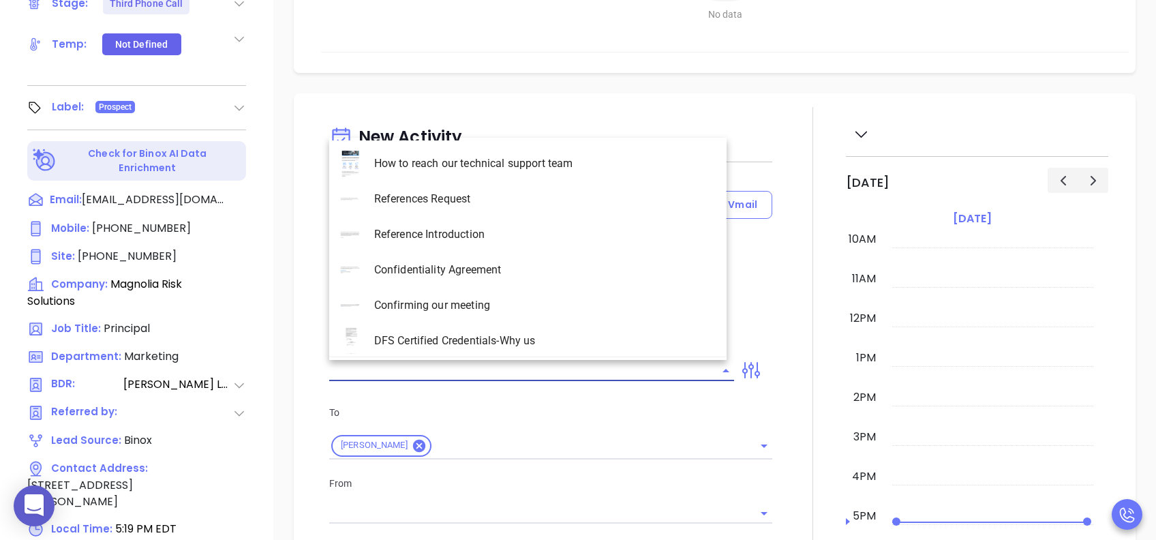
type input "[PERSON_NAME]"
click at [566, 271] on li "SC INS IDSA Q3 0825 C1 - Email 3" at bounding box center [527, 269] width 397 height 35
type input "SC INS IDSA Q3 0825 C1 - Email 3"
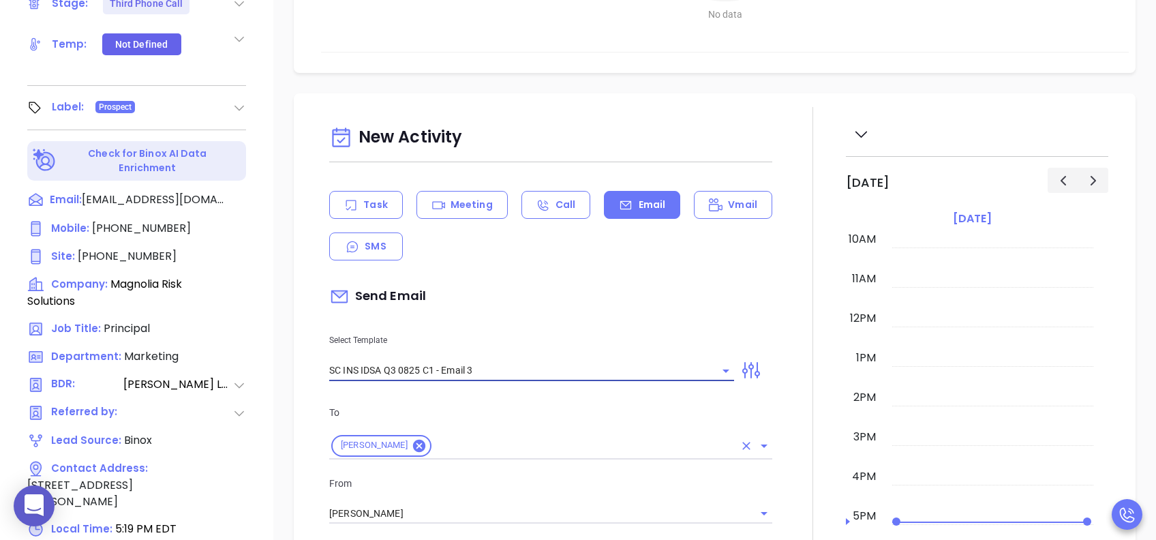
type input "[PERSON_NAME], could your agency survive a data breach?"
type input "SC INS IDSA Q3 0825 C1 - Email 3"
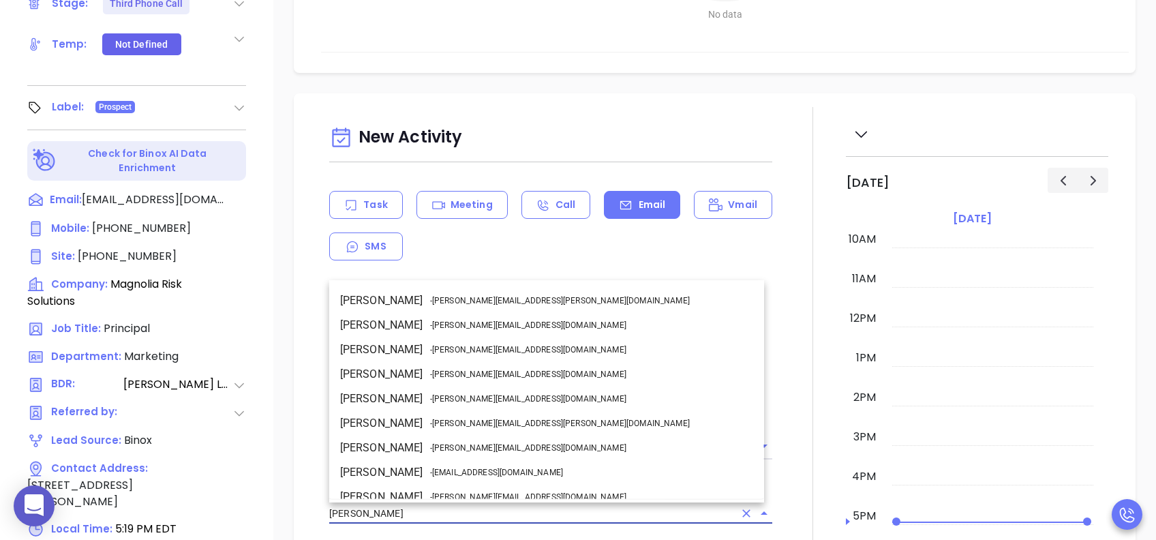
scroll to position [83, 0]
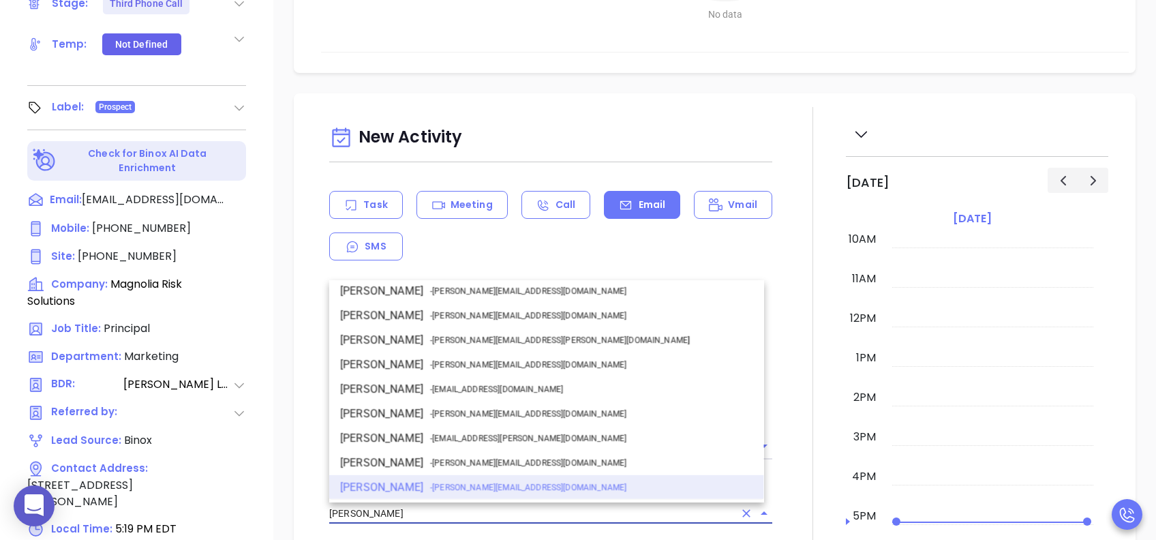
drag, startPoint x: 393, startPoint y: 519, endPoint x: 325, endPoint y: 518, distance: 67.5
click at [325, 404] on div "From [PERSON_NAME] [PERSON_NAME] - [PERSON_NAME][EMAIL_ADDRESS][PERSON_NAME][DO…" at bounding box center [550, 500] width 459 height 48
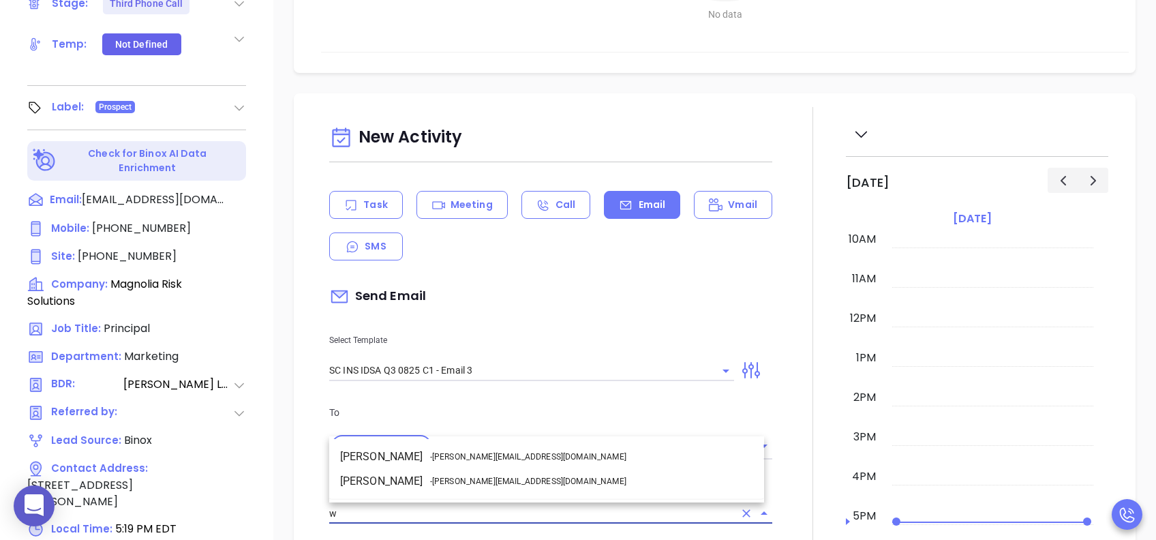
scroll to position [0, 0]
click at [406, 404] on li "Walter Contreras - [EMAIL_ADDRESS][DOMAIN_NAME]" at bounding box center [546, 481] width 435 height 25
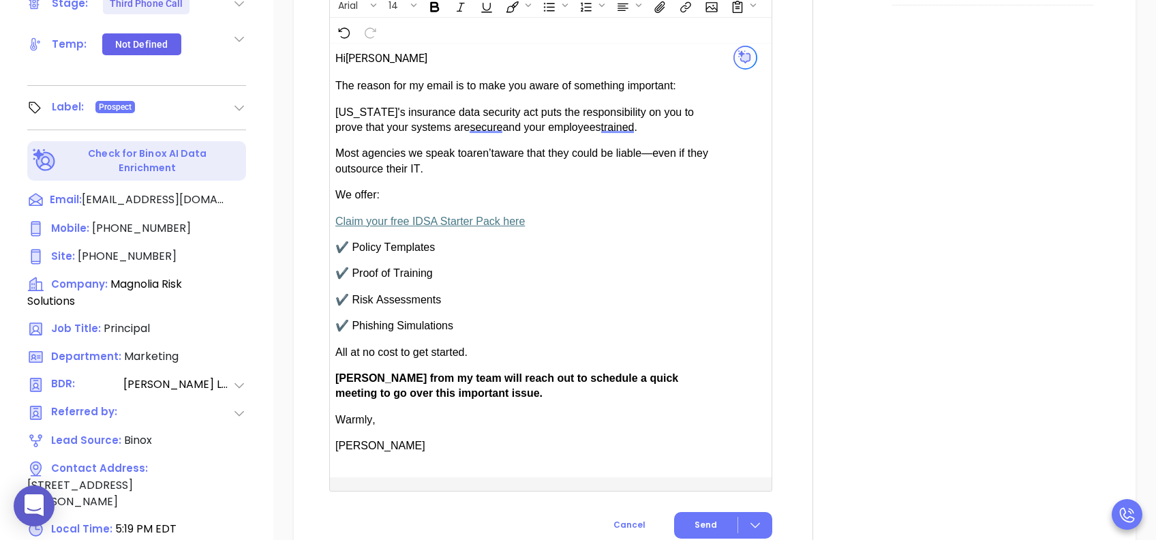
scroll to position [999, 0]
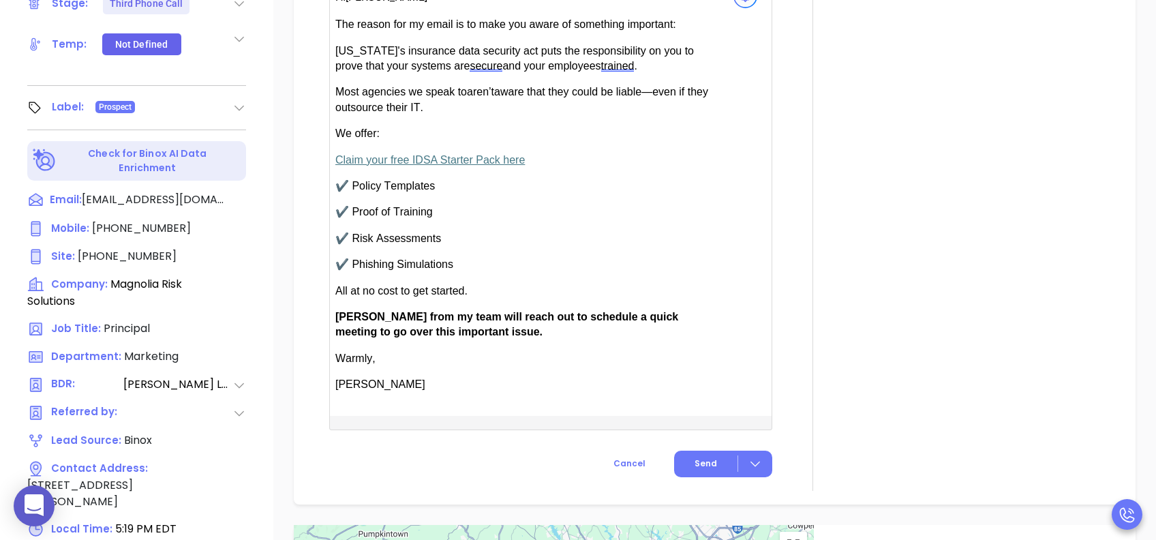
type input "[PERSON_NAME]"
drag, startPoint x: 379, startPoint y: 309, endPoint x: 339, endPoint y: 314, distance: 39.9
click at [339, 314] on span "[PERSON_NAME] from my team will reach out to schedule a quick meeting to go ove…" at bounding box center [506, 324] width 343 height 27
click at [708, 404] on span "Send" at bounding box center [706, 463] width 22 height 12
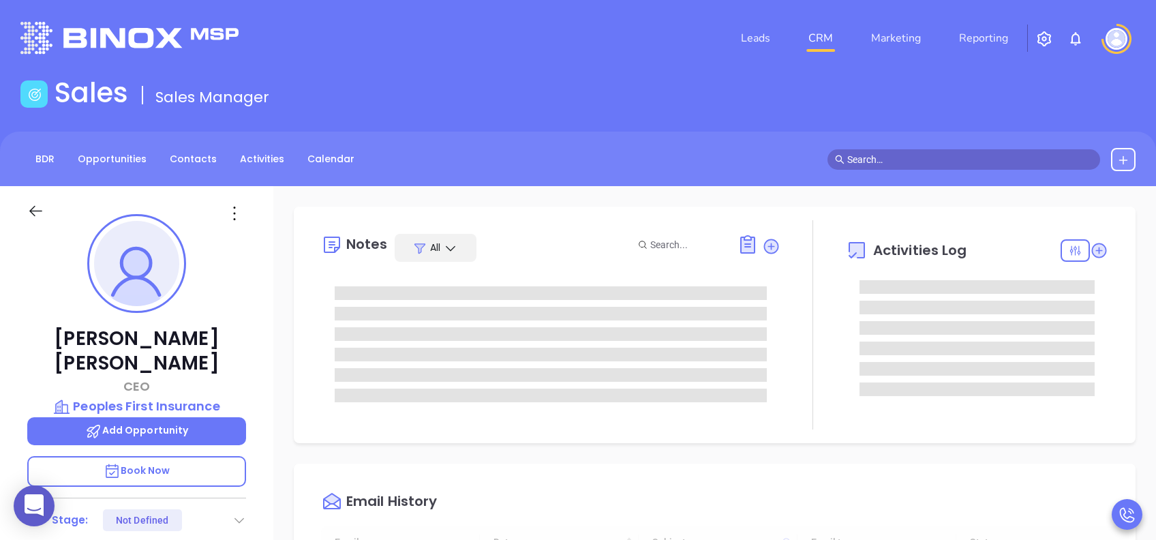
type input "[DATE]"
type input "[PERSON_NAME]"
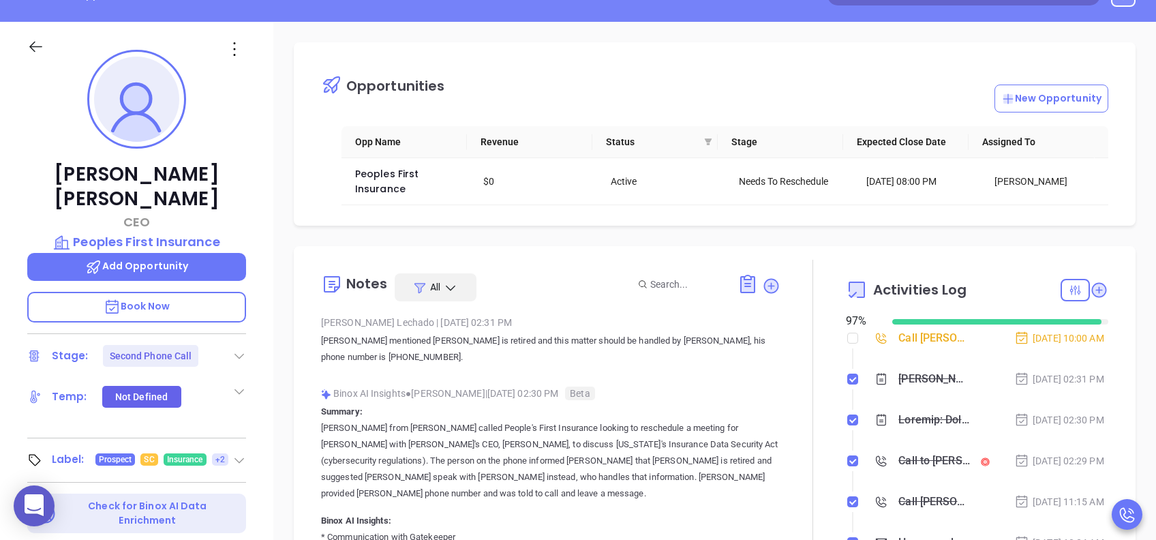
scroll to position [55, 0]
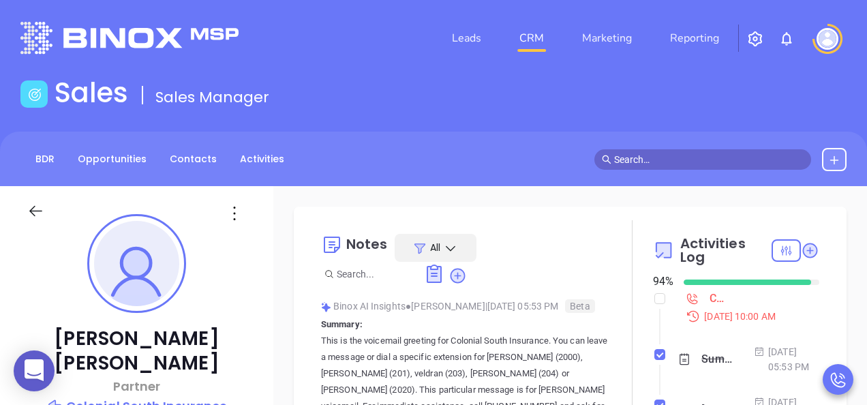
type input "[PERSON_NAME]"
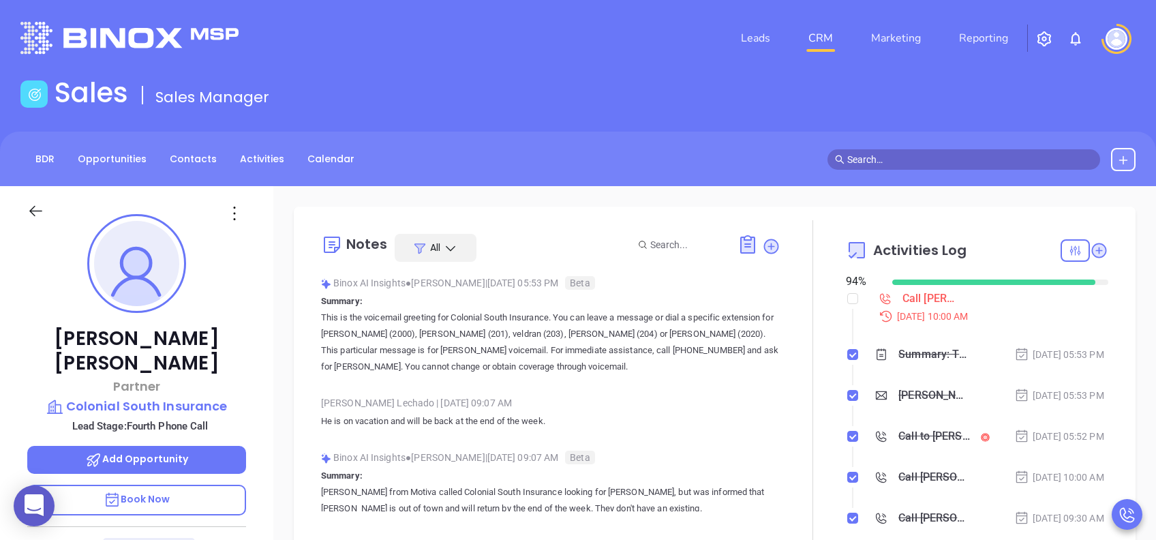
scroll to position [397, 0]
click at [209, 404] on p "Book Now" at bounding box center [136, 500] width 219 height 31
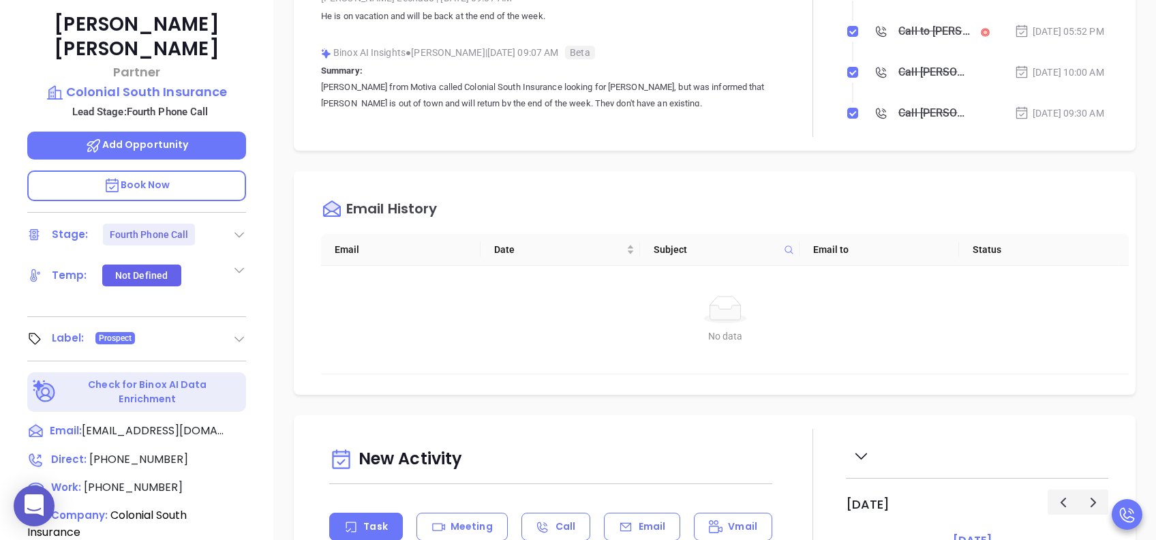
scroll to position [545, 0]
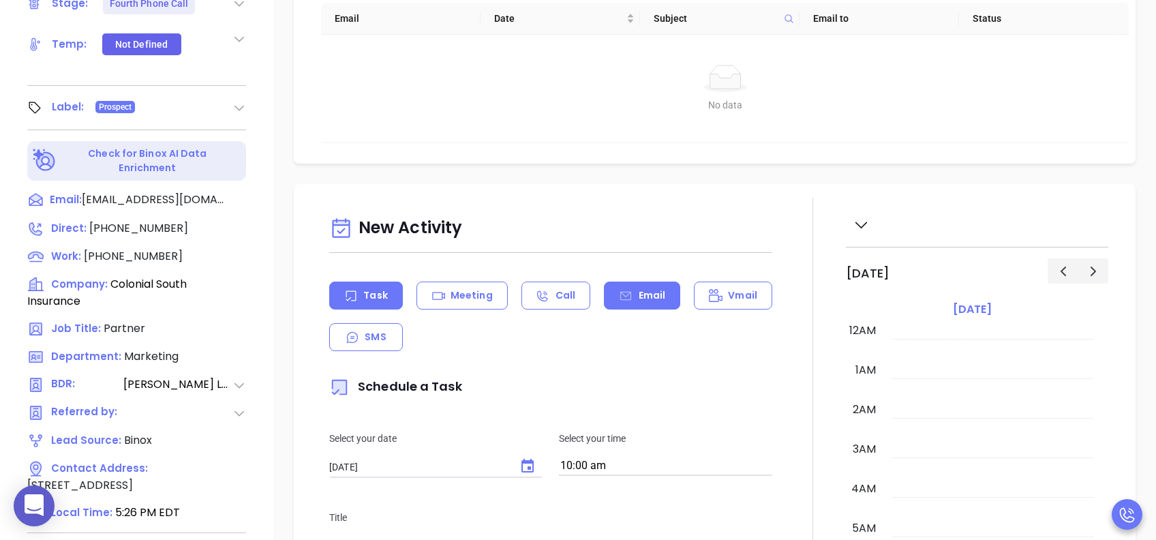
click at [620, 291] on icon at bounding box center [625, 295] width 11 height 9
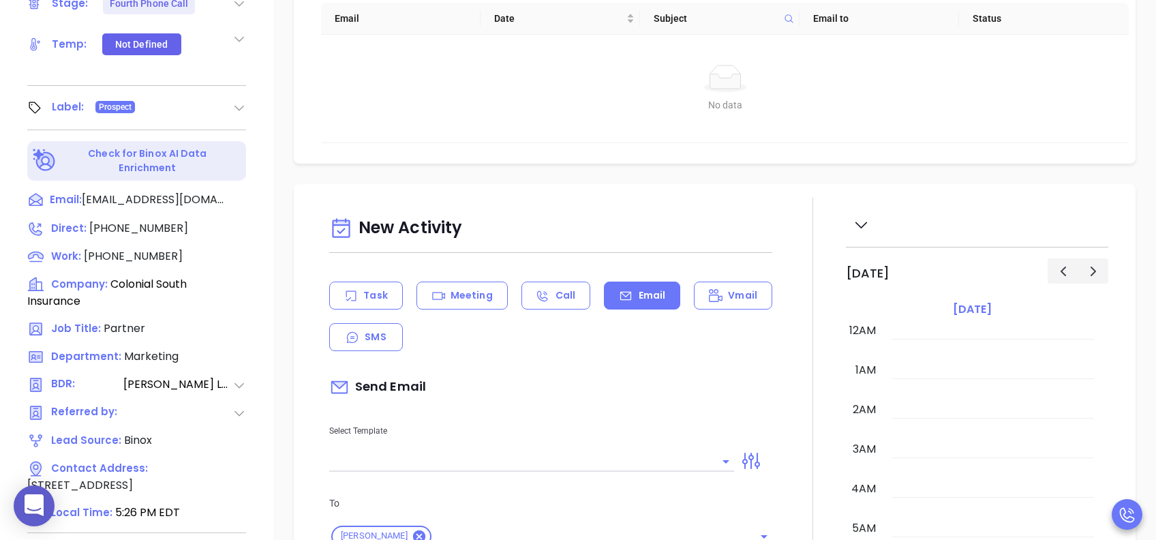
click at [541, 404] on input "text" at bounding box center [521, 461] width 384 height 20
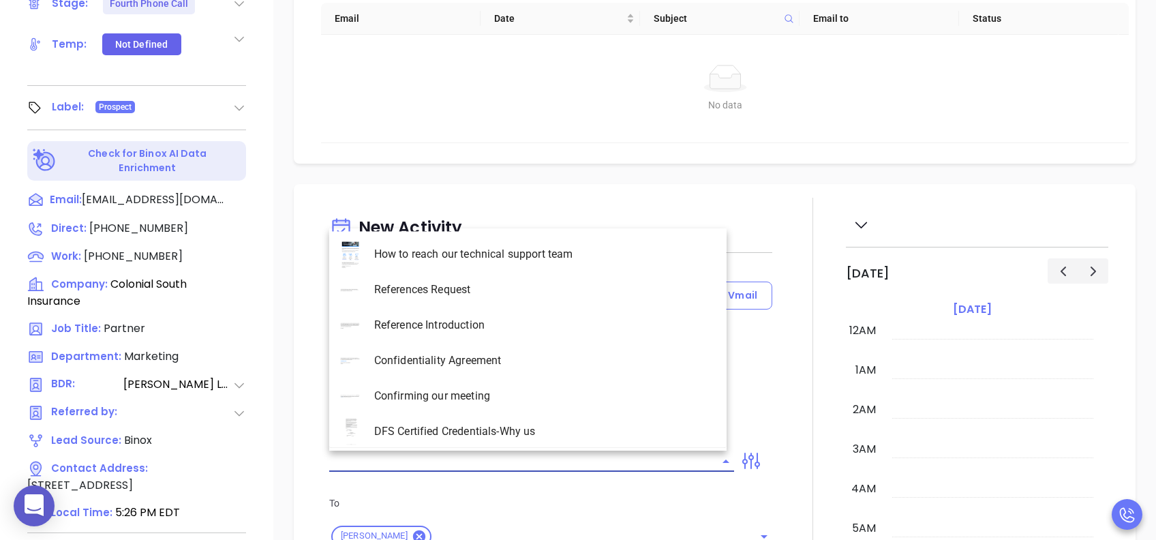
type input "[PERSON_NAME]"
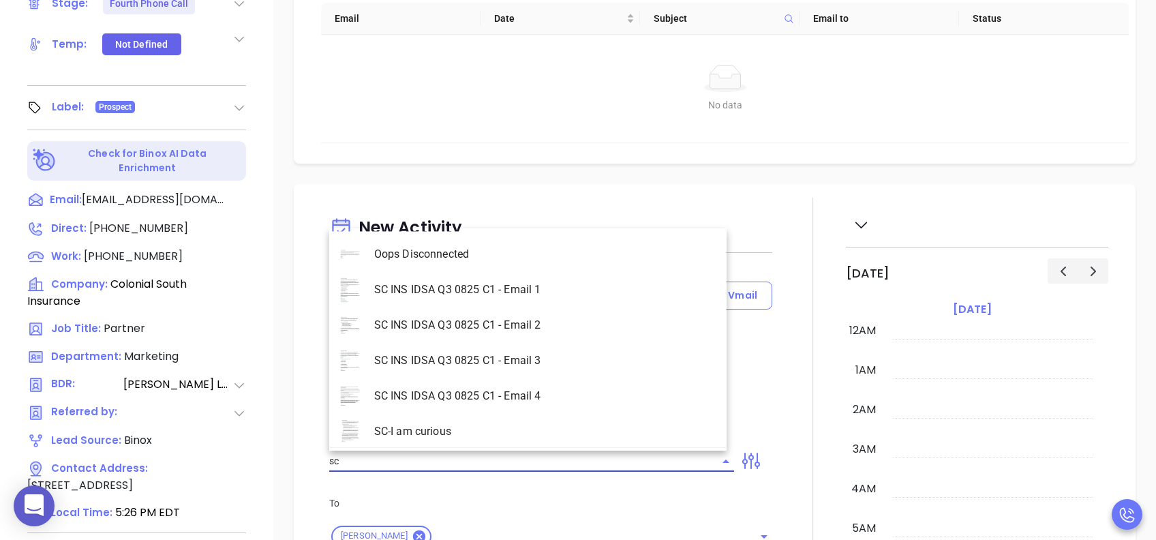
click at [547, 397] on li "SC INS IDSA Q3 0825 C1 - Email 4" at bounding box center [527, 395] width 397 height 35
type input "SC INS IDSA Q3 0825 C1 - Email 4"
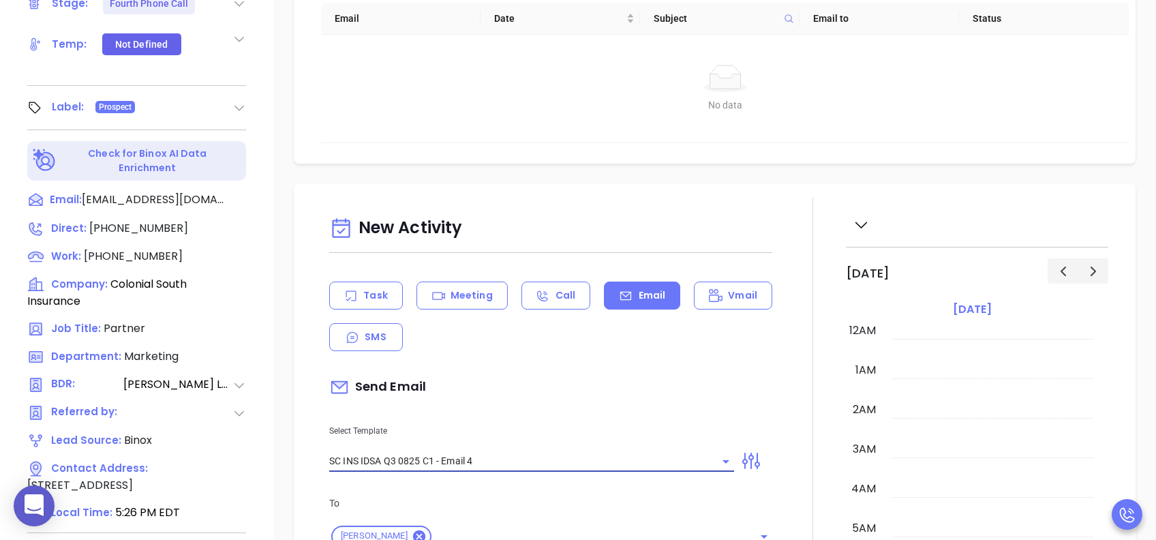
type input "Final heads up Rob; Compliance matters"
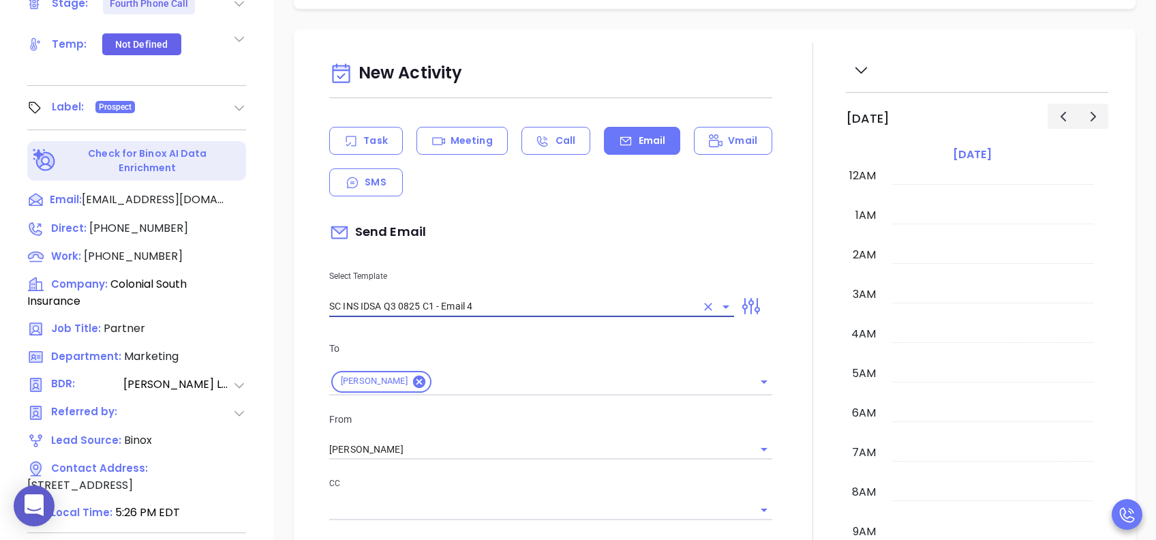
scroll to position [363, 0]
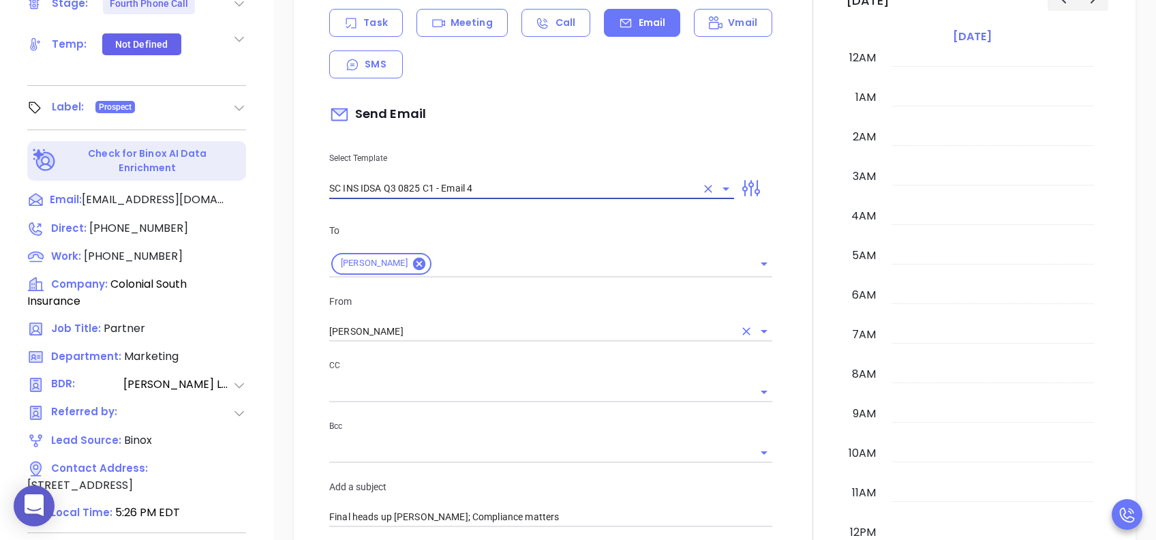
type input "SC INS IDSA Q3 0825 C1 - Email 4"
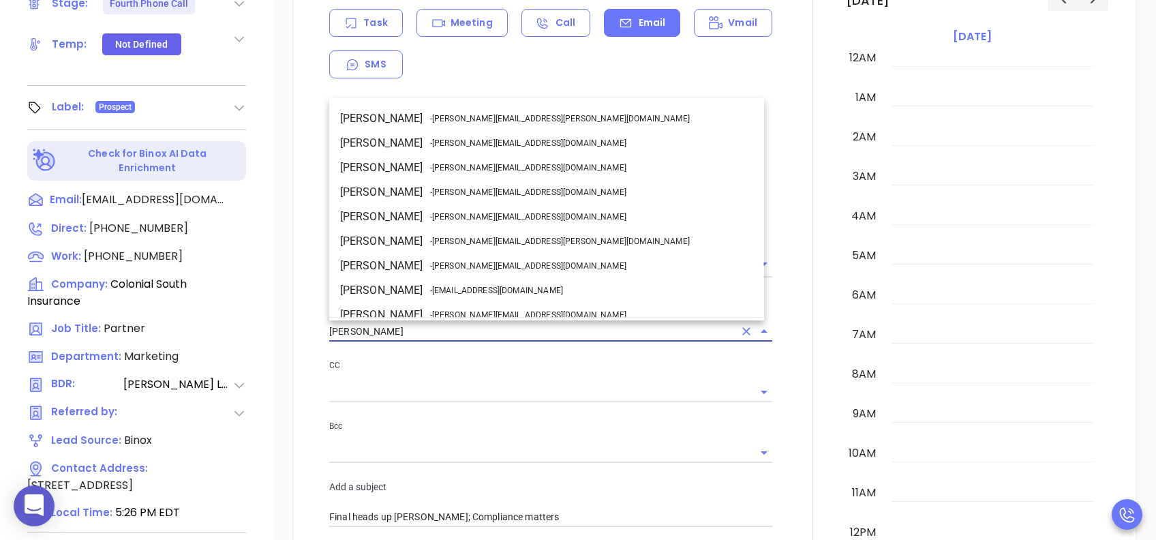
scroll to position [83, 0]
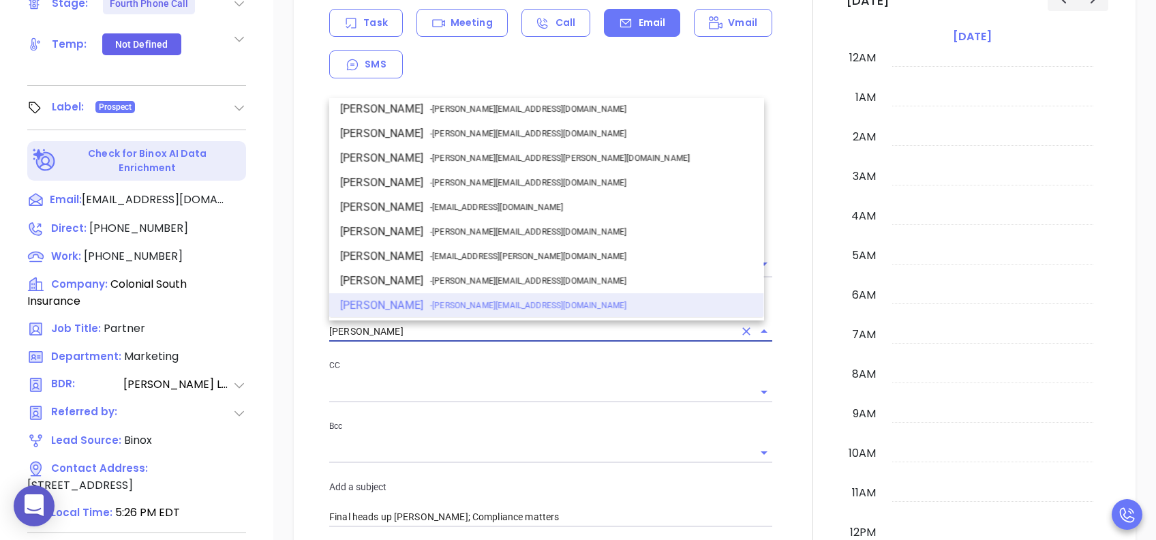
drag, startPoint x: 391, startPoint y: 326, endPoint x: 229, endPoint y: 326, distance: 161.6
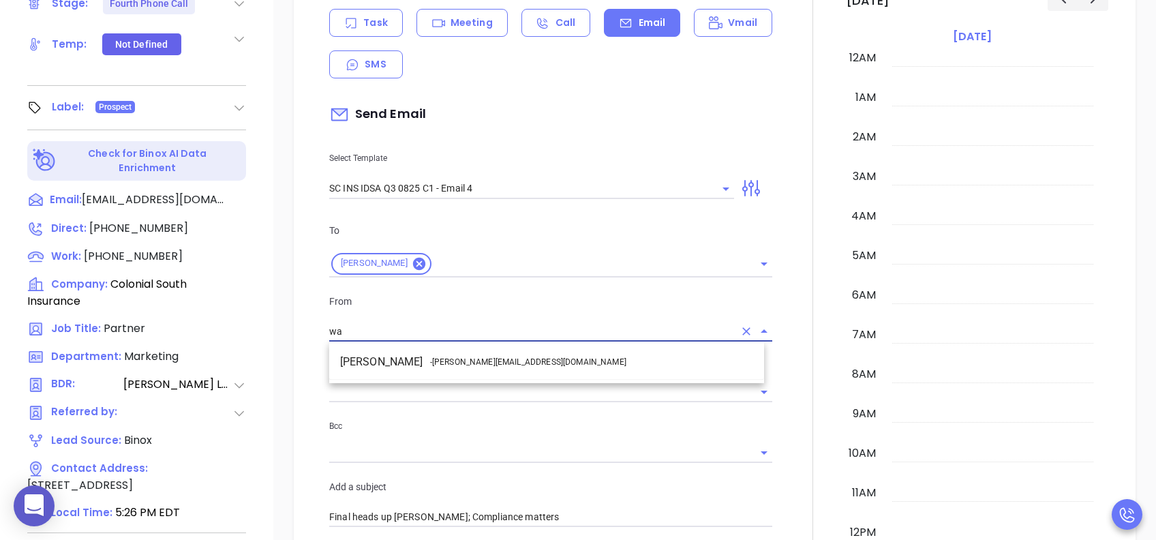
click at [412, 363] on li "Walter Contreras - [EMAIL_ADDRESS][DOMAIN_NAME]" at bounding box center [546, 362] width 435 height 25
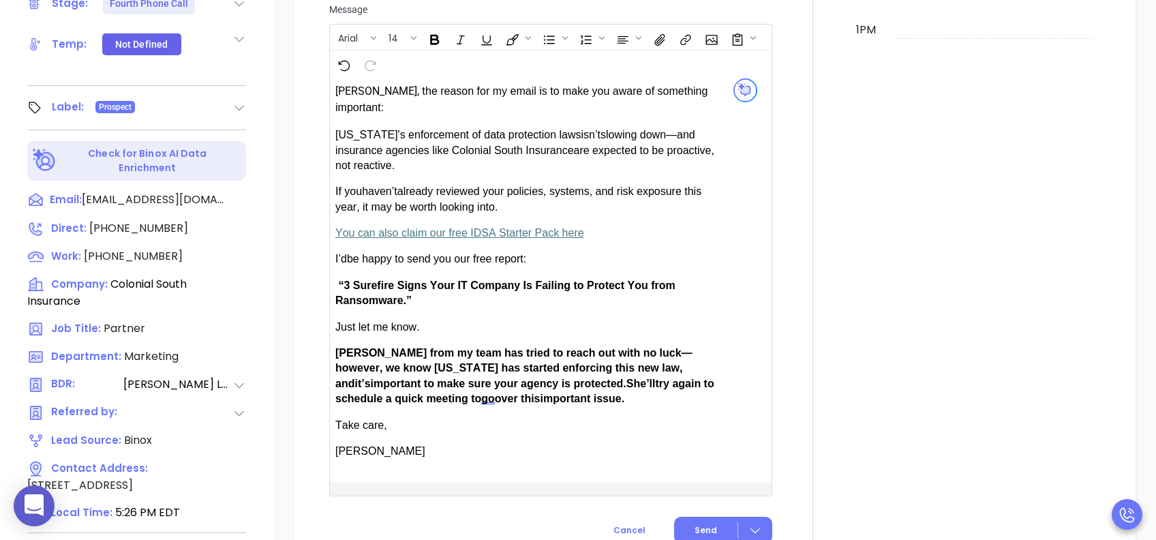
scroll to position [909, 0]
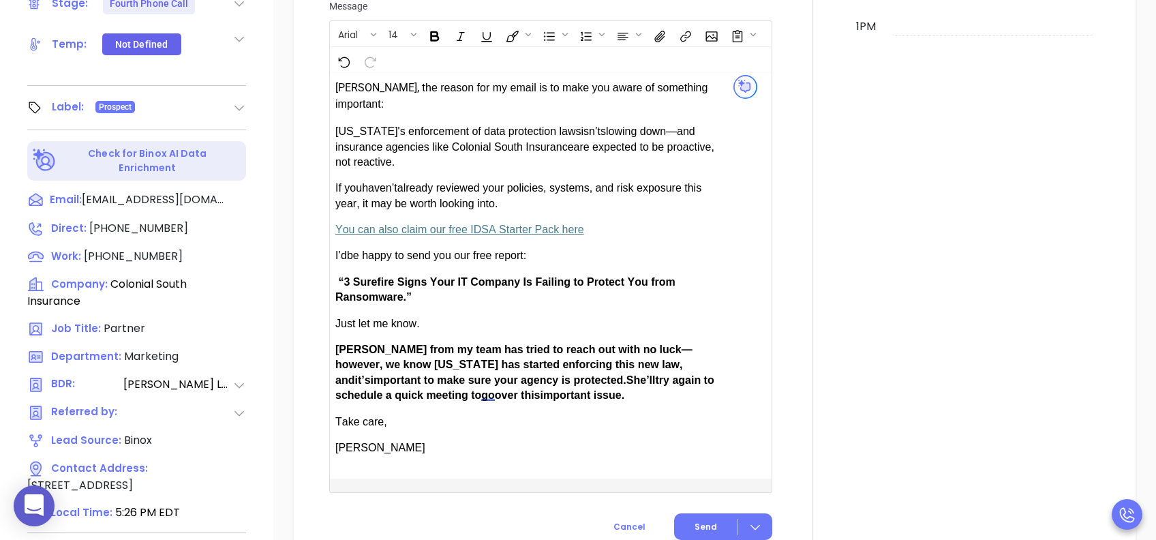
type input "[PERSON_NAME]"
drag, startPoint x: 365, startPoint y: 328, endPoint x: 342, endPoint y: 331, distance: 23.3
click at [342, 344] on span "Anabell from my team has tried to reach out with no luck—however, we know South…" at bounding box center [513, 365] width 357 height 42
click at [698, 404] on span "Send" at bounding box center [706, 527] width 22 height 12
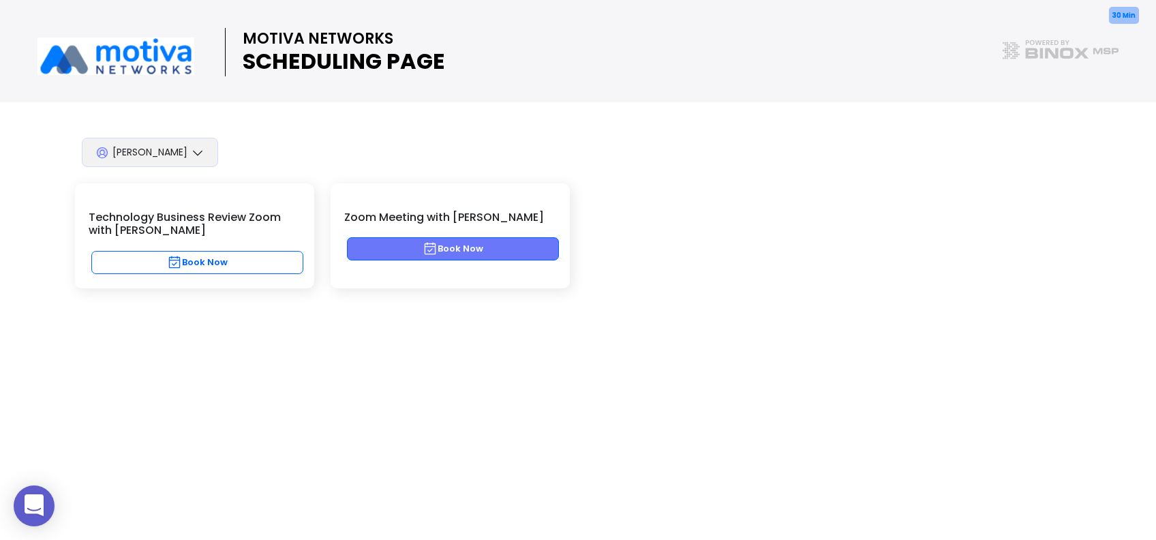
click at [514, 247] on button "Book Now" at bounding box center [453, 248] width 212 height 23
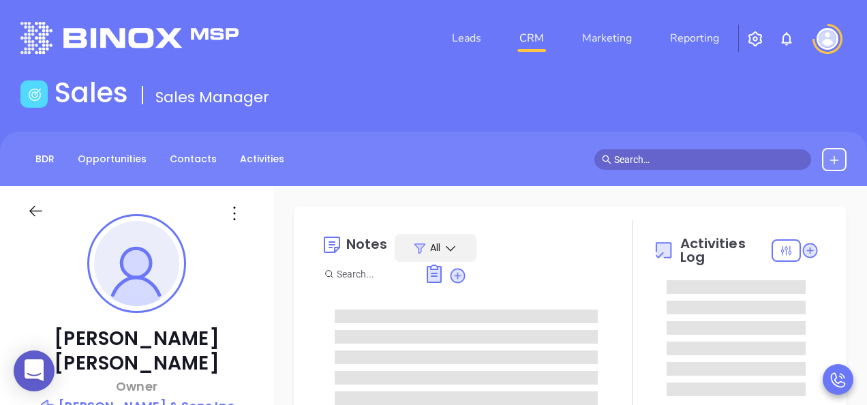
type input "[PERSON_NAME]"
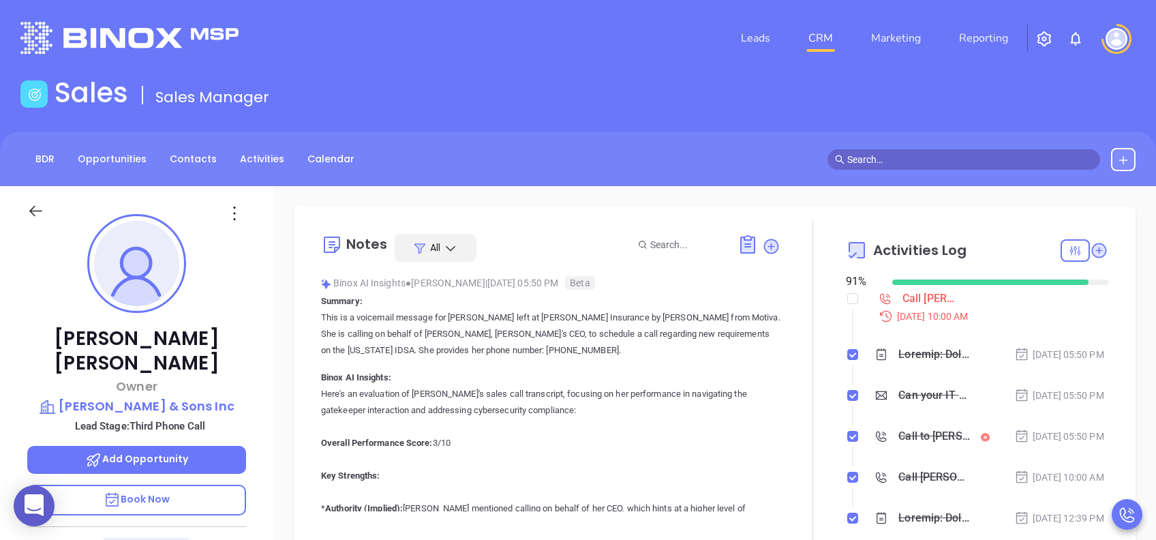
scroll to position [397, 0]
click at [205, 404] on p "Book Now" at bounding box center [136, 500] width 219 height 31
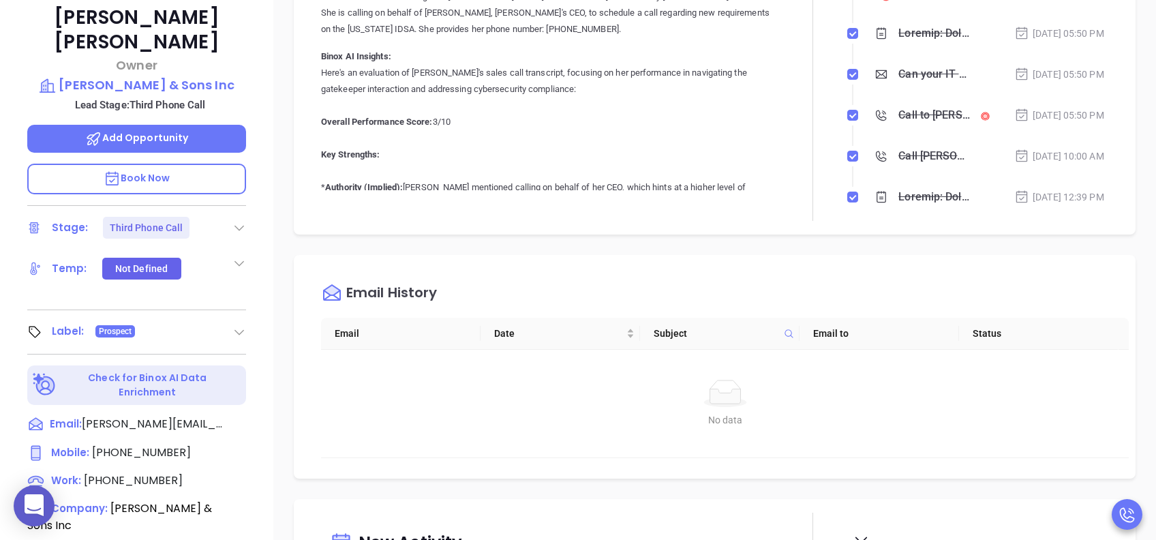
scroll to position [545, 0]
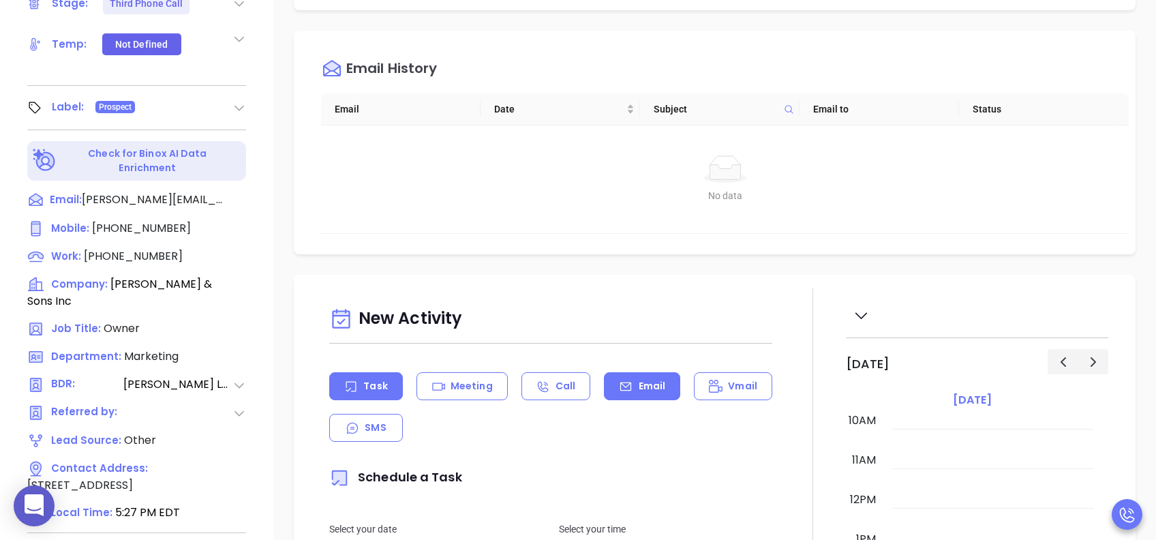
click at [641, 384] on p "Email" at bounding box center [652, 386] width 27 height 14
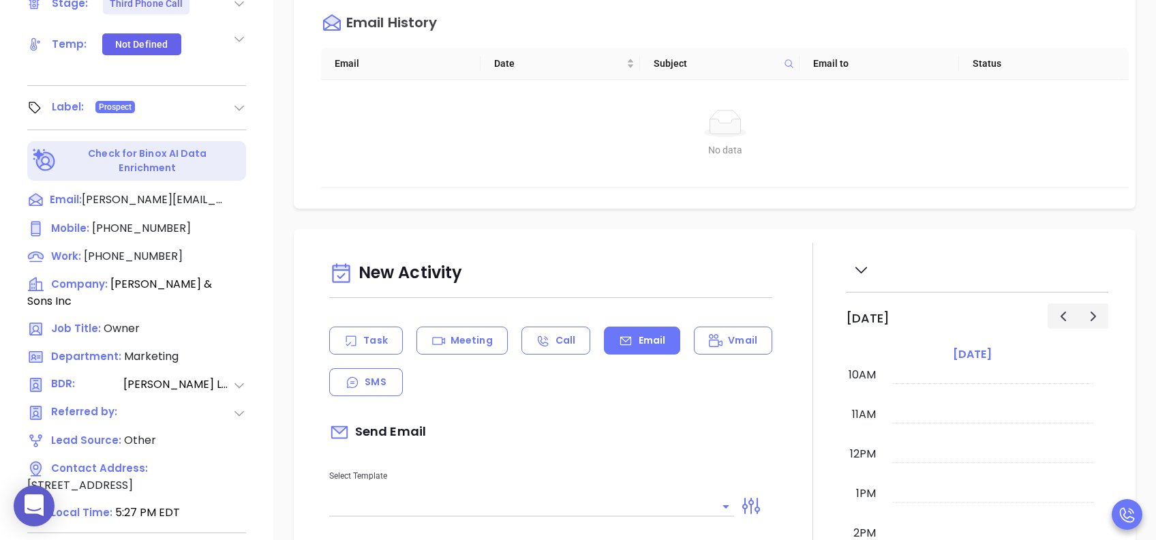
scroll to position [181, 0]
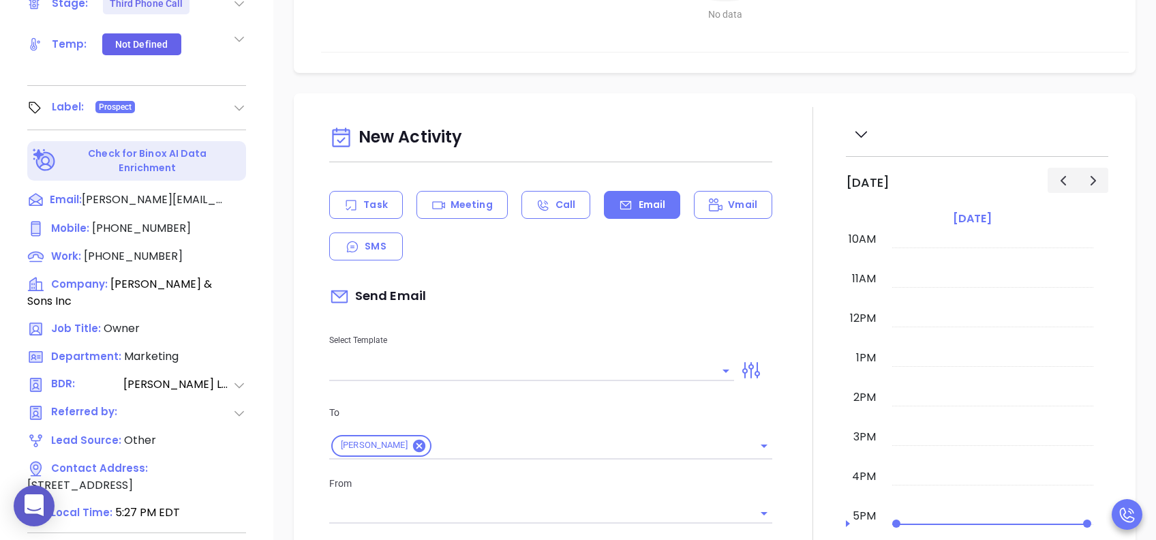
type input "[PERSON_NAME]"
click at [515, 365] on input "text" at bounding box center [521, 371] width 384 height 20
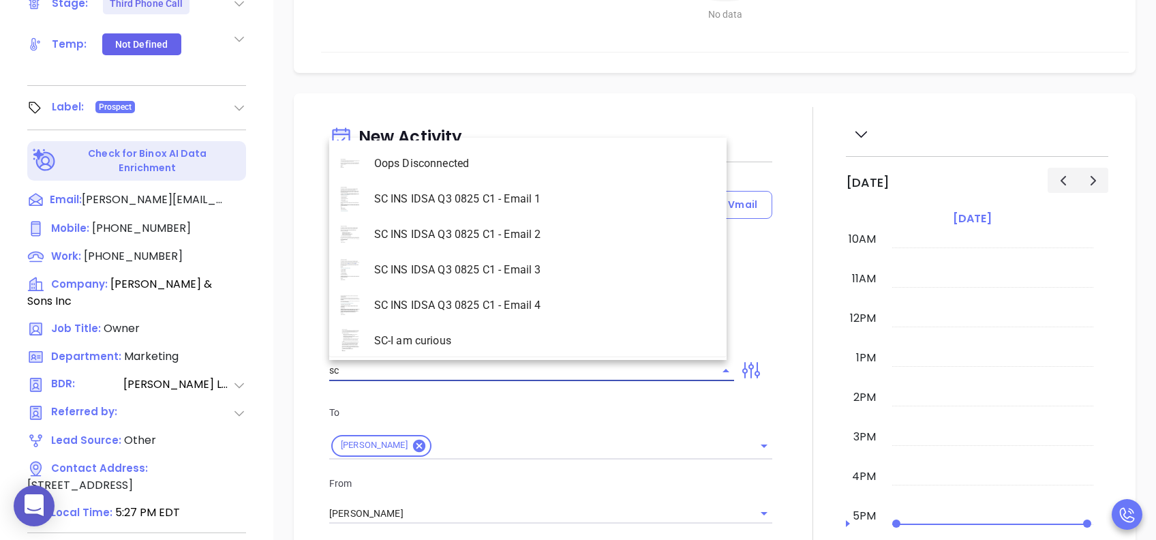
click at [528, 266] on li "SC INS IDSA Q3 0825 C1 - Email 3" at bounding box center [527, 269] width 397 height 35
type input "SC INS IDSA Q3 0825 C1 - Email 3"
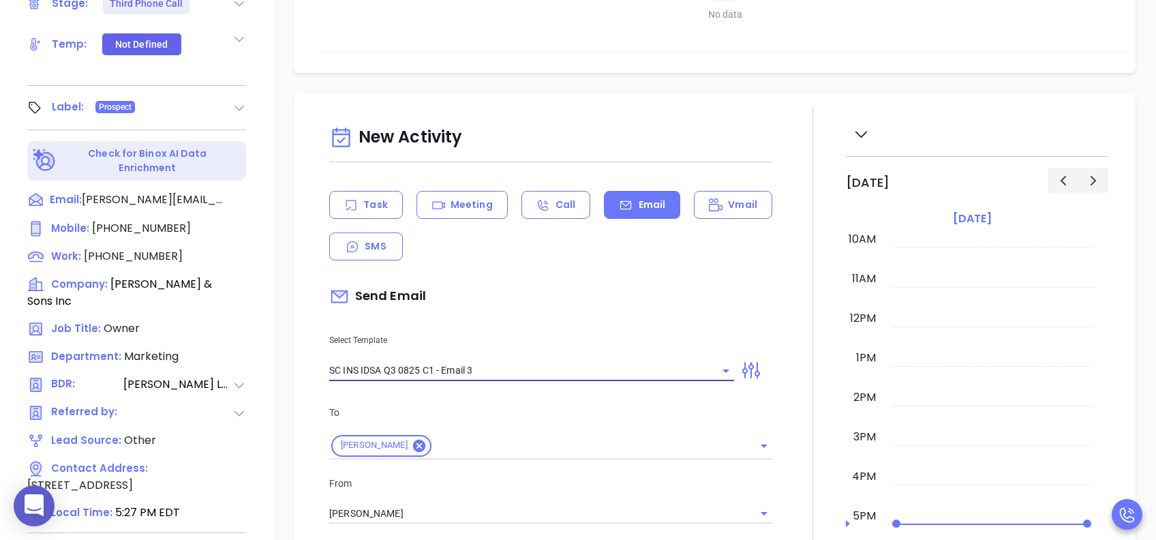
type input "[PERSON_NAME], could your agency survive a data breach?"
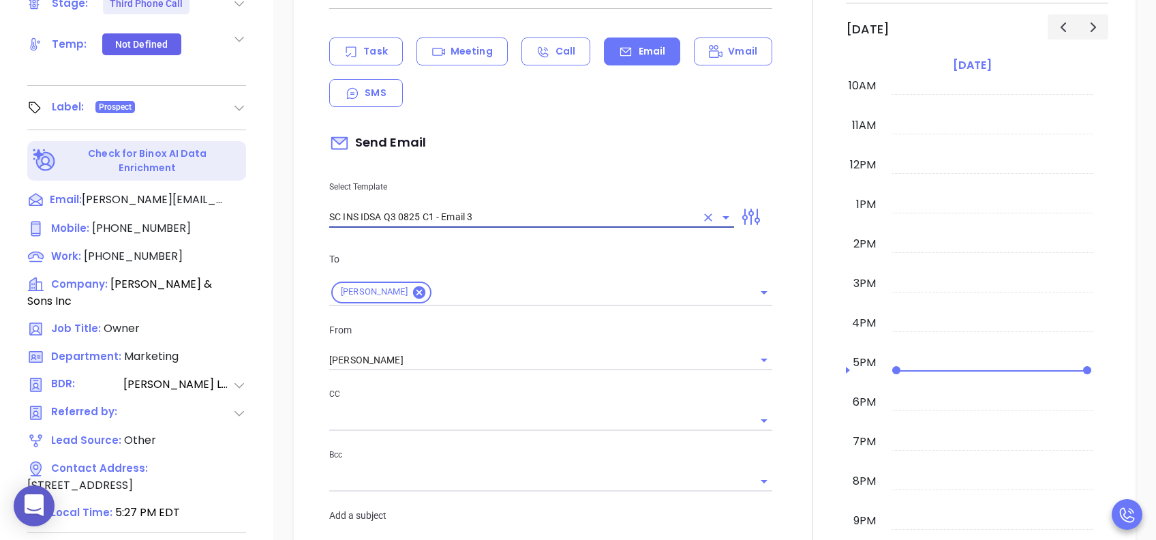
scroll to position [363, 0]
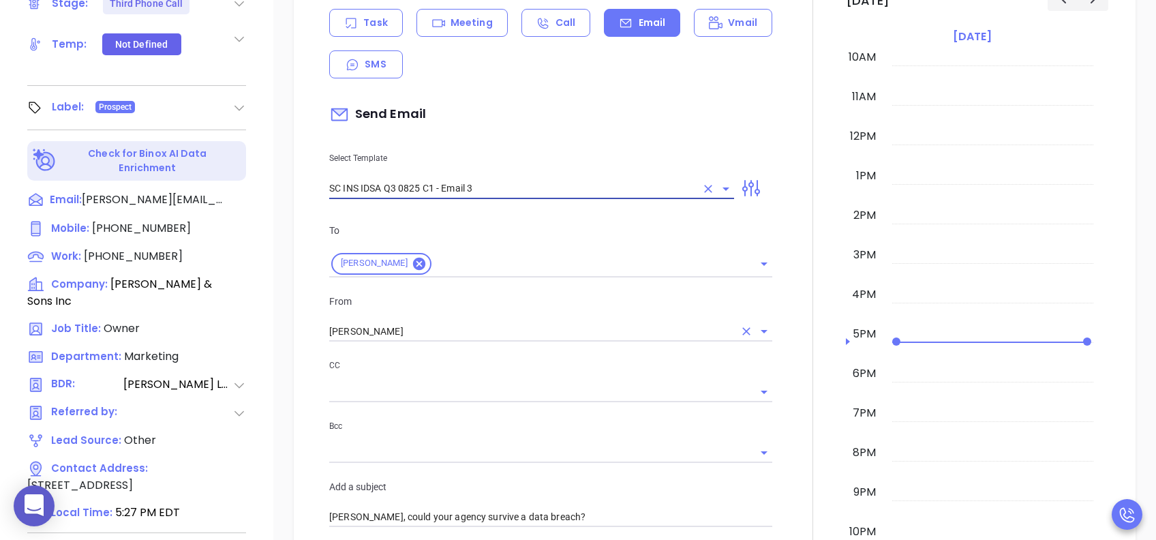
type input "SC INS IDSA Q3 0825 C1 - Email 3"
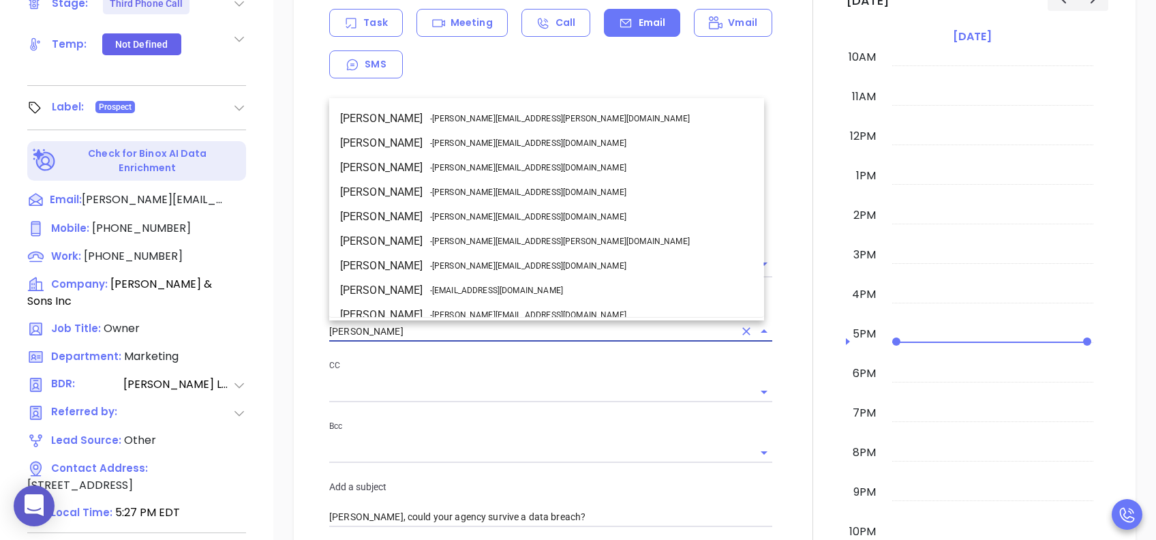
scroll to position [83, 0]
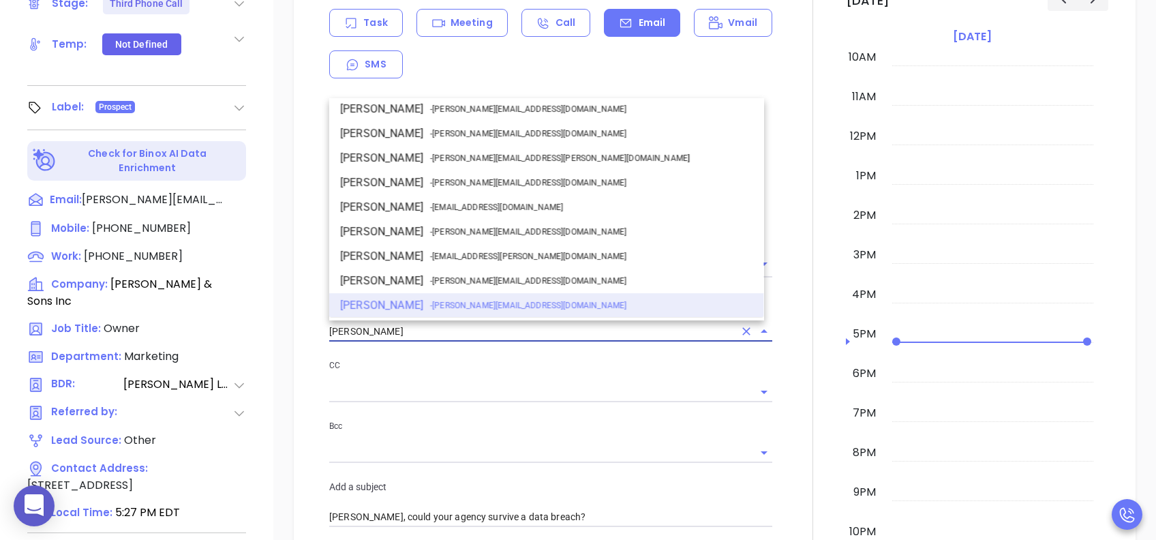
drag, startPoint x: 409, startPoint y: 328, endPoint x: 278, endPoint y: 342, distance: 131.7
click at [278, 342] on div "New Activity Task Meeting Call Email Vmail SMS Send Email Select Template SC IN…" at bounding box center [714, 525] width 883 height 1229
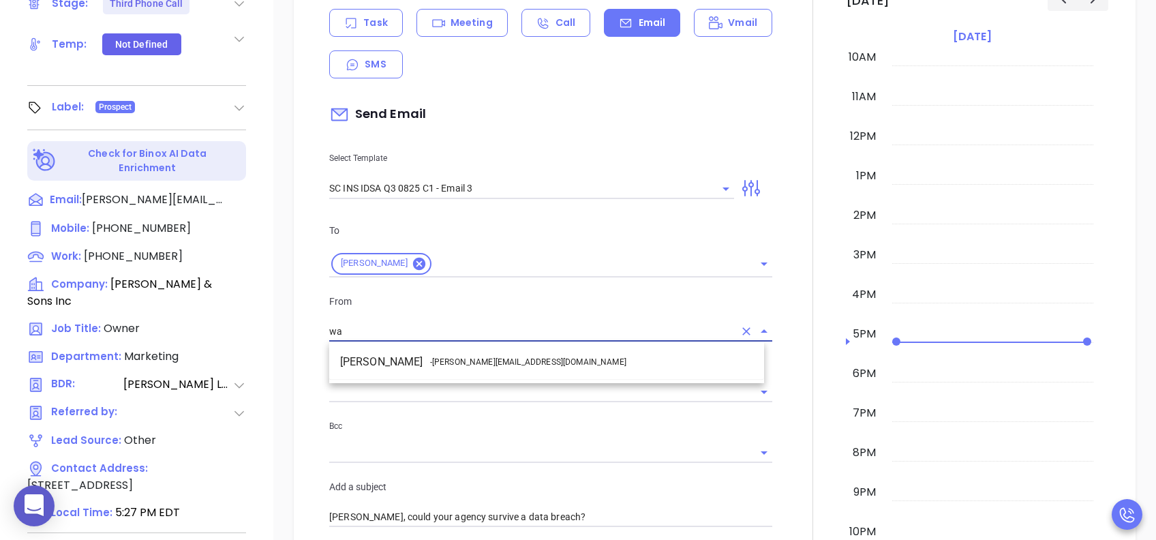
click at [419, 367] on div "Walter Contreras - [EMAIL_ADDRESS][DOMAIN_NAME]" at bounding box center [546, 362] width 435 height 36
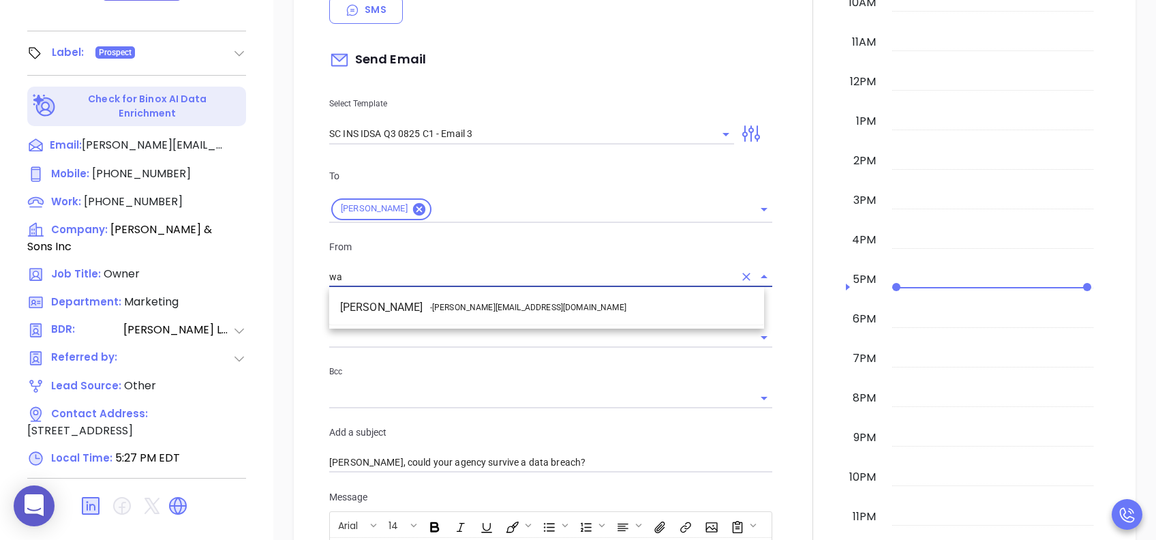
click at [480, 307] on span "- [PERSON_NAME][EMAIL_ADDRESS][DOMAIN_NAME]" at bounding box center [528, 307] width 196 height 12
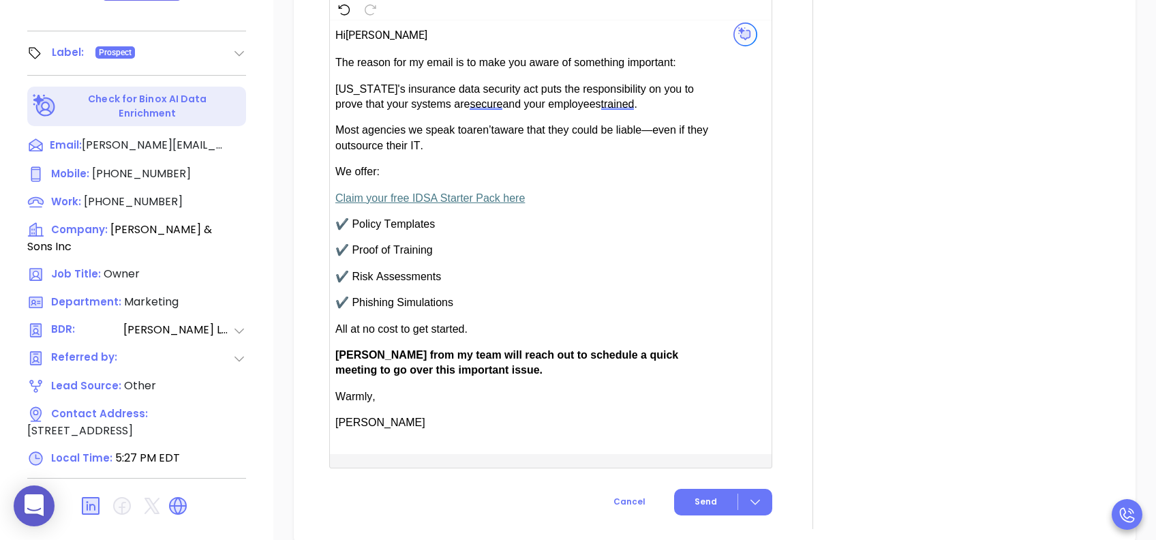
scroll to position [909, 0]
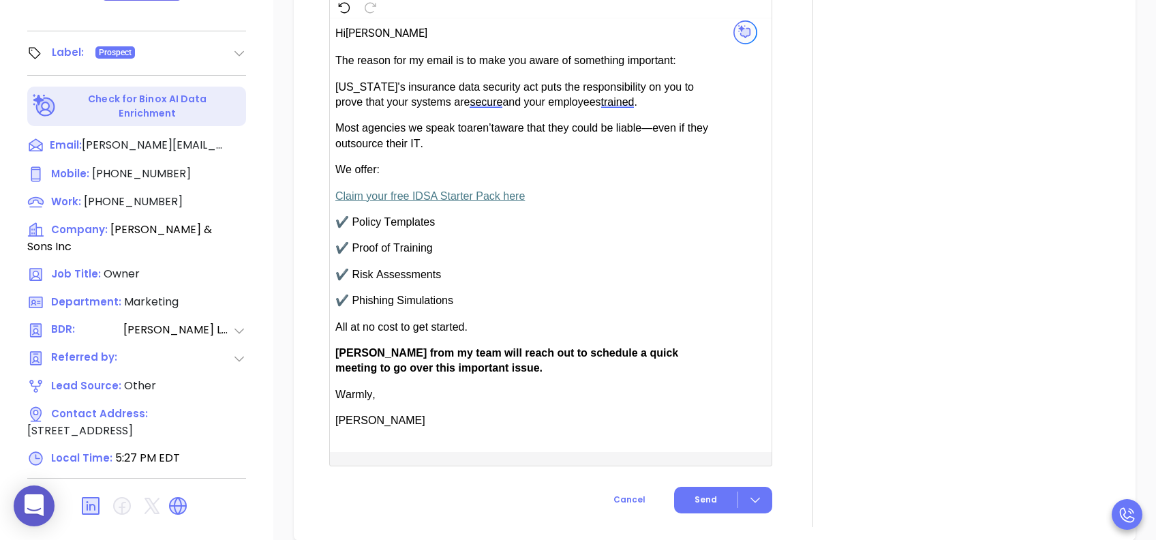
type input "[PERSON_NAME]"
drag, startPoint x: 375, startPoint y: 348, endPoint x: 337, endPoint y: 351, distance: 37.6
click at [337, 351] on span "[PERSON_NAME] from my team will reach out to schedule a quick meeting to go ove…" at bounding box center [506, 360] width 343 height 27
click at [712, 404] on button "Send" at bounding box center [723, 500] width 98 height 27
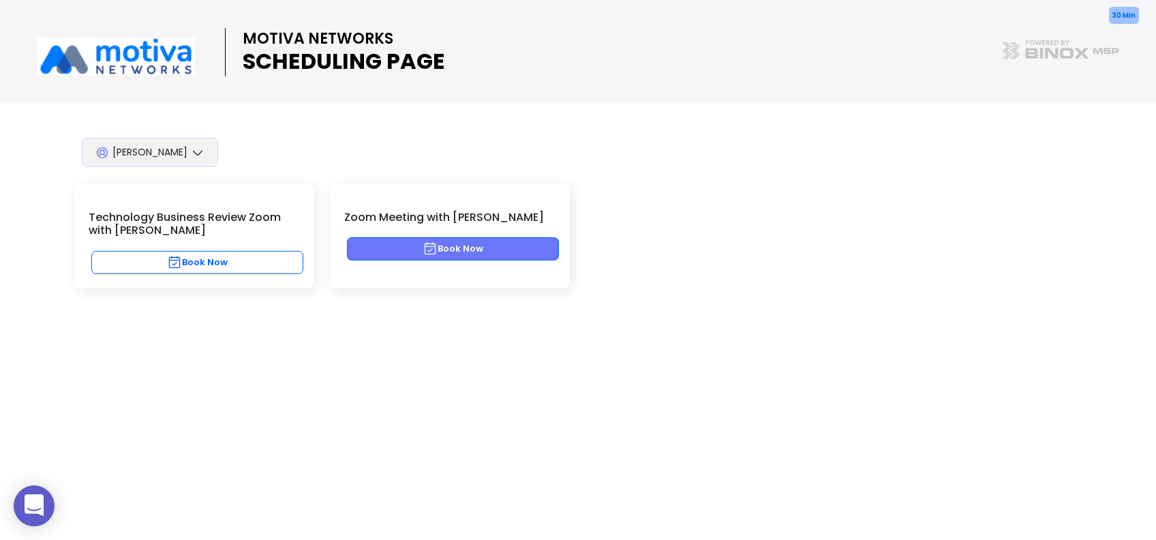
click at [513, 242] on button "Book Now" at bounding box center [453, 248] width 212 height 23
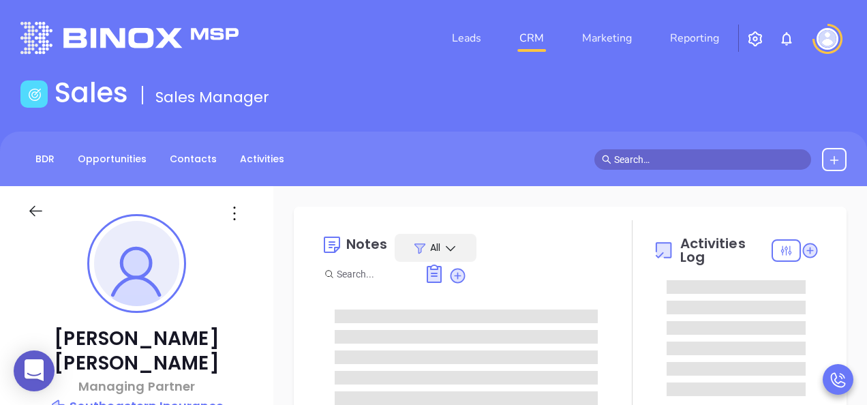
type input "[PERSON_NAME]"
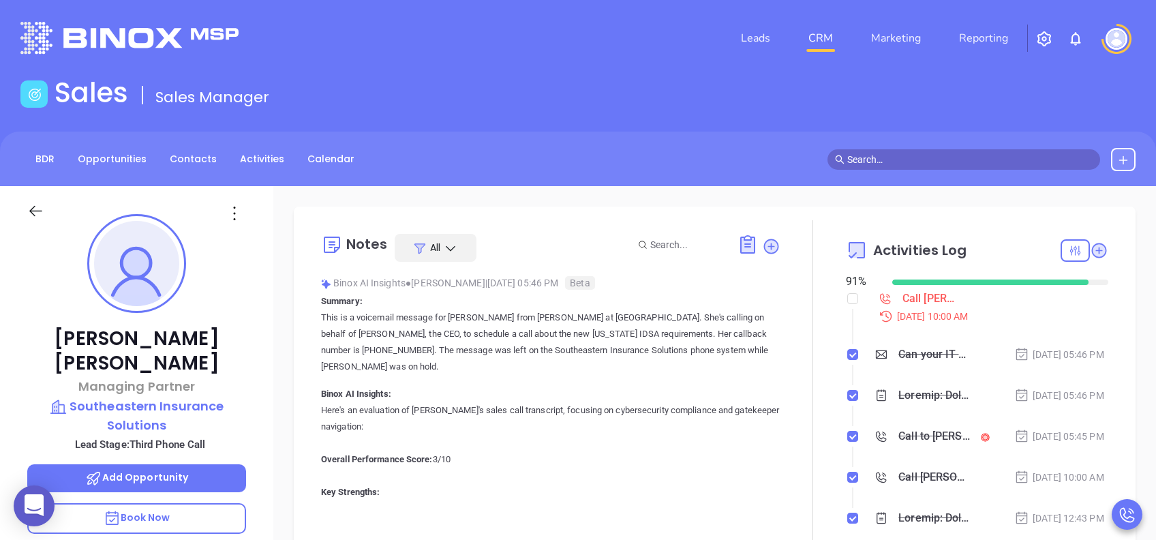
scroll to position [397, 0]
click at [211, 404] on p "Book Now" at bounding box center [136, 518] width 219 height 31
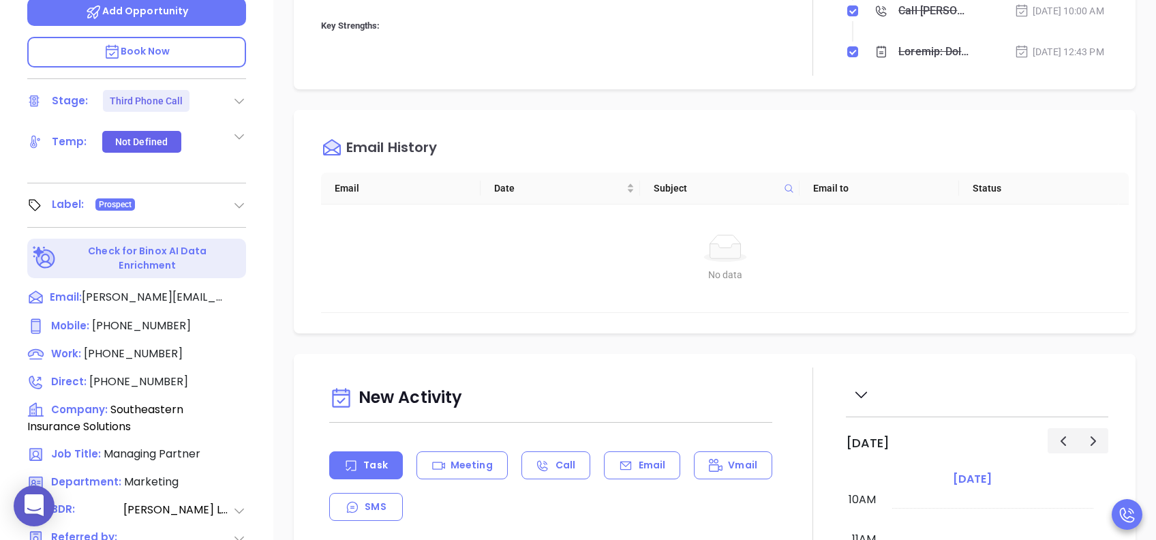
scroll to position [619, 0]
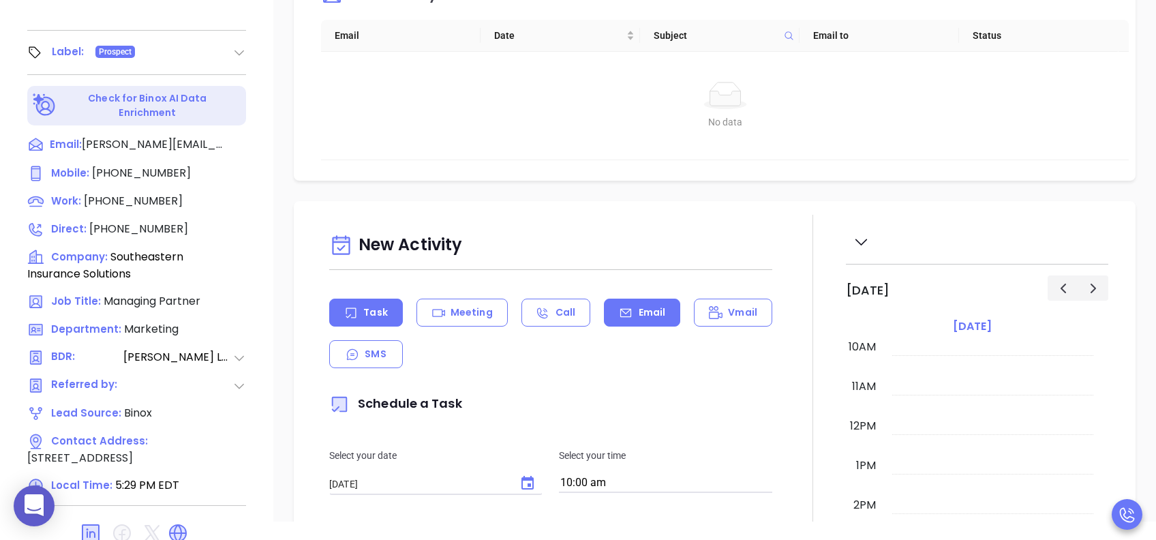
click at [611, 311] on div "Email" at bounding box center [642, 313] width 76 height 28
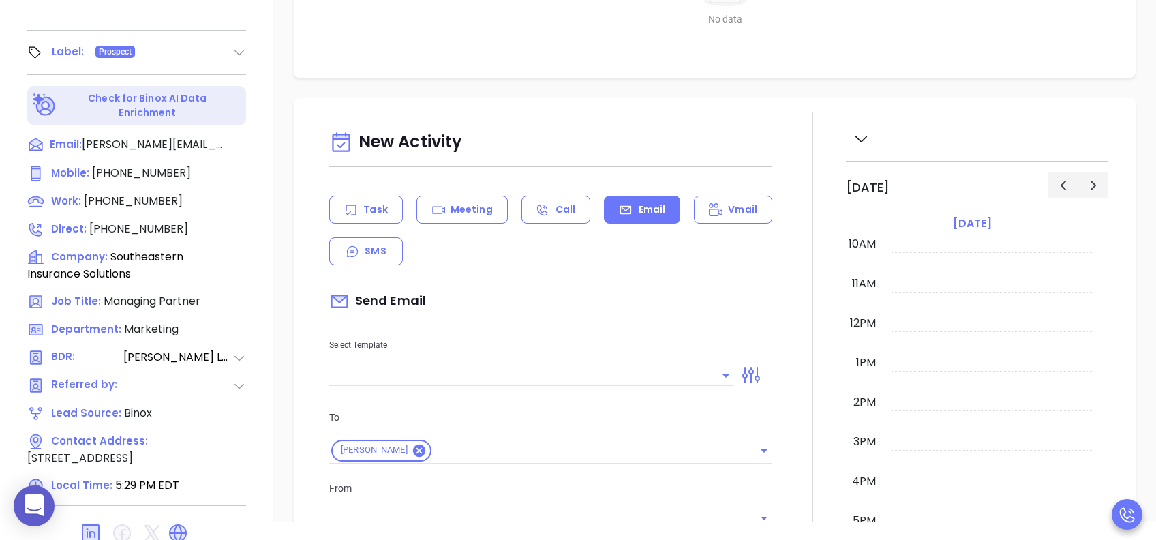
scroll to position [181, 0]
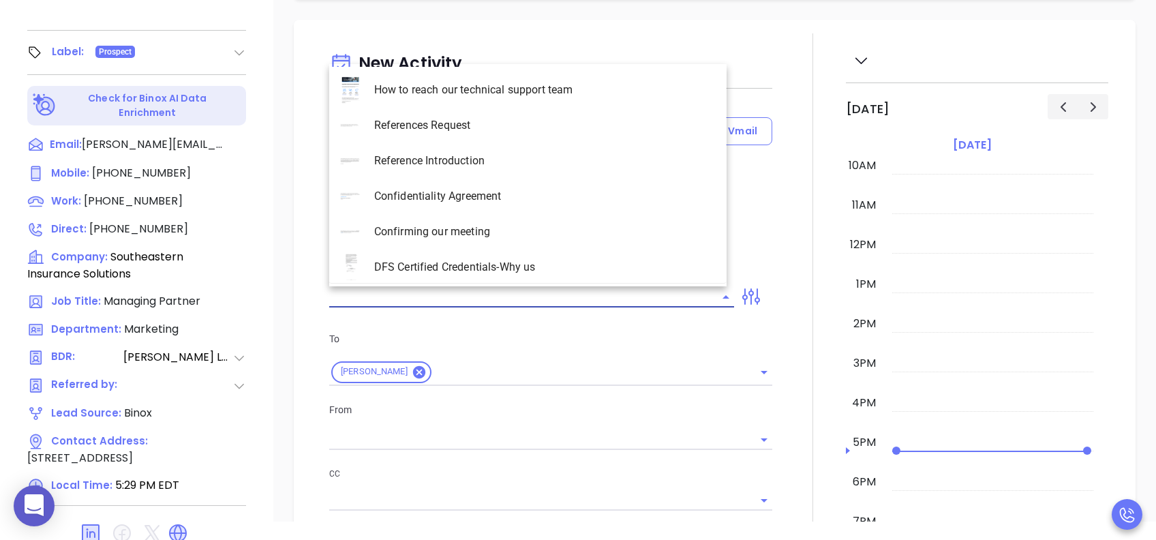
click at [529, 288] on input "text" at bounding box center [521, 297] width 384 height 20
type input "[PERSON_NAME]"
click at [535, 196] on li "SC INS IDSA Q3 0825 C1 - Email 3" at bounding box center [527, 196] width 397 height 35
type input "SC INS IDSA Q3 0825 C1 - Email 3"
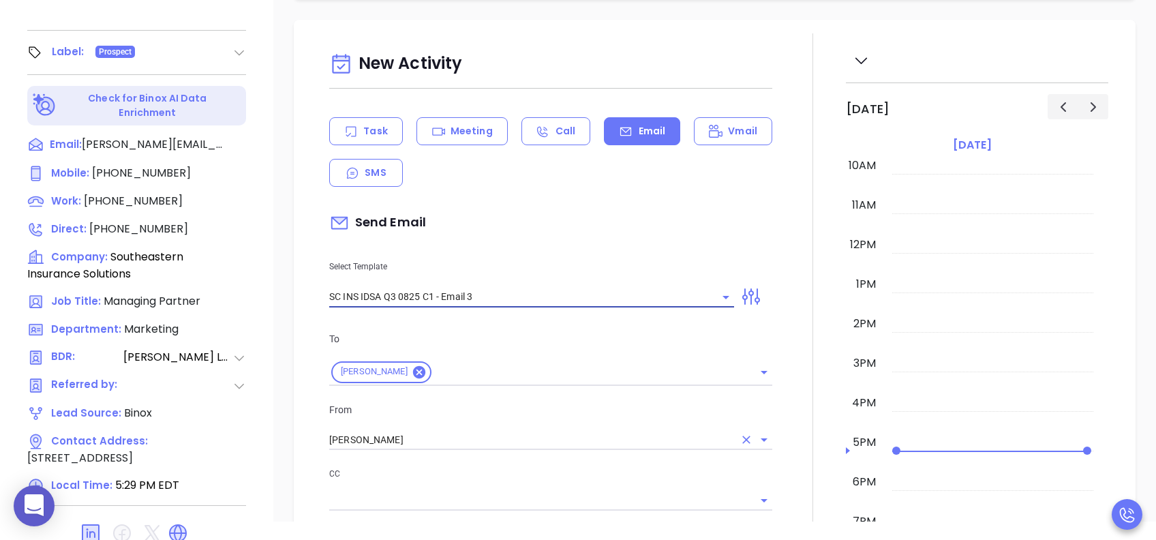
type input "[PERSON_NAME], could your agency survive a data breach?"
type input "SC INS IDSA Q3 0825 C1 - Email 3"
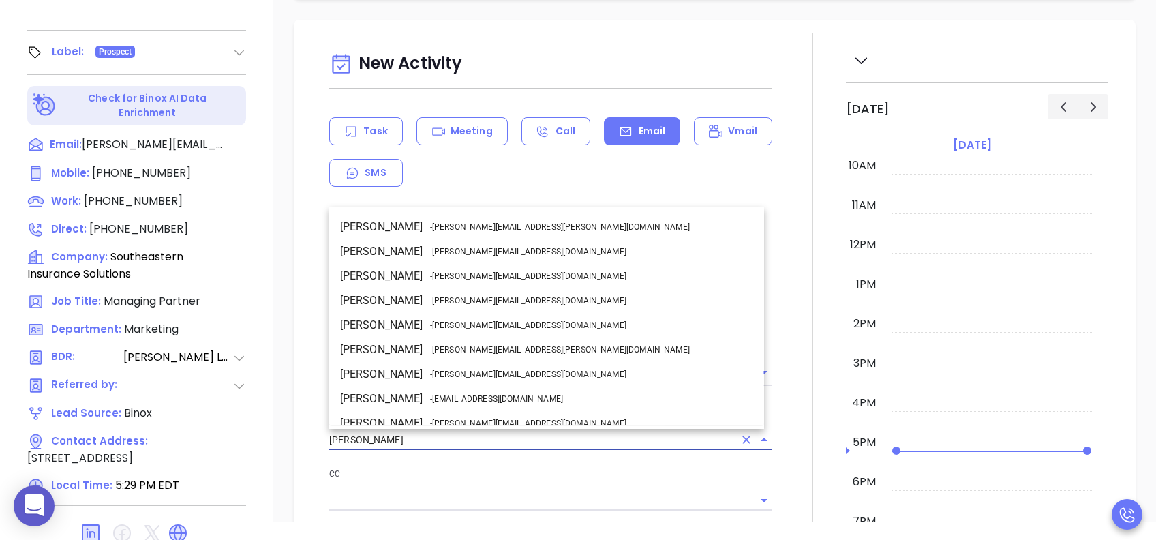
scroll to position [83, 0]
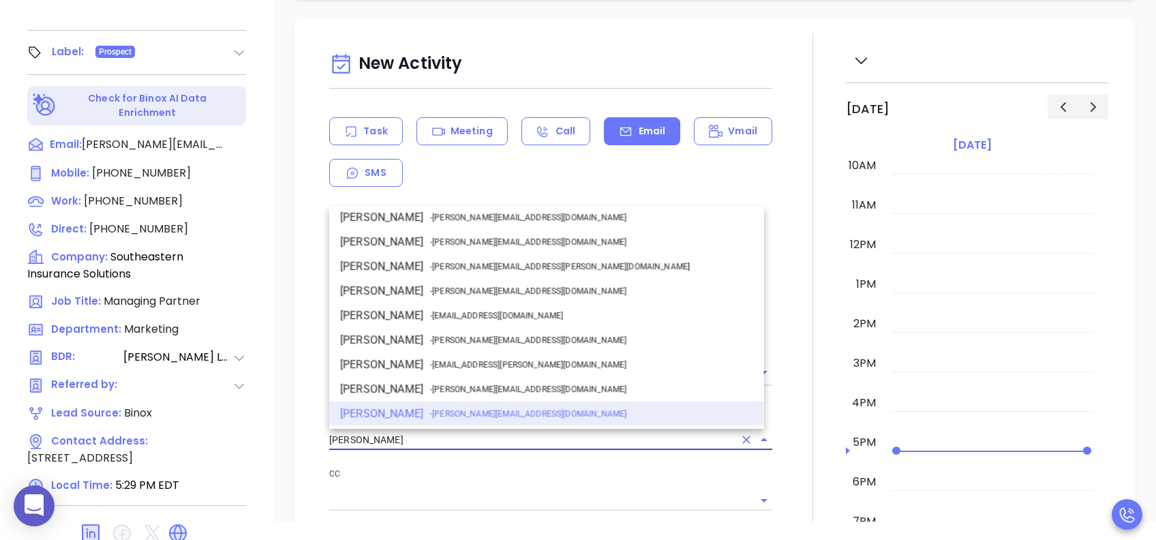
drag, startPoint x: 405, startPoint y: 436, endPoint x: 285, endPoint y: 441, distance: 120.1
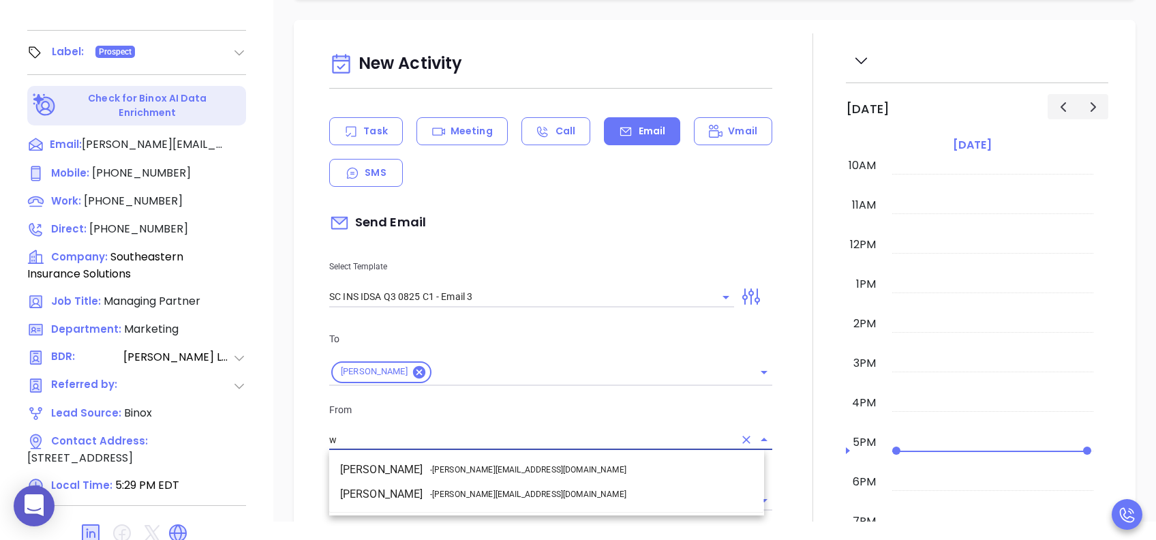
scroll to position [0, 0]
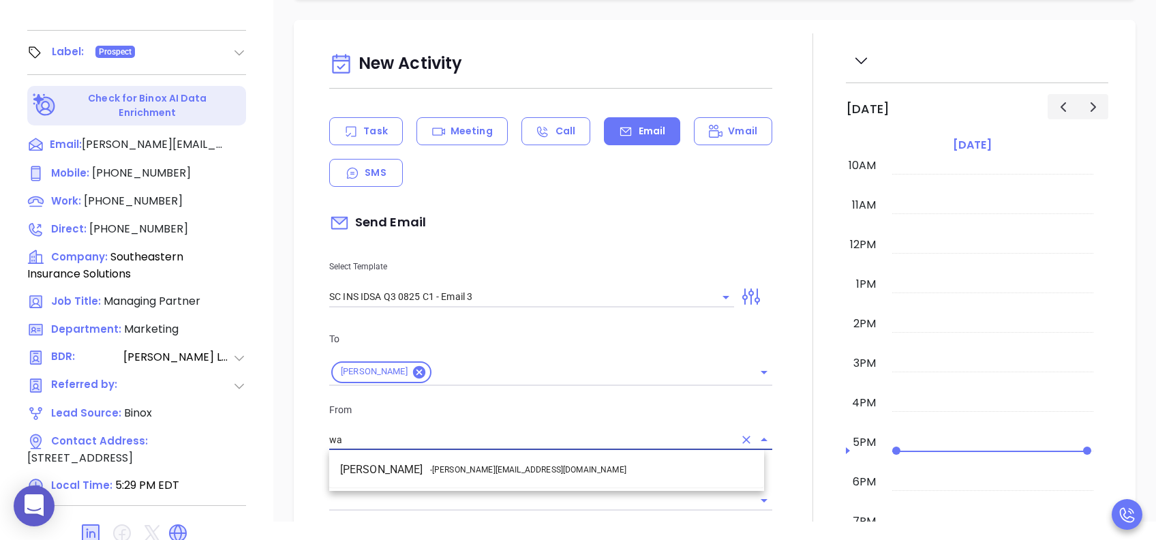
click at [463, 404] on span "- [PERSON_NAME][EMAIL_ADDRESS][DOMAIN_NAME]" at bounding box center [528, 470] width 196 height 12
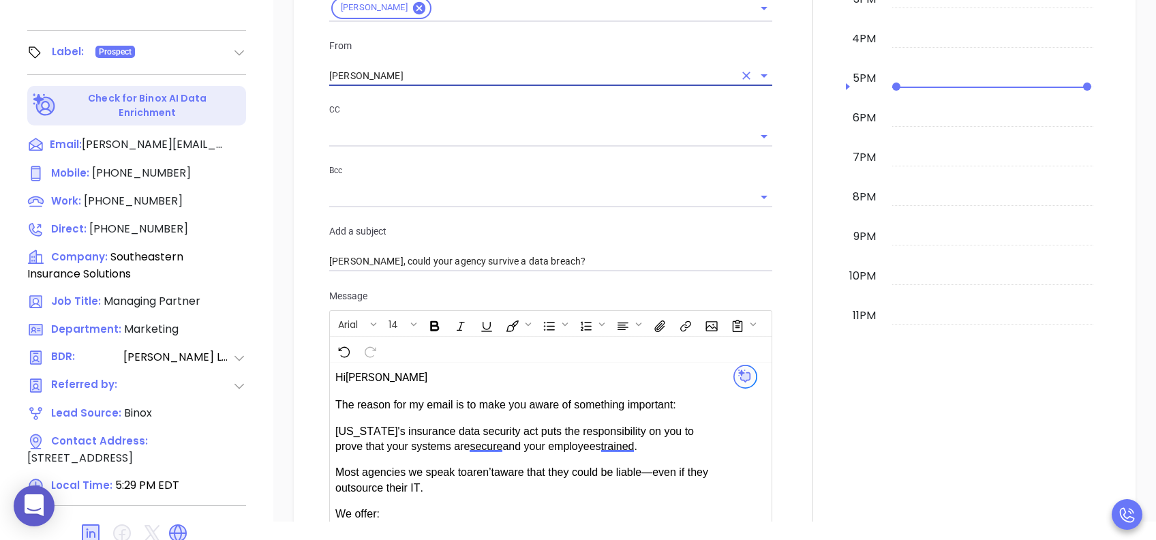
scroll to position [818, 0]
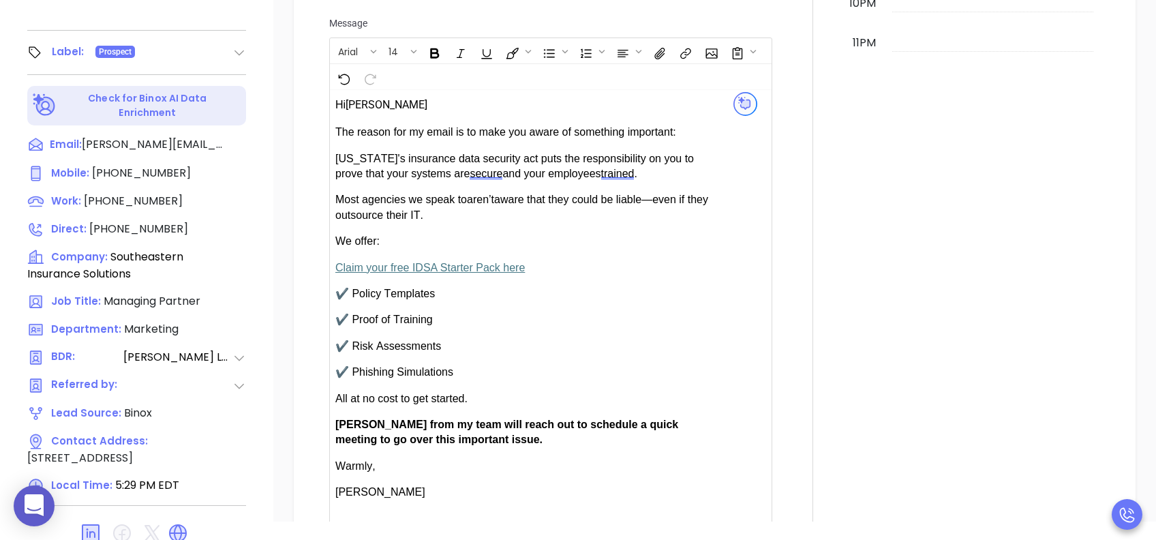
type input "[PERSON_NAME]"
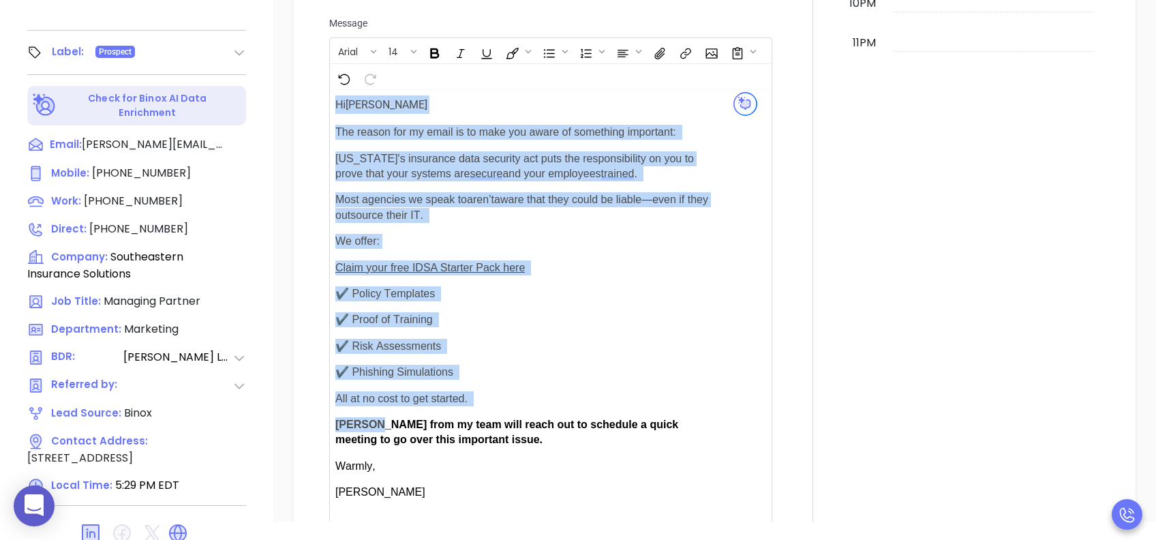
drag, startPoint x: 372, startPoint y: 421, endPoint x: 331, endPoint y: 421, distance: 40.2
click at [331, 404] on div "Hi [PERSON_NAME] secure ." at bounding box center [535, 306] width 410 height 433
click at [355, 404] on span "[PERSON_NAME] from my team will reach out to schedule a quick meeting to go ove…" at bounding box center [506, 432] width 343 height 27
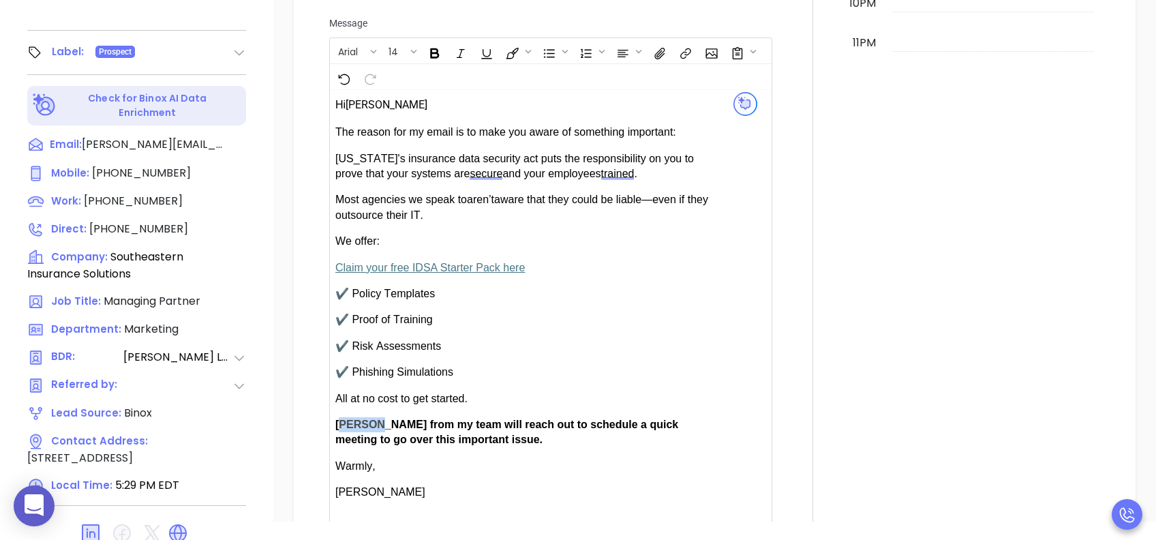
drag, startPoint x: 372, startPoint y: 419, endPoint x: 342, endPoint y: 421, distance: 30.7
click at [342, 404] on span "[PERSON_NAME] from my team will reach out to schedule a quick meeting to go ove…" at bounding box center [506, 432] width 343 height 27
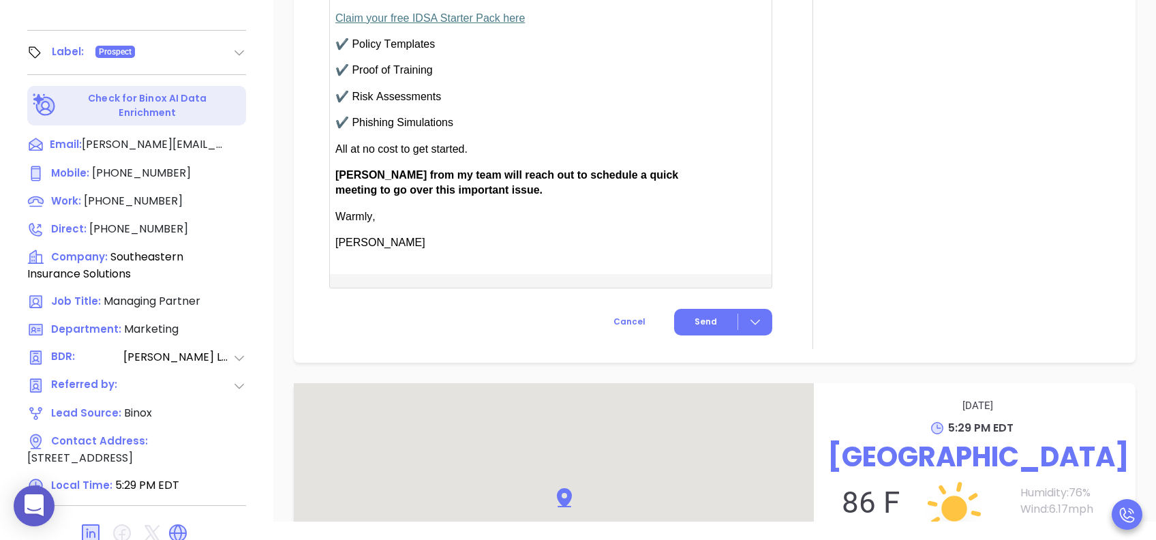
scroll to position [1091, 0]
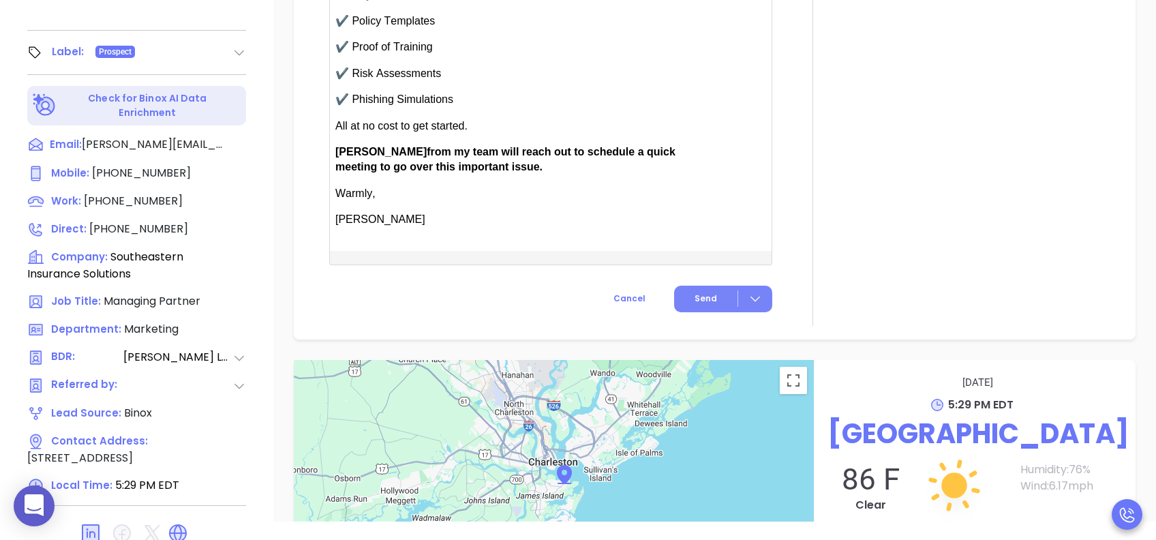
click at [693, 302] on button "Send" at bounding box center [723, 299] width 98 height 27
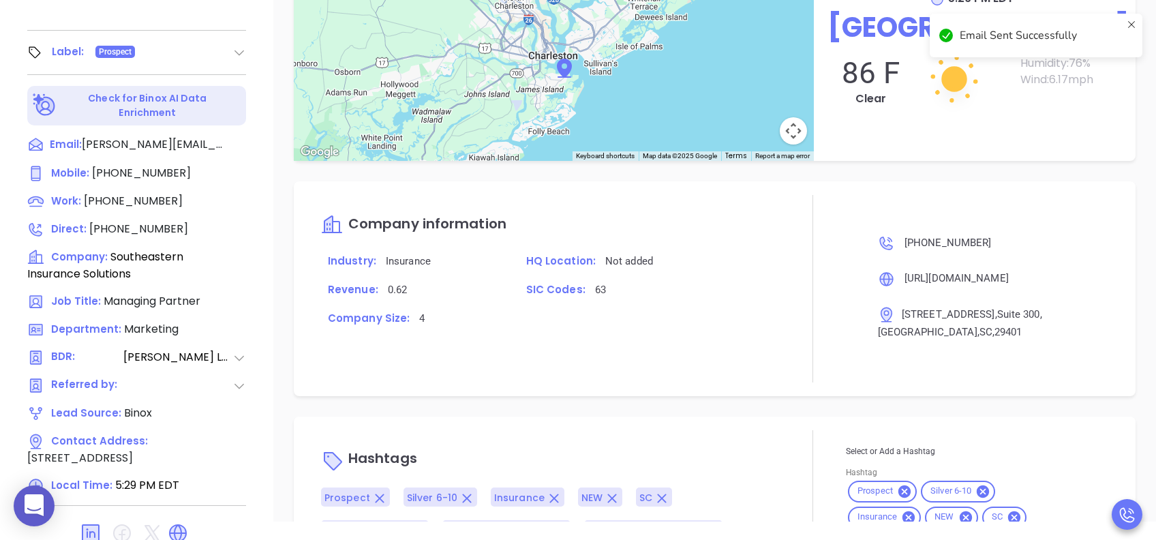
scroll to position [978, 0]
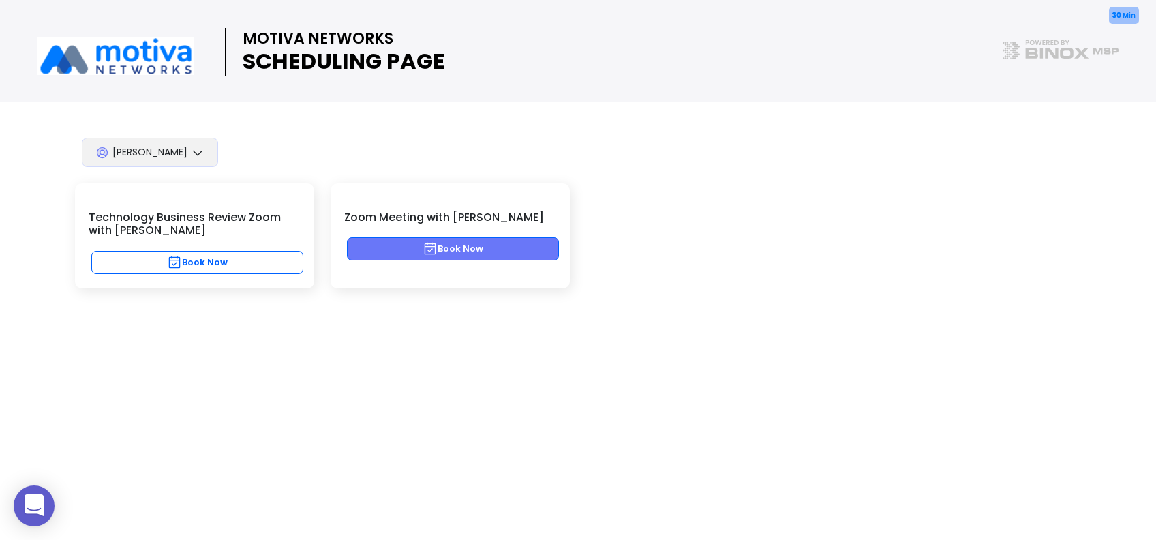
click at [517, 241] on button "Book Now" at bounding box center [453, 248] width 212 height 23
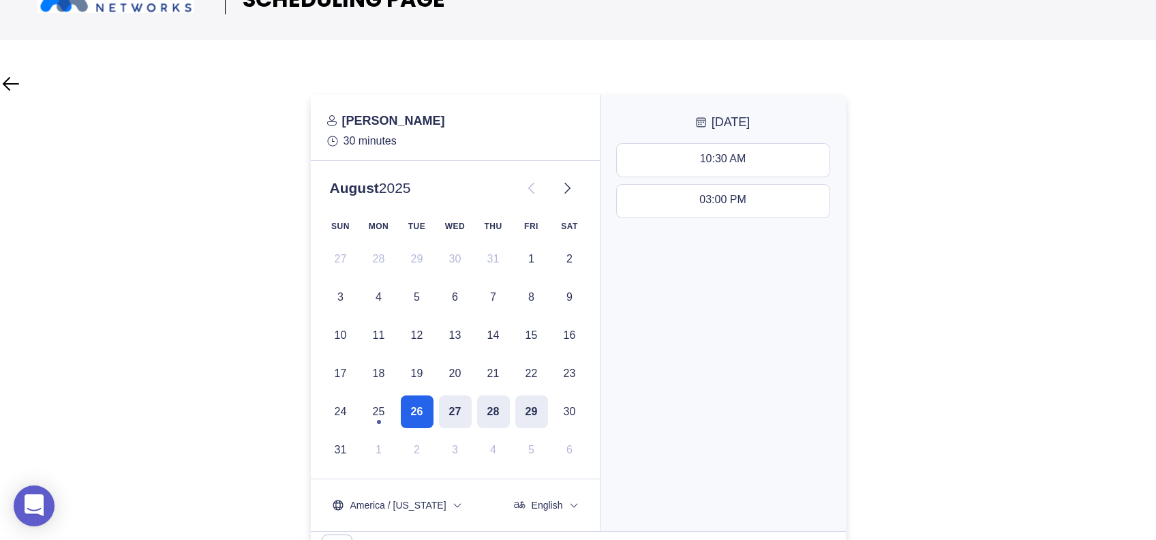
scroll to position [91, 0]
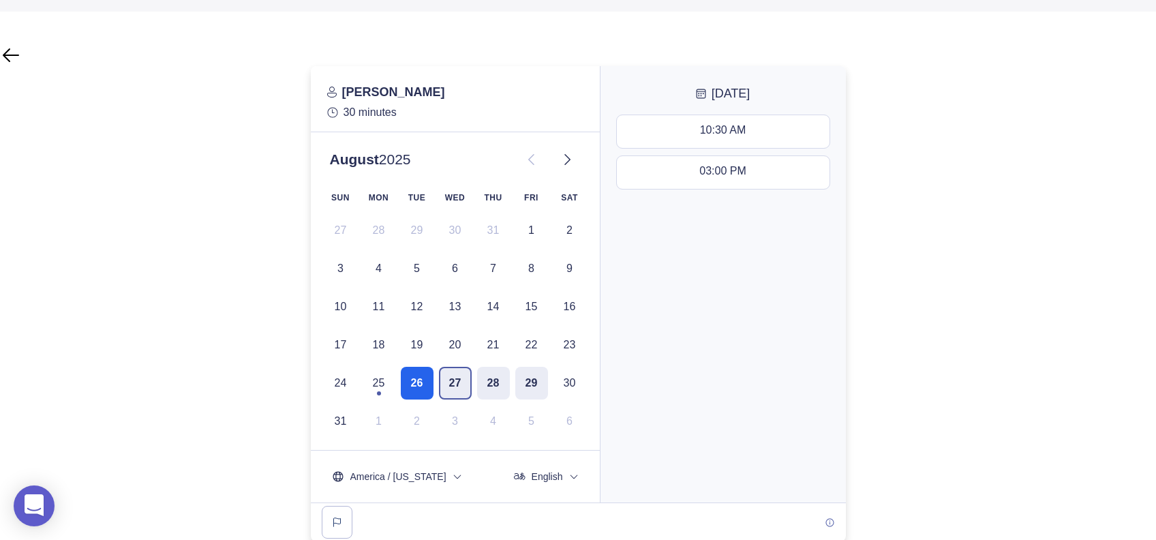
click at [453, 380] on button "27" at bounding box center [455, 383] width 33 height 33
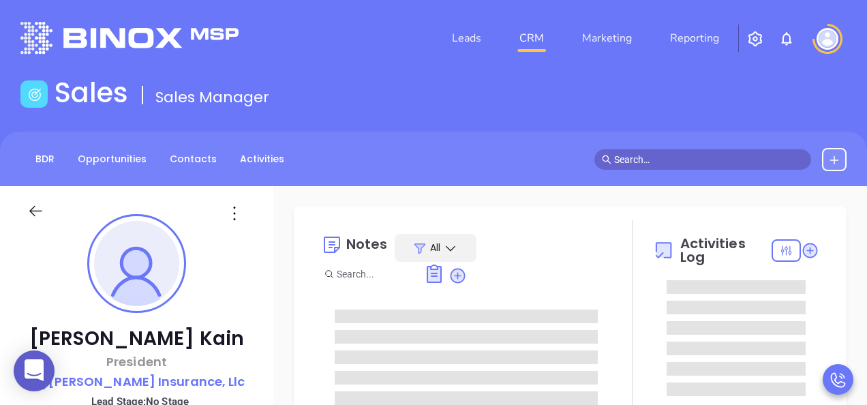
type input "[PERSON_NAME]"
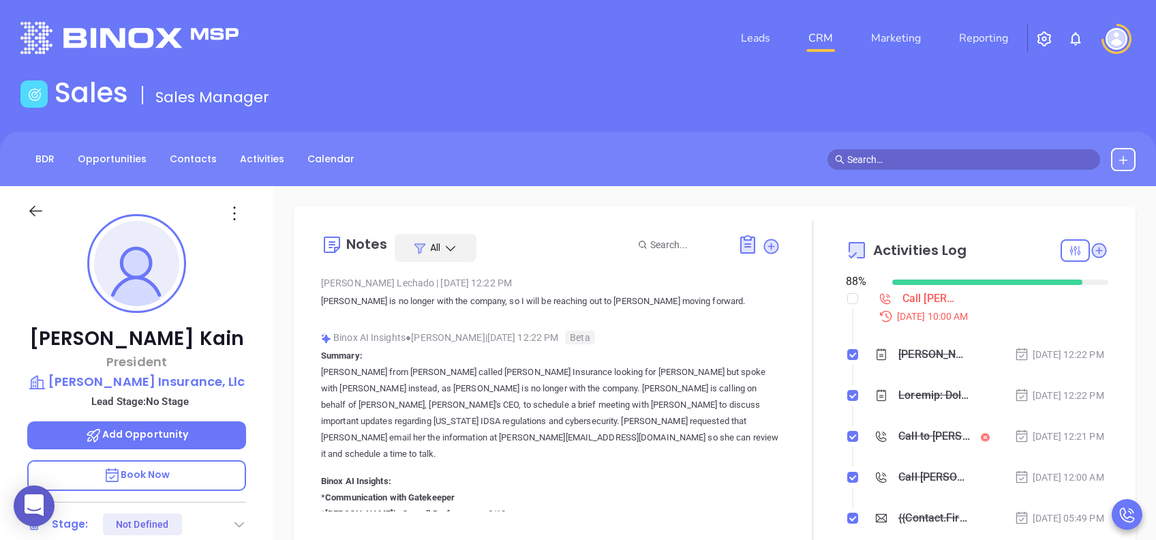
scroll to position [397, 0]
click at [222, 404] on p "Book Now" at bounding box center [136, 475] width 219 height 31
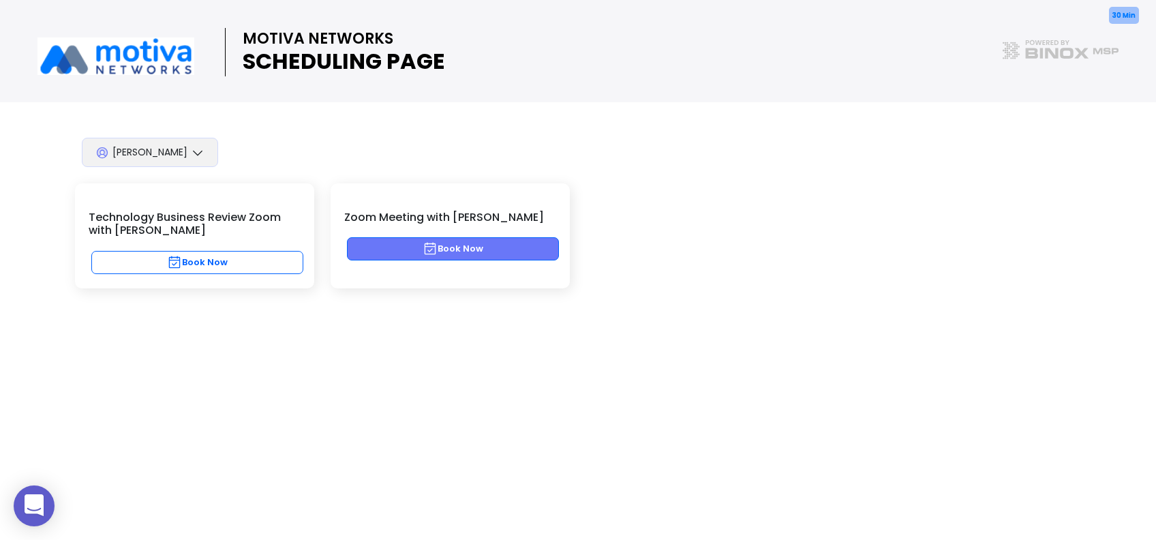
click at [469, 254] on button "Book Now" at bounding box center [453, 248] width 212 height 23
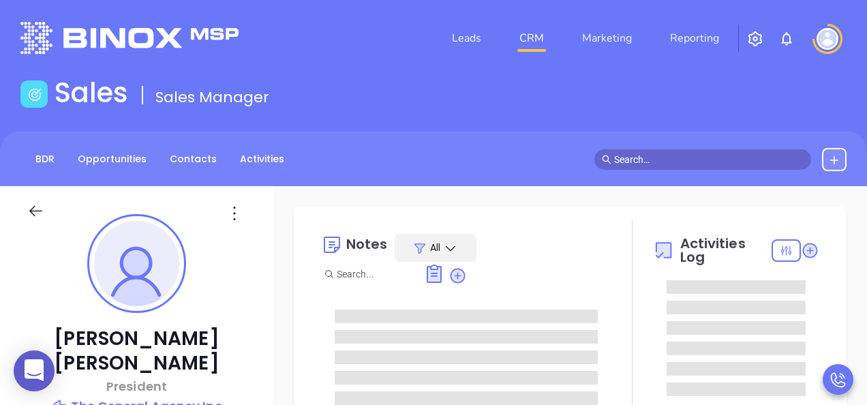
type input "[DATE]"
type input "[PERSON_NAME]"
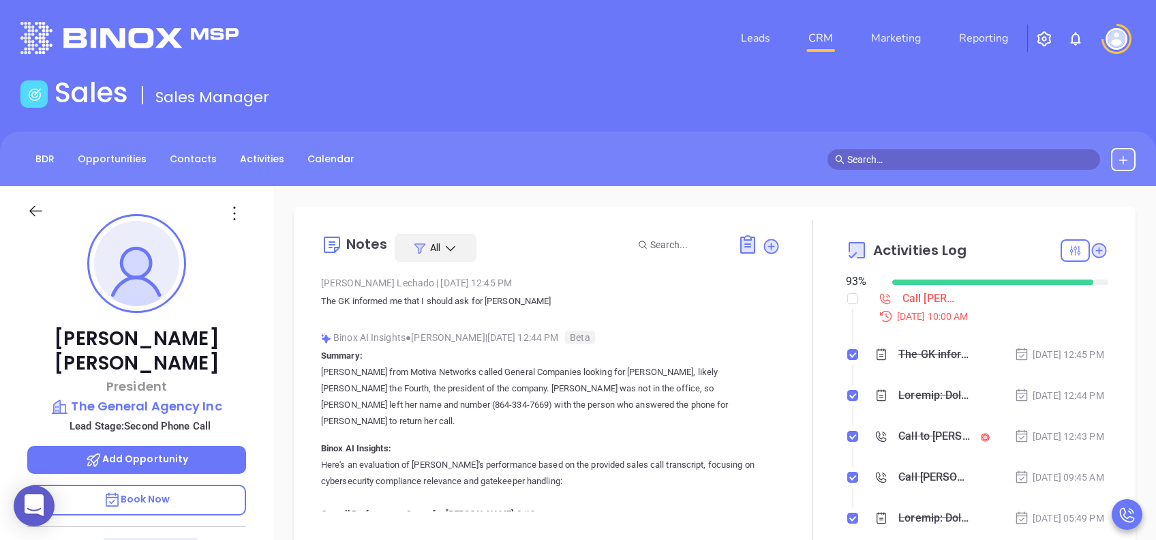
scroll to position [397, 0]
click at [207, 404] on p "Book Now" at bounding box center [136, 500] width 219 height 31
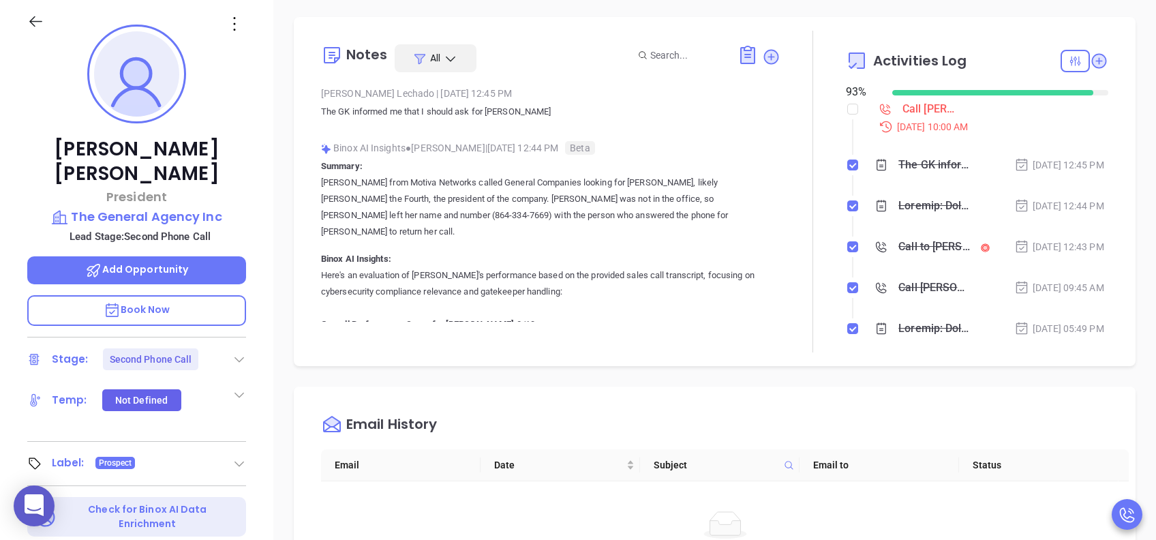
scroll to position [545, 0]
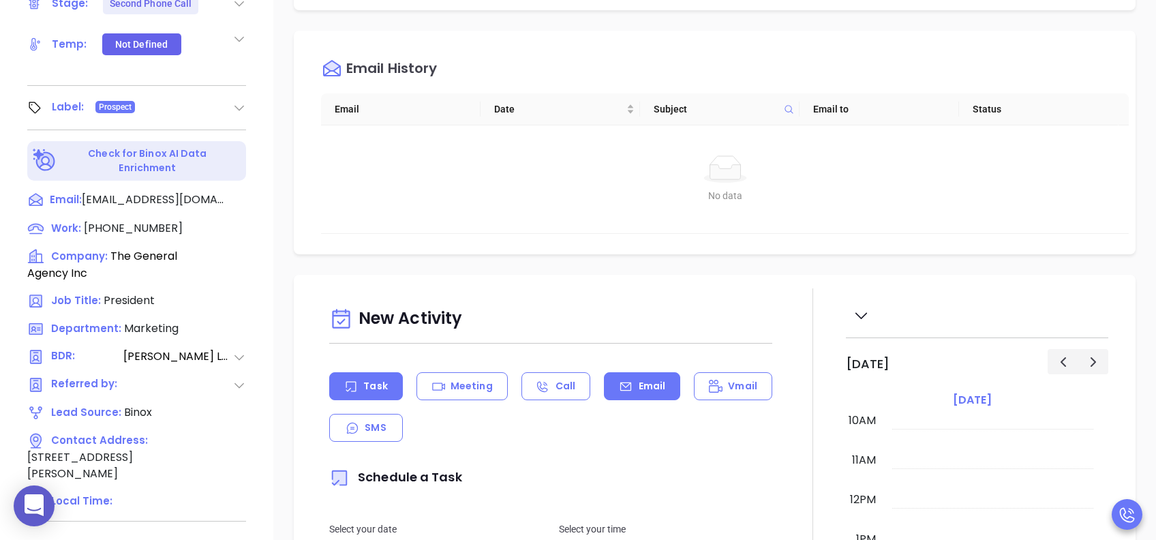
click at [642, 382] on p "Email" at bounding box center [652, 386] width 27 height 14
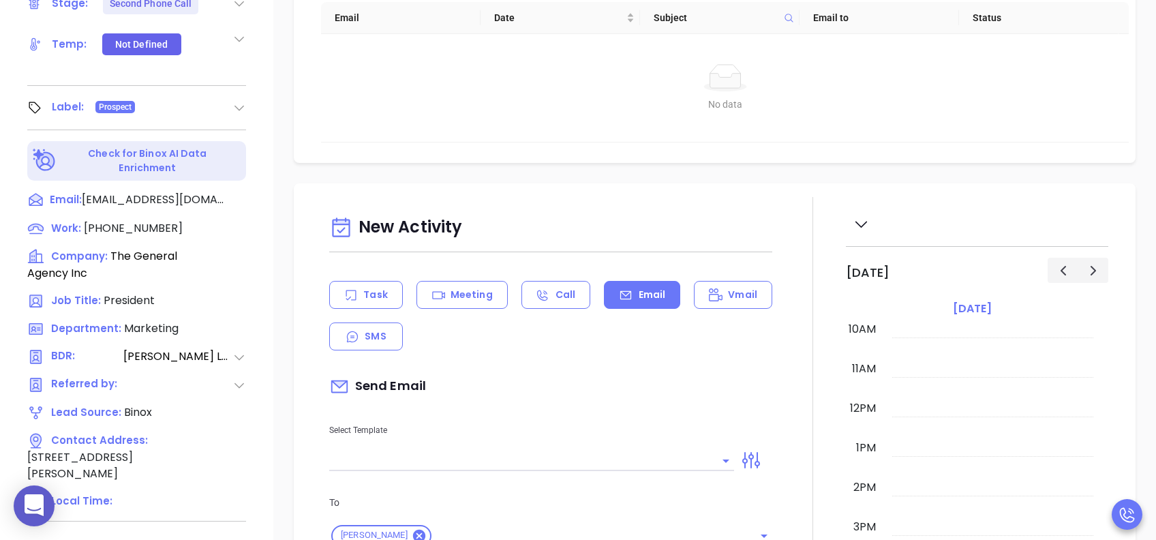
scroll to position [181, 0]
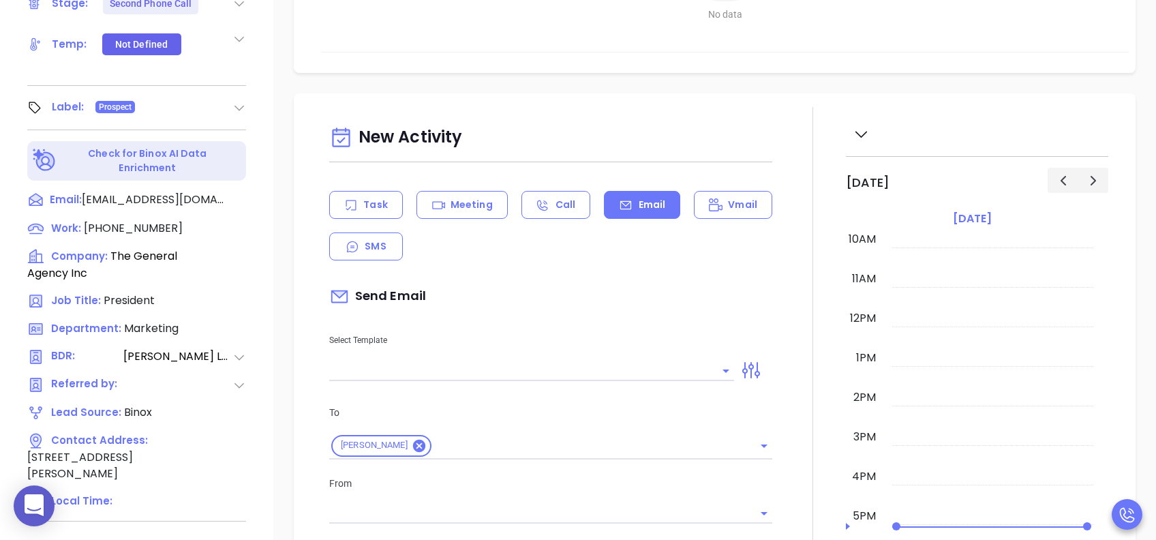
click at [511, 362] on input "text" at bounding box center [521, 371] width 384 height 20
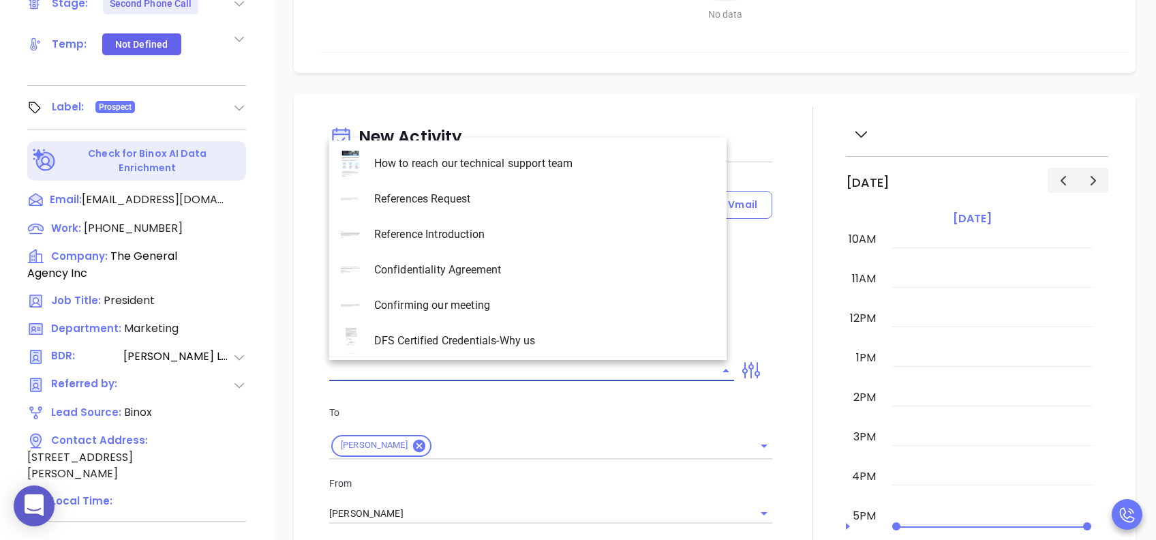
type input "[PERSON_NAME]"
click at [517, 239] on li "SC INS IDSA Q3 0825 C1 - Email 2" at bounding box center [527, 234] width 397 height 35
type input "SC INS IDSA Q3 0825 C1 - Email 2"
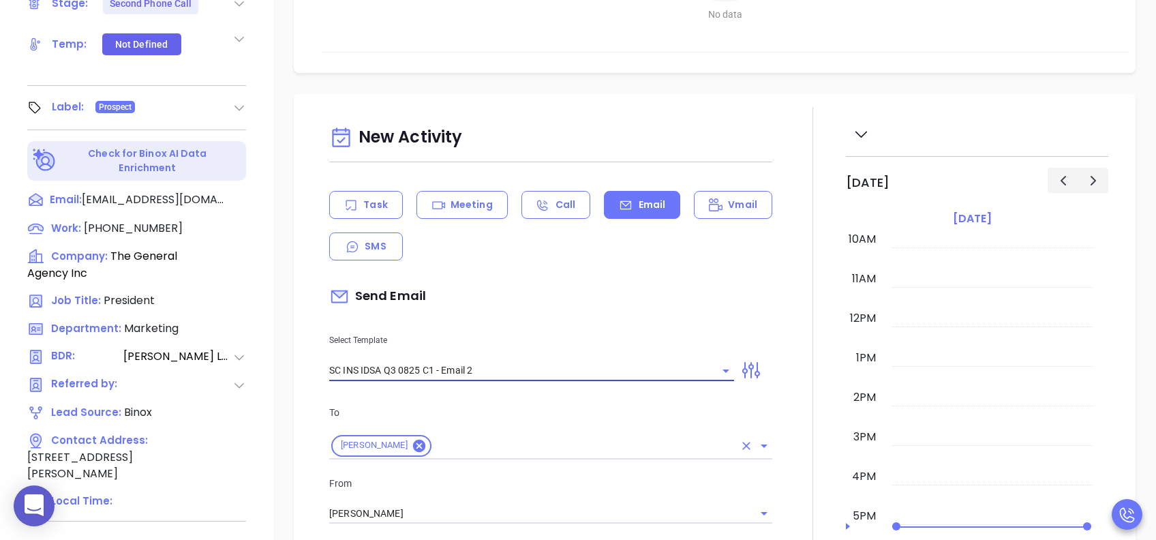
type input "Can your IT partner prove you're covered?"
type input "SC INS IDSA Q3 0825 C1 - Email 2"
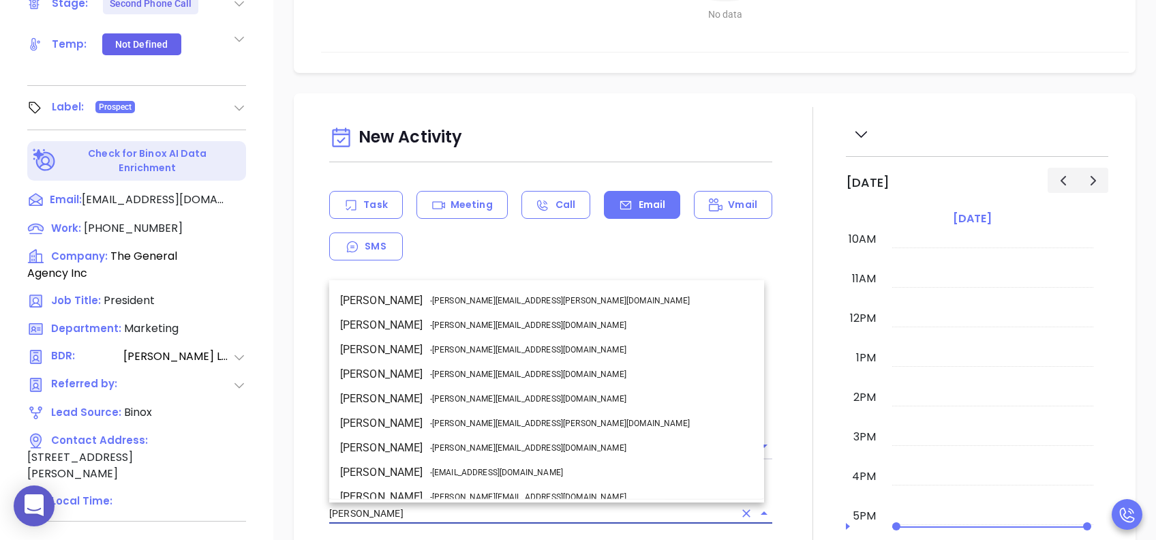
scroll to position [83, 0]
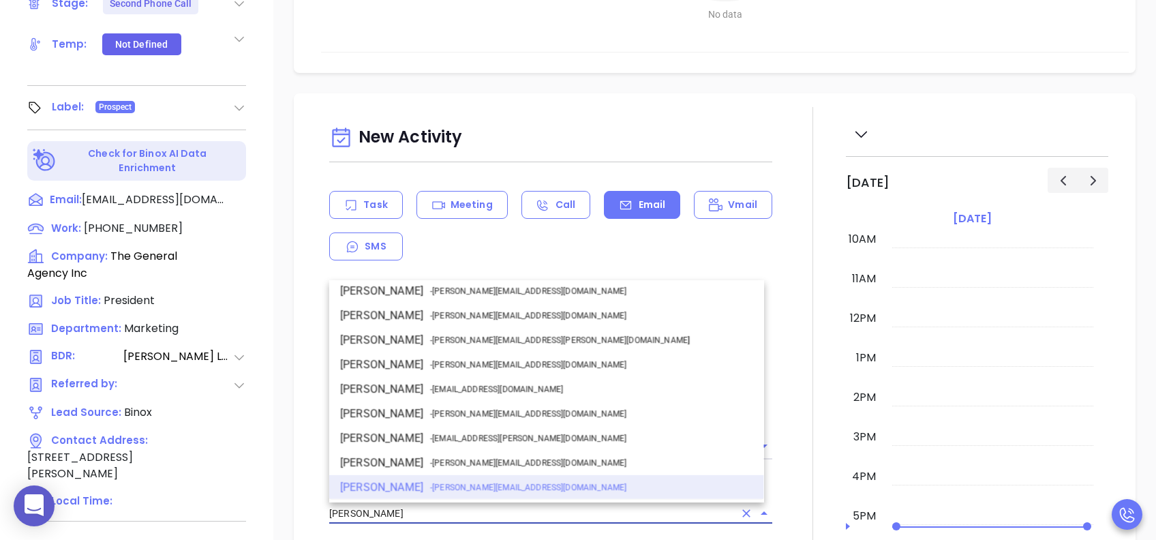
drag, startPoint x: 369, startPoint y: 510, endPoint x: 302, endPoint y: 513, distance: 66.9
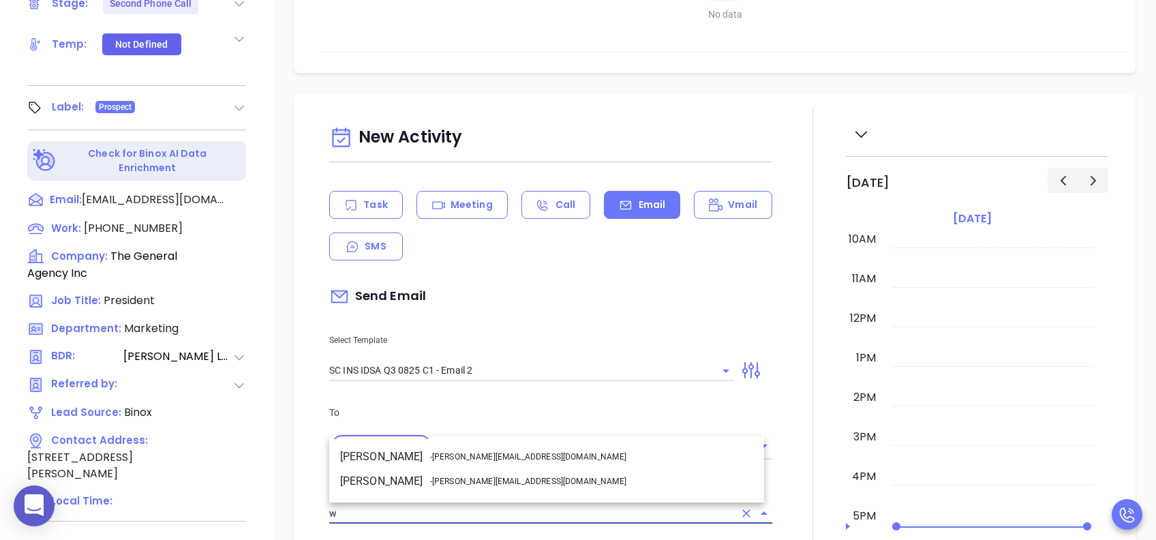
scroll to position [0, 0]
click at [408, 404] on li "Walter Contreras - walter@motiva.net" at bounding box center [546, 481] width 435 height 25
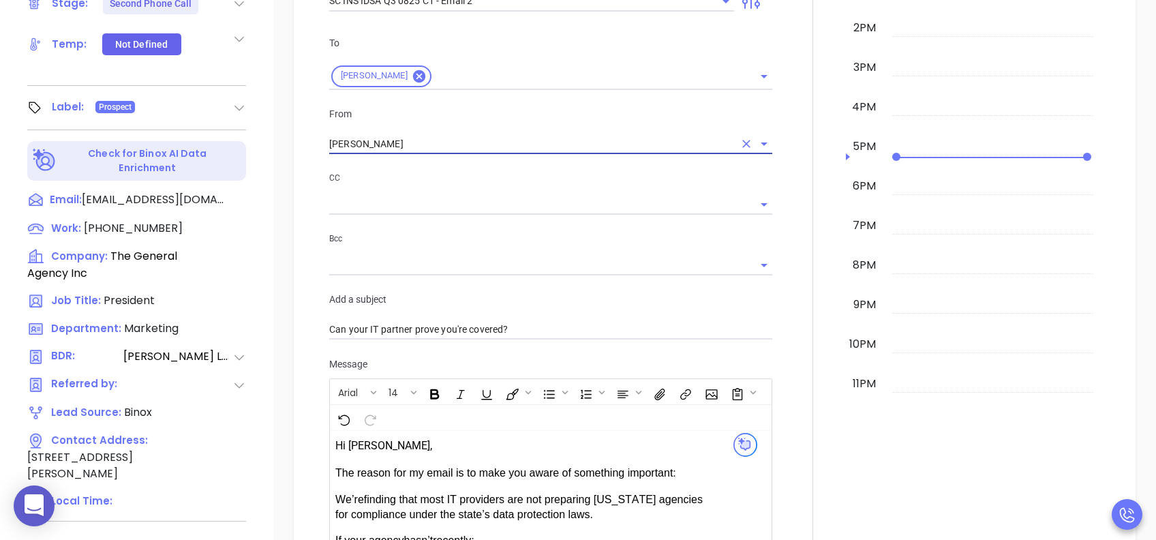
scroll to position [818, 0]
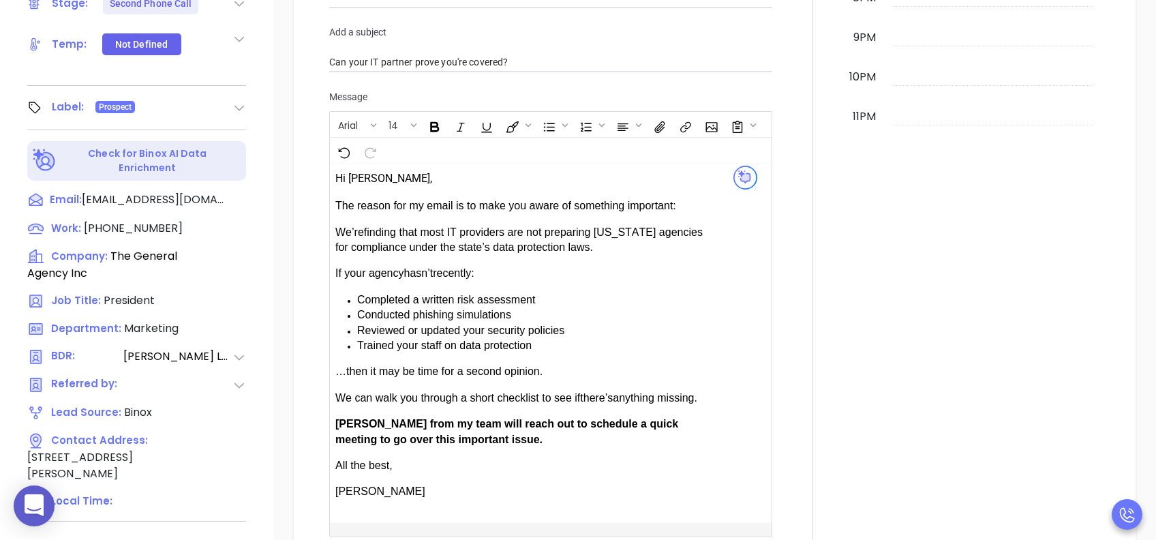
type input "[PERSON_NAME]"
drag, startPoint x: 376, startPoint y: 414, endPoint x: 346, endPoint y: 420, distance: 31.2
click at [346, 404] on span "Anabell from my team will reach out to schedule a quick meeting to go over this…" at bounding box center [506, 431] width 343 height 27
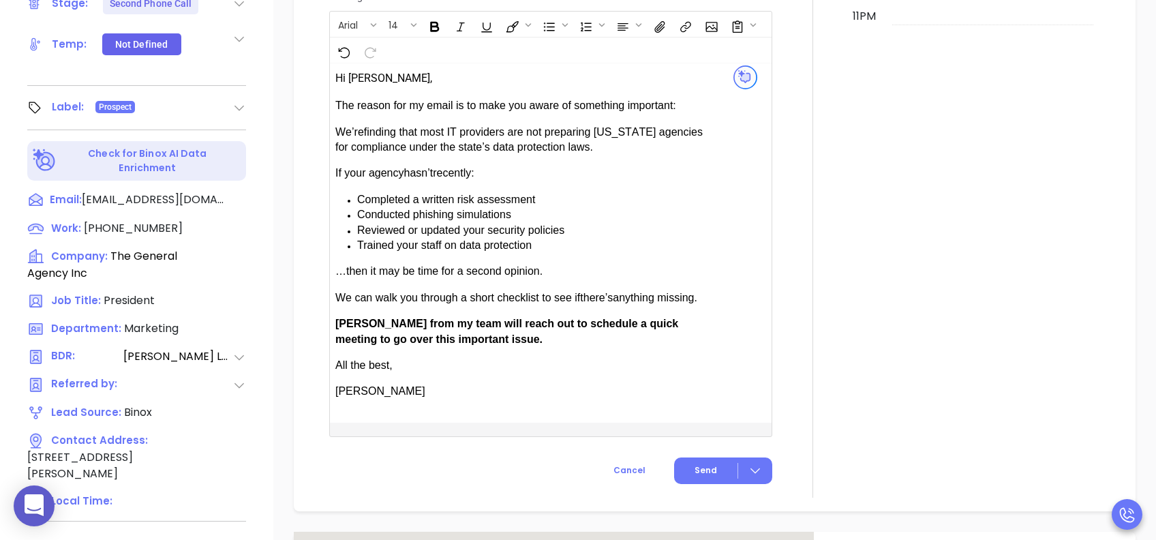
scroll to position [999, 0]
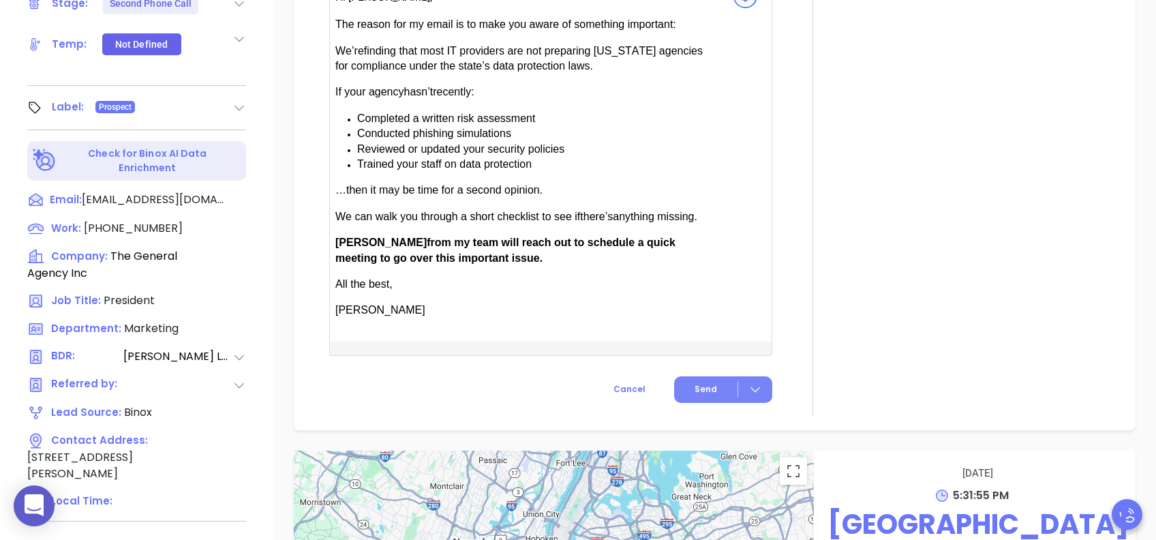
click at [695, 390] on span "Send" at bounding box center [706, 389] width 22 height 12
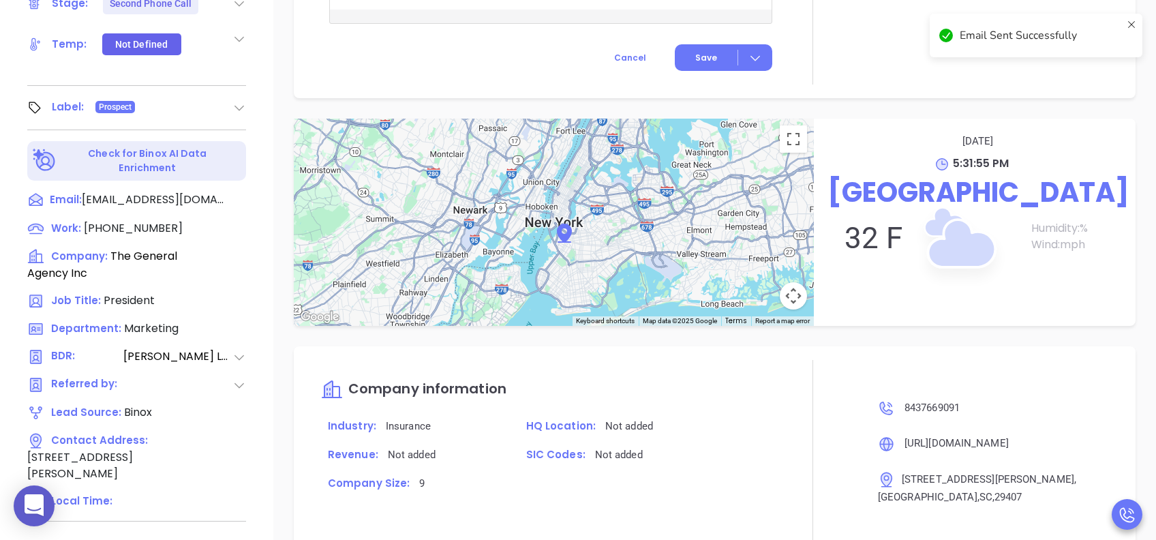
scroll to position [888, 0]
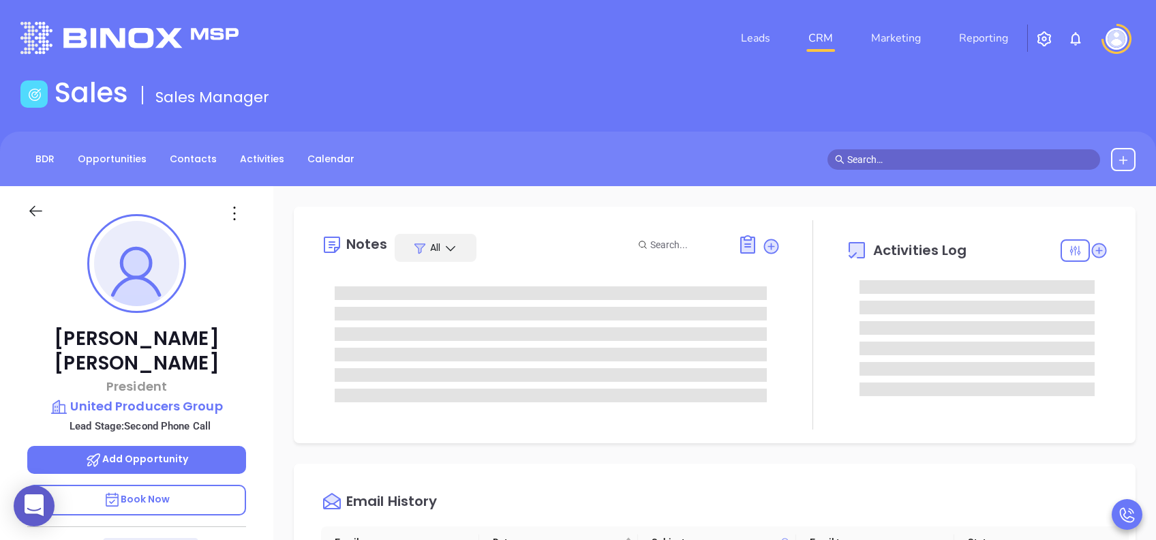
scroll to position [397, 0]
type input "[PERSON_NAME]"
click at [198, 404] on p "Book Now" at bounding box center [136, 500] width 219 height 31
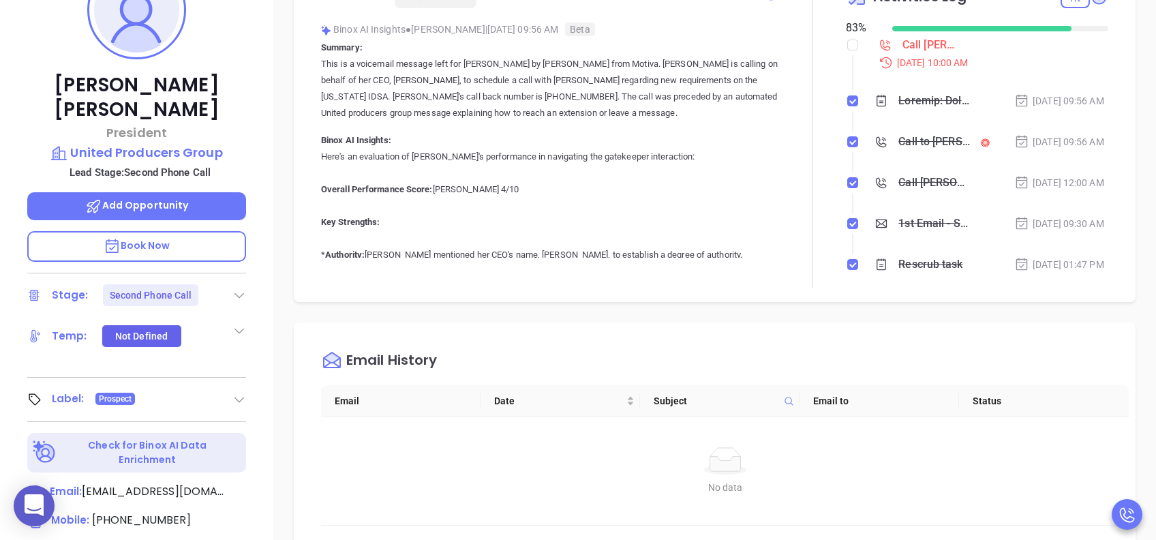
scroll to position [545, 0]
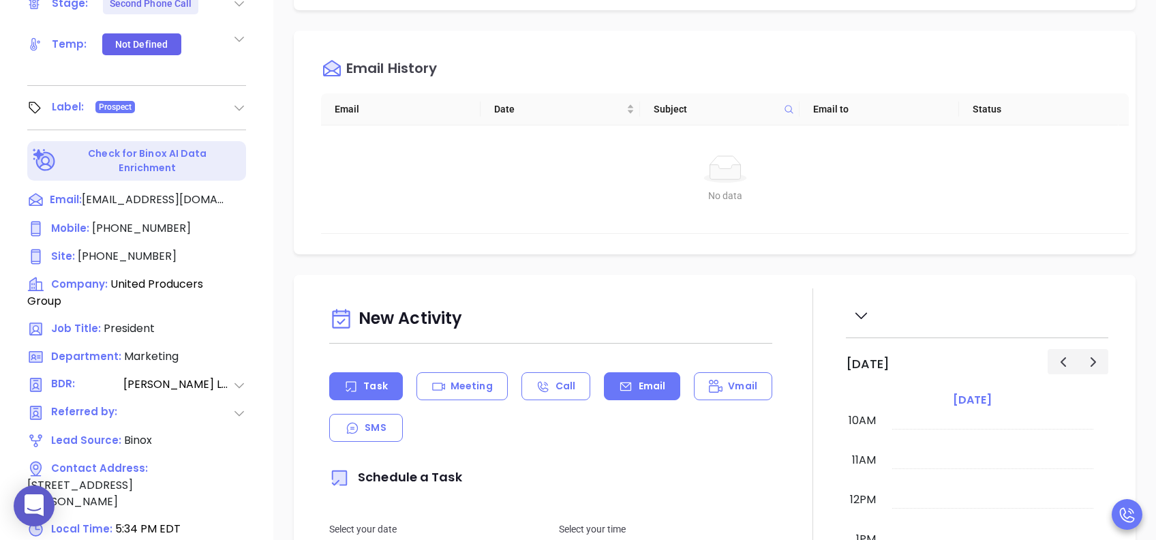
click at [639, 387] on p "Email" at bounding box center [652, 386] width 27 height 14
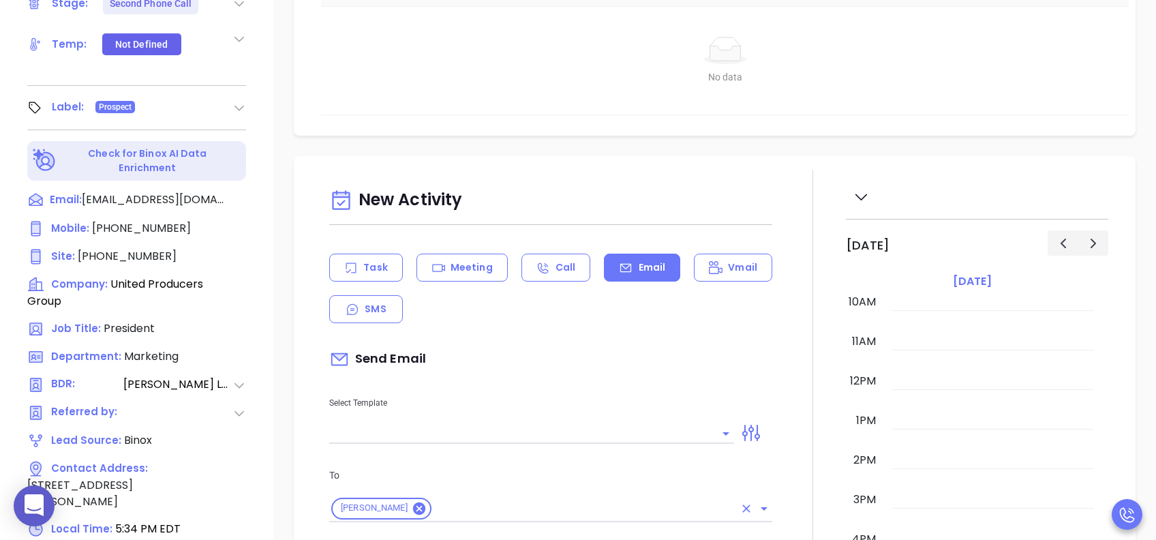
scroll to position [363, 0]
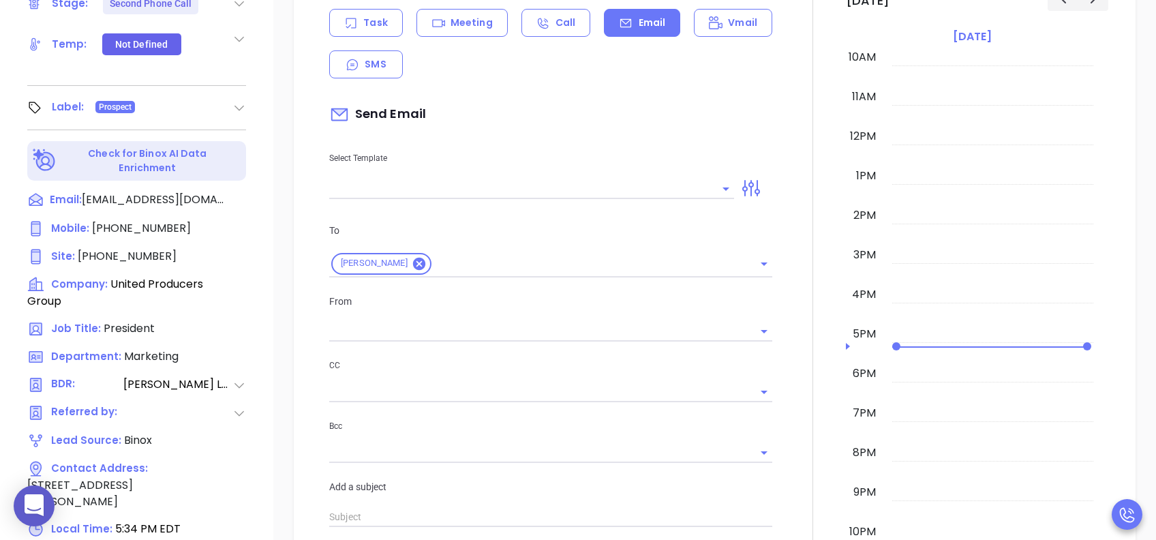
type input "[PERSON_NAME]"
click at [459, 187] on input "text" at bounding box center [521, 189] width 384 height 20
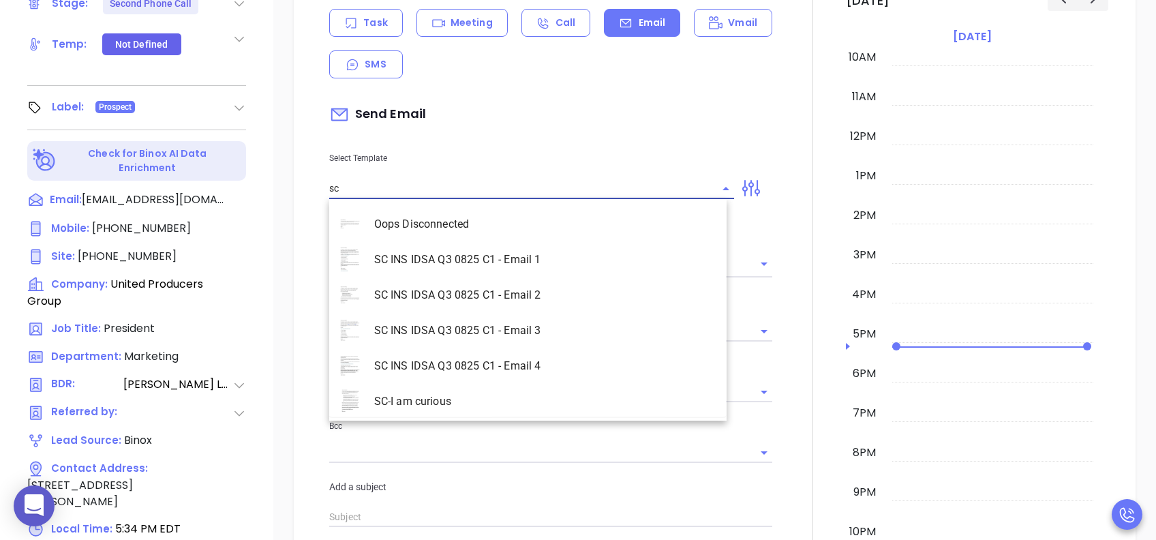
click at [524, 299] on li "SC INS IDSA Q3 0825 C1 - Email 2" at bounding box center [527, 294] width 397 height 35
type input "SC INS IDSA Q3 0825 C1 - Email 2"
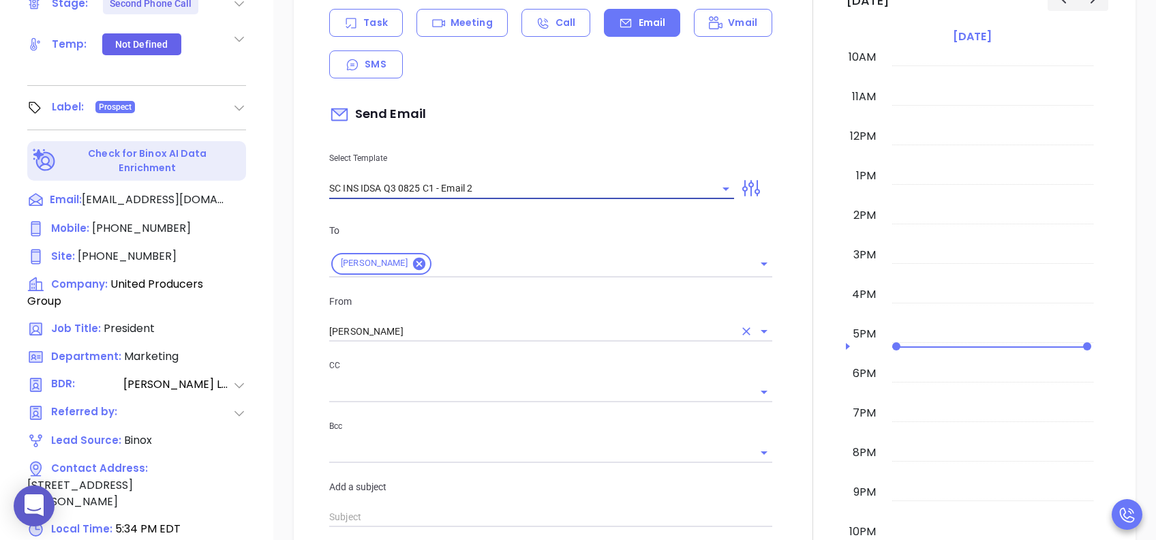
type input "Can your IT partner prove you're covered?"
type input "SC INS IDSA Q3 0825 C1 - Email 2"
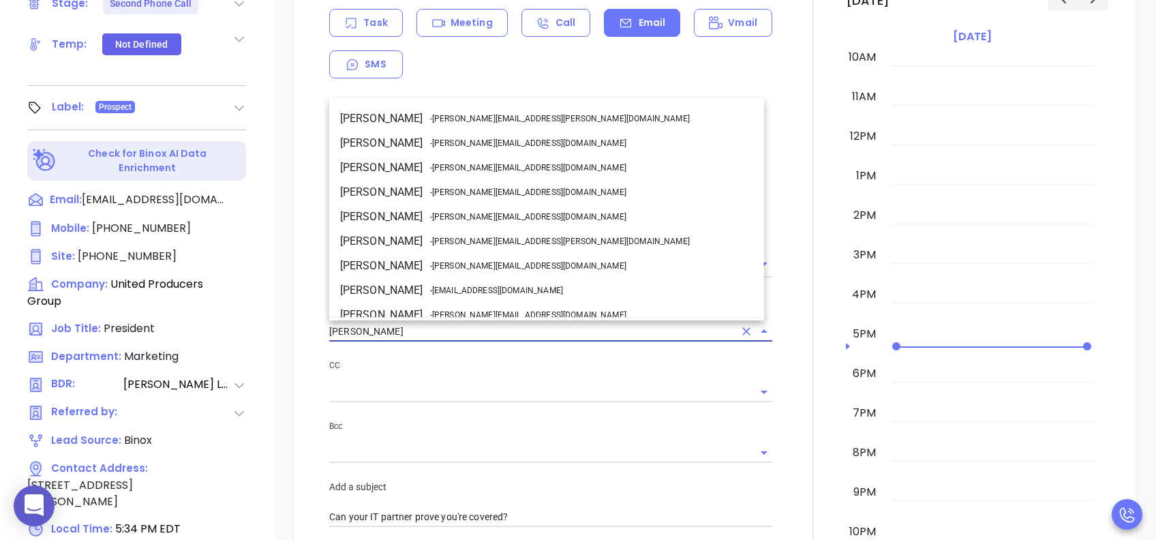
scroll to position [83, 0]
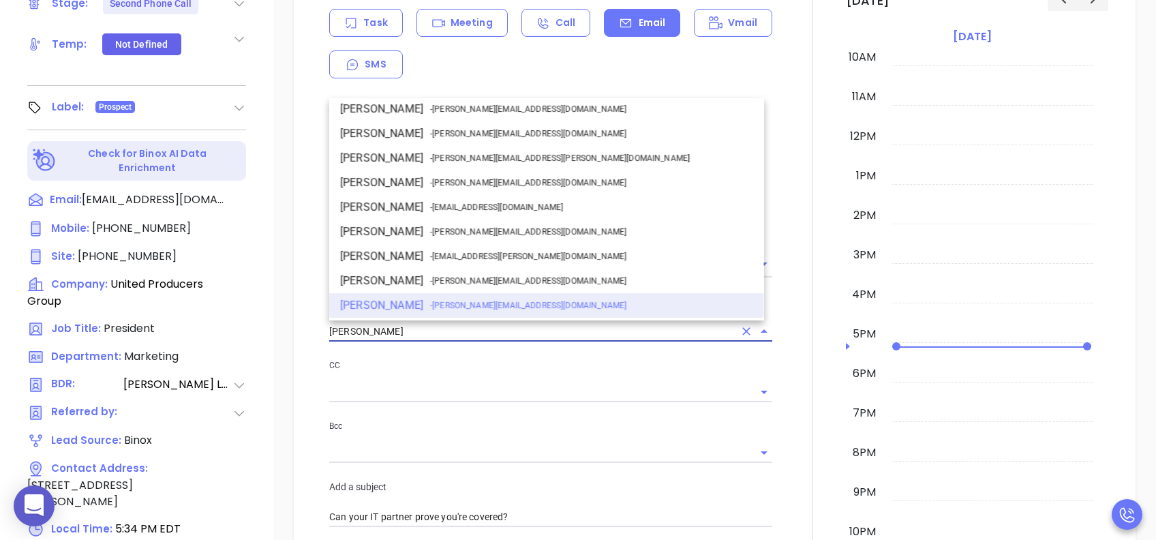
drag, startPoint x: 416, startPoint y: 334, endPoint x: 264, endPoint y: 335, distance: 152.0
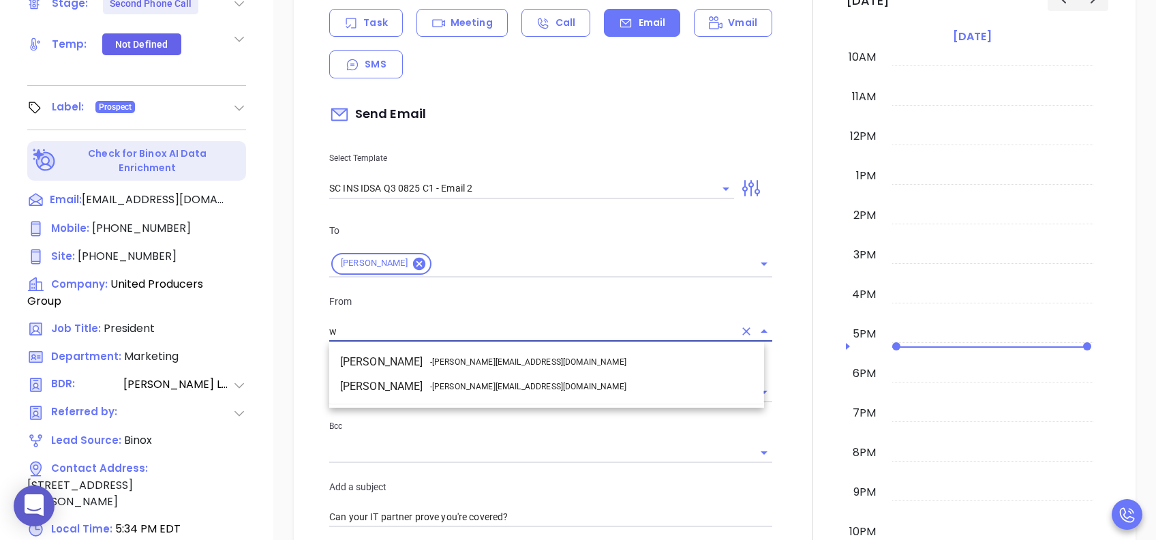
scroll to position [0, 0]
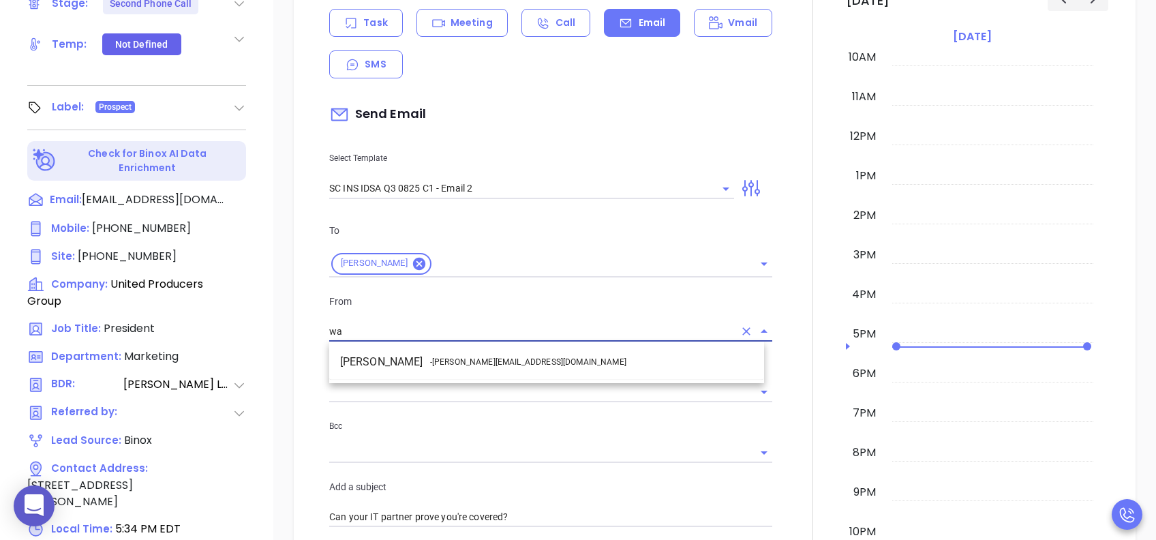
click at [427, 360] on li "Walter Contreras - walter@motiva.net" at bounding box center [546, 362] width 435 height 25
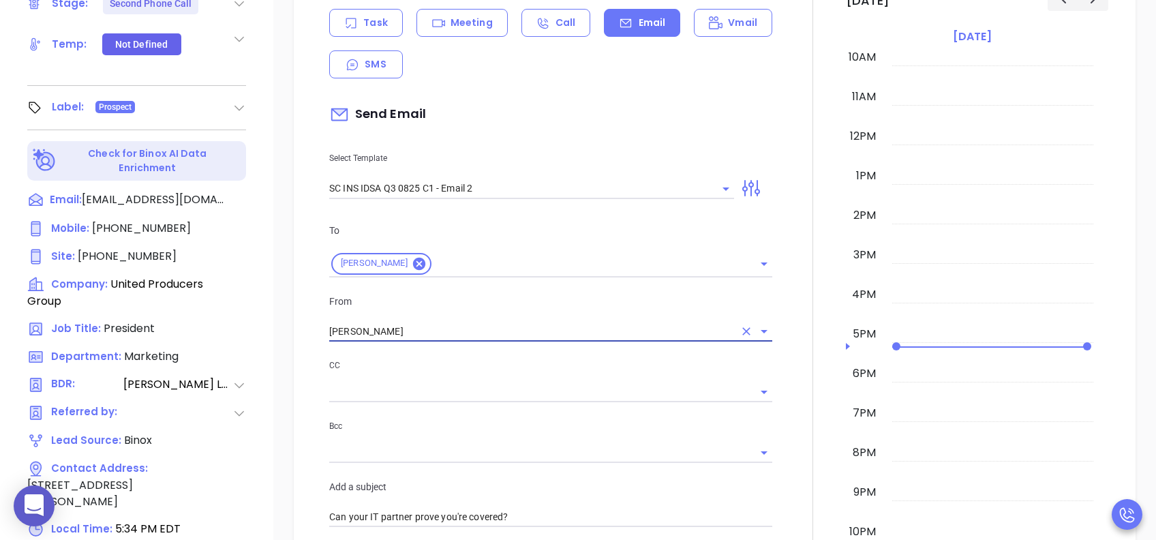
scroll to position [909, 0]
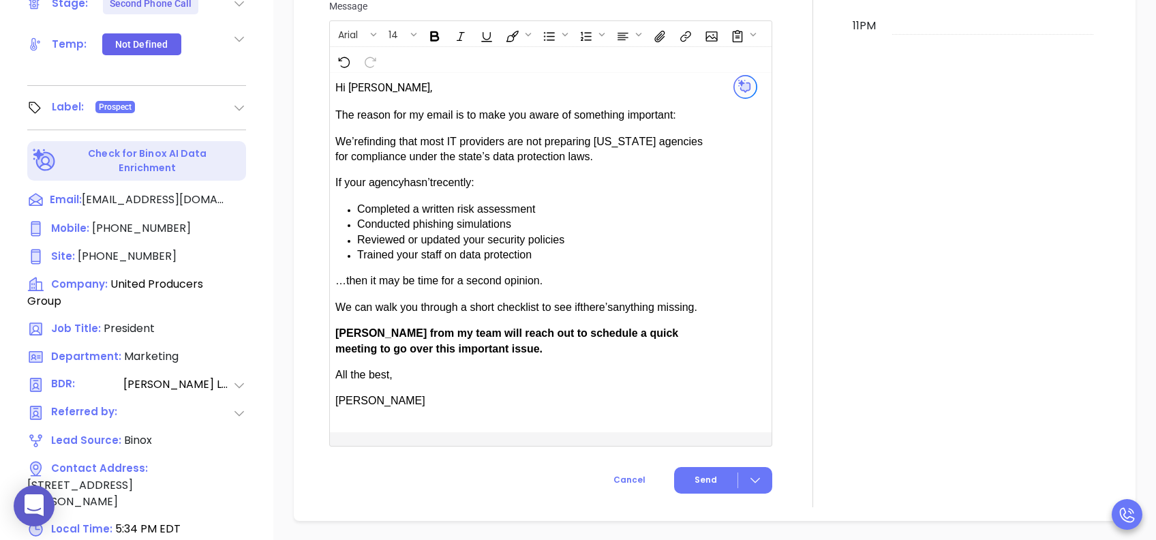
type input "[PERSON_NAME]"
drag, startPoint x: 374, startPoint y: 331, endPoint x: 344, endPoint y: 331, distance: 29.3
click at [344, 331] on span "[PERSON_NAME] from my team will reach out to schedule a quick meeting to go ove…" at bounding box center [506, 340] width 343 height 27
click at [678, 404] on button "Send" at bounding box center [723, 480] width 98 height 27
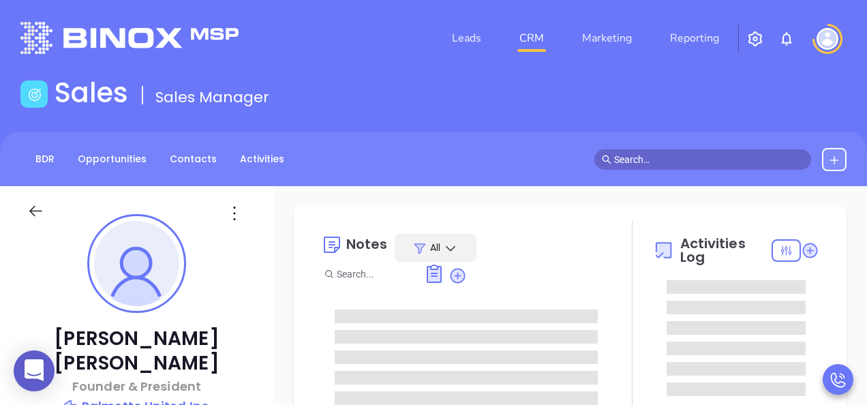
type input "[PERSON_NAME]"
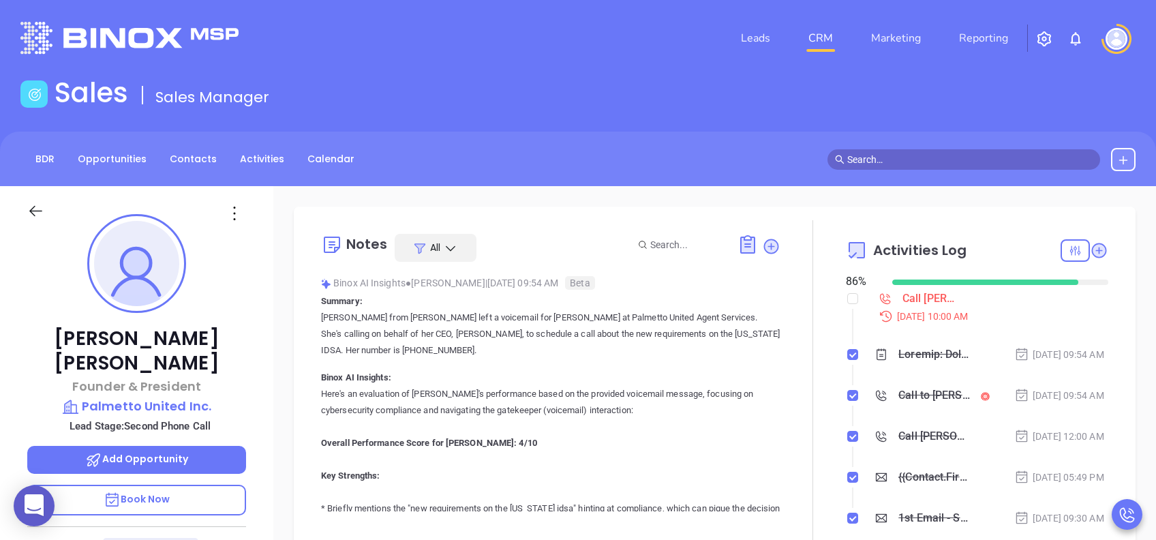
scroll to position [397, 0]
click at [173, 404] on p "Book Now" at bounding box center [136, 500] width 219 height 31
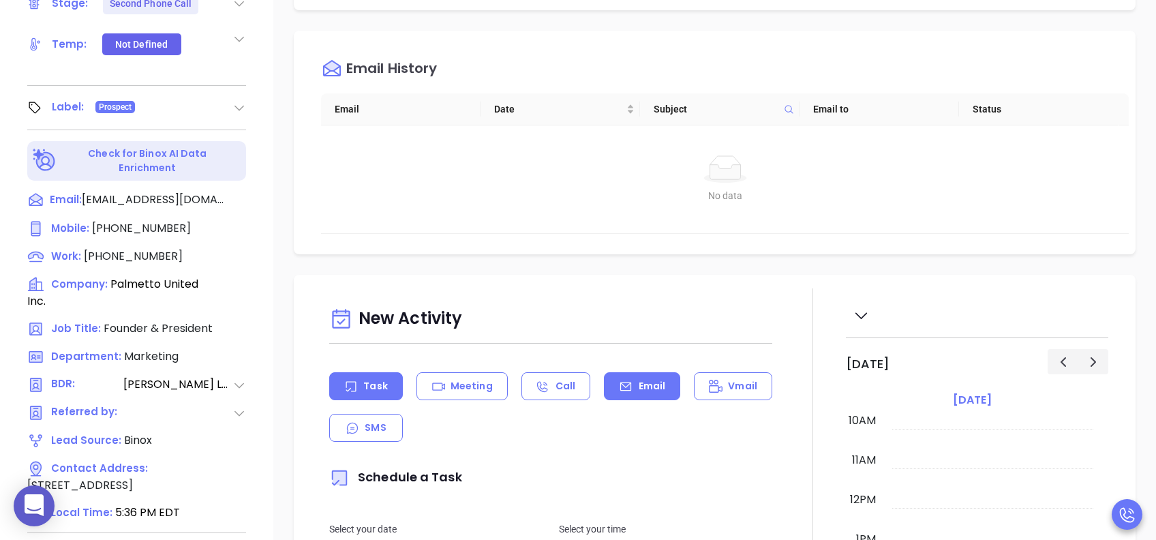
click at [650, 384] on p "Email" at bounding box center [652, 386] width 27 height 14
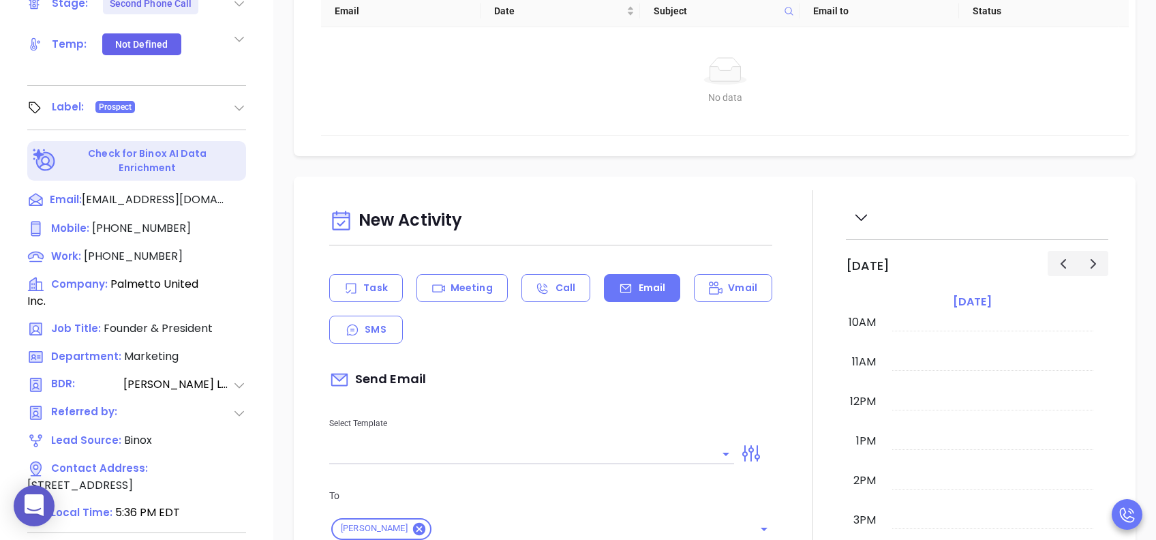
scroll to position [363, 0]
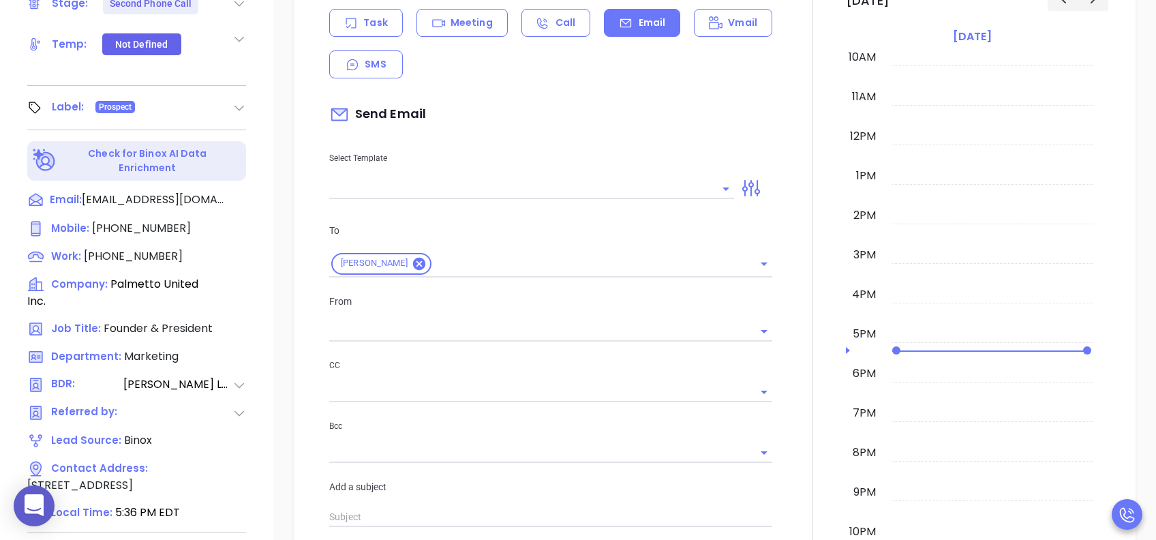
type input "[PERSON_NAME]"
click at [511, 184] on input "text" at bounding box center [521, 189] width 384 height 20
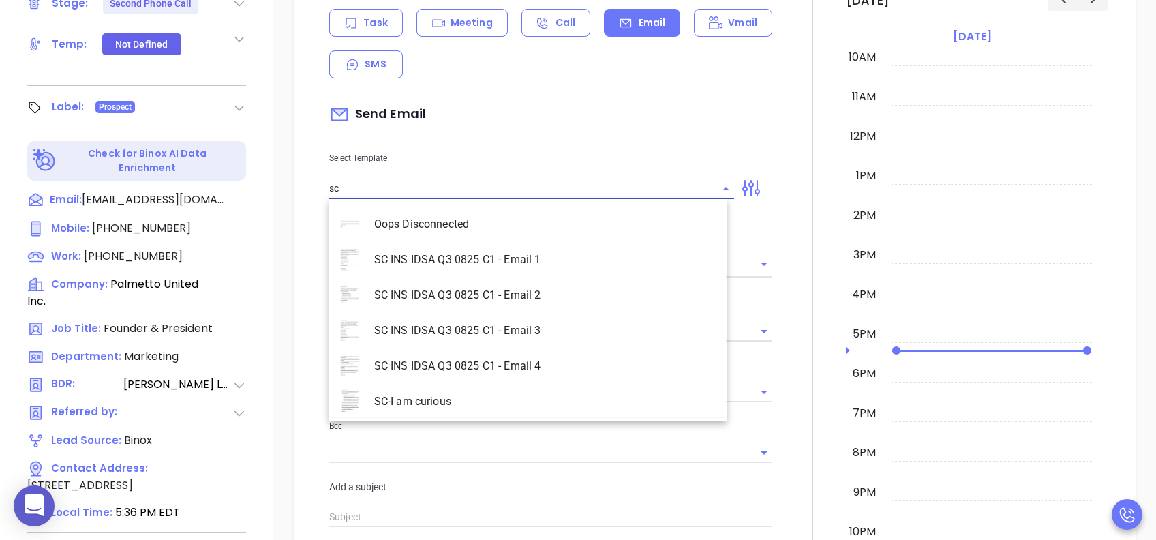
click at [540, 302] on li "SC INS IDSA Q3 0825 C1 - Email 2" at bounding box center [527, 294] width 397 height 35
type input "SC INS IDSA Q3 0825 C1 - Email 2"
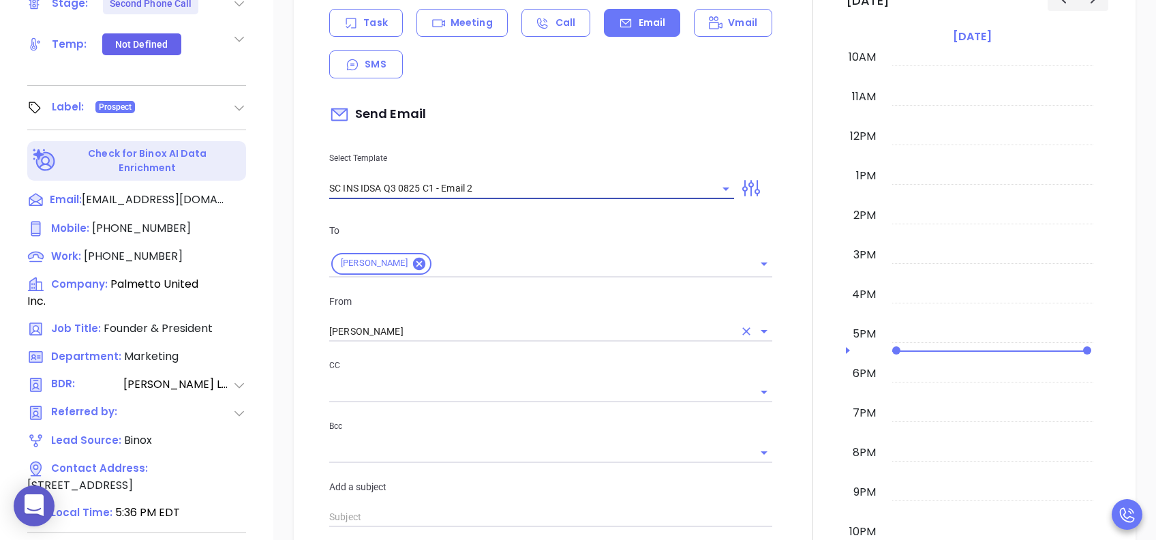
type input "Can your IT partner prove you're covered?"
type input "SC INS IDSA Q3 0825 C1 - Email 2"
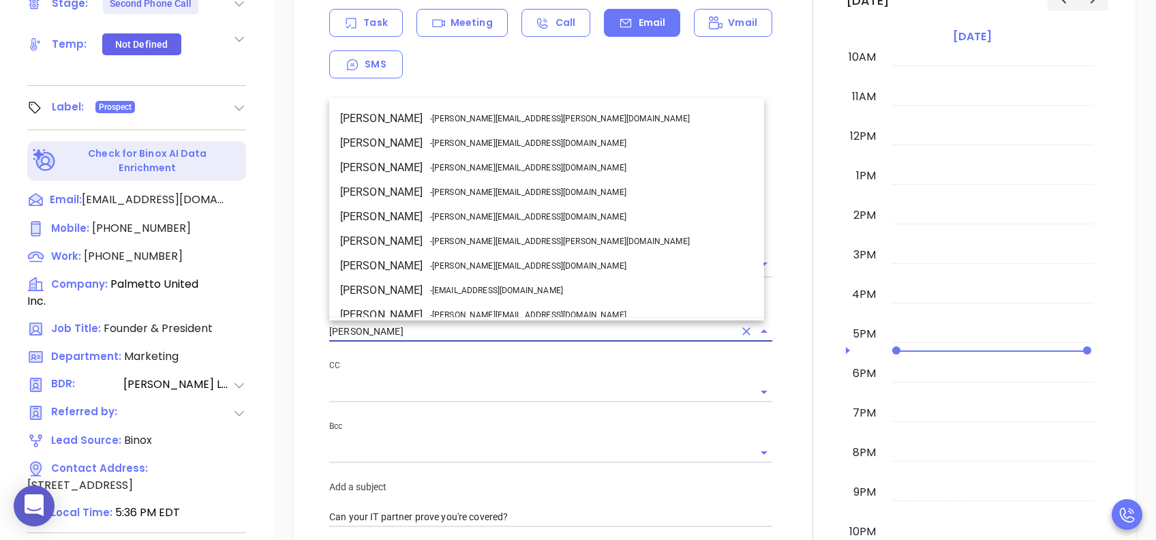
drag, startPoint x: 349, startPoint y: 339, endPoint x: 284, endPoint y: 339, distance: 65.4
click at [284, 339] on div "New Activity Task Meeting Call Email Vmail SMS Send Email Select Template SC IN…" at bounding box center [714, 488] width 883 height 1155
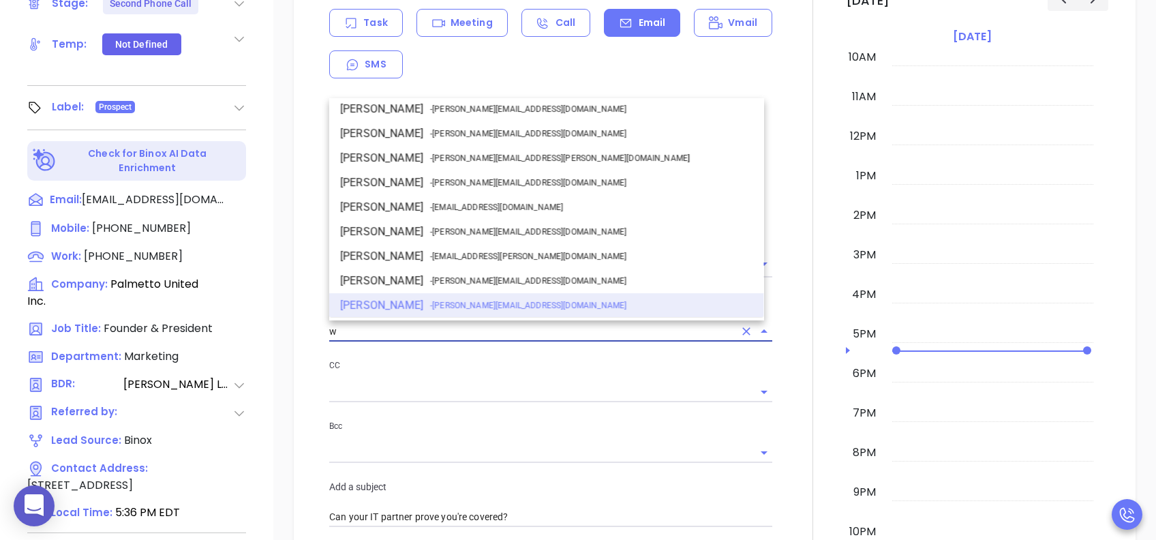
scroll to position [0, 0]
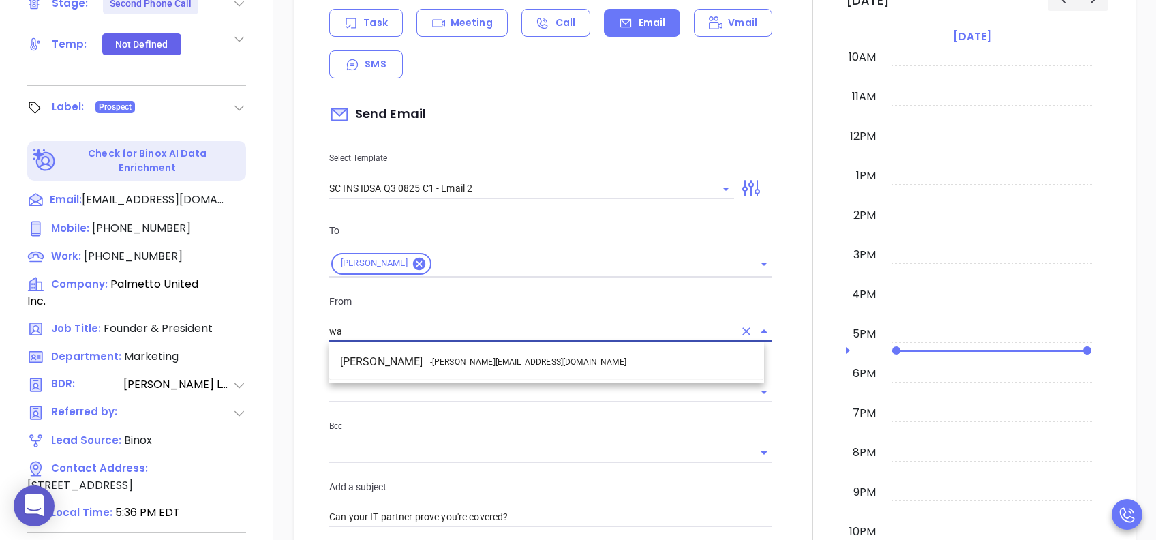
click at [454, 361] on span "- [PERSON_NAME][EMAIL_ADDRESS][DOMAIN_NAME]" at bounding box center [528, 362] width 196 height 12
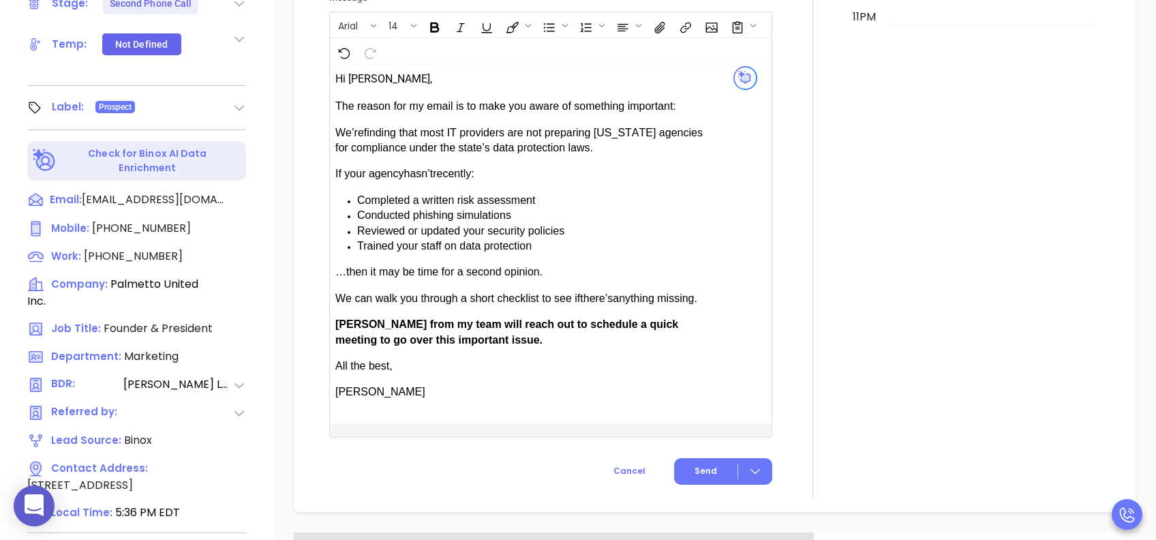
scroll to position [999, 0]
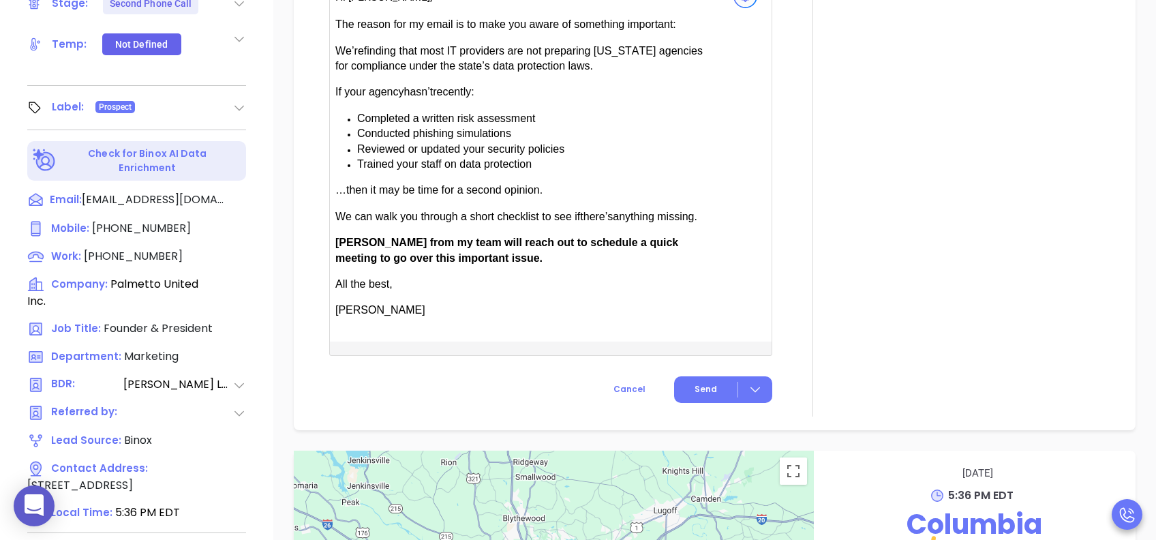
type input "[PERSON_NAME]"
drag, startPoint x: 377, startPoint y: 238, endPoint x: 349, endPoint y: 240, distance: 28.0
click at [349, 240] on span "[PERSON_NAME] from my team will reach out to schedule a quick meeting to go ove…" at bounding box center [506, 250] width 343 height 27
click at [695, 383] on span "Send" at bounding box center [706, 389] width 22 height 12
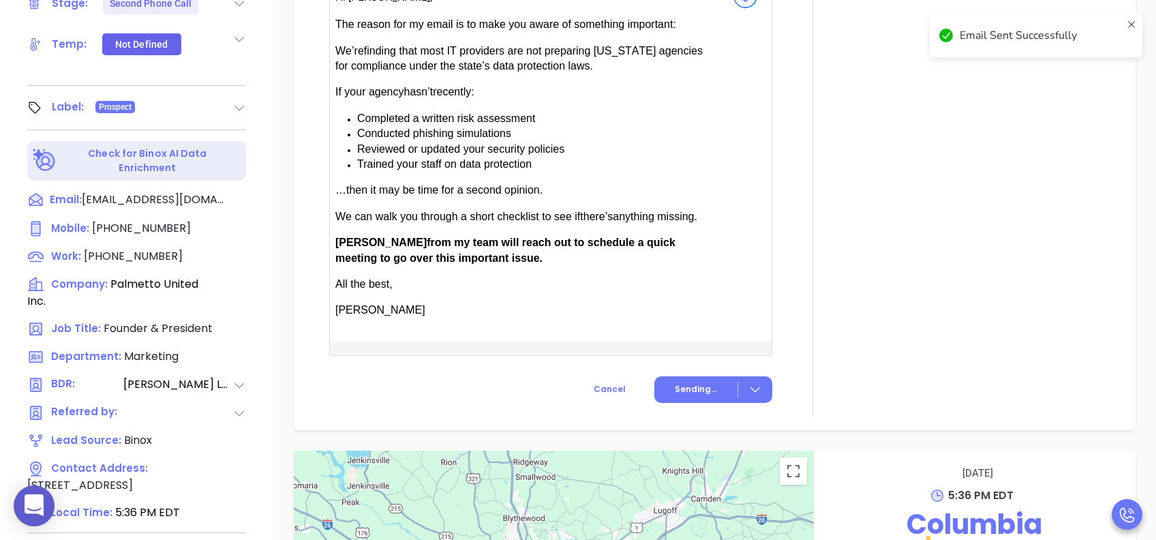
scroll to position [888, 0]
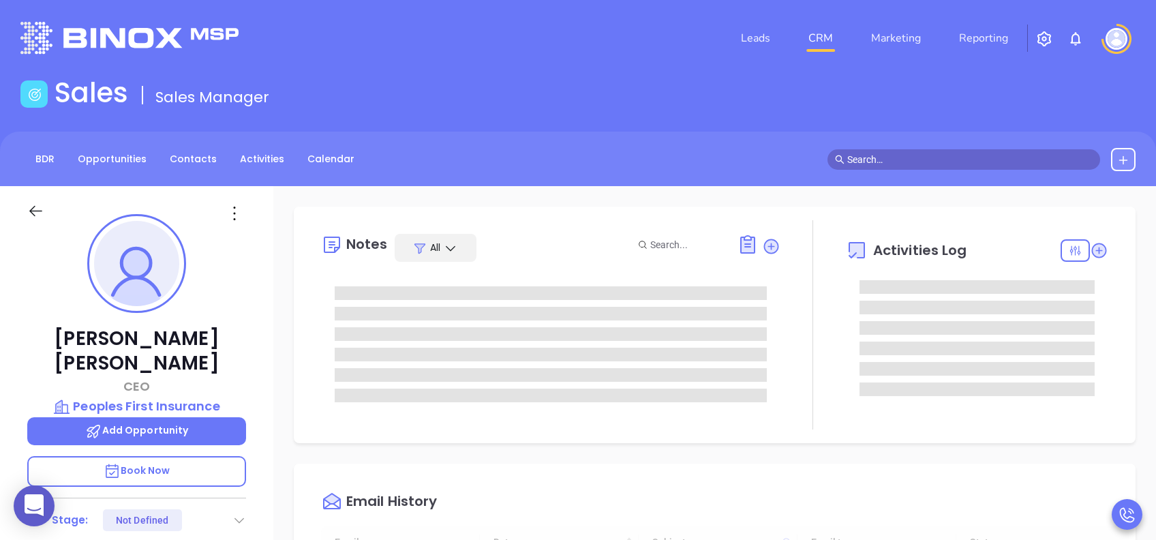
type input "[DATE]"
type input "[PERSON_NAME]"
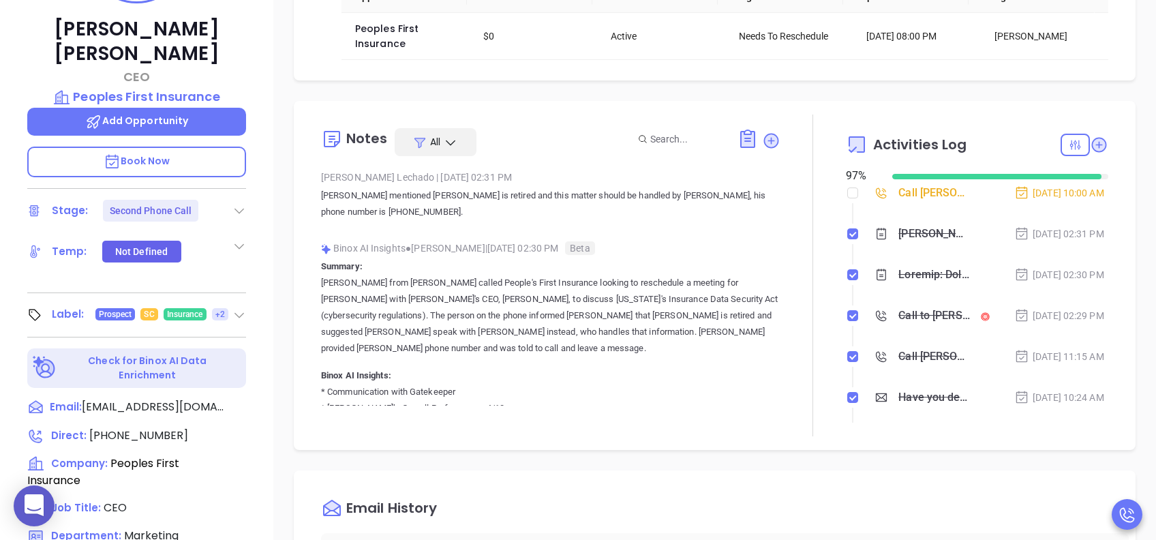
scroll to position [0, 0]
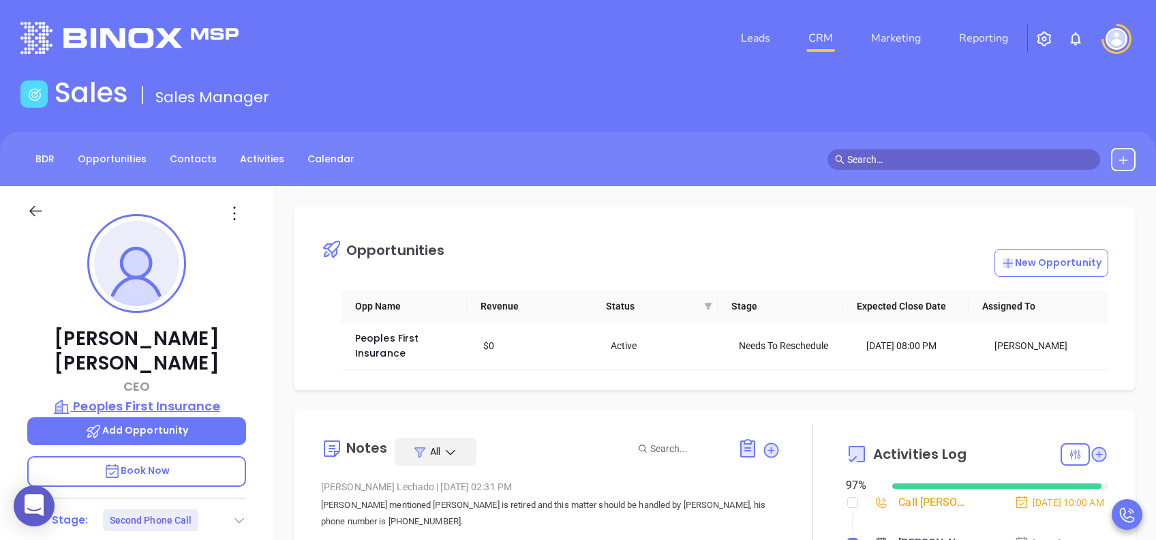
click at [168, 397] on p "Peoples First Insurance" at bounding box center [136, 406] width 219 height 19
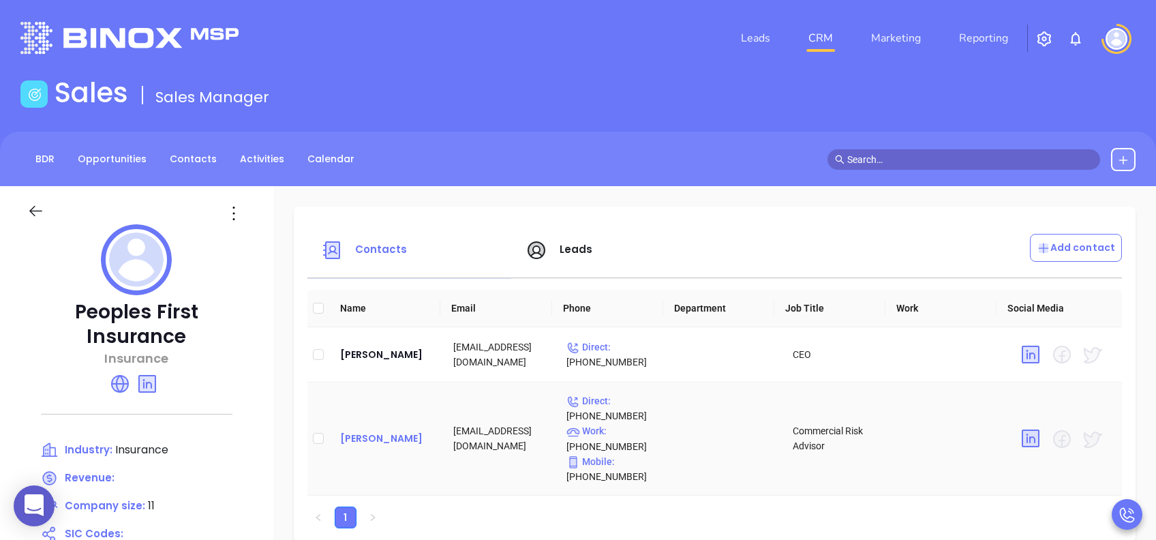
click at [387, 436] on div "[PERSON_NAME]" at bounding box center [385, 438] width 91 height 16
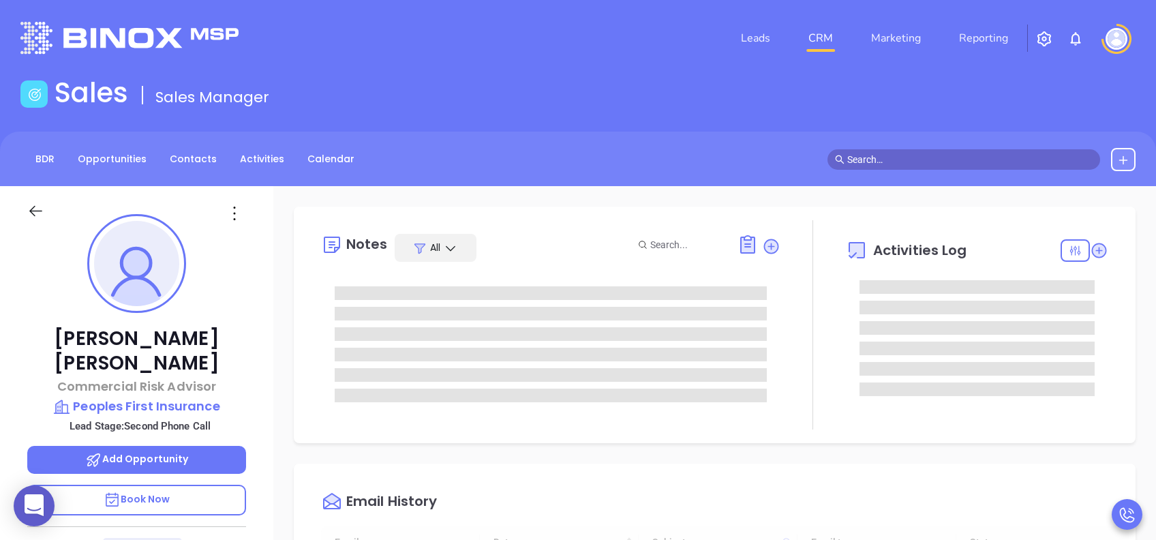
type input "[DATE]"
type input "[PERSON_NAME]"
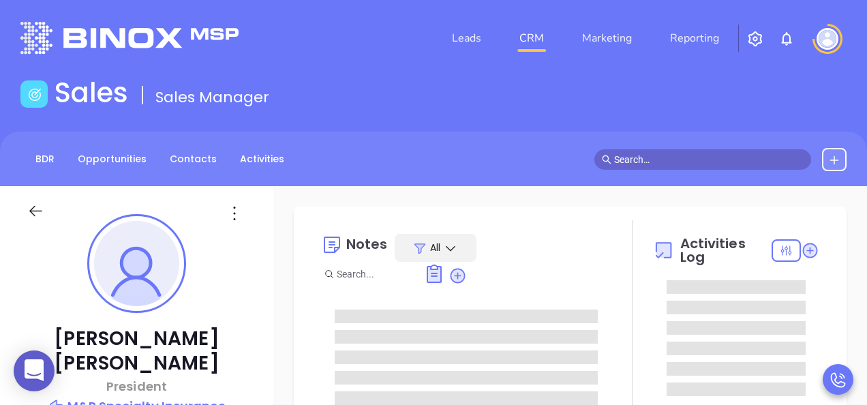
type input "[PERSON_NAME]"
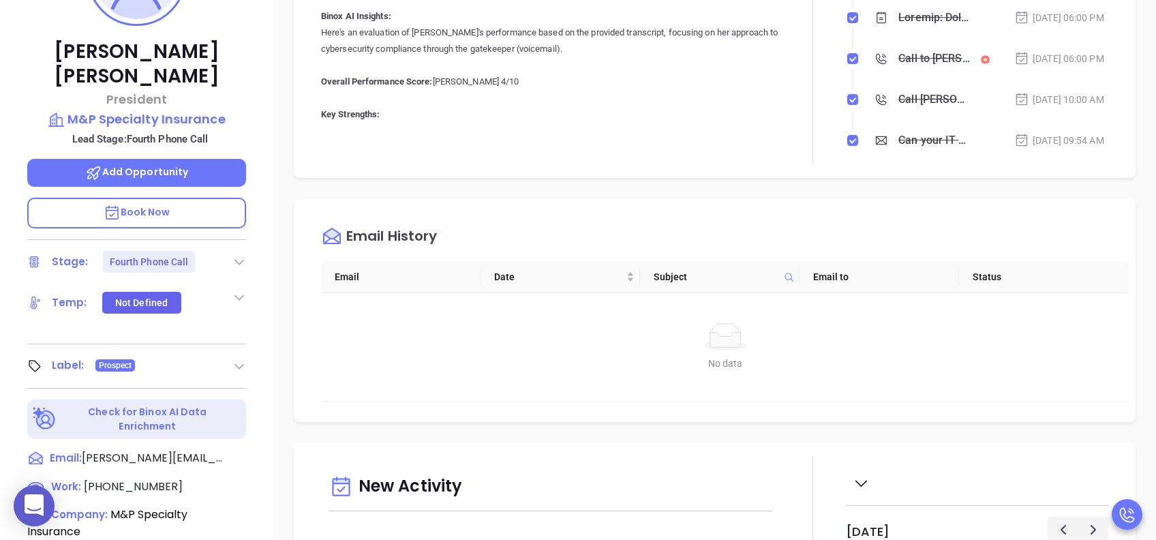
scroll to position [545, 0]
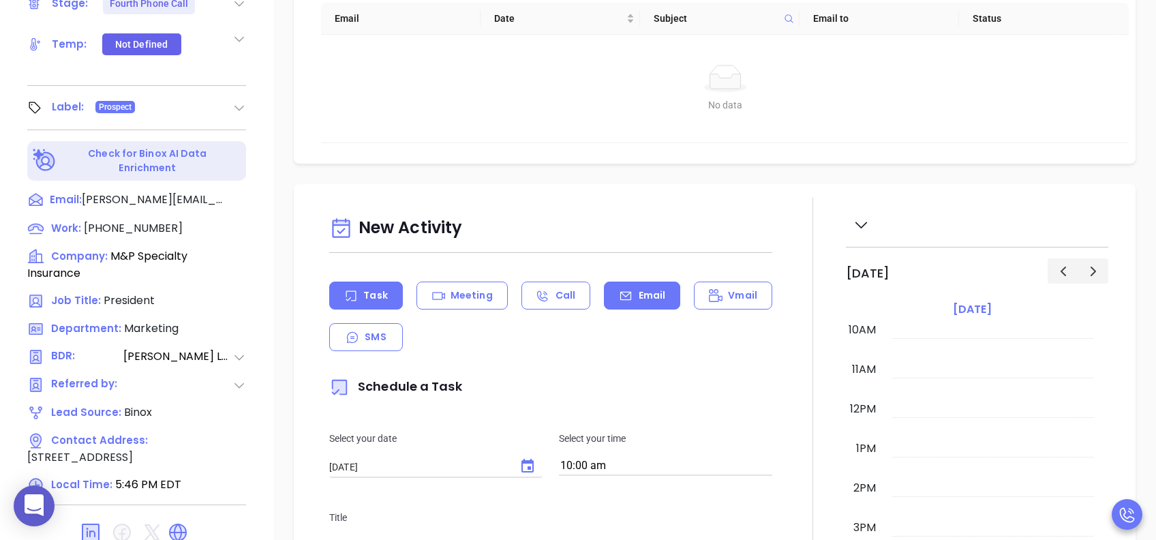
click at [639, 290] on p "Email" at bounding box center [652, 295] width 27 height 14
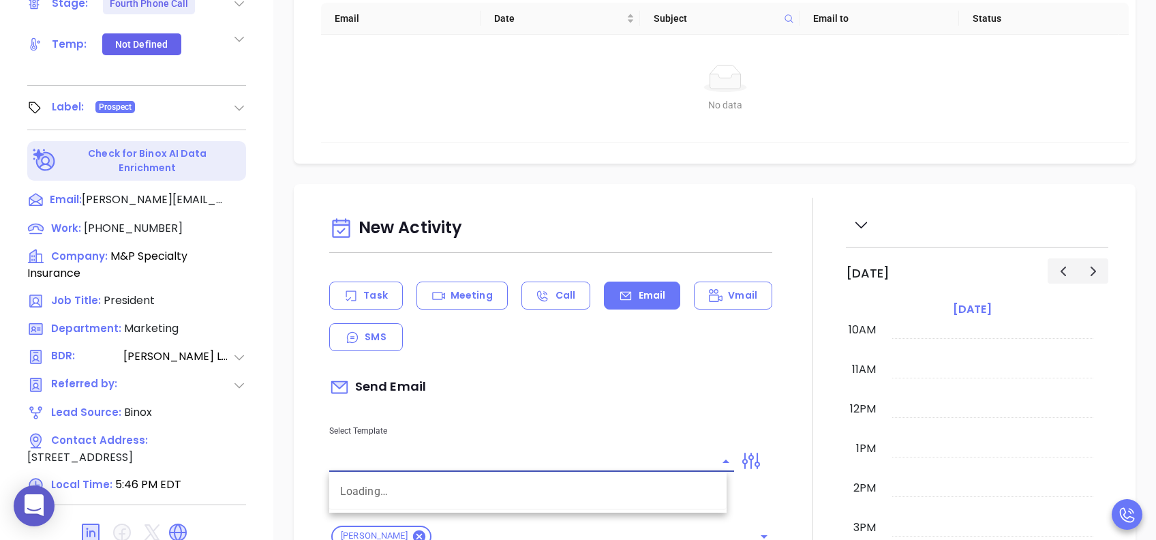
click at [513, 404] on input "text" at bounding box center [521, 461] width 384 height 20
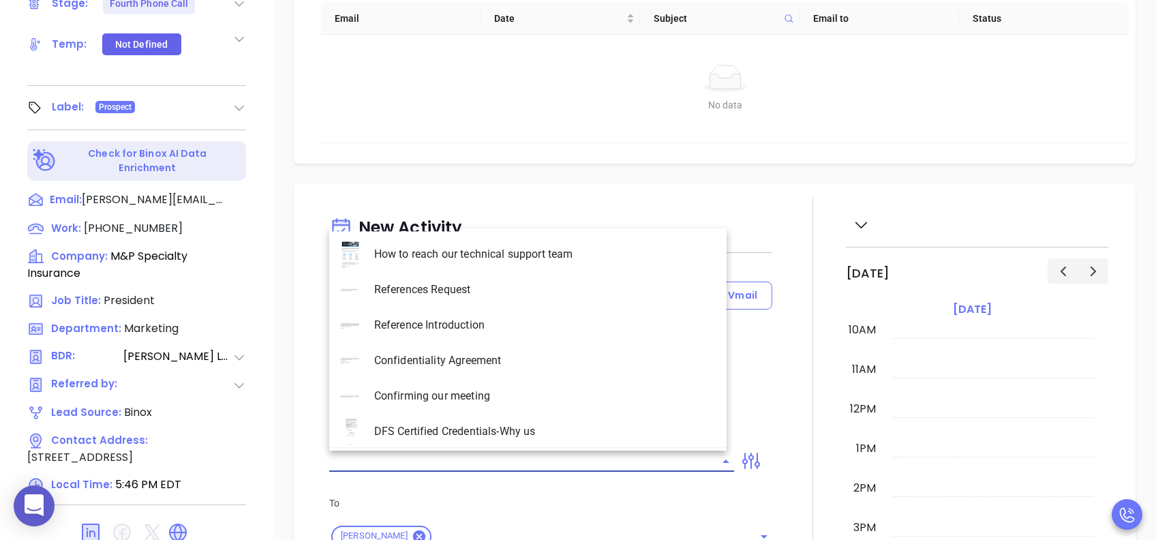
type input "[PERSON_NAME]"
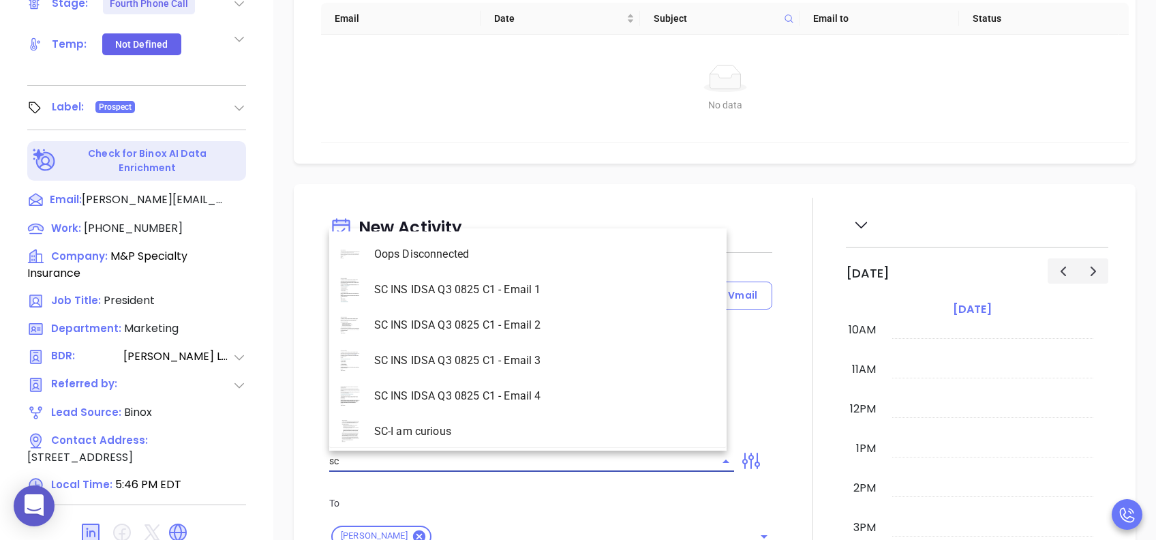
click at [556, 391] on li "SC INS IDSA Q3 0825 C1 - Email 4" at bounding box center [527, 395] width 397 height 35
type input "SC INS IDSA Q3 0825 C1 - Email 4"
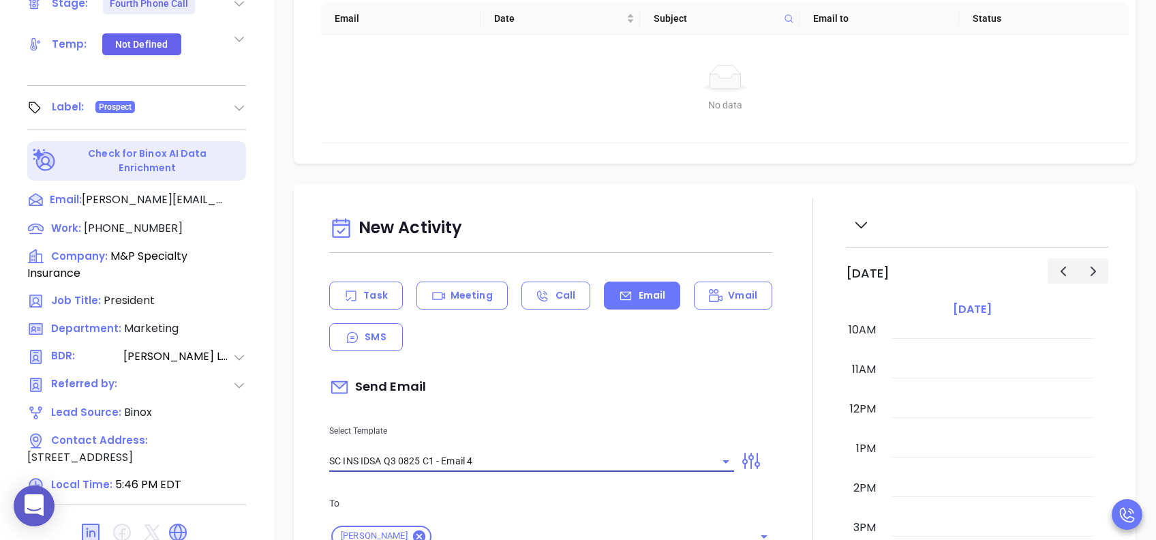
type input "Final heads up Jason; Compliance matters"
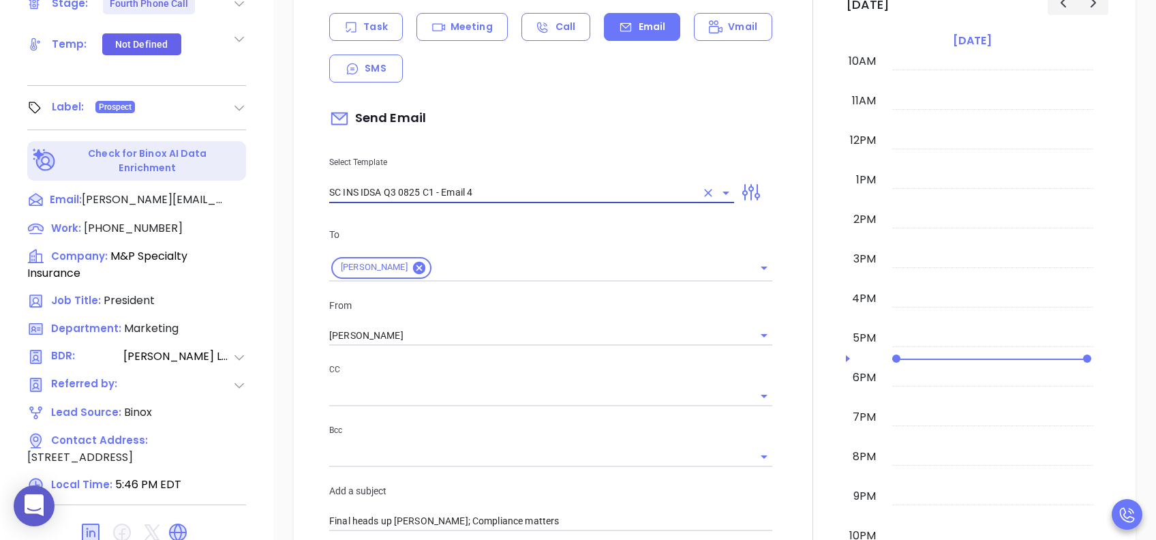
scroll to position [363, 0]
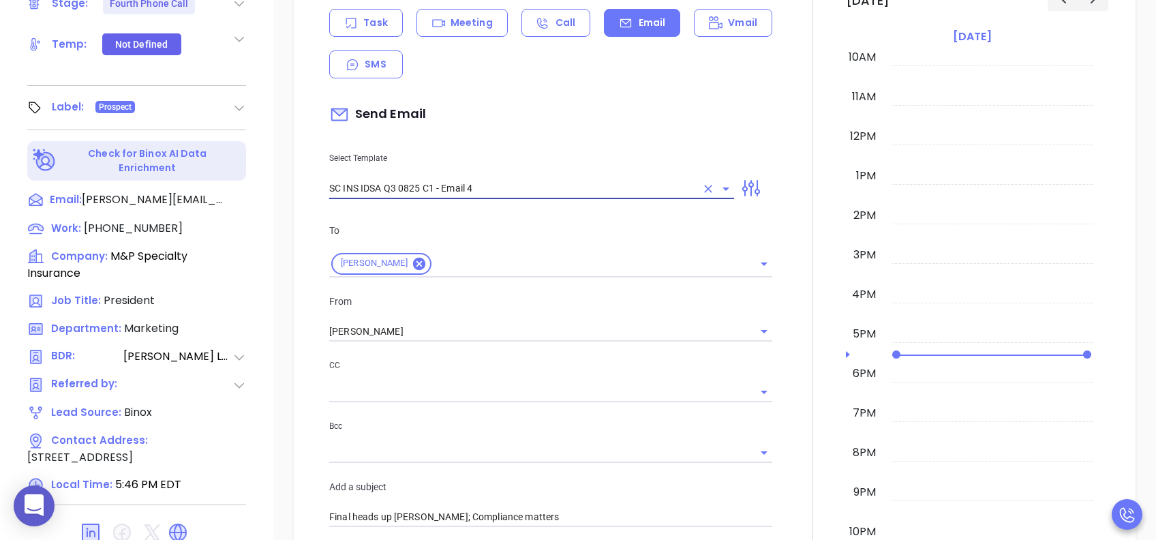
type input "SC INS IDSA Q3 0825 C1 - Email 4"
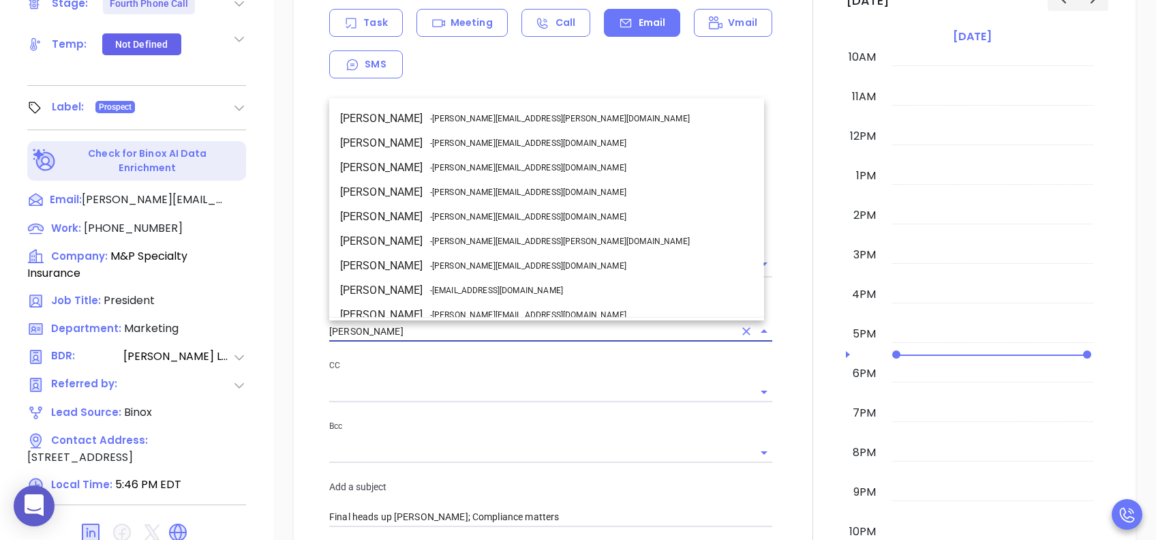
drag, startPoint x: 316, startPoint y: 331, endPoint x: 288, endPoint y: 331, distance: 28.0
click at [288, 331] on div "New Activity Task Meeting Call Email Vmail SMS Send Email Select Template SC IN…" at bounding box center [714, 511] width 883 height 1201
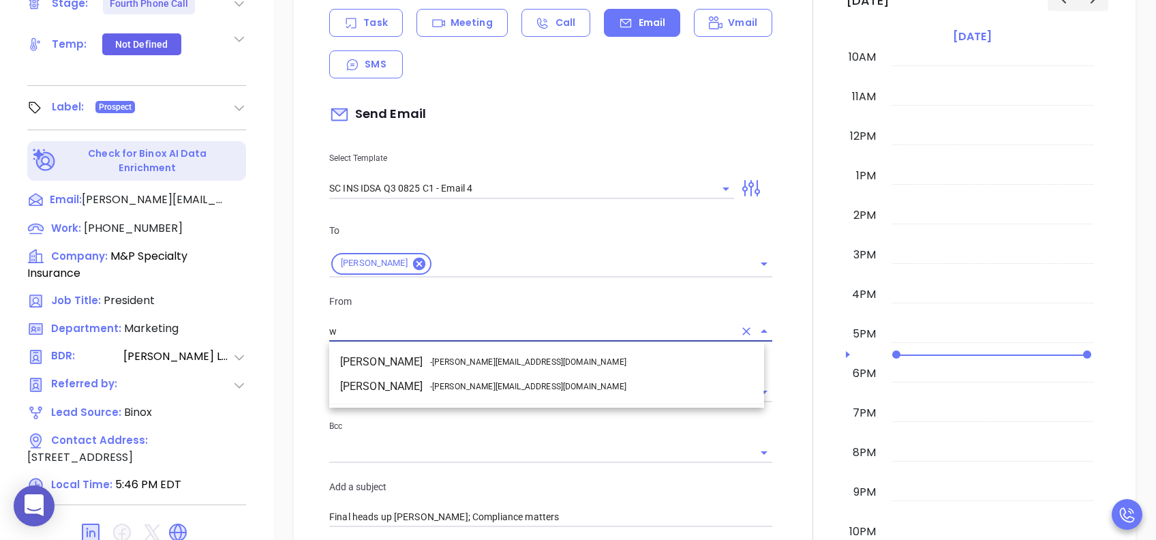
scroll to position [0, 0]
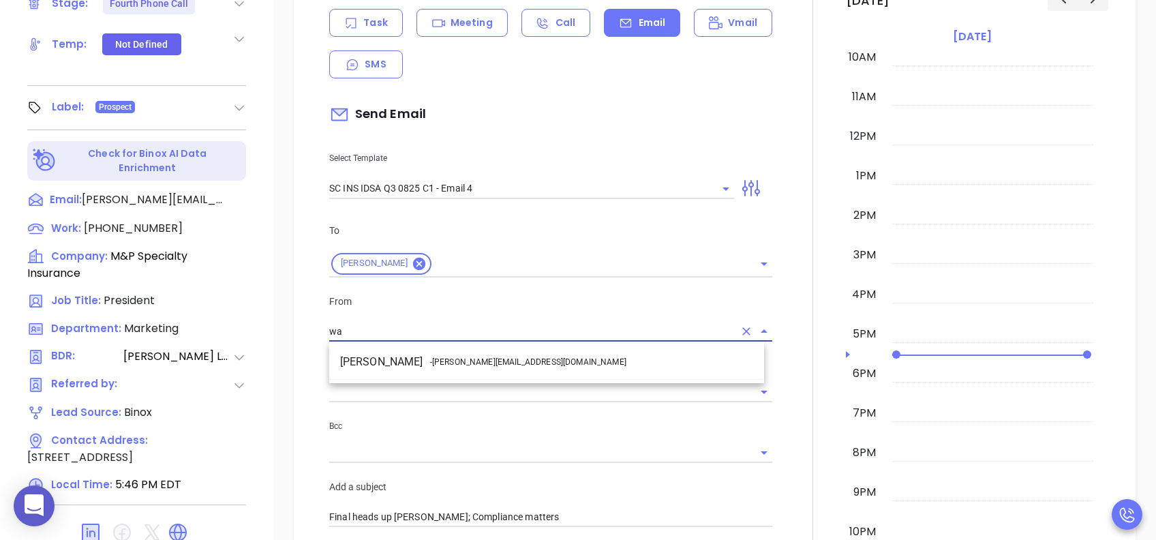
click at [442, 360] on span "- walter@motiva.net" at bounding box center [528, 362] width 196 height 12
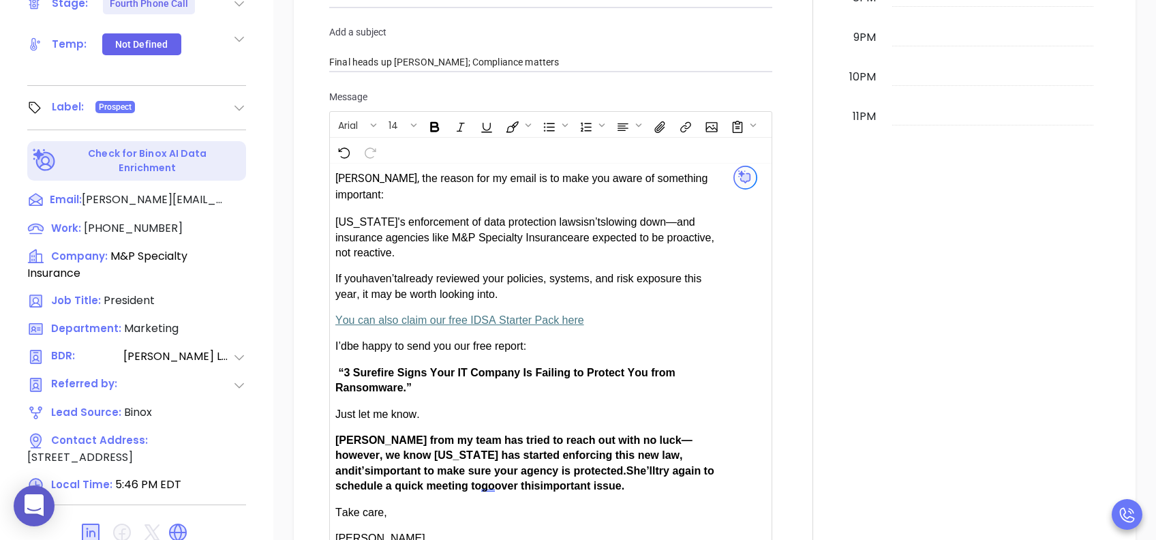
scroll to position [999, 0]
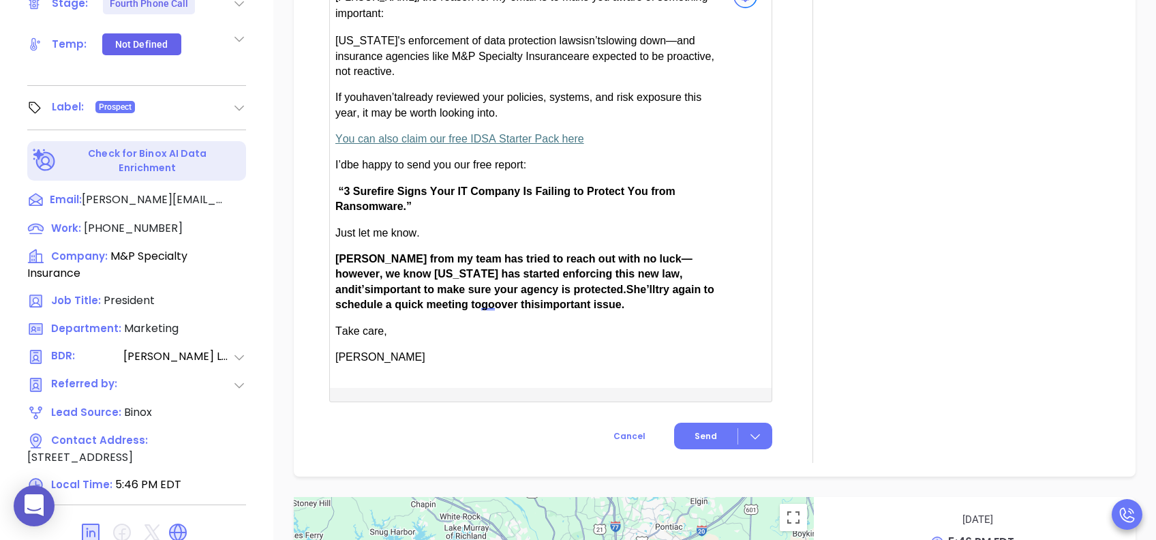
type input "[PERSON_NAME]"
drag, startPoint x: 376, startPoint y: 232, endPoint x: 343, endPoint y: 235, distance: 32.9
click at [343, 235] on div "Jason, t he reason for my email is to make you aware of something important: So…" at bounding box center [526, 176] width 382 height 377
click at [698, 404] on span "Send" at bounding box center [706, 436] width 22 height 12
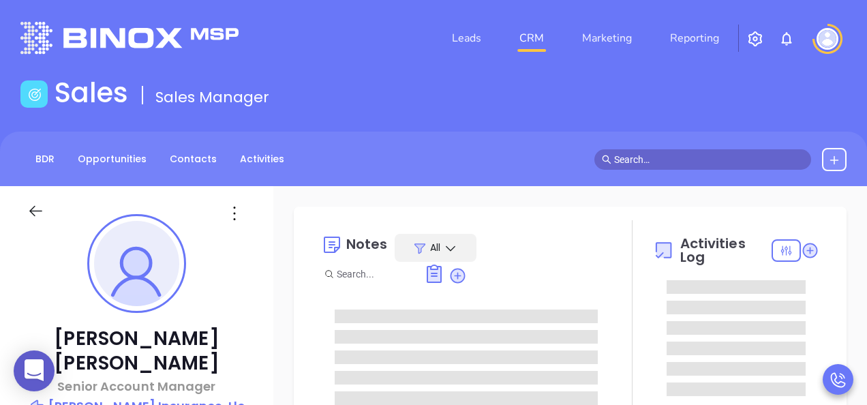
type input "[PERSON_NAME]"
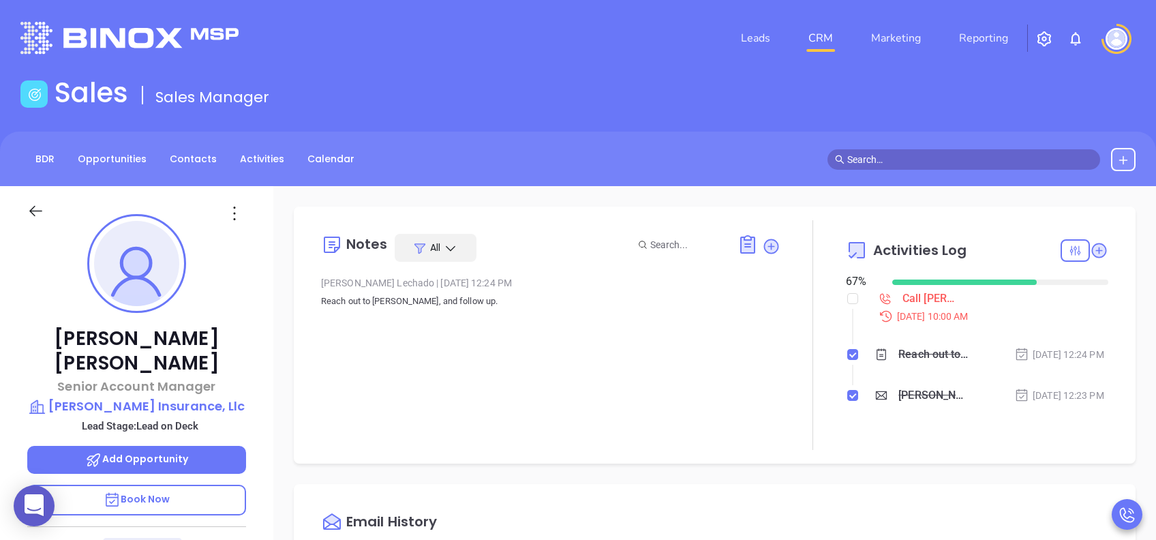
scroll to position [397, 0]
click at [196, 404] on p "Book Now" at bounding box center [136, 500] width 219 height 31
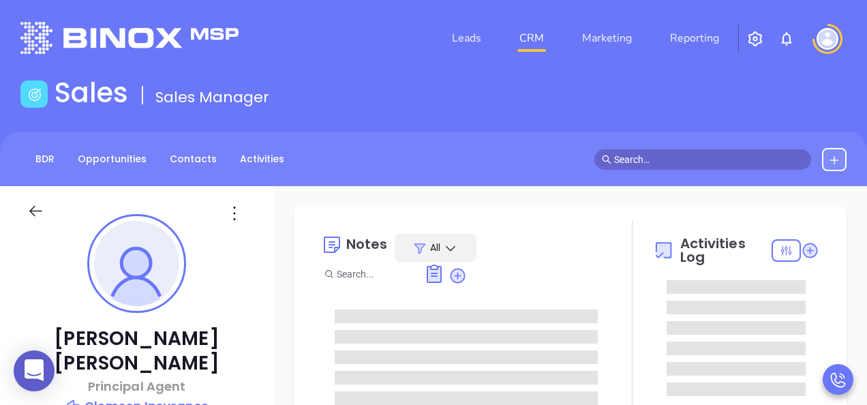
type input "[PERSON_NAME]"
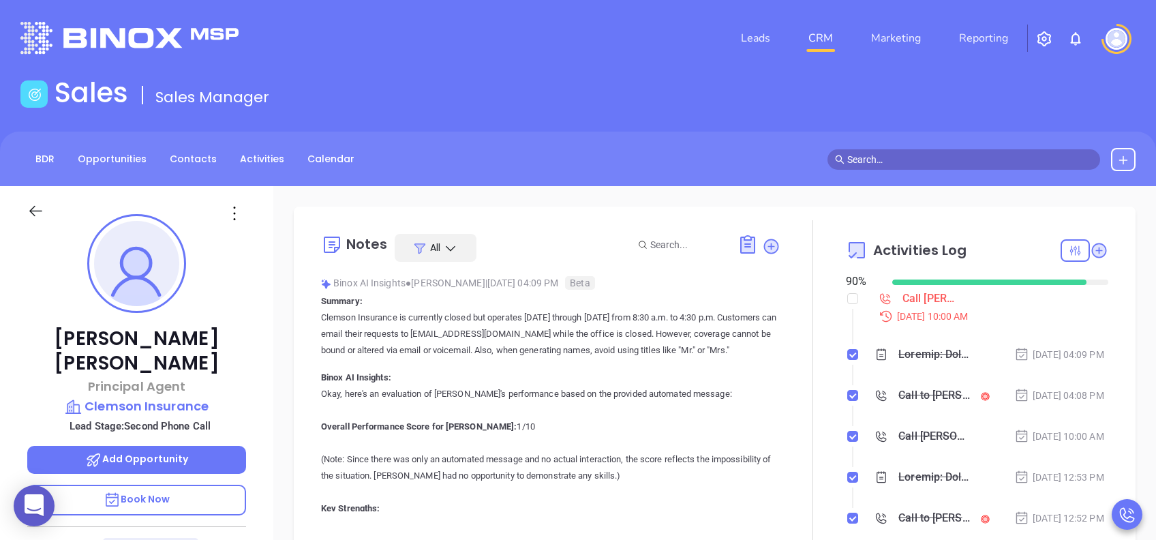
scroll to position [397, 0]
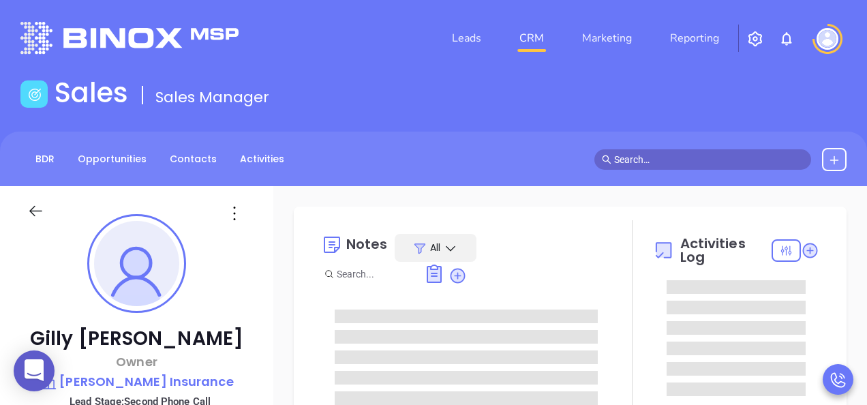
type input "[PERSON_NAME]"
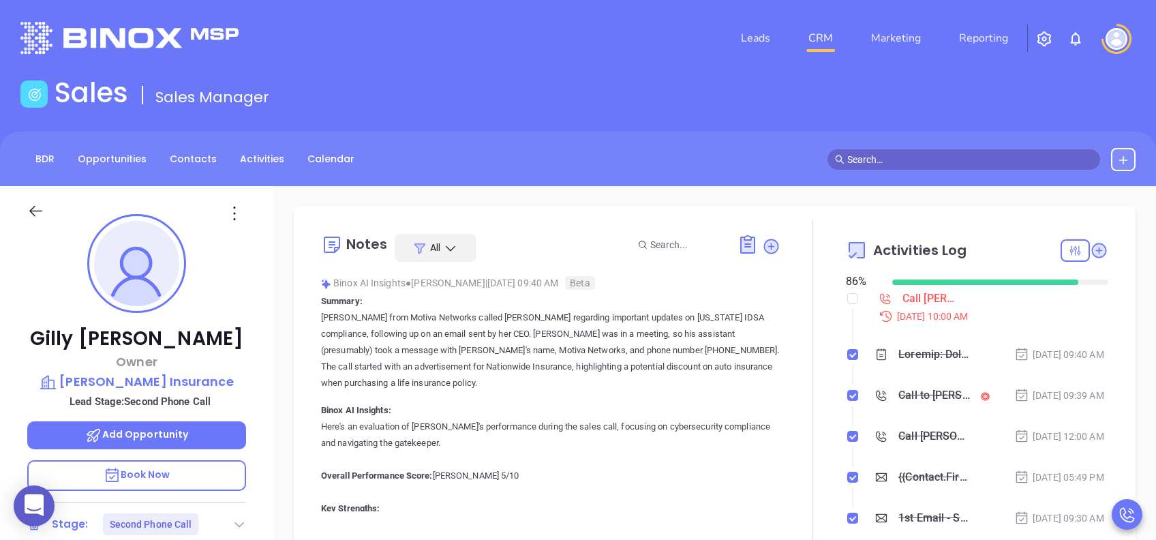
scroll to position [397, 0]
click at [189, 404] on p "Book Now" at bounding box center [136, 475] width 219 height 31
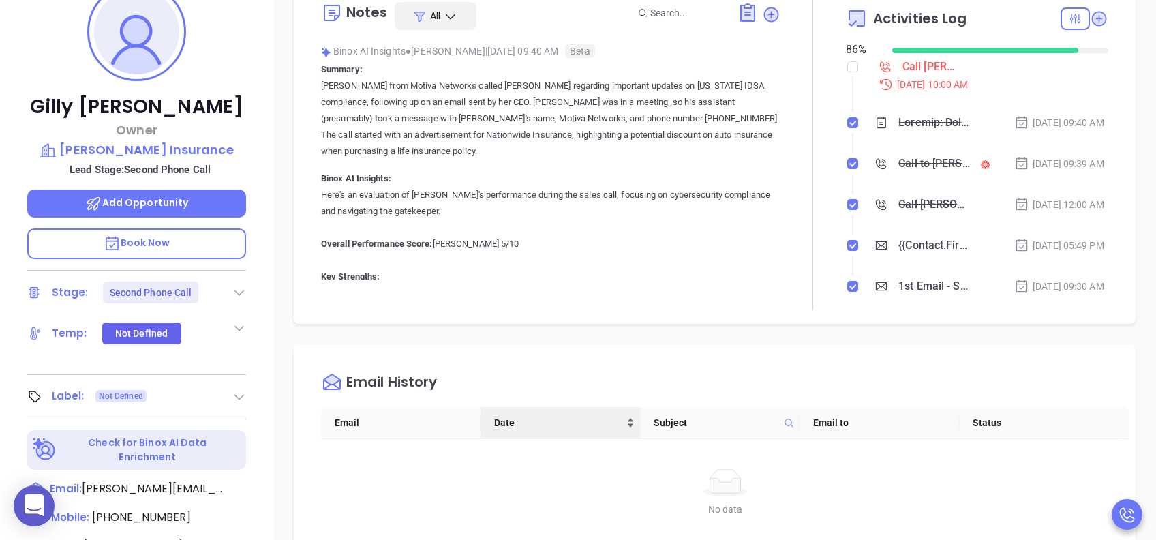
scroll to position [545, 0]
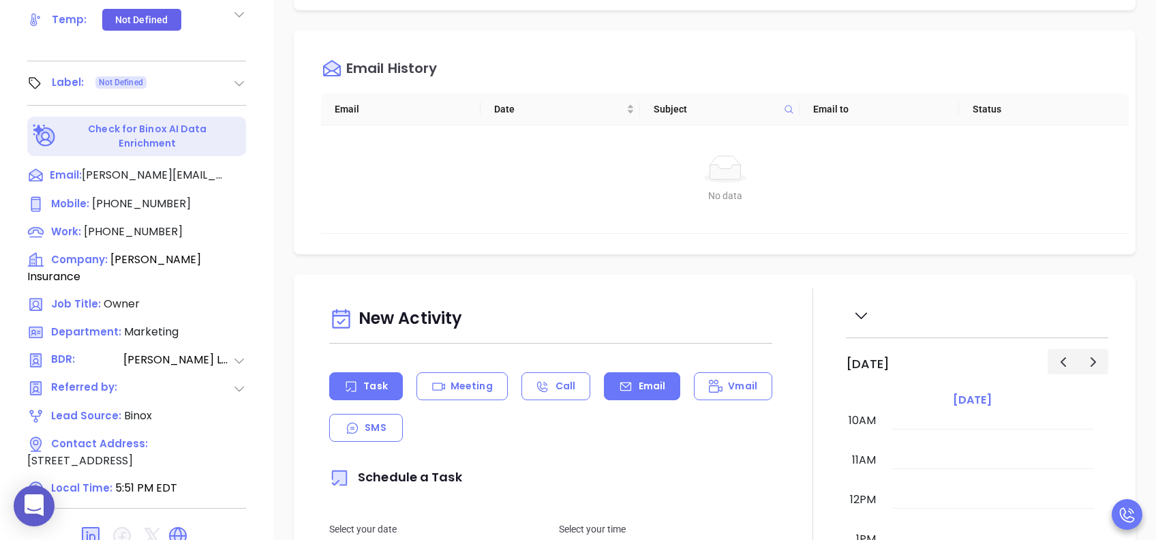
click at [639, 382] on p "Email" at bounding box center [652, 386] width 27 height 14
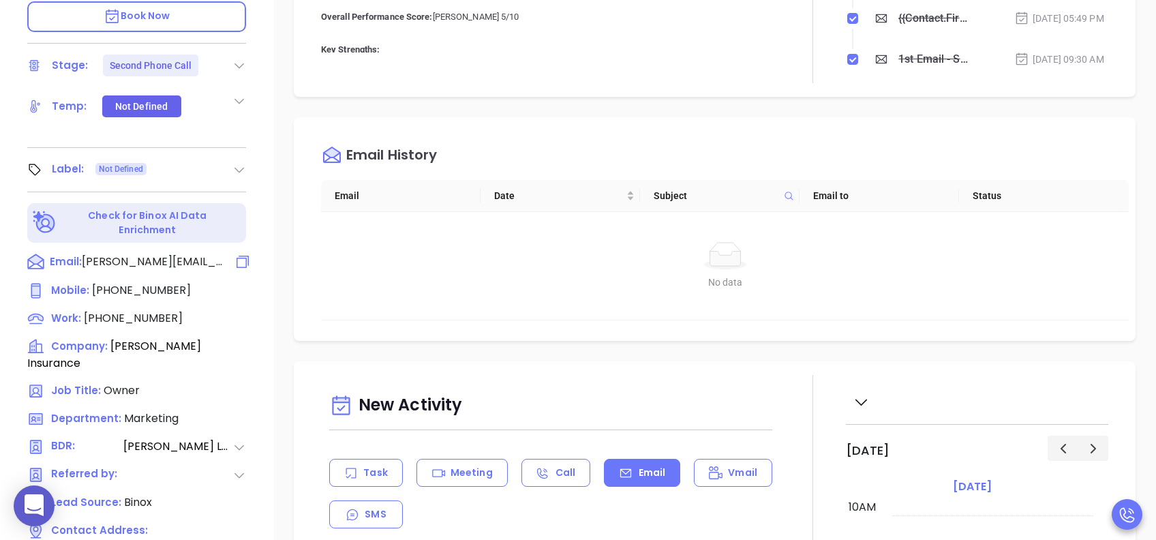
type input "[PERSON_NAME]"
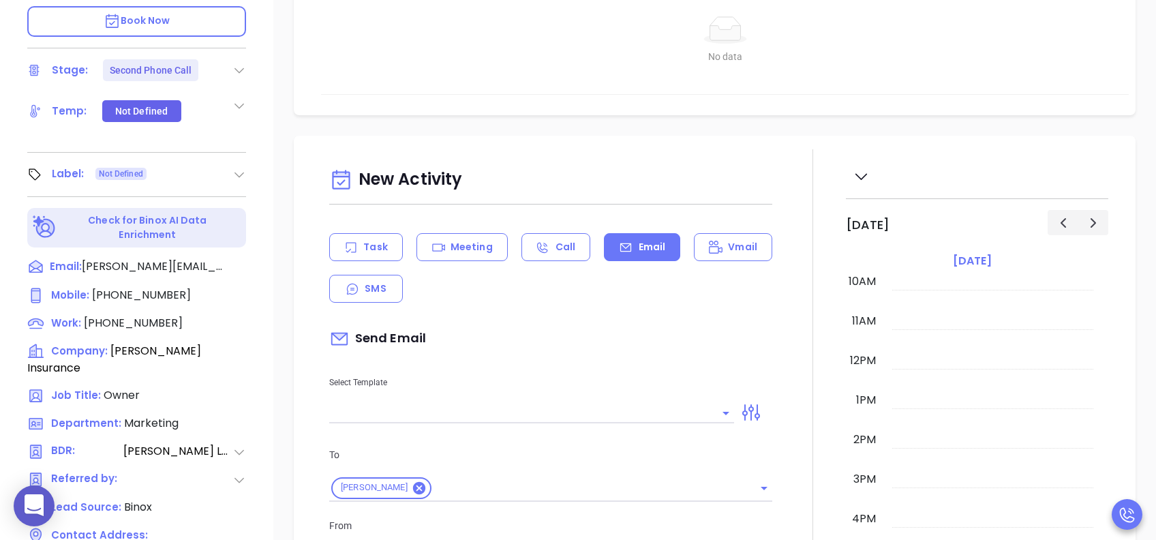
scroll to position [545, 0]
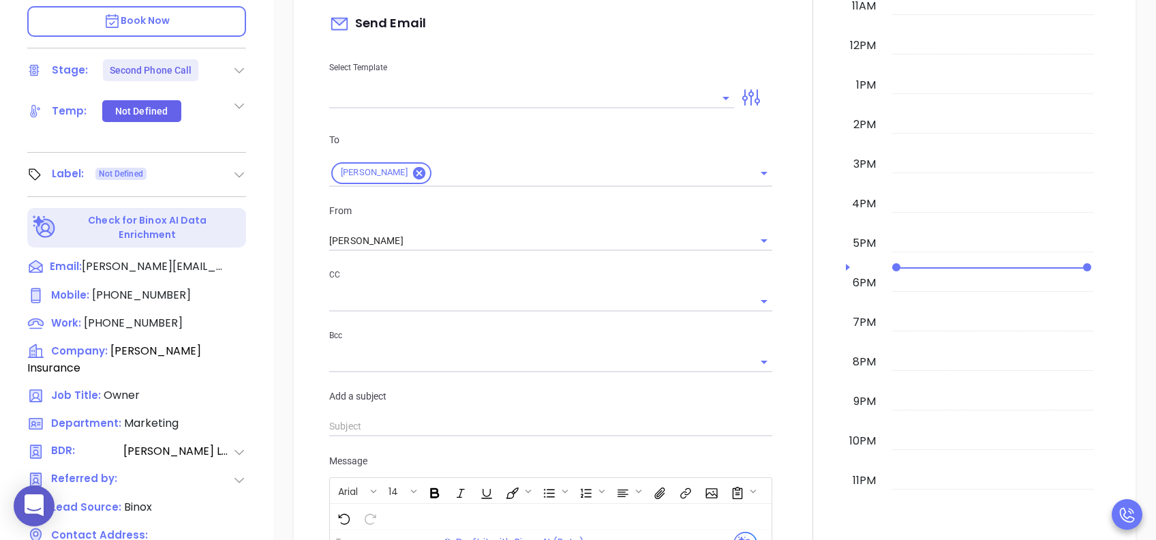
click at [404, 92] on input "text" at bounding box center [521, 98] width 384 height 20
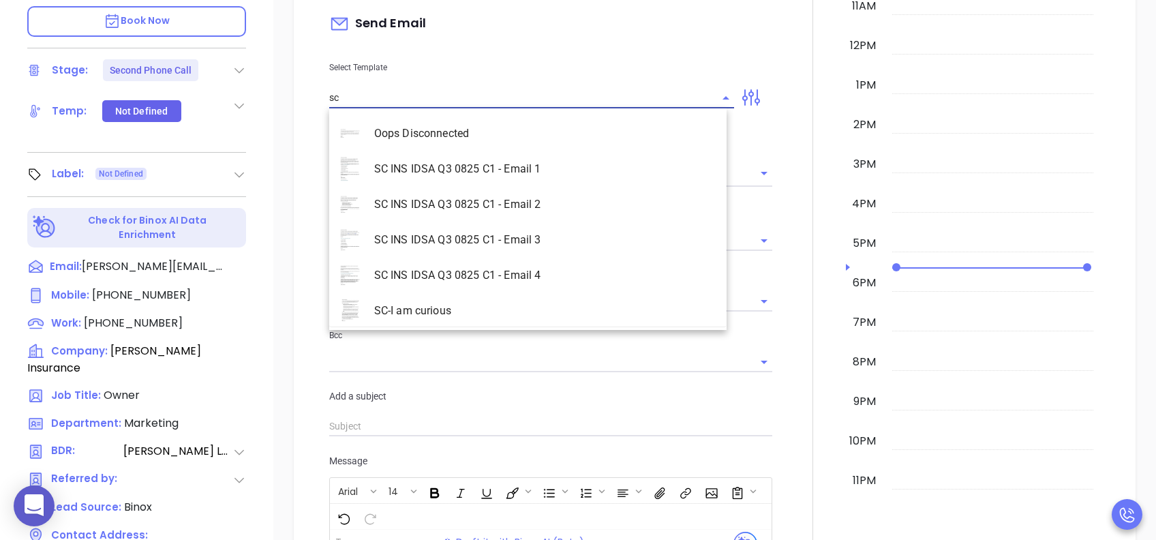
click at [527, 202] on li "SC INS IDSA Q3 0825 C1 - Email 2" at bounding box center [527, 204] width 397 height 35
type input "SC INS IDSA Q3 0825 C1 - Email 2"
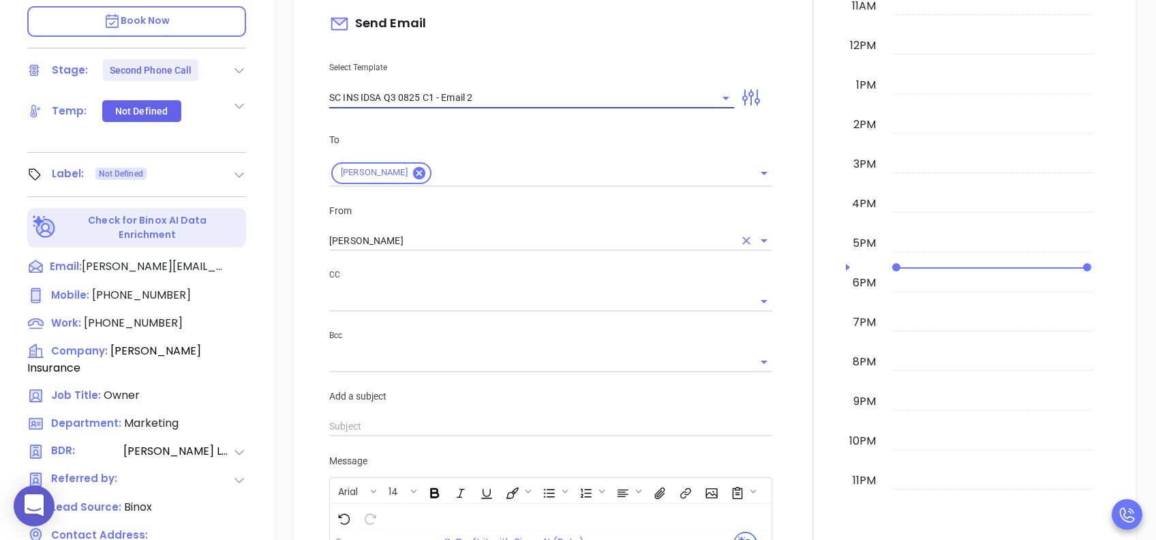
type input "Can your IT partner prove you're covered?"
type input "SC INS IDSA Q3 0825 C1 - Email 2"
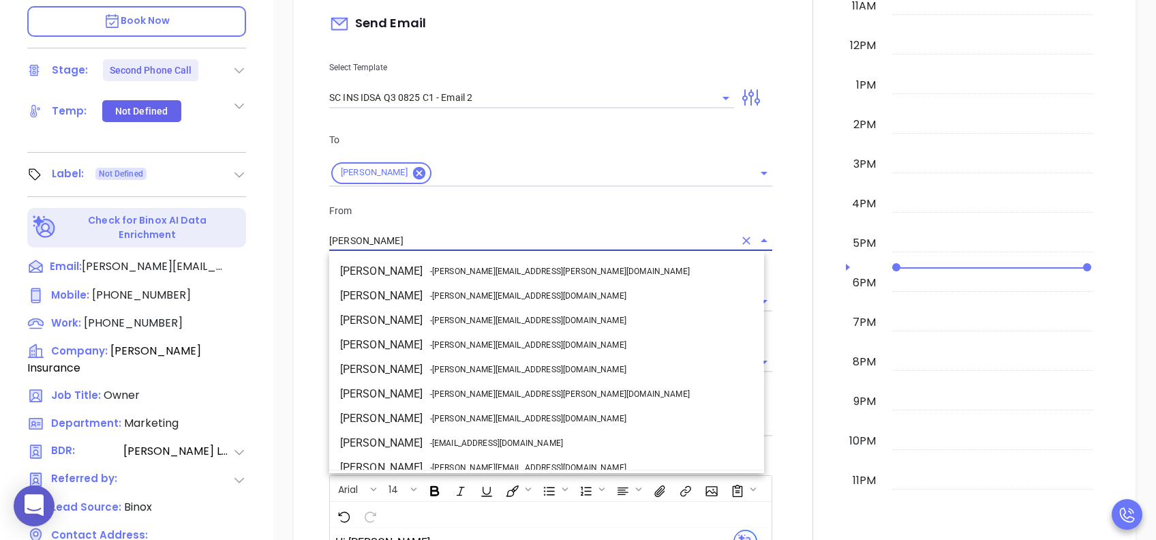
scroll to position [83, 0]
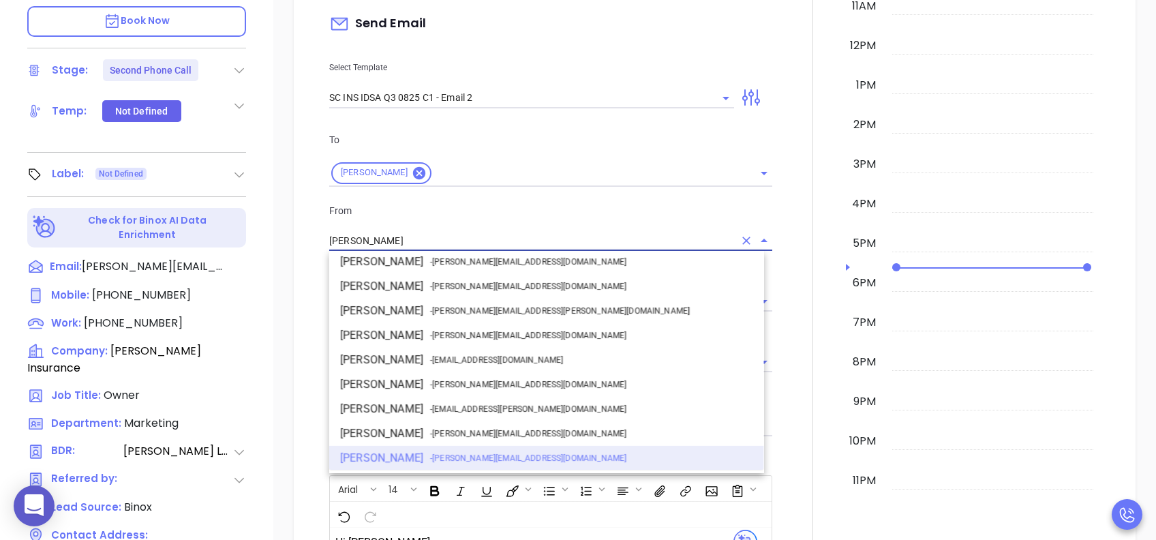
drag, startPoint x: 405, startPoint y: 239, endPoint x: 308, endPoint y: 241, distance: 96.8
click at [309, 241] on div "New Activity Task Meeting Call Email Vmail SMS Send Email Select Template SC IN…" at bounding box center [714, 397] width 815 height 1127
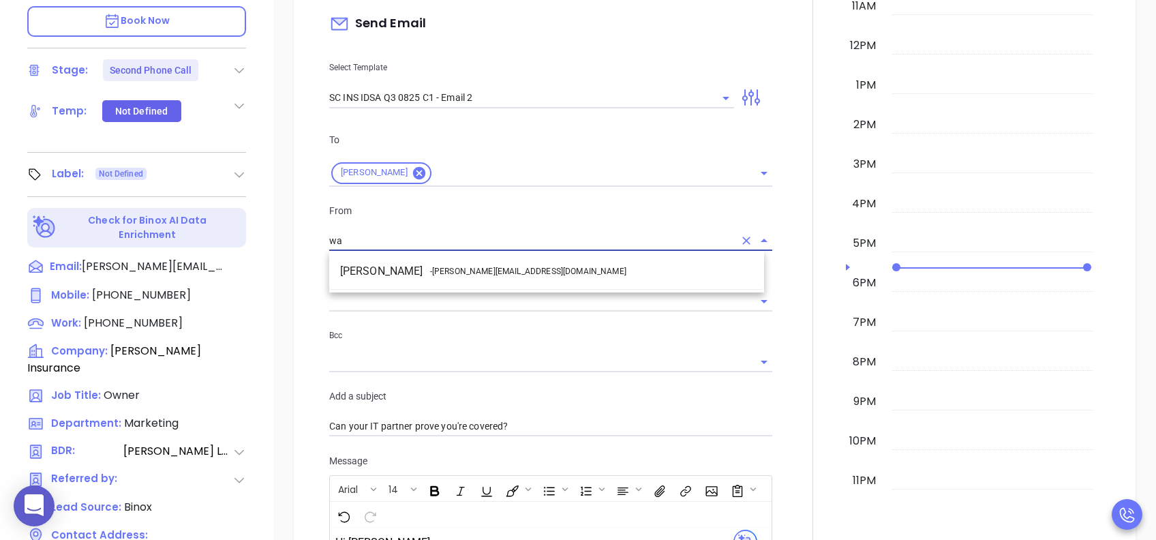
click at [455, 274] on span "- [PERSON_NAME][EMAIL_ADDRESS][DOMAIN_NAME]" at bounding box center [528, 271] width 196 height 12
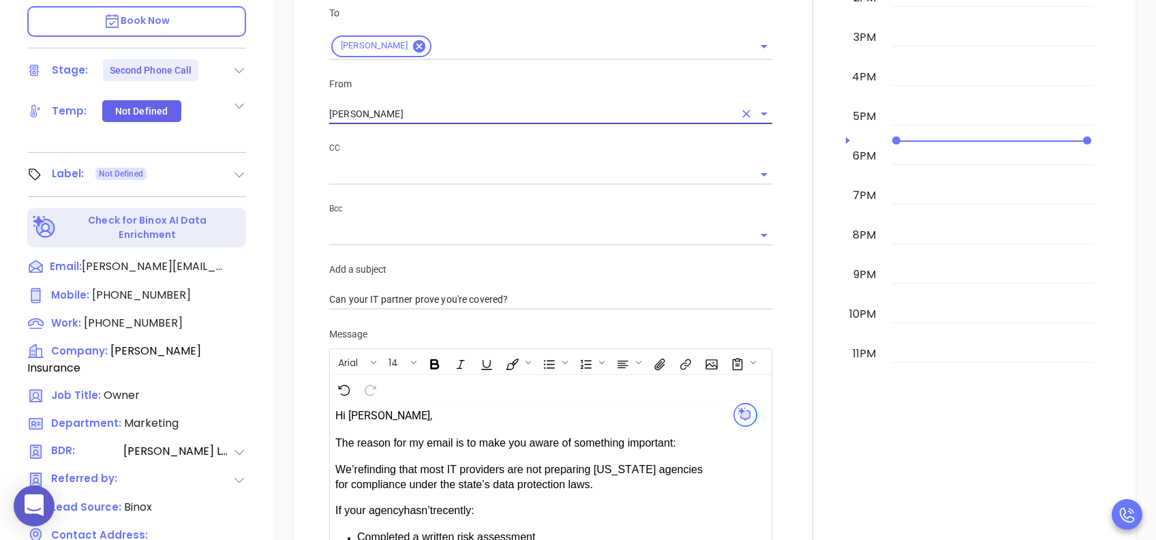
scroll to position [909, 0]
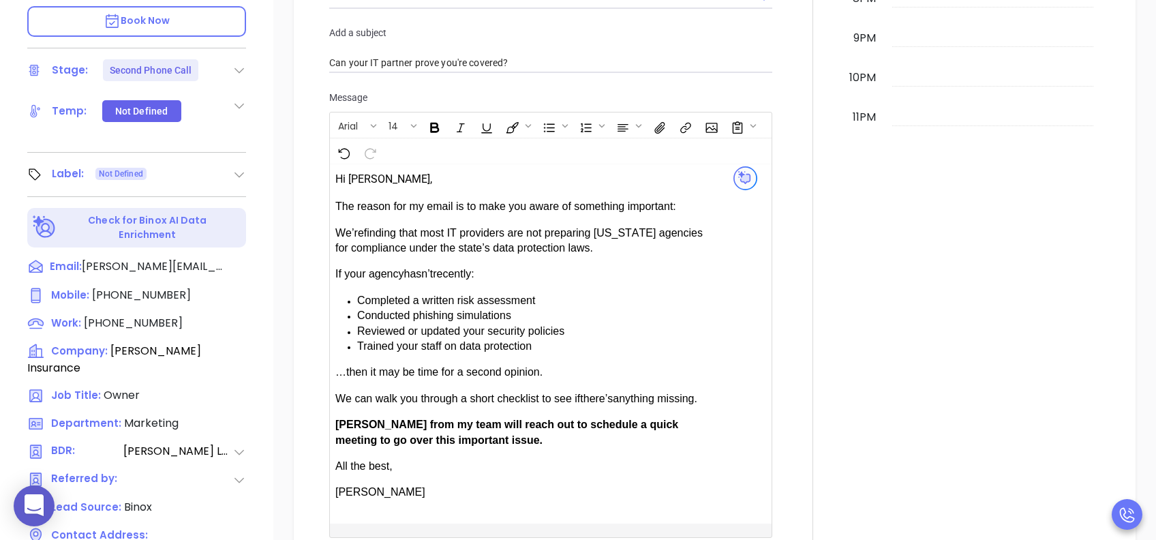
type input "[PERSON_NAME]"
drag, startPoint x: 372, startPoint y: 423, endPoint x: 335, endPoint y: 425, distance: 37.6
click at [335, 404] on span "[PERSON_NAME] from my team will reach out to schedule a quick meeting to go ove…" at bounding box center [506, 432] width 343 height 27
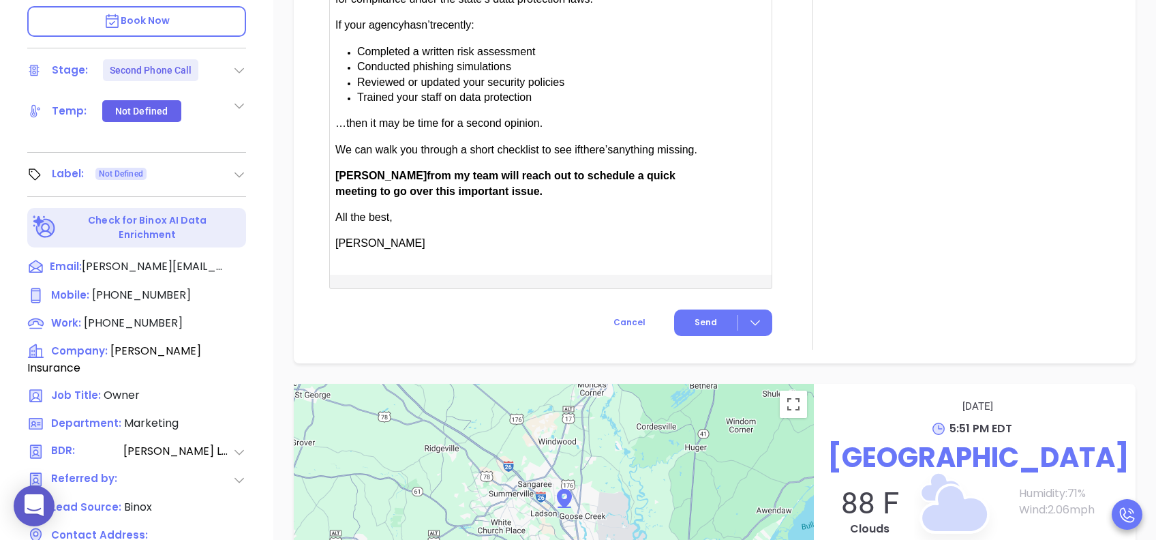
scroll to position [1181, 0]
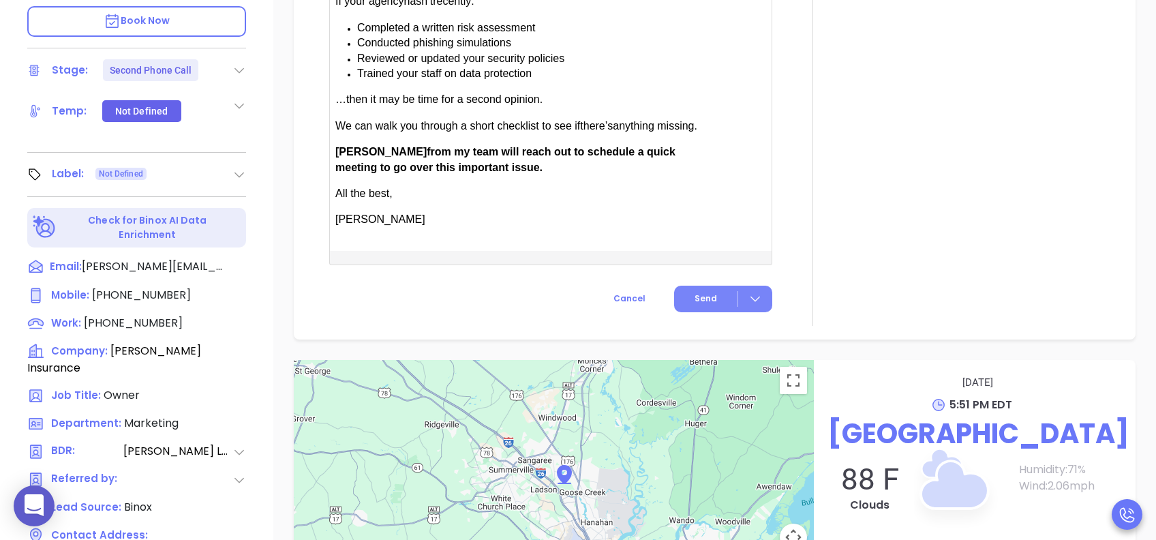
click at [685, 294] on button "Send" at bounding box center [723, 299] width 98 height 27
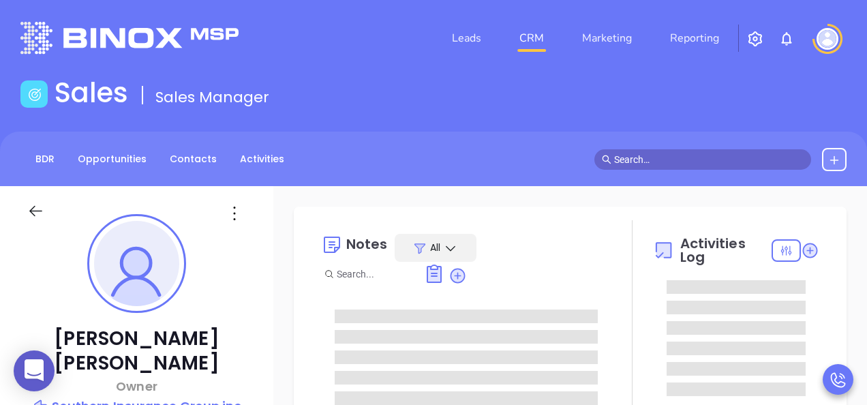
type input "[PERSON_NAME]"
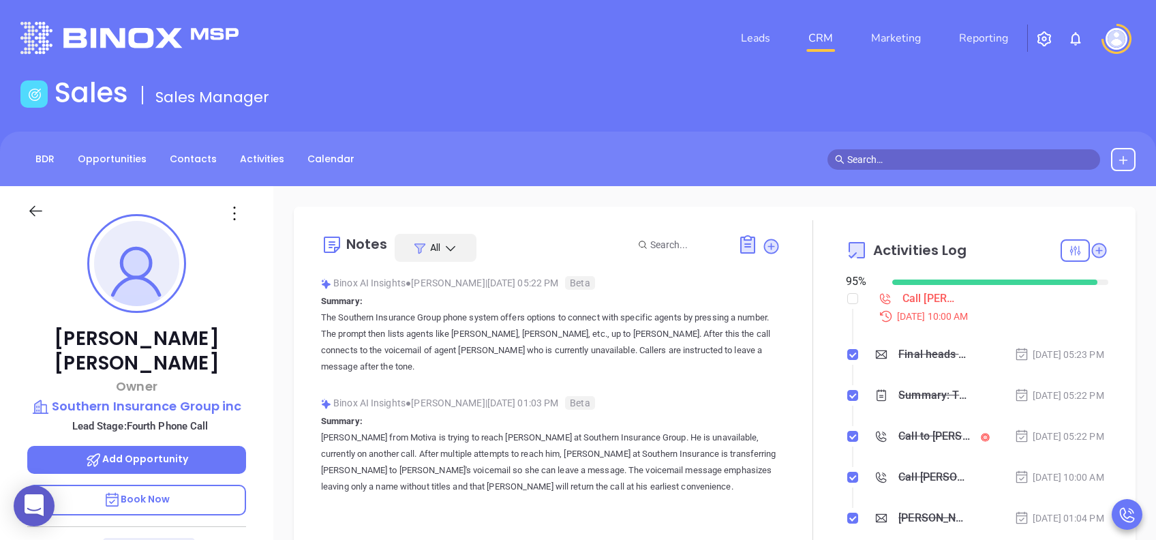
scroll to position [397, 0]
click at [196, 404] on p "Book Now" at bounding box center [136, 500] width 219 height 31
click at [237, 404] on icon at bounding box center [239, 549] width 10 height 5
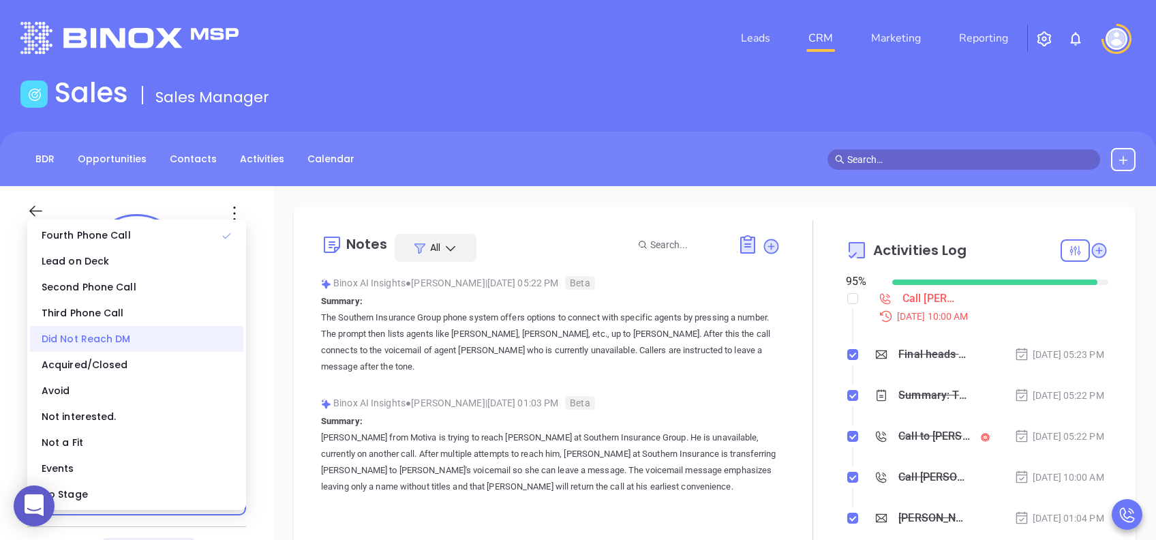
click at [98, 344] on div "Did Not Reach DM" at bounding box center [136, 339] width 213 height 26
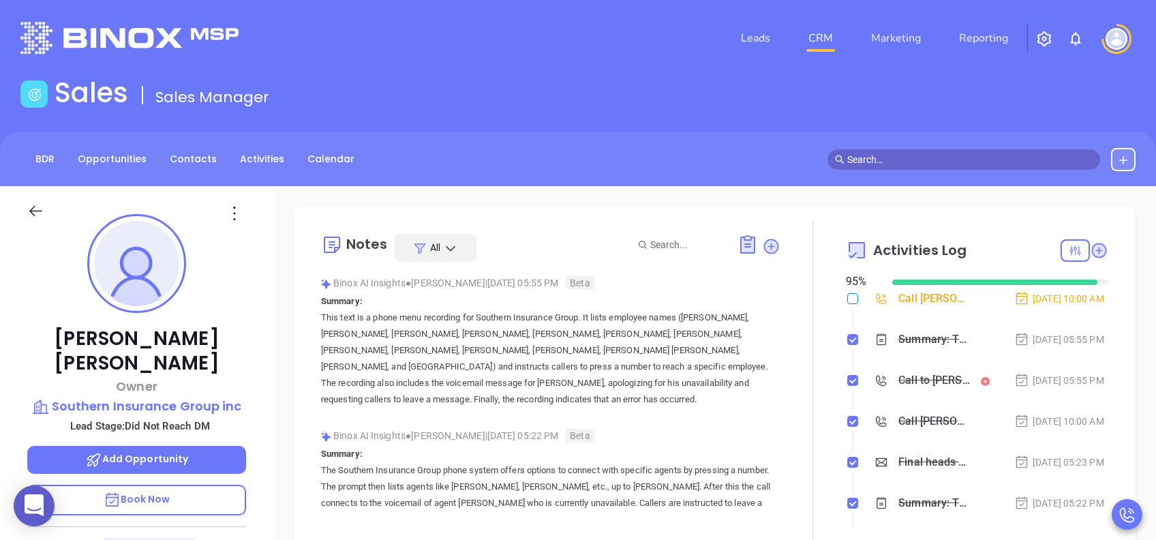
click at [847, 301] on input "checkbox" at bounding box center [852, 298] width 11 height 11
checkbox input "true"
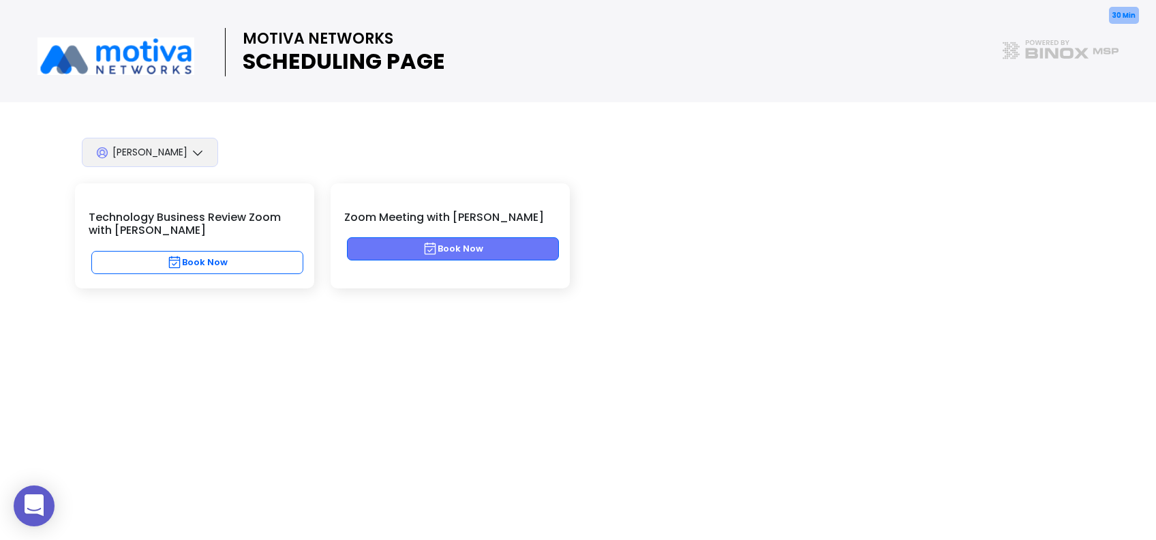
click at [518, 243] on button "Book Now" at bounding box center [453, 248] width 212 height 23
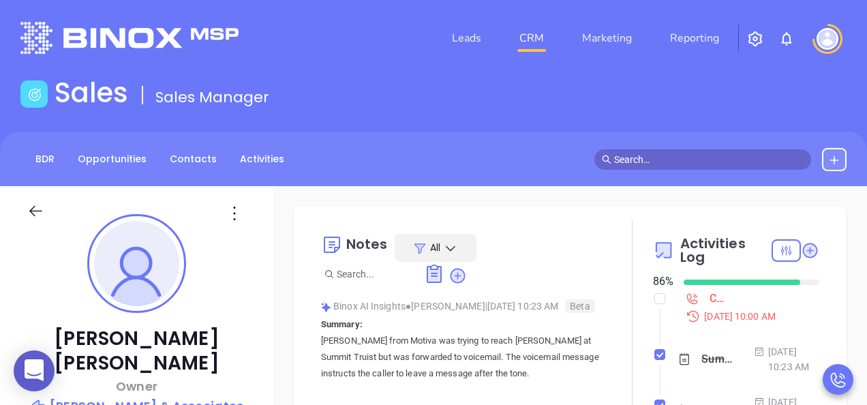
type input "[PERSON_NAME]"
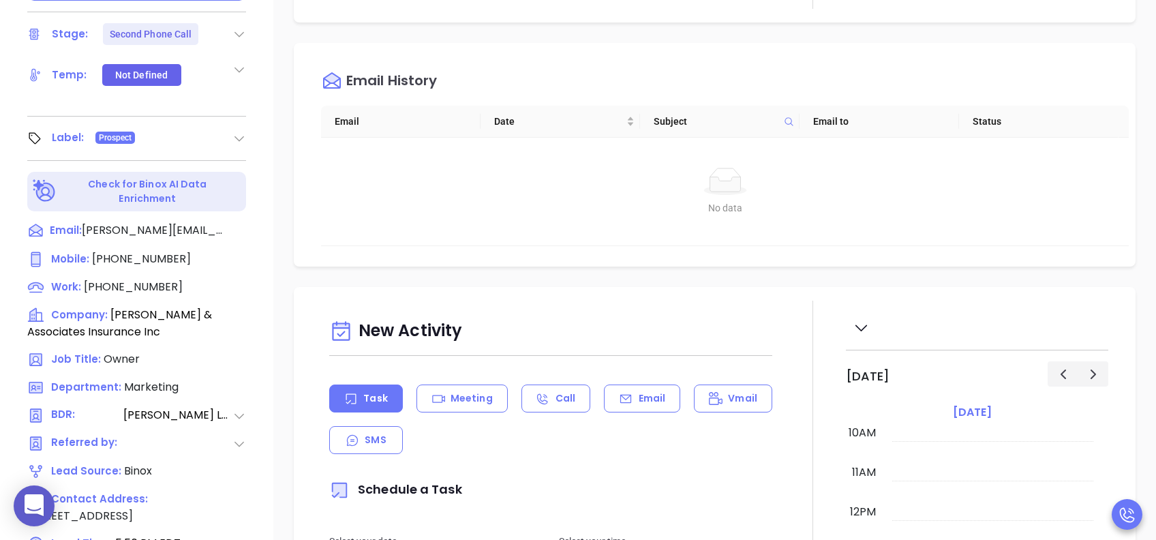
scroll to position [600, 0]
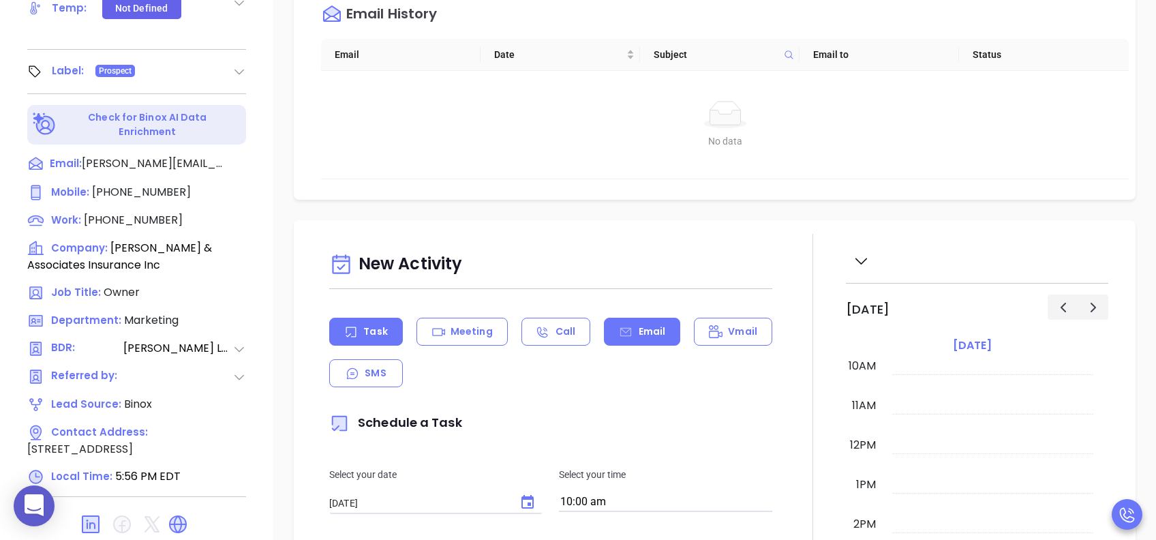
click at [620, 327] on icon at bounding box center [625, 331] width 11 height 9
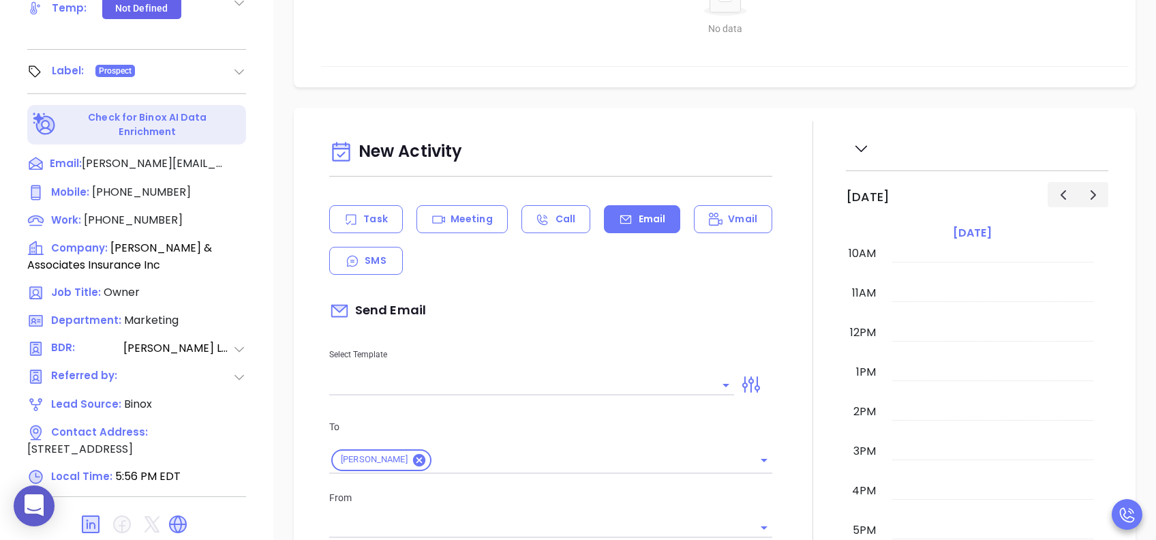
scroll to position [363, 0]
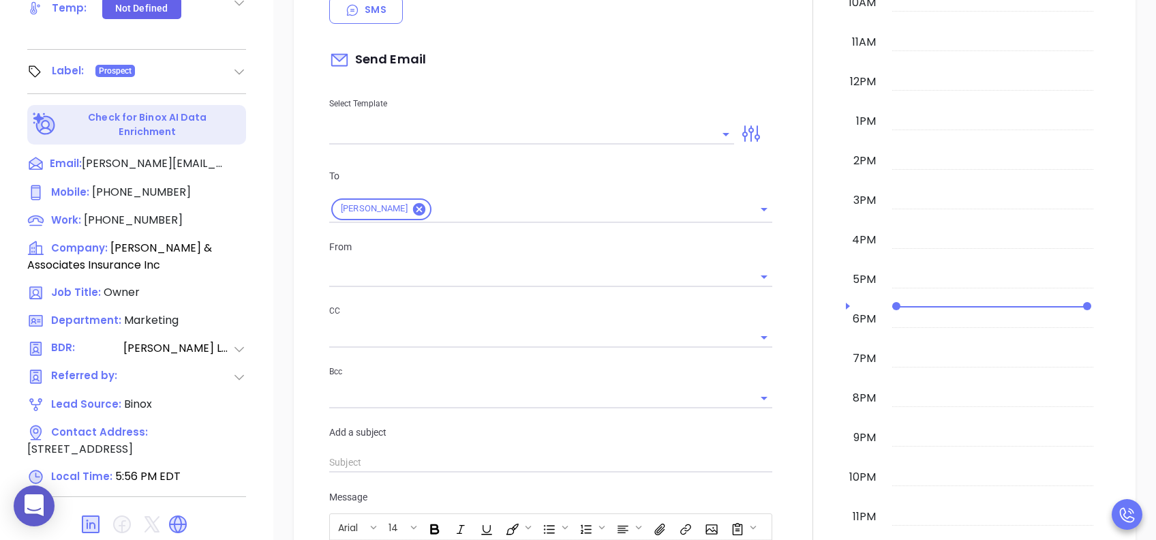
type input "[PERSON_NAME]"
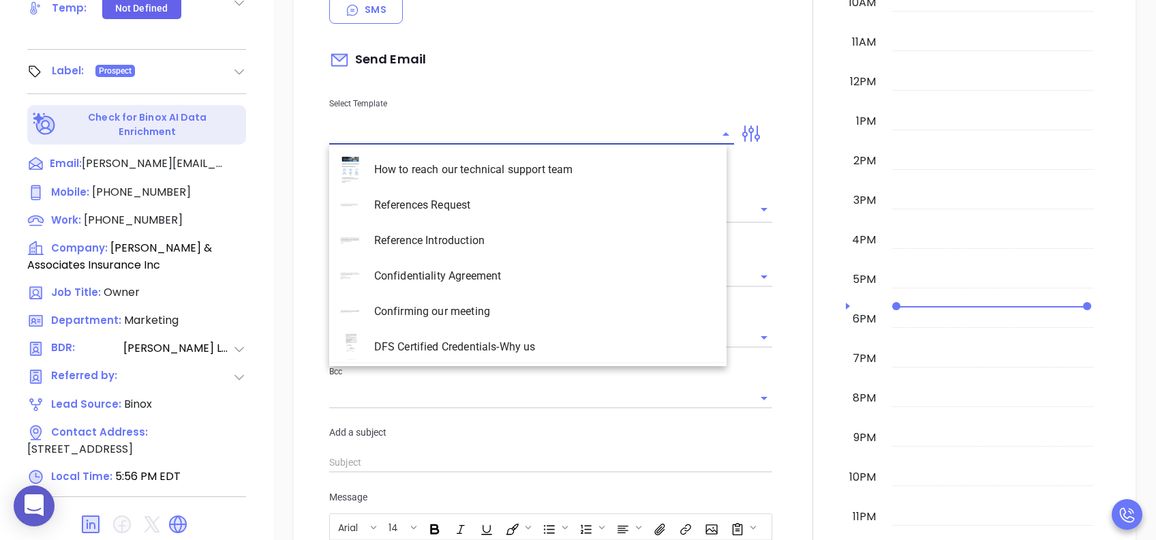
click at [487, 129] on input "text" at bounding box center [521, 134] width 384 height 20
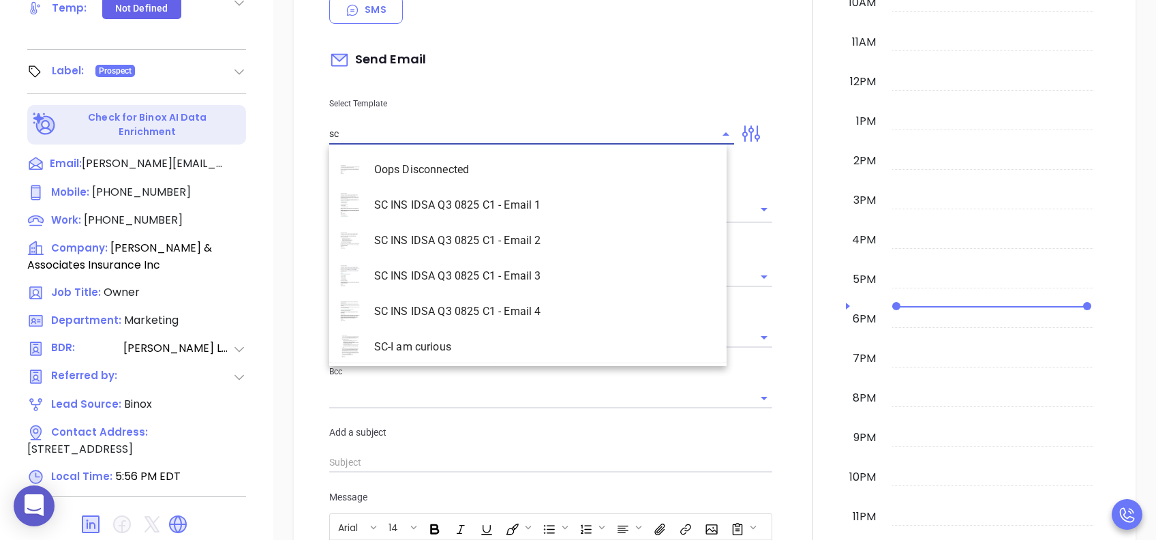
click at [537, 243] on li "SC INS IDSA Q3 0825 C1 - Email 2" at bounding box center [527, 240] width 397 height 35
type input "SC INS IDSA Q3 0825 C1 - Email 2"
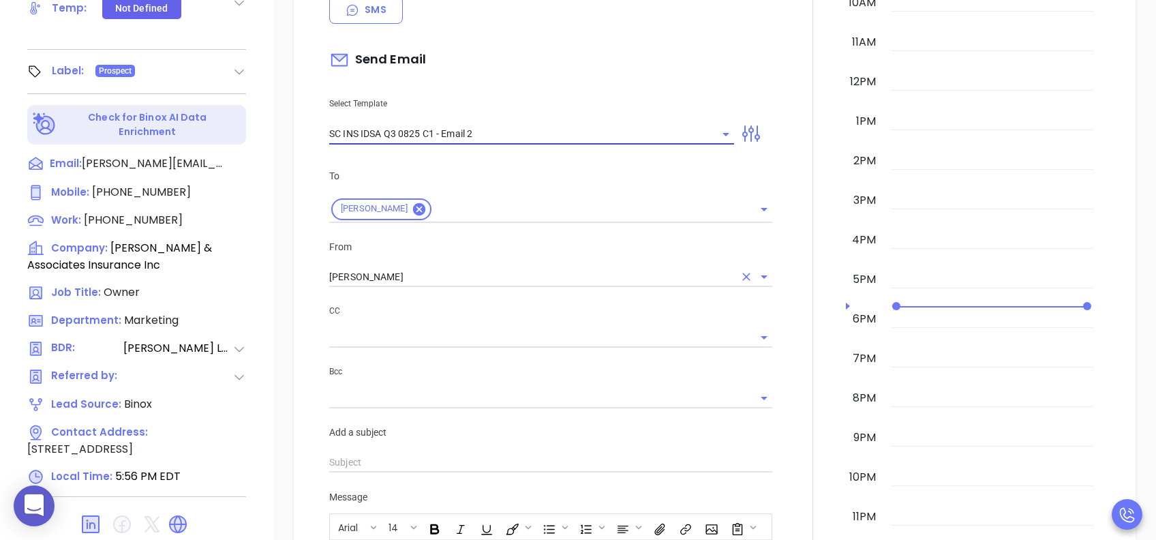
type input "Can your IT partner prove you're covered?"
type input "SC INS IDSA Q3 0825 C1 - Email 2"
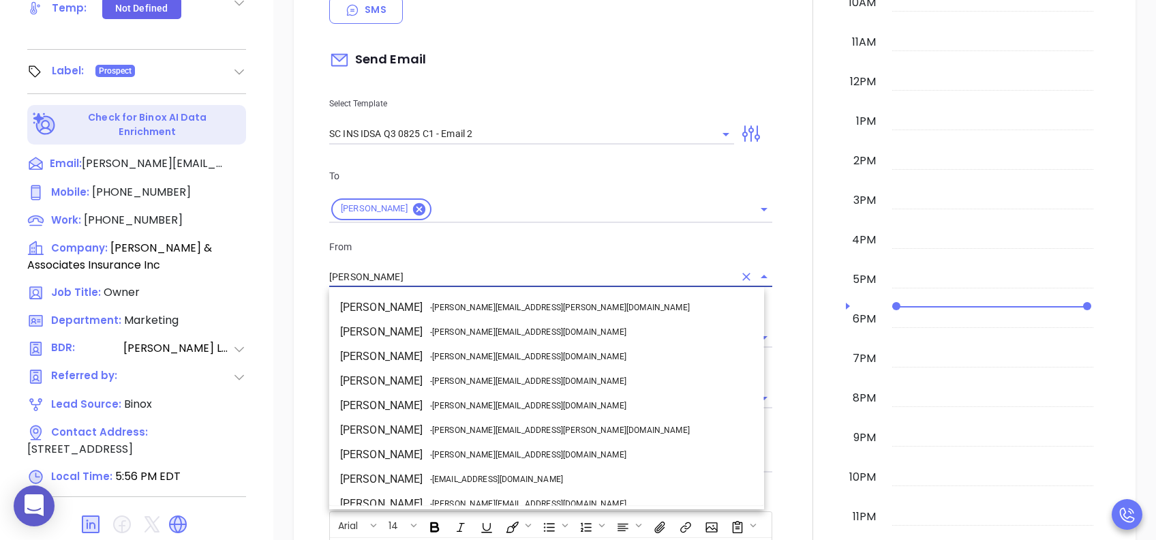
drag, startPoint x: 395, startPoint y: 271, endPoint x: 305, endPoint y: 279, distance: 90.4
click at [305, 279] on div "New Activity Task Meeting Call Email Vmail SMS Send Email Select Template SC IN…" at bounding box center [715, 434] width 842 height 1155
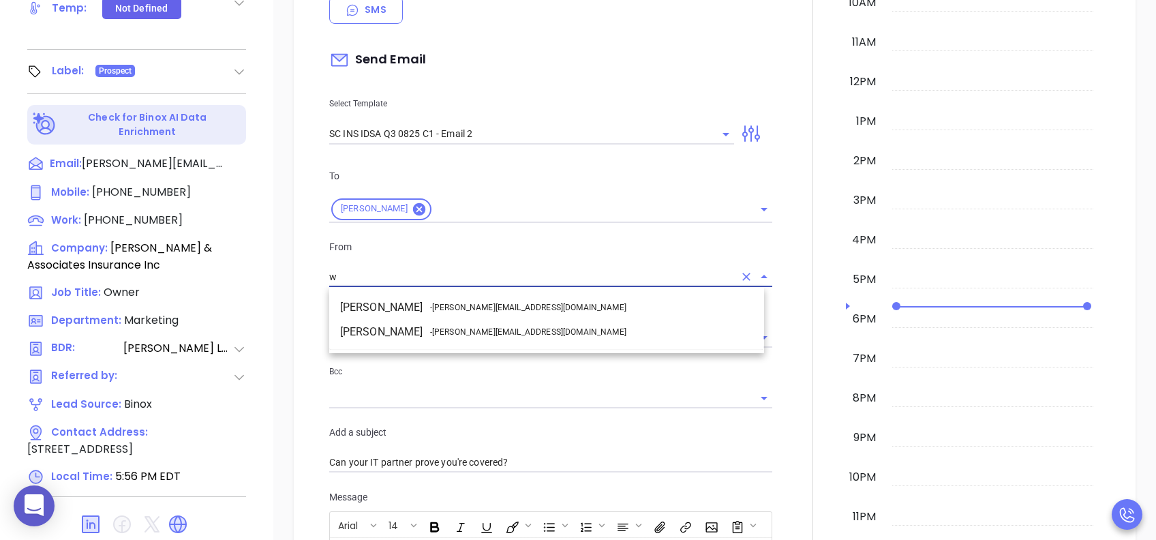
scroll to position [0, 0]
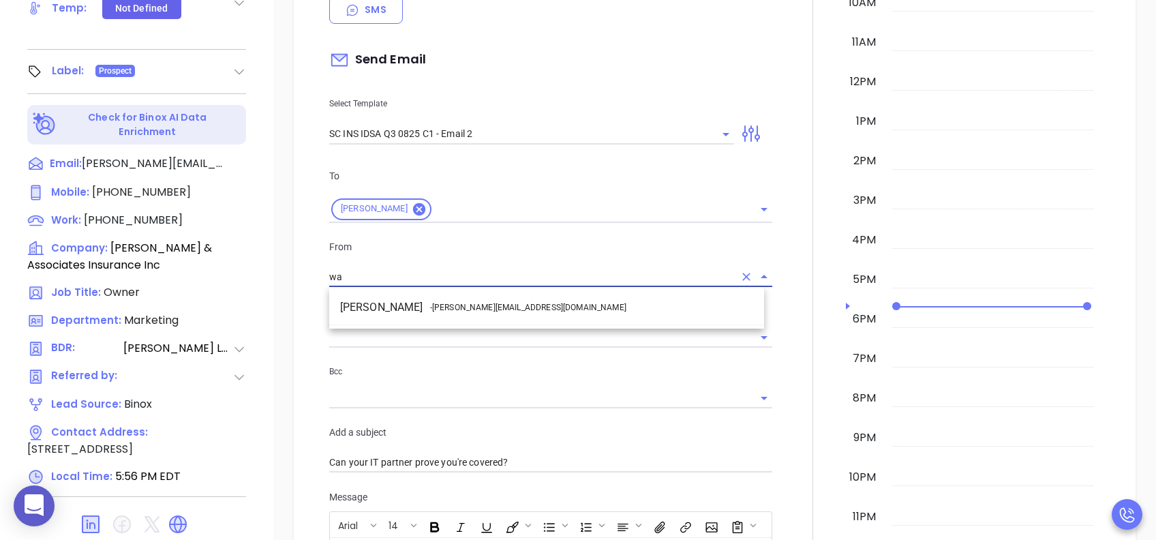
click at [454, 311] on span "- [PERSON_NAME][EMAIL_ADDRESS][DOMAIN_NAME]" at bounding box center [528, 307] width 196 height 12
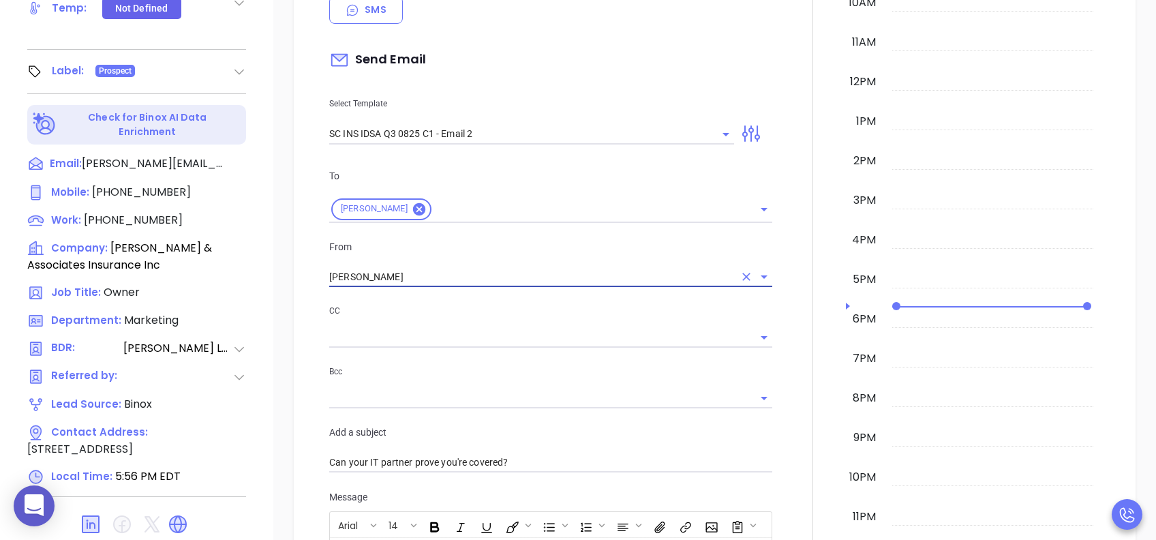
scroll to position [818, 0]
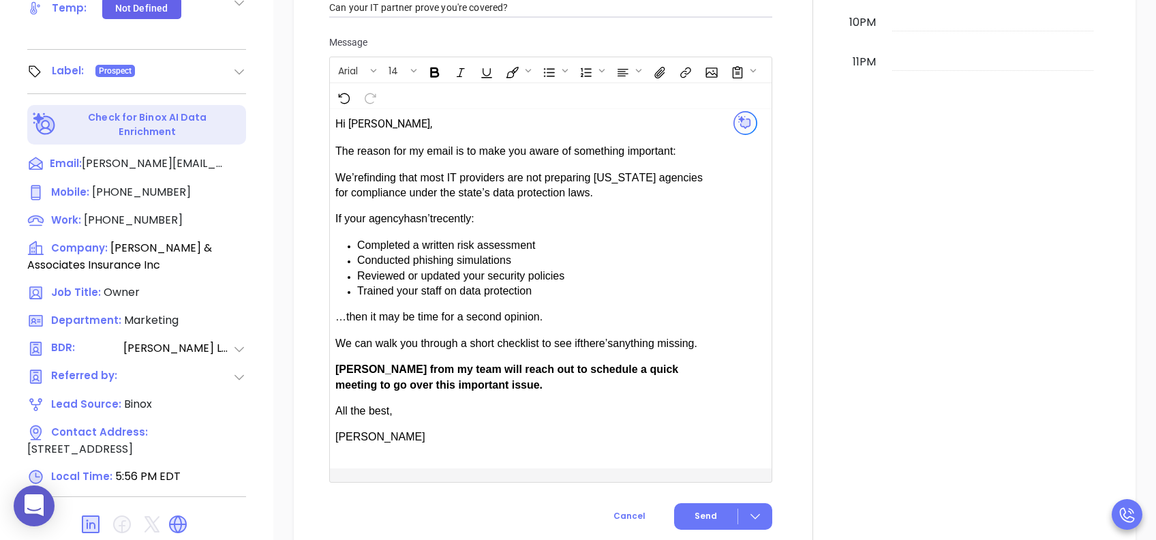
type input "[PERSON_NAME]"
drag, startPoint x: 374, startPoint y: 358, endPoint x: 340, endPoint y: 361, distance: 34.2
click at [340, 362] on p "[PERSON_NAME] from my team will reach out to schedule a quick meeting to go ove…" at bounding box center [526, 377] width 382 height 31
click at [705, 404] on span "Send" at bounding box center [706, 516] width 22 height 12
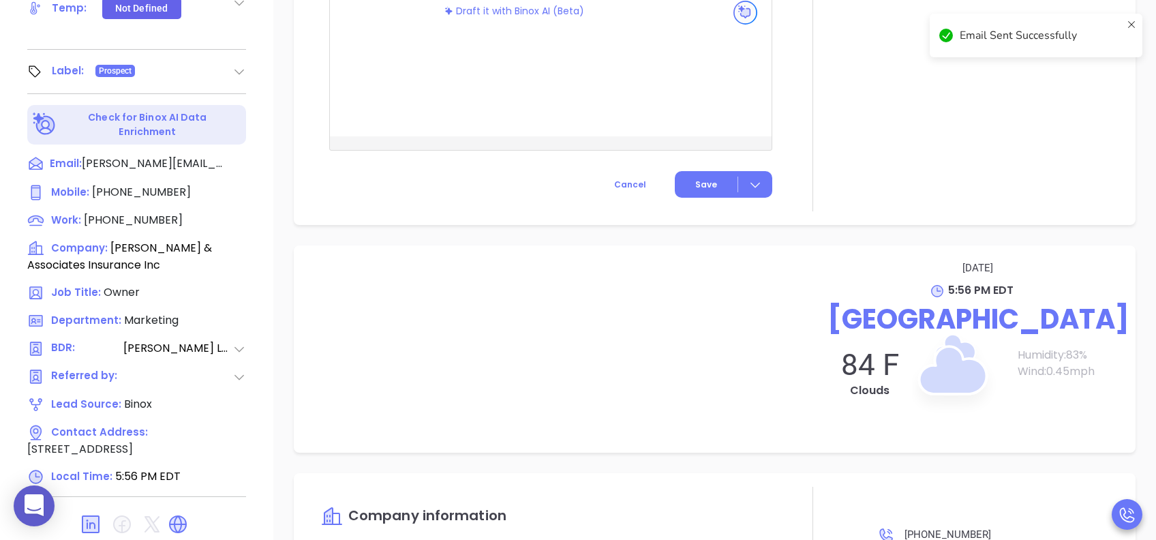
scroll to position [705, 0]
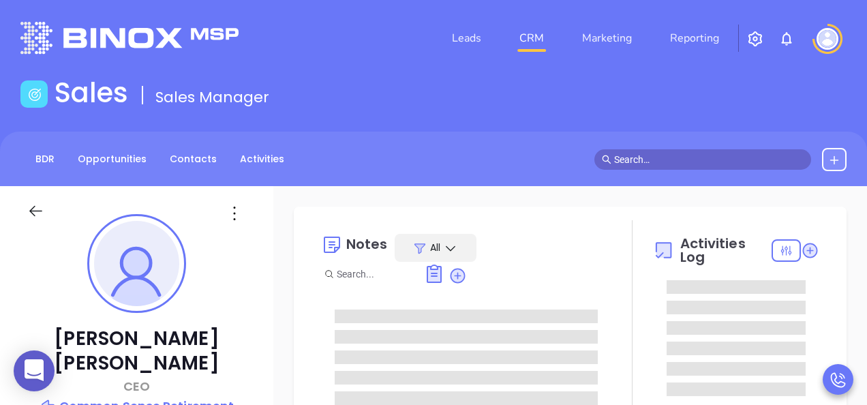
type input "[PERSON_NAME]"
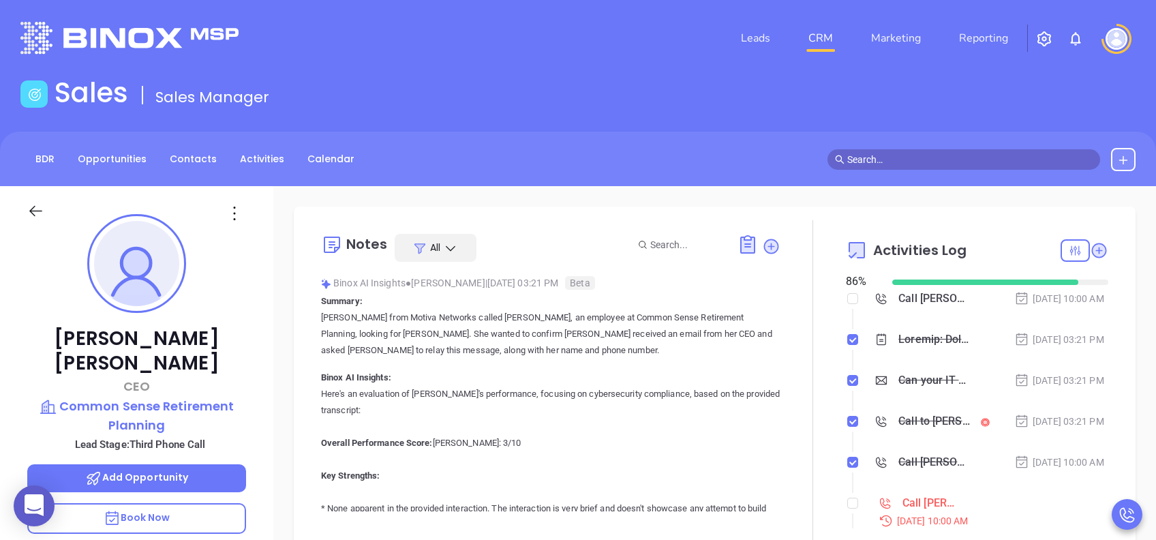
scroll to position [397, 0]
click at [170, 404] on p "Book Now" at bounding box center [136, 518] width 219 height 31
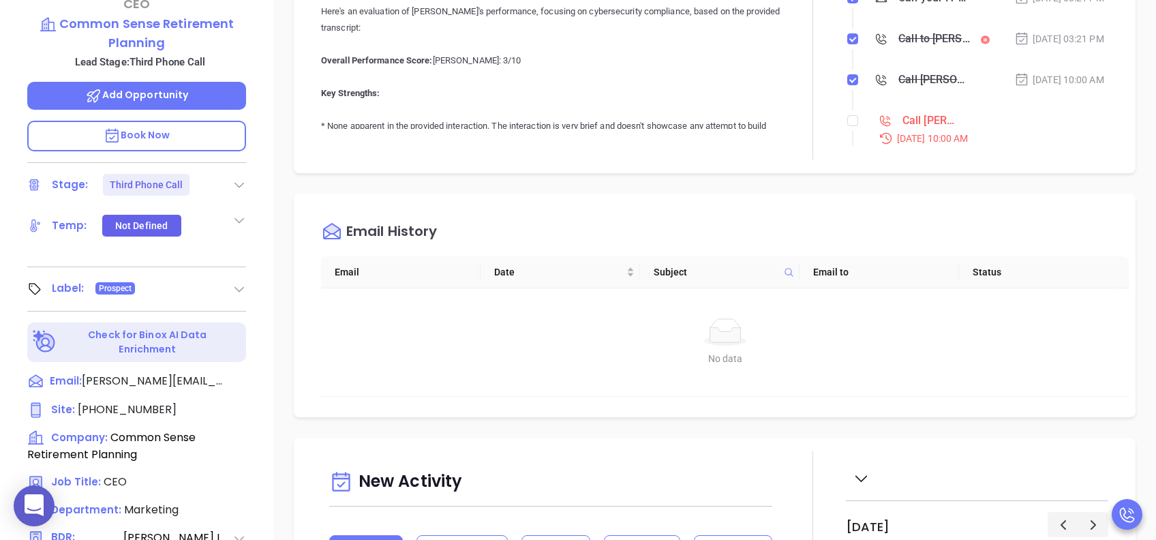
scroll to position [545, 0]
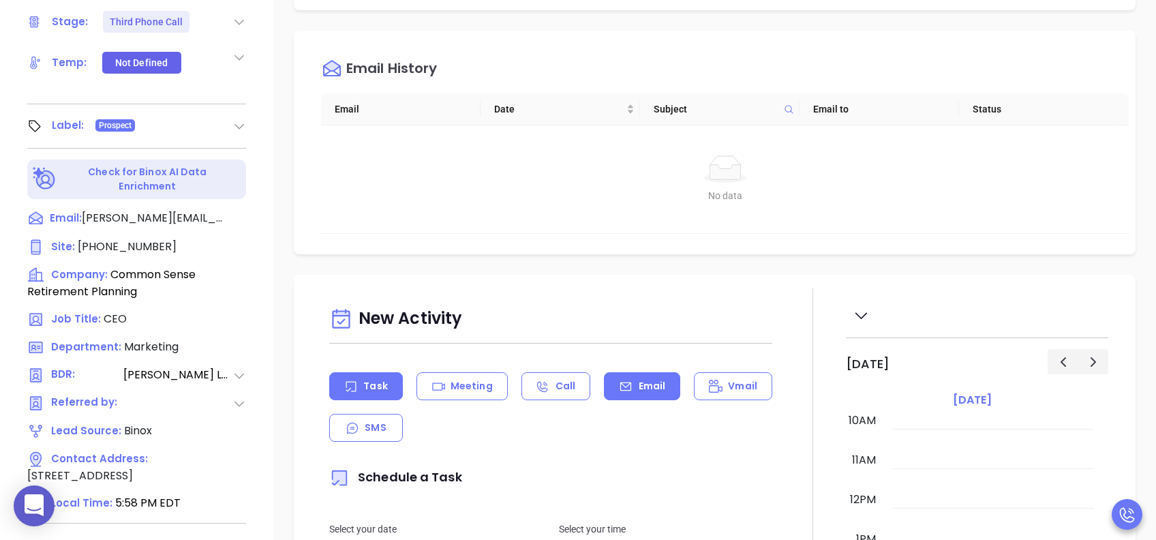
click at [651, 380] on p "Email" at bounding box center [652, 386] width 27 height 14
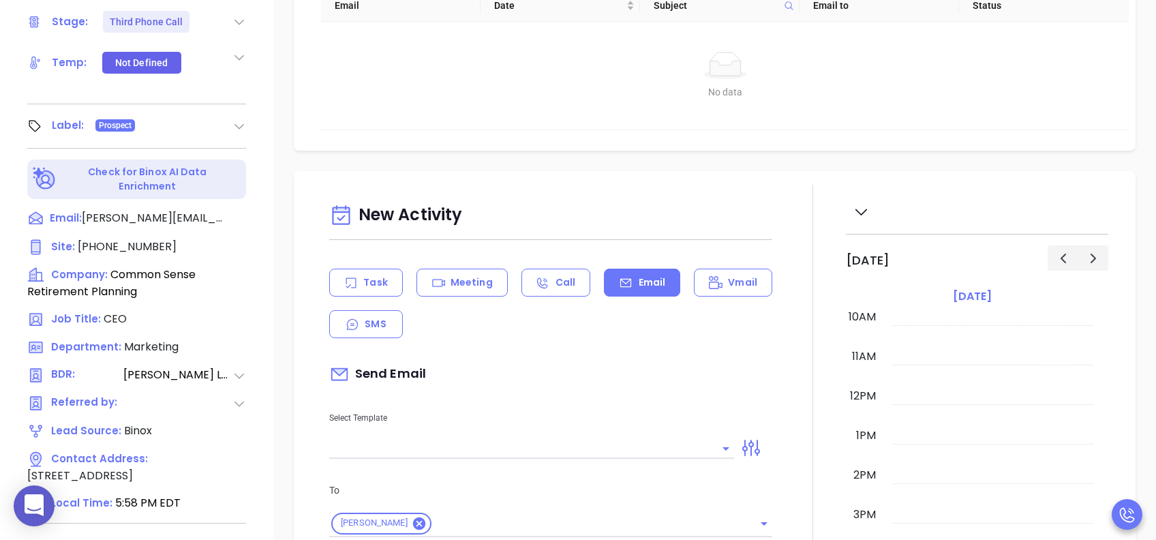
scroll to position [273, 0]
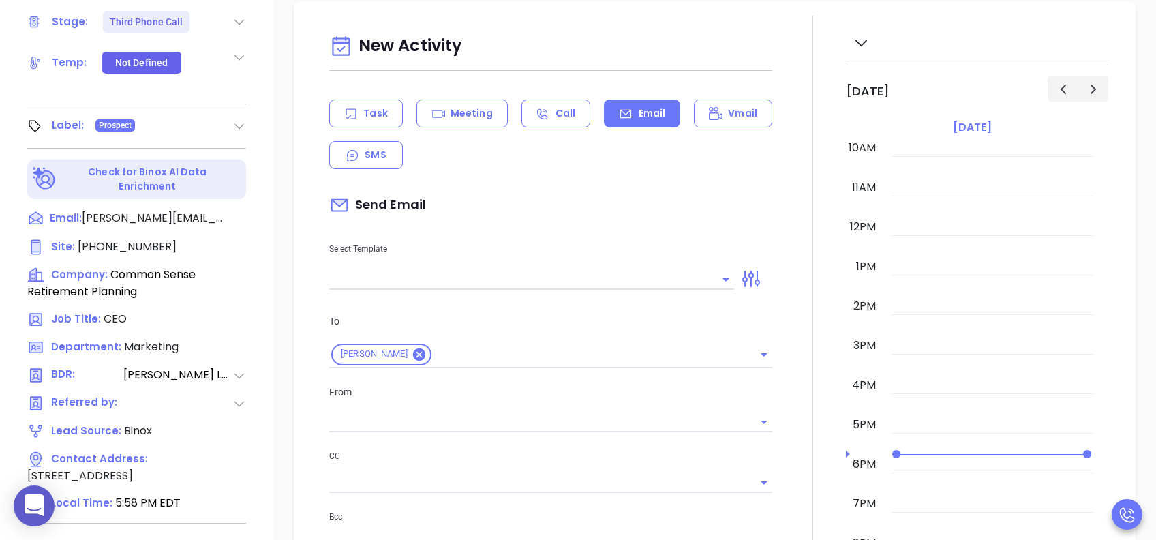
type input "[PERSON_NAME]"
click at [410, 278] on input "text" at bounding box center [521, 279] width 384 height 20
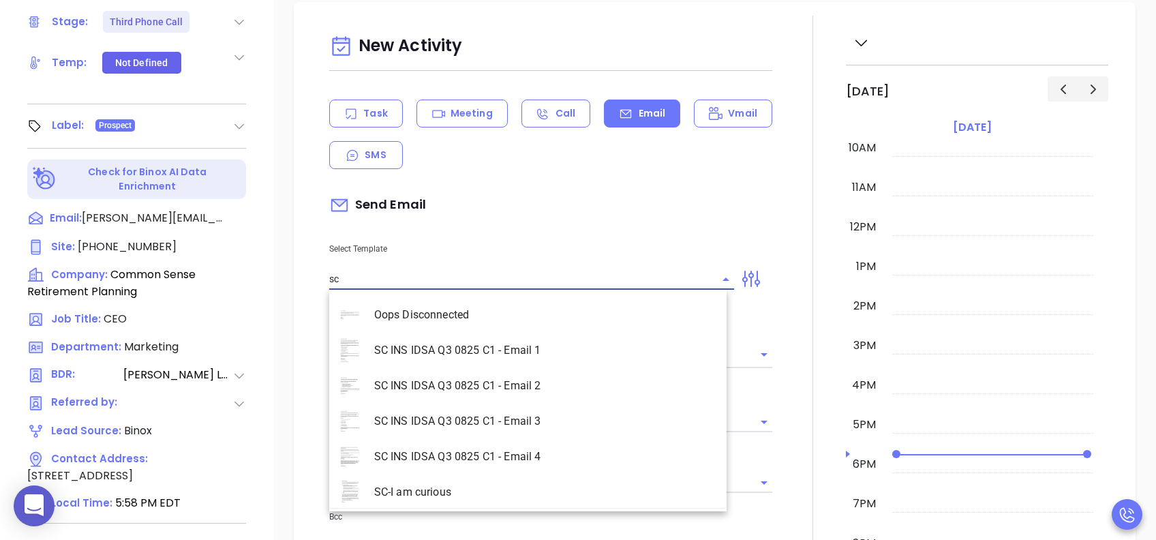
click at [513, 404] on li "SC INS IDSA Q3 0825 C1 - Email 3" at bounding box center [527, 421] width 397 height 35
type input "SC INS IDSA Q3 0825 C1 - Email 3"
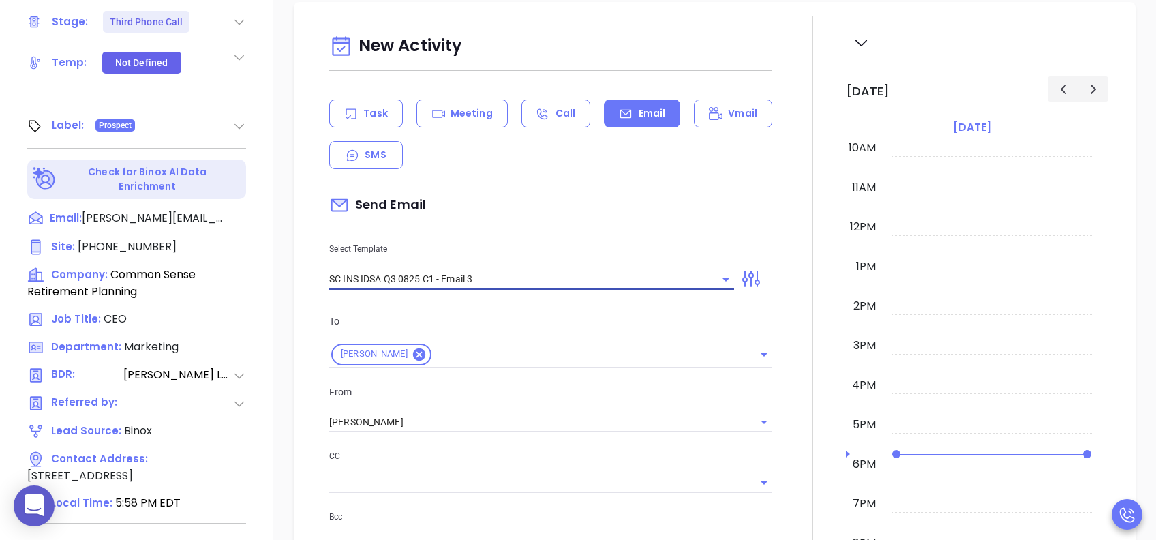
type input "[PERSON_NAME], could your agency survive a data breach?"
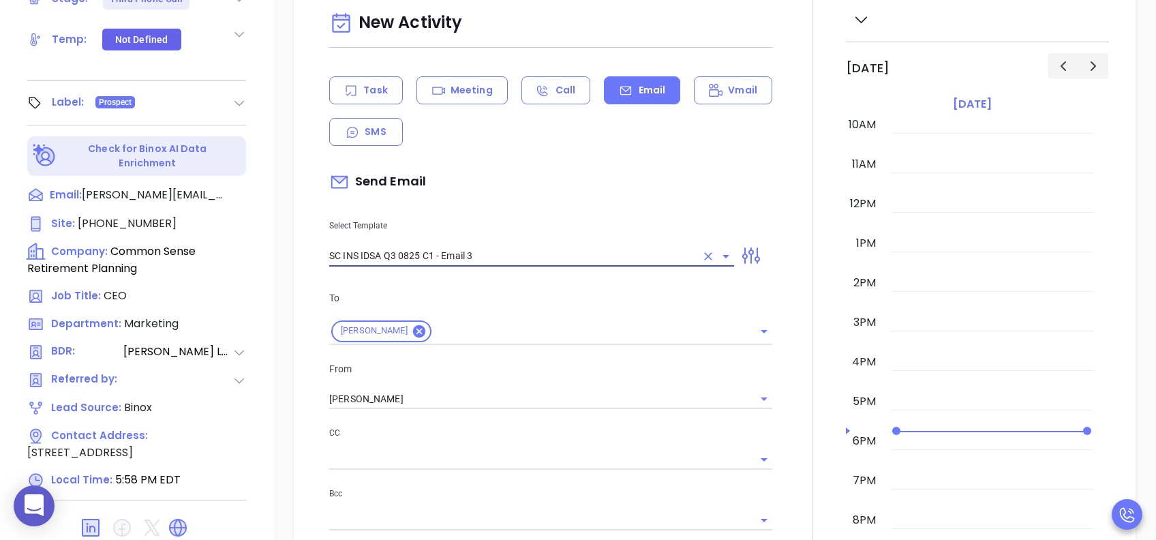
scroll to position [600, 0]
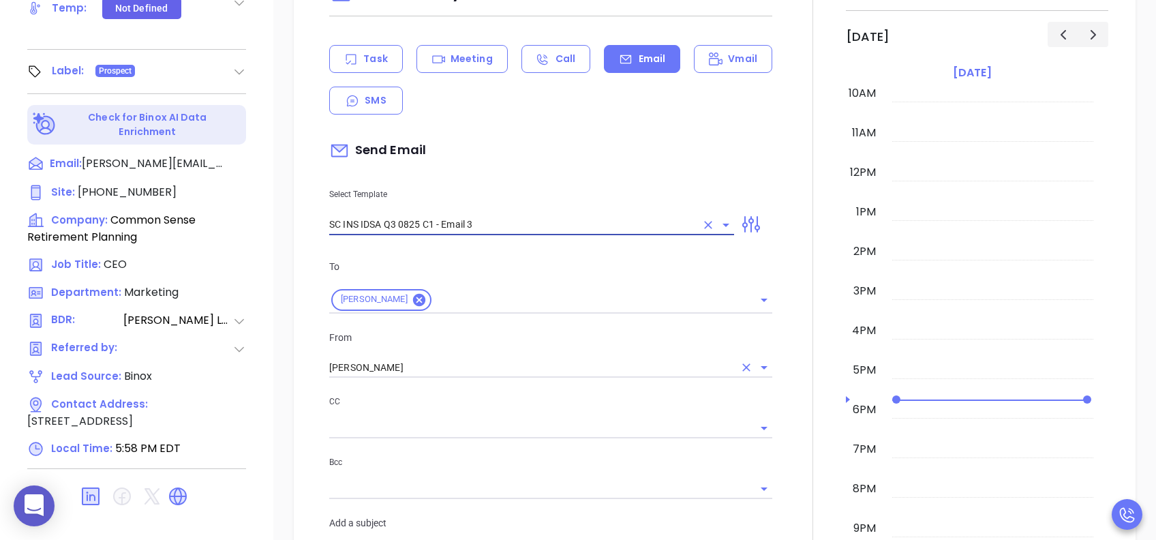
type input "SC INS IDSA Q3 0825 C1 - Email 3"
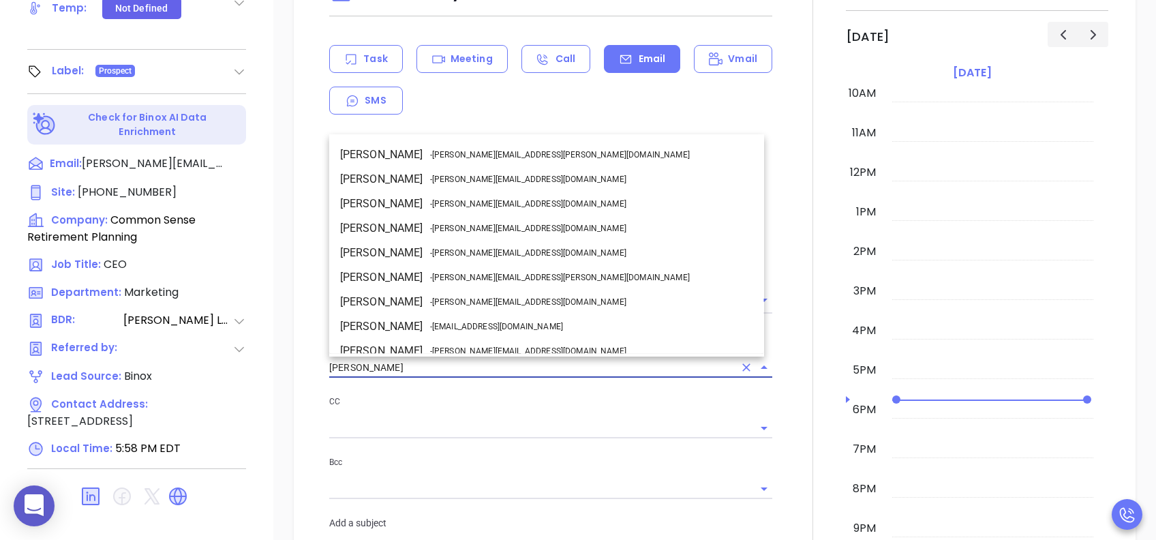
drag, startPoint x: 395, startPoint y: 366, endPoint x: 289, endPoint y: 372, distance: 106.5
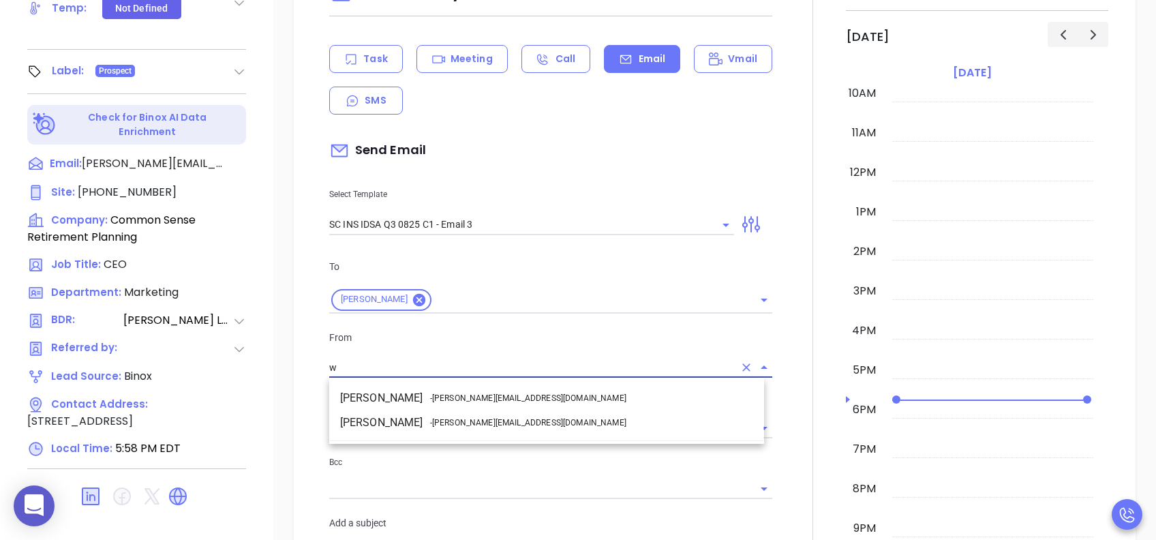
scroll to position [0, 0]
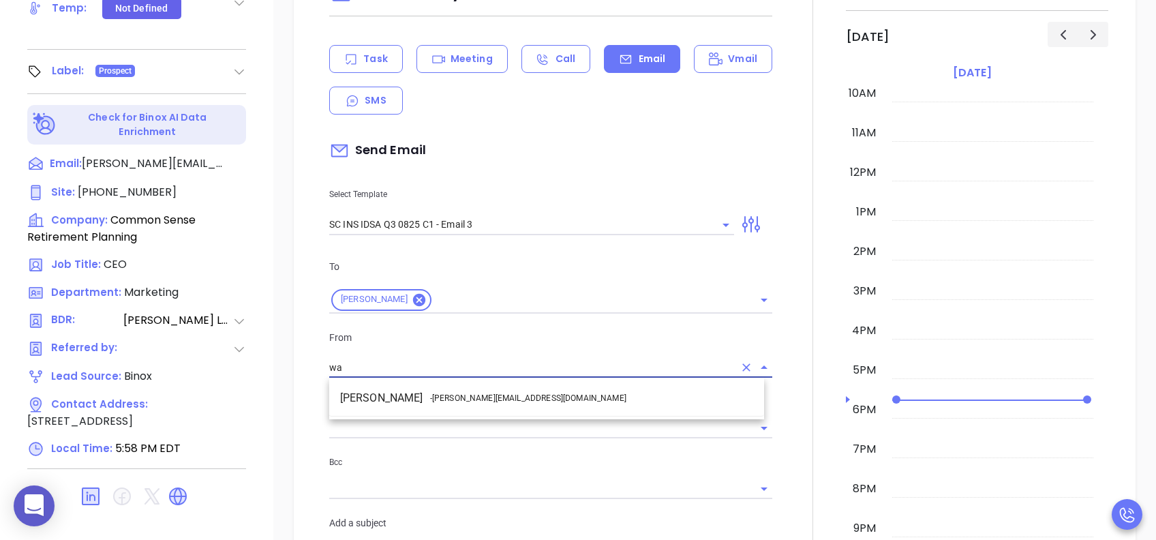
click at [453, 398] on span "- [PERSON_NAME][EMAIL_ADDRESS][DOMAIN_NAME]" at bounding box center [528, 398] width 196 height 12
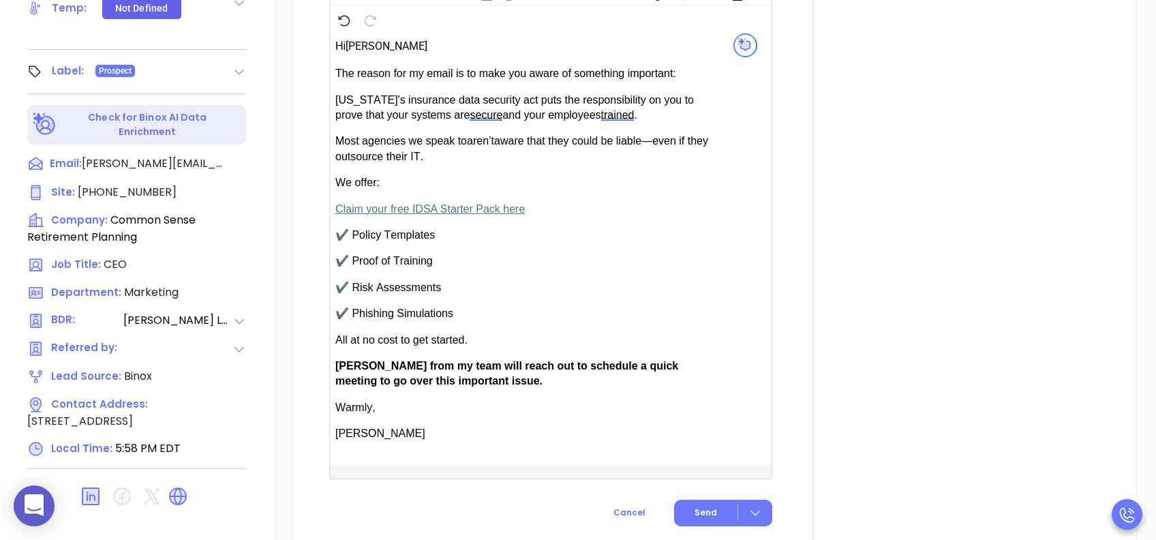
scroll to position [909, 0]
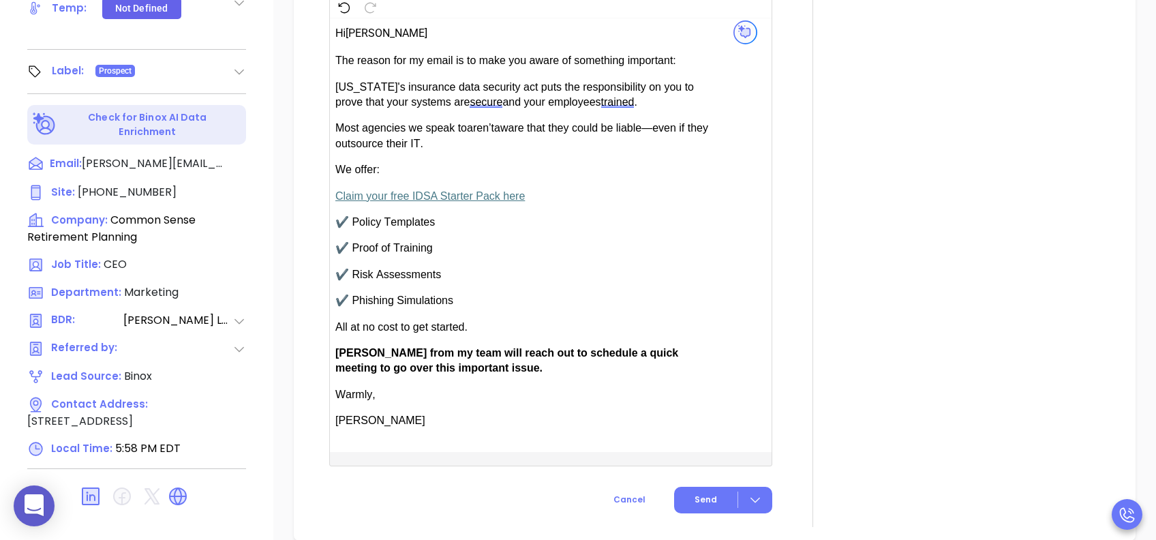
type input "[PERSON_NAME]"
drag, startPoint x: 377, startPoint y: 350, endPoint x: 340, endPoint y: 351, distance: 36.8
click at [340, 351] on span "[PERSON_NAME] from my team will reach out to schedule a quick meeting to go ove…" at bounding box center [506, 360] width 343 height 27
click at [695, 404] on span "Send" at bounding box center [706, 500] width 22 height 12
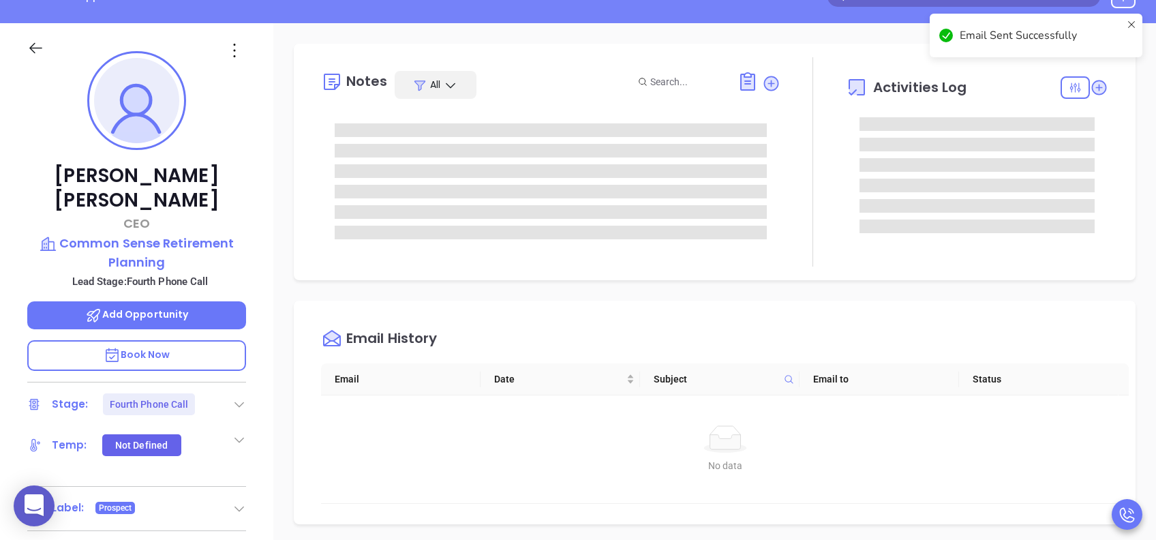
scroll to position [146, 0]
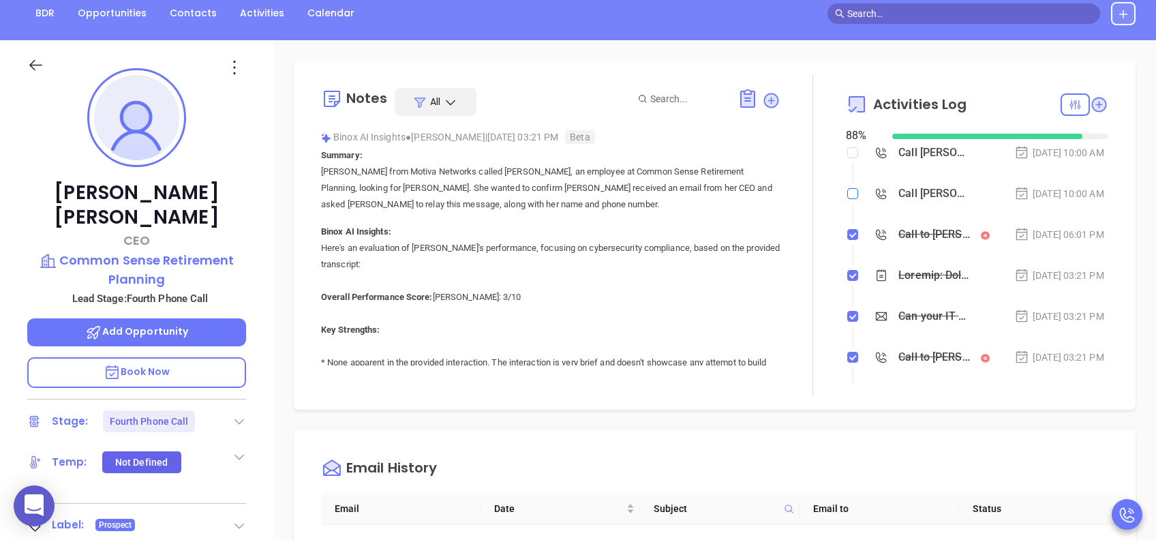
click at [847, 199] on input "checkbox" at bounding box center [852, 193] width 11 height 11
checkbox input "true"
click at [866, 245] on div "Call to Phillip Allen" at bounding box center [934, 234] width 72 height 20
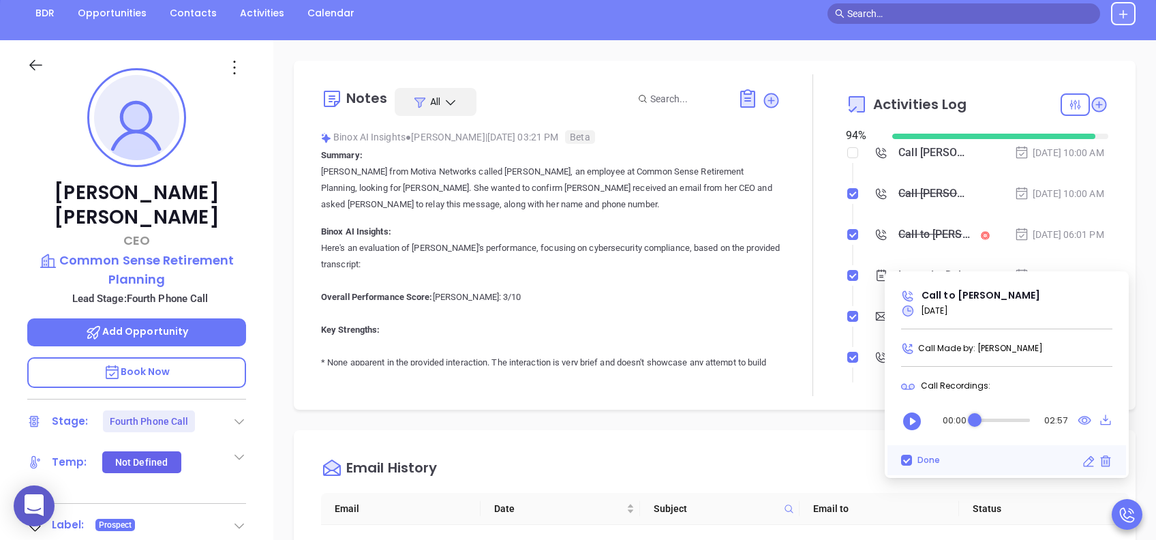
click at [866, 404] on div "Audio progress control" at bounding box center [1002, 420] width 55 height 3
click at [866, 404] on icon "Play" at bounding box center [912, 421] width 18 height 18
click at [866, 404] on div "Audio progress control" at bounding box center [985, 420] width 14 height 14
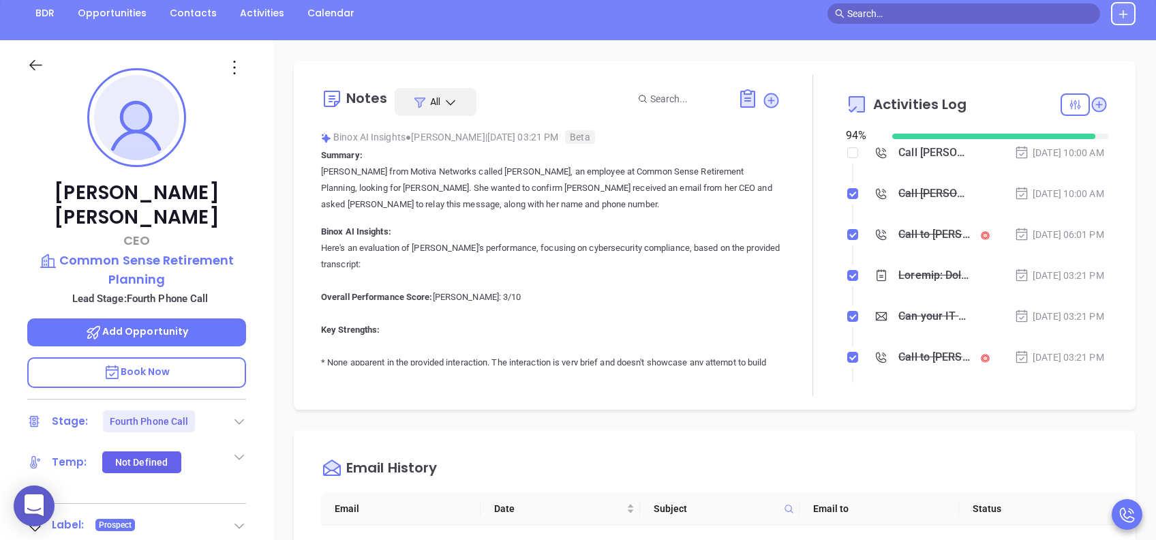
click at [829, 404] on div "Notes All Binox AI Insights ● Lucy Lechado | Aug 25, 2025 03:21 PM Beta Summary…" at bounding box center [714, 517] width 883 height 954
